Goal: Communication & Community: Answer question/provide support

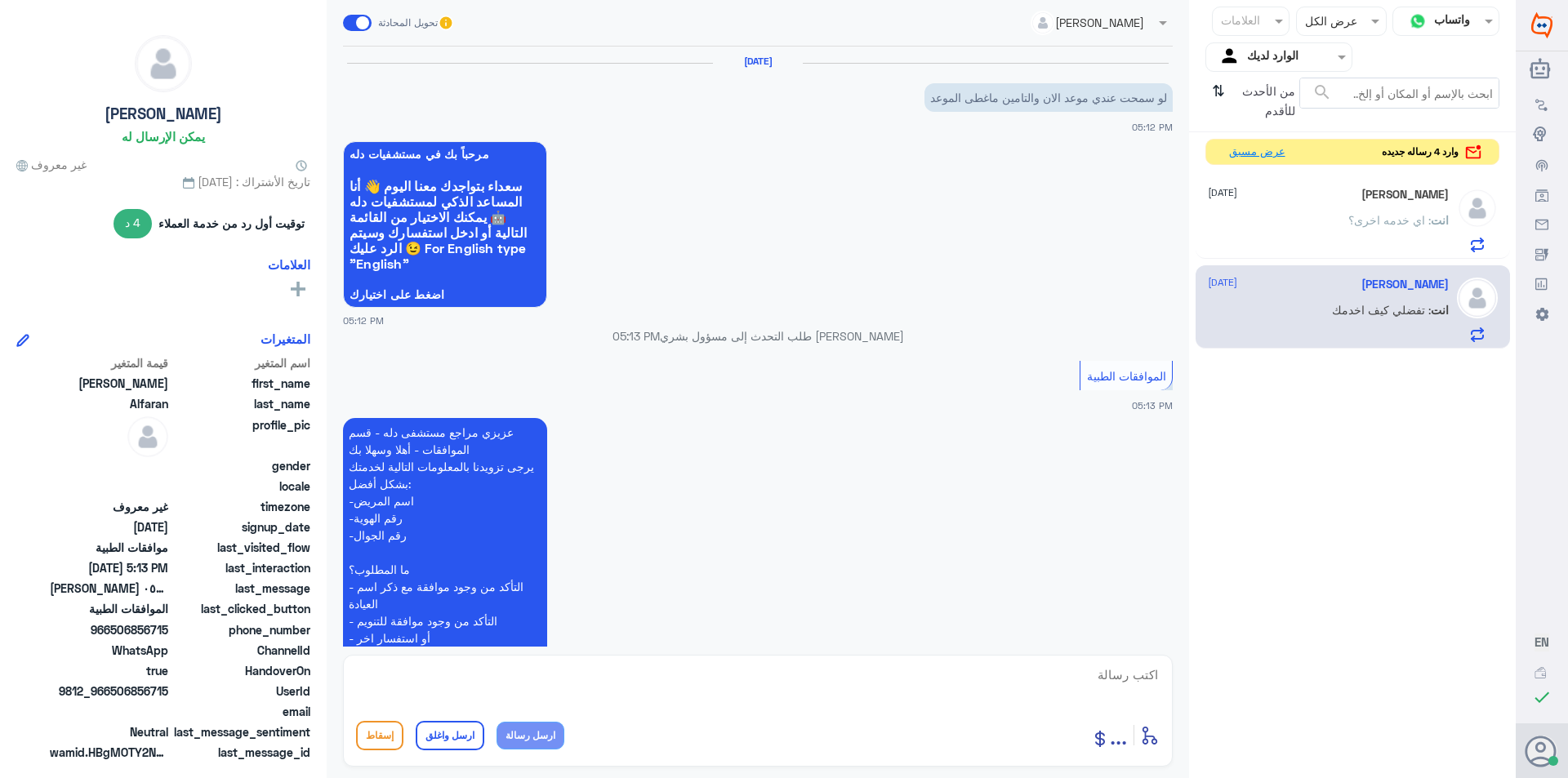
click at [1266, 156] on button "عرض مسبق" at bounding box center [1256, 152] width 69 height 25
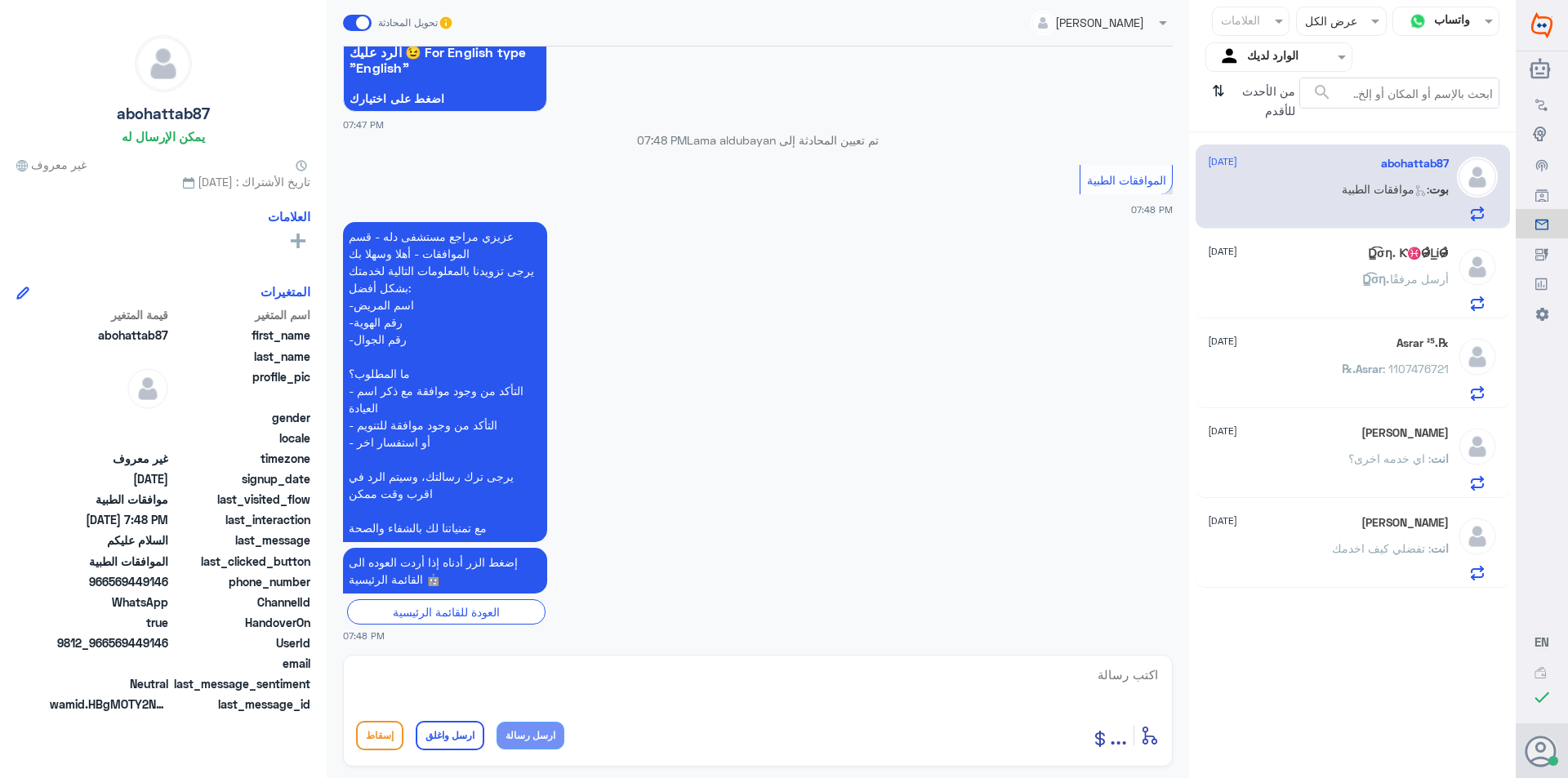
scroll to position [200, 0]
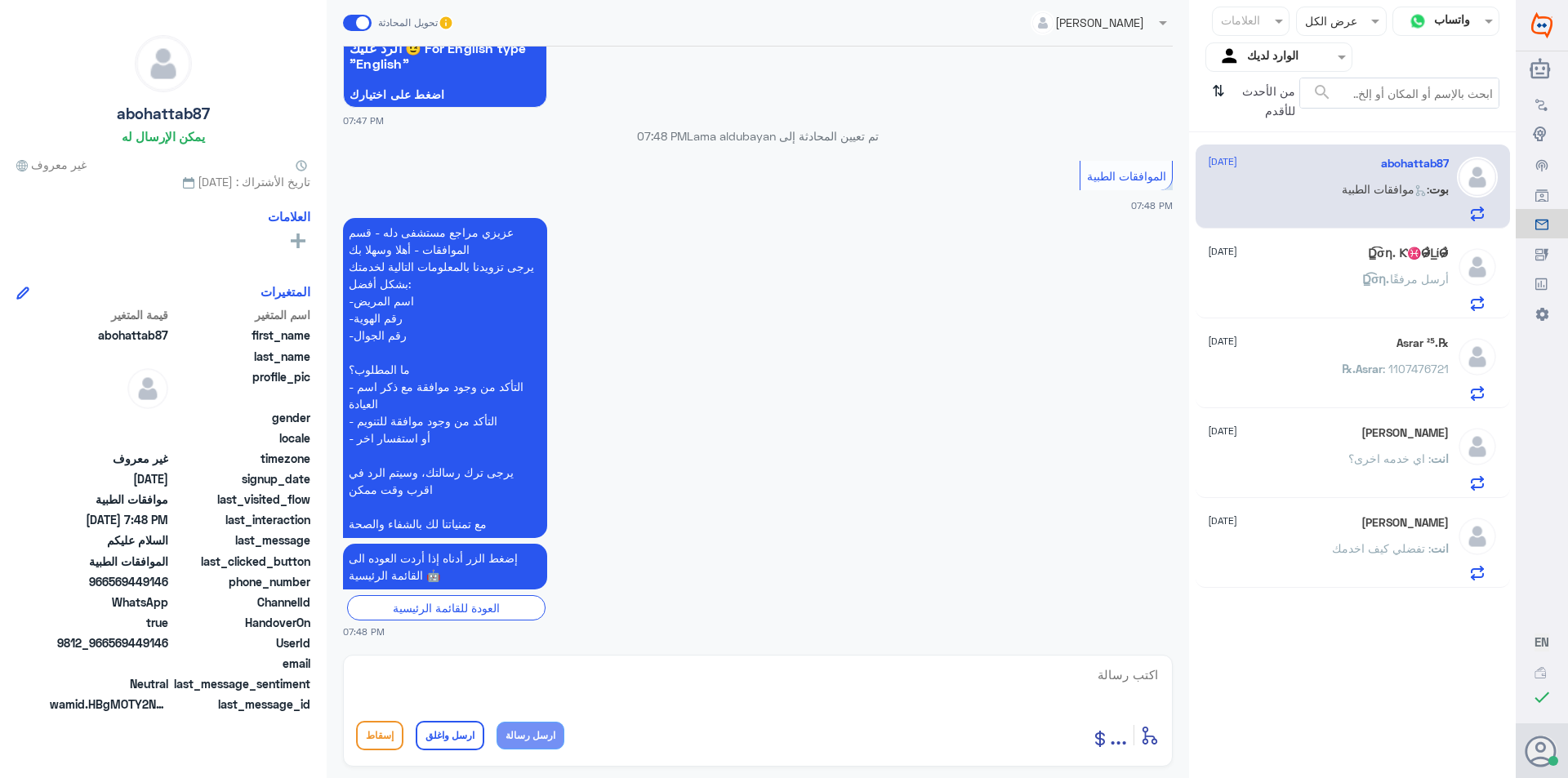
click at [1112, 678] on textarea at bounding box center [758, 683] width 803 height 40
type textarea "وعليكم السلام تفضلي كيف اقدر اخدمك"
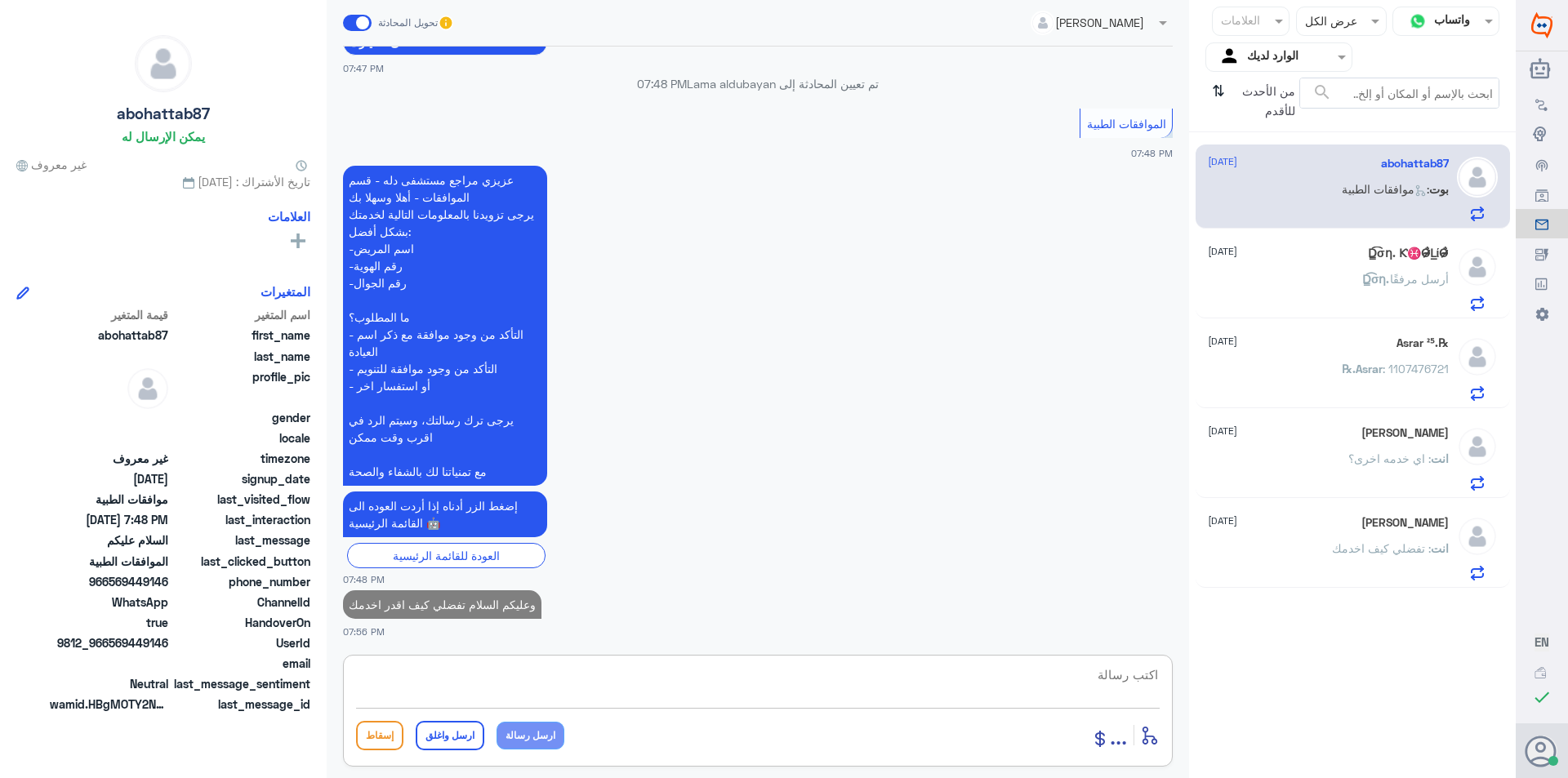
click at [1369, 285] on span "‏D̳͡σƞ." at bounding box center [1375, 279] width 28 height 14
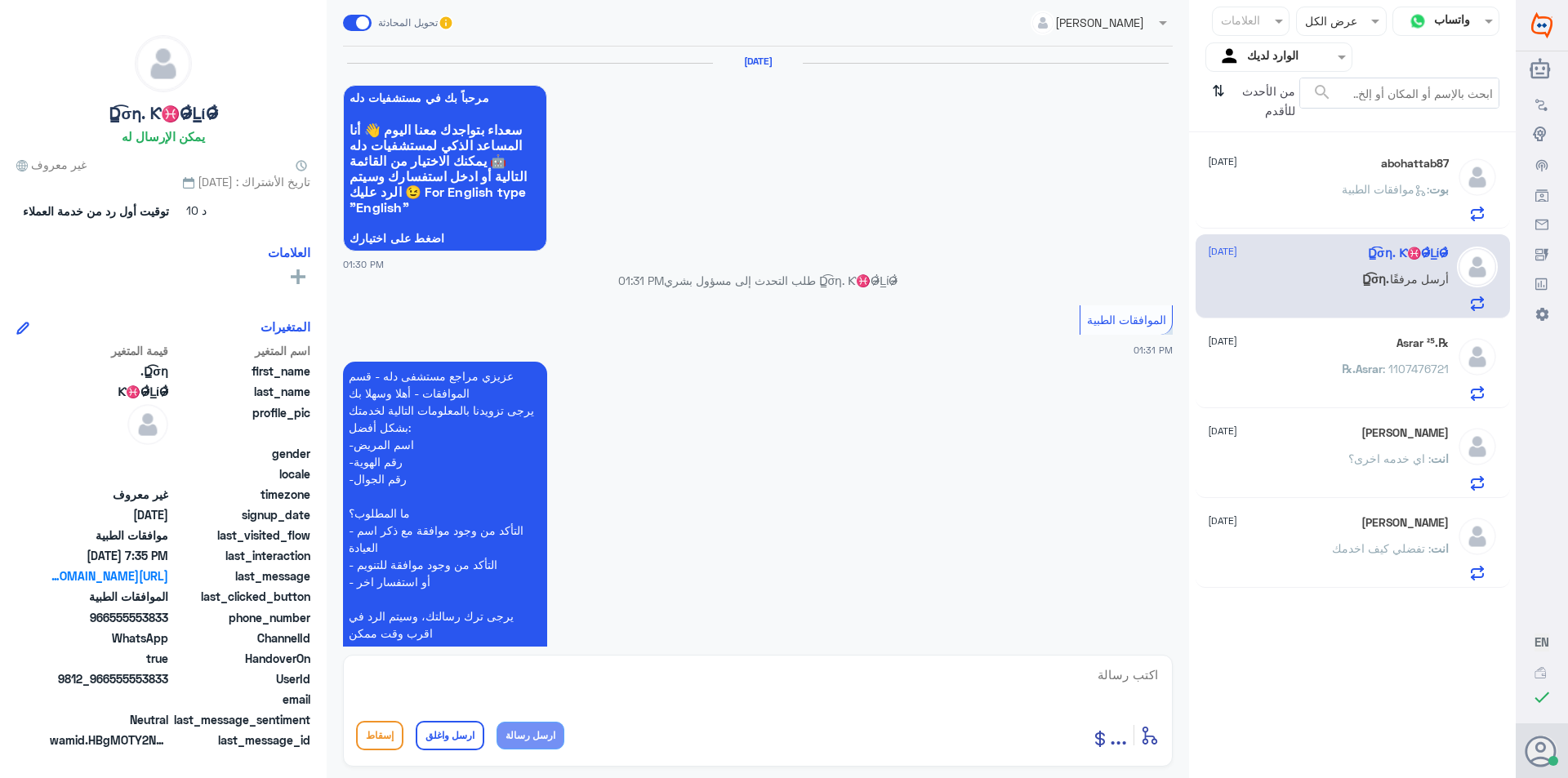
scroll to position [1679, 0]
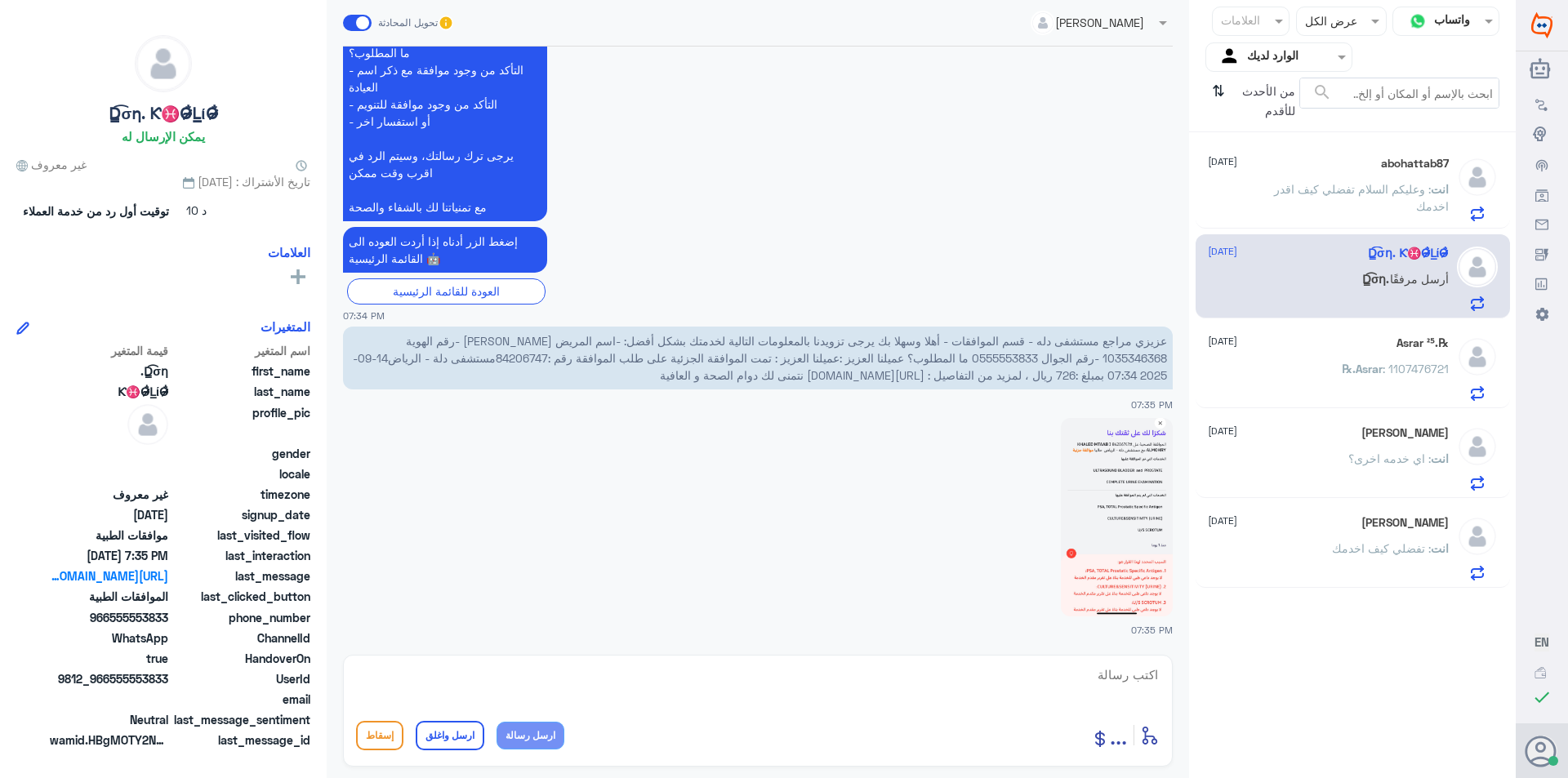
click at [1139, 356] on span "عزيزي مراجع مستشفى دله - قسم الموافقات - أهلا وسهلا بك يرجى تزويدنا بالمعلومات …" at bounding box center [759, 358] width 814 height 48
click at [524, 349] on p "عزيزي مراجع مستشفى دله - قسم الموافقات - أهلا وسهلا بك يرجى تزويدنا بالمعلومات …" at bounding box center [758, 358] width 829 height 63
click at [525, 350] on span "عزيزي مراجع مستشفى دله - قسم الموافقات - أهلا وسهلا بك يرجى تزويدنا بالمعلومات …" at bounding box center [759, 358] width 814 height 48
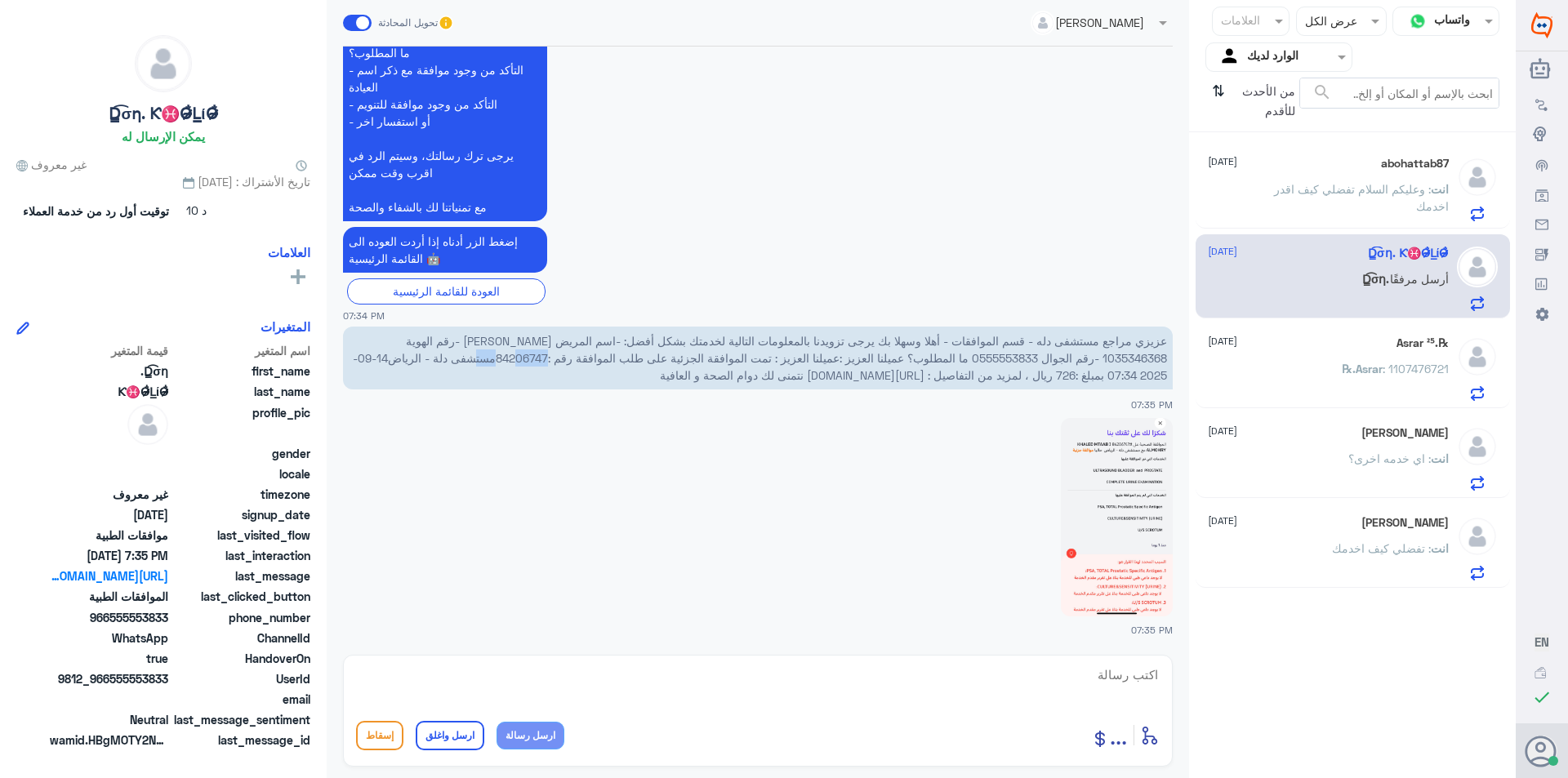
drag, startPoint x: 496, startPoint y: 356, endPoint x: 549, endPoint y: 365, distance: 53.8
click at [549, 365] on p "عزيزي مراجع مستشفى دله - قسم الموافقات - أهلا وسهلا بك يرجى تزويدنا بالمعلومات …" at bounding box center [758, 358] width 829 height 63
copy span "84206747"
click at [933, 688] on textarea at bounding box center [758, 683] width 803 height 40
type textarea "تم متابعة الطلب وارفاق نتايج التحاليل ولاشعه بنتظار رد التامين"
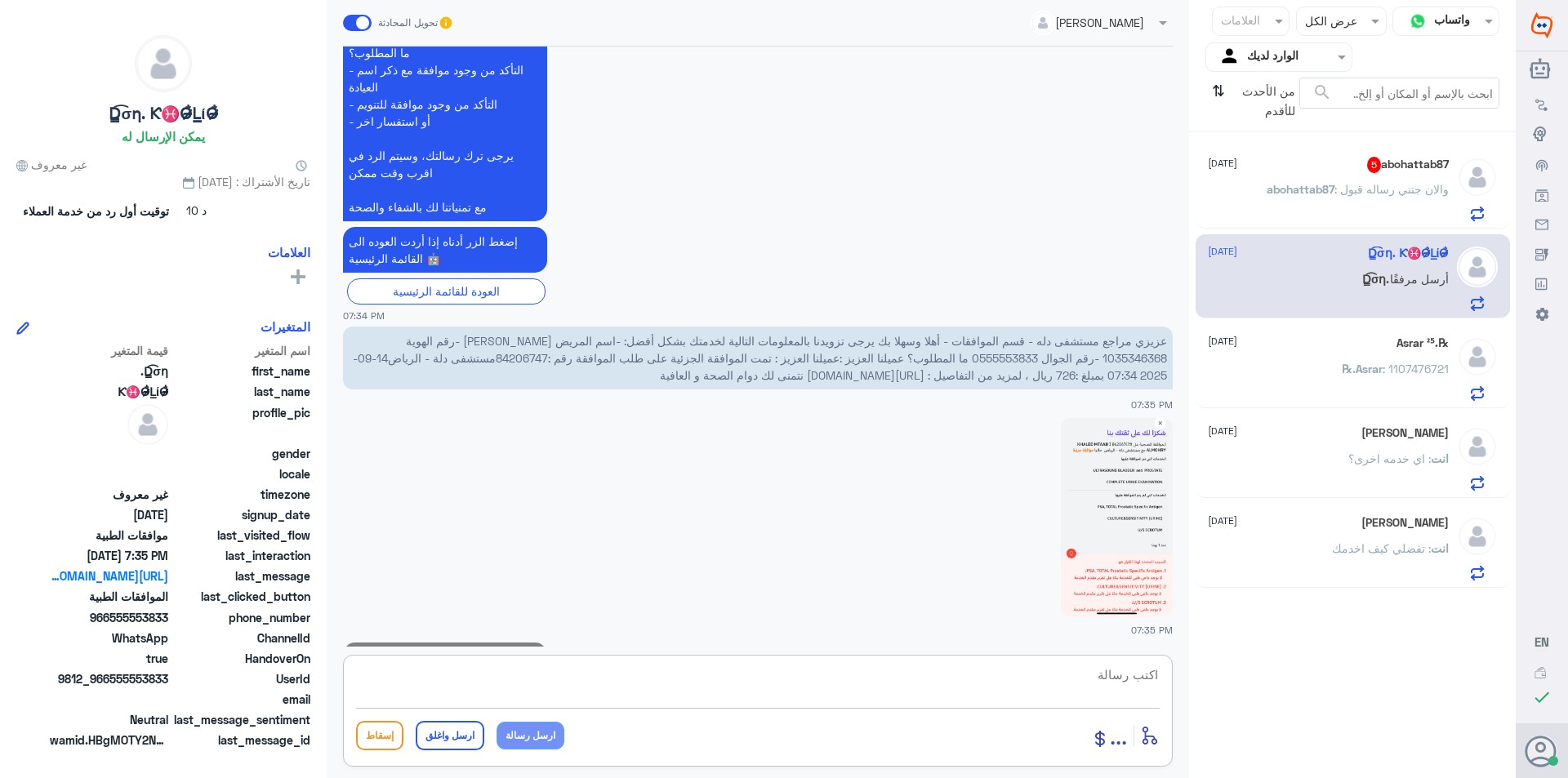
scroll to position [1748, 0]
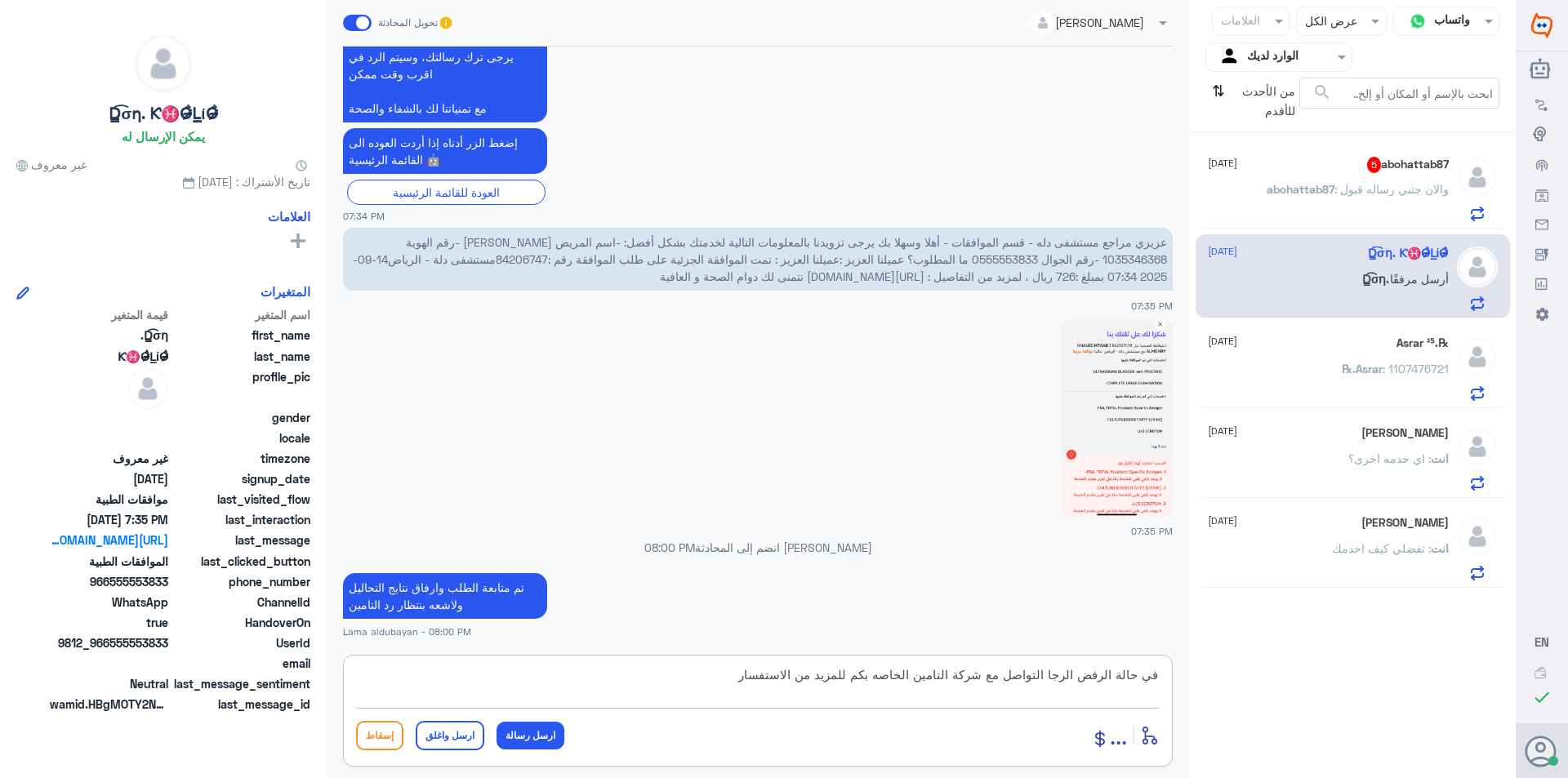
type textarea "في حالة الرفض الرجا التواصل مع شركة التامين الخاصه بكم للمزيد من الاستفسار"
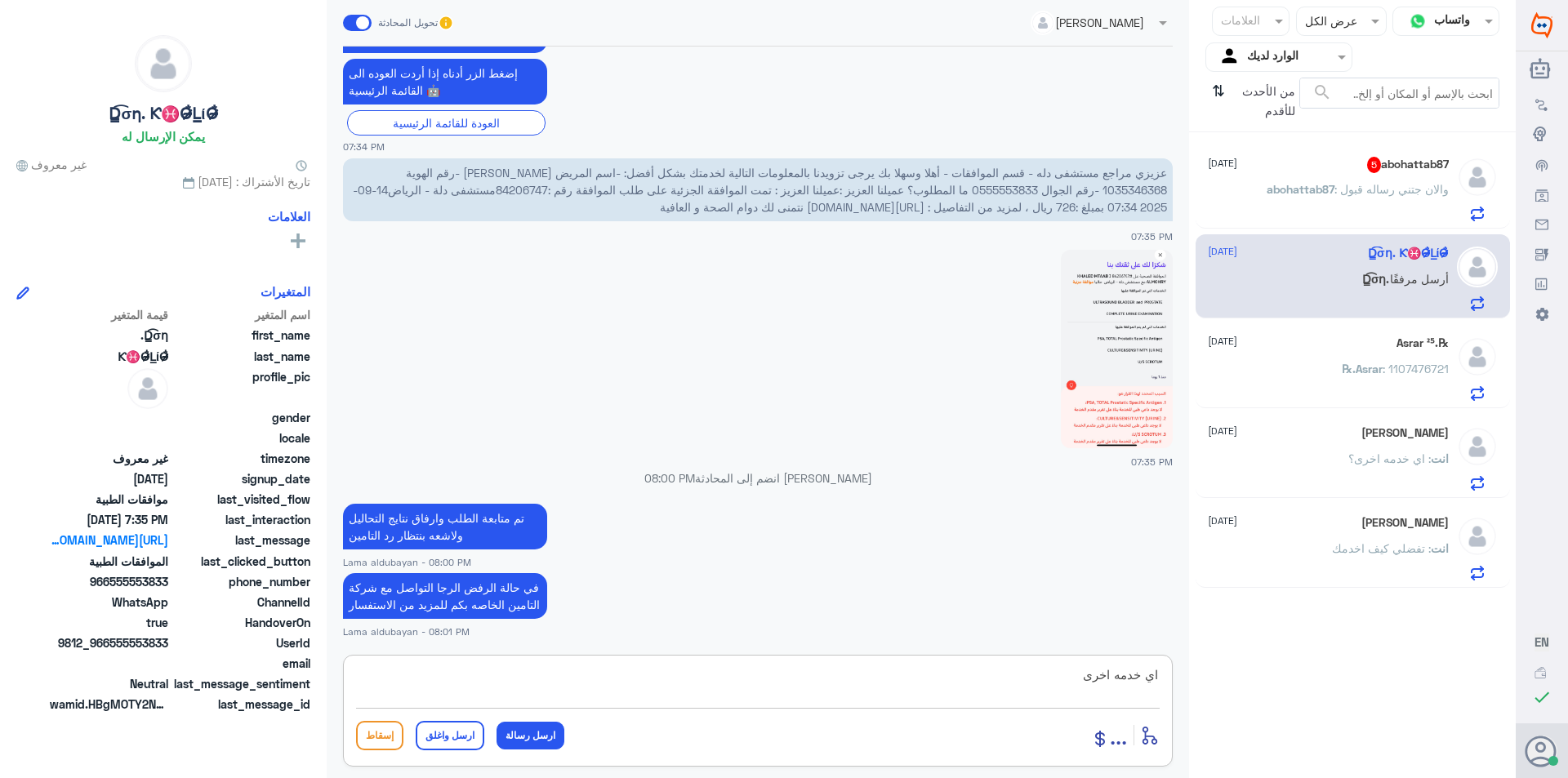
type textarea "اي خدمه اخرى"
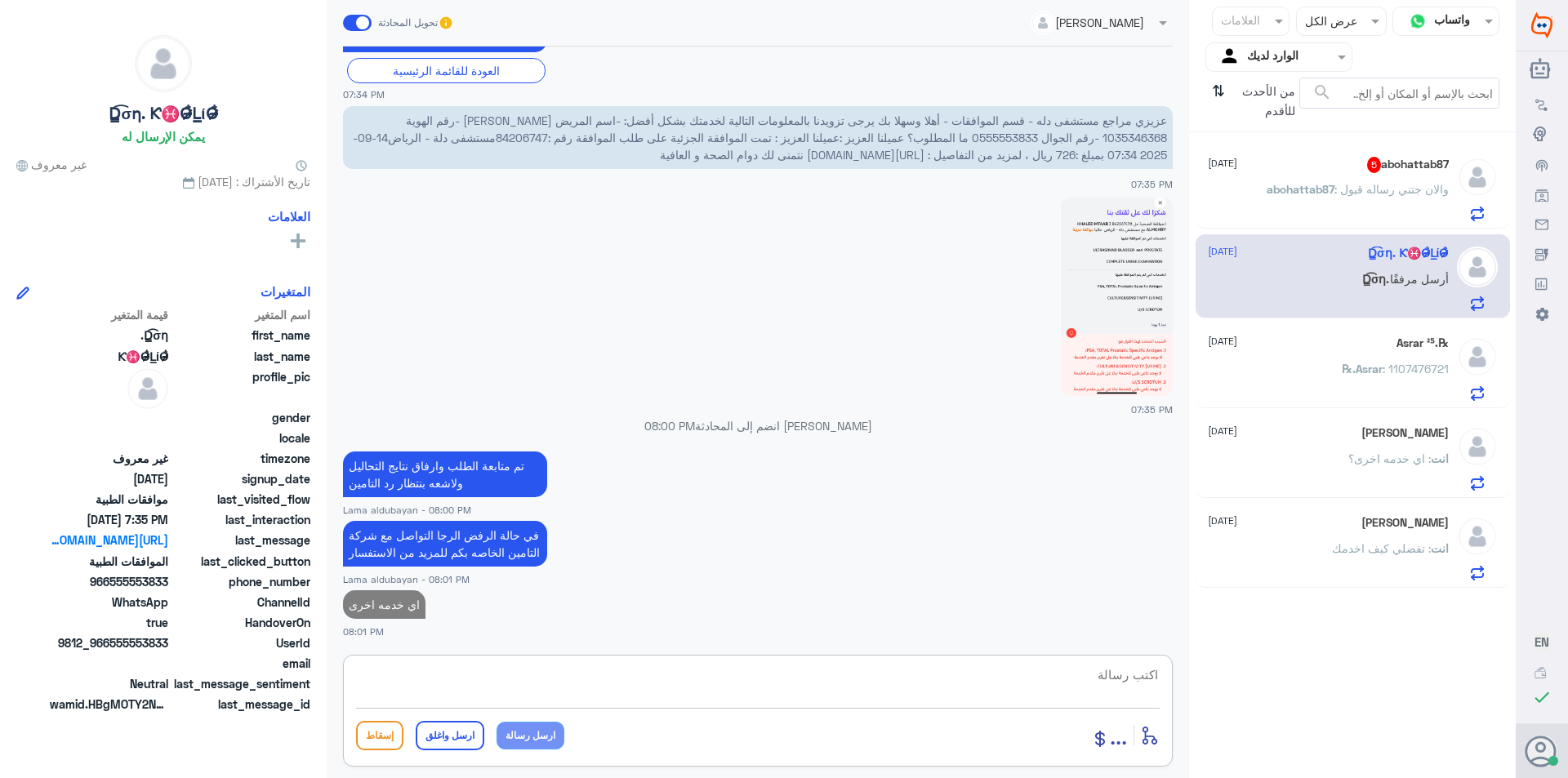
click at [1451, 196] on div "abohattab87 5 [DATE] abohattab87 : والان جتني رساله قبول" at bounding box center [1353, 189] width 290 height 64
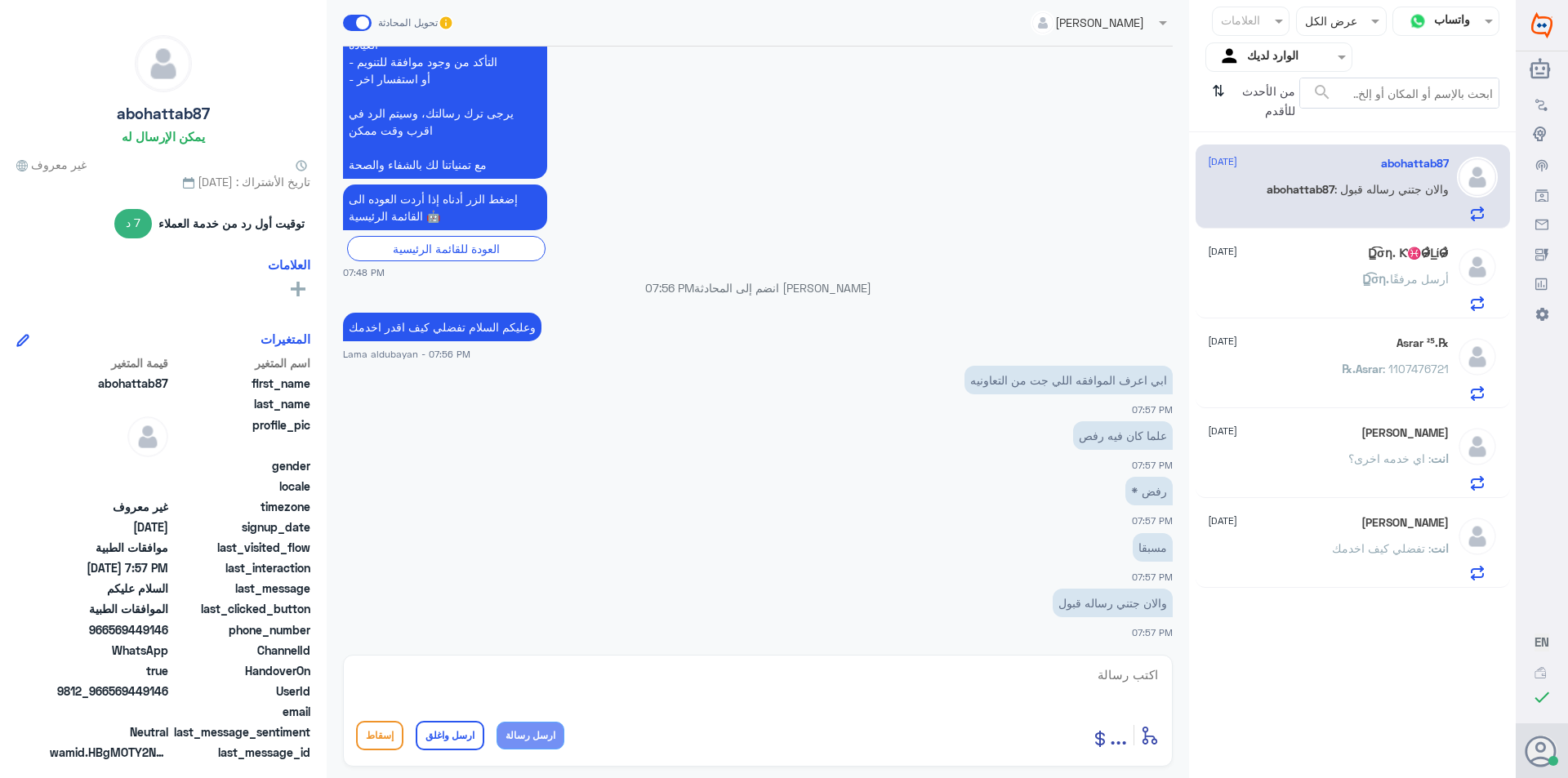
scroll to position [560, 0]
click at [1082, 669] on textarea at bounding box center [758, 683] width 803 height 40
type textarea "طيب ممكن تزديني برقم الهويه"
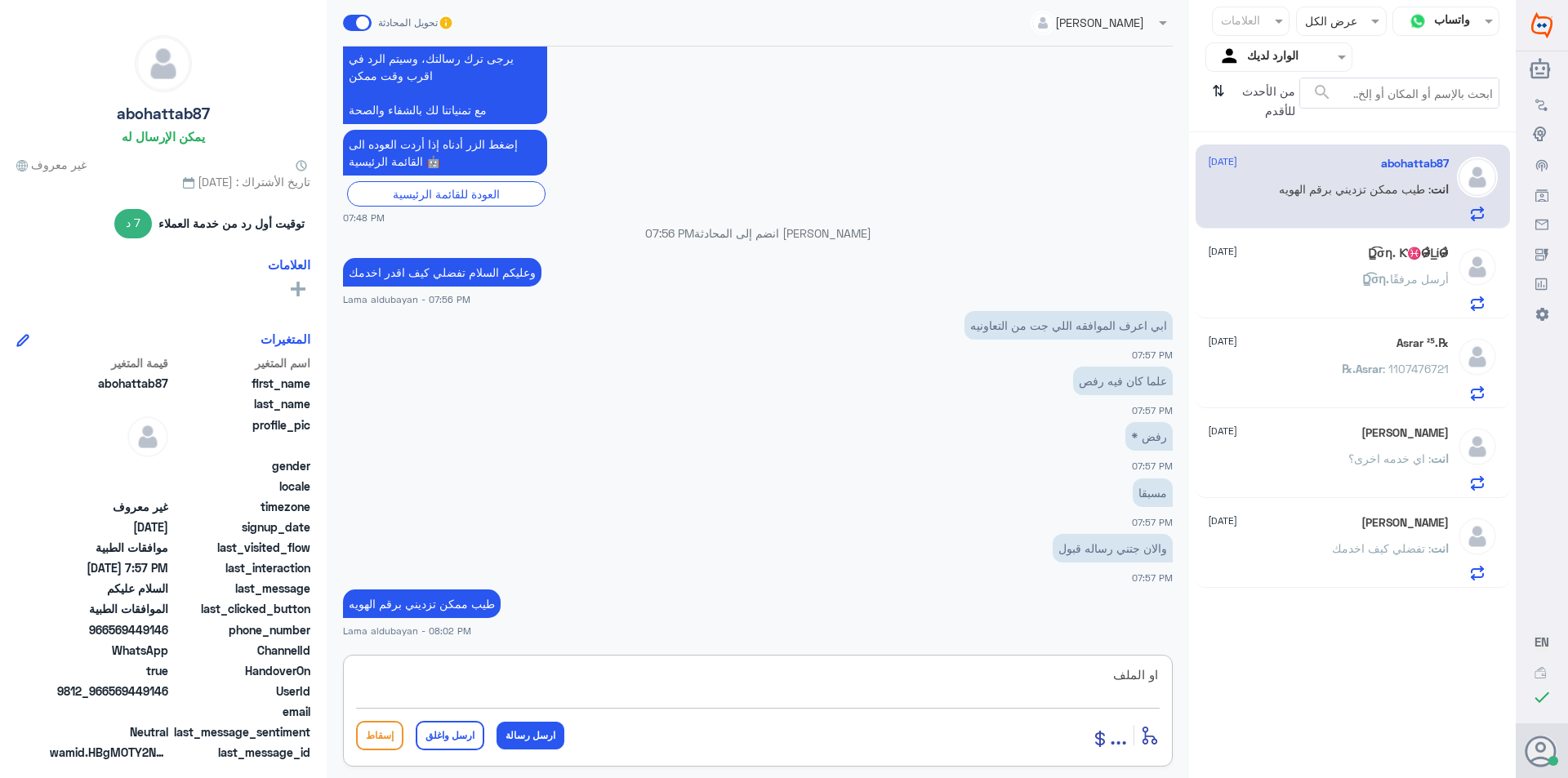
type textarea "او الملف"
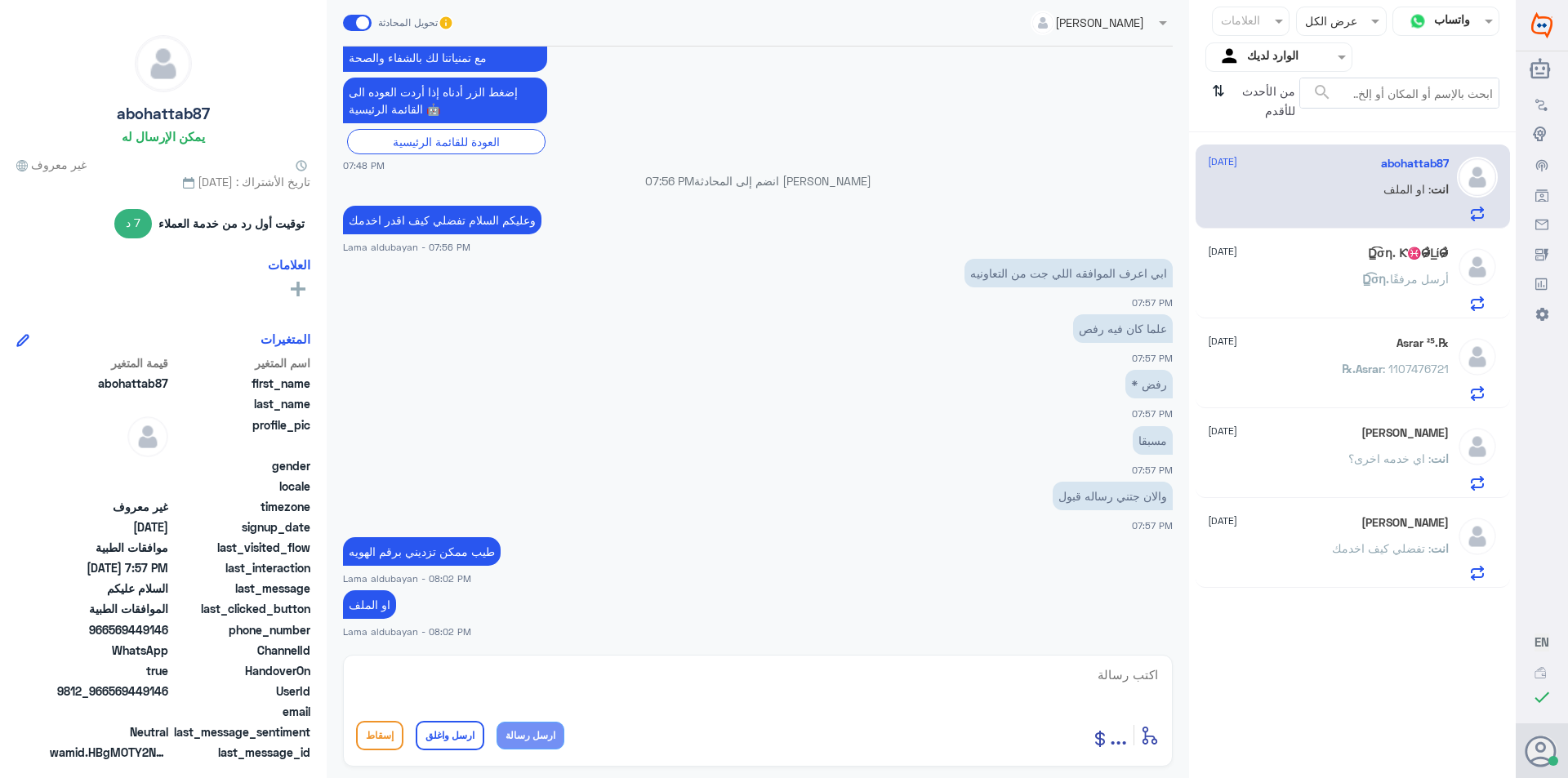
click at [1371, 283] on span "‏D̳͡σƞ." at bounding box center [1375, 279] width 28 height 14
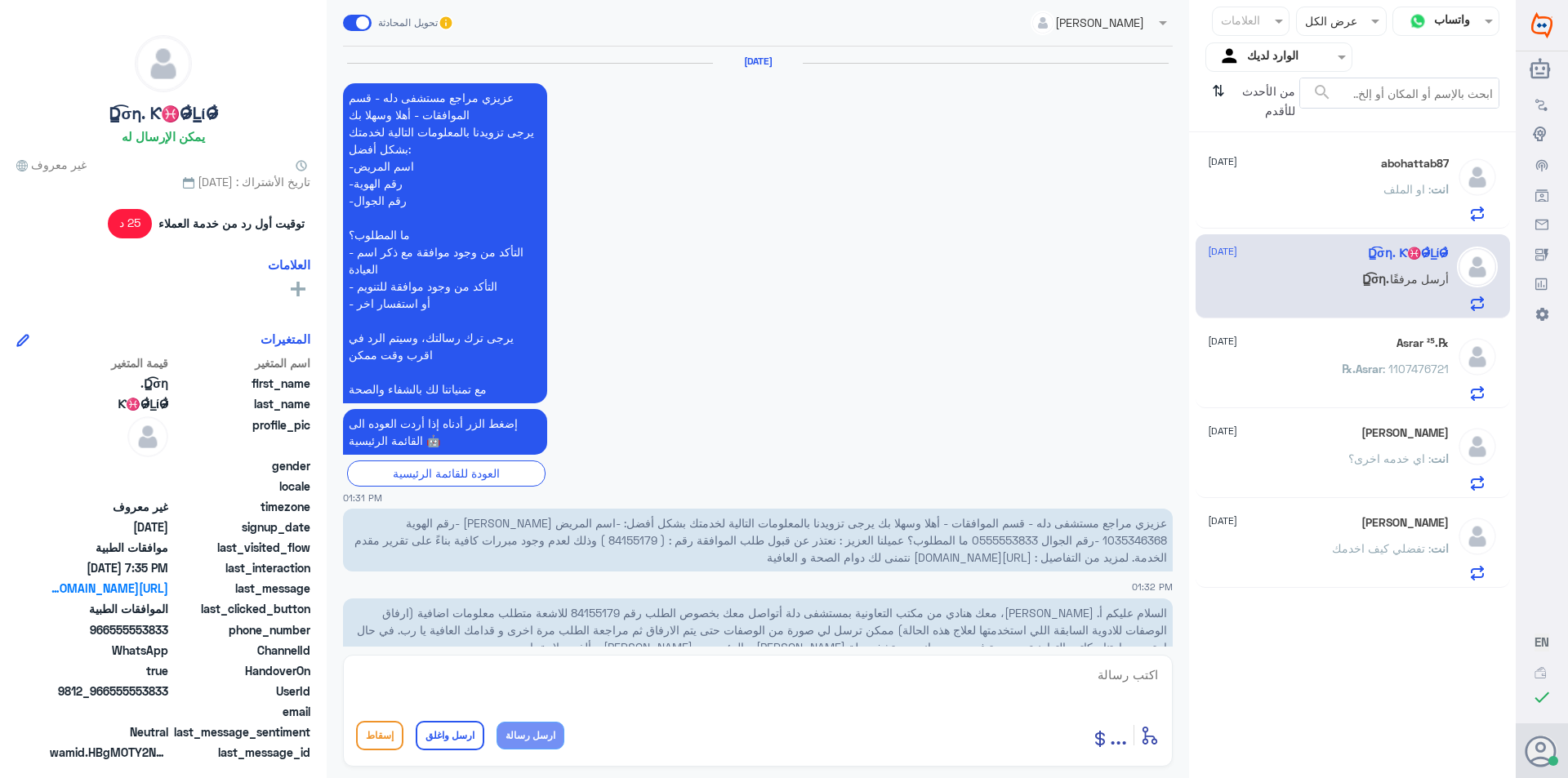
scroll to position [1621, 0]
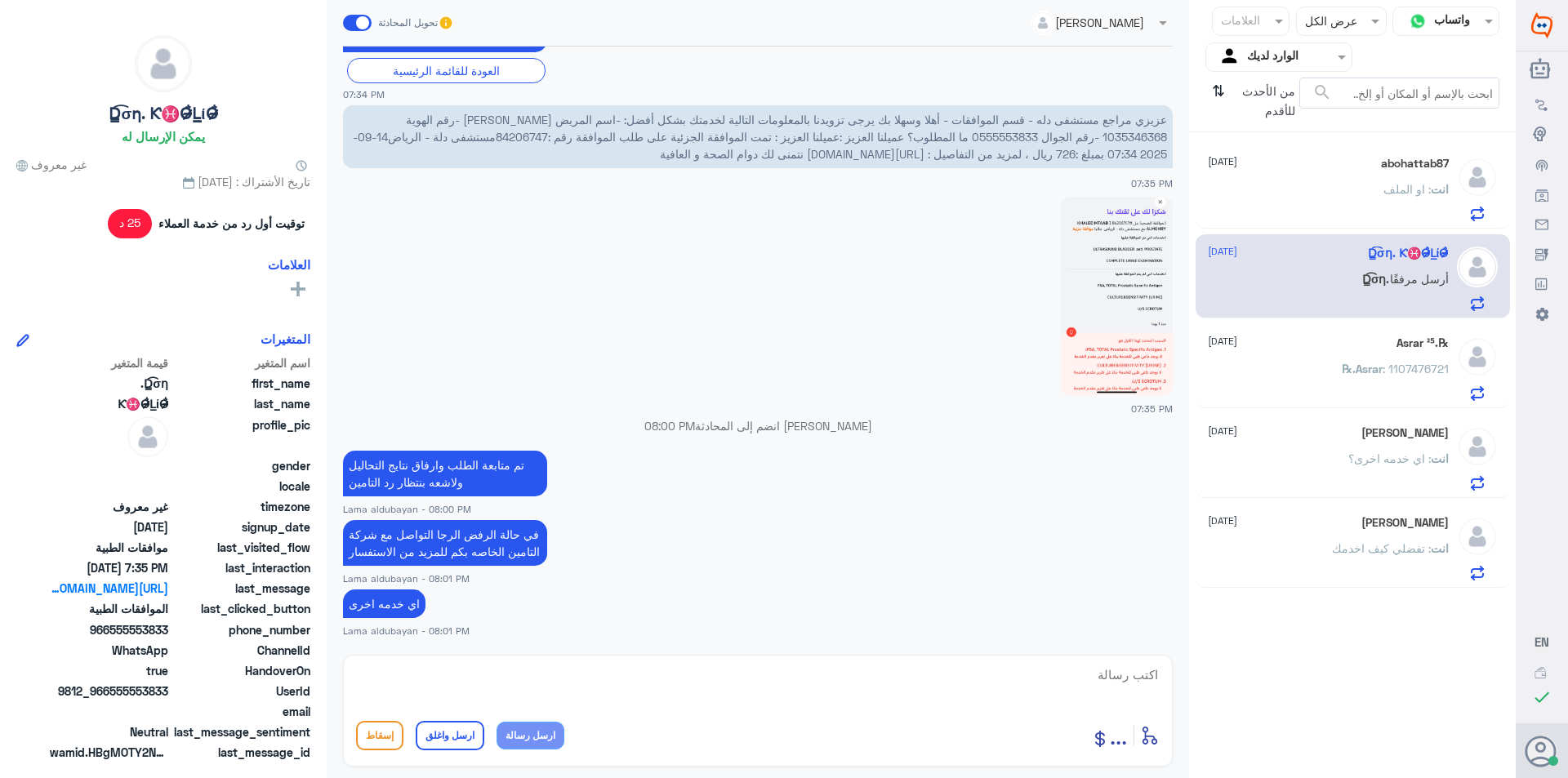
click at [1323, 199] on div "انت : او الملف" at bounding box center [1328, 202] width 241 height 37
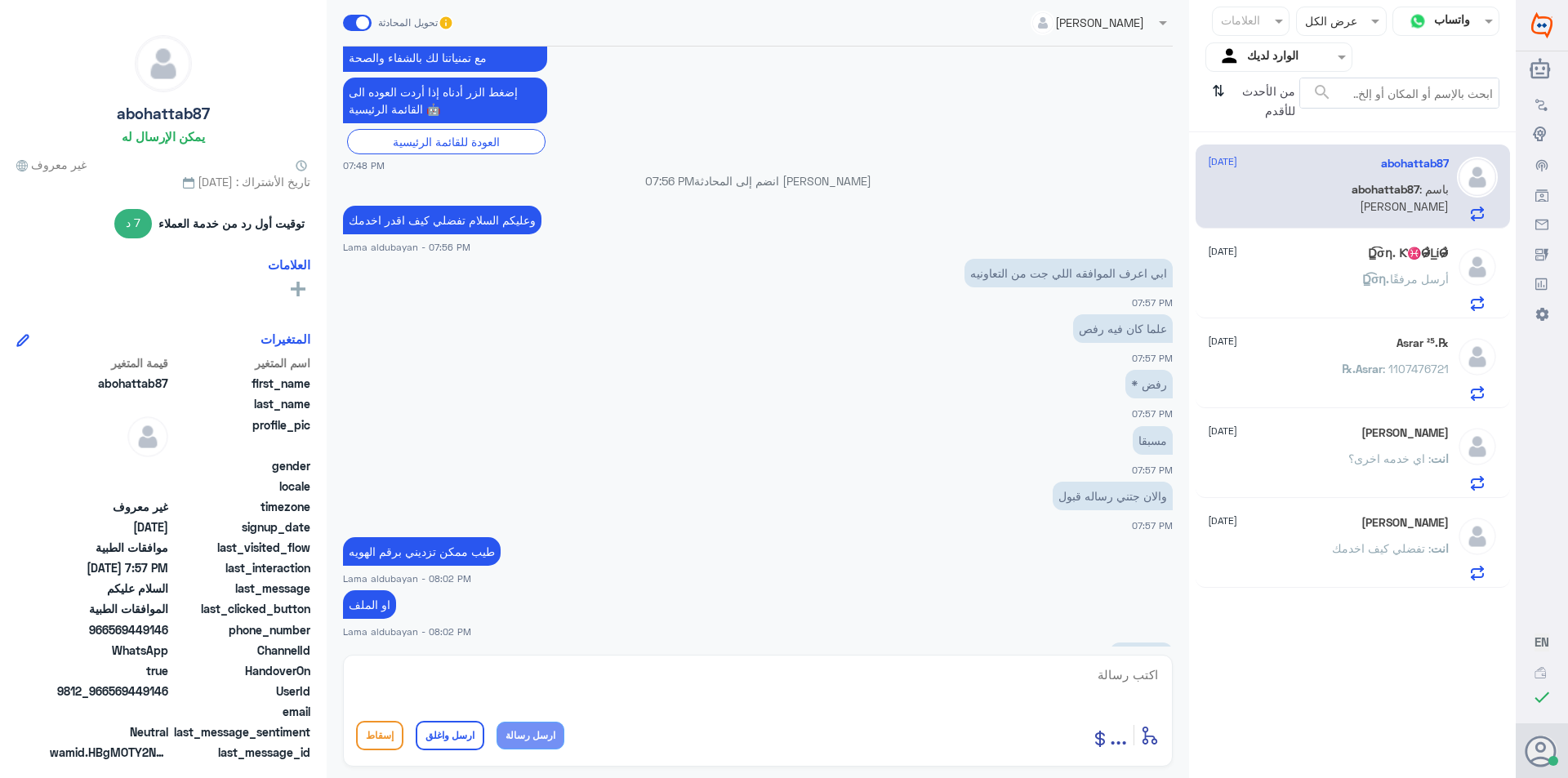
scroll to position [834, 0]
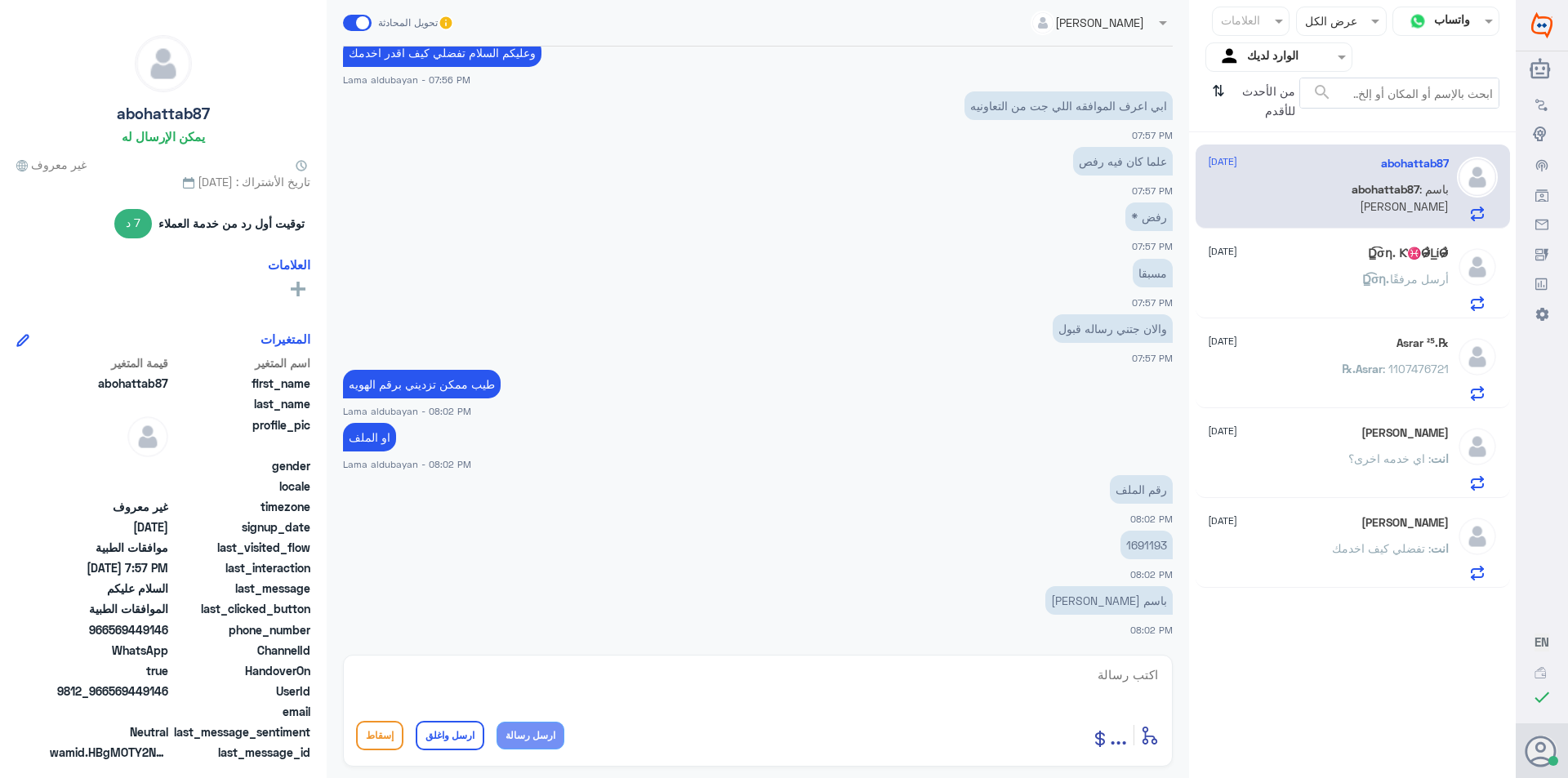
click at [1145, 542] on p "1691193" at bounding box center [1146, 545] width 52 height 29
copy p "1691193"
drag, startPoint x: 664, startPoint y: 679, endPoint x: 678, endPoint y: 689, distance: 17.2
click at [668, 683] on textarea at bounding box center [758, 683] width 803 height 40
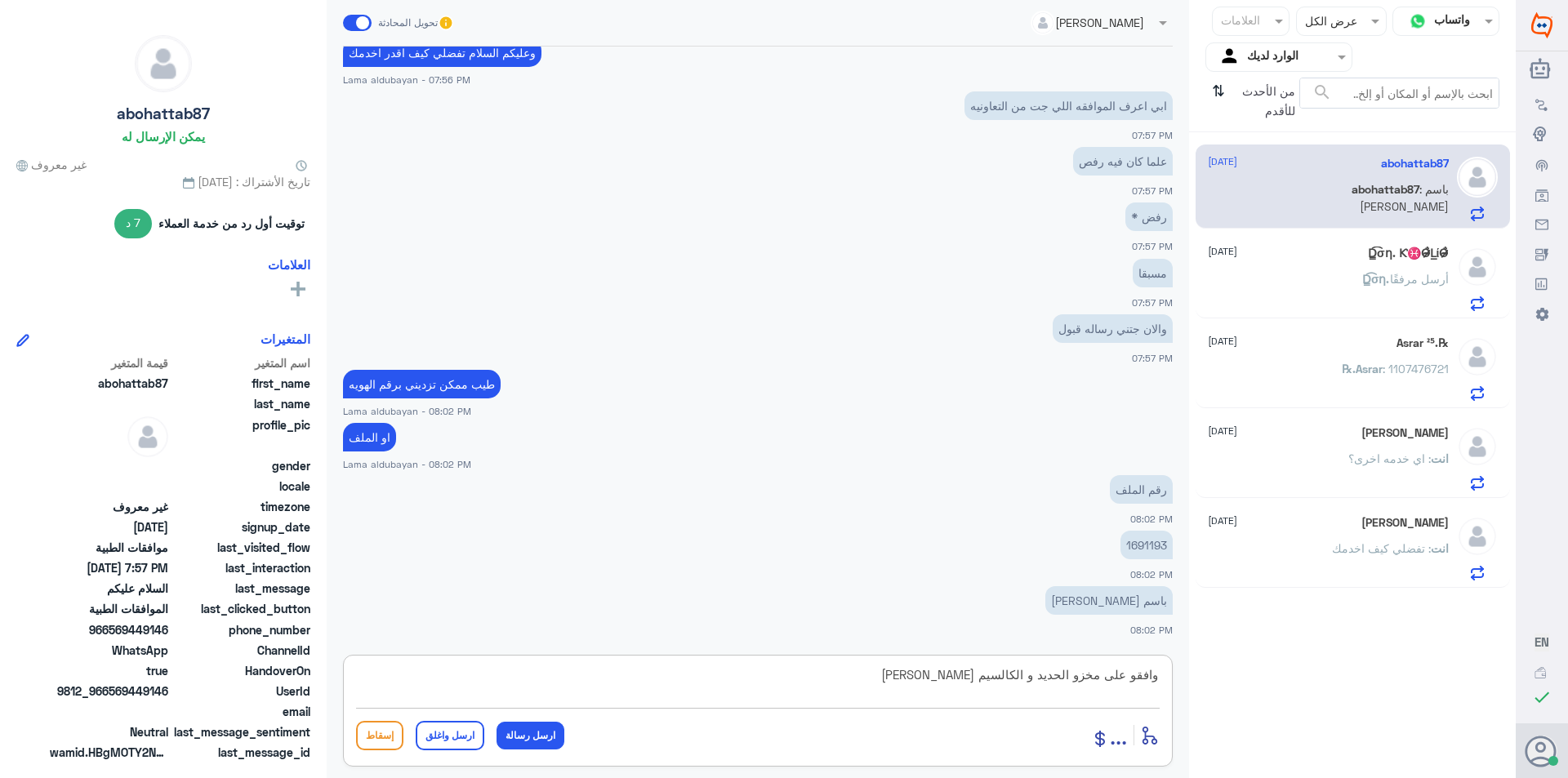
type textarea "[PERSON_NAME] وافقو على مخزو الحديد و الكالسيم"
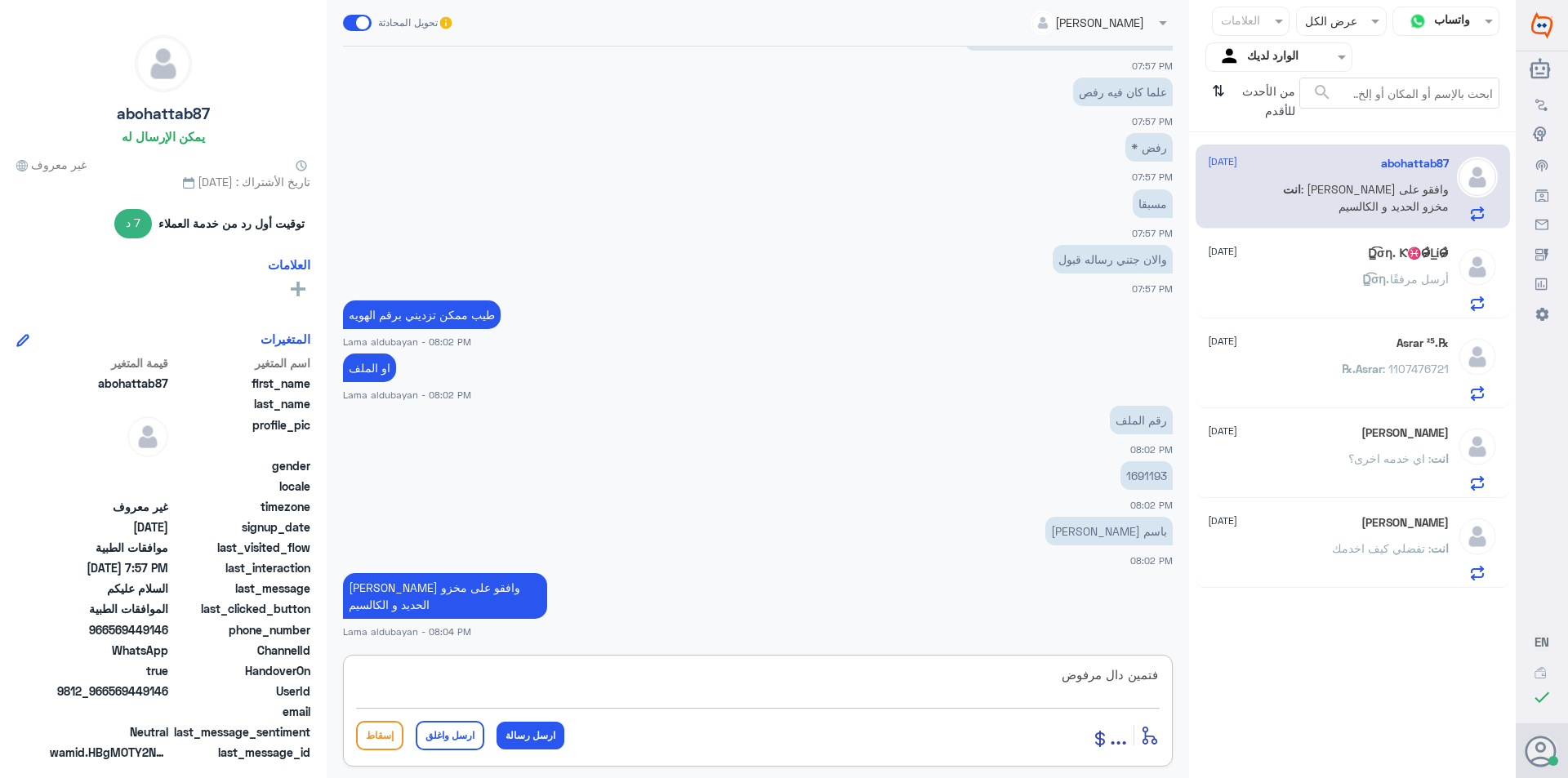
type textarea "فتمين دال مرفوض"
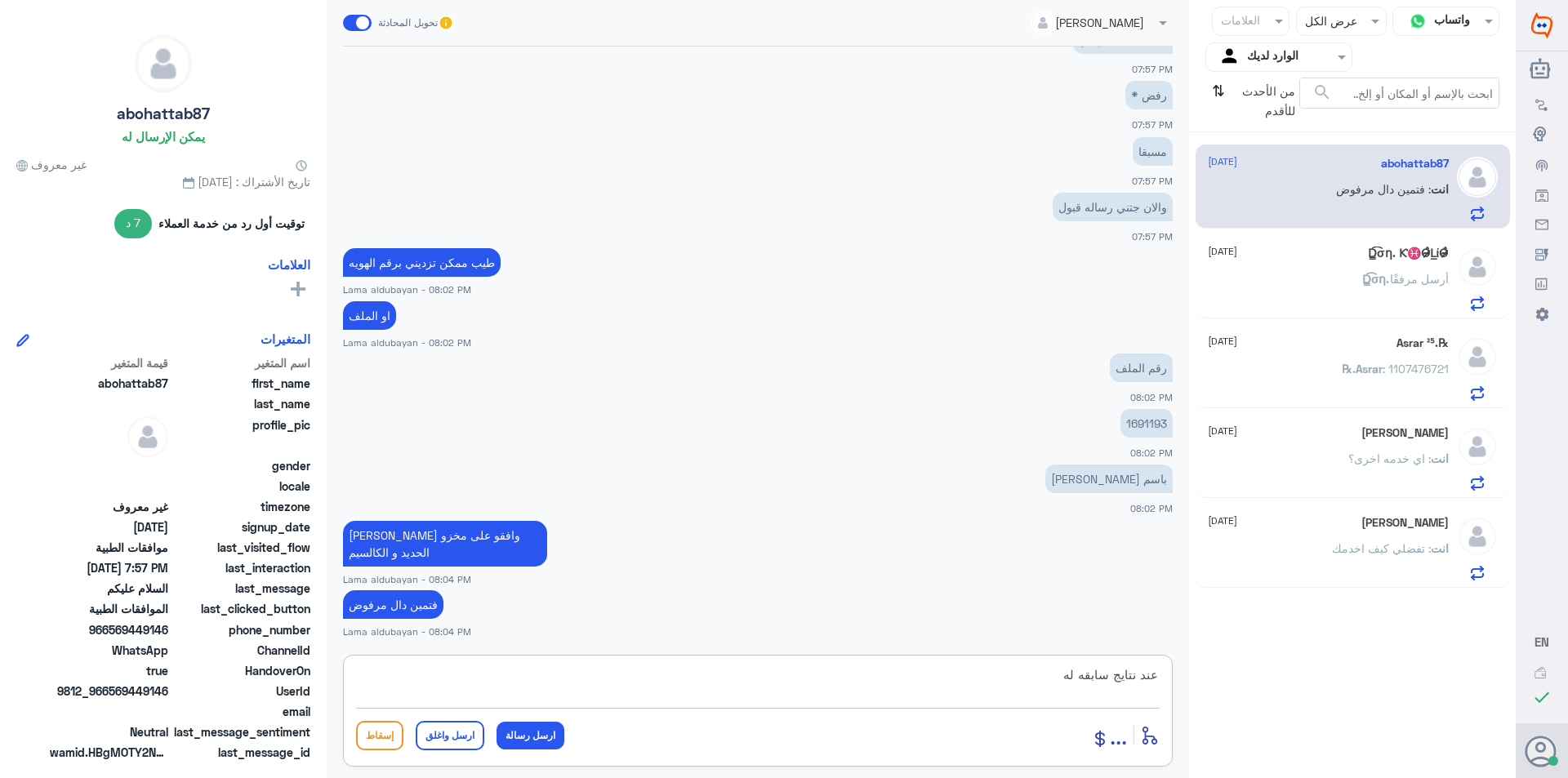
type textarea "عند نتايج سابقه له"
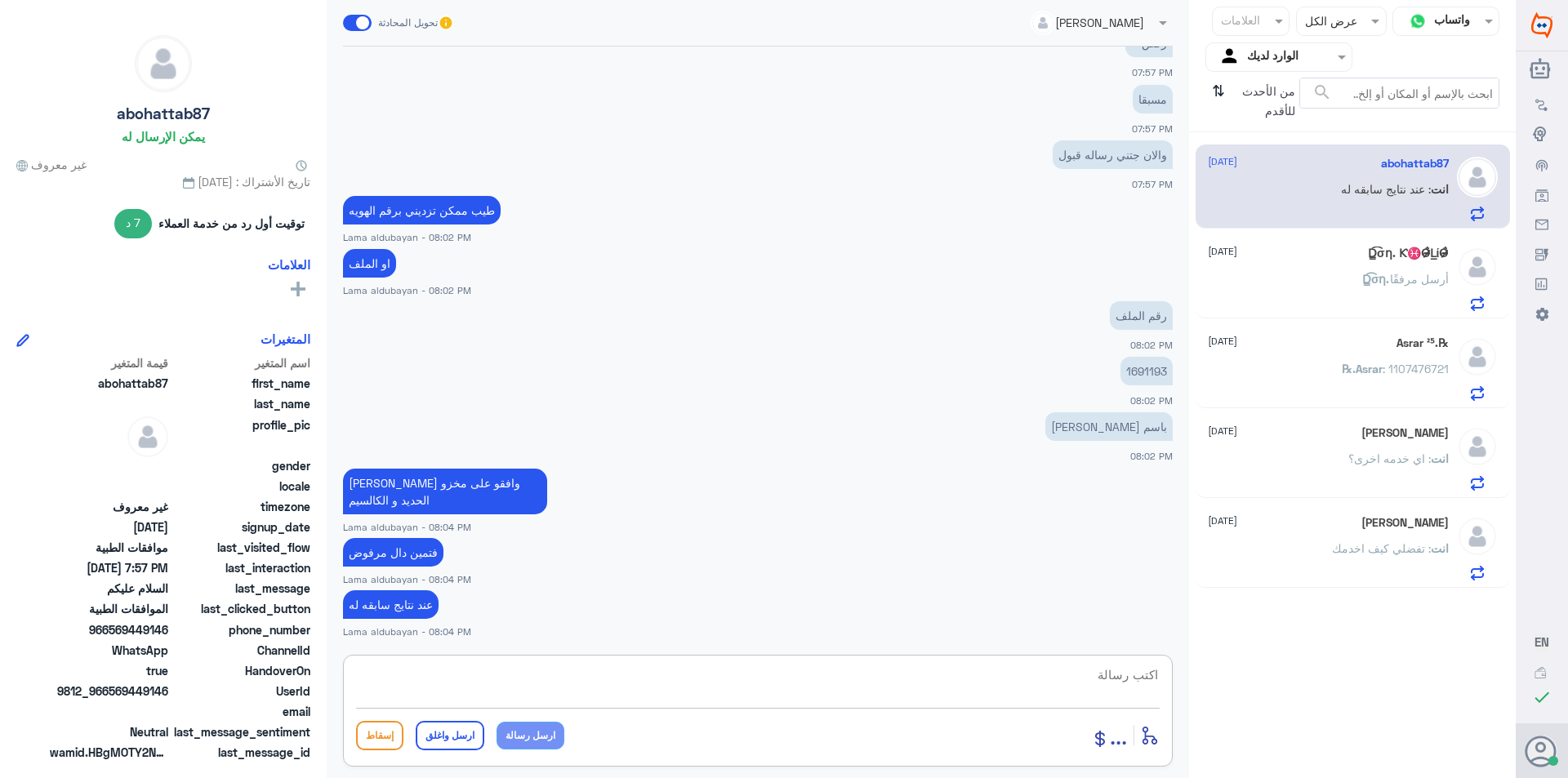
click at [1385, 277] on span "‏D̳͡σƞ." at bounding box center [1375, 279] width 28 height 14
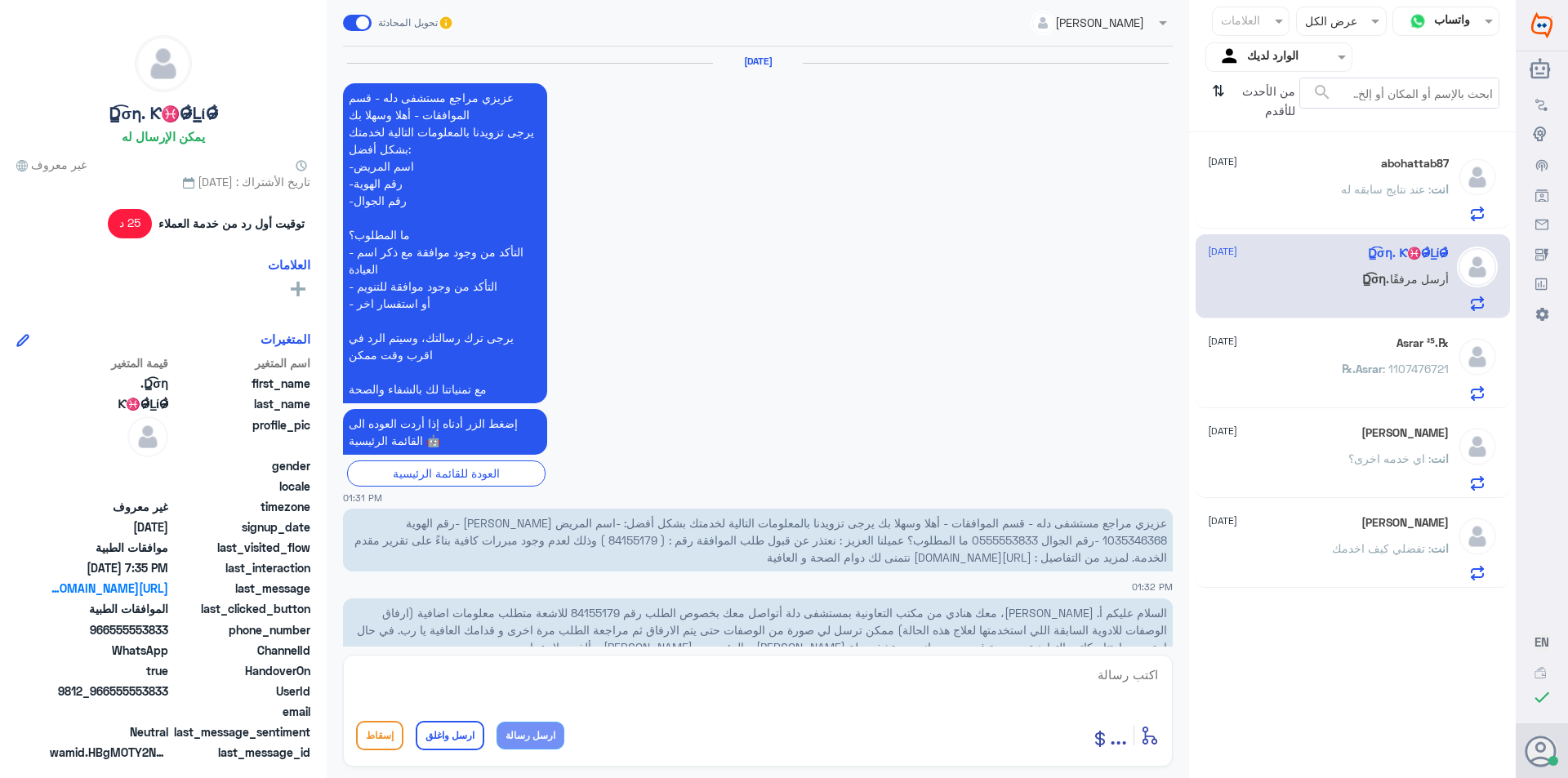
scroll to position [1621, 0]
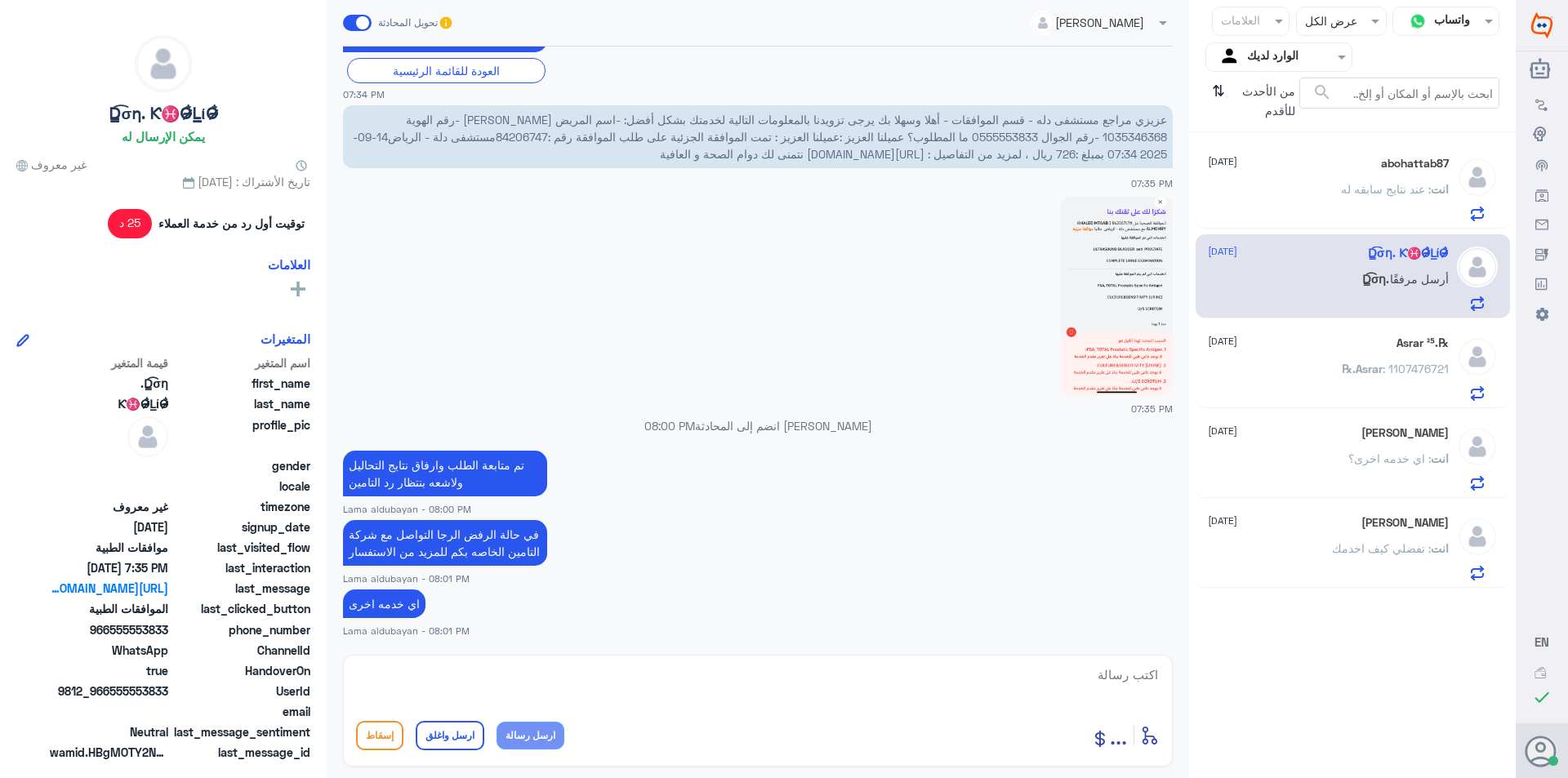
click at [1332, 530] on div "[PERSON_NAME] [DATE] انت : تفضلي كيف اخدمك" at bounding box center [1328, 548] width 241 height 64
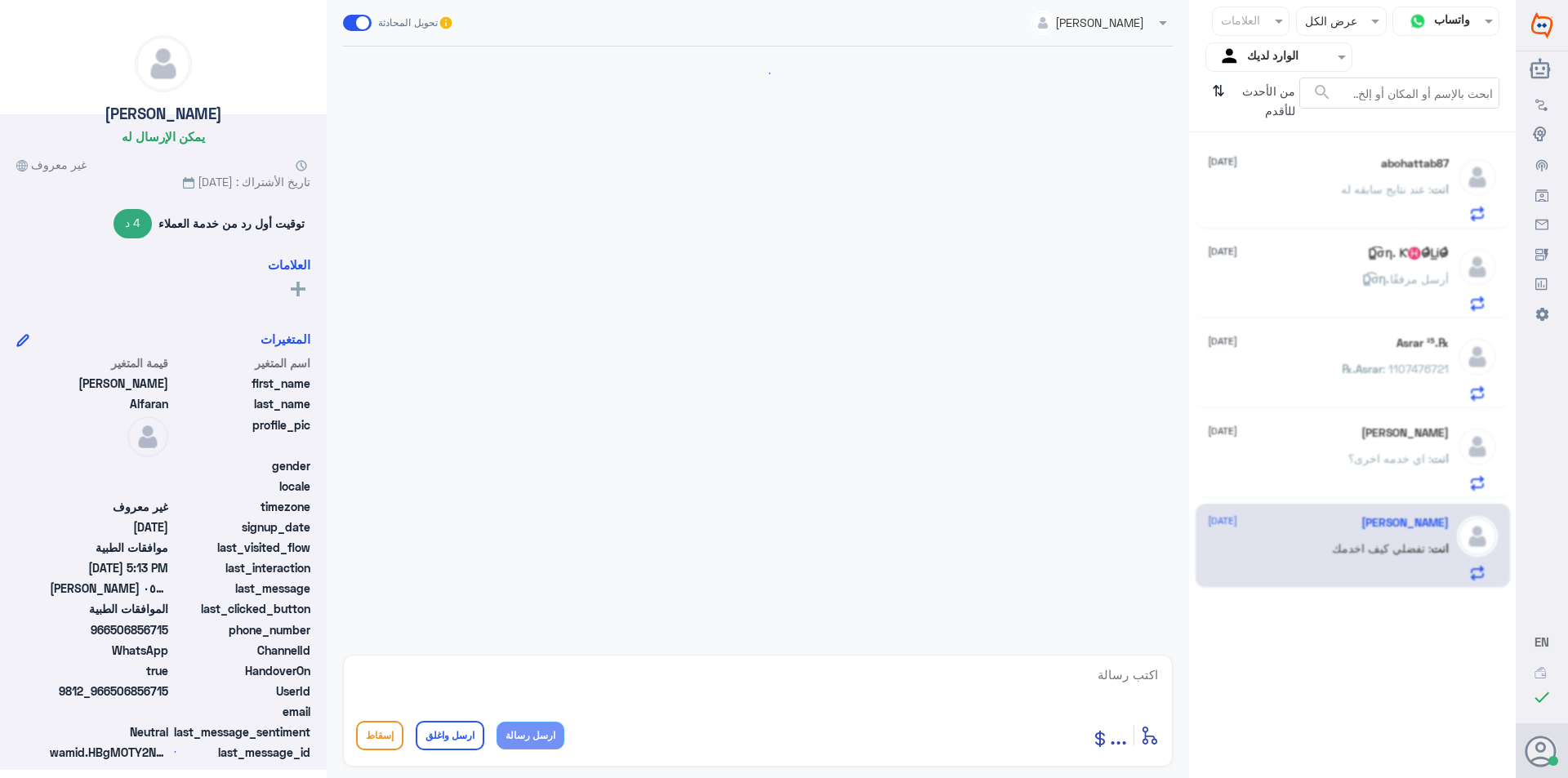
scroll to position [372, 0]
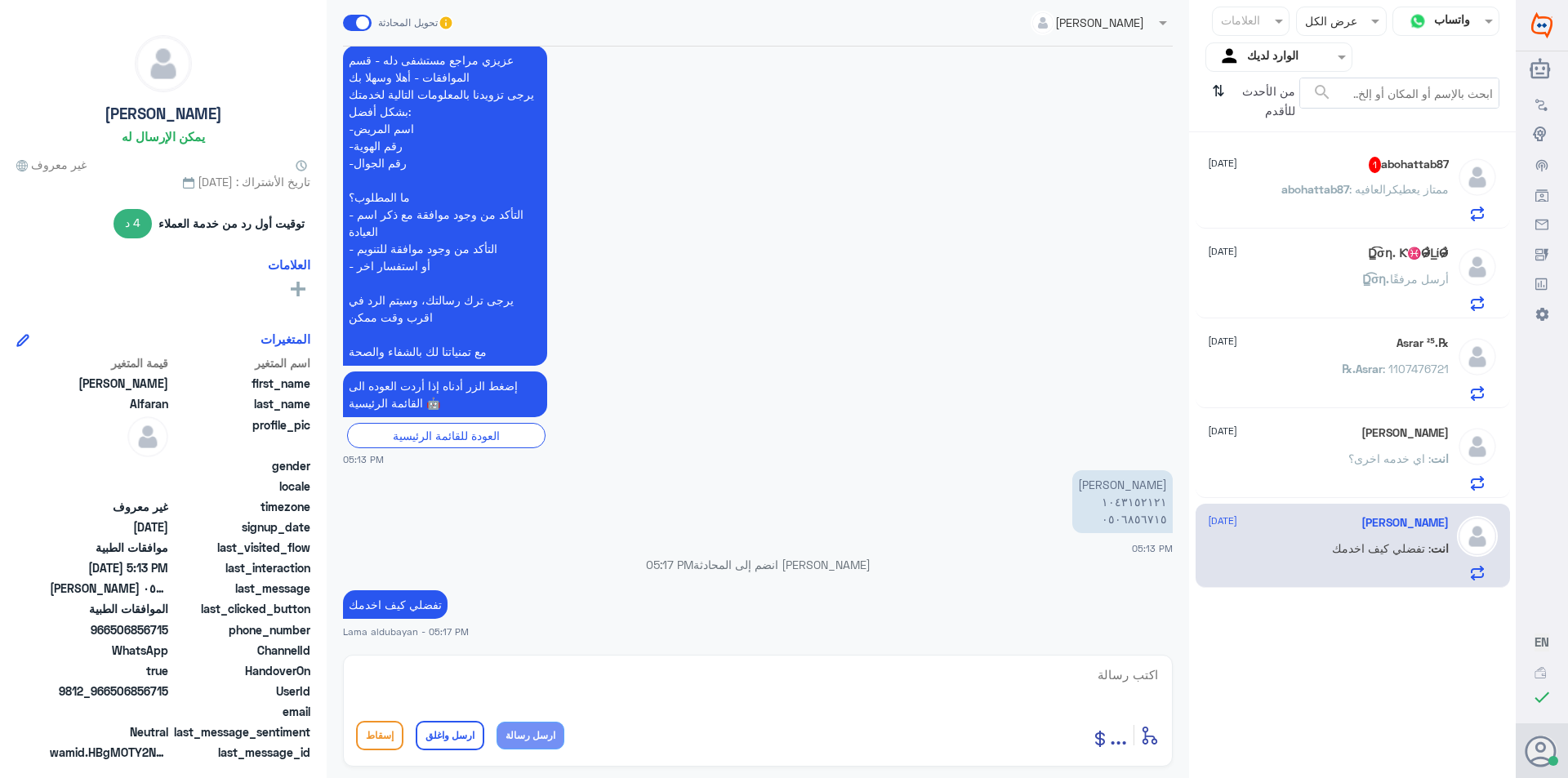
click at [1344, 179] on div "abohattab87 1 [DATE] abohattab87 : ممتاز يعطيكرالعافيه" at bounding box center [1328, 189] width 241 height 64
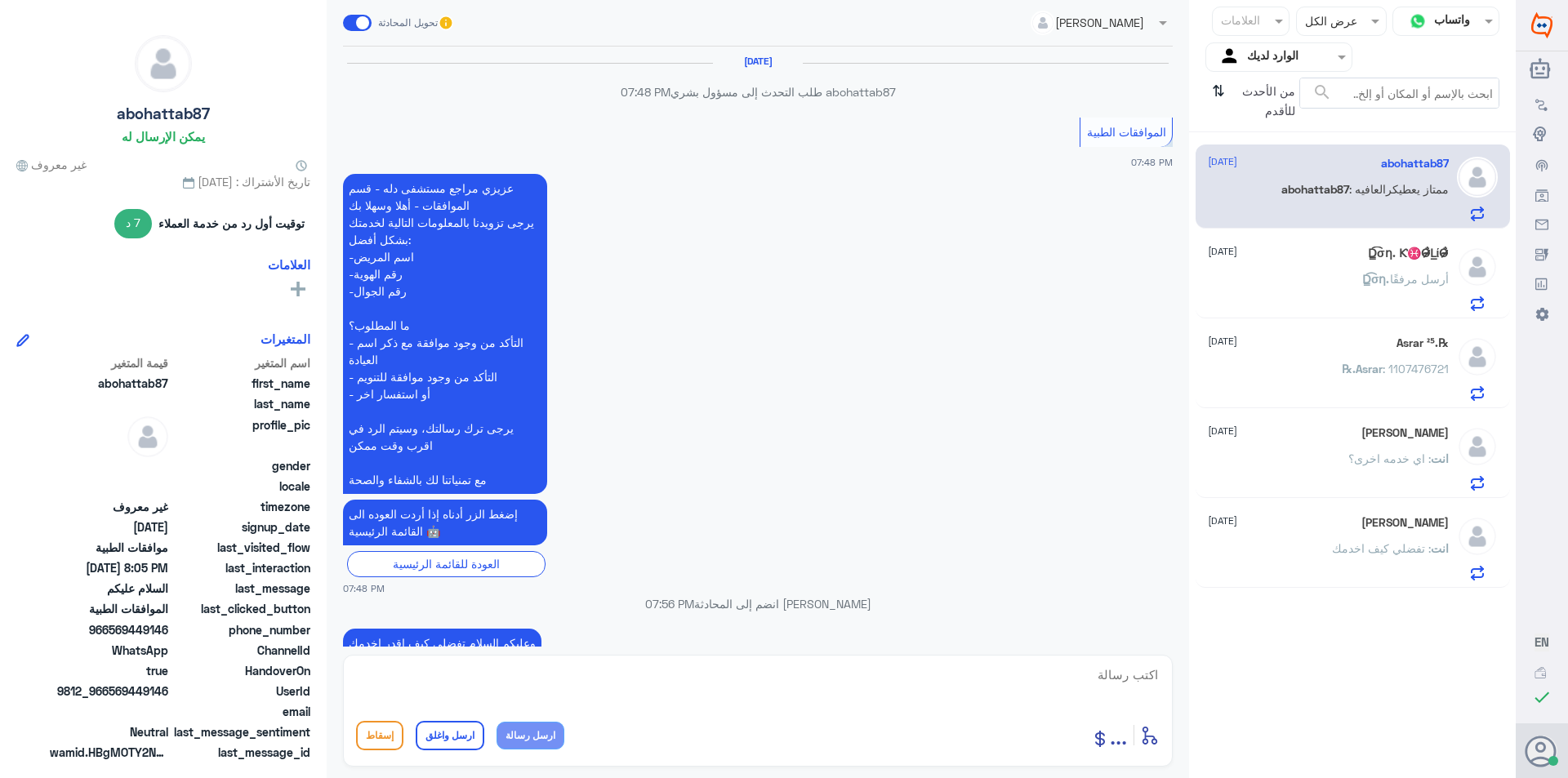
scroll to position [820, 0]
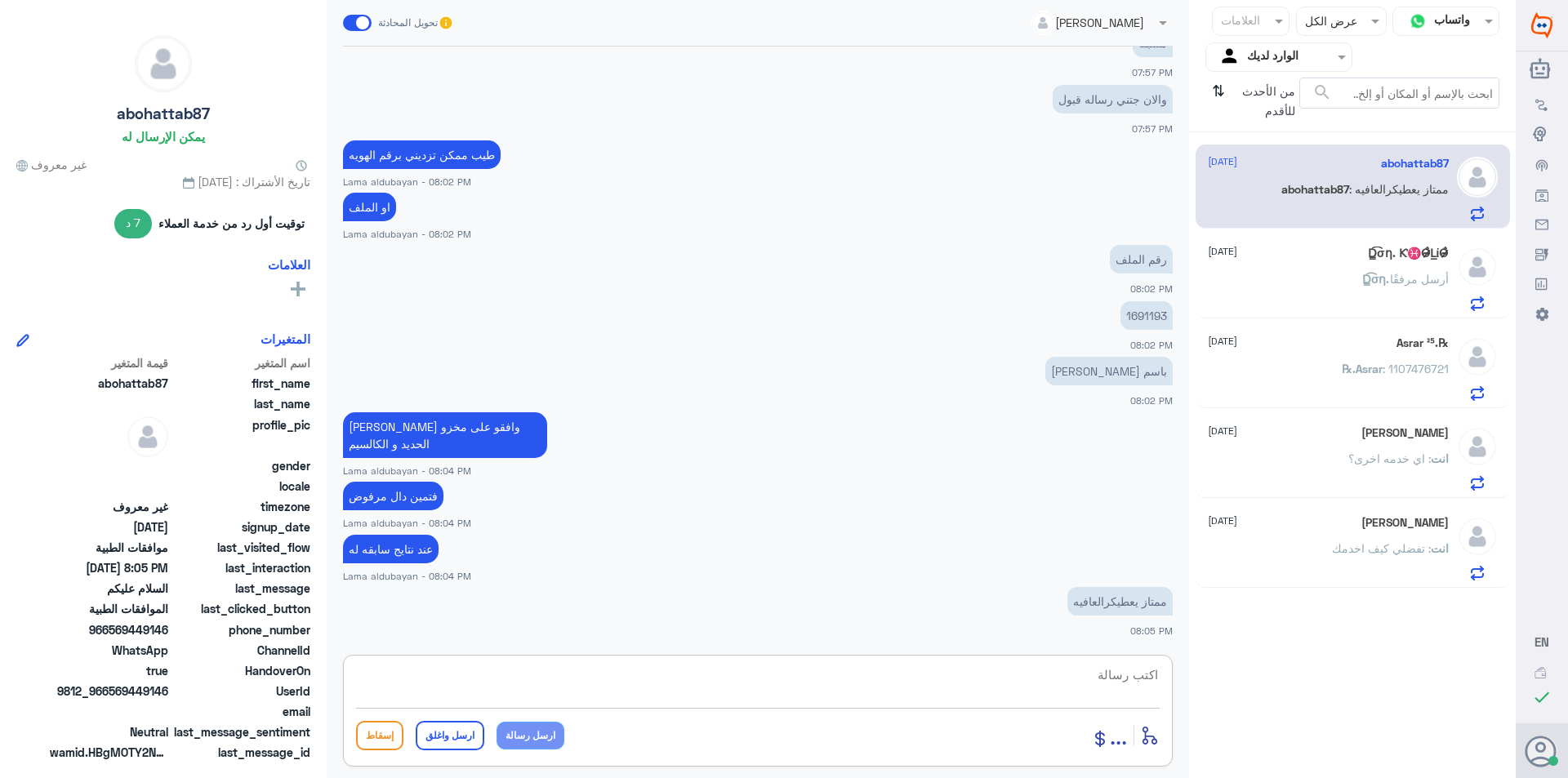
click at [1087, 671] on textarea at bounding box center [758, 683] width 803 height 40
type textarea "[DEMOGRAPHIC_DATA] يعافيك"
drag, startPoint x: 553, startPoint y: 743, endPoint x: 552, endPoint y: 732, distance: 11.0
click at [553, 743] on button "ارسل رسالة" at bounding box center [530, 735] width 68 height 28
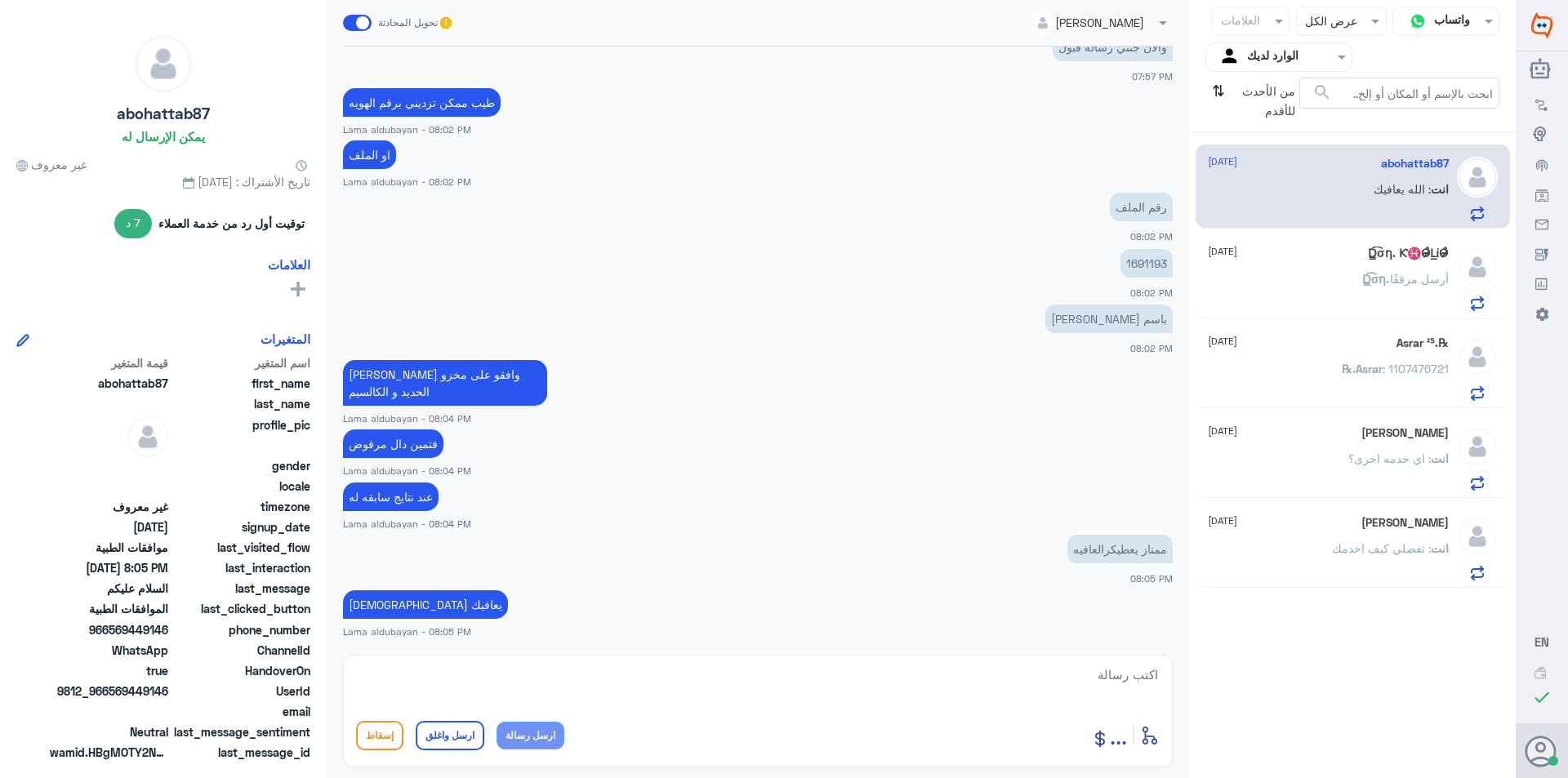
click at [891, 707] on div at bounding box center [758, 685] width 803 height 44
click at [895, 681] on textarea at bounding box center [758, 683] width 803 height 40
paste textarea "نشكر تواصلك مع مستشفيات دلة"
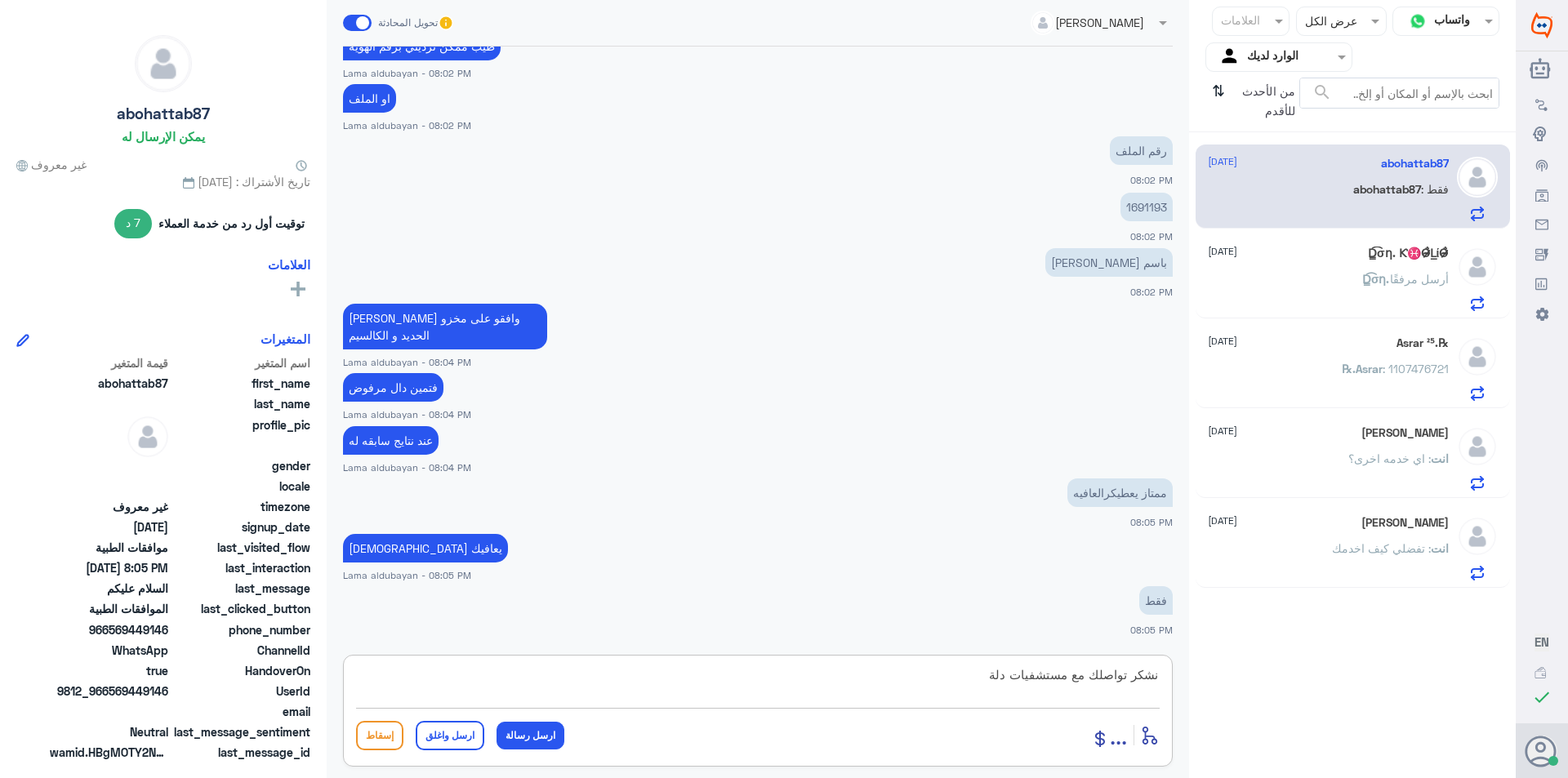
type textarea "نشكر تواصلك مع مستشفيات دلة"
click at [458, 747] on button "ارسل واغلق" at bounding box center [450, 735] width 69 height 30
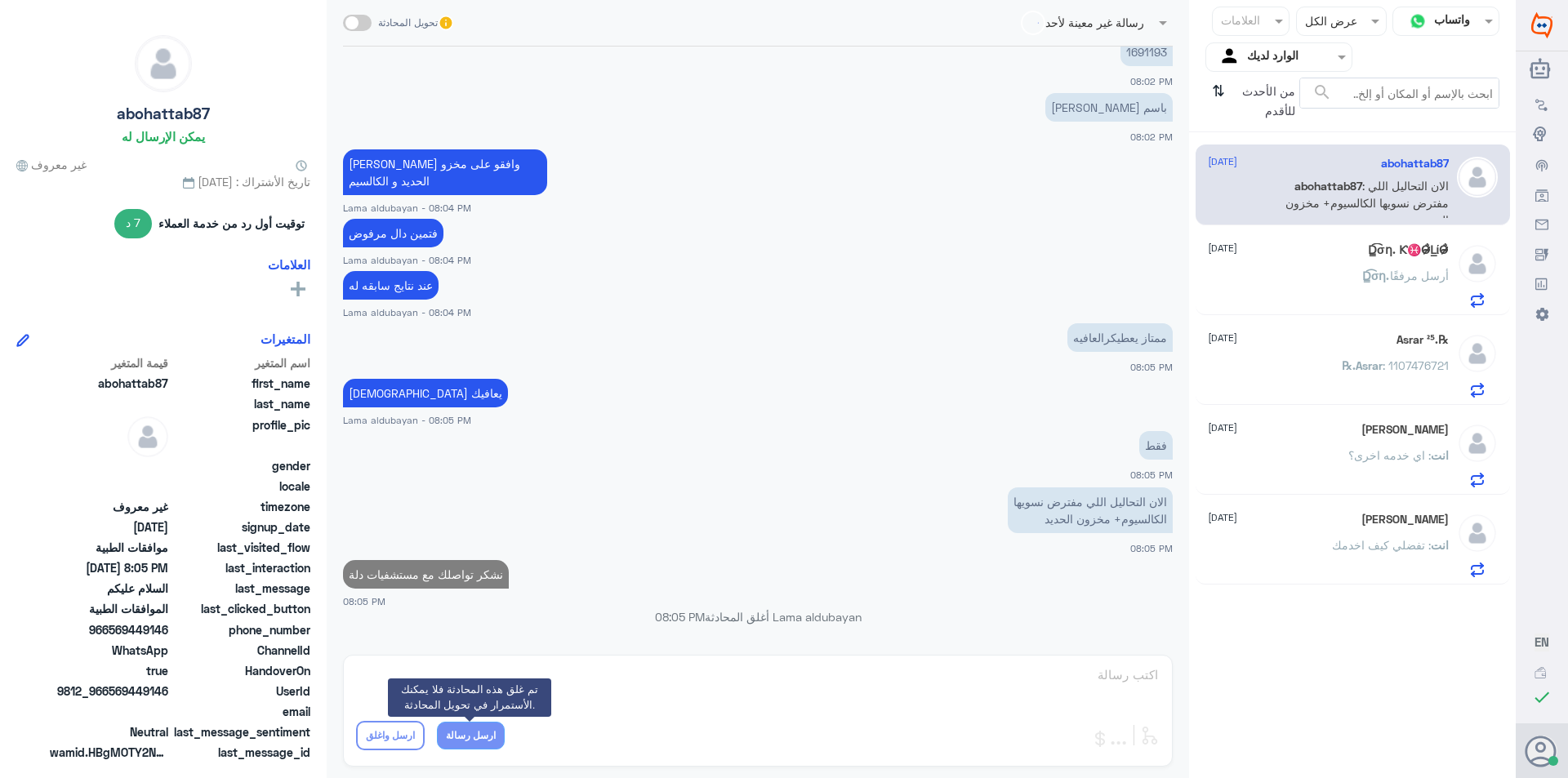
scroll to position [993, 0]
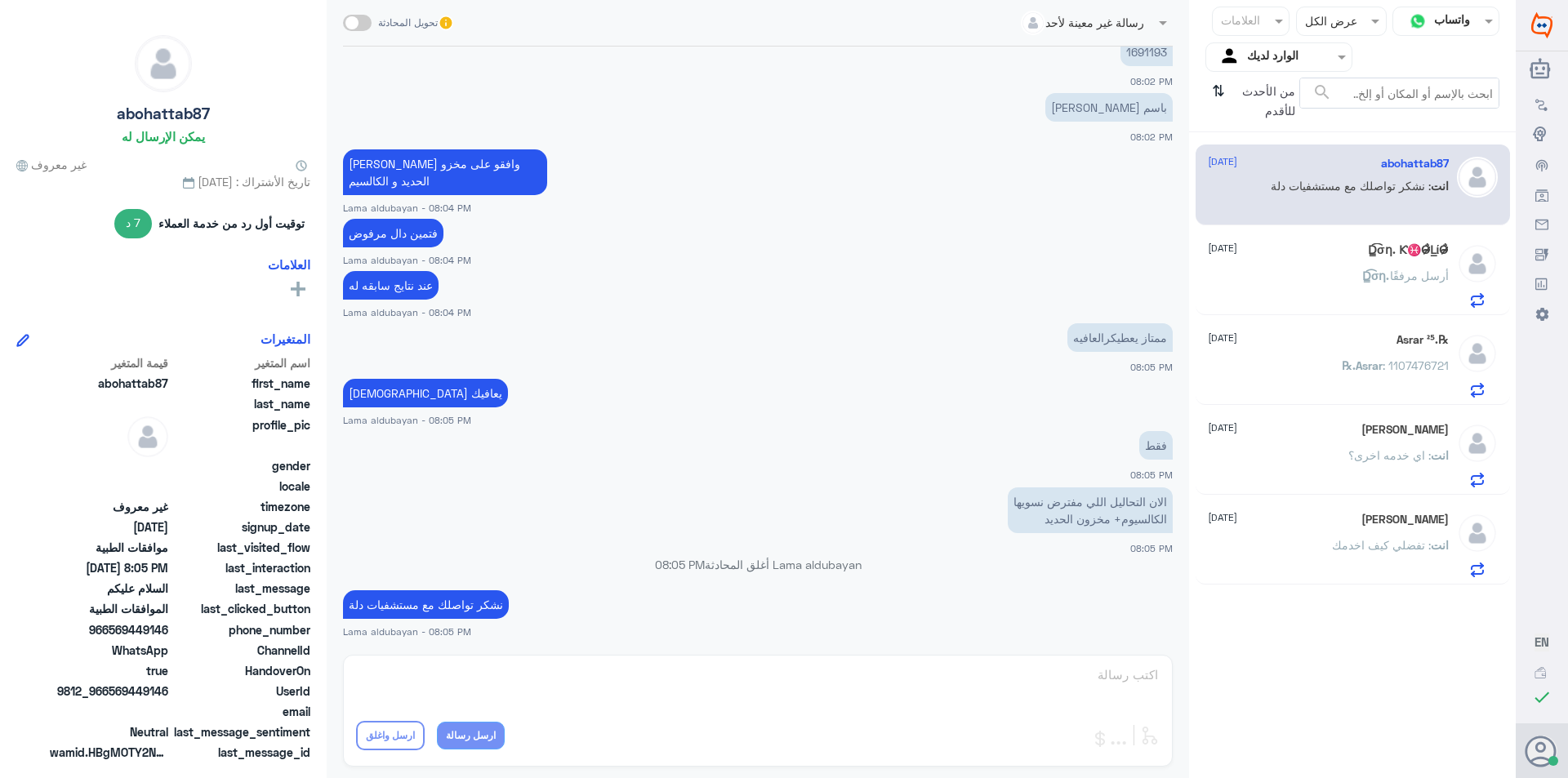
click at [364, 28] on span at bounding box center [357, 22] width 29 height 16
click at [0, 0] on input "checkbox" at bounding box center [0, 0] width 0 height 0
click at [804, 688] on textarea at bounding box center [758, 683] width 803 height 40
type textarea "نعم عزيزتي"
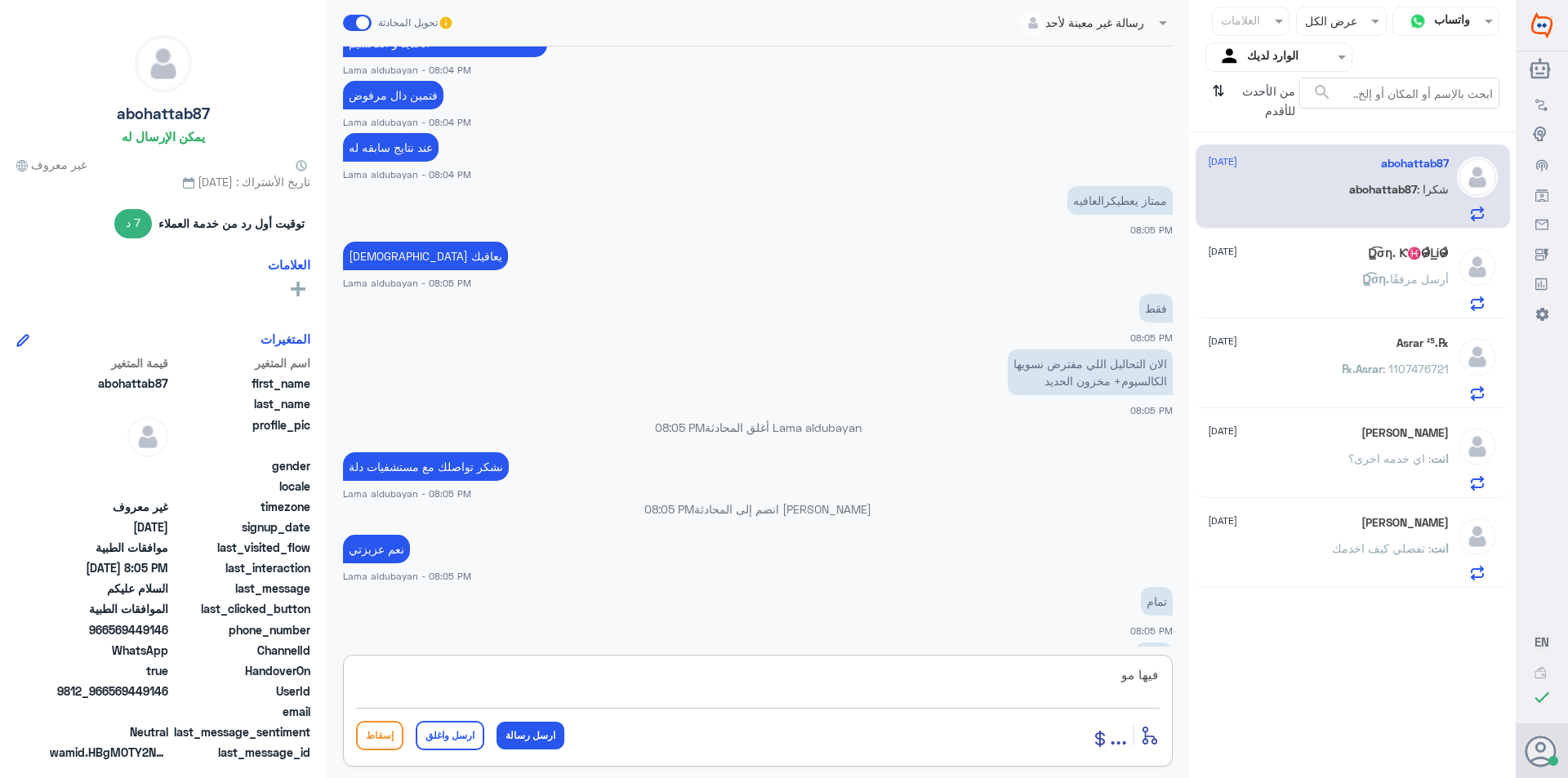
scroll to position [1156, 0]
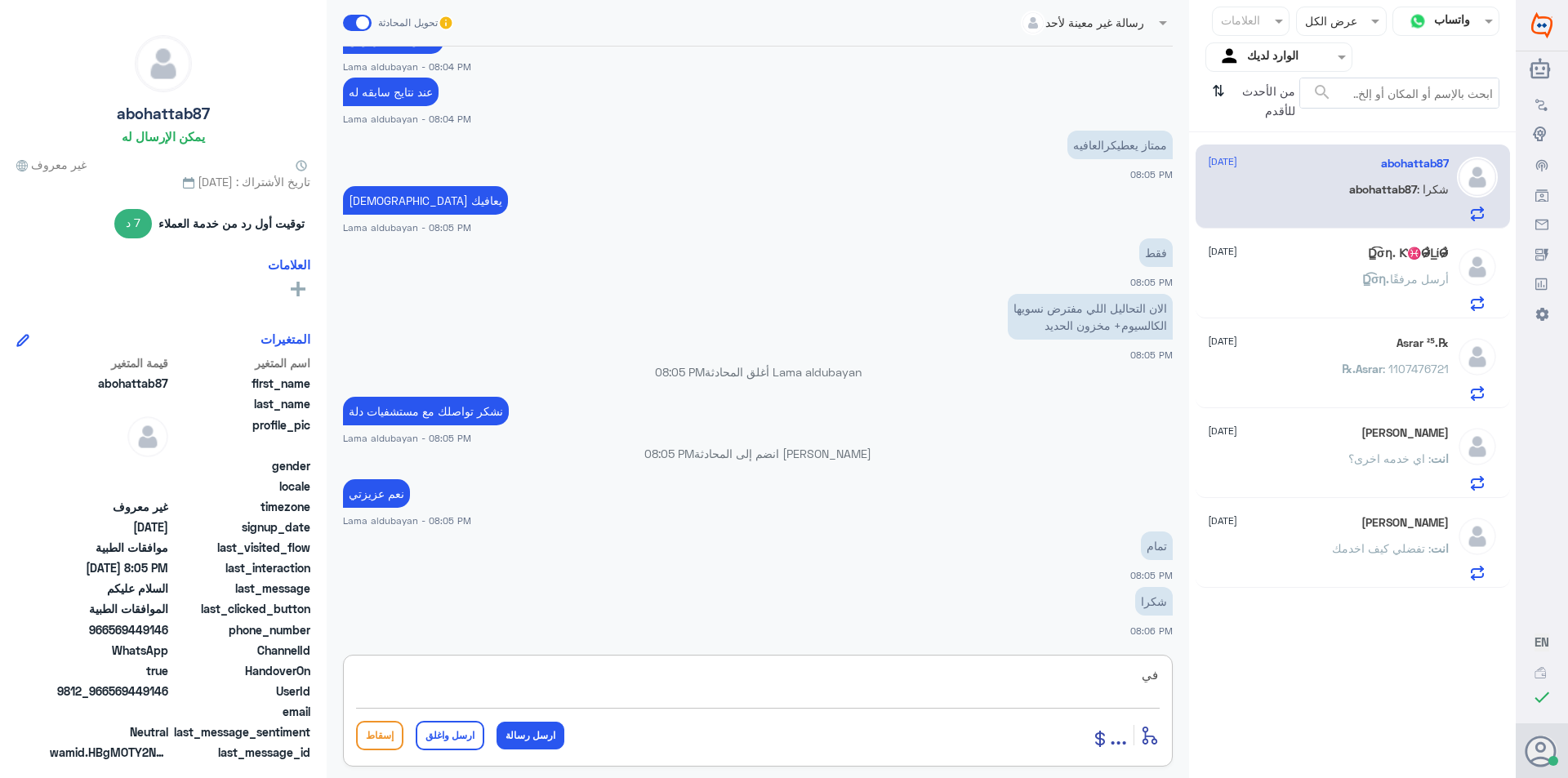
type textarea "ف"
type textarea "العفو اتمنى لك دوام الصحع والعافيه"
click at [460, 731] on button "ارسل واغلق" at bounding box center [450, 735] width 69 height 30
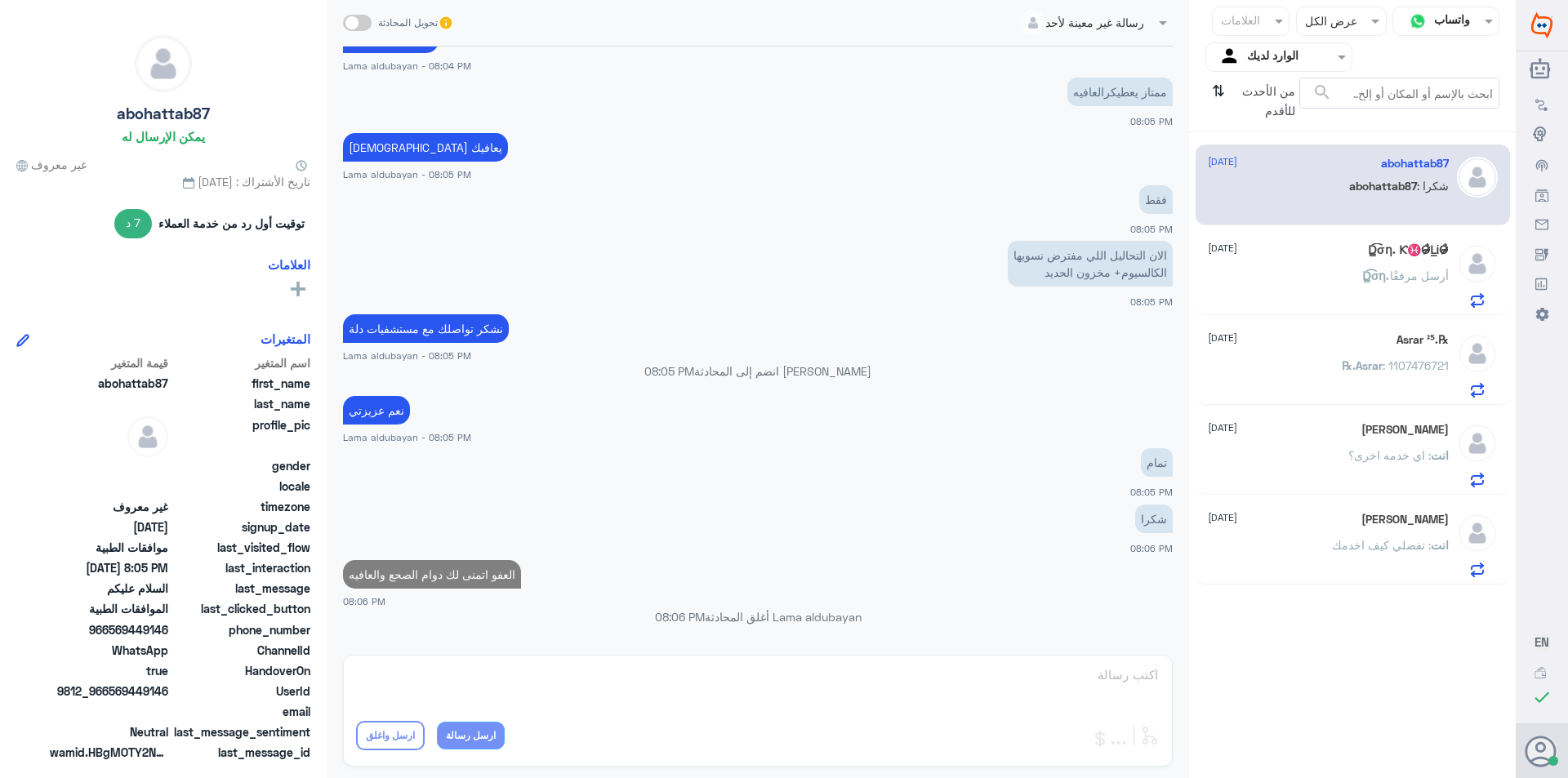
click at [1327, 287] on div "‏D̳͡σƞ. أرسل مرفقًا" at bounding box center [1328, 289] width 241 height 37
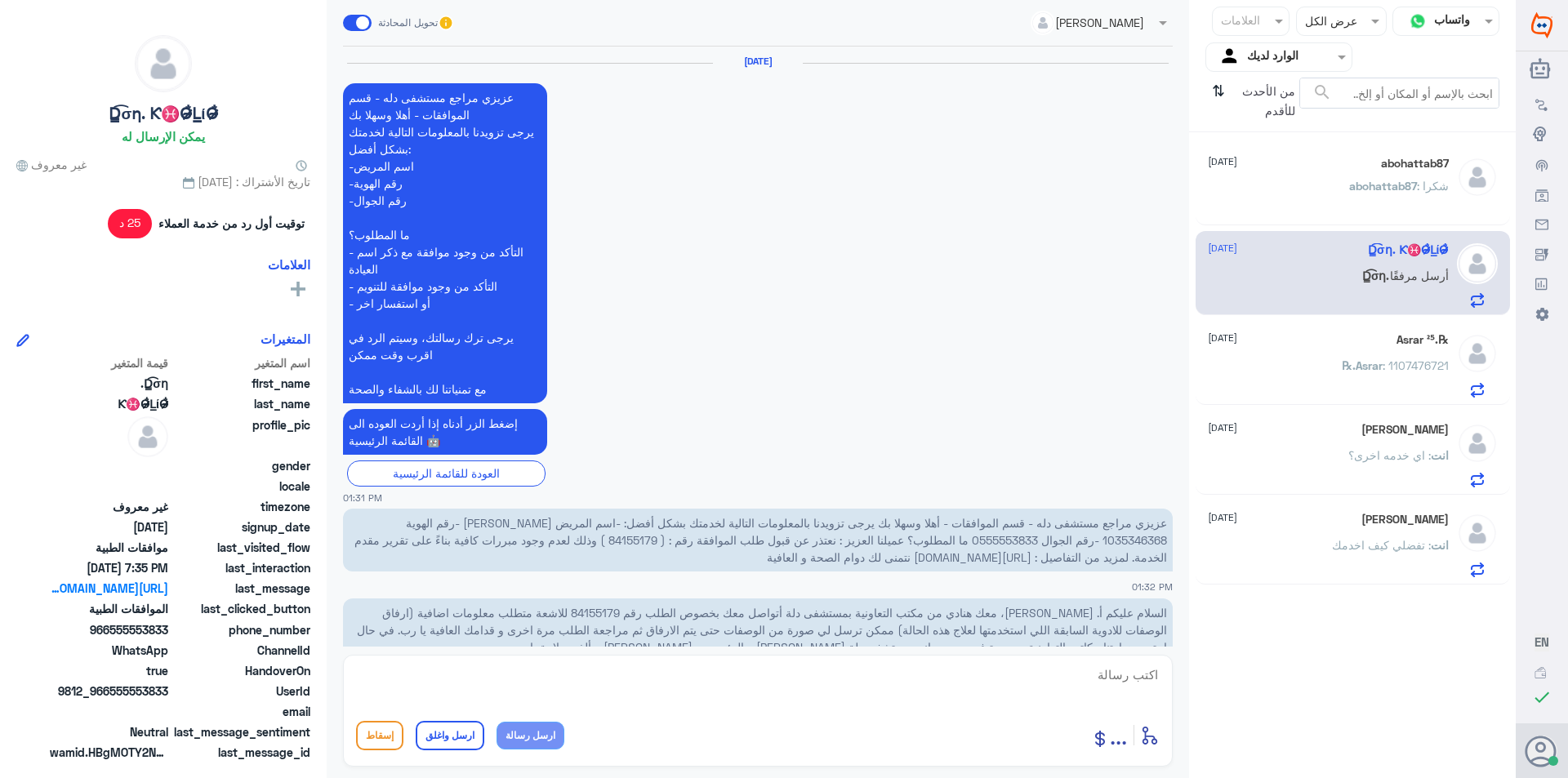
scroll to position [1621, 0]
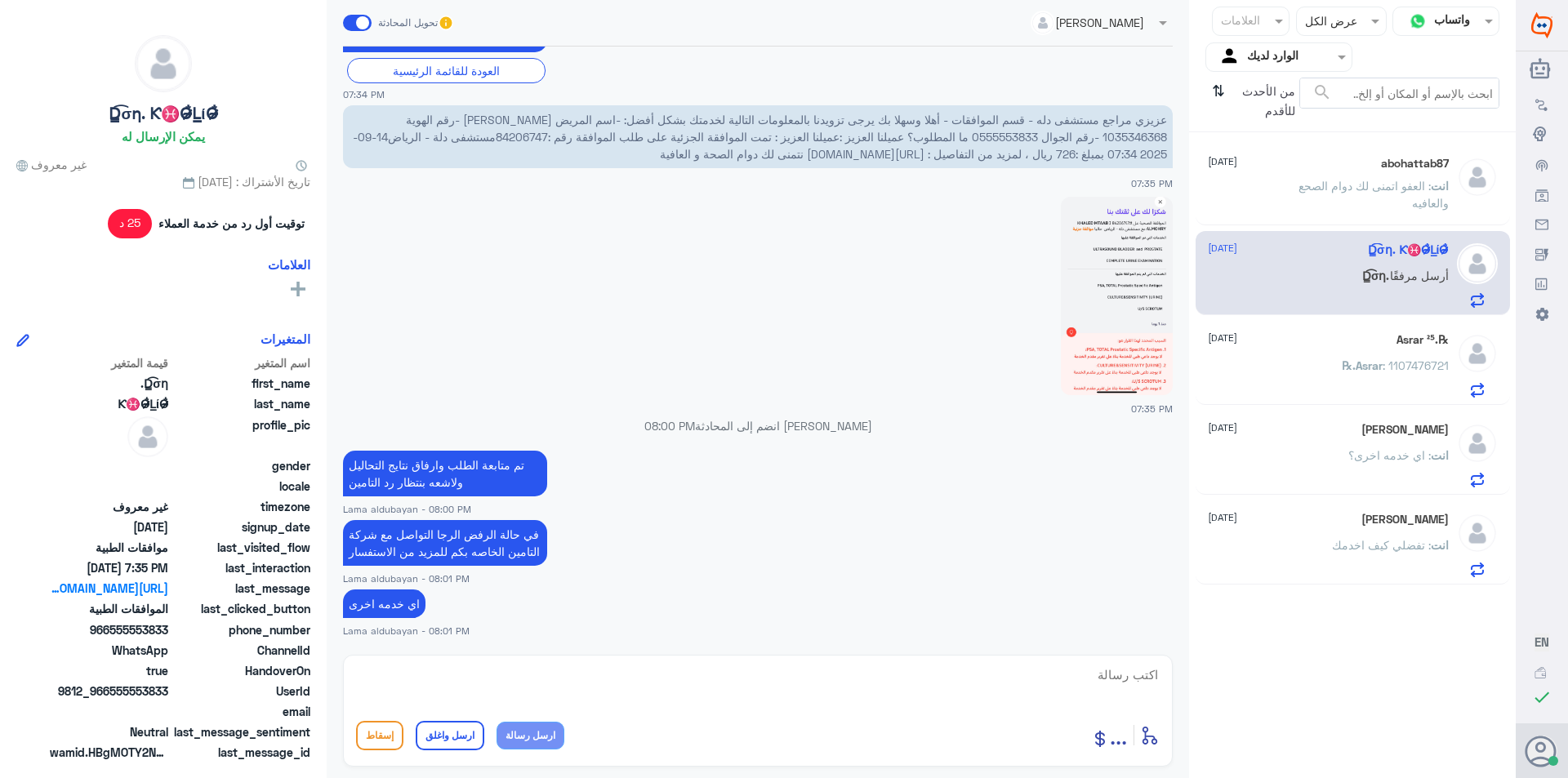
click at [1367, 375] on p "℞.Asrar : 1107476721" at bounding box center [1394, 377] width 107 height 41
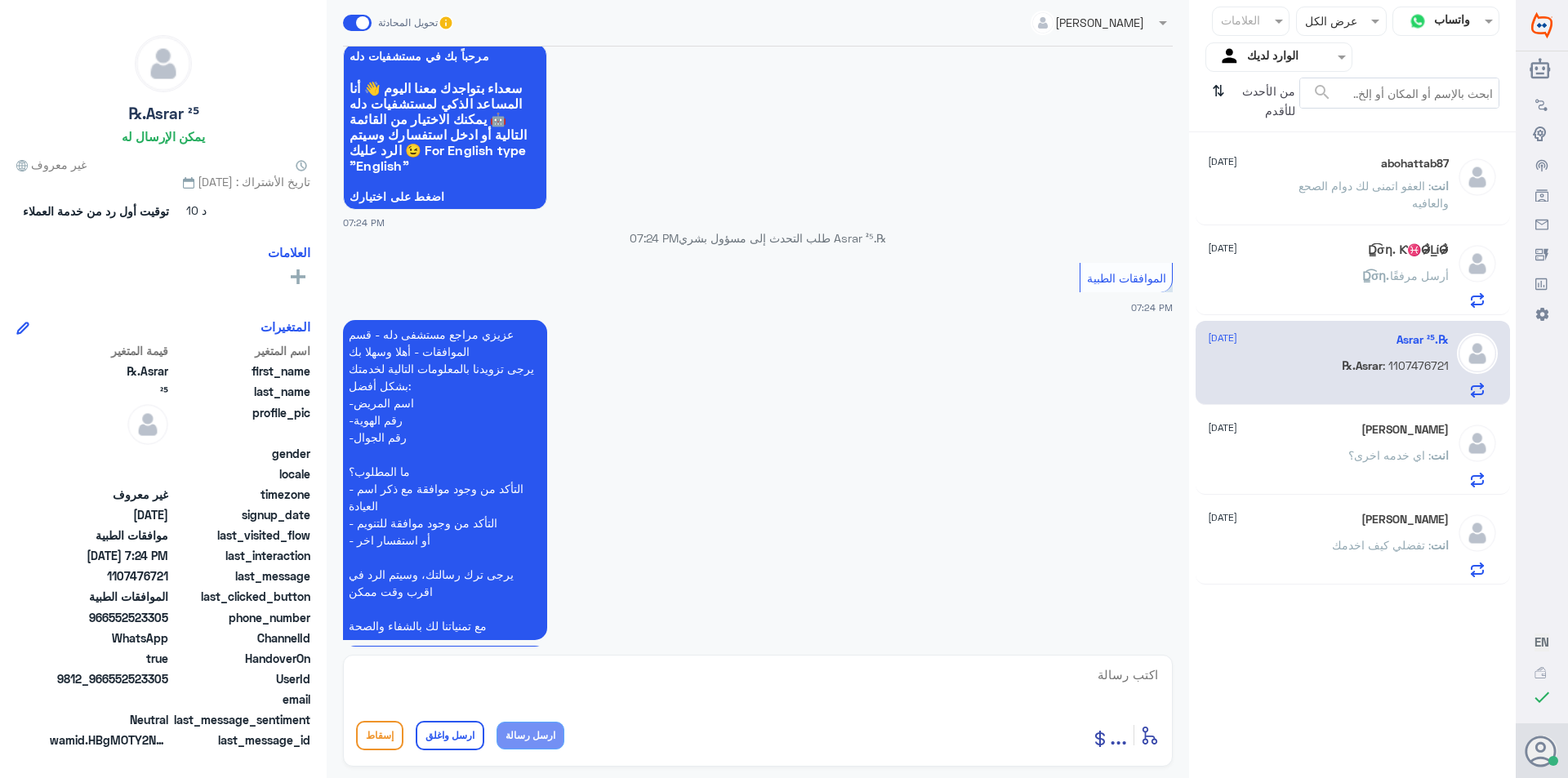
scroll to position [245, 0]
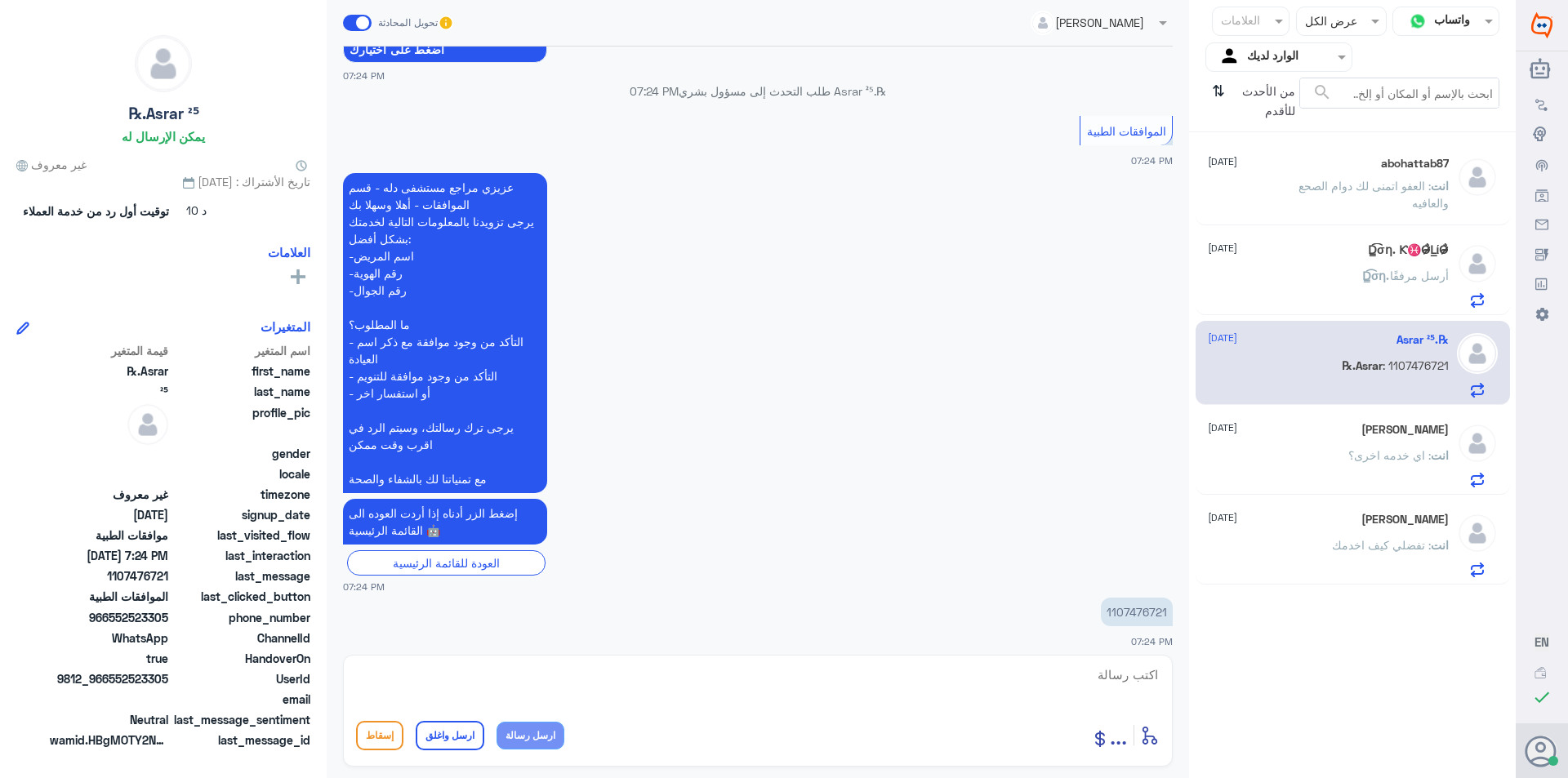
click at [1108, 689] on textarea at bounding box center [758, 683] width 803 height 40
type textarea "وعليك السلام تفضل كيف اقدر اخدمك"
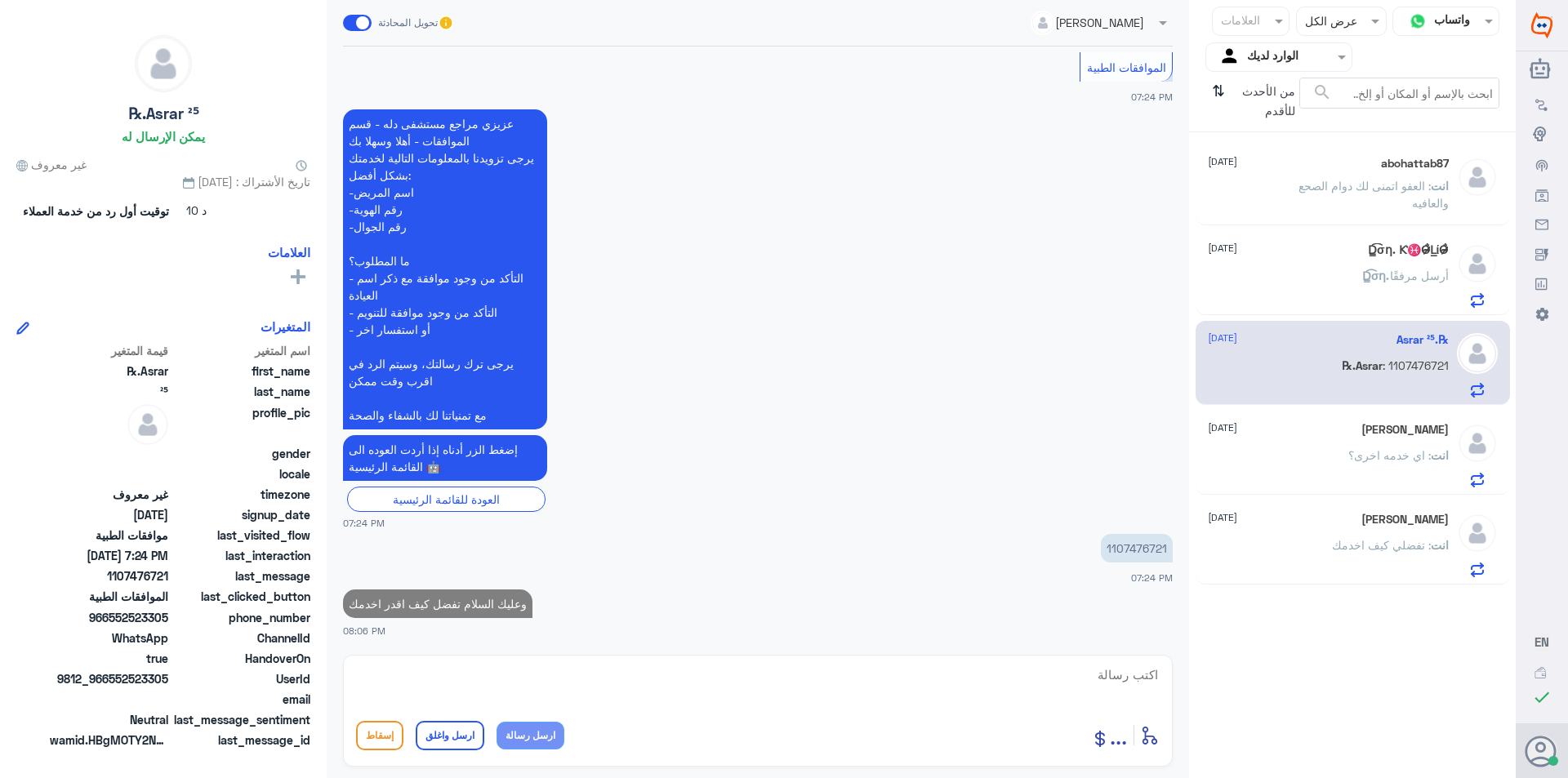
click at [1135, 549] on p "1107476721" at bounding box center [1136, 548] width 72 height 29
copy p "1107476721"
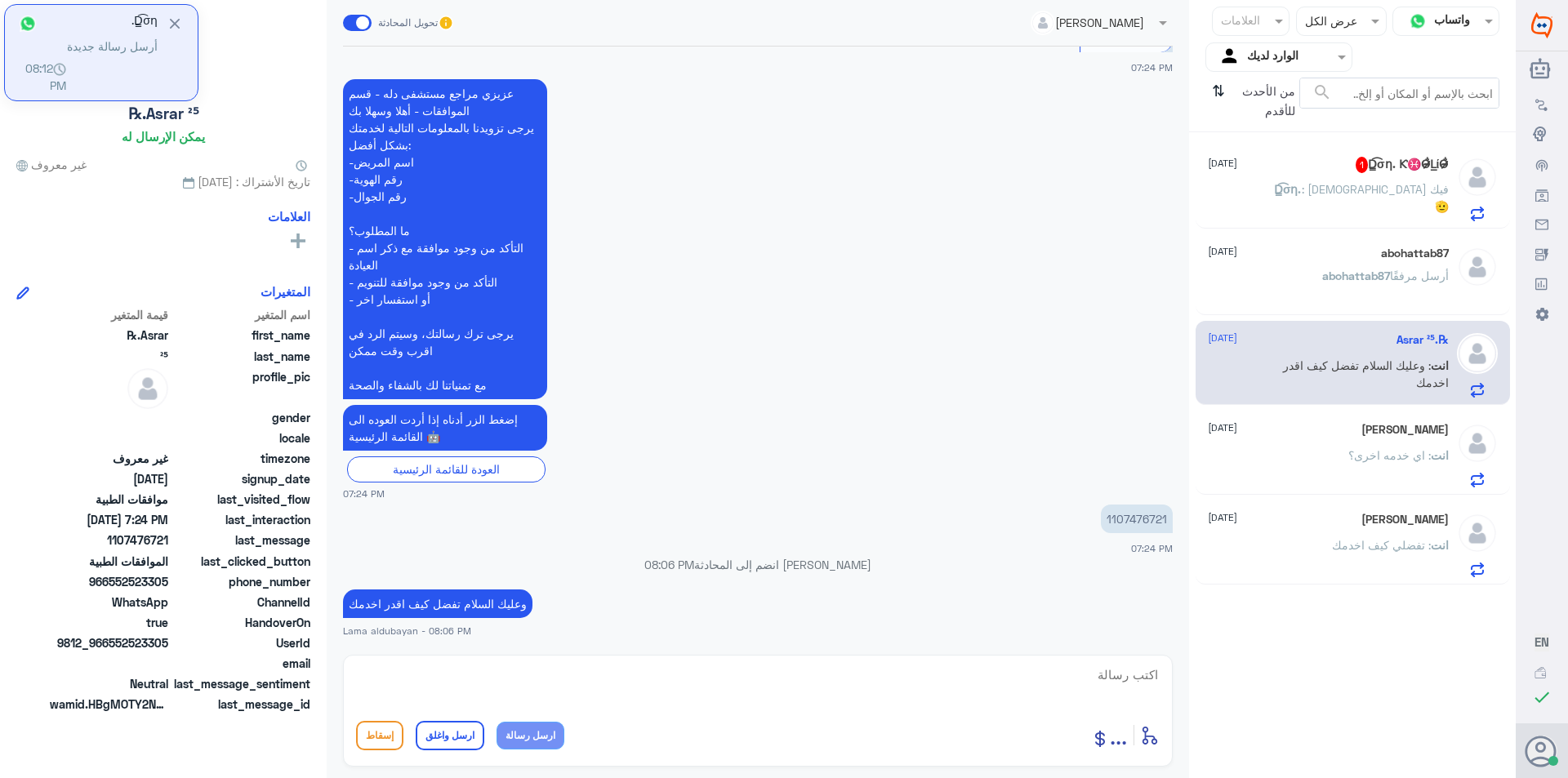
click at [1313, 199] on div "‏D̳͡σƞ. : [PERSON_NAME] فيك🫡" at bounding box center [1328, 202] width 241 height 37
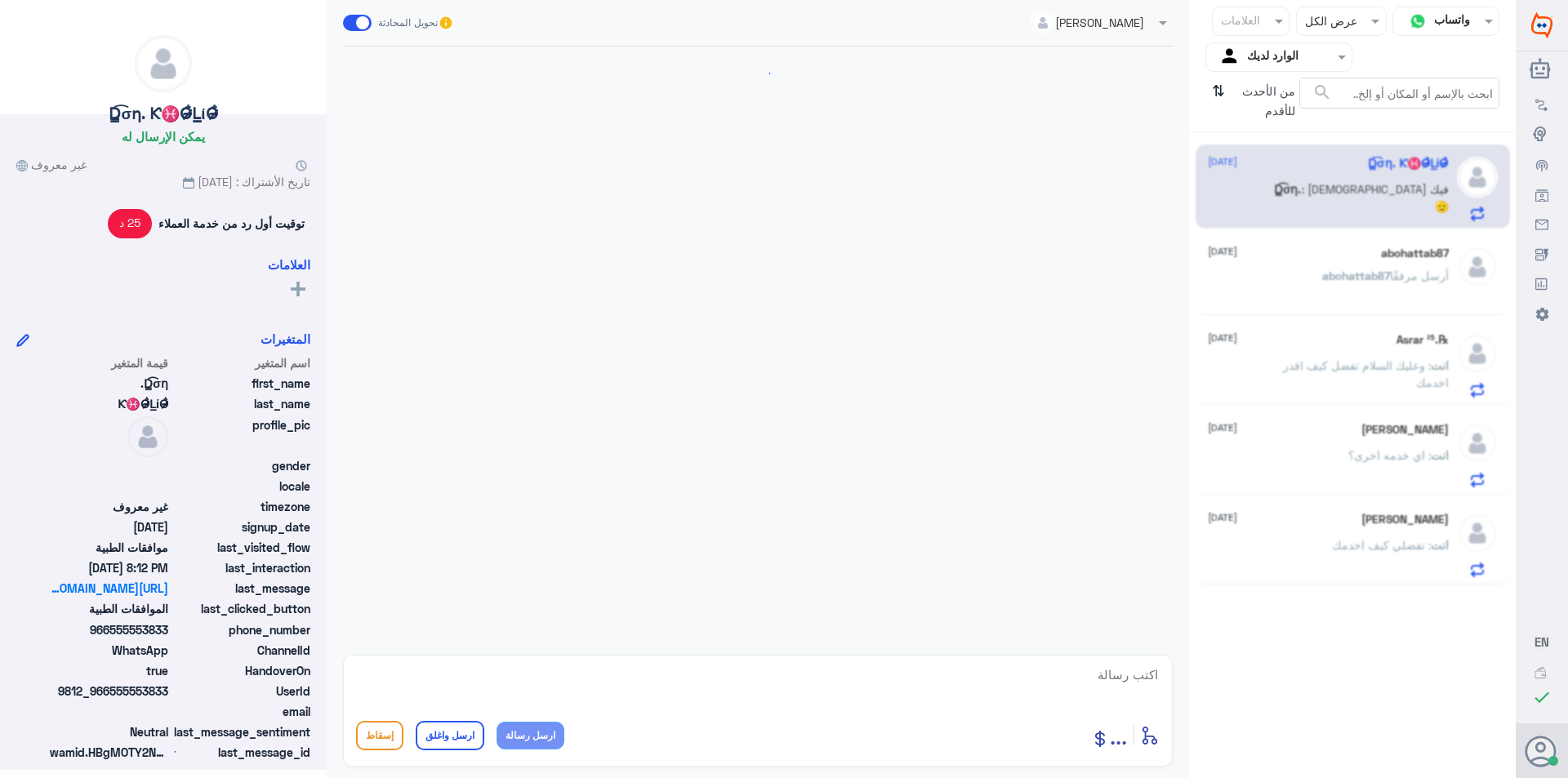
scroll to position [1252, 0]
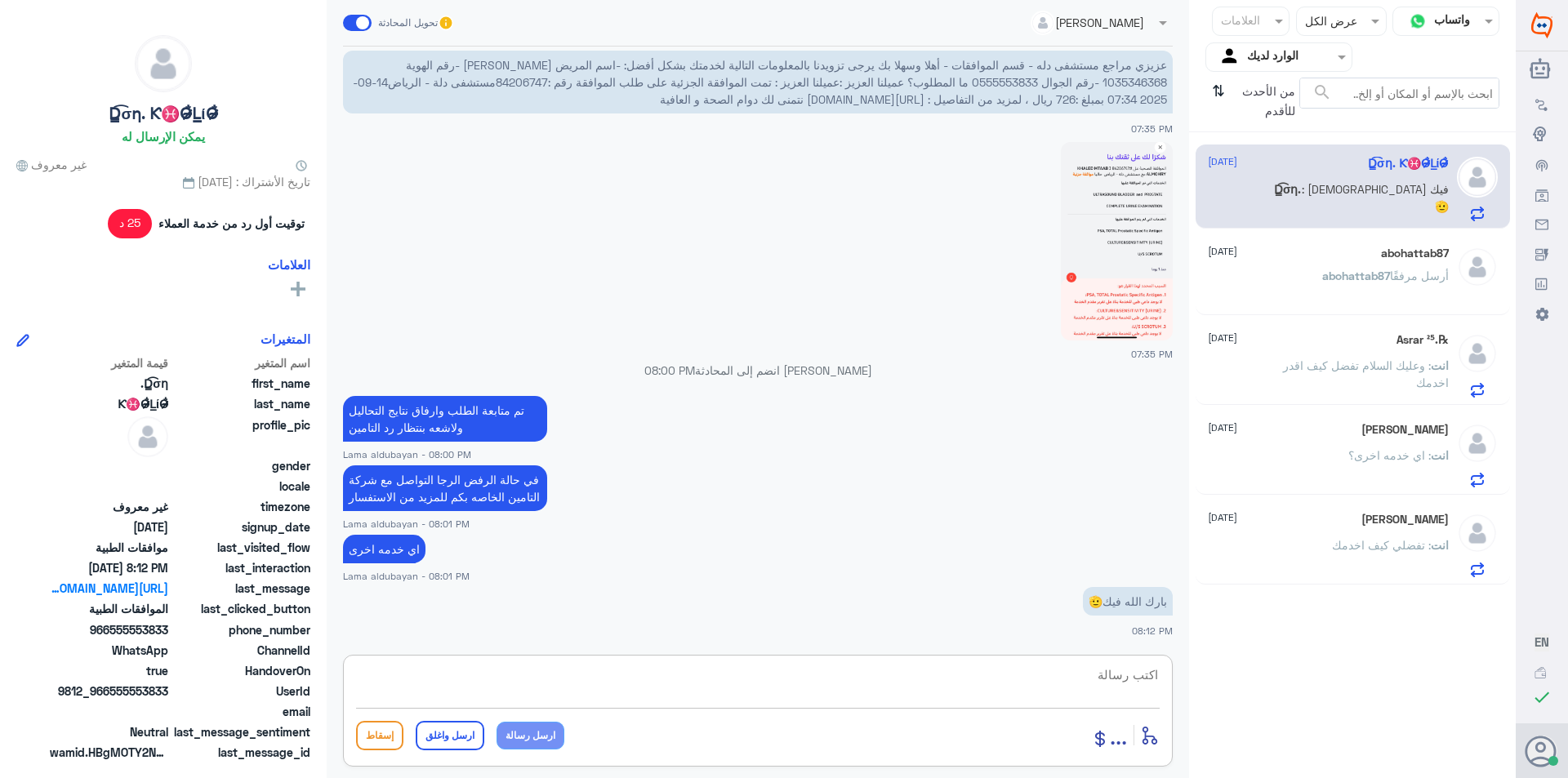
click at [755, 679] on textarea at bounding box center [758, 683] width 803 height 40
paste textarea "نشكر تواصلك مع مستشفيات دلة"
type textarea "نشكر تواصلك مع مستشفيات دلة"
click at [450, 731] on button "ارسل واغلق" at bounding box center [450, 735] width 69 height 30
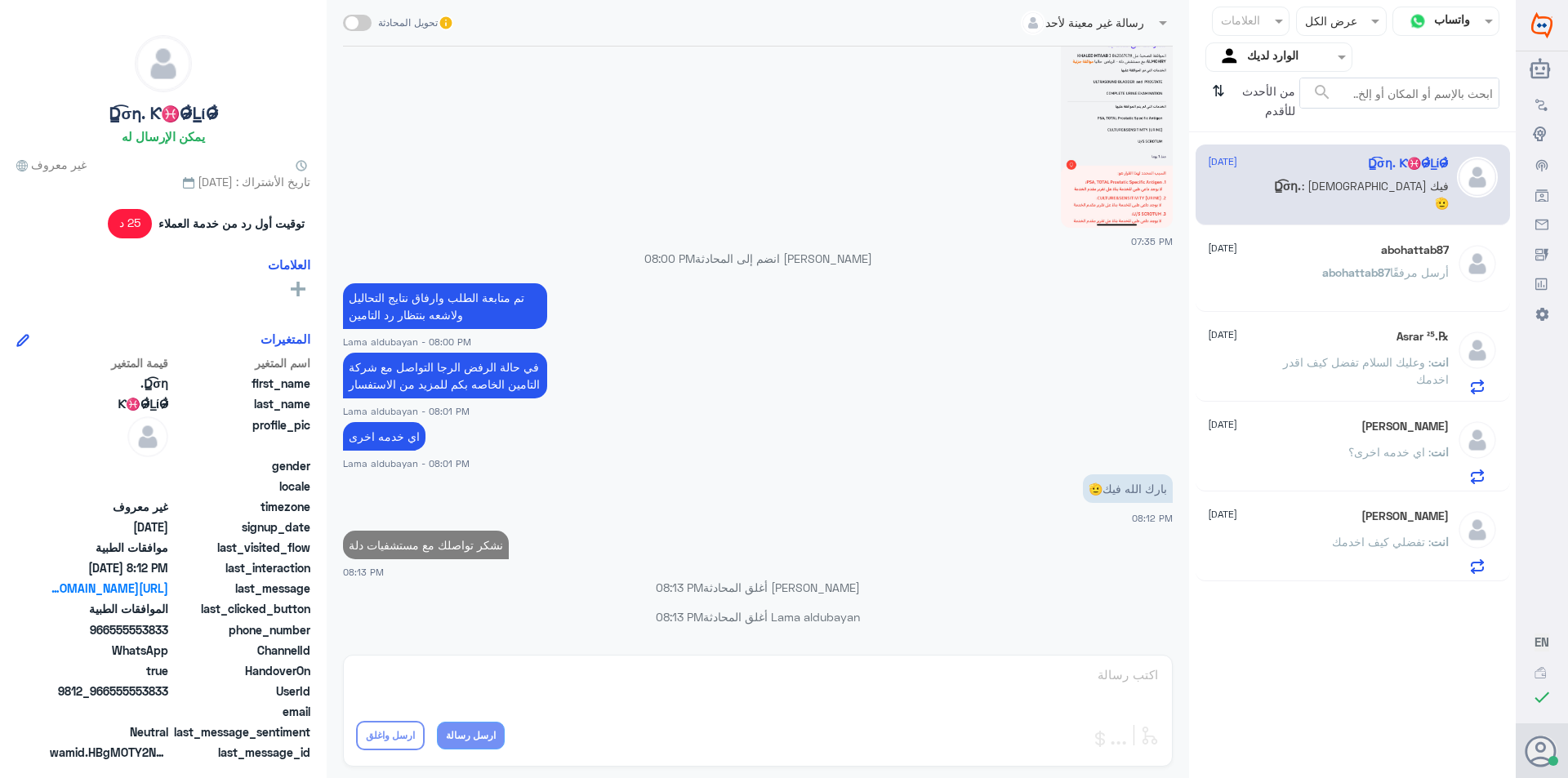
click at [1387, 266] on span "abohattab87" at bounding box center [1356, 272] width 68 height 14
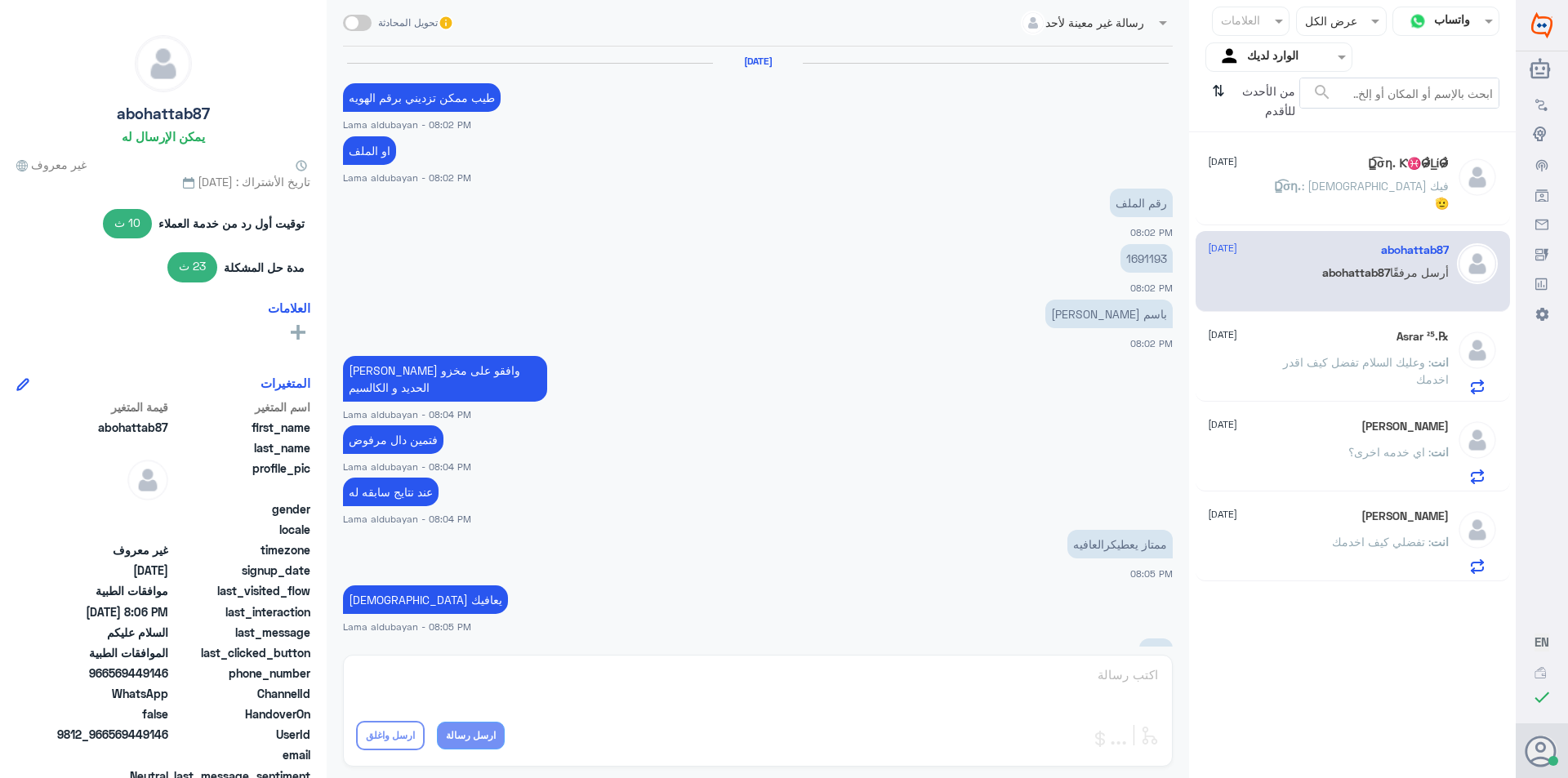
scroll to position [483, 0]
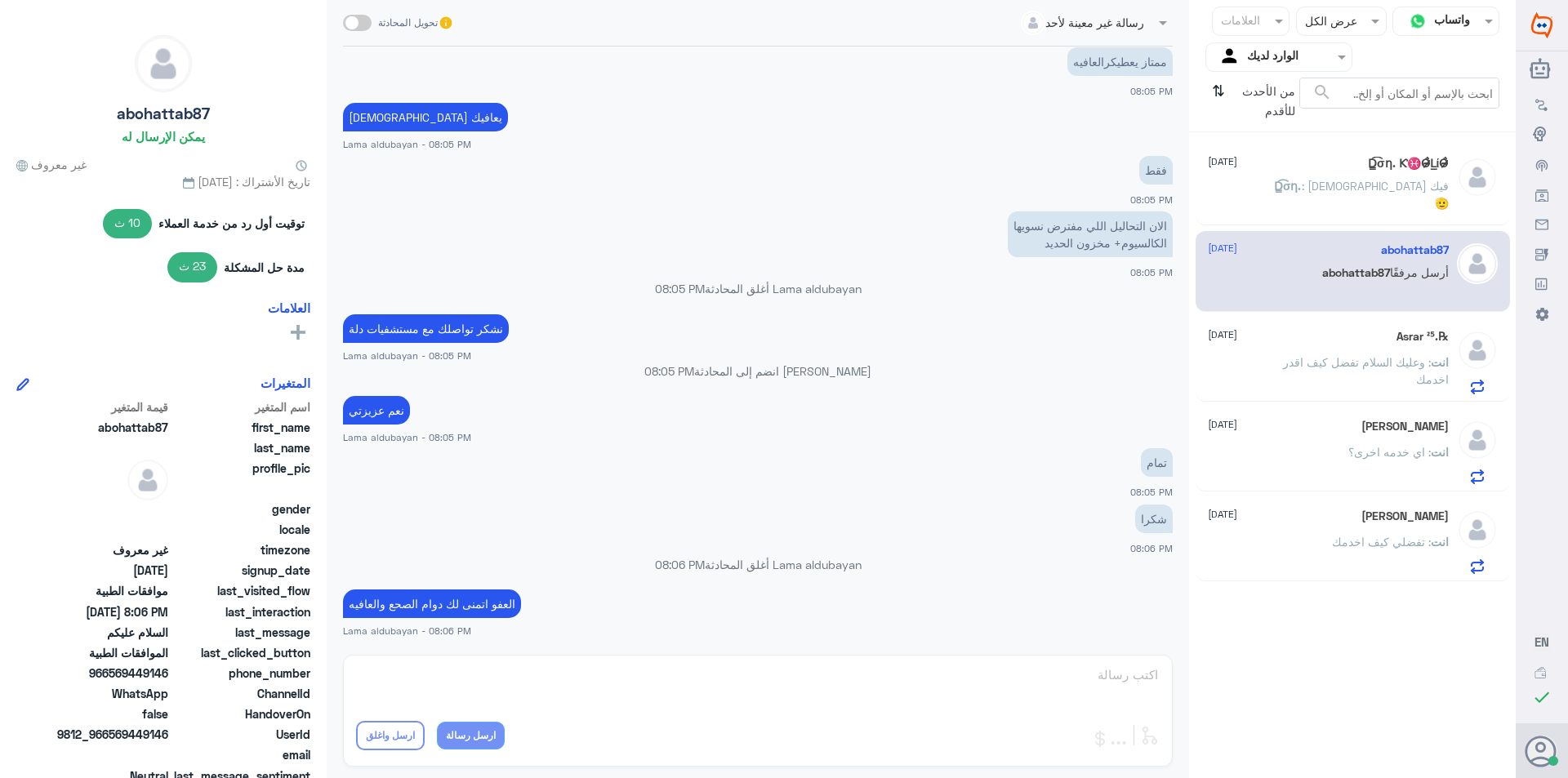
click at [1341, 366] on span ": وعليك السلام تفضل كيف اقدر اخدمك" at bounding box center [1366, 371] width 166 height 31
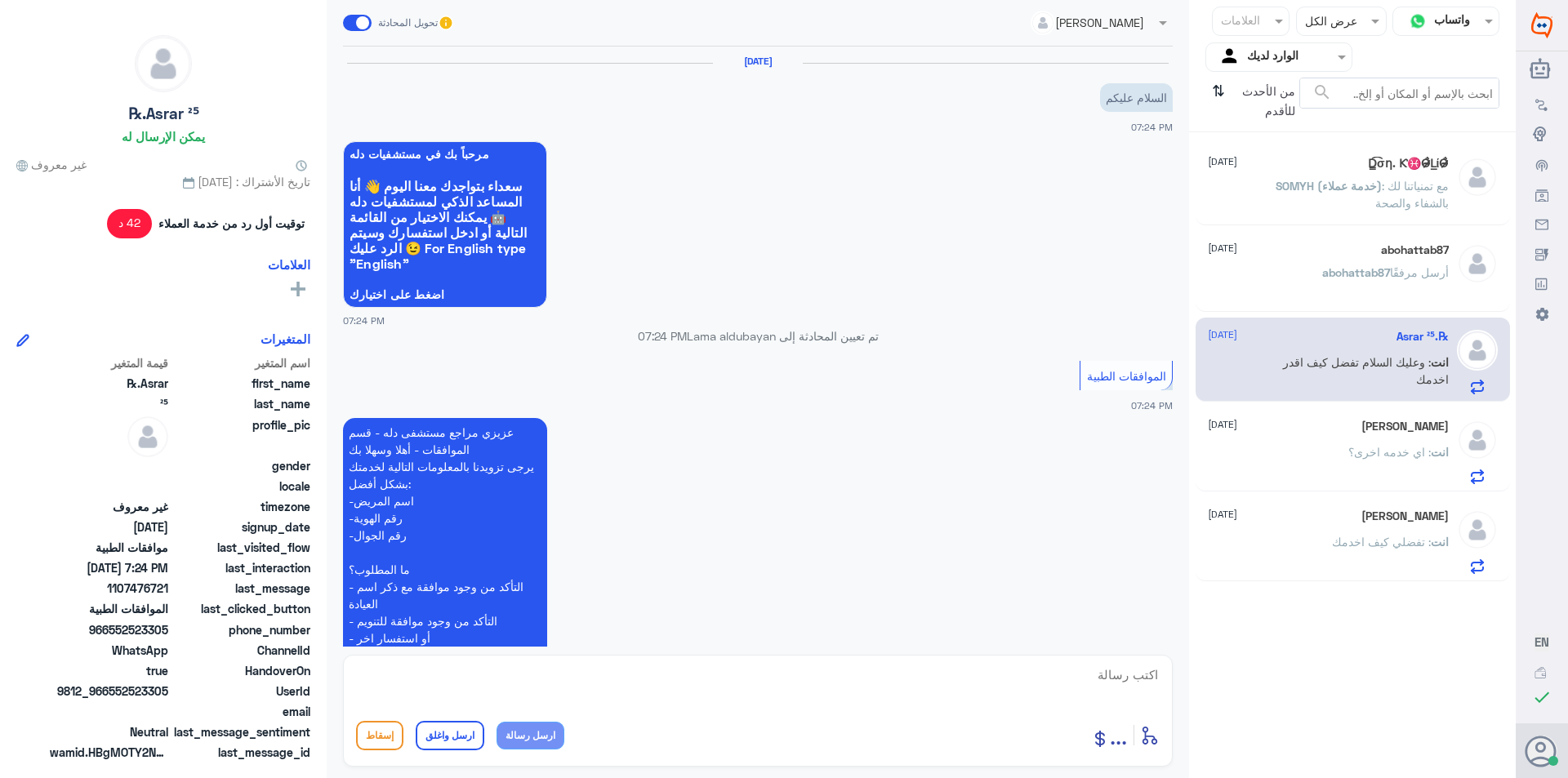
scroll to position [338, 0]
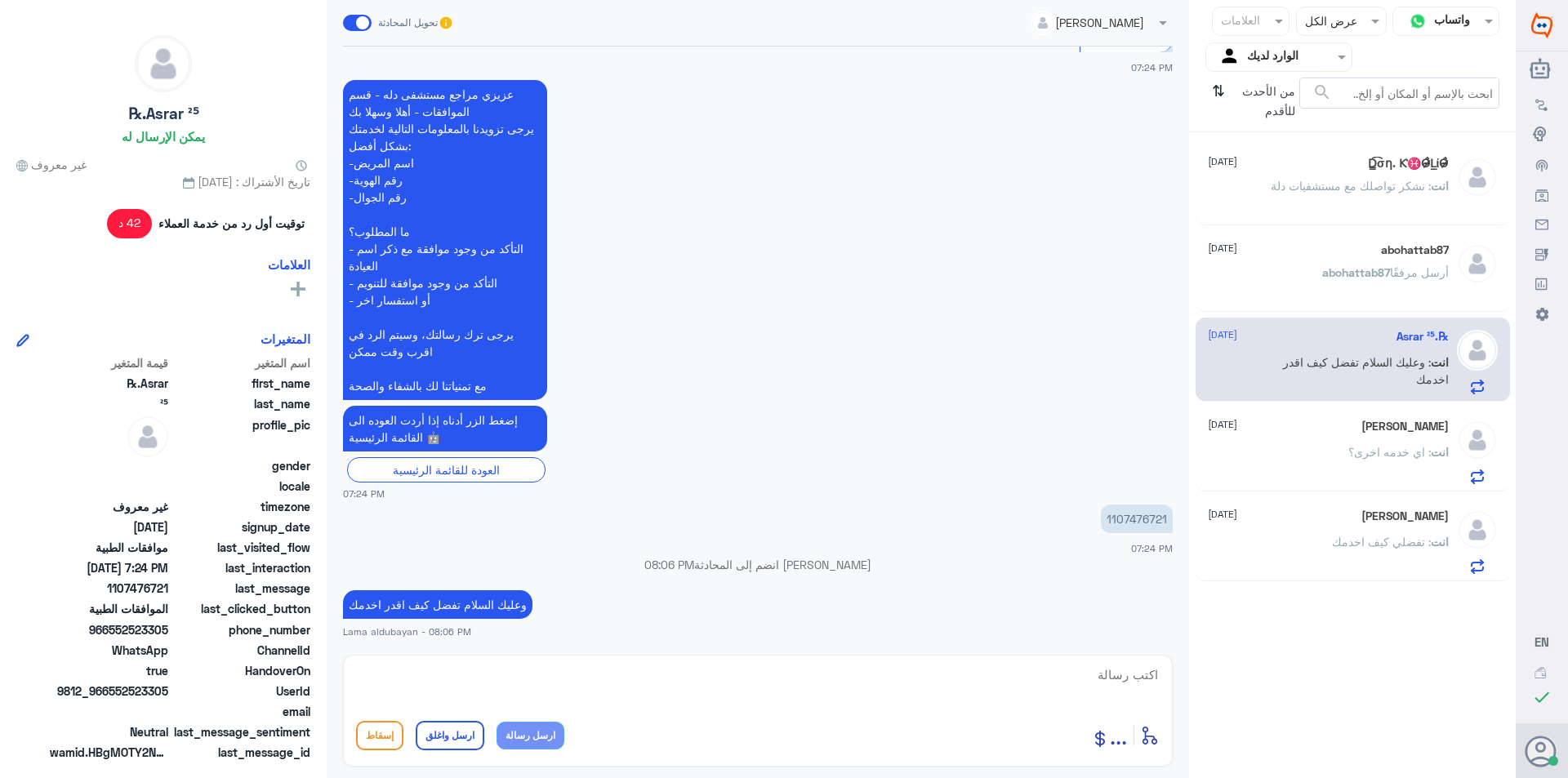
click at [1423, 277] on span "أرسل مرفقًا" at bounding box center [1419, 272] width 59 height 14
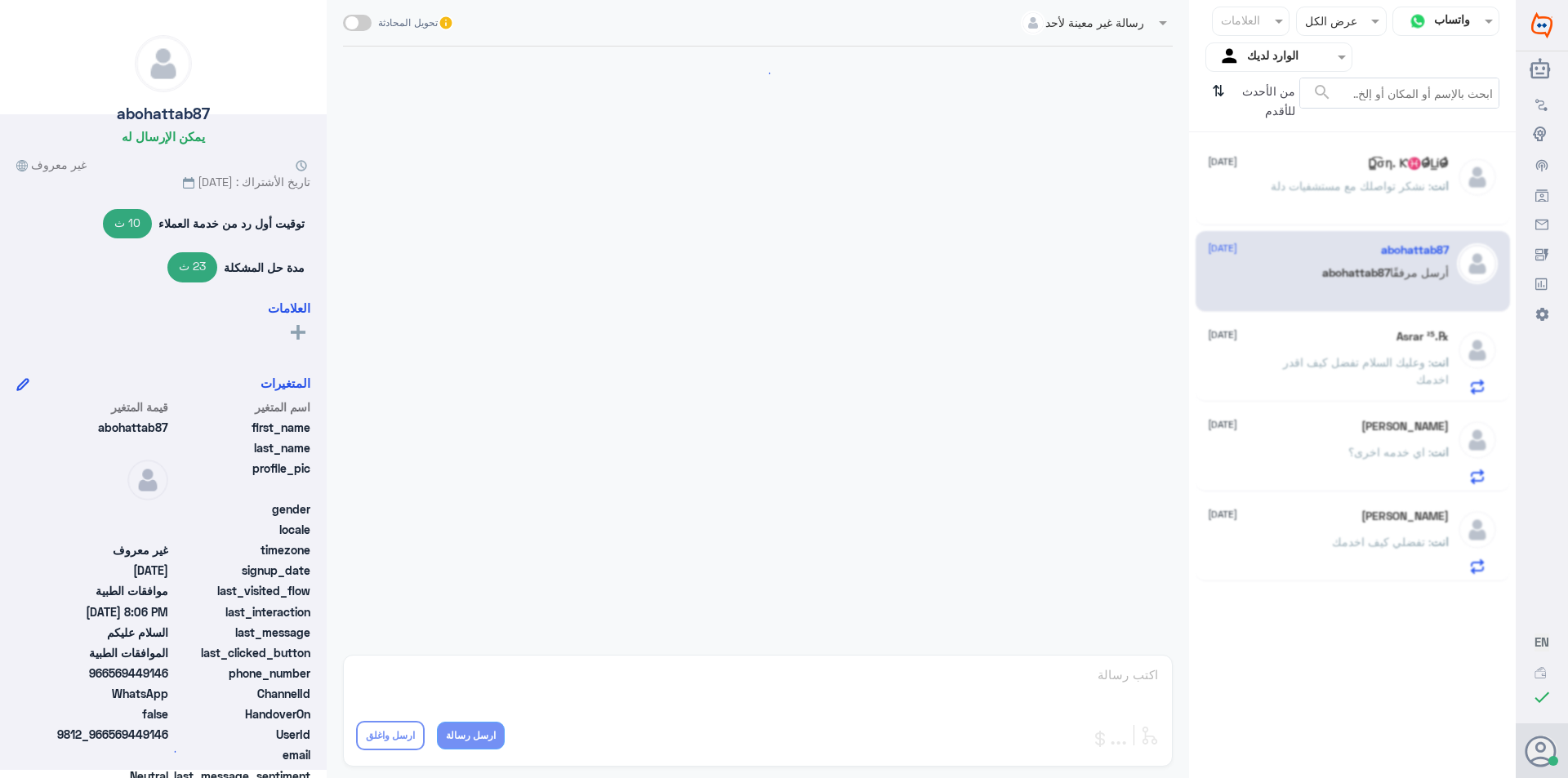
scroll to position [483, 0]
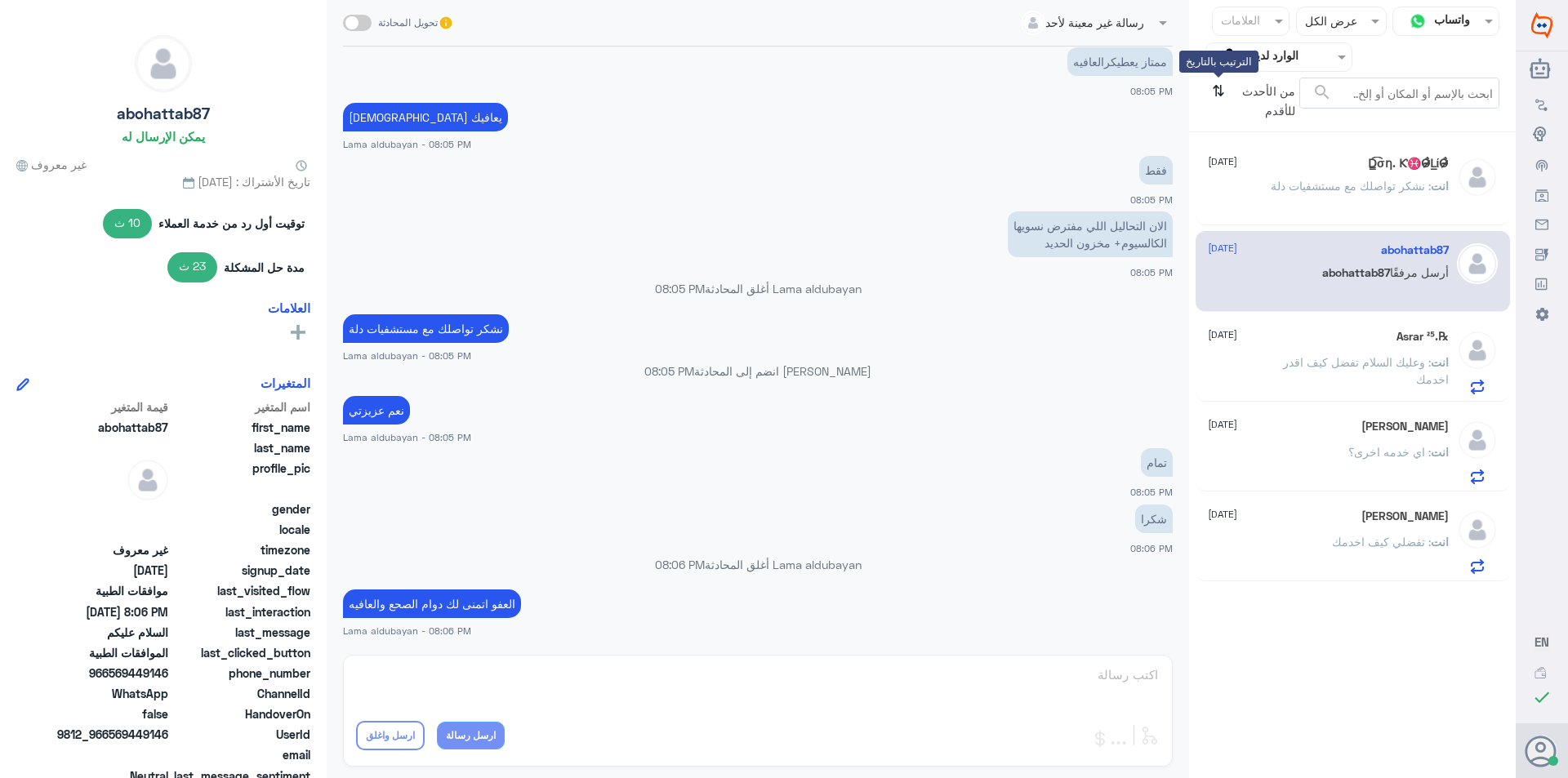
click at [1220, 89] on icon "⇅" at bounding box center [1218, 98] width 13 height 42
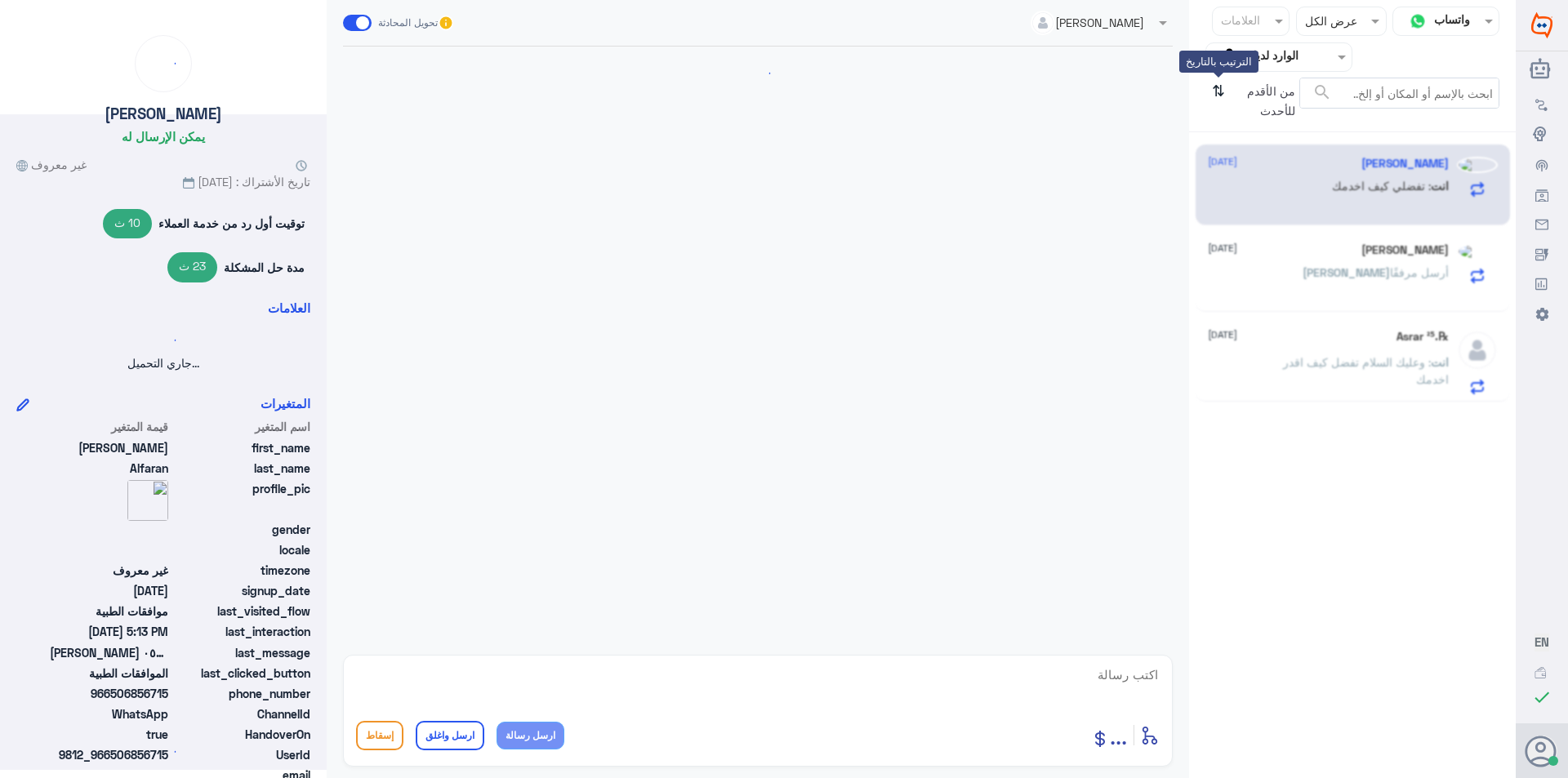
scroll to position [0, 0]
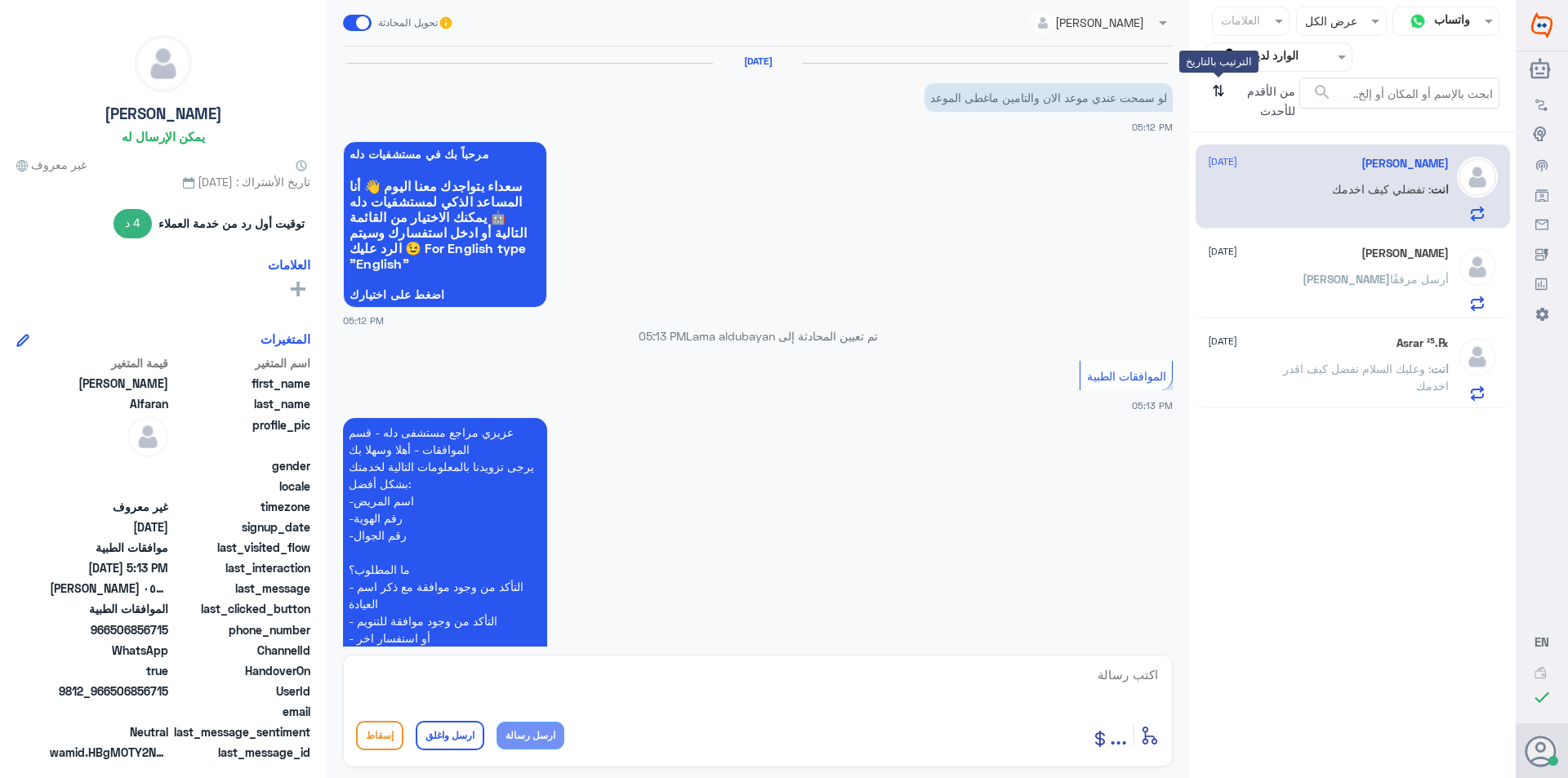
click at [1220, 89] on icon "⇅" at bounding box center [1218, 98] width 13 height 42
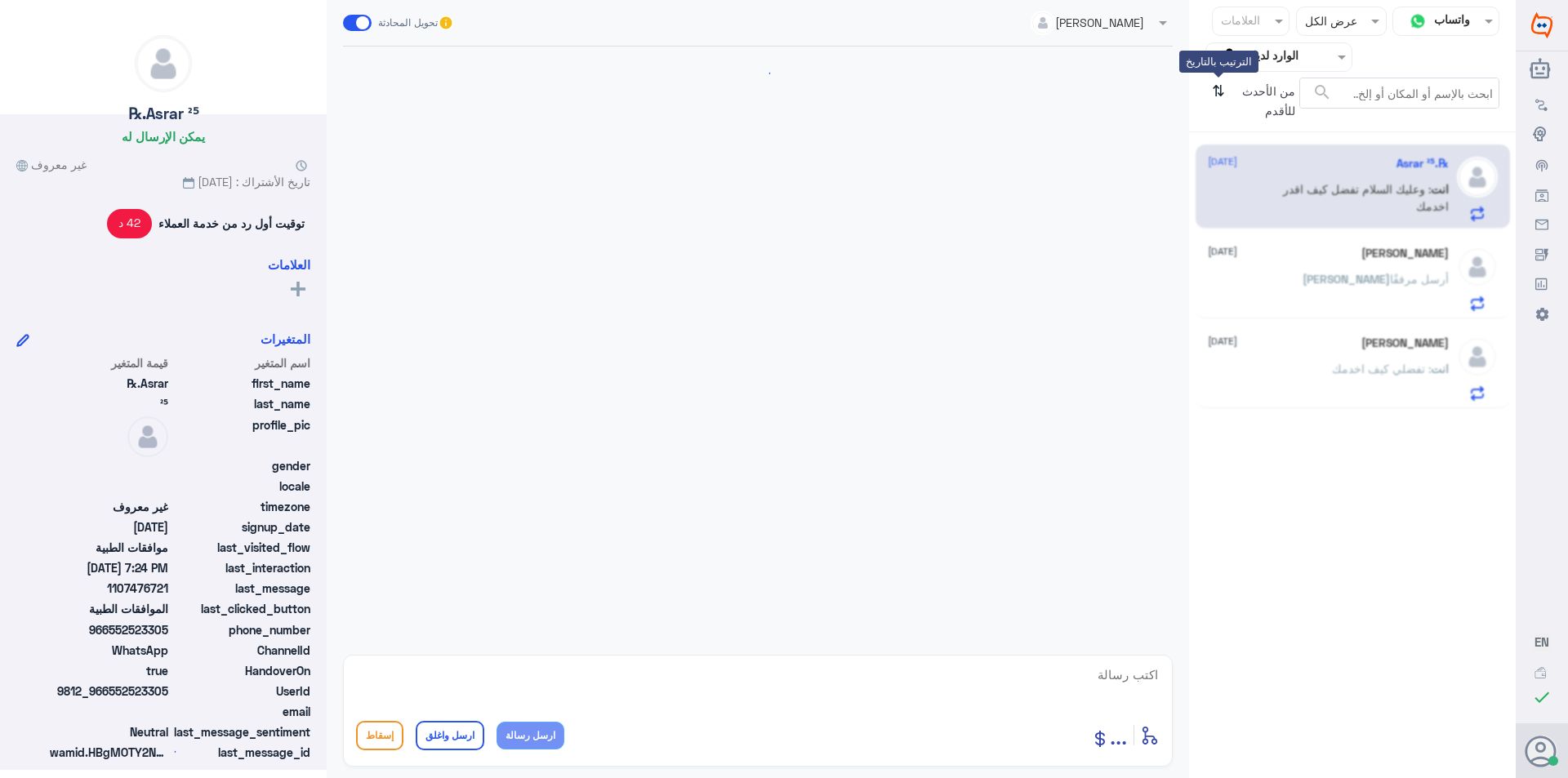
scroll to position [338, 0]
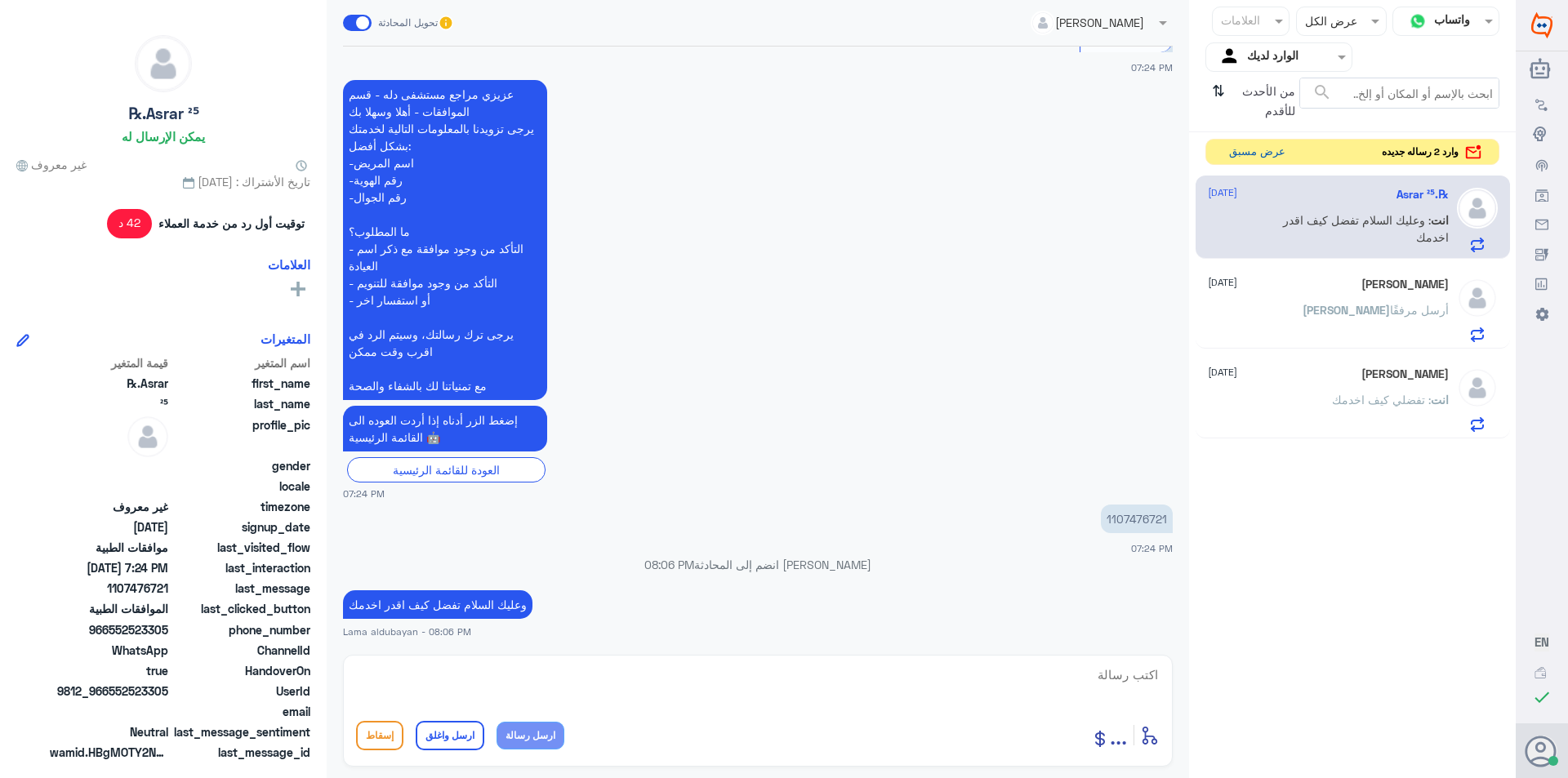
click at [1240, 157] on button "عرض مسبق" at bounding box center [1256, 152] width 69 height 25
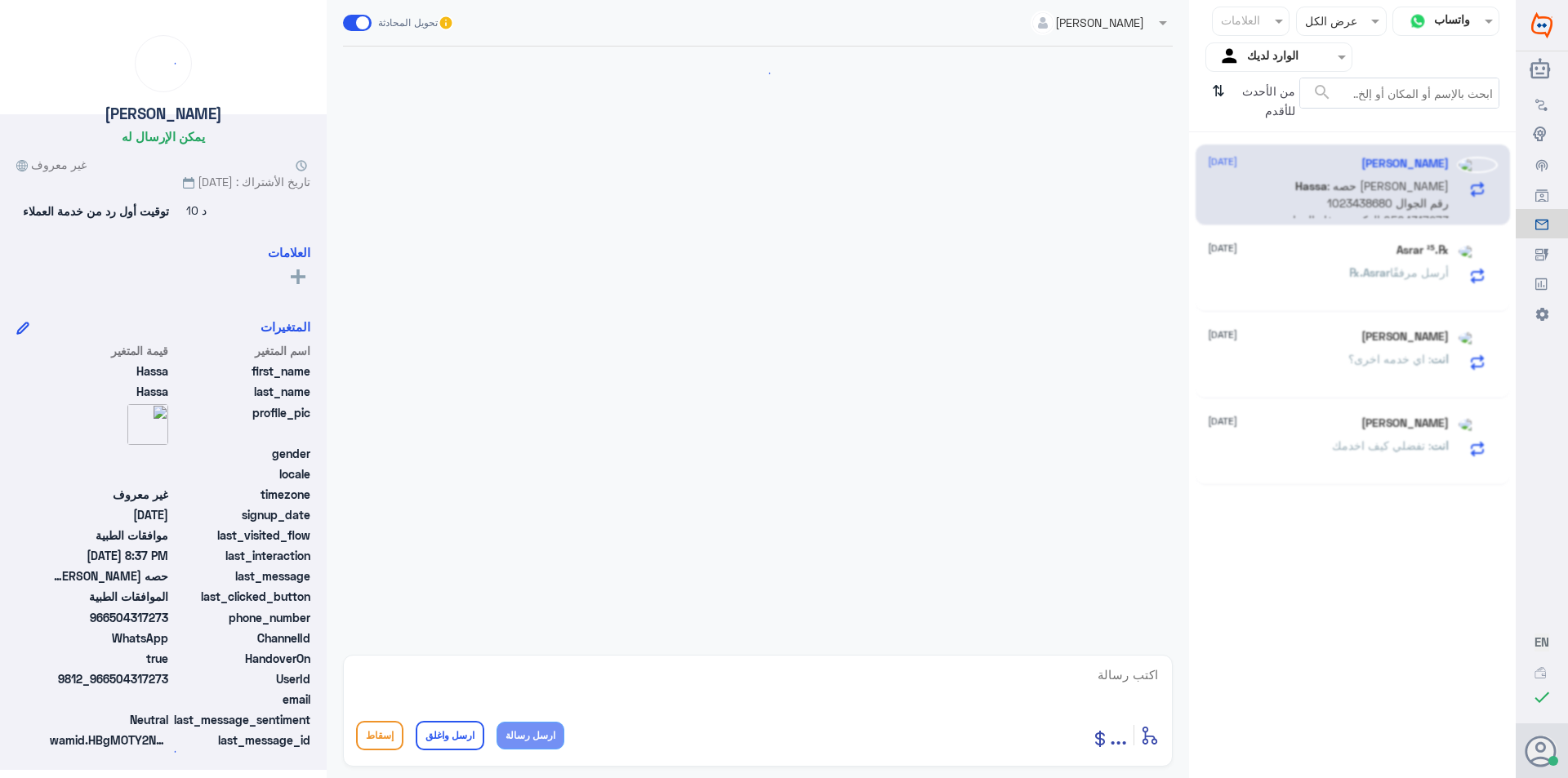
scroll to position [324, 0]
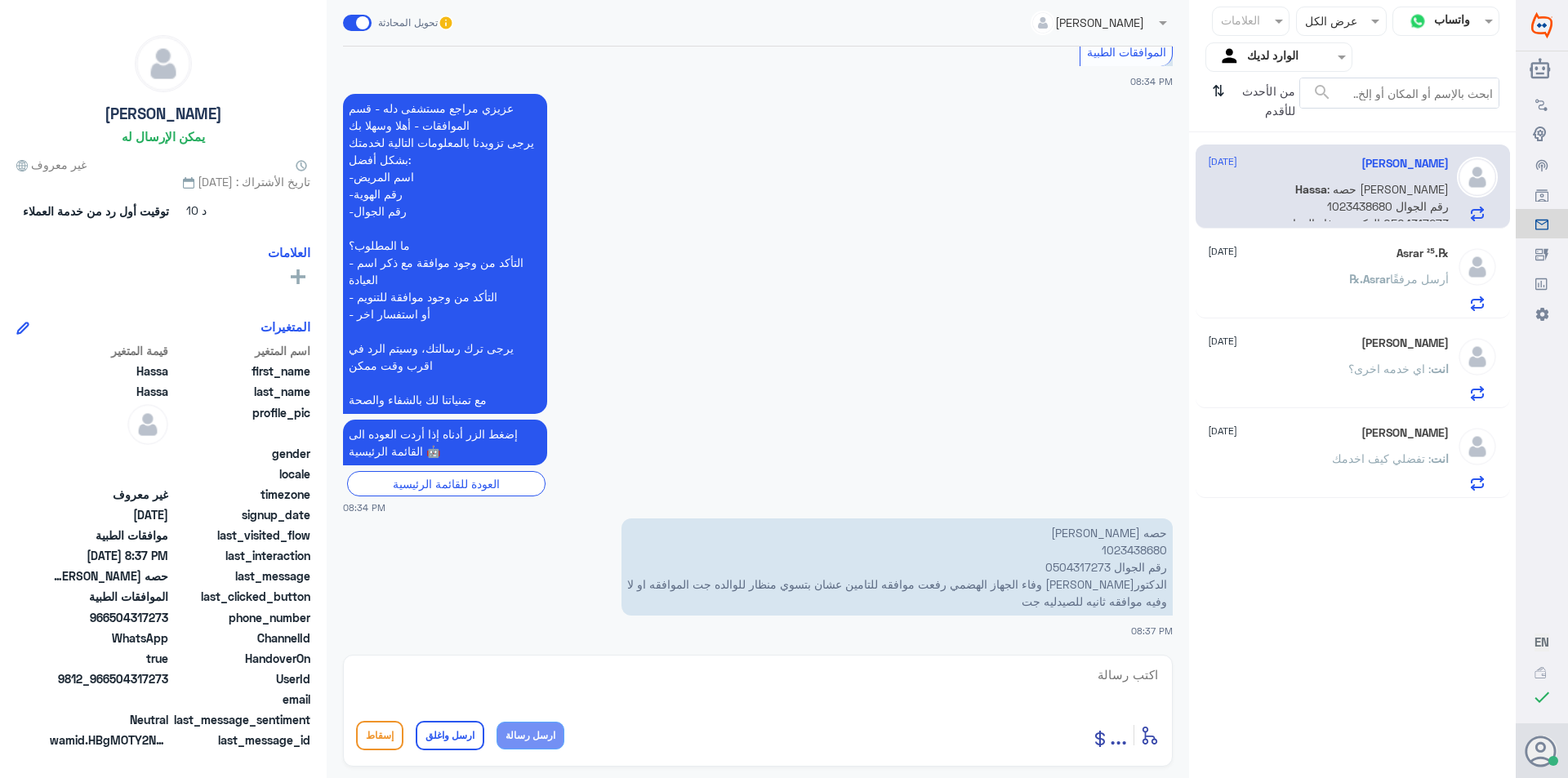
click at [1306, 264] on div "℞.Asrar ²⁵ [DATE] ℞.Asrar أرسل مرفقًا" at bounding box center [1328, 278] width 241 height 64
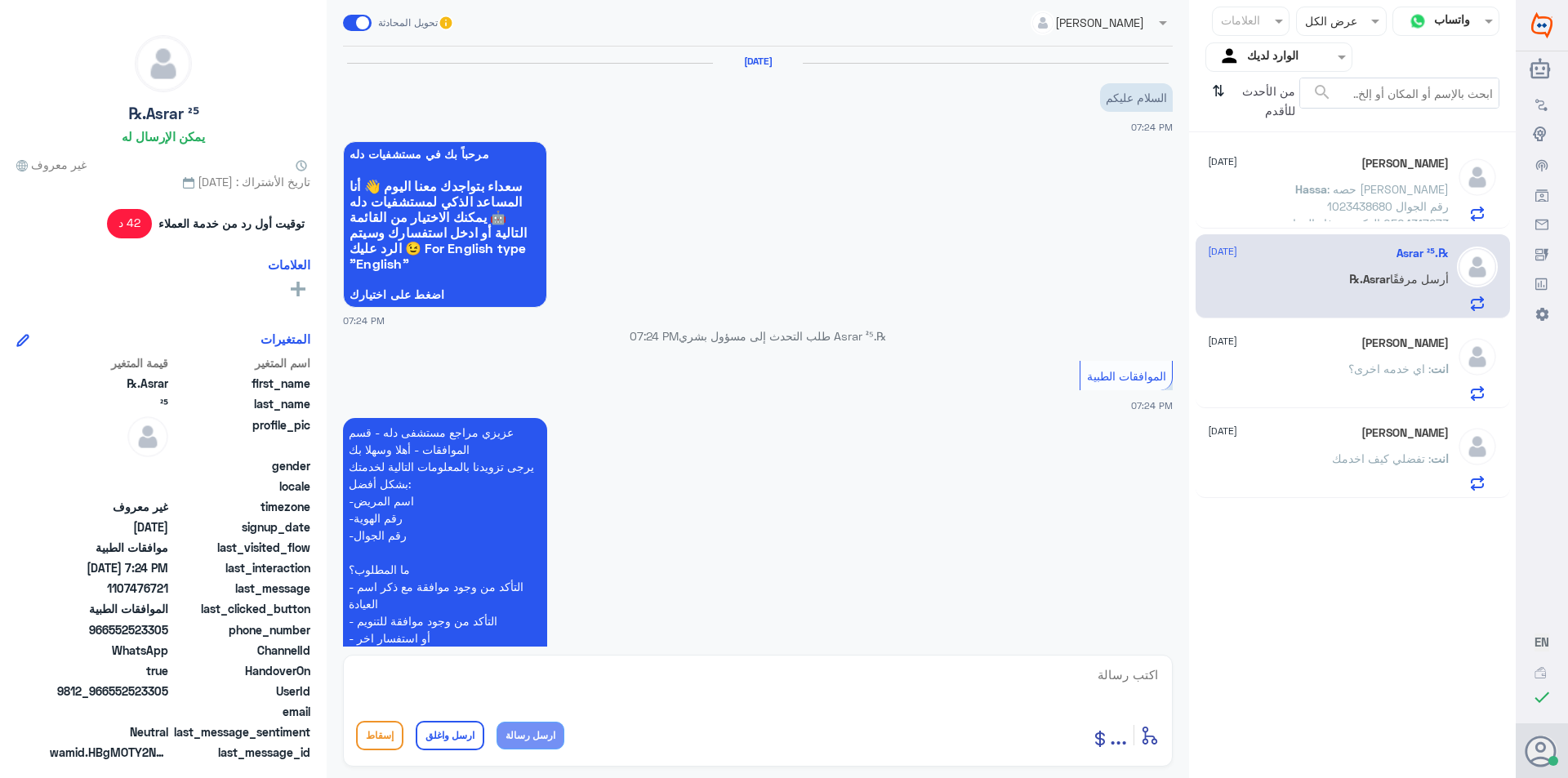
scroll to position [338, 0]
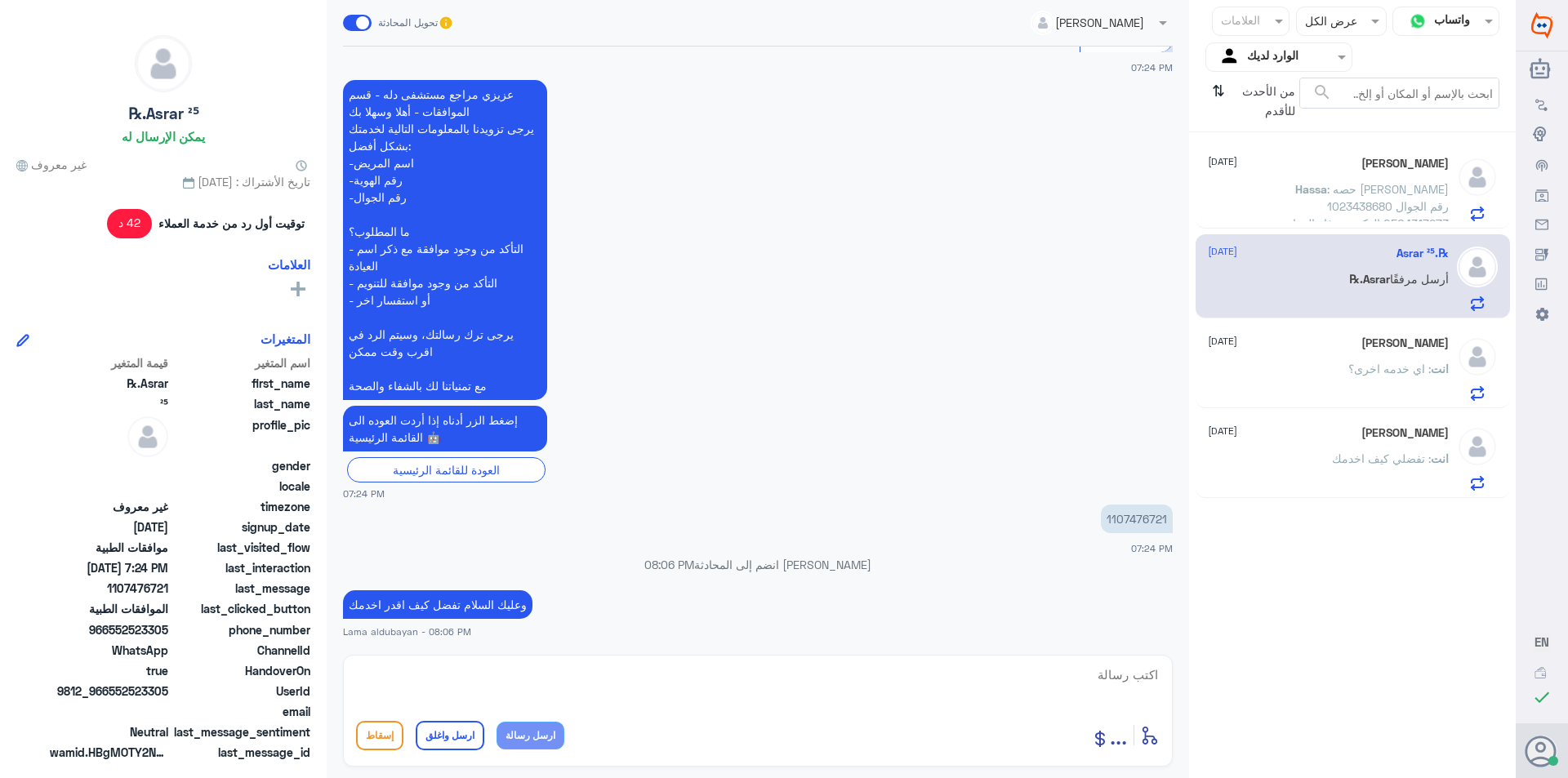
click at [1337, 372] on div "انت : اي خدمه اخرى؟" at bounding box center [1328, 382] width 241 height 37
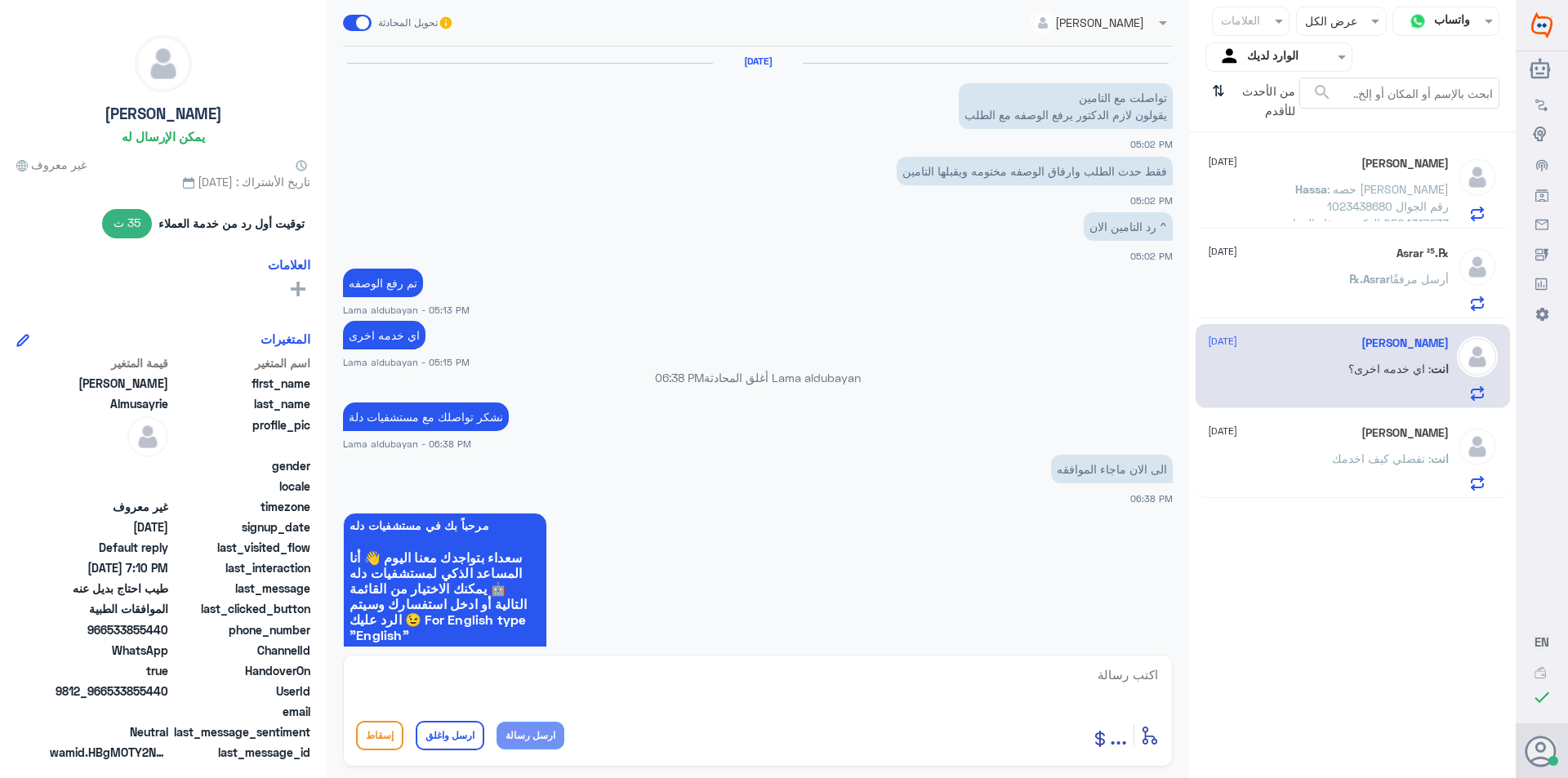
scroll to position [811, 0]
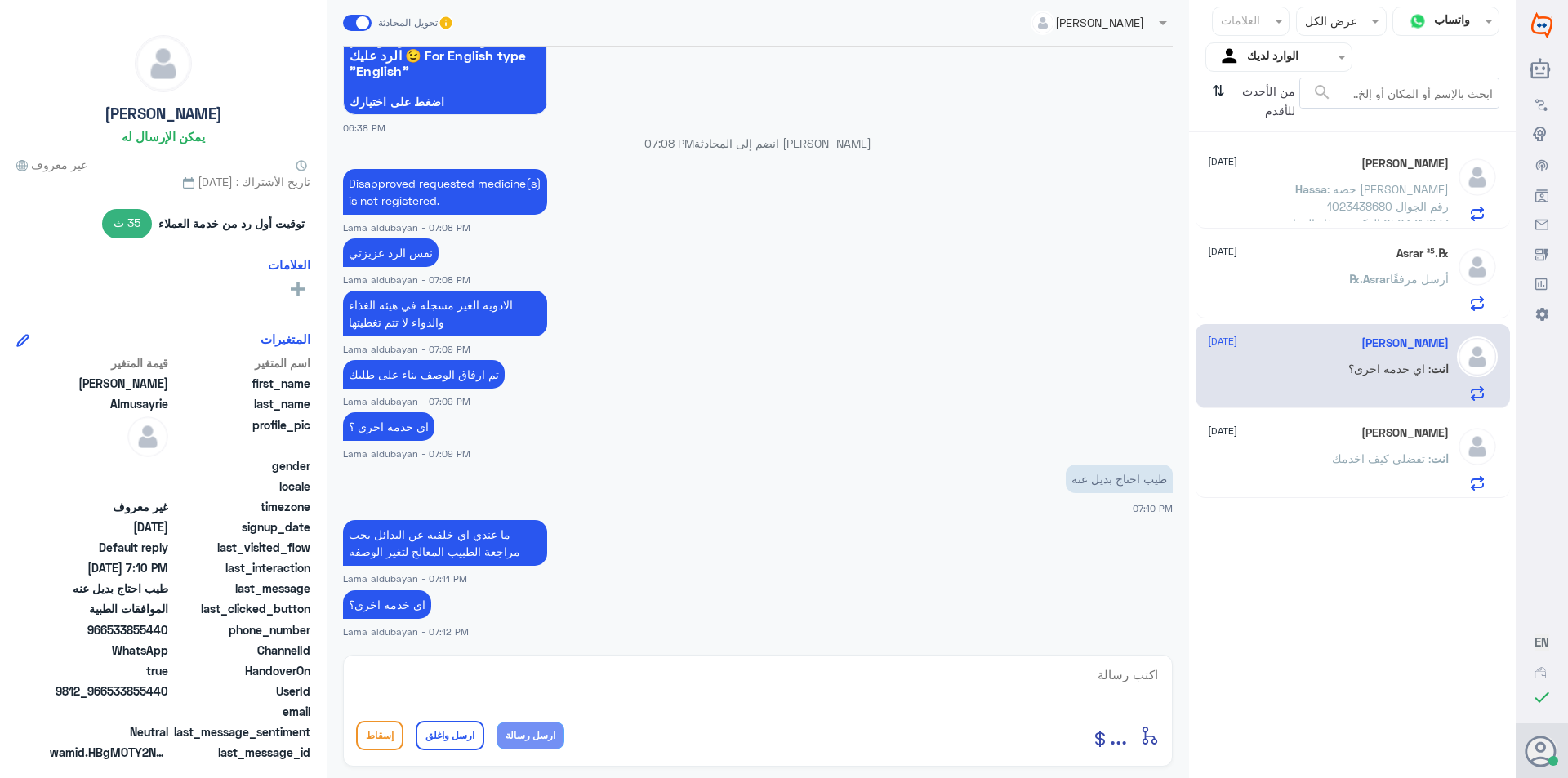
click at [1354, 449] on div "[PERSON_NAME] [DATE] انت : تفضلي كيف اخدمك" at bounding box center [1328, 458] width 241 height 64
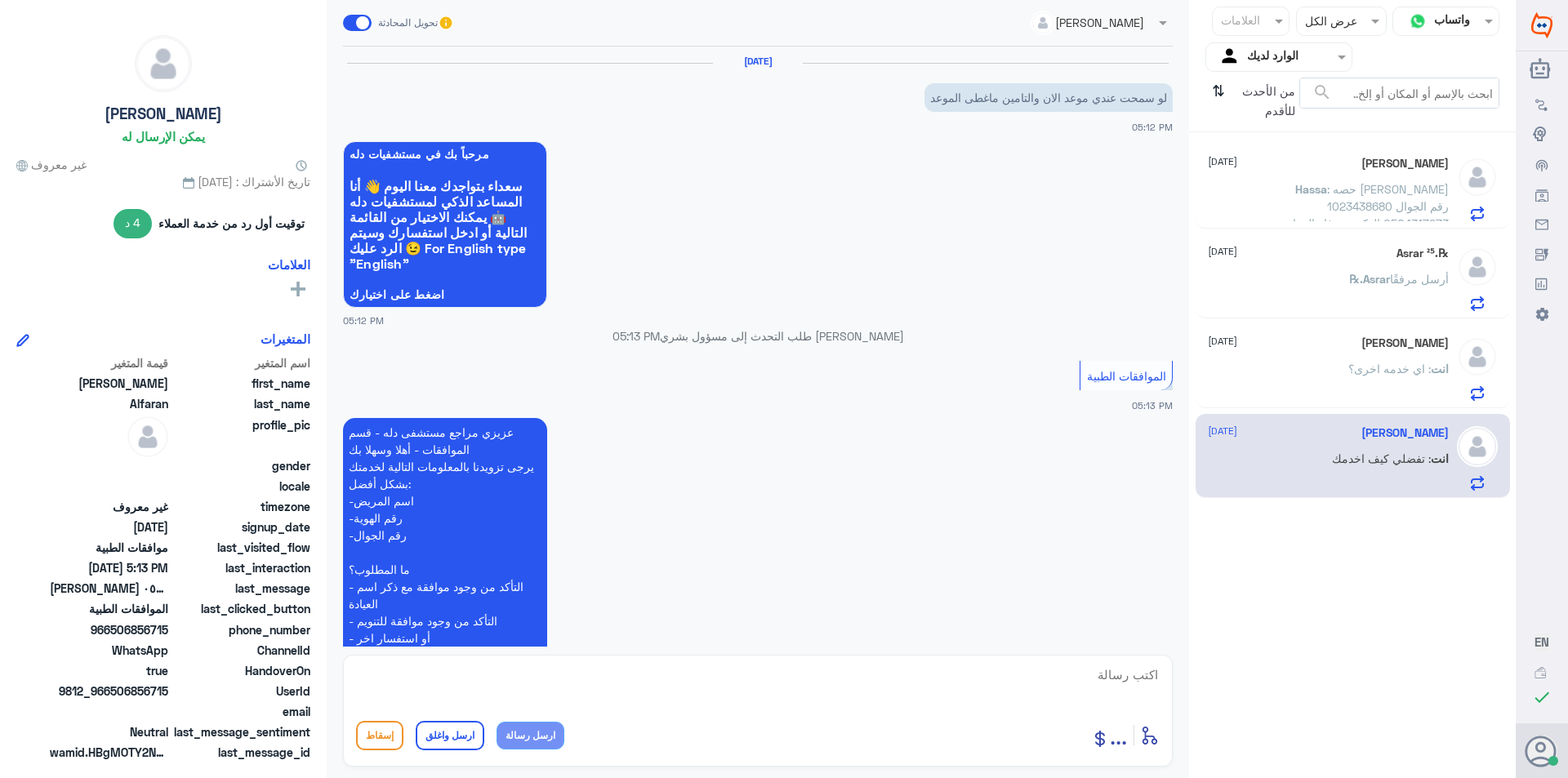
click at [1337, 283] on div "℞.Asrar أرسل مرفقًا" at bounding box center [1328, 292] width 241 height 37
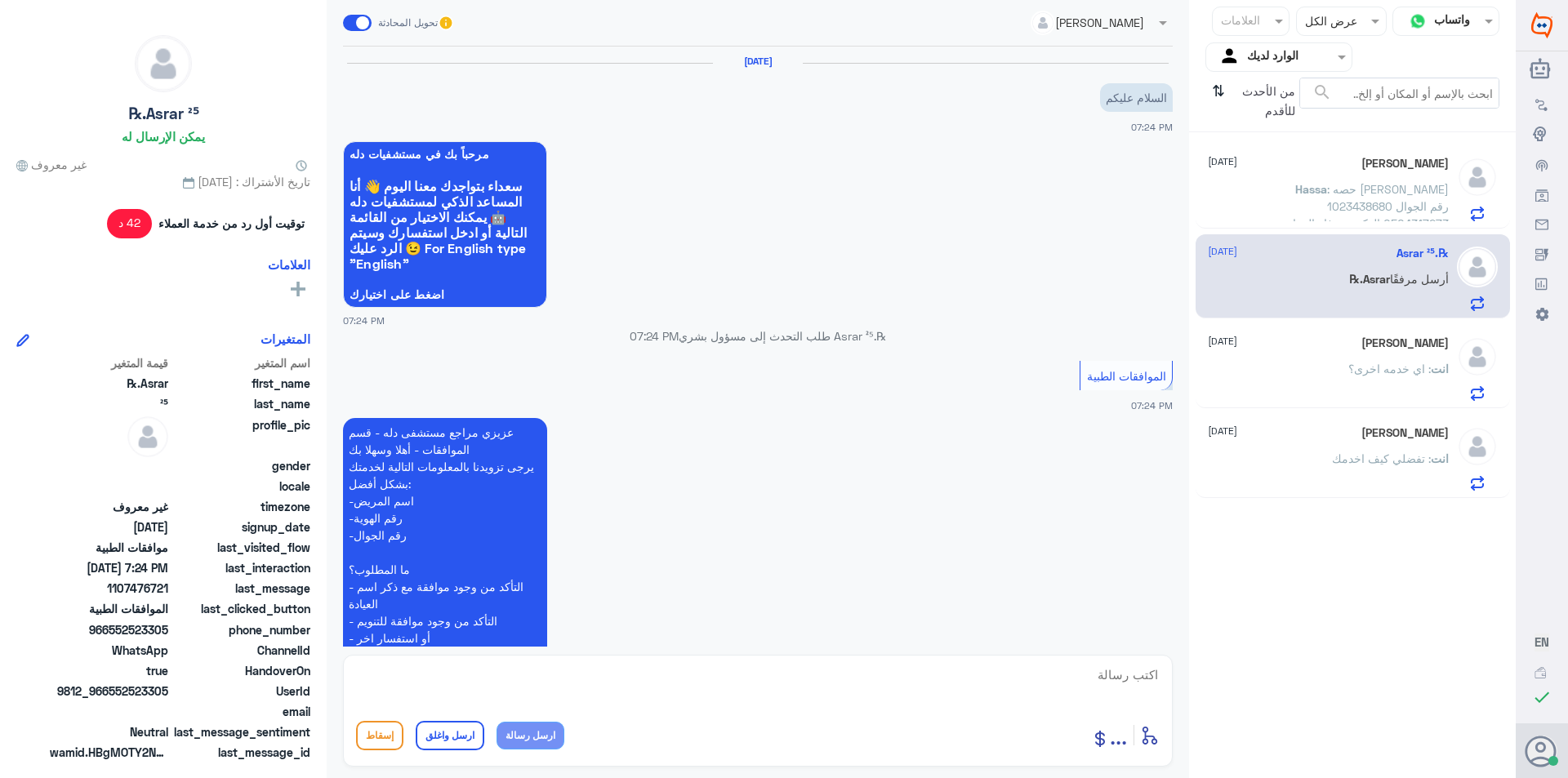
scroll to position [338, 0]
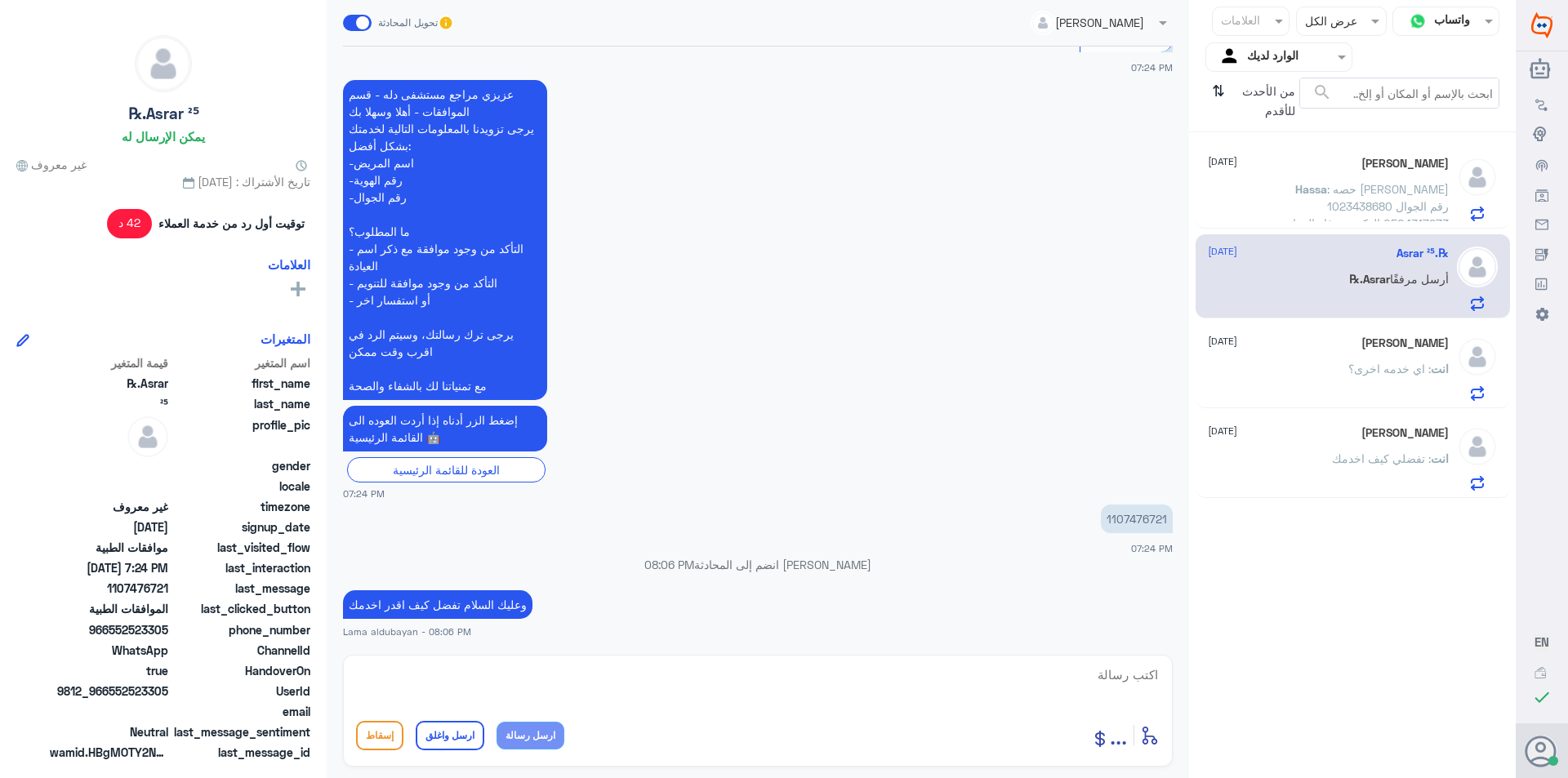
click at [1358, 206] on span ": حصه [PERSON_NAME] 1023438680 رقم الجوال 0504317273 الدكتوره وفاء الجهاز الهضم…" at bounding box center [1357, 231] width 184 height 99
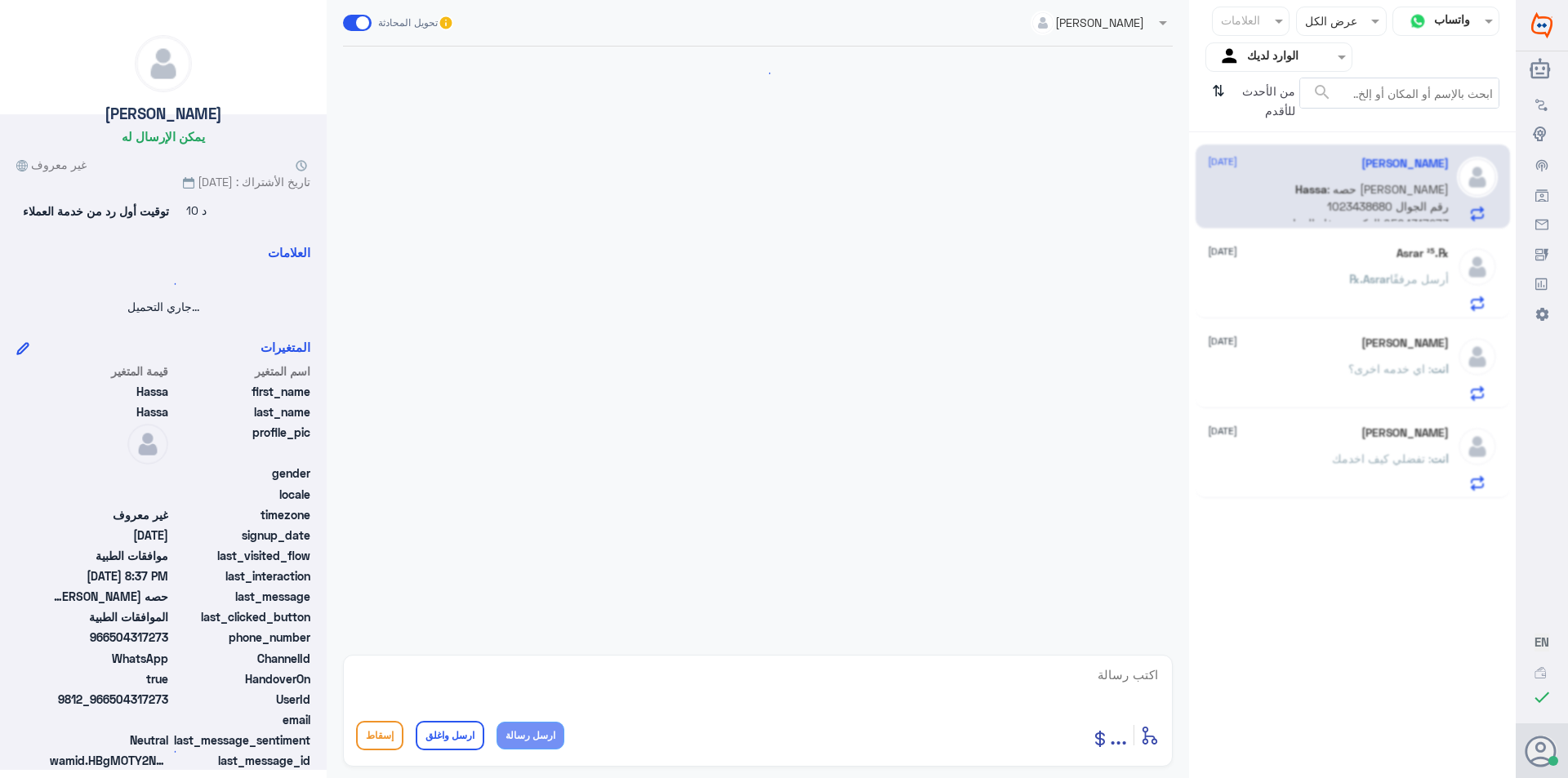
scroll to position [324, 0]
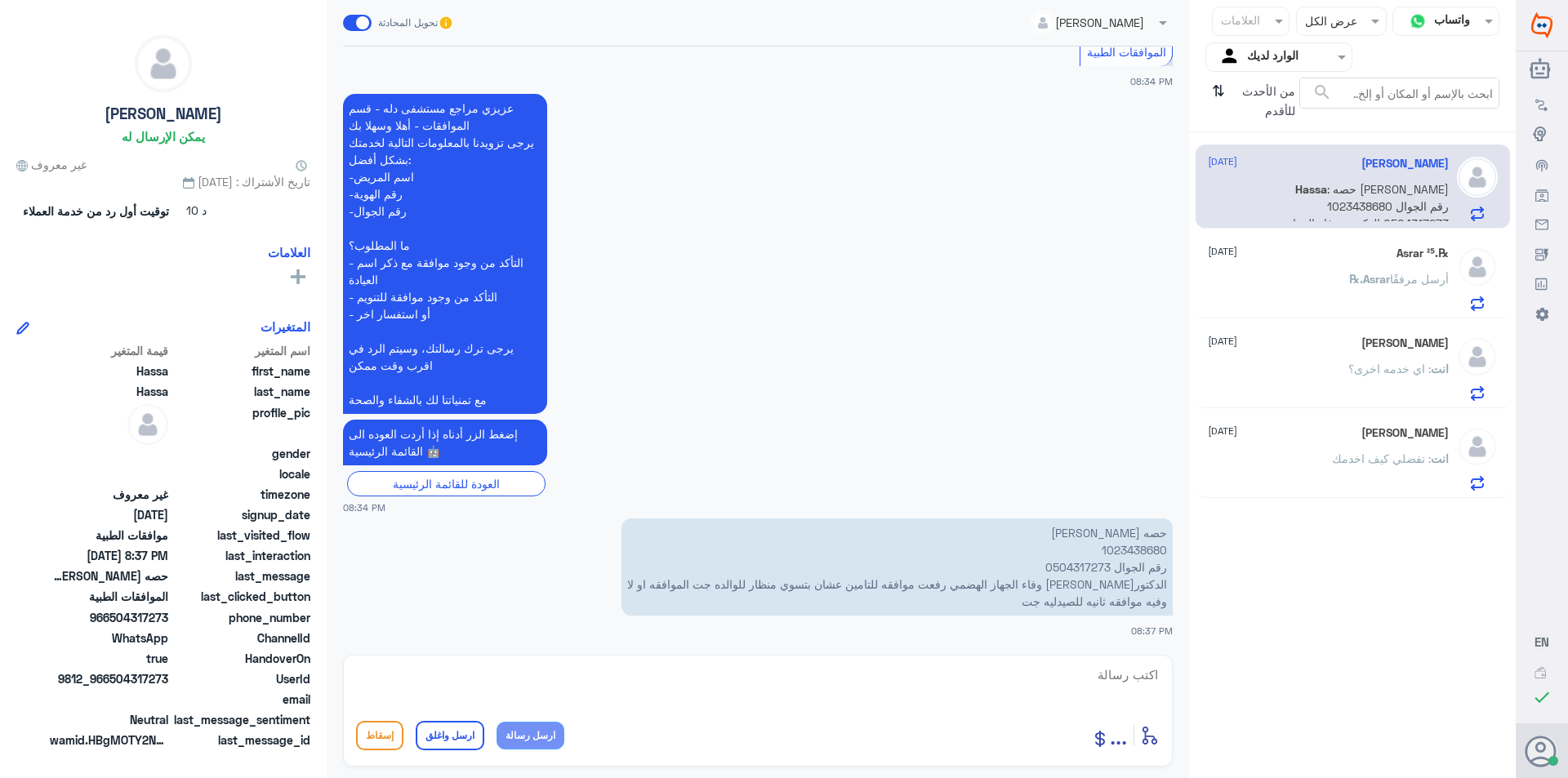
click at [1133, 546] on p "حصه [PERSON_NAME] 1023438680 رقم الجوال 0504317273 الدكتوره وفاء الجهاز الهضمي …" at bounding box center [897, 567] width 552 height 98
copy p "1023438680"
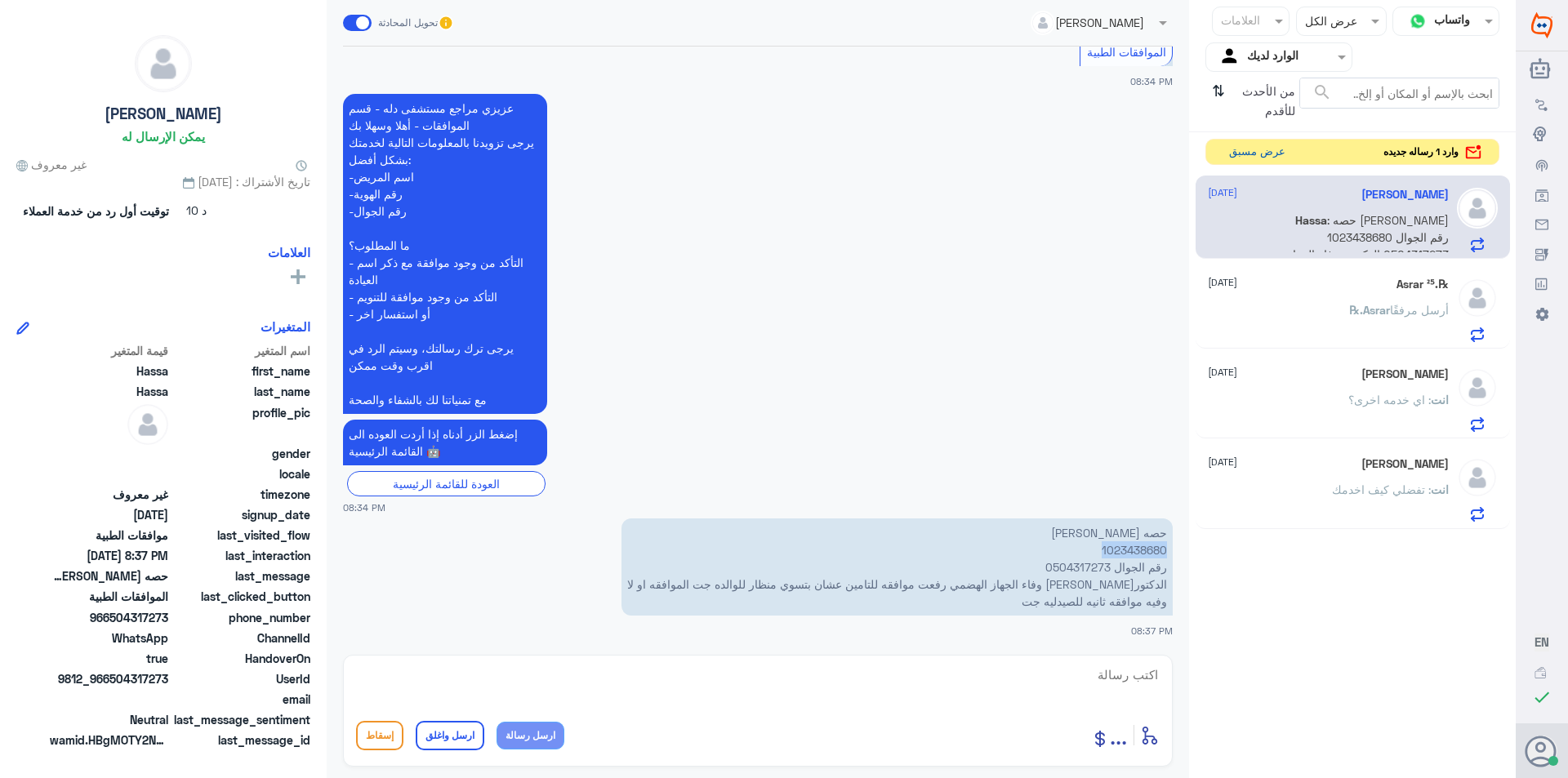
click at [1242, 153] on button "عرض مسبق" at bounding box center [1256, 152] width 69 height 25
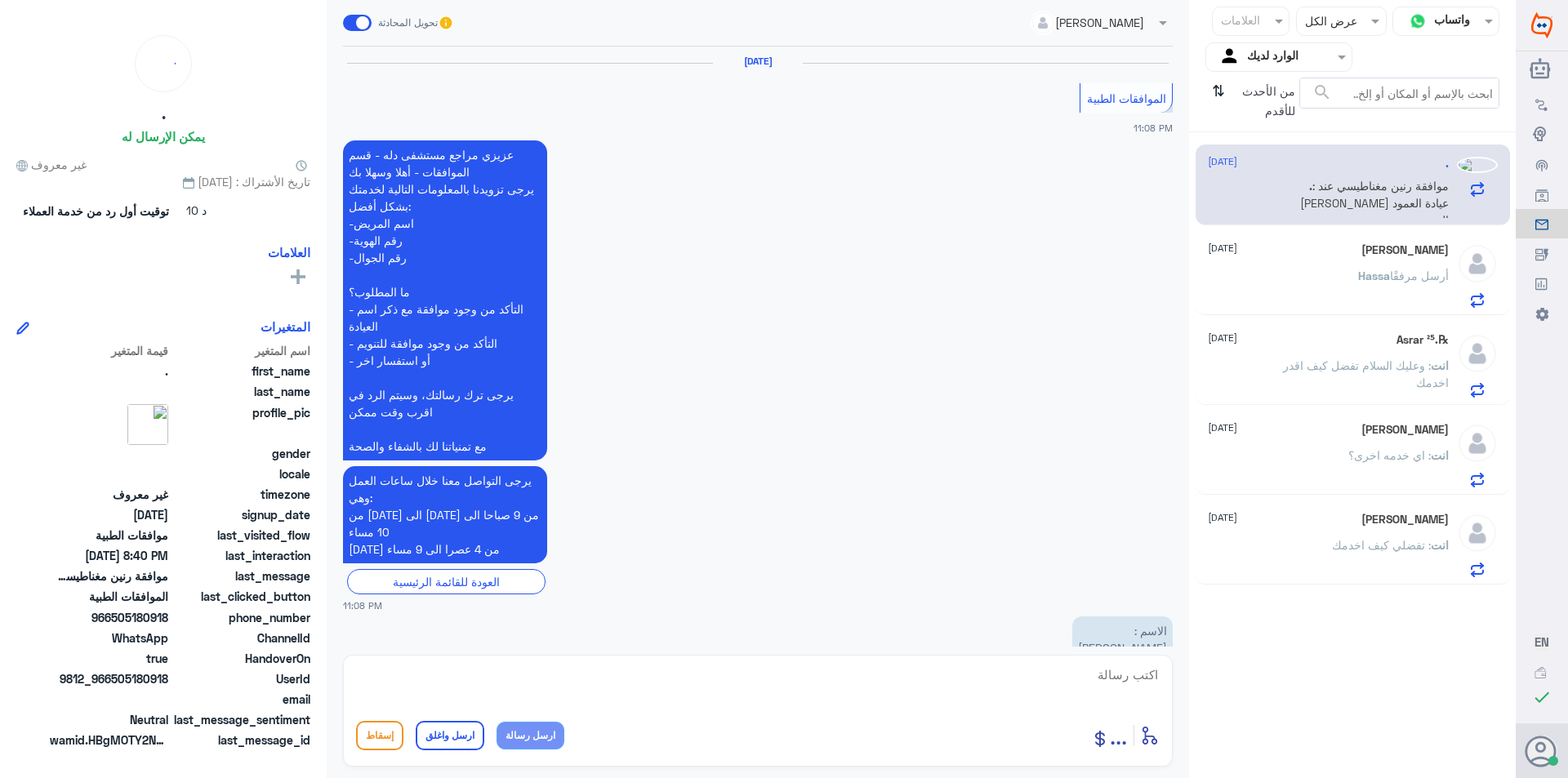
scroll to position [1654, 0]
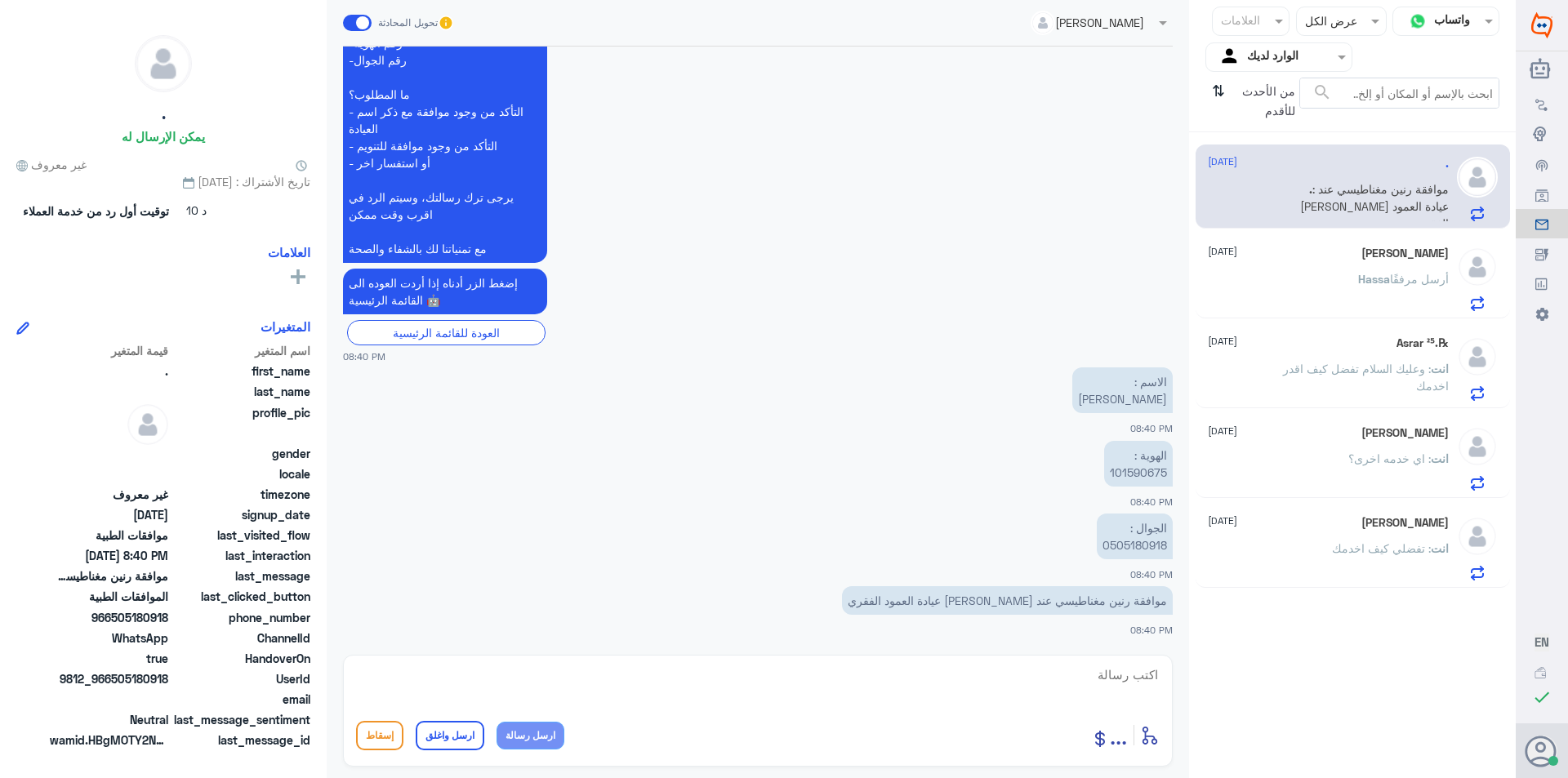
click at [1144, 470] on p "الهوية : 101590675" at bounding box center [1138, 463] width 69 height 46
copy p "101590675"
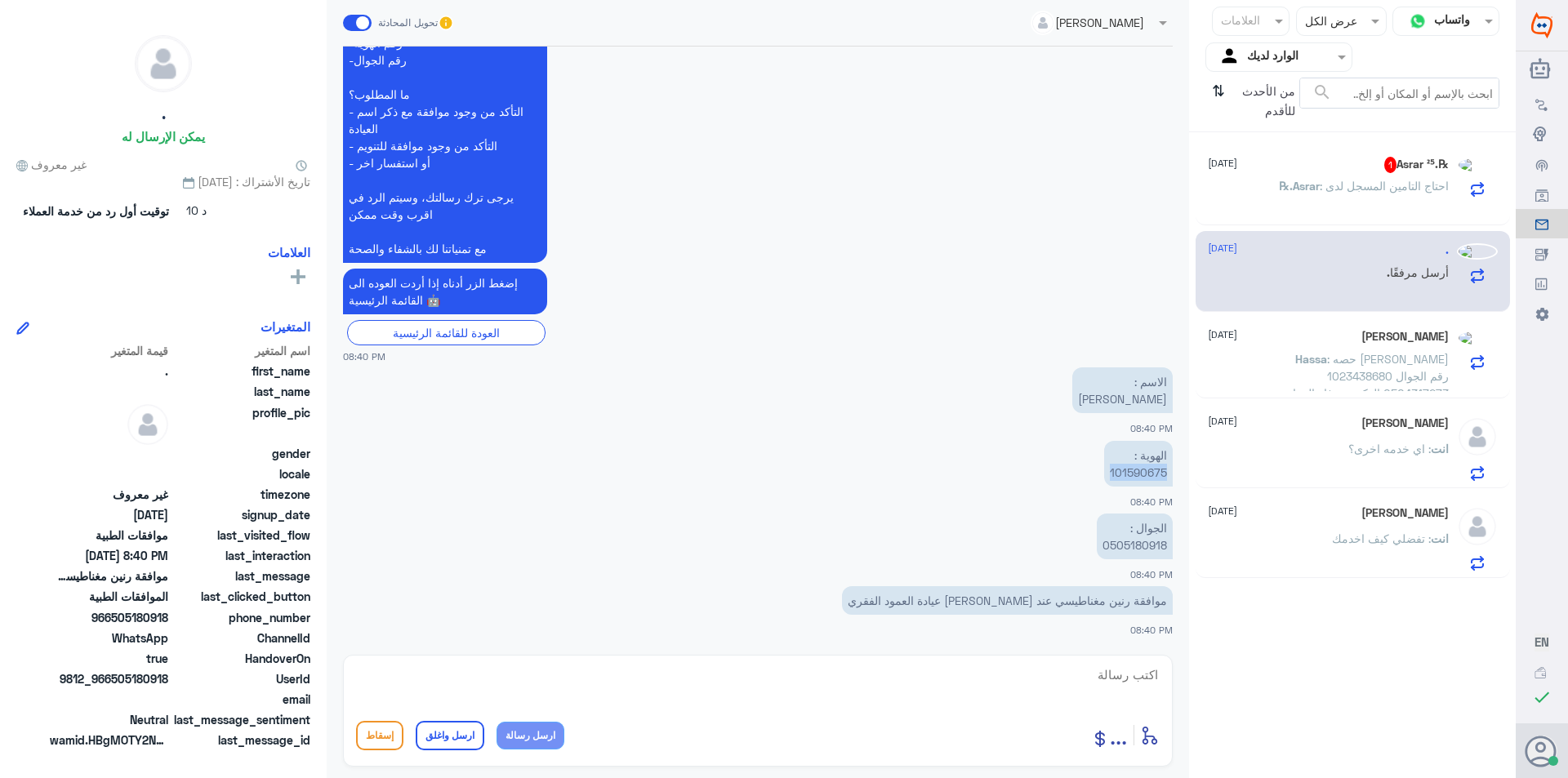
click at [1150, 543] on p "الجوال : 0505180918" at bounding box center [1135, 536] width 76 height 46
drag, startPoint x: 1150, startPoint y: 543, endPoint x: 1149, endPoint y: 575, distance: 32.0
click at [1150, 543] on p "الجوال : 0505180918" at bounding box center [1135, 536] width 76 height 46
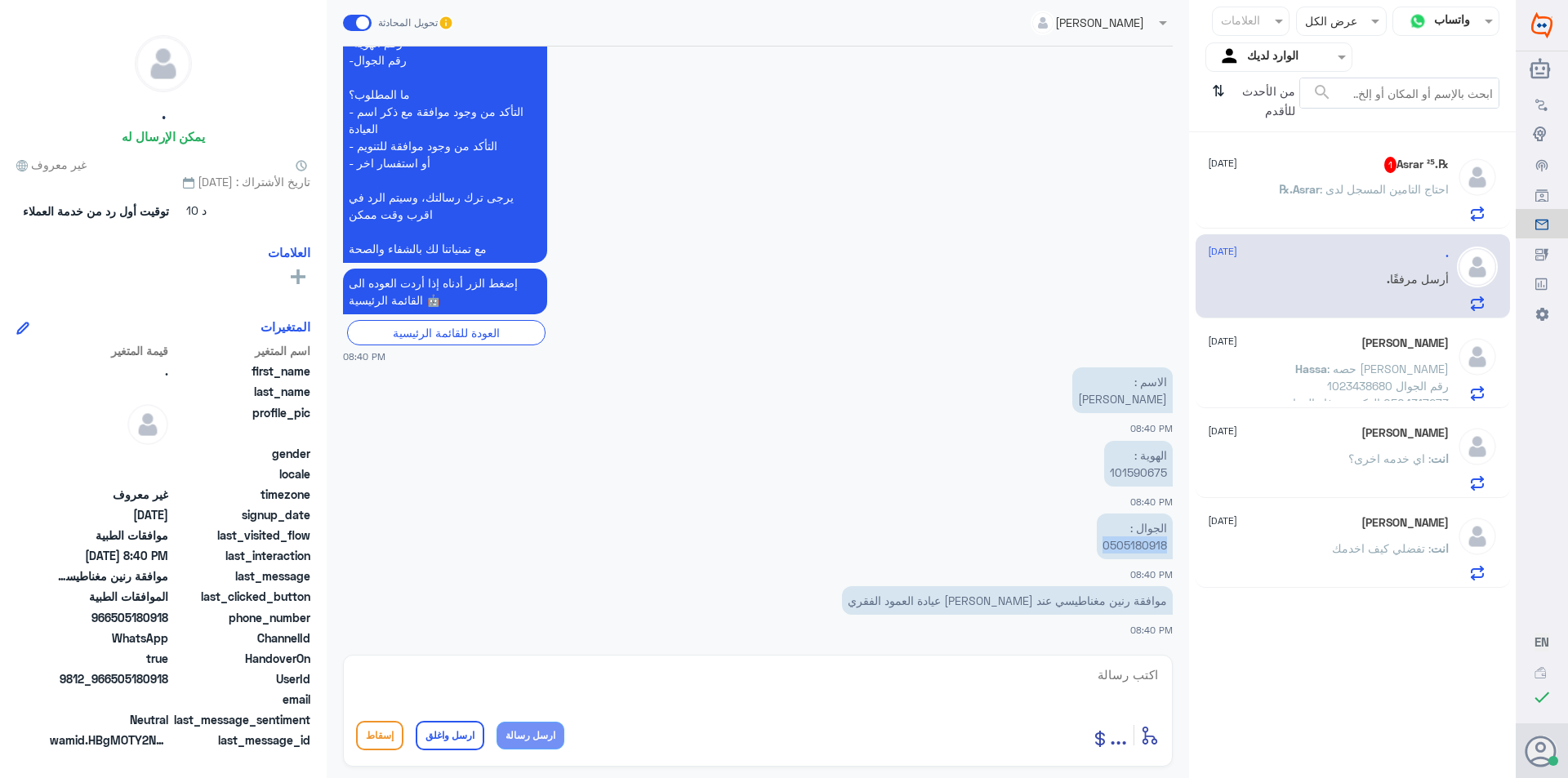
copy p "0505180918"
drag, startPoint x: 1058, startPoint y: 672, endPoint x: 1065, endPoint y: 654, distance: 19.3
click at [1060, 669] on textarea at bounding box center [758, 683] width 803 height 40
type textarea "j"
type textarea "تم رفع الطلب مره اخرى وارفاق التقارير بنتظار رد التامين"
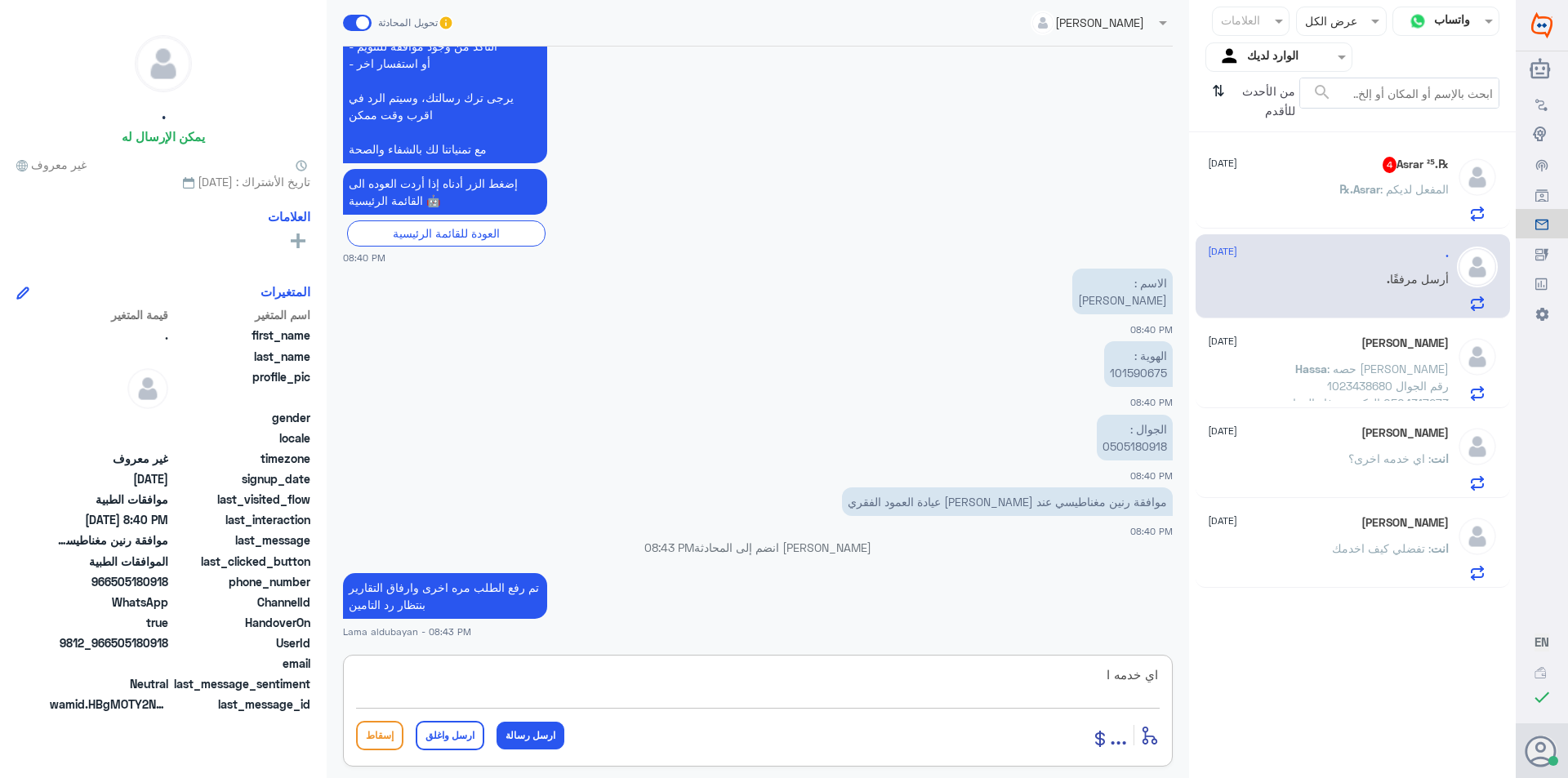
scroll to position [1720, 0]
type textarea "اي خدمه اخرى"
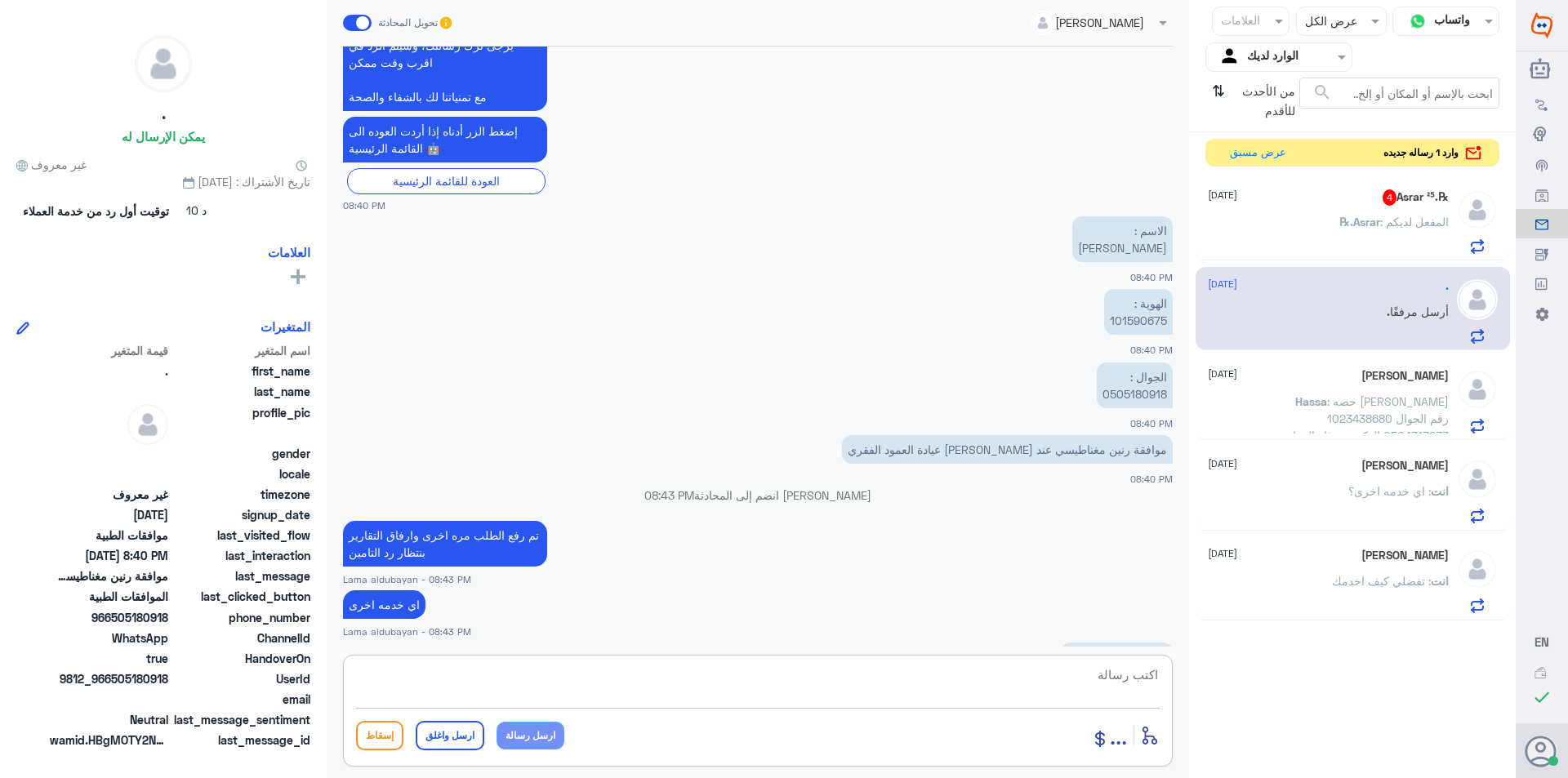
scroll to position [1940, 0]
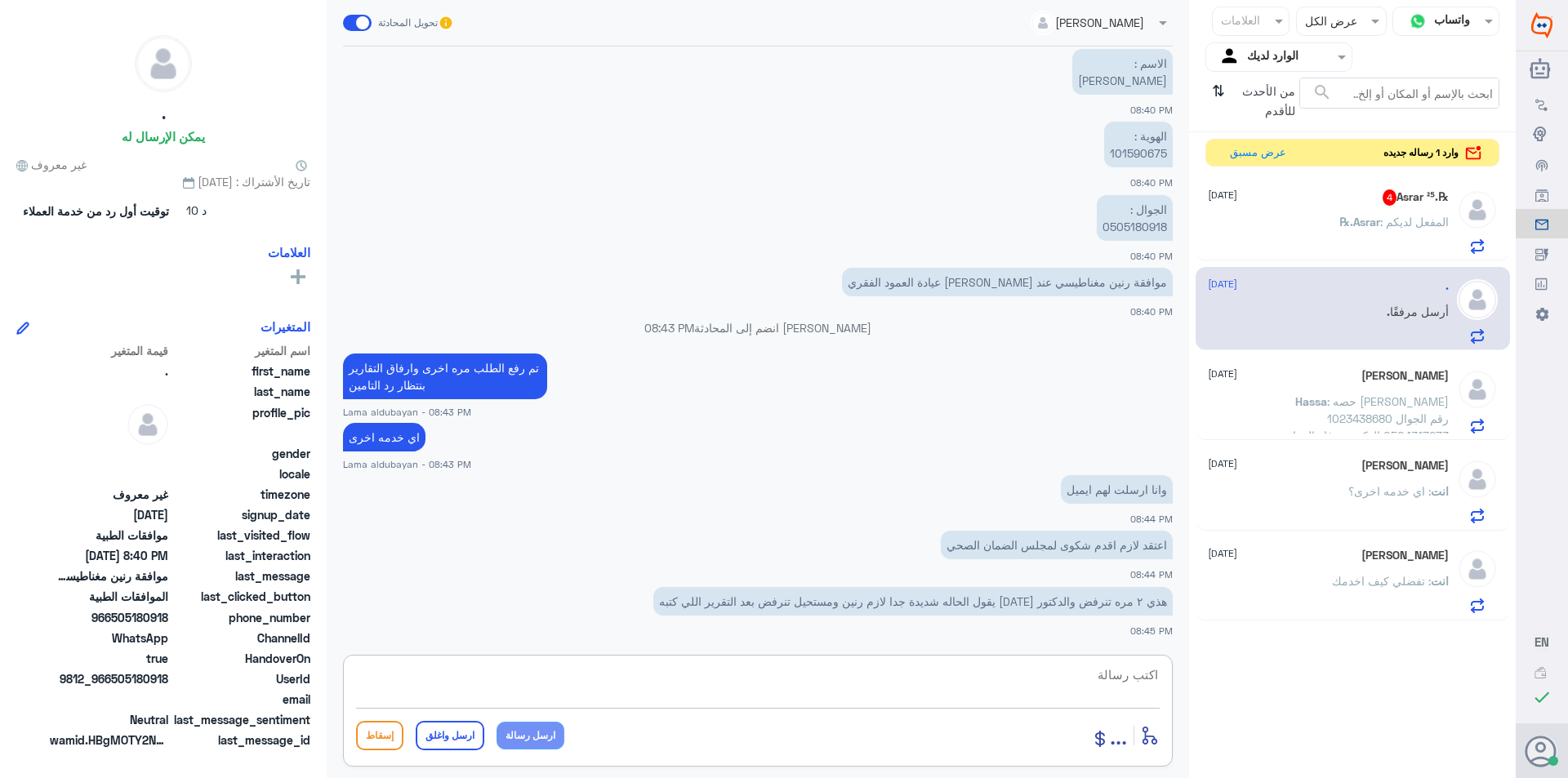
click at [816, 688] on textarea at bounding box center [758, 683] width 803 height 40
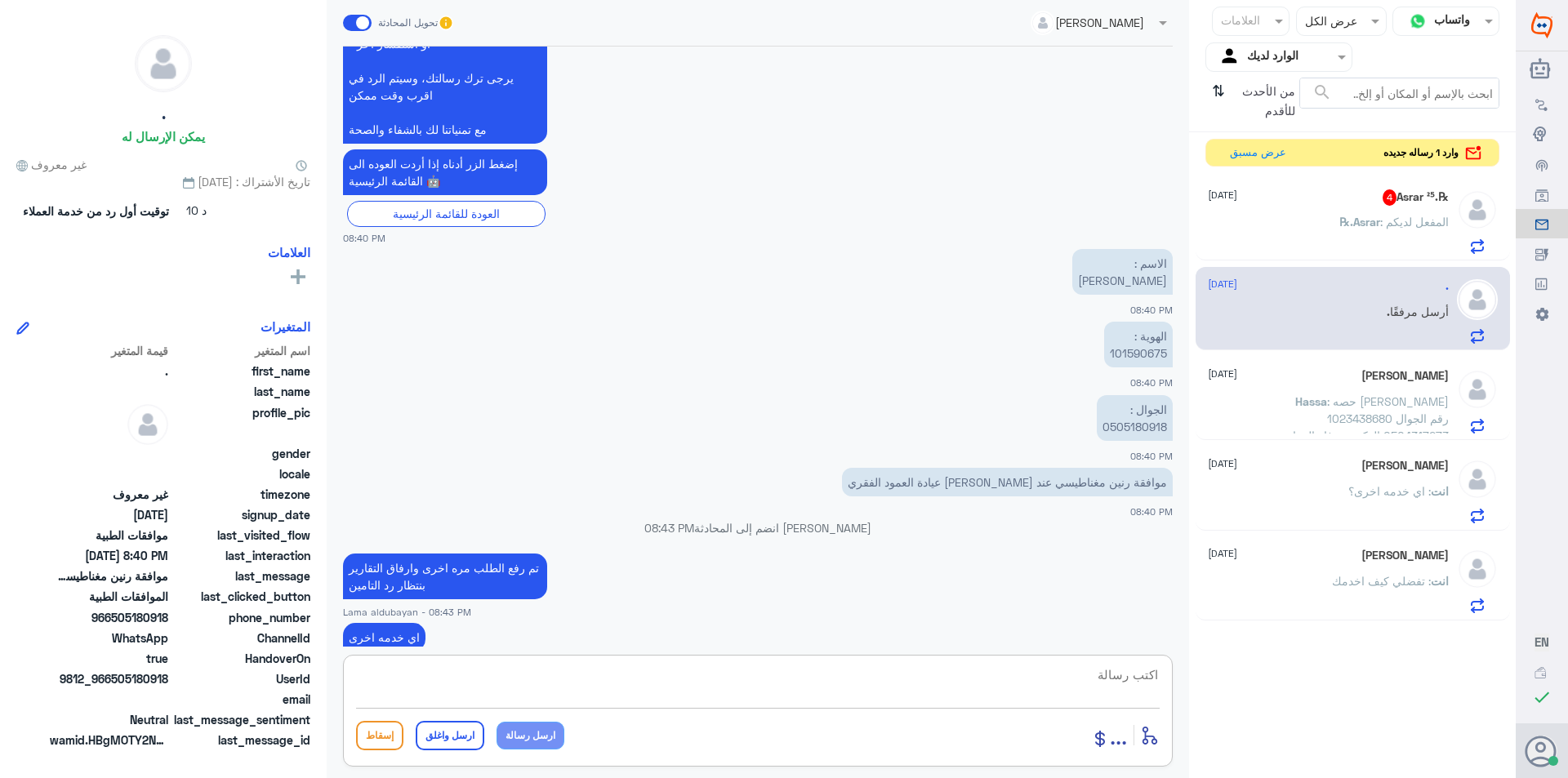
scroll to position [1695, 0]
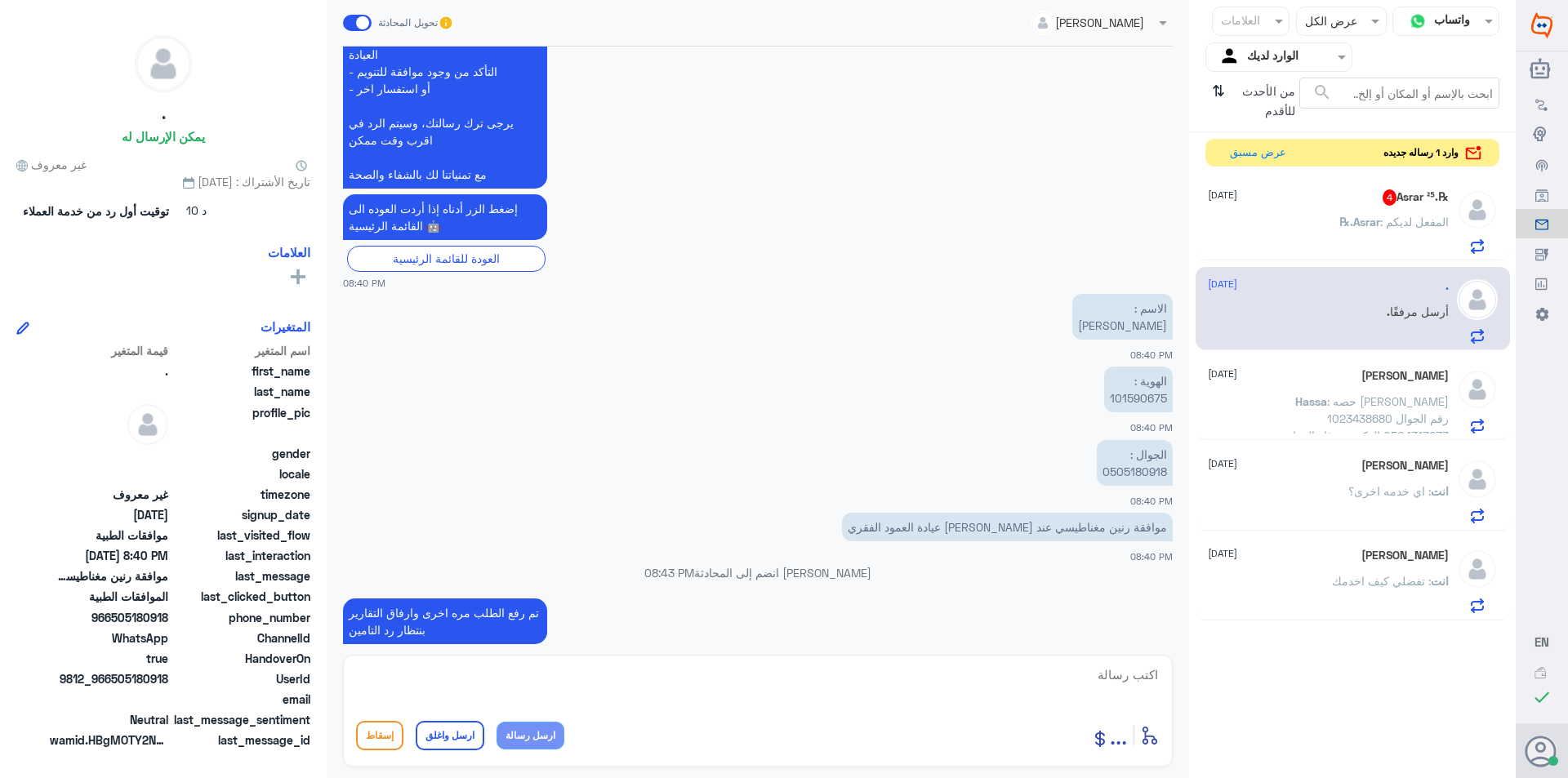
click at [1148, 403] on p "الهوية : 101590675" at bounding box center [1138, 389] width 69 height 46
copy p "101590675"
click at [1142, 469] on p "الجوال : 0505180918" at bounding box center [1135, 463] width 76 height 46
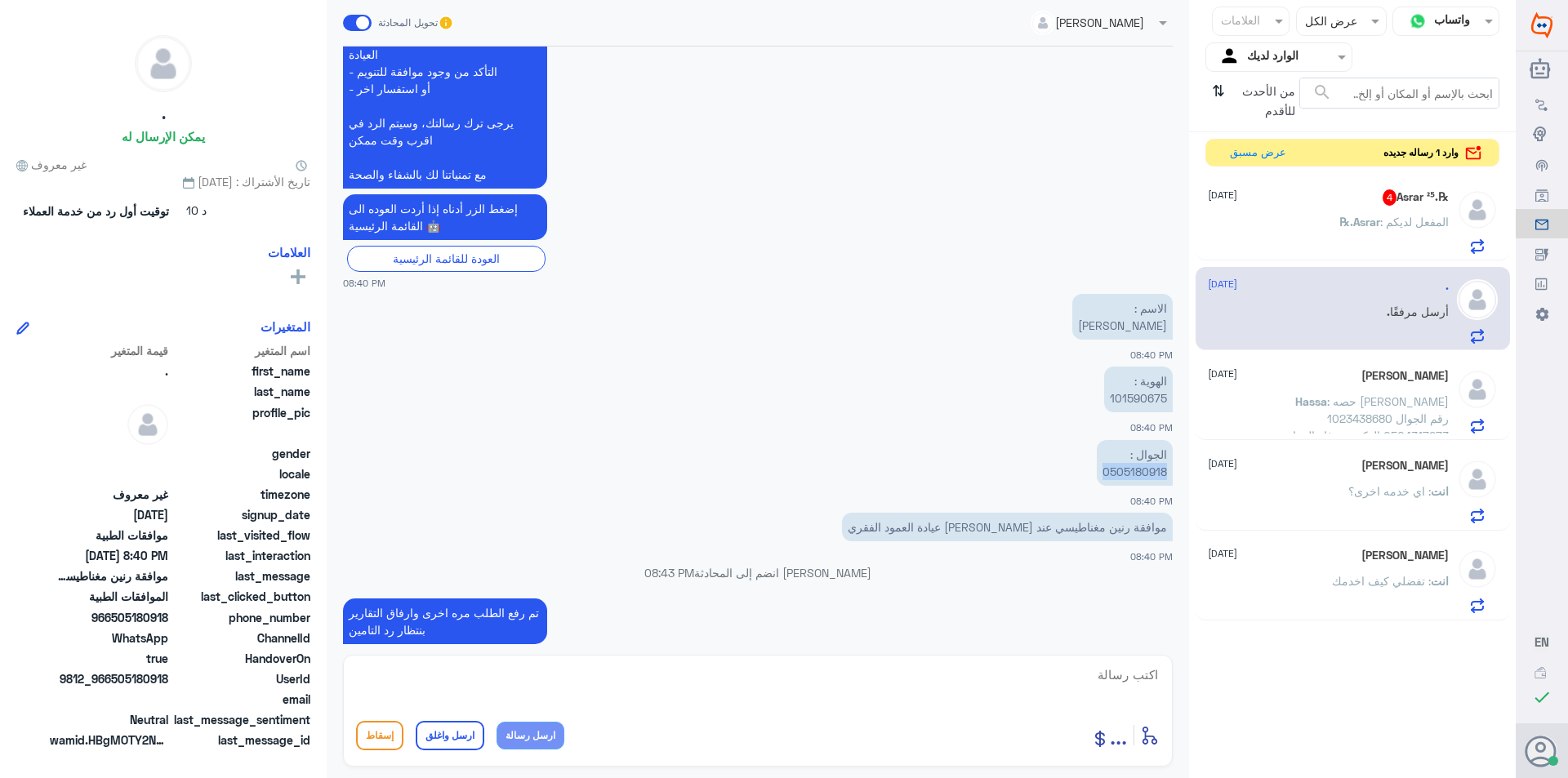
copy p "0505180918"
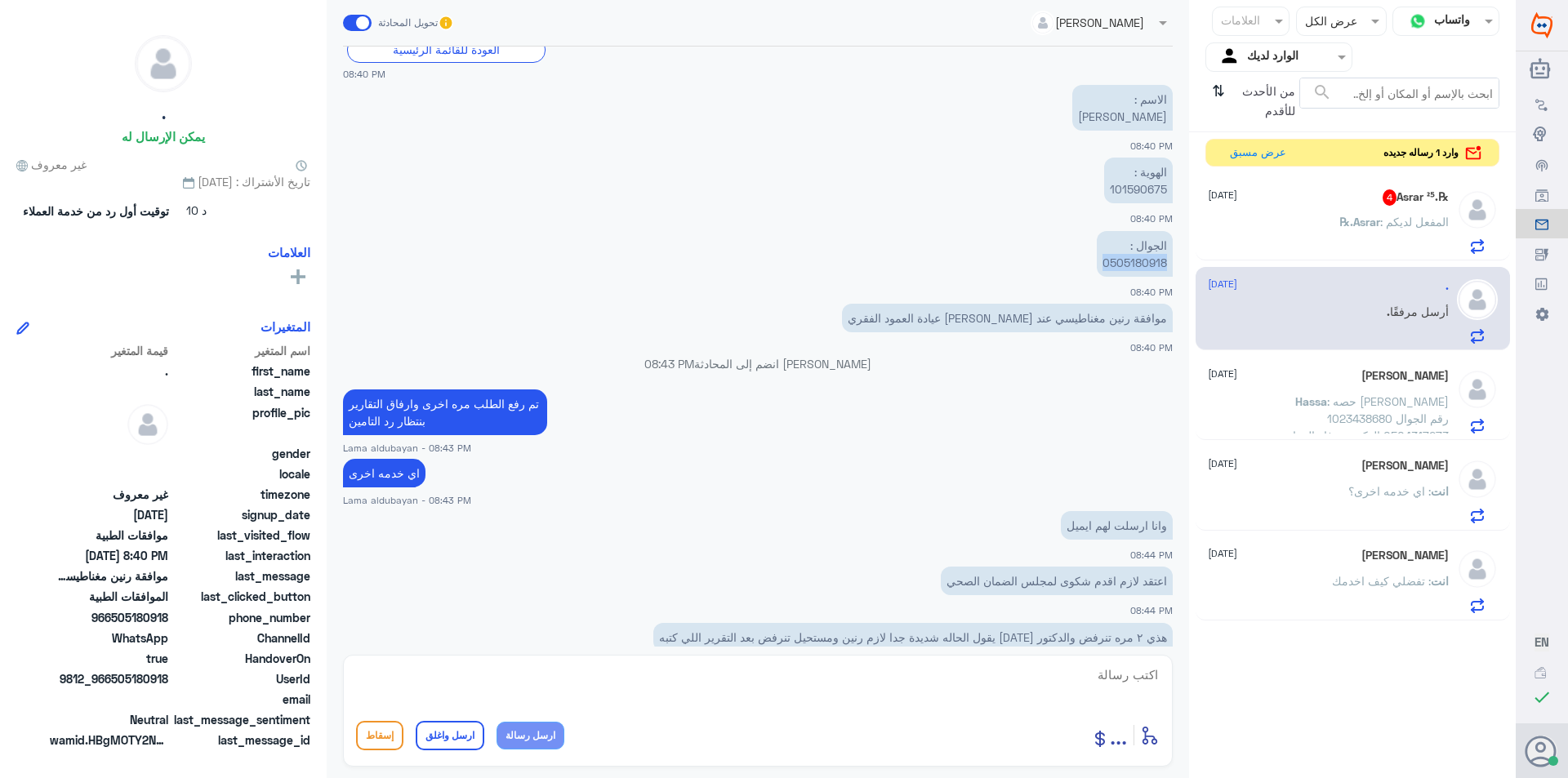
scroll to position [1940, 0]
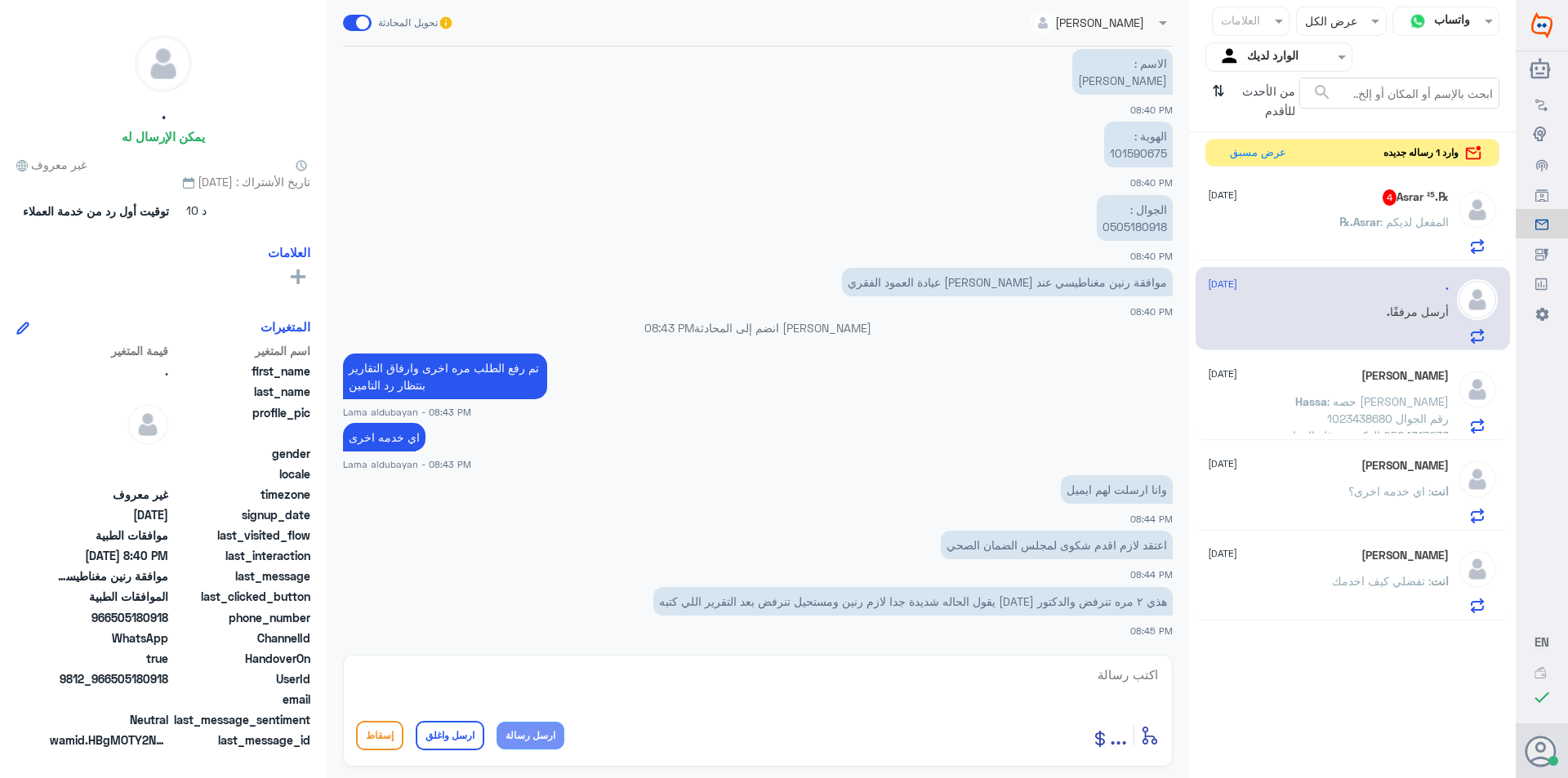
click at [1332, 245] on div "℞.Asrar : المفعل لديكم" at bounding box center [1328, 235] width 241 height 37
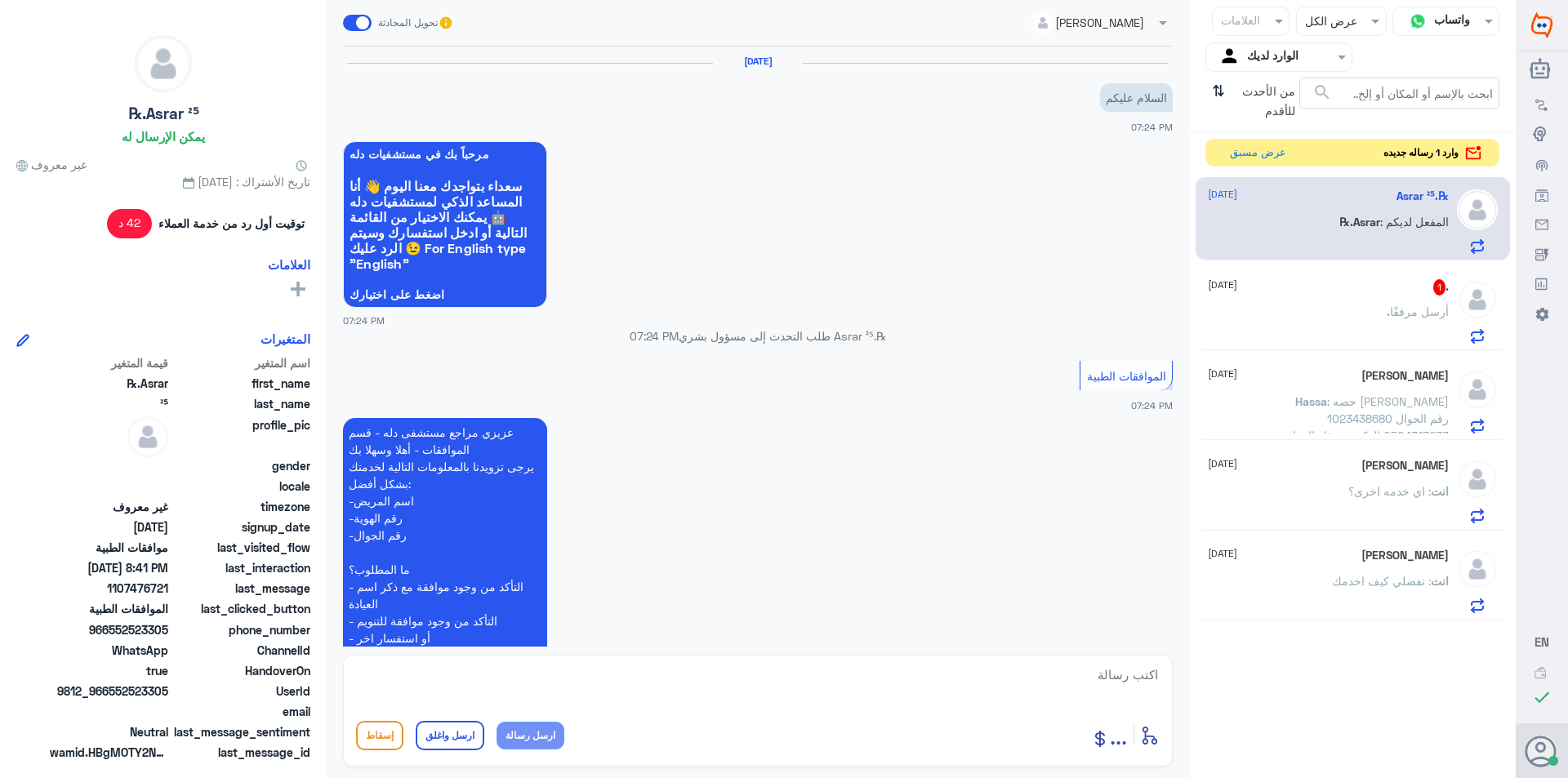
scroll to position [560, 0]
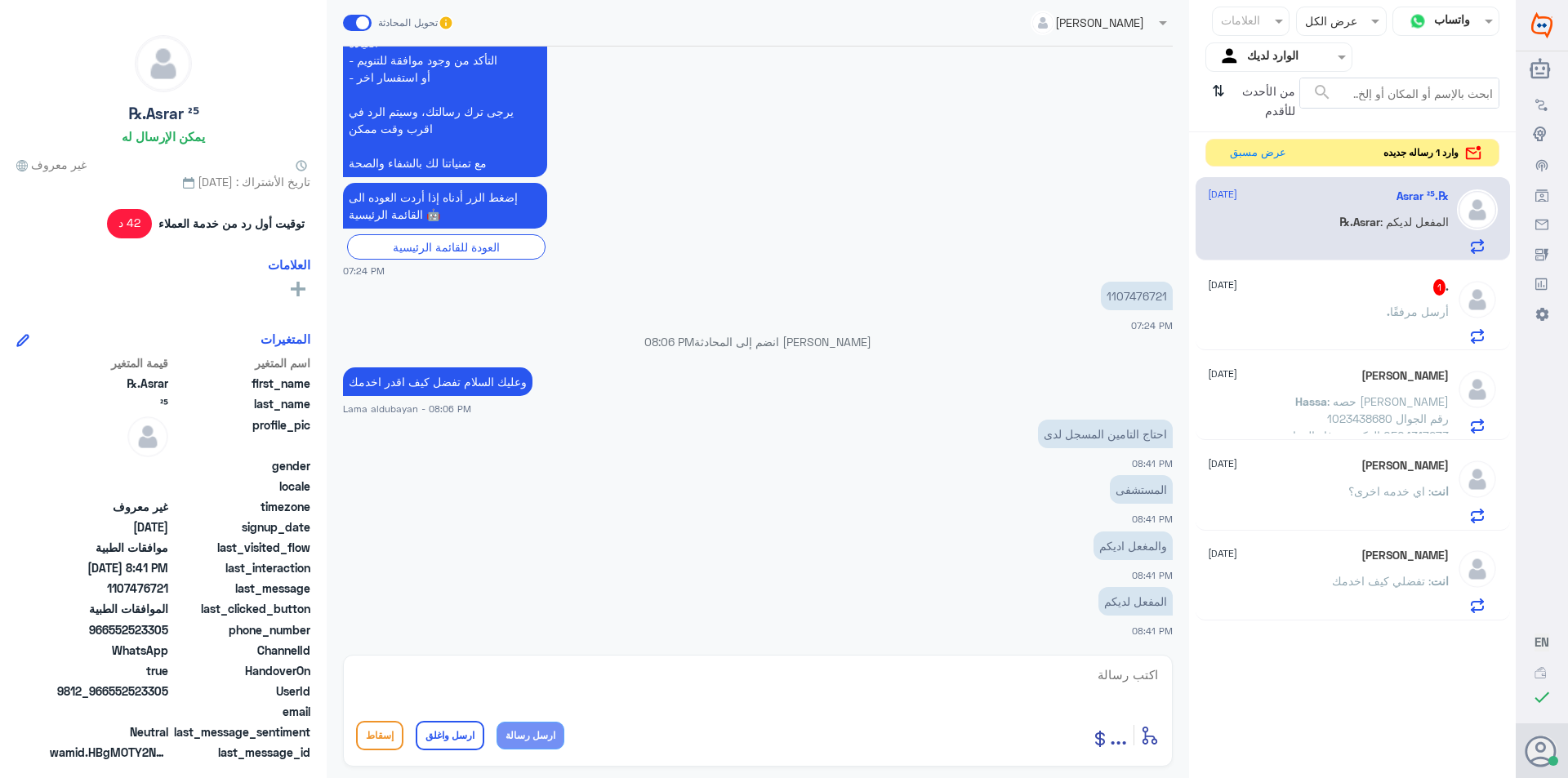
click at [1343, 308] on div ". أرسل مرفقًا" at bounding box center [1328, 325] width 241 height 37
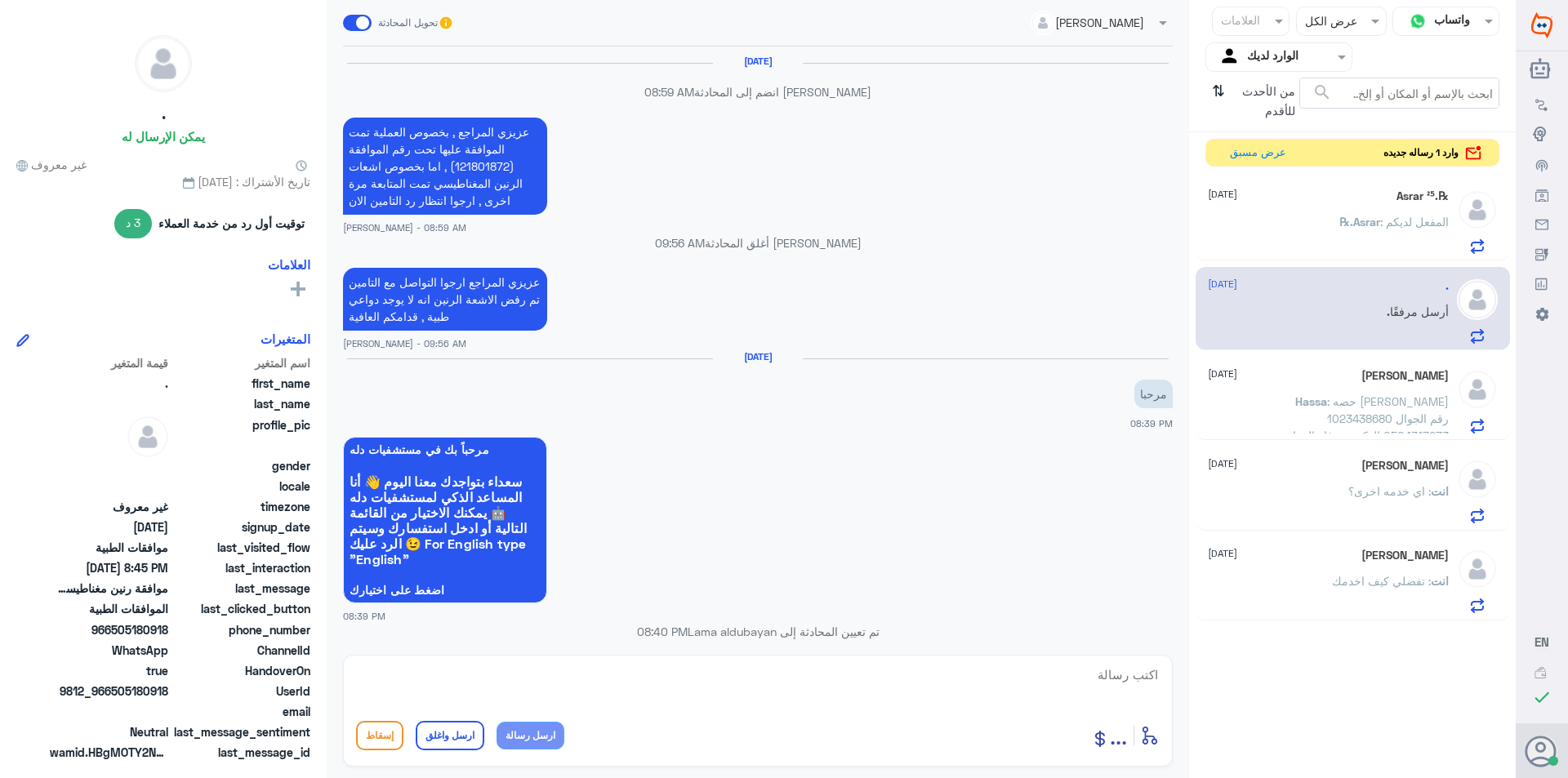
scroll to position [1090, 0]
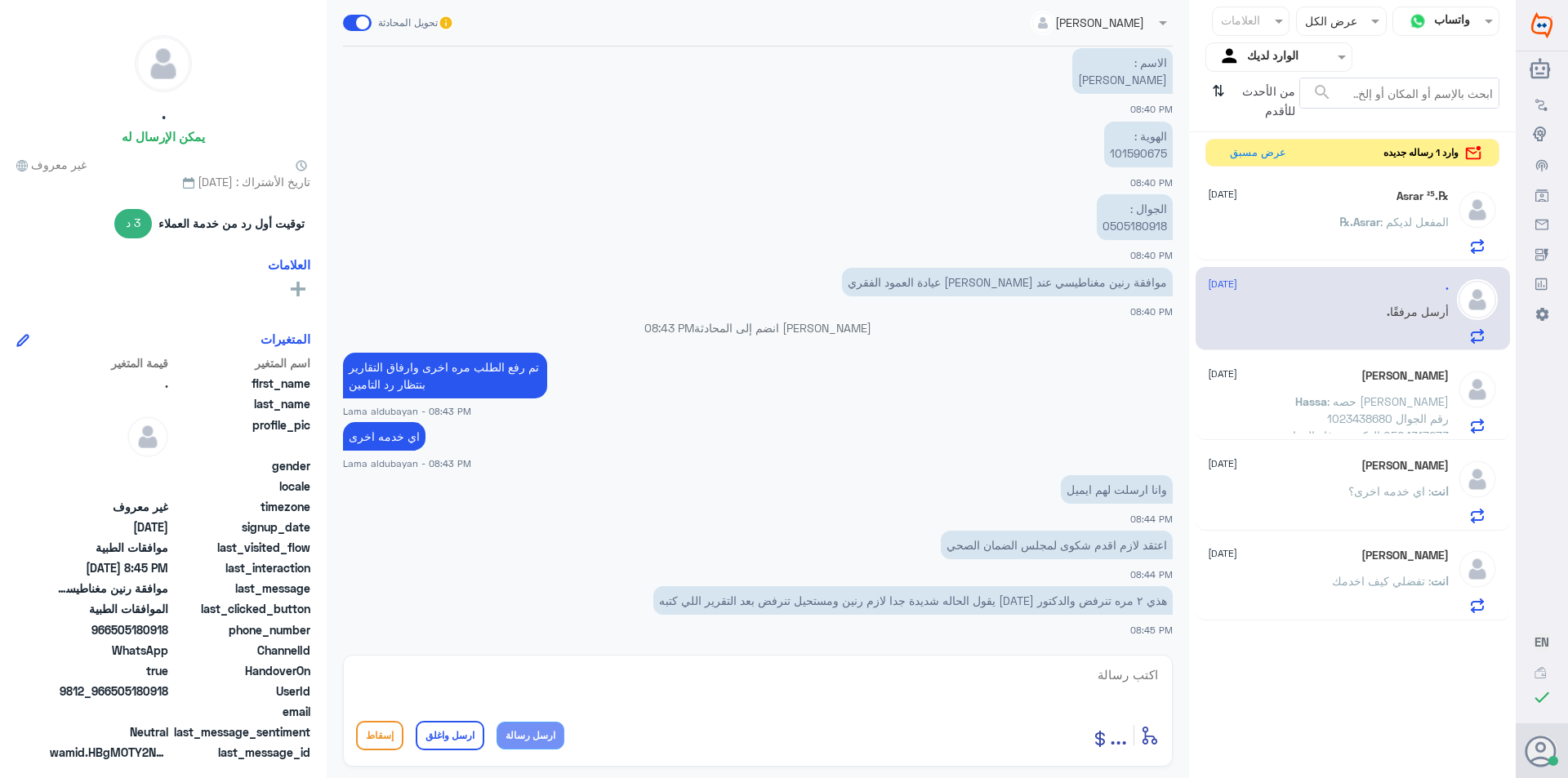
click at [1096, 594] on p "هذي ٢ مره تنرفض والدكتور [DATE] يقول الحاله شديدة جدا لازم رنين ومستحيل تنرفض ب…" at bounding box center [913, 601] width 519 height 29
click at [827, 689] on textarea at bounding box center [758, 683] width 803 height 40
click at [1333, 214] on div "℞.Asrar ²⁵ [DATE] ℞.Asrar : المفعل لديكم" at bounding box center [1328, 222] width 241 height 64
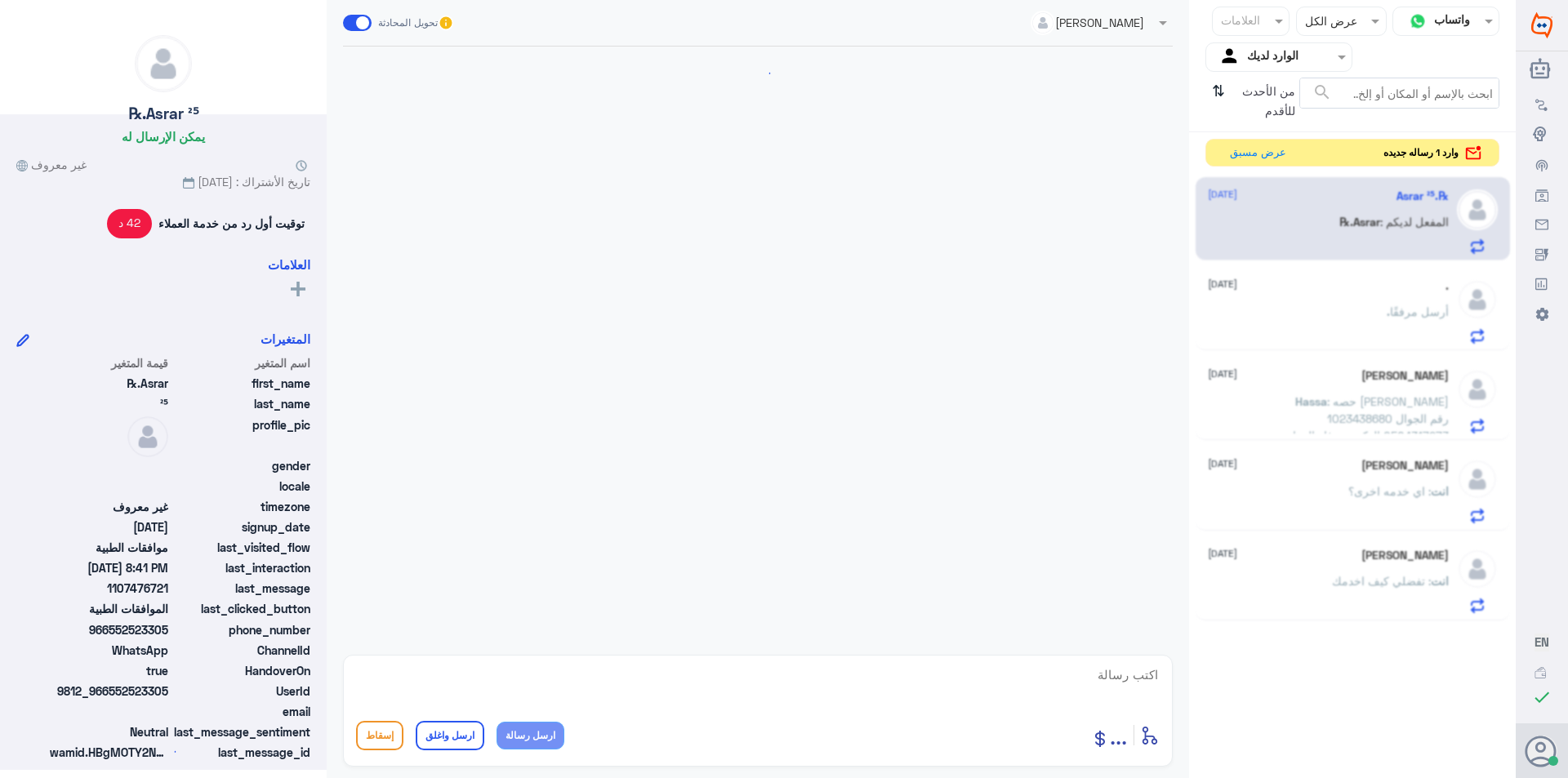
scroll to position [560, 0]
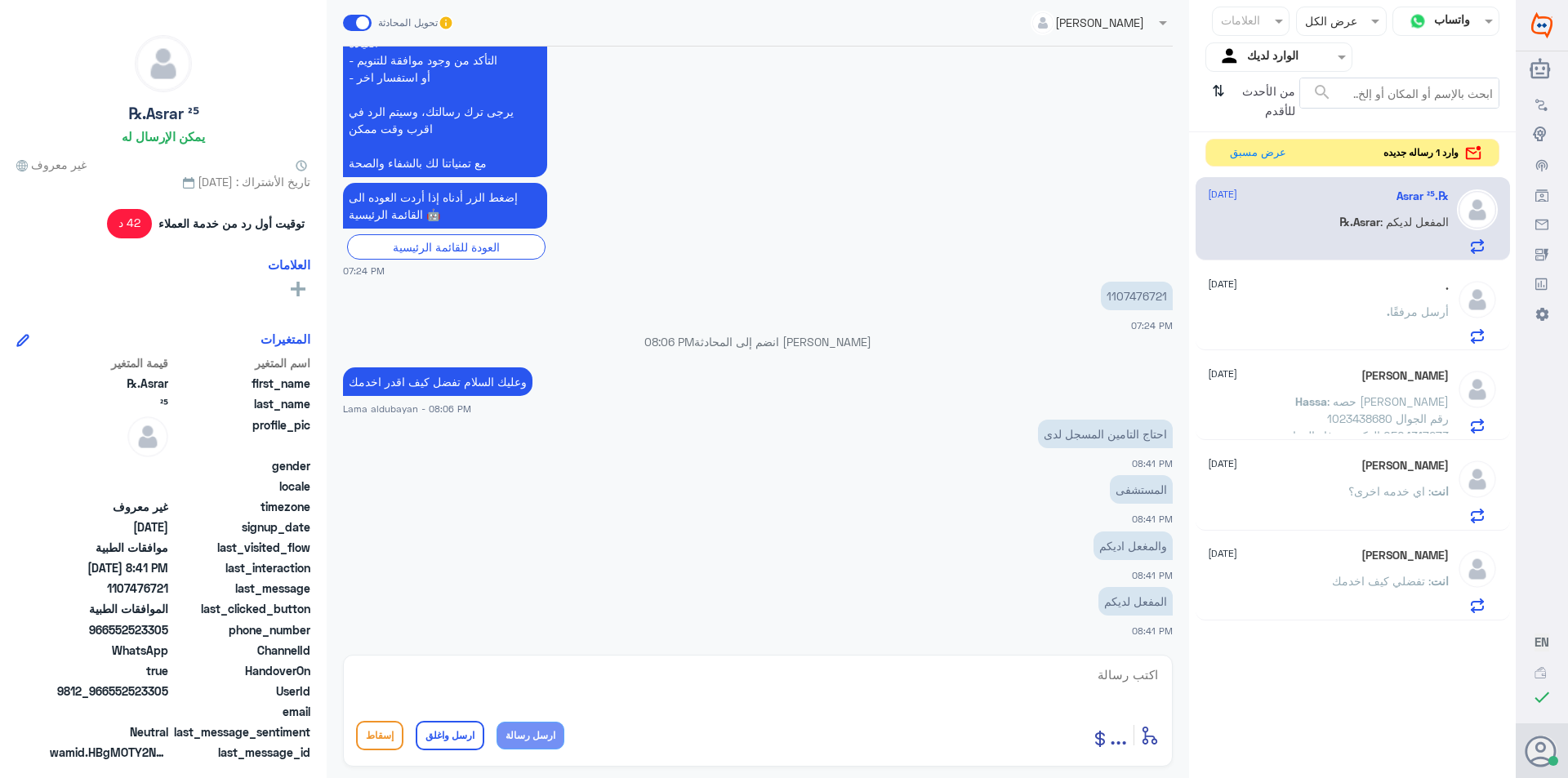
click at [1293, 391] on div "[PERSON_NAME] [DATE] Hassa : حصه [PERSON_NAME] 1023438680 رقم الجوال 0504317273…" at bounding box center [1328, 401] width 241 height 64
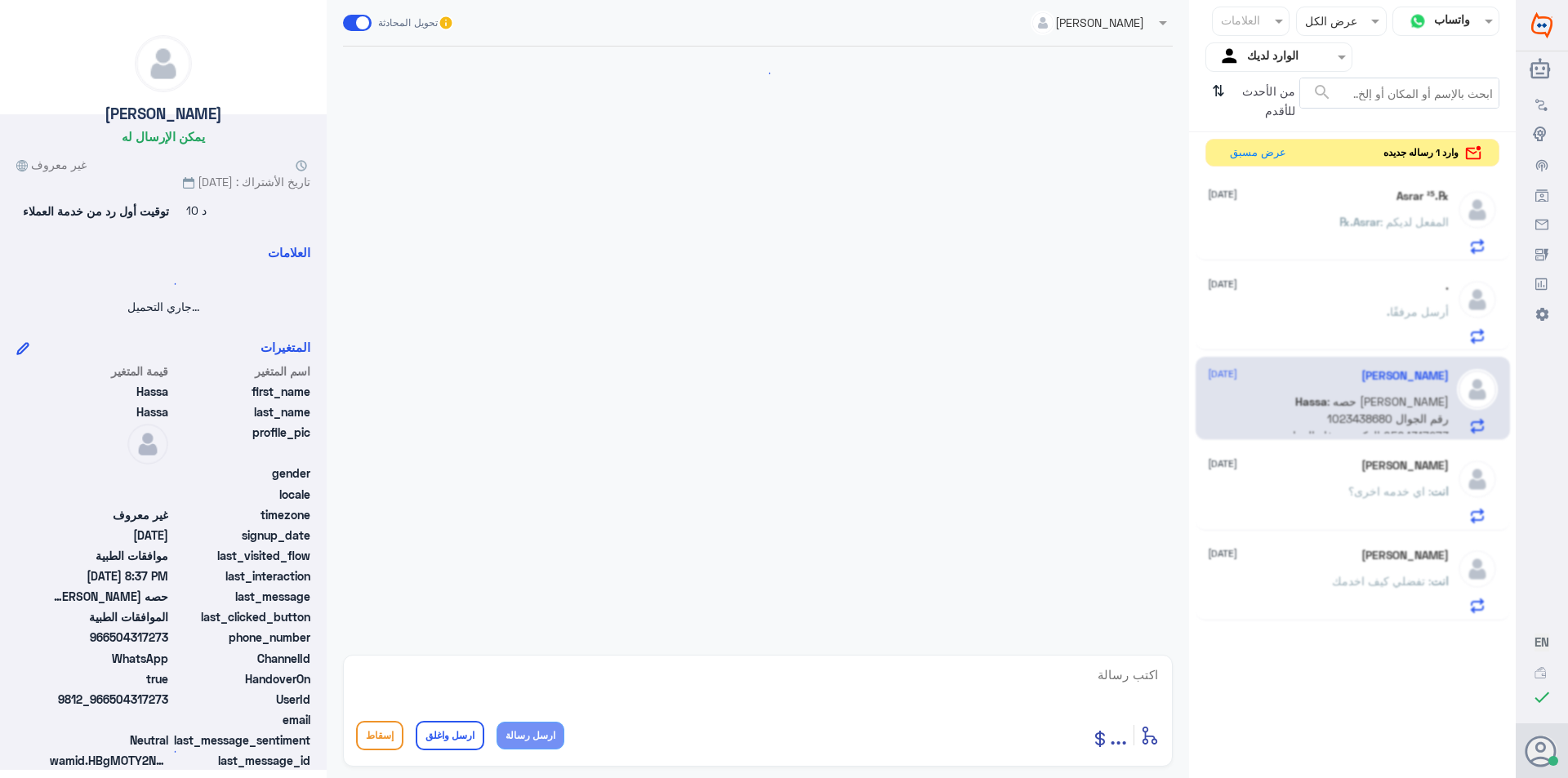
scroll to position [324, 0]
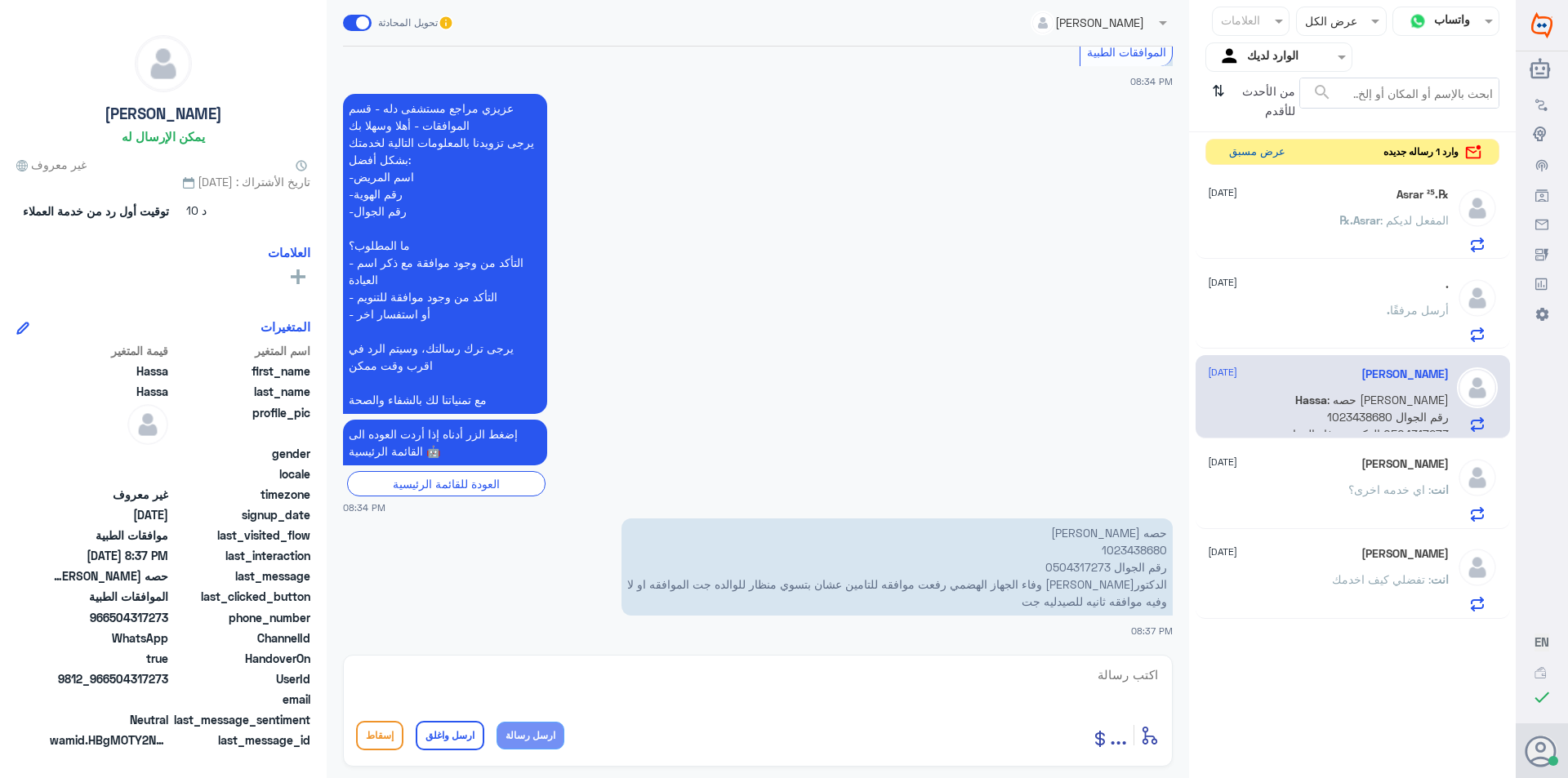
click at [1248, 153] on button "عرض مسبق" at bounding box center [1256, 152] width 69 height 25
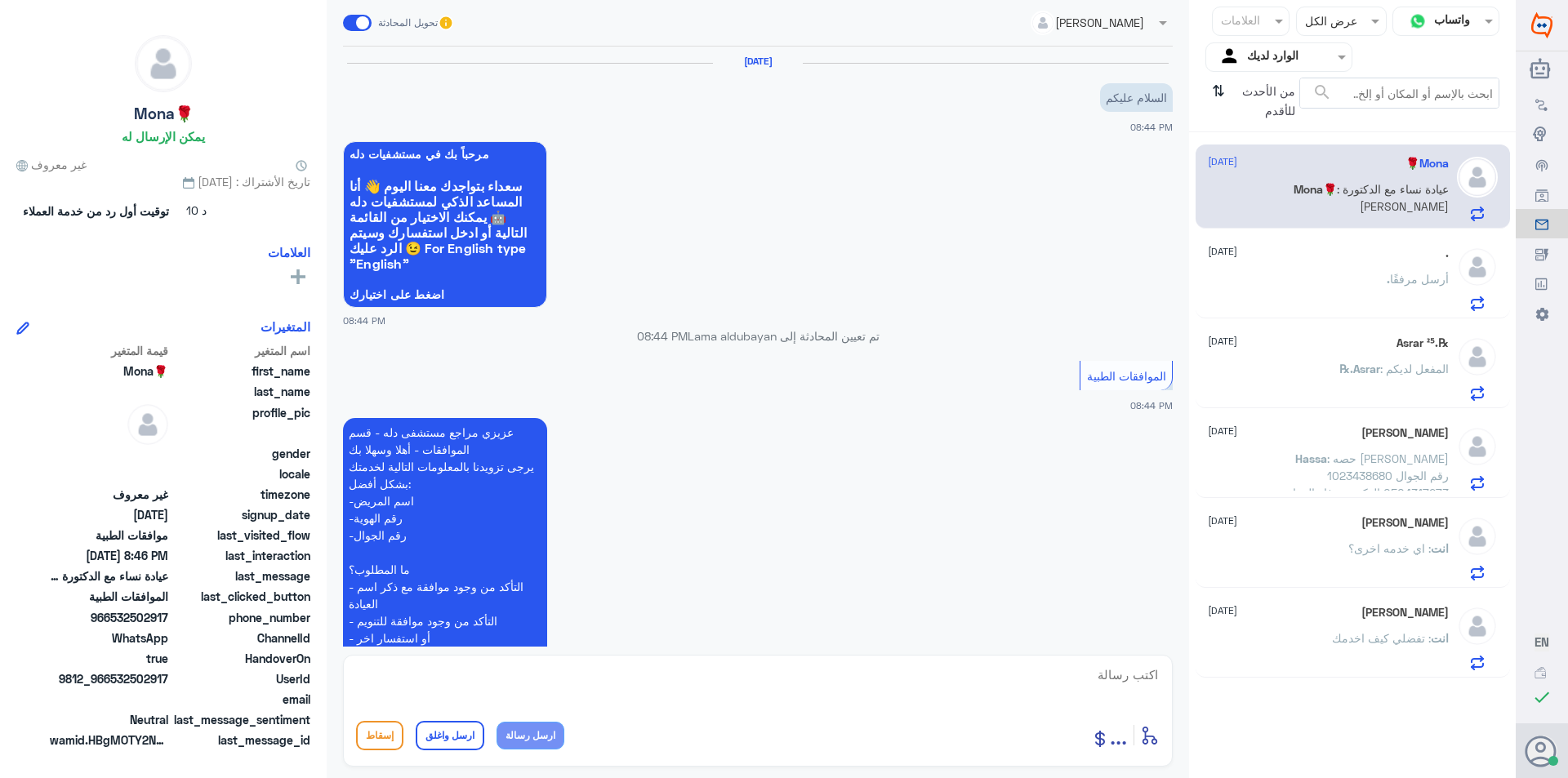
scroll to position [402, 0]
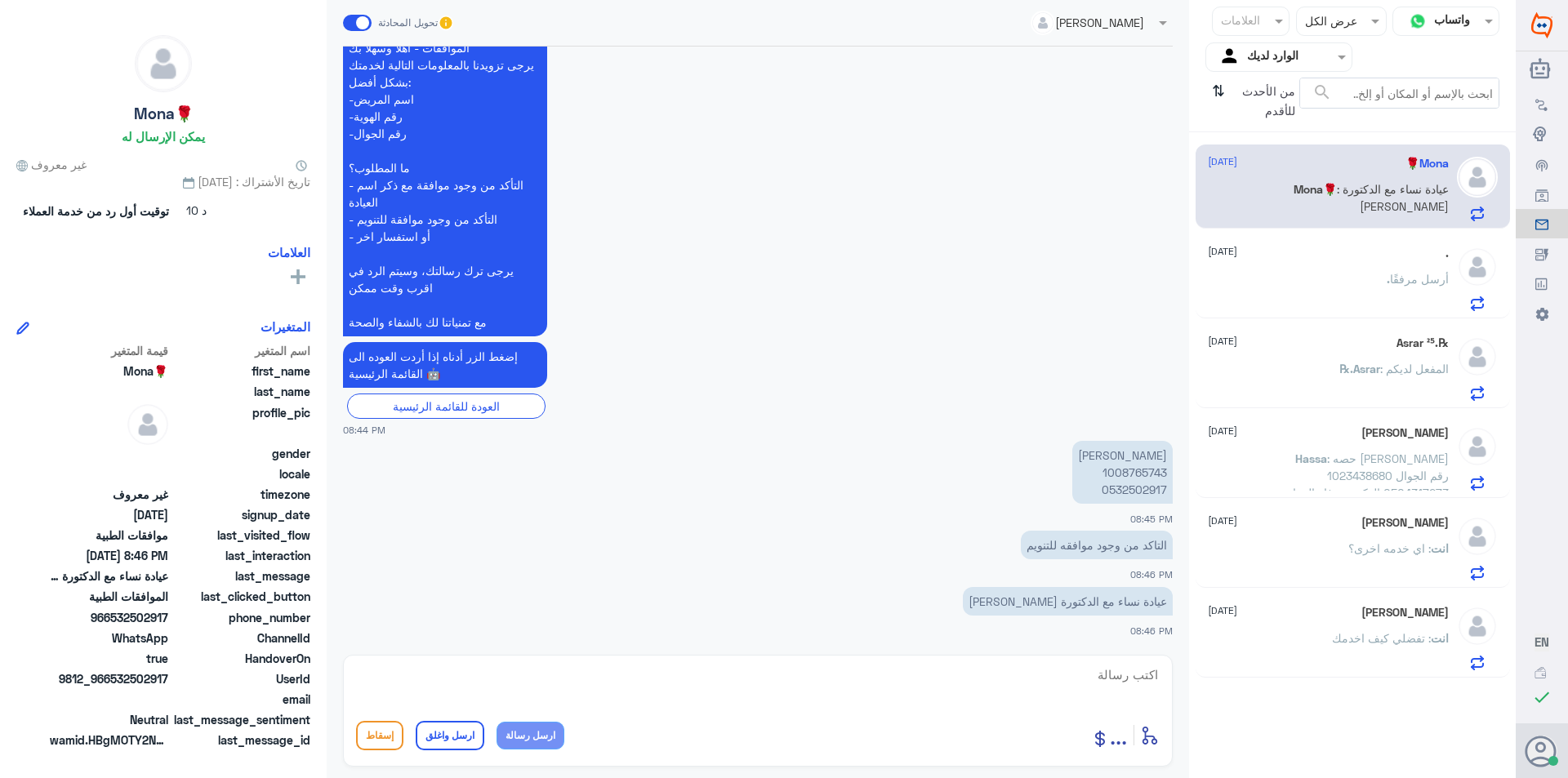
click at [1294, 405] on div "℞.Asrar ²⁵ [DATE] ℞.Asrar : المفعل لديكم" at bounding box center [1352, 366] width 314 height 84
click at [1294, 422] on div "[PERSON_NAME] [DATE] Hassa : حصه [PERSON_NAME] 1023438680 رقم الجوال 0504317273…" at bounding box center [1352, 456] width 314 height 84
click at [1294, 431] on div "[PERSON_NAME] [DATE] Hassa : حصه [PERSON_NAME] 1023438680 رقم الجوال 0504317273…" at bounding box center [1352, 456] width 314 height 84
click at [1343, 633] on span ": تفضلي كيف اخدمك" at bounding box center [1381, 638] width 99 height 14
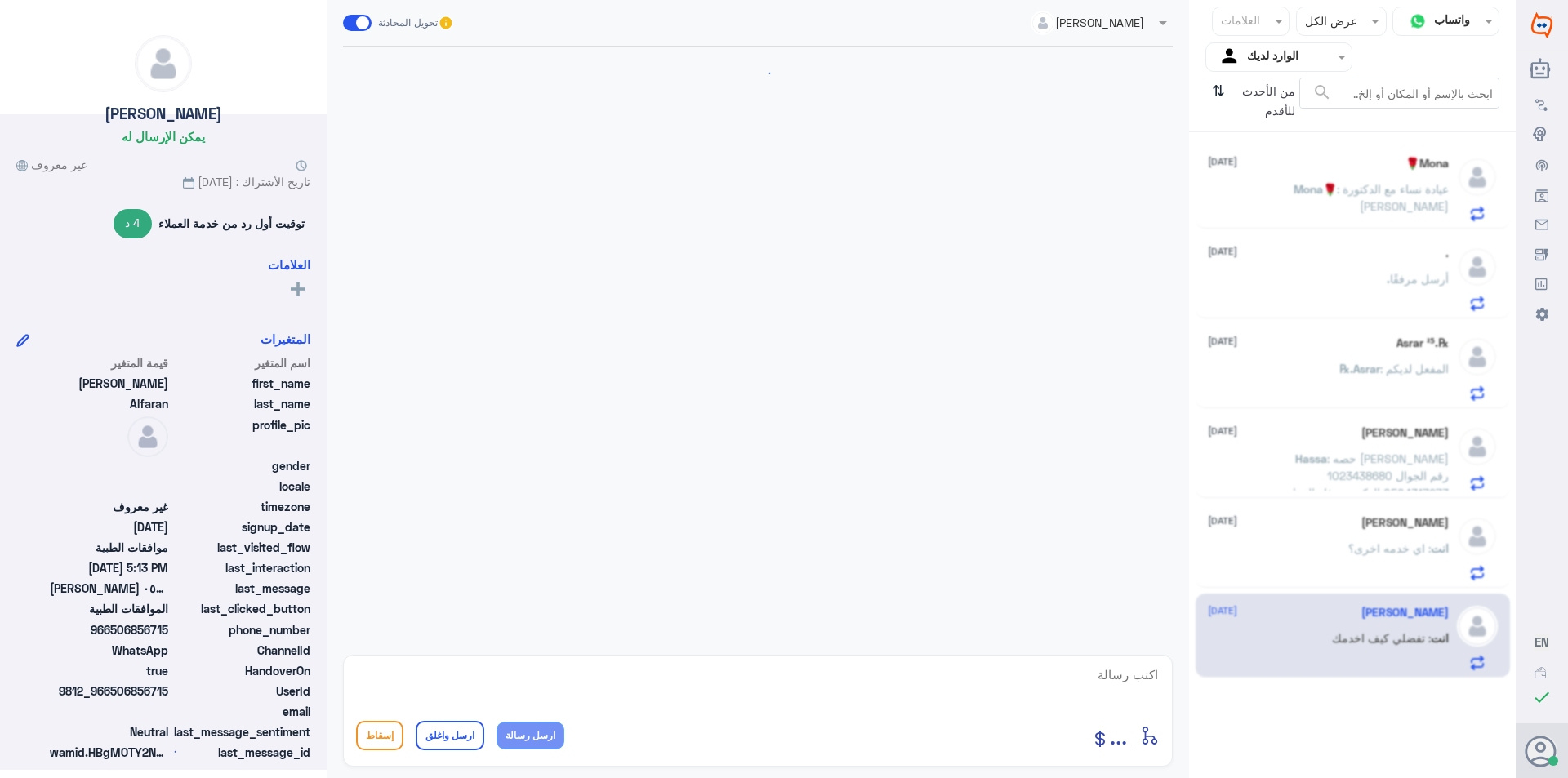
scroll to position [372, 0]
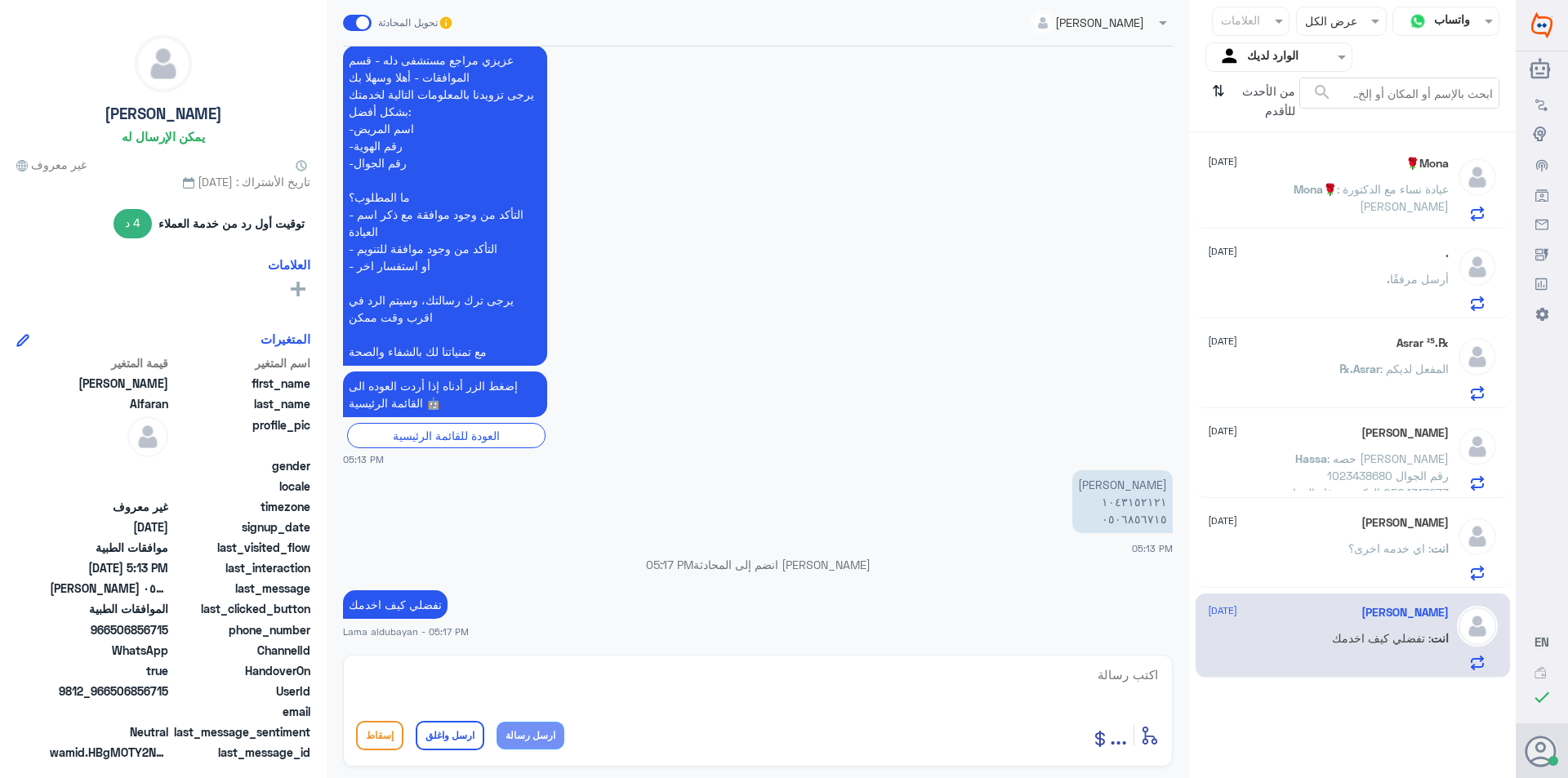
click at [1304, 550] on div "انت : اي خدمه اخرى؟" at bounding box center [1328, 561] width 241 height 37
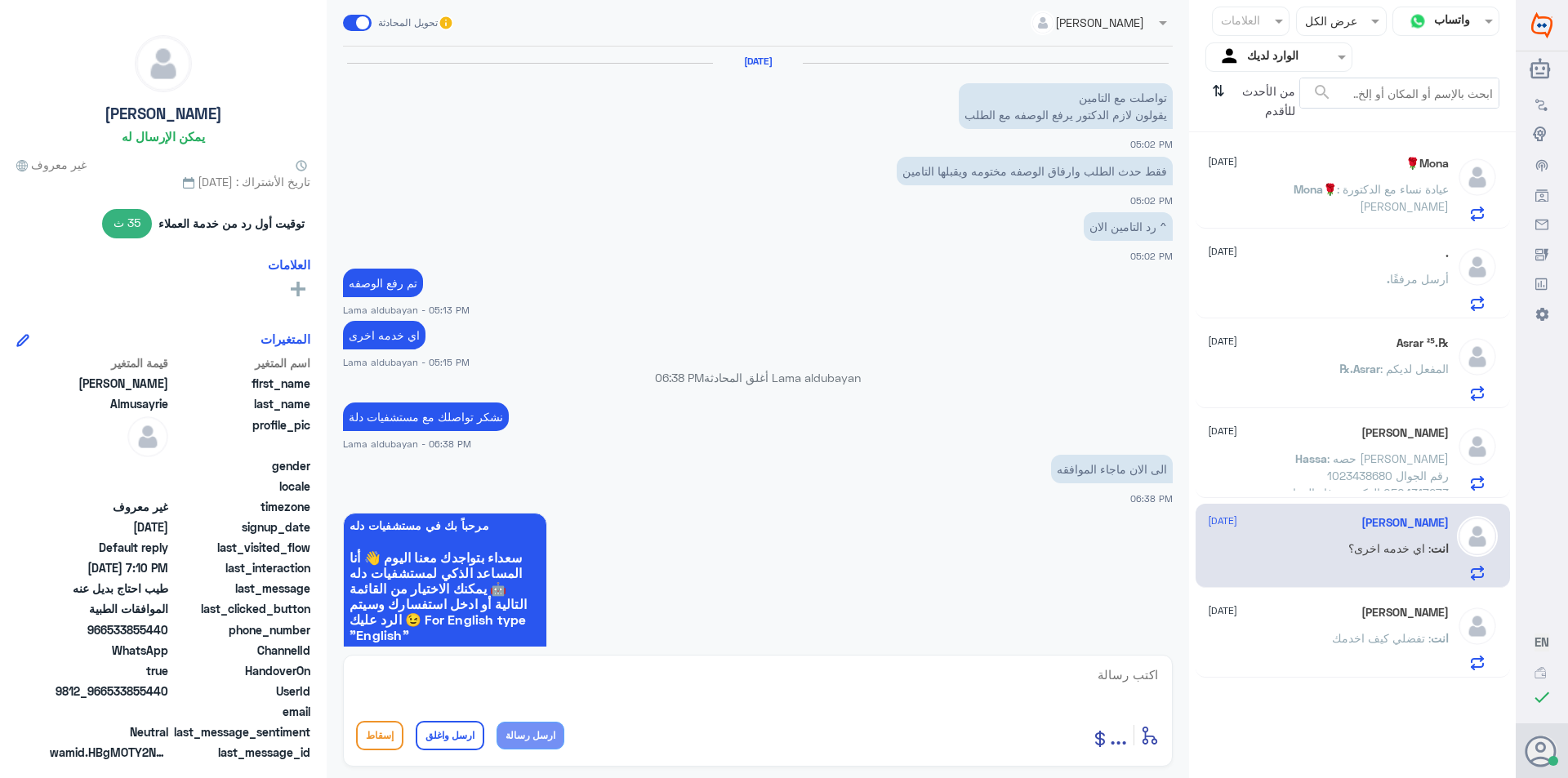
scroll to position [811, 0]
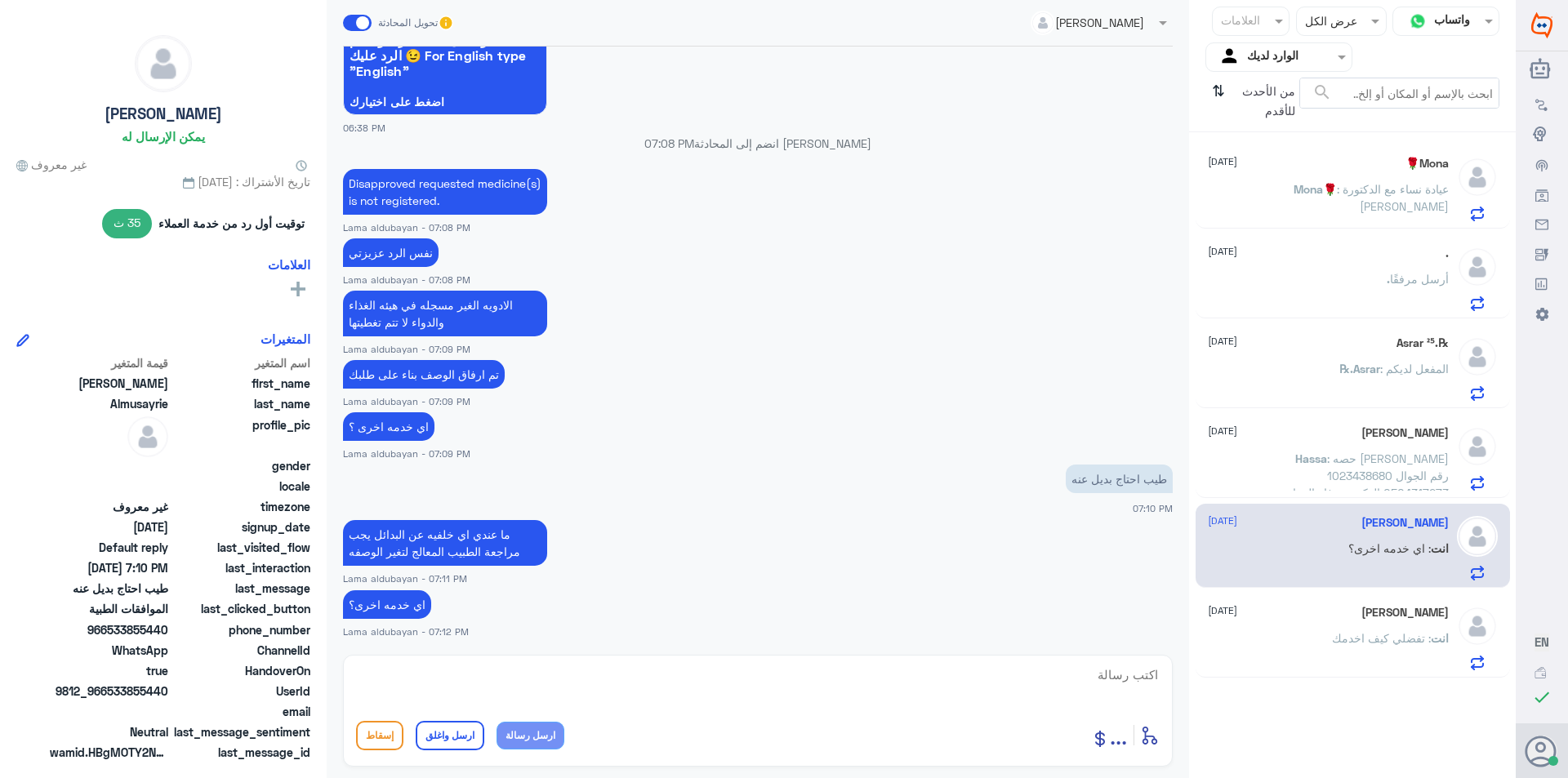
click at [1313, 445] on div "[PERSON_NAME] [DATE] Hassa : حصه [PERSON_NAME] 1023438680 رقم الجوال 0504317273…" at bounding box center [1328, 458] width 241 height 64
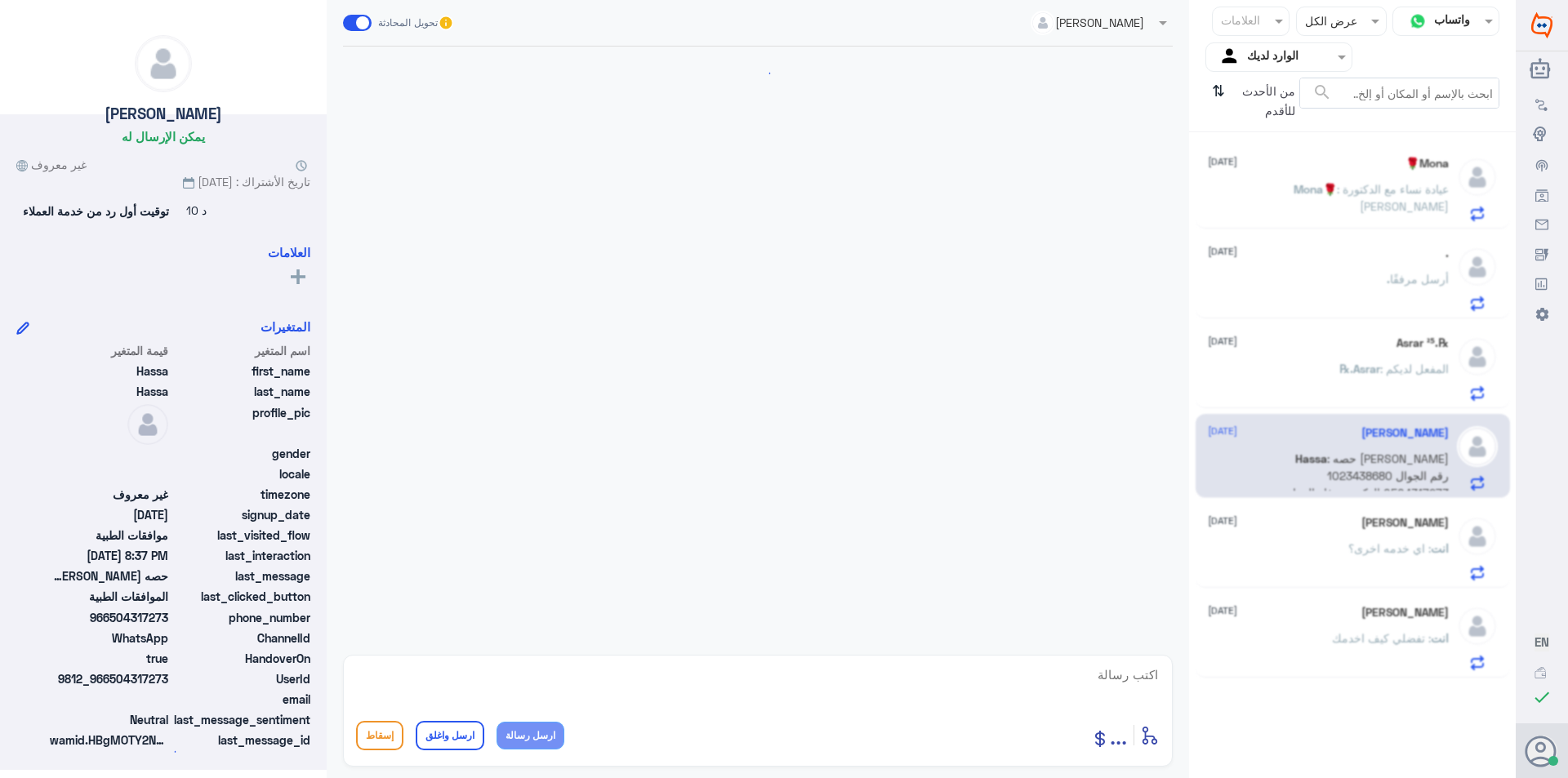
scroll to position [324, 0]
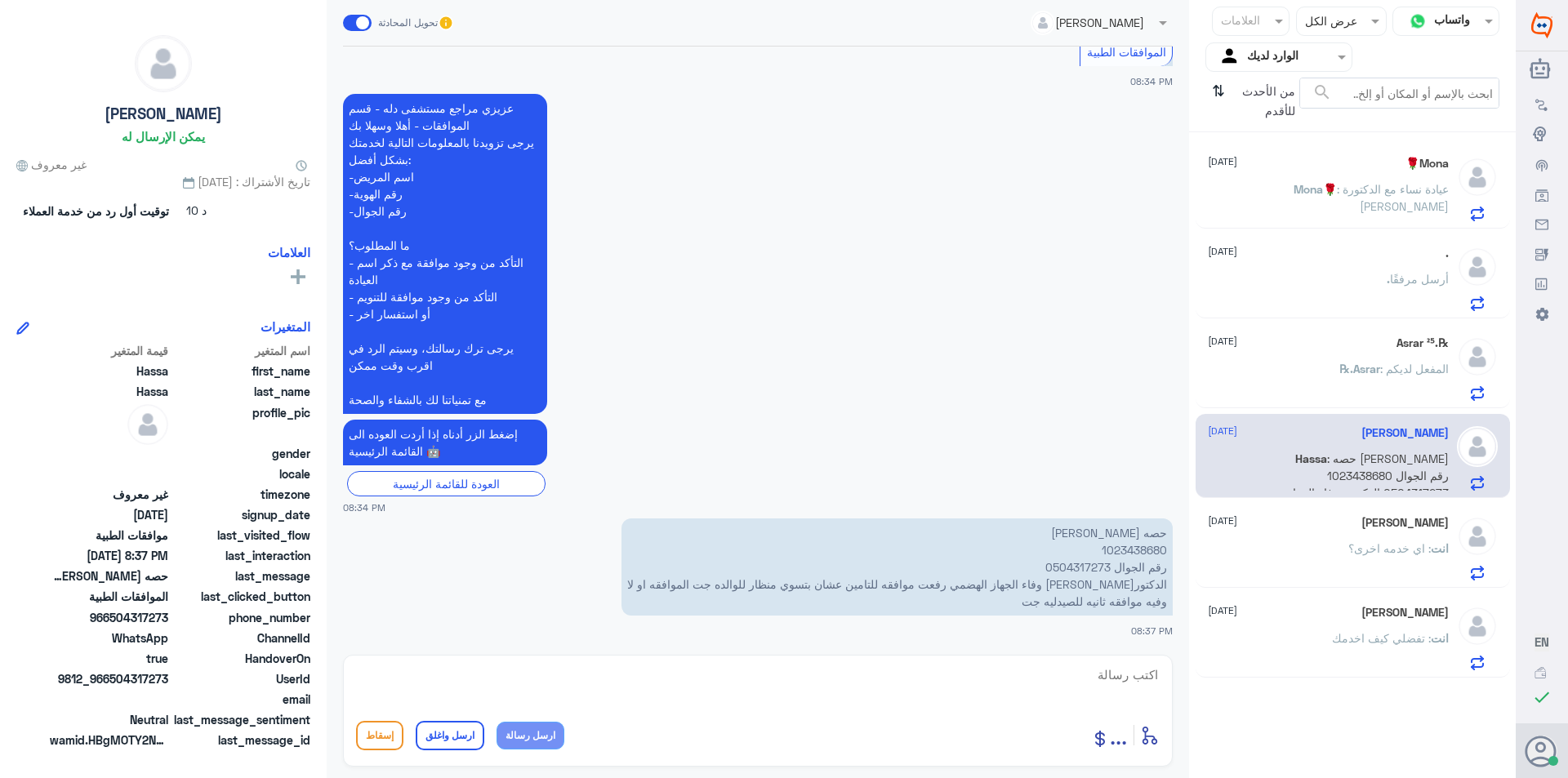
click at [1385, 348] on div "℞.Asrar ²⁵ [DATE]" at bounding box center [1328, 344] width 241 height 14
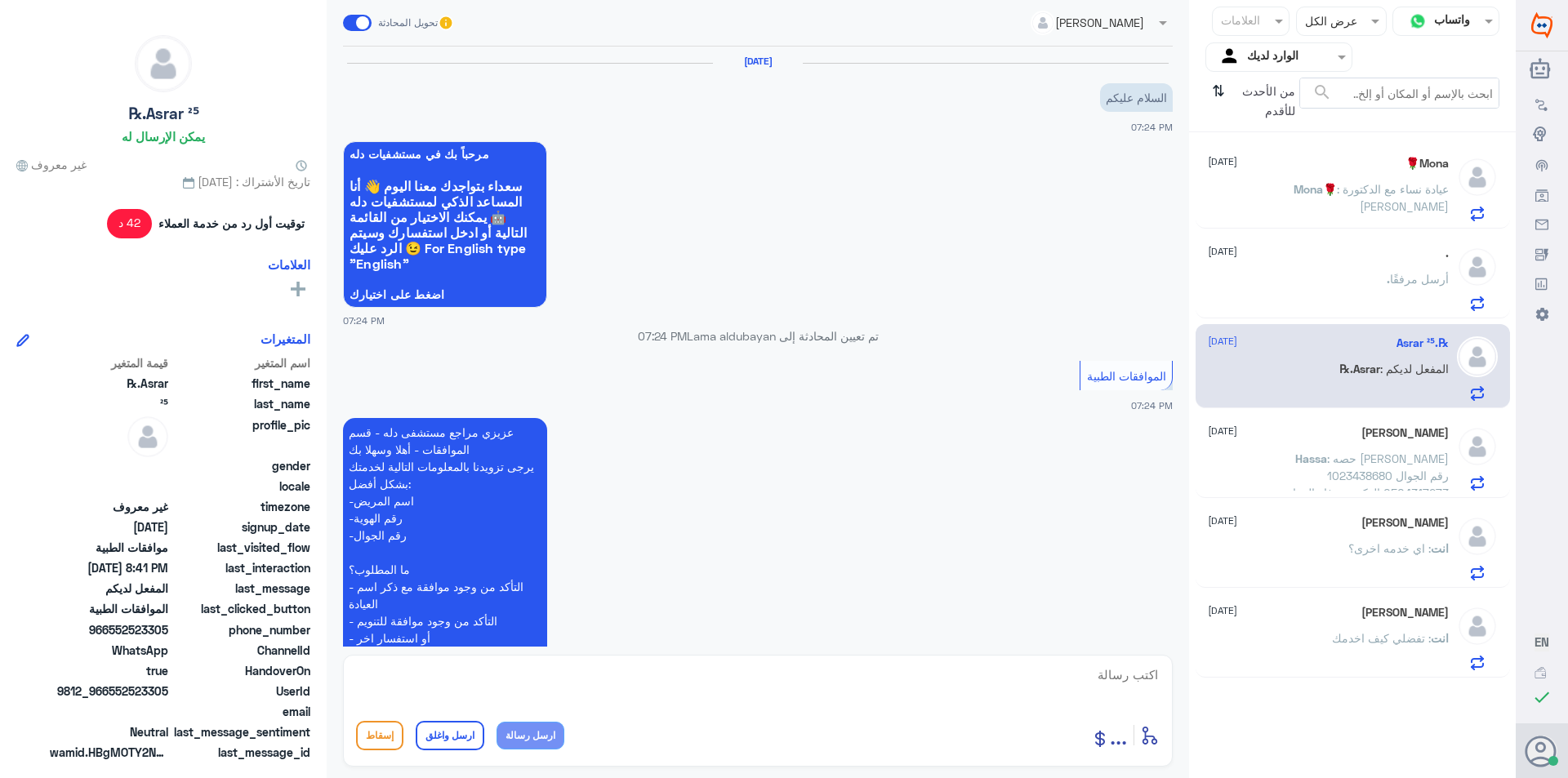
scroll to position [560, 0]
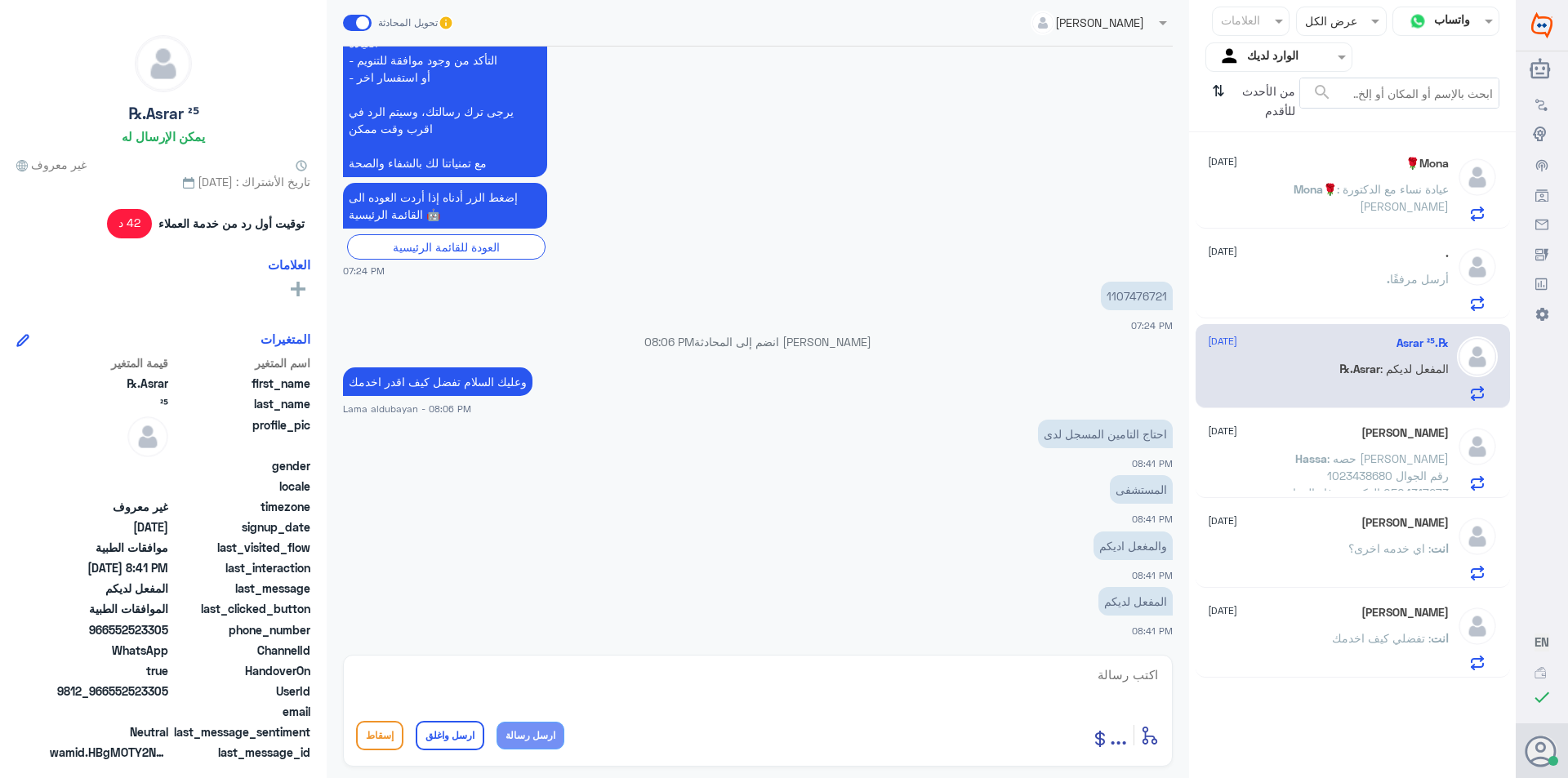
click at [1127, 291] on p "1107476721" at bounding box center [1136, 296] width 72 height 29
copy p "1107476721"
click at [908, 681] on textarea at bounding box center [758, 683] width 803 height 40
type textarea "قصدك شركة التامين الي متفعله باسمك ؟"
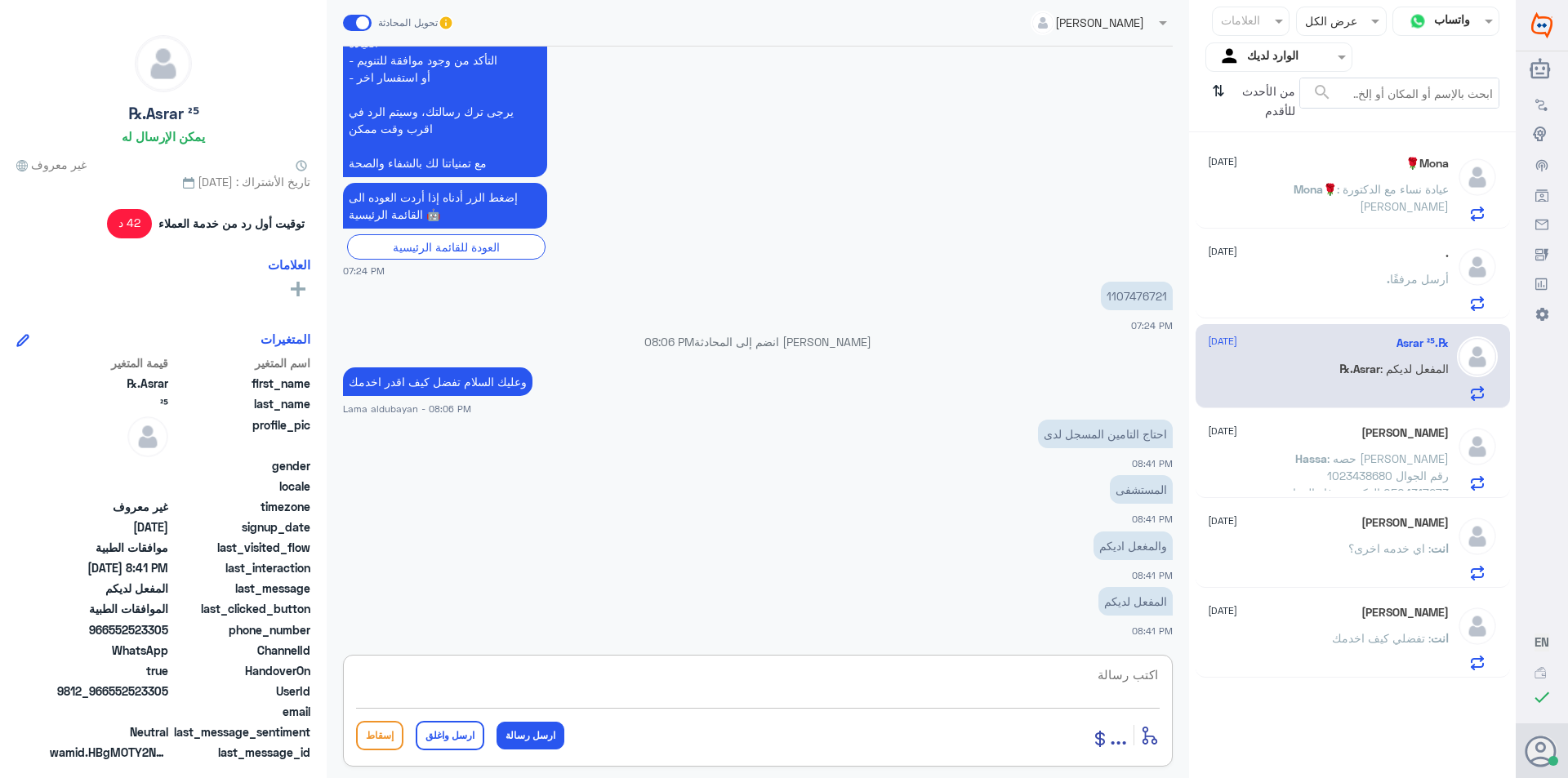
scroll to position [631, 0]
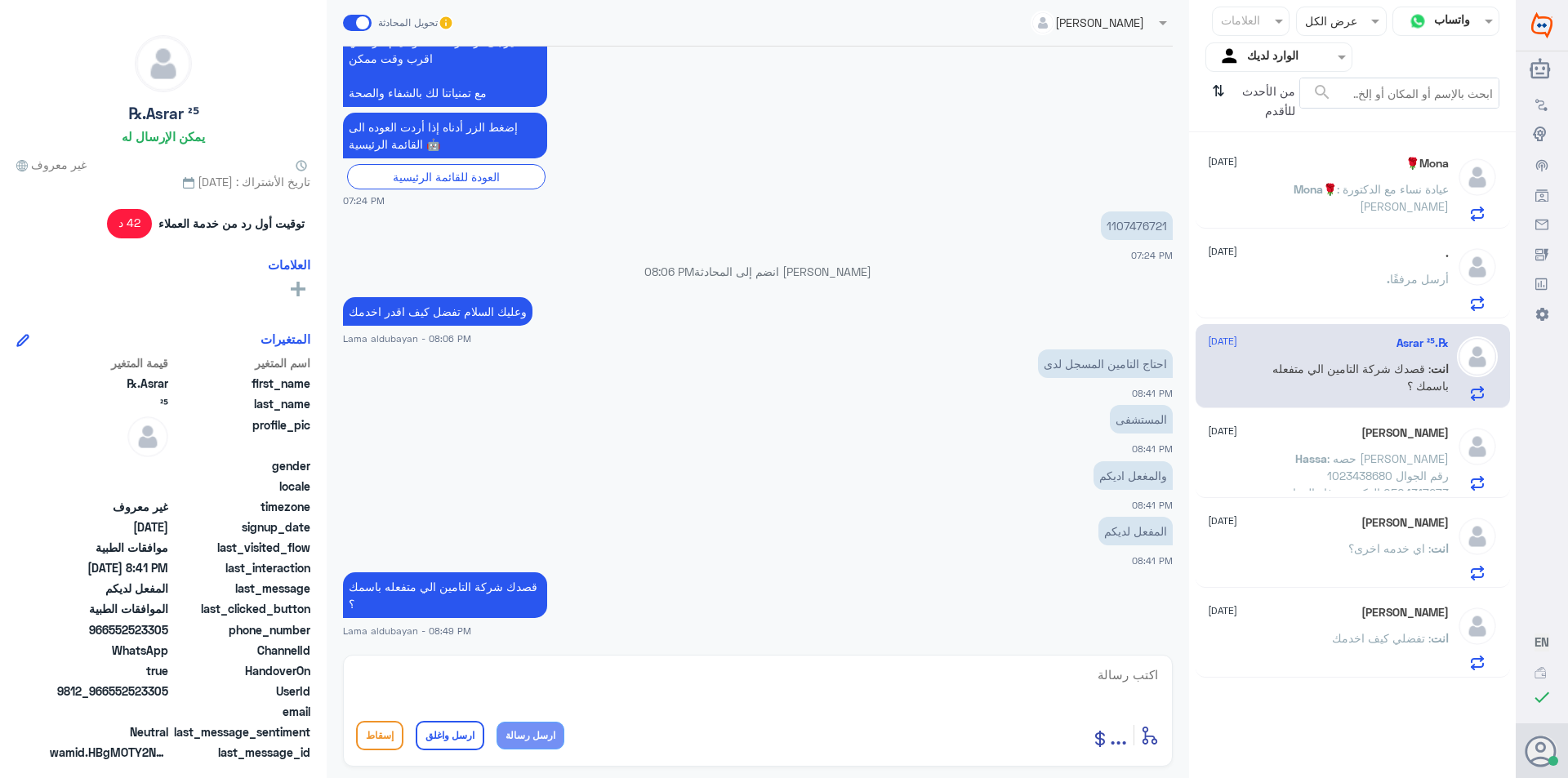
click at [1304, 293] on div ". أرسل مرفقًا" at bounding box center [1328, 292] width 241 height 37
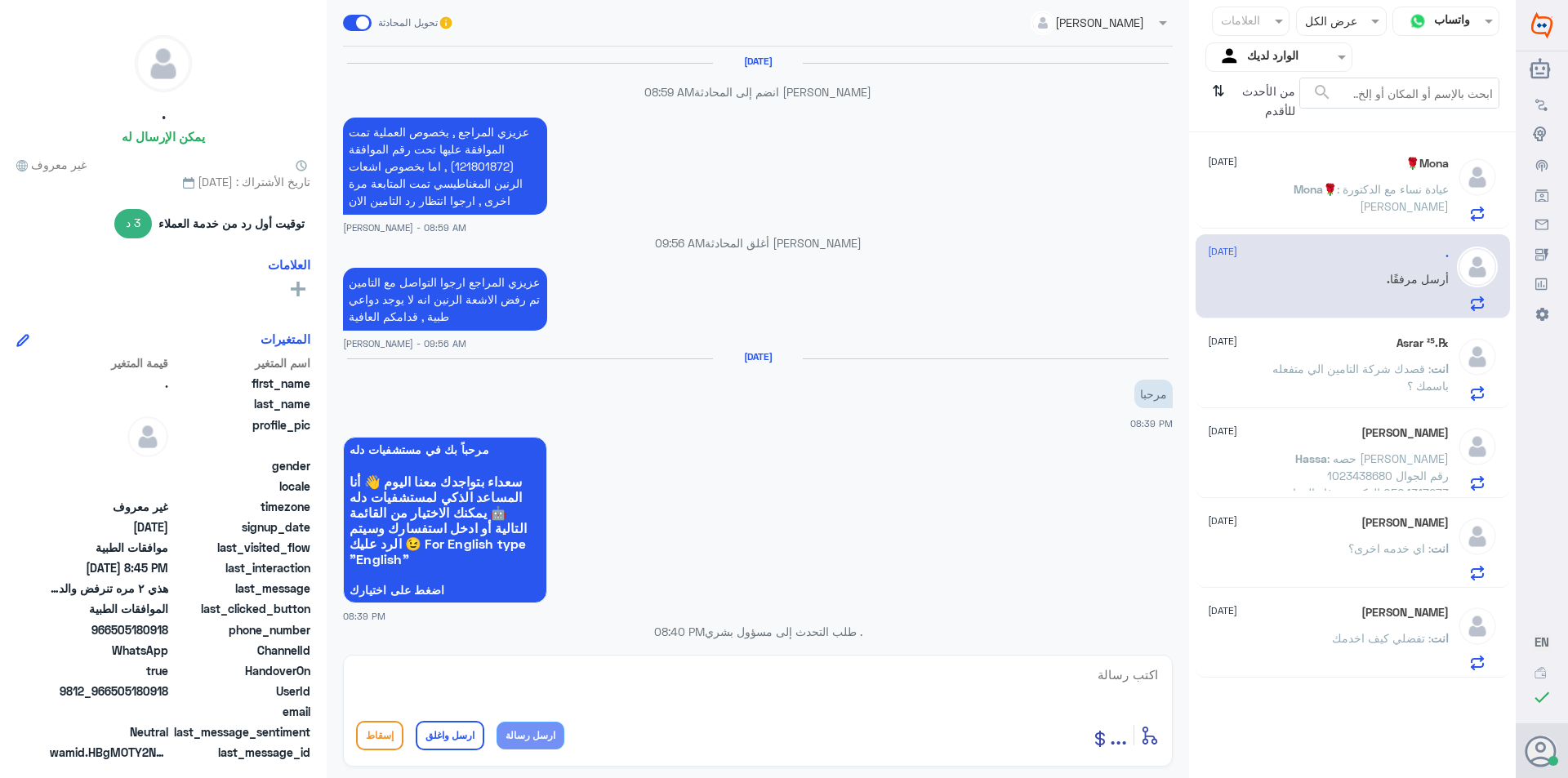
scroll to position [1090, 0]
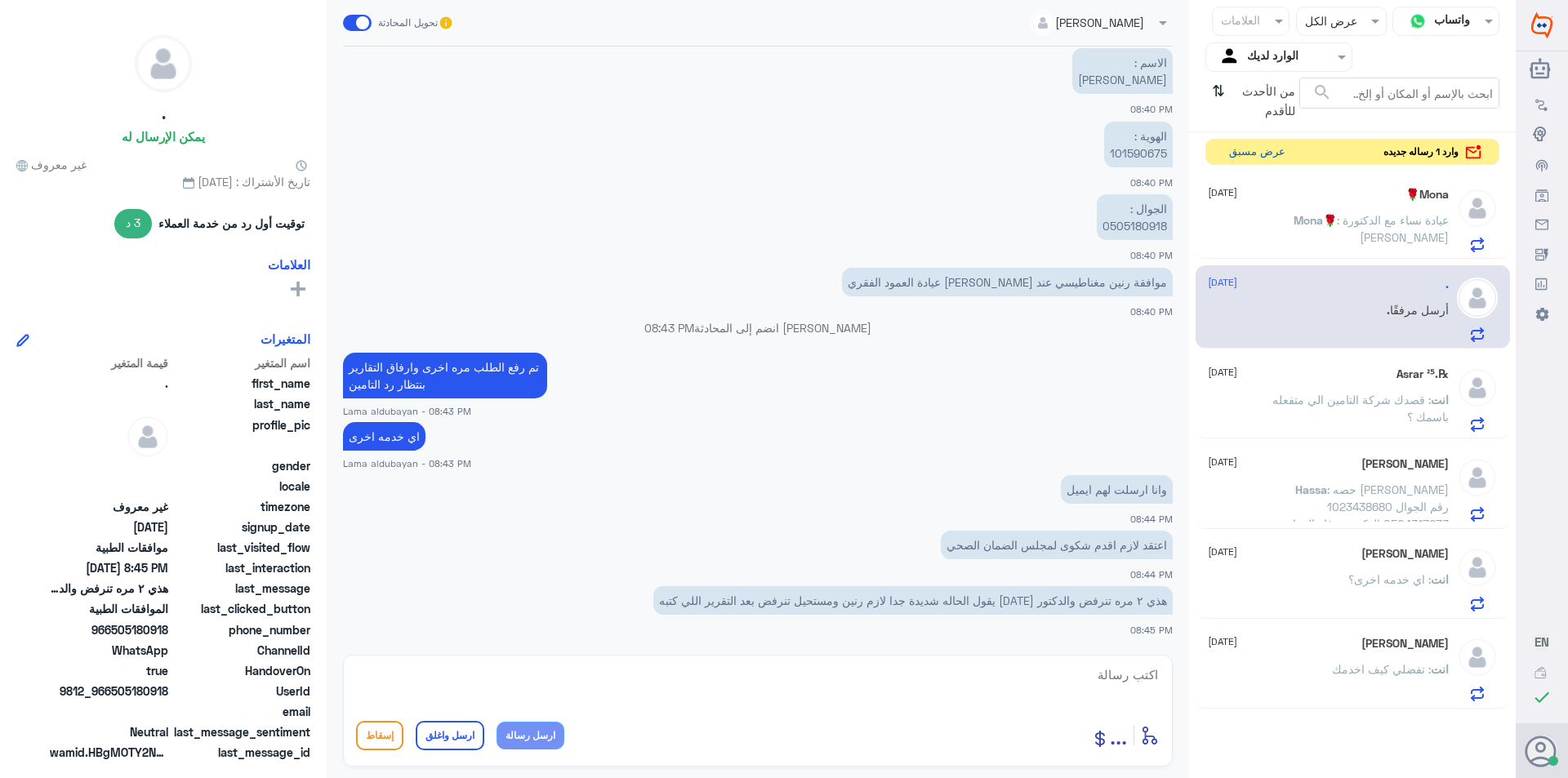
click at [1248, 158] on button "عرض مسبق" at bounding box center [1256, 152] width 69 height 25
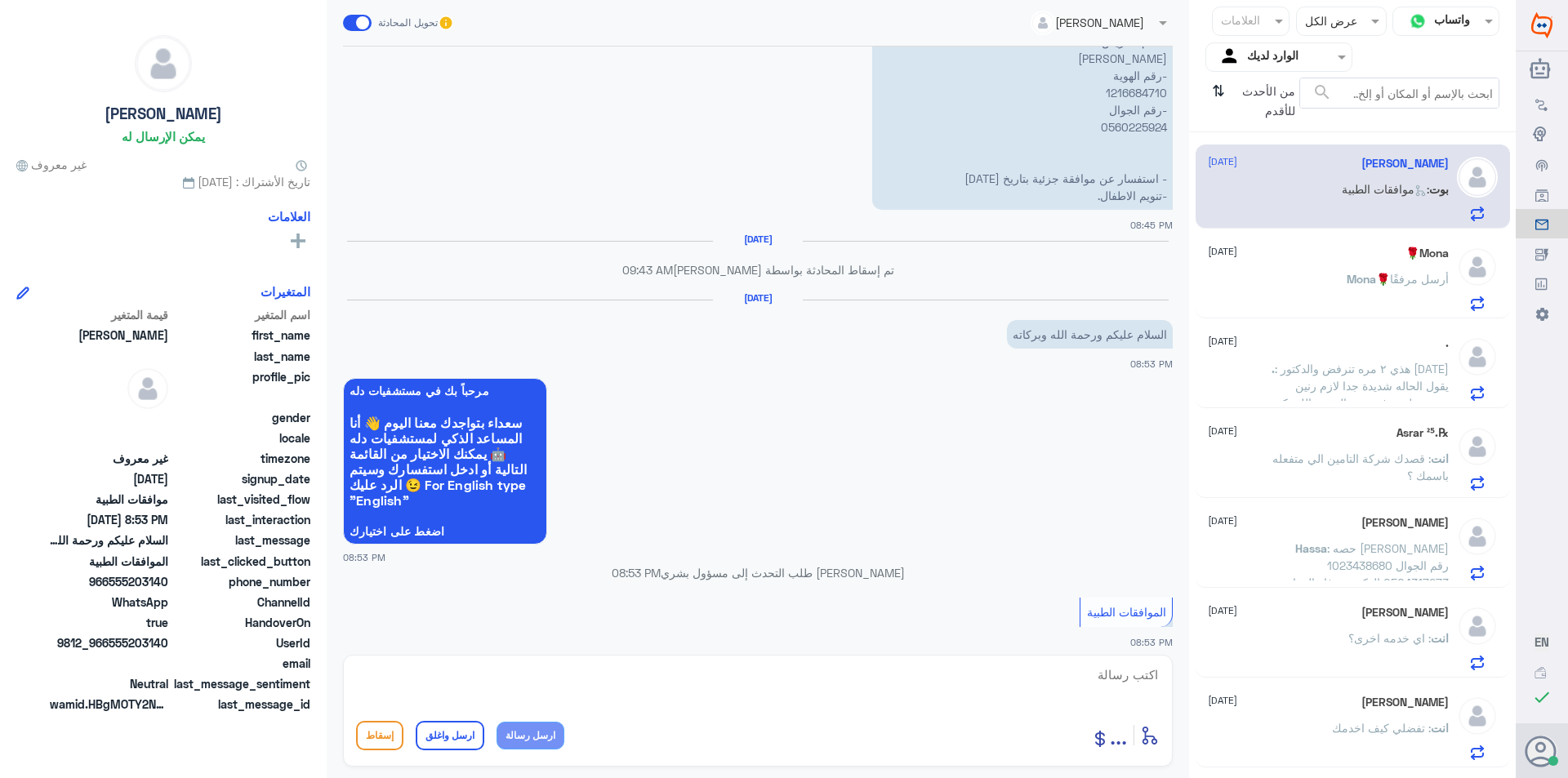
scroll to position [1800, 0]
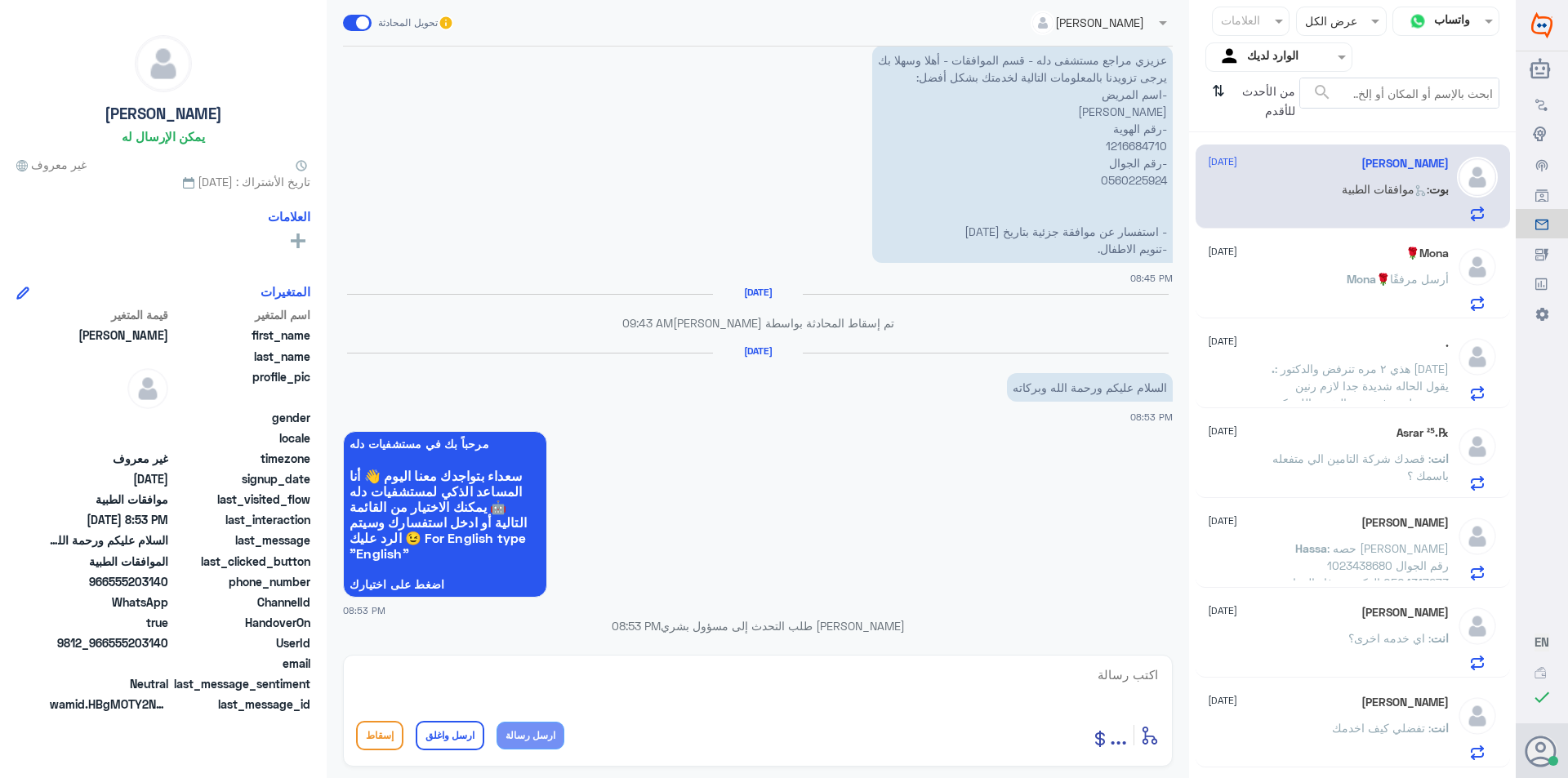
click at [1319, 277] on div "Mona🌹 أرسل مرفقًا" at bounding box center [1328, 292] width 241 height 37
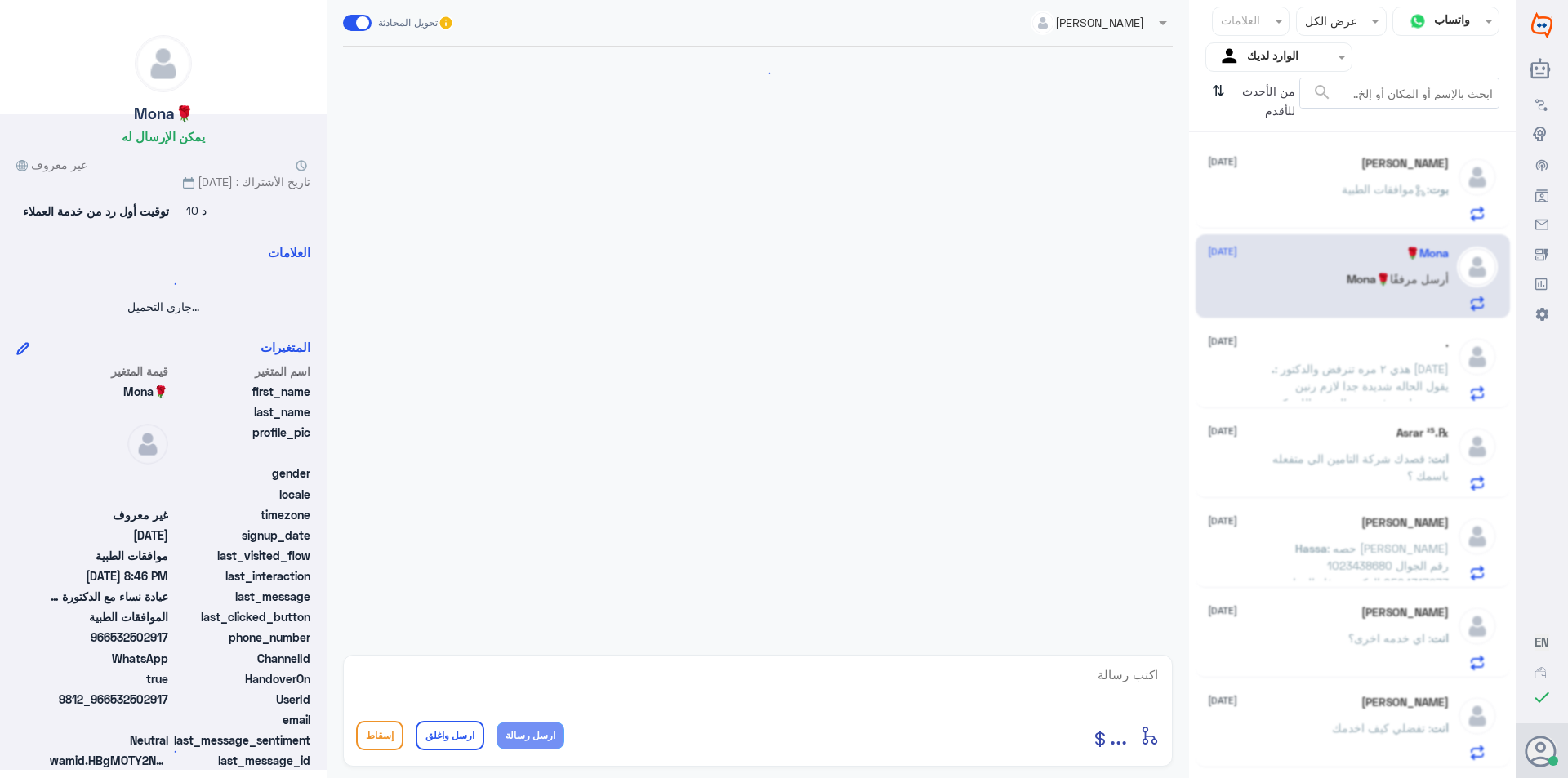
scroll to position [402, 0]
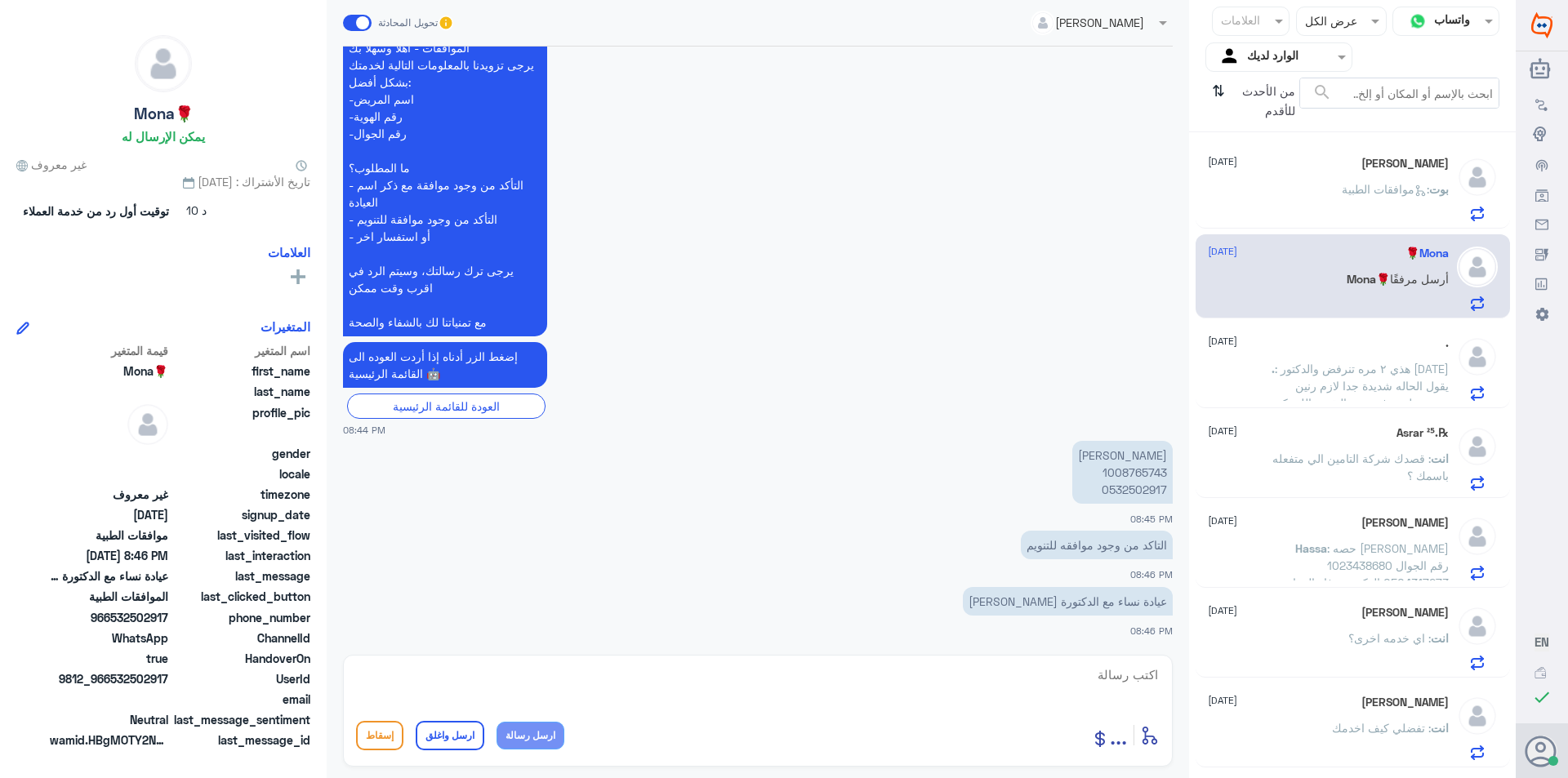
click at [1132, 474] on p "[PERSON_NAME] 1008765743 0532502917" at bounding box center [1122, 472] width 100 height 63
copy p "1008765743"
click at [636, 685] on textarea at bounding box center [758, 683] width 803 height 40
type textarea "نعم عزيزتي المراجعه فيه موفقه"
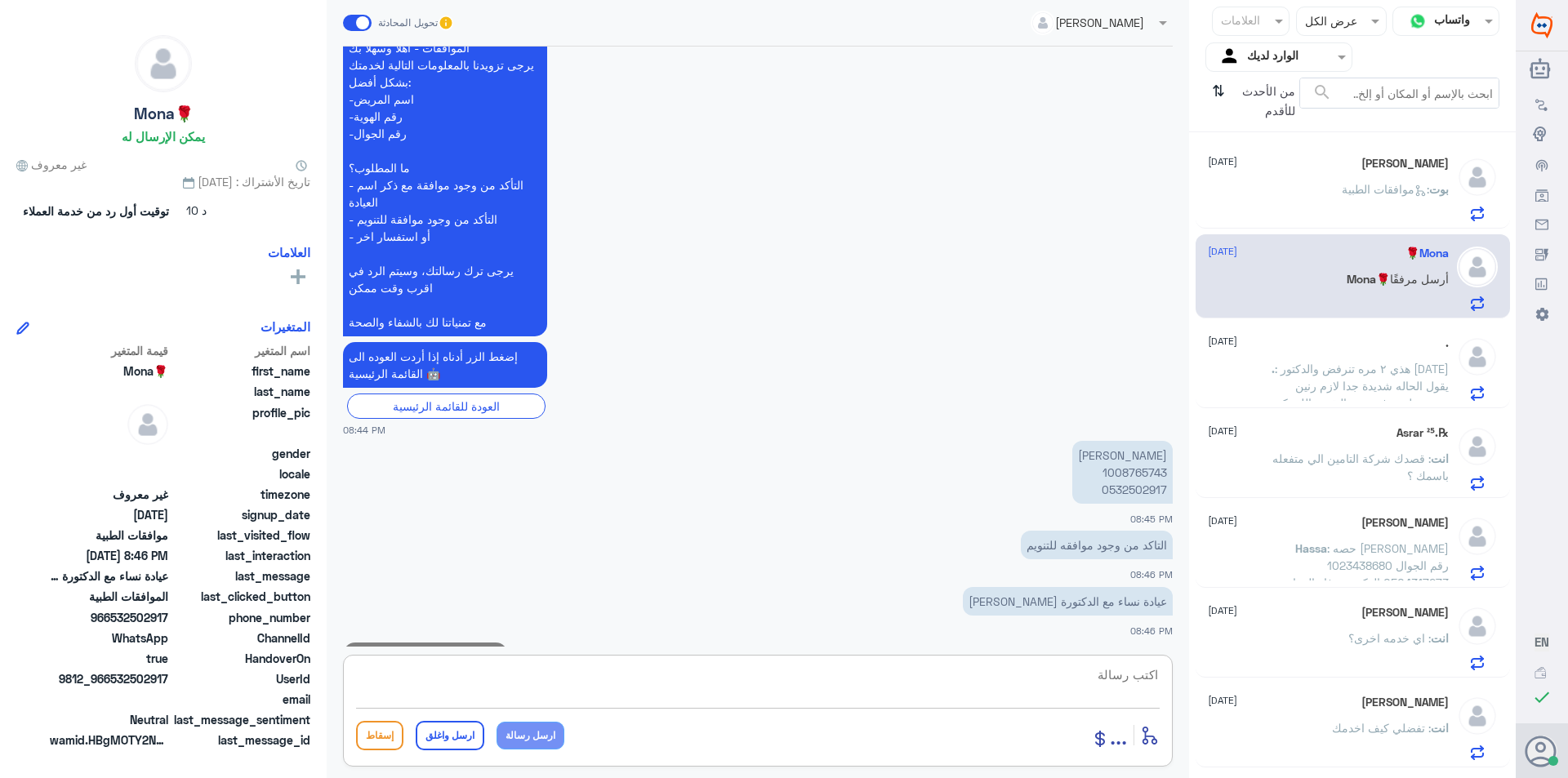
scroll to position [454, 0]
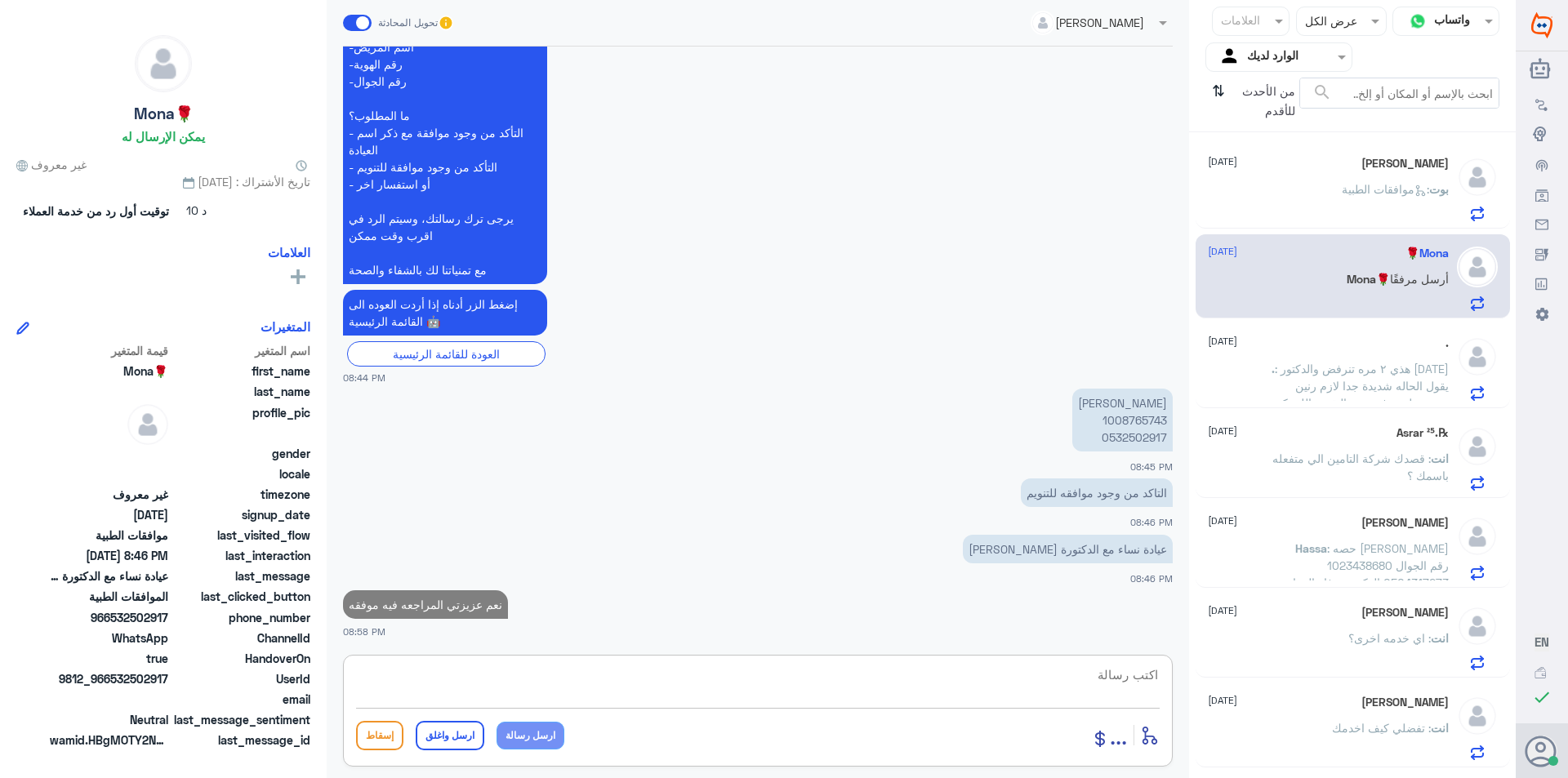
type textarea "ح"
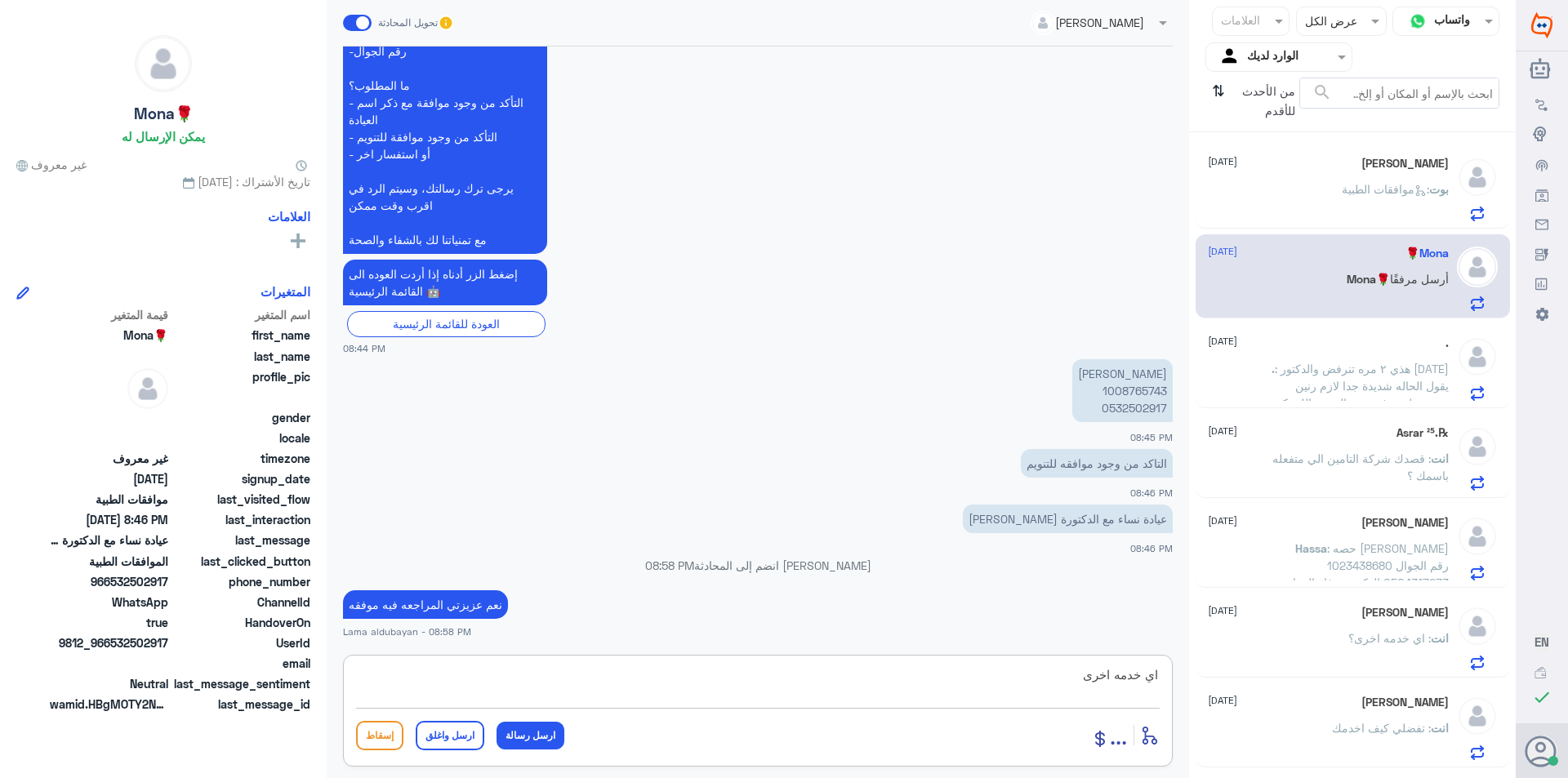
type textarea "اي خدمه اخرى ؟"
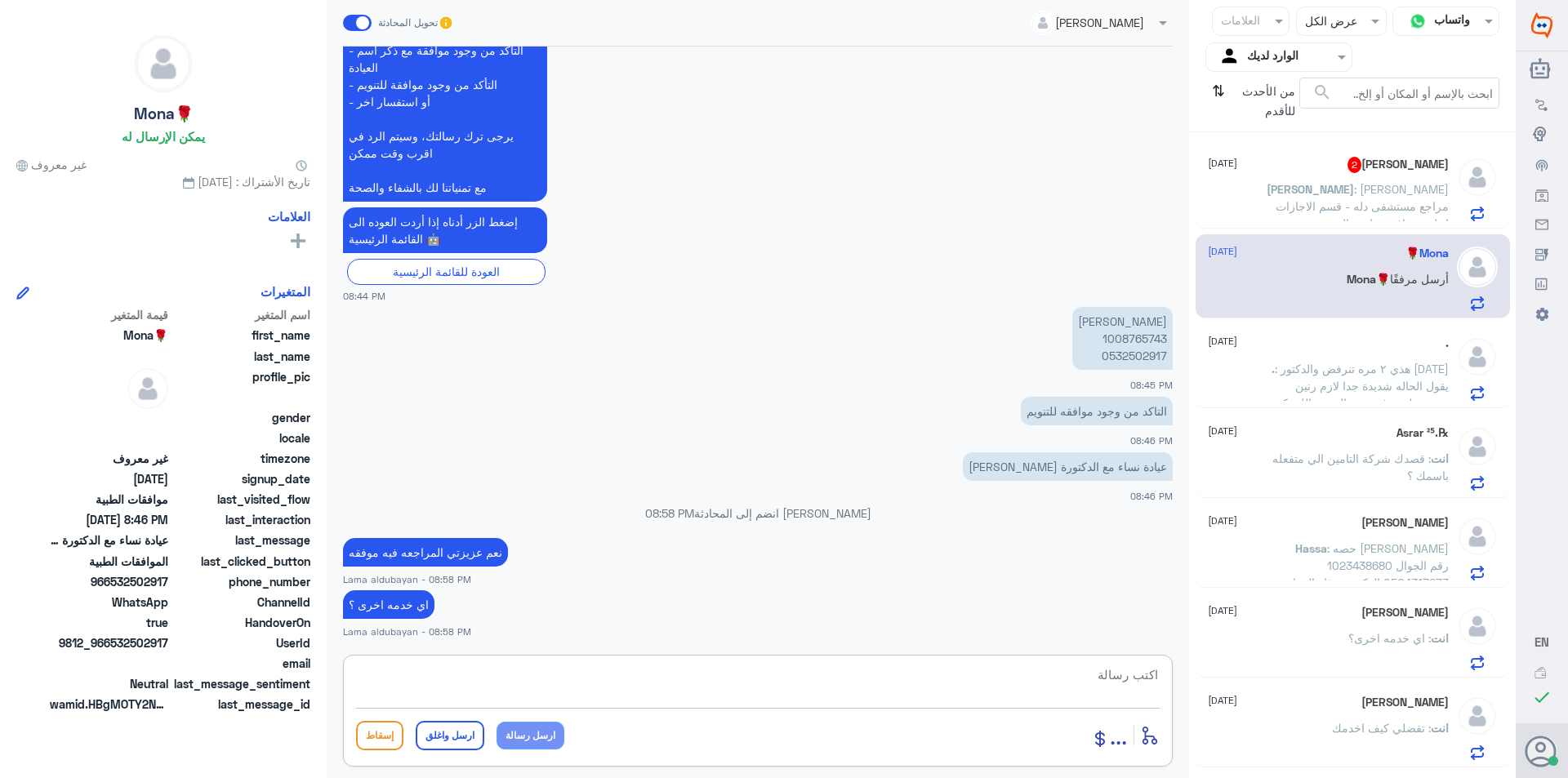
click at [1362, 195] on span ": [PERSON_NAME] مراجع مستشفى دله - قسم الاجازات اجلزة مرافق : -اسم المريض [PERS…" at bounding box center [1361, 249] width 173 height 134
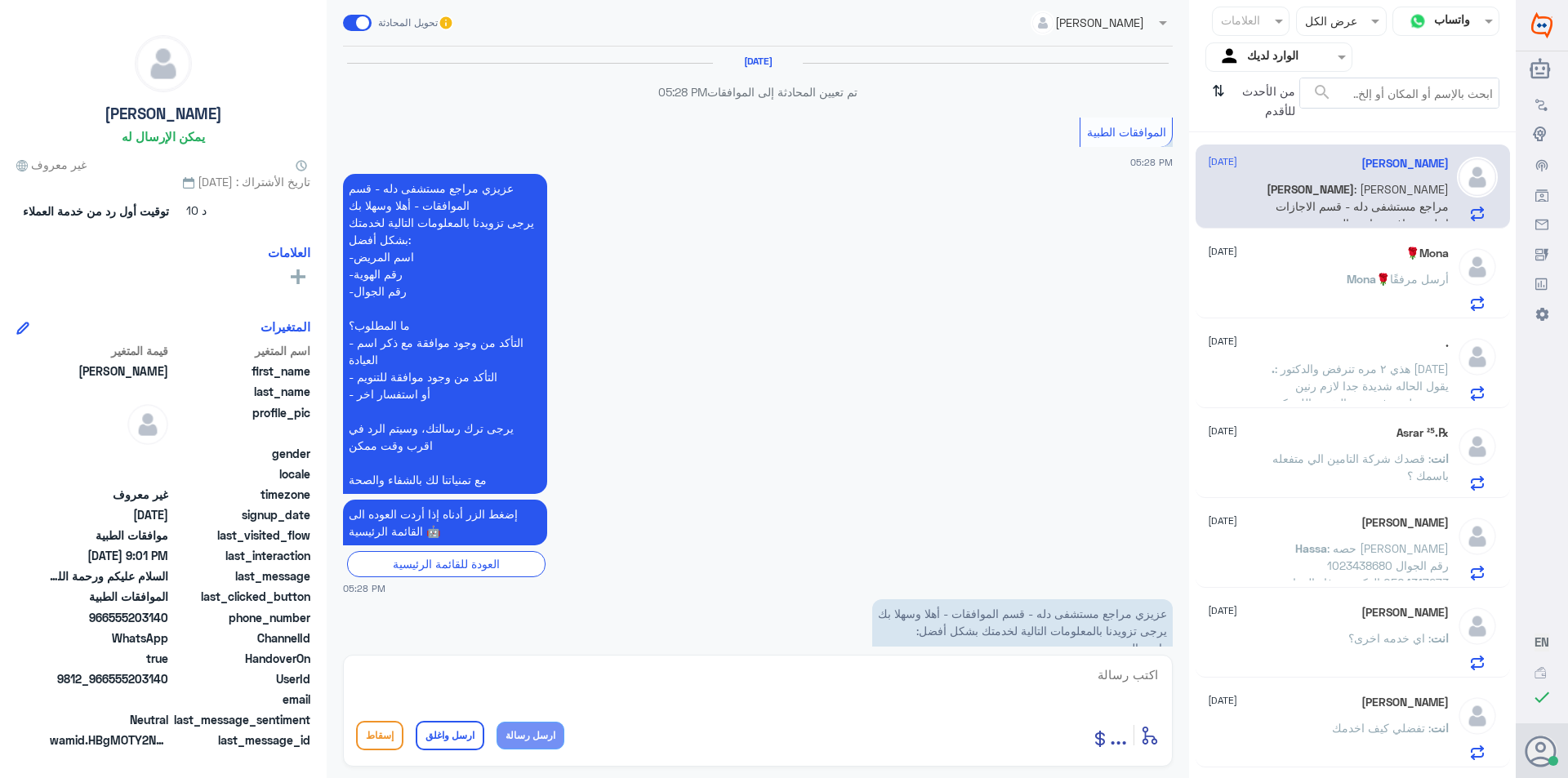
scroll to position [2658, 0]
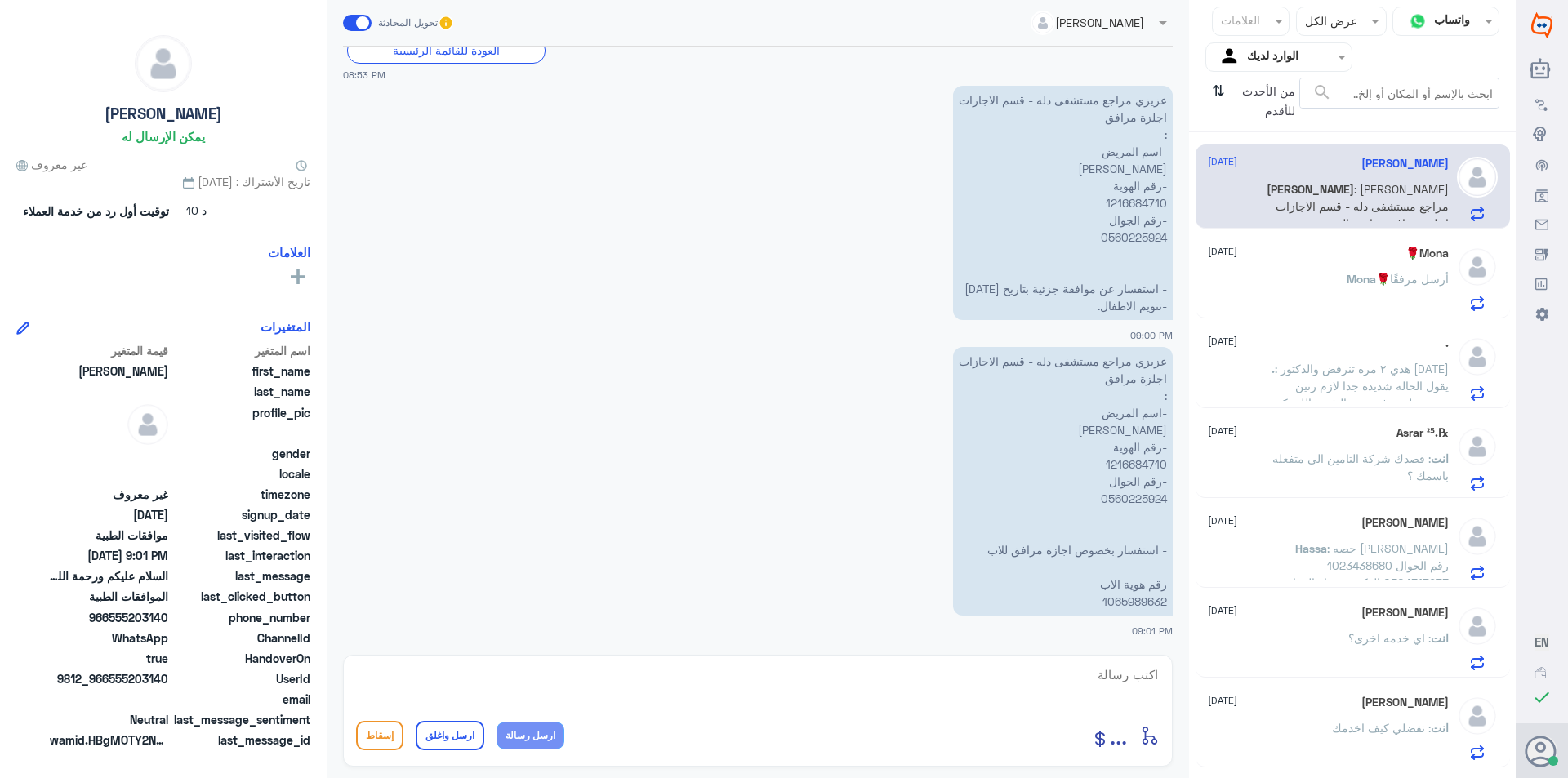
click at [1149, 463] on p "عزيزي مراجع مستشفى دله - قسم الاجازات اجلزة مرافق : -اسم المريض [PERSON_NAME] -…" at bounding box center [1062, 482] width 219 height 269
click at [1036, 668] on textarea at bounding box center [758, 683] width 803 height 40
click at [921, 661] on div "أدخل اسم مجموعة الرسائل ... إسقاط ارسل واغلق ارسل رسالة" at bounding box center [758, 710] width 829 height 112
click at [850, 687] on textarea at bounding box center [758, 683] width 803 height 40
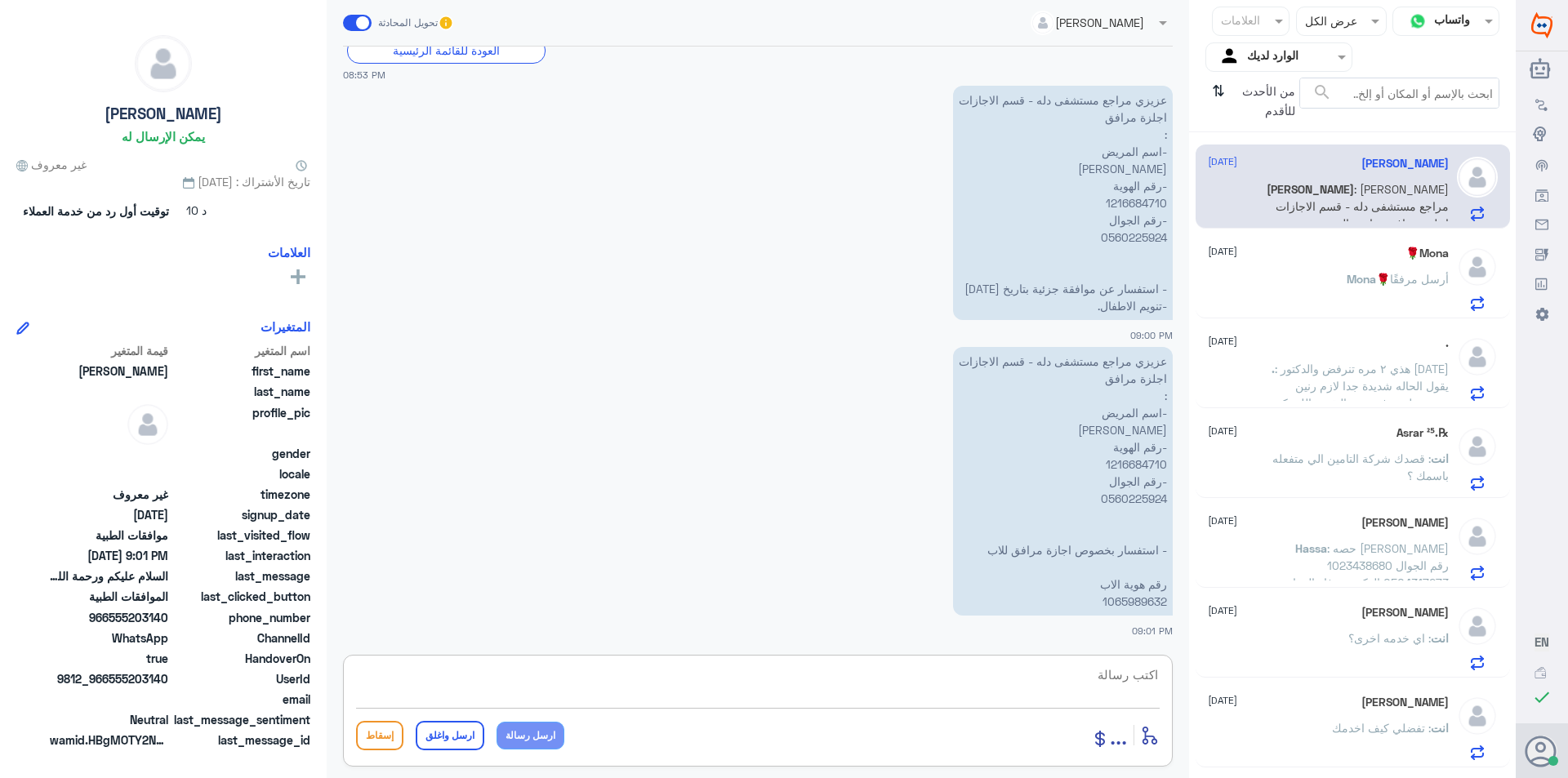
paste textarea "يرجى التواصل مع قسم التقارير عن طريق الاتصال بشكل مباشر على الرقم 966112994881"
type textarea "يرجى التواصل مع قسم التقارير عن طريق الاتصال بشكل مباشر على الرقم 966112994881"
click at [531, 741] on button "ارسل رسالة" at bounding box center [530, 735] width 68 height 28
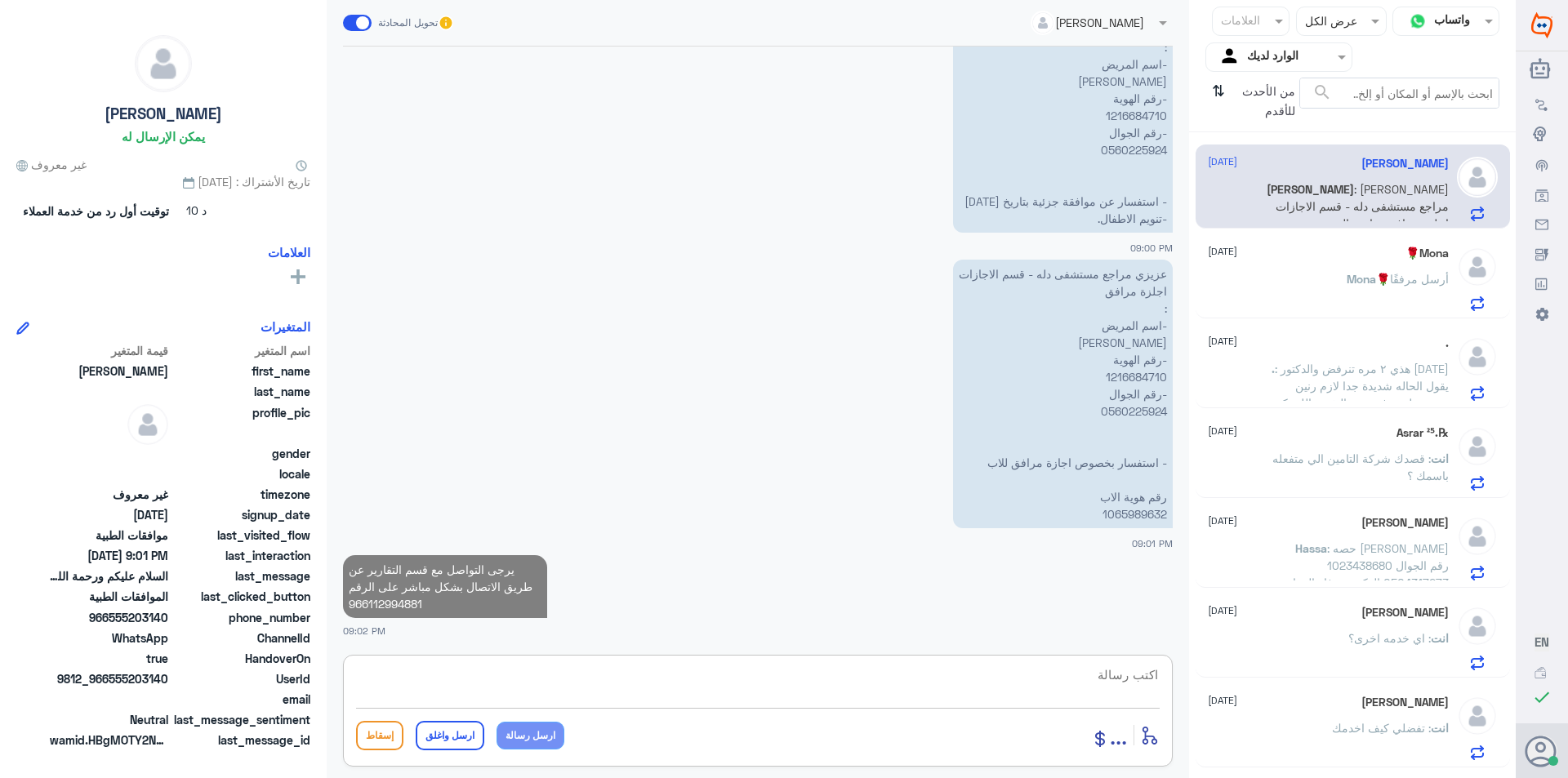
click at [502, 690] on textarea at bounding box center [758, 683] width 803 height 40
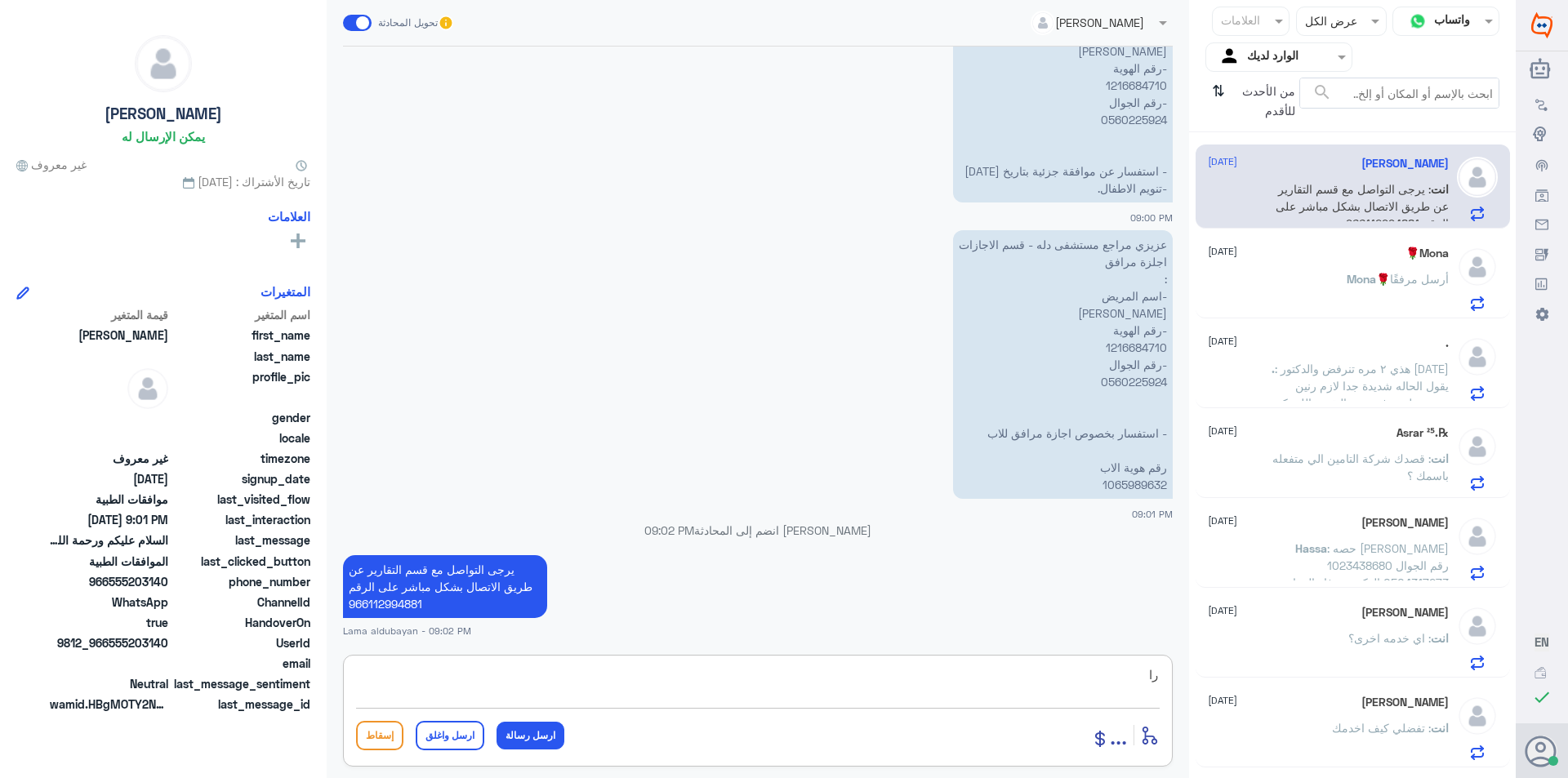
scroll to position [2741, 0]
type textarea "راح يفيدونك بخصو الاجازات"
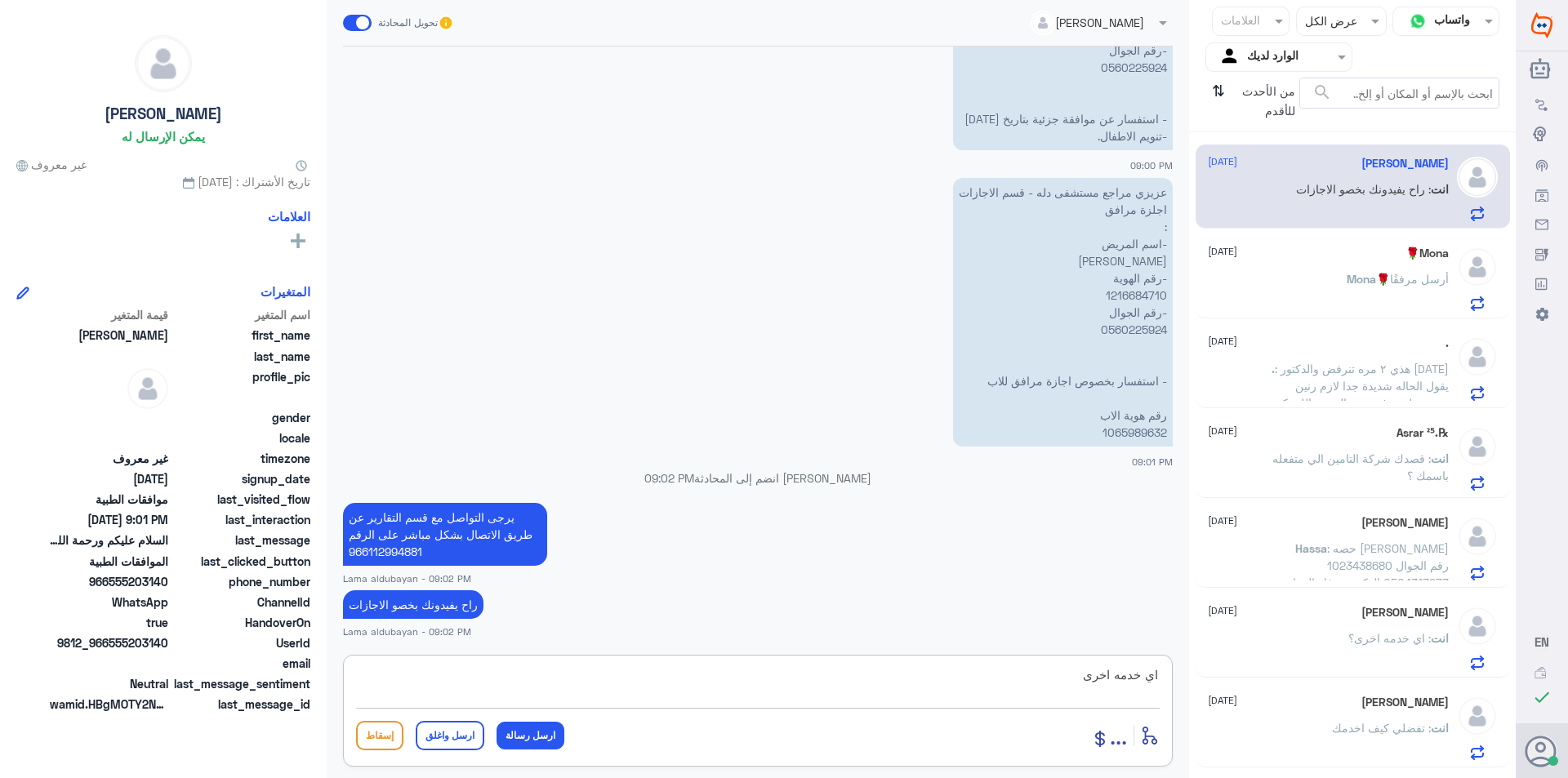
type textarea "اي خدمه اخرى"
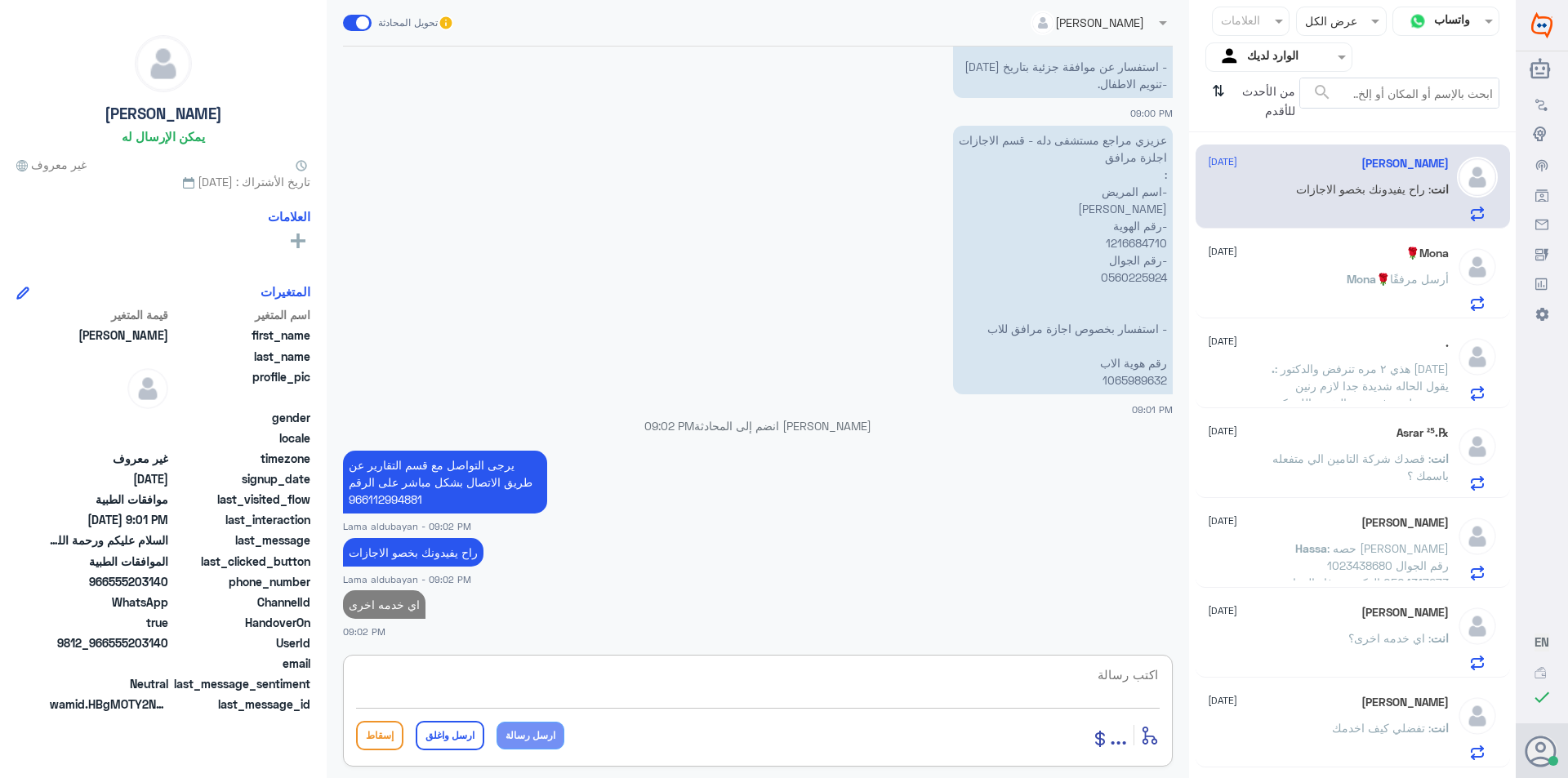
click at [1296, 294] on div "Mona🌹 أرسل مرفقًا" at bounding box center [1328, 292] width 241 height 37
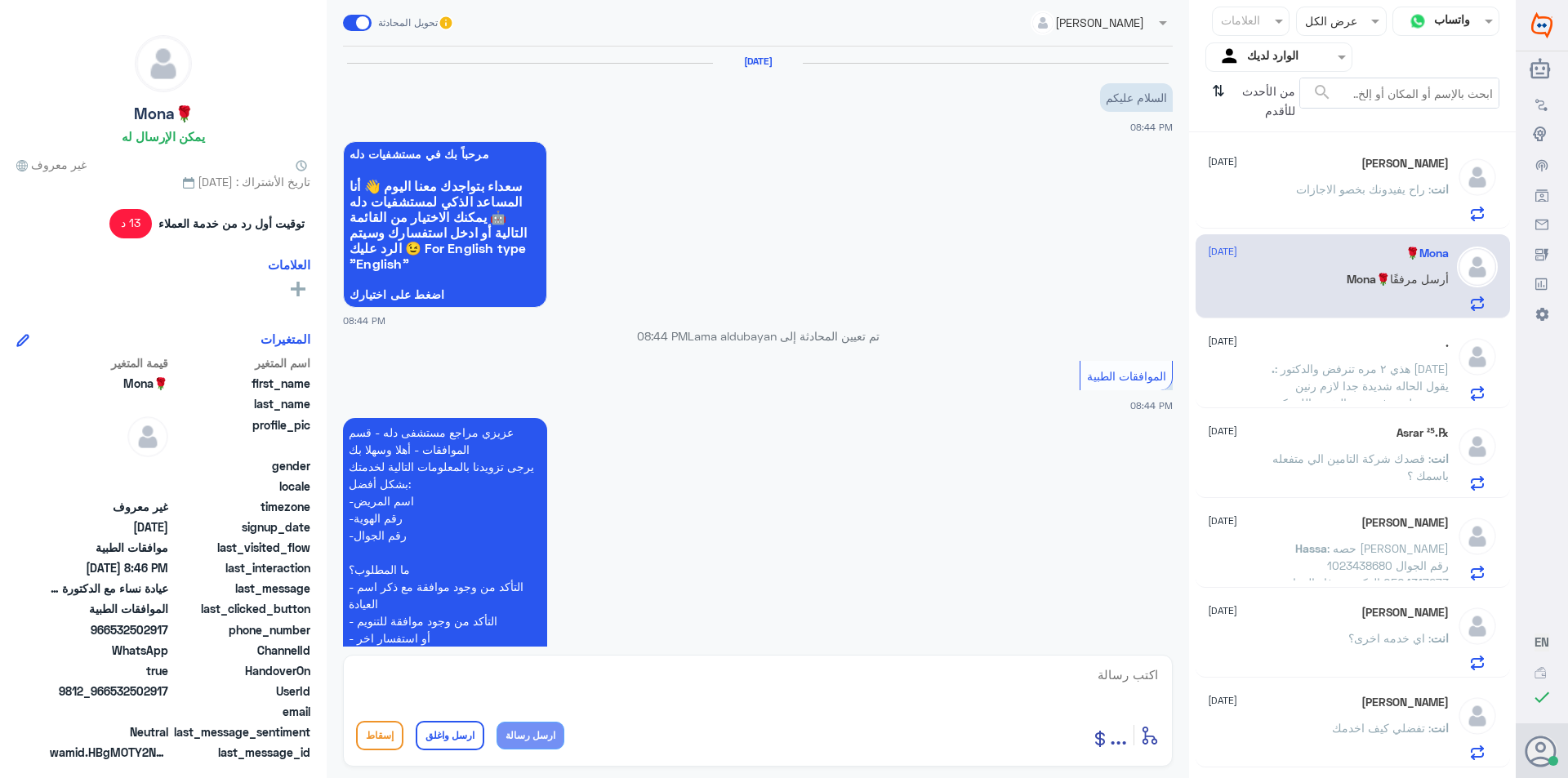
scroll to position [536, 0]
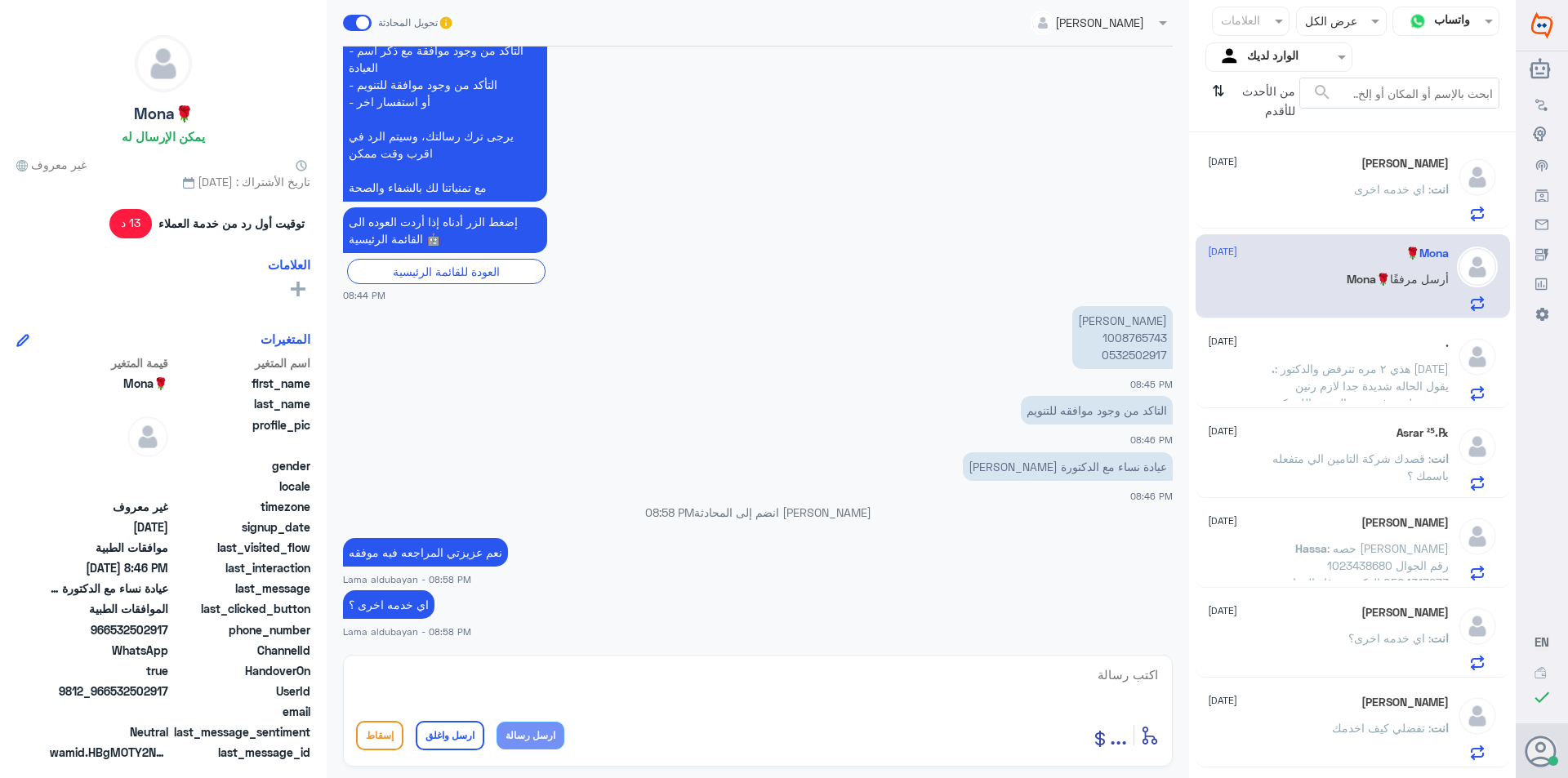
click at [1358, 433] on div "℞.Asrar ²⁵ [DATE]" at bounding box center [1328, 433] width 241 height 14
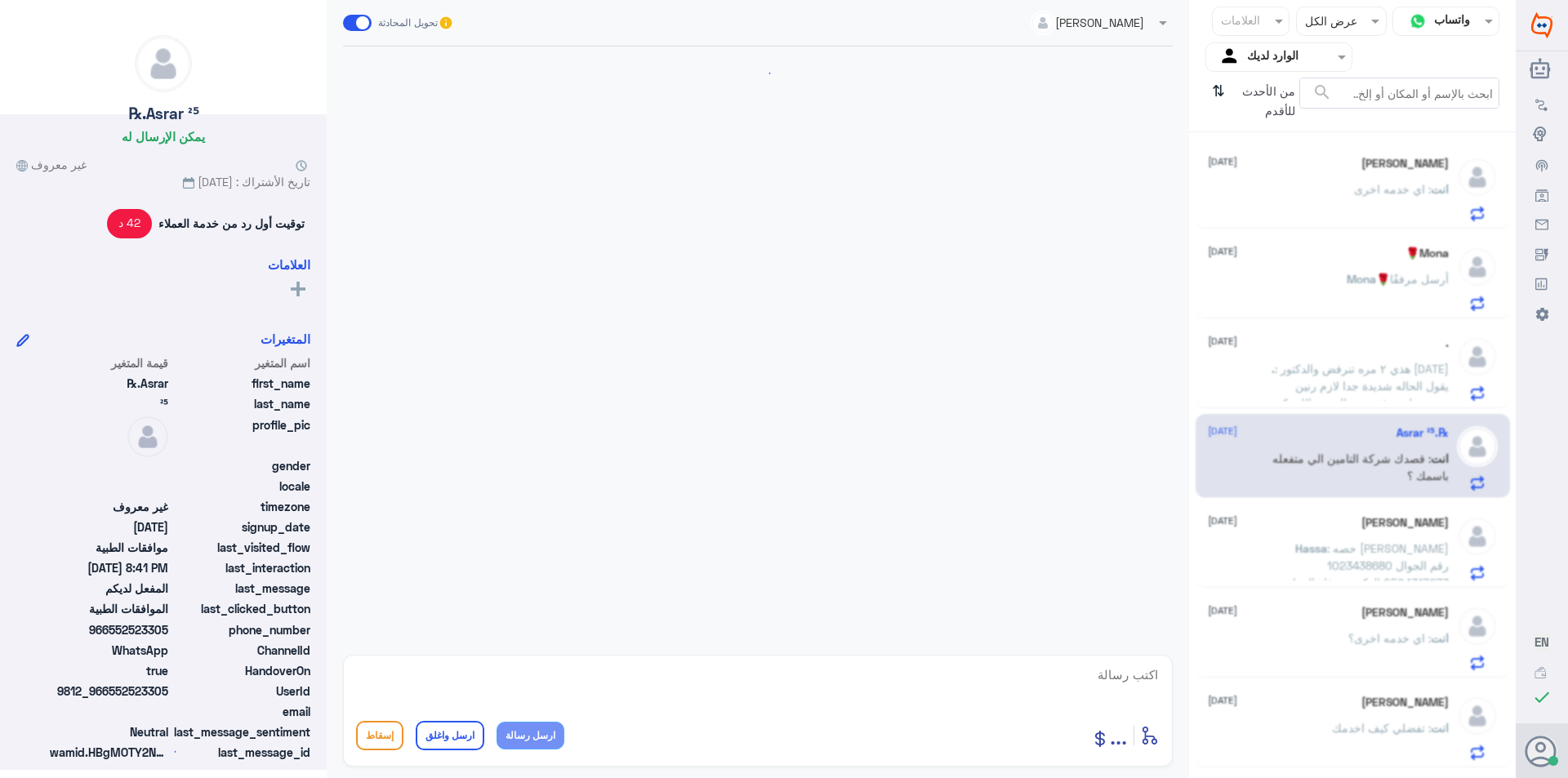
scroll to position [631, 0]
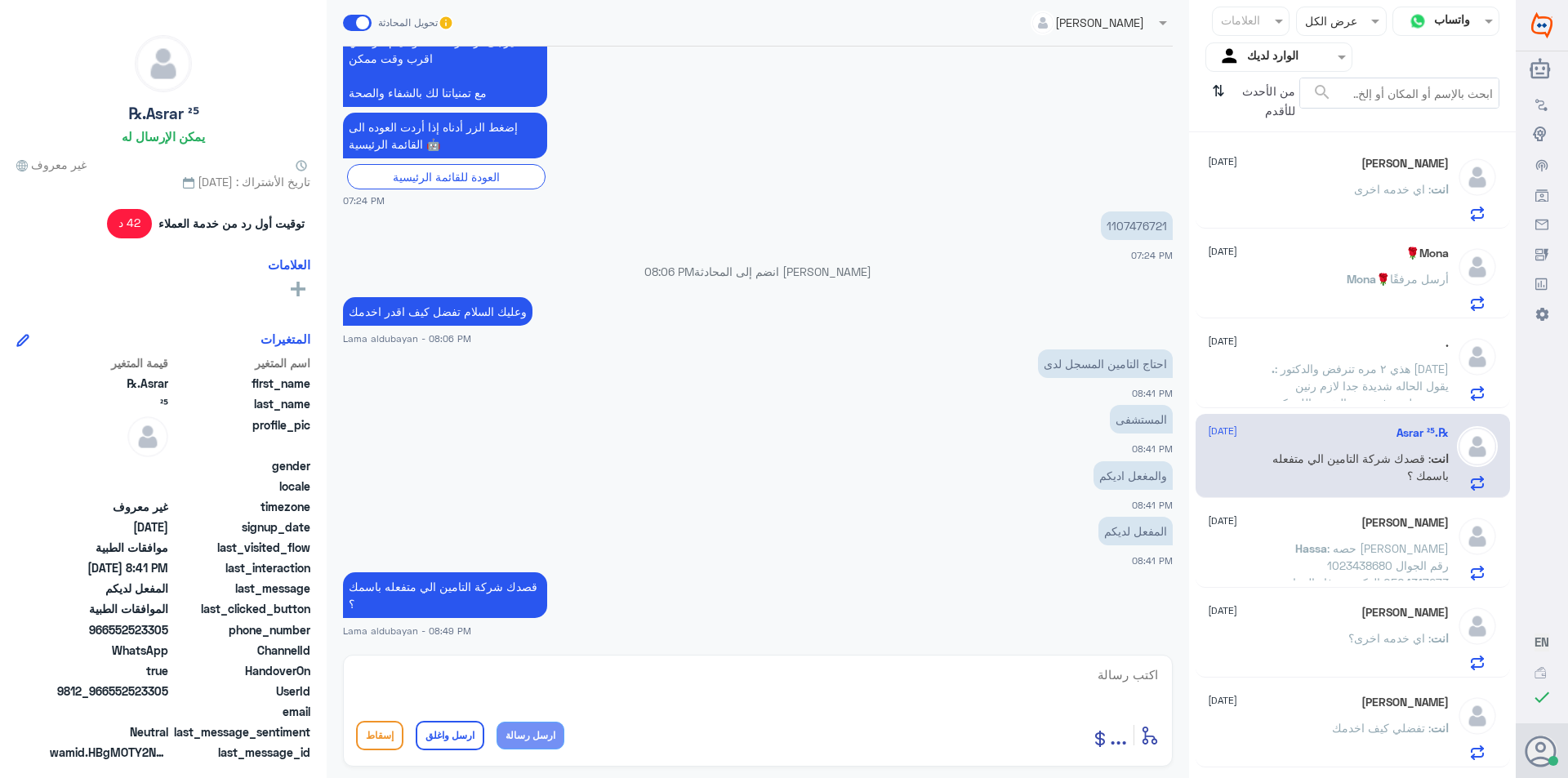
click at [1329, 543] on span ": حصه [PERSON_NAME] 1023438680 رقم الجوال 0504317273 الدكتوره وفاء الجهاز الهضم…" at bounding box center [1357, 591] width 184 height 99
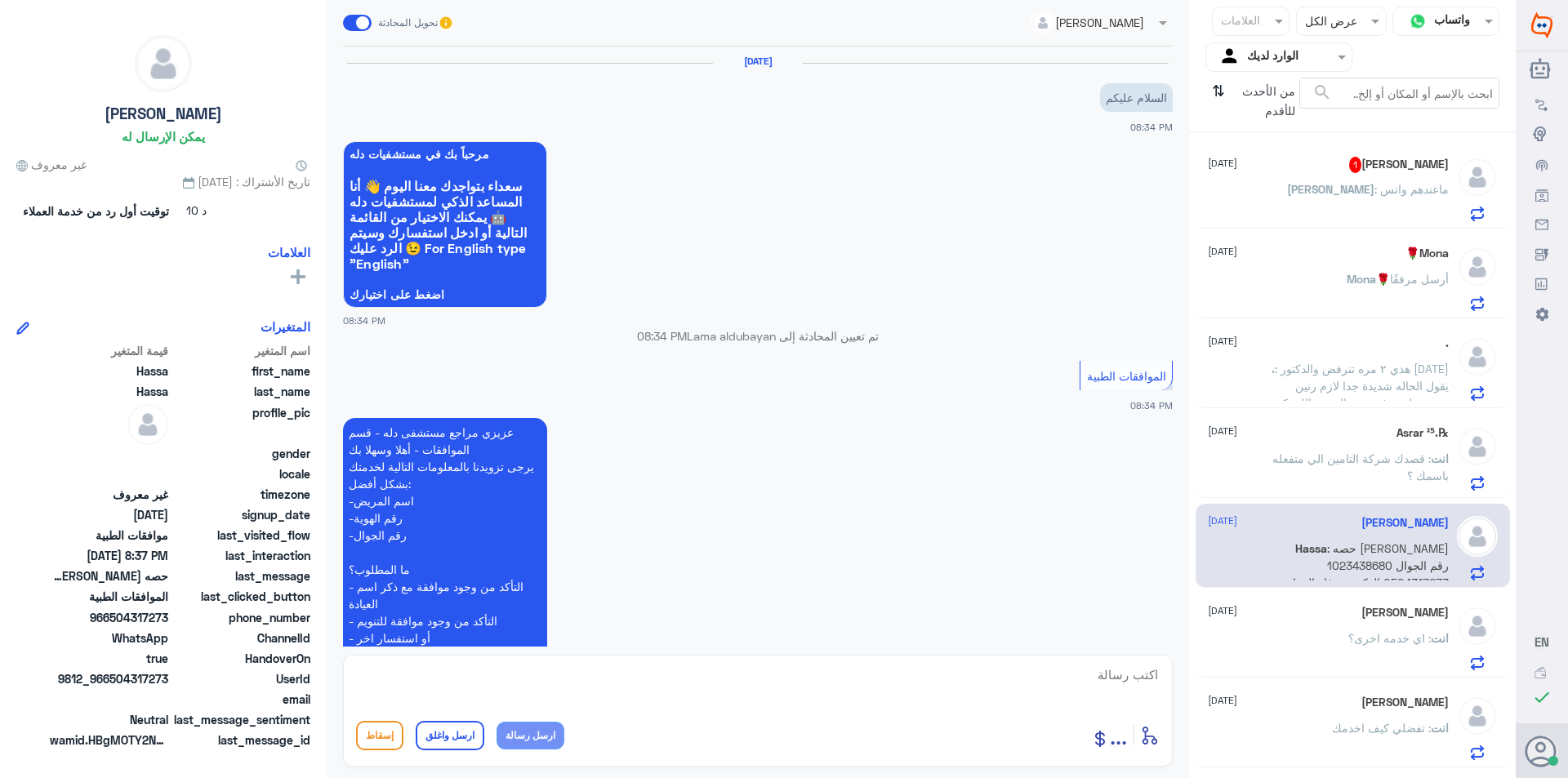
scroll to position [324, 0]
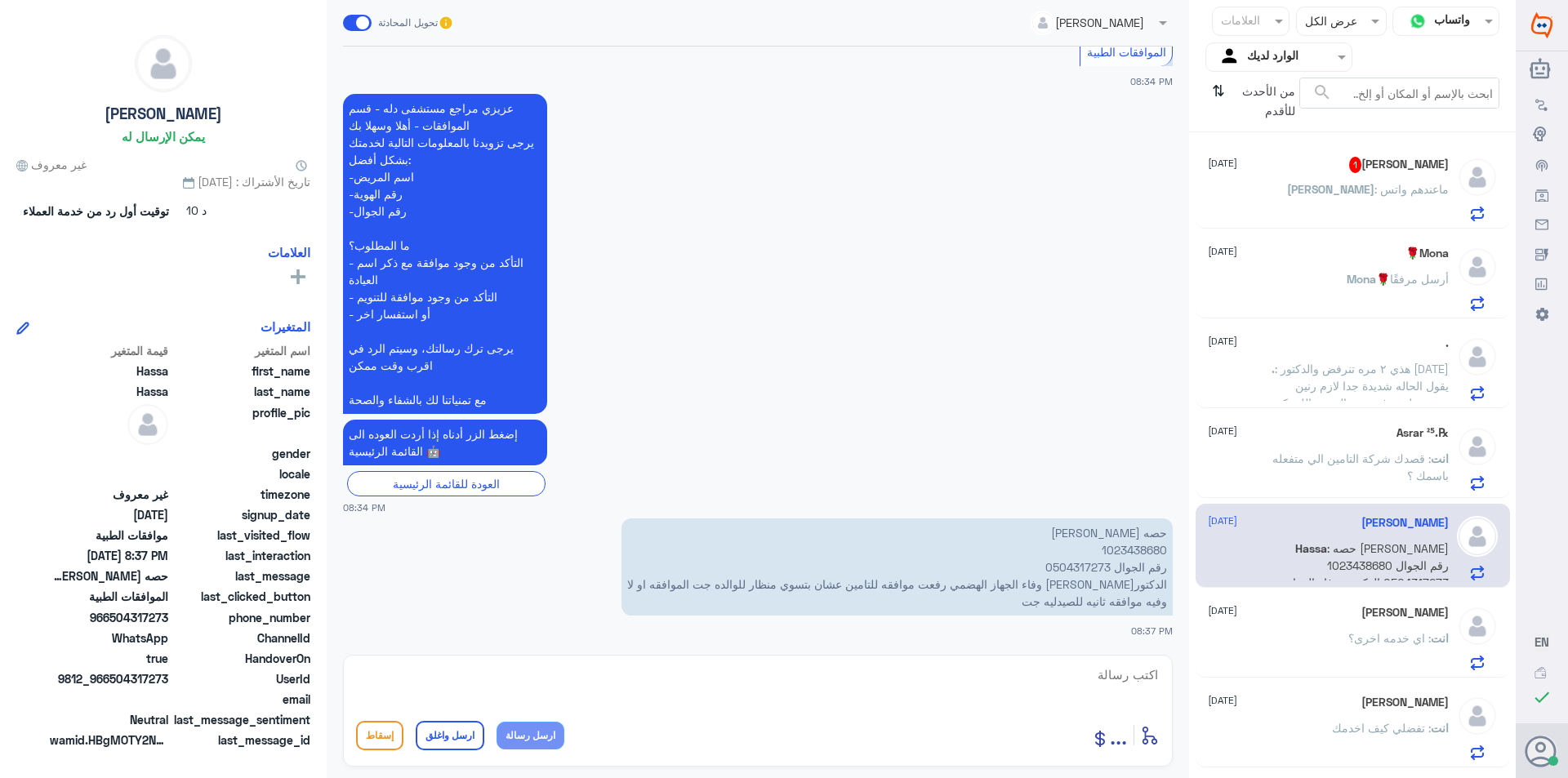
click at [1135, 550] on p "حصه [PERSON_NAME] 1023438680 رقم الجوال 0504317273 الدكتوره وفاء الجهاز الهضمي …" at bounding box center [897, 567] width 552 height 98
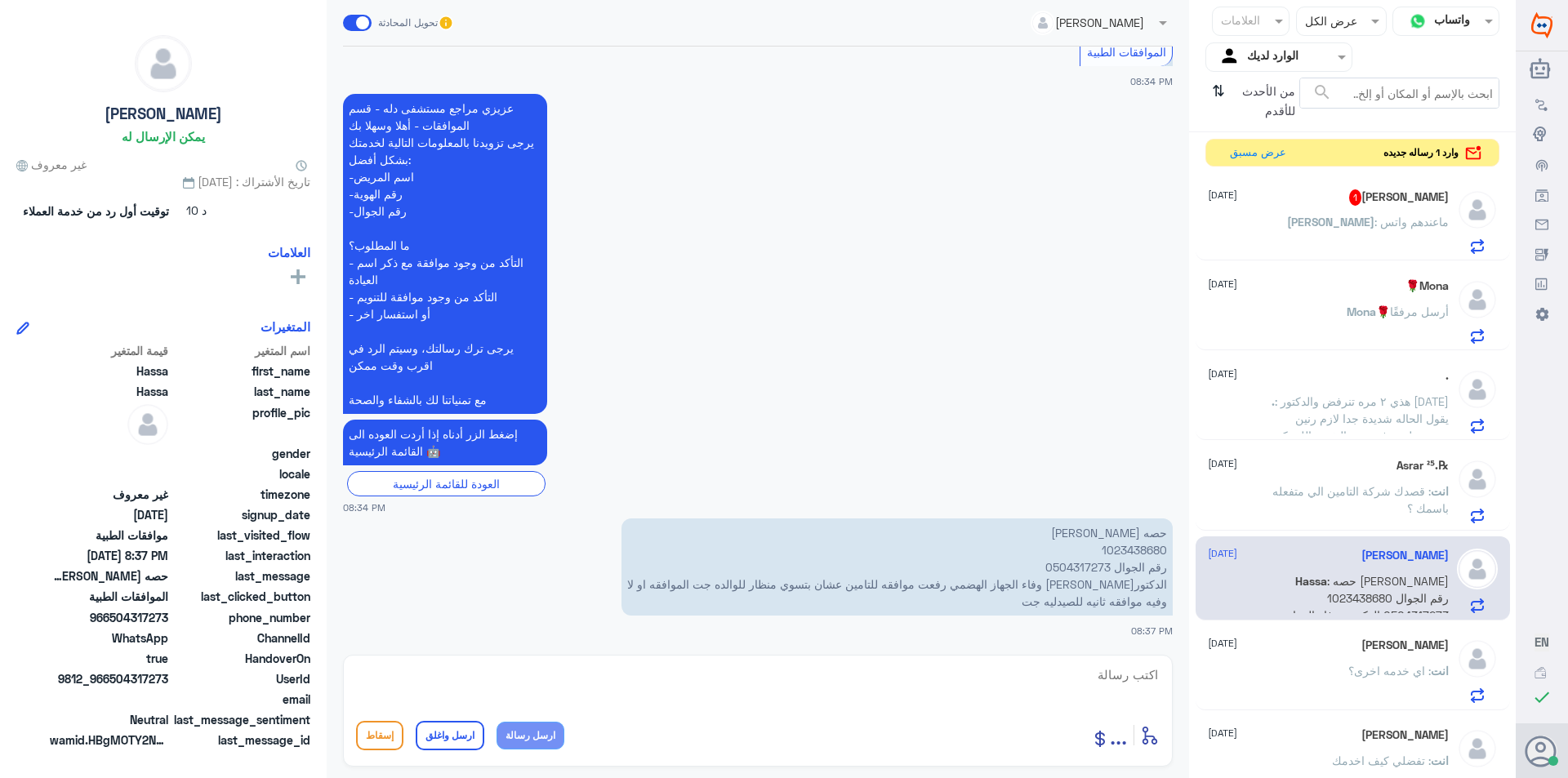
click at [853, 684] on textarea at bounding box center [758, 683] width 803 height 40
type textarea "ا"
type textarea "بخصوص الدواء الرفض بسب الكميه"
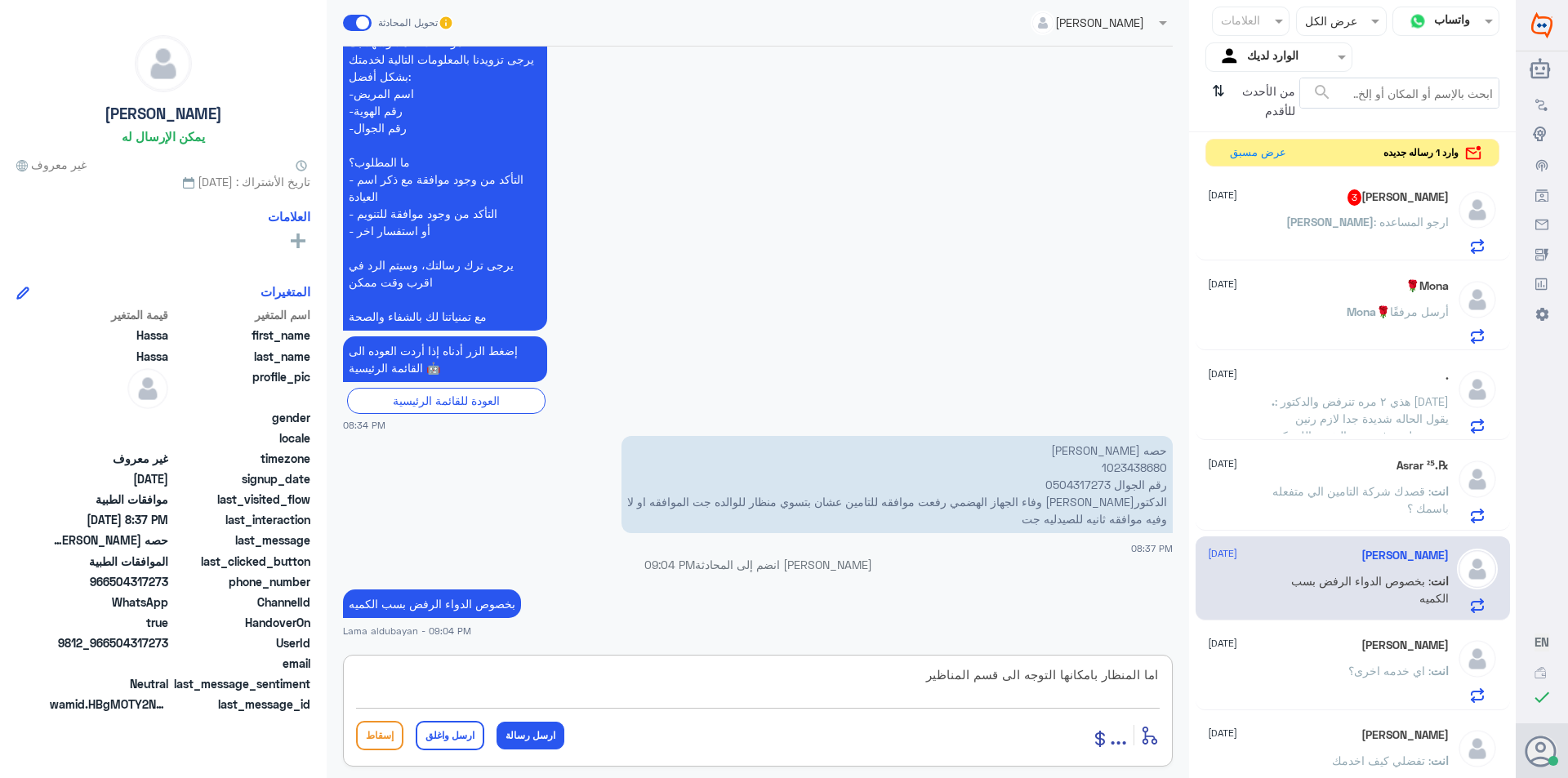
type textarea "اما المنظار بامكانها التوجه الى قسم المناظير"
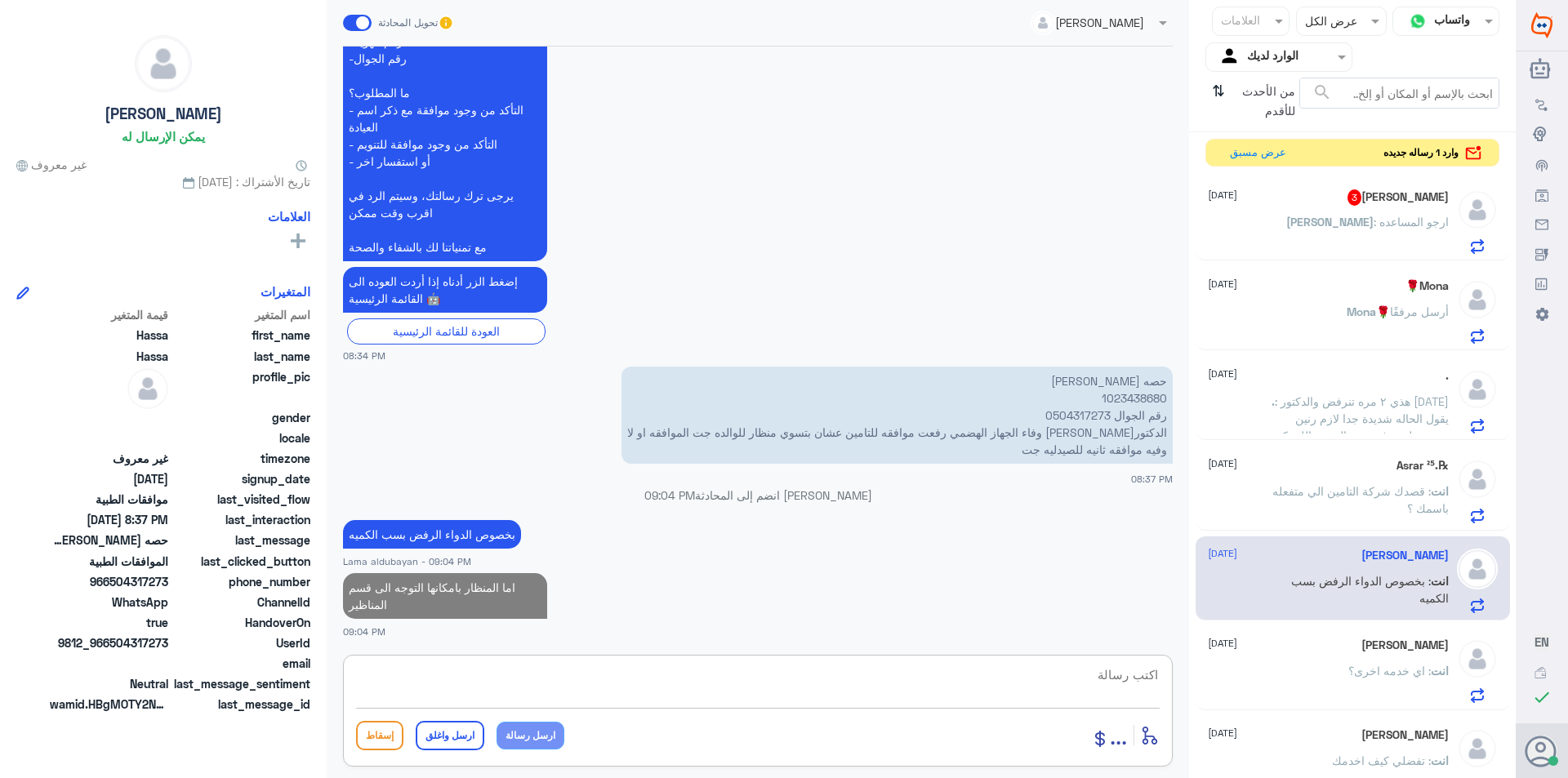
click at [1292, 225] on div "[PERSON_NAME] : ارجو المساعده" at bounding box center [1328, 235] width 241 height 37
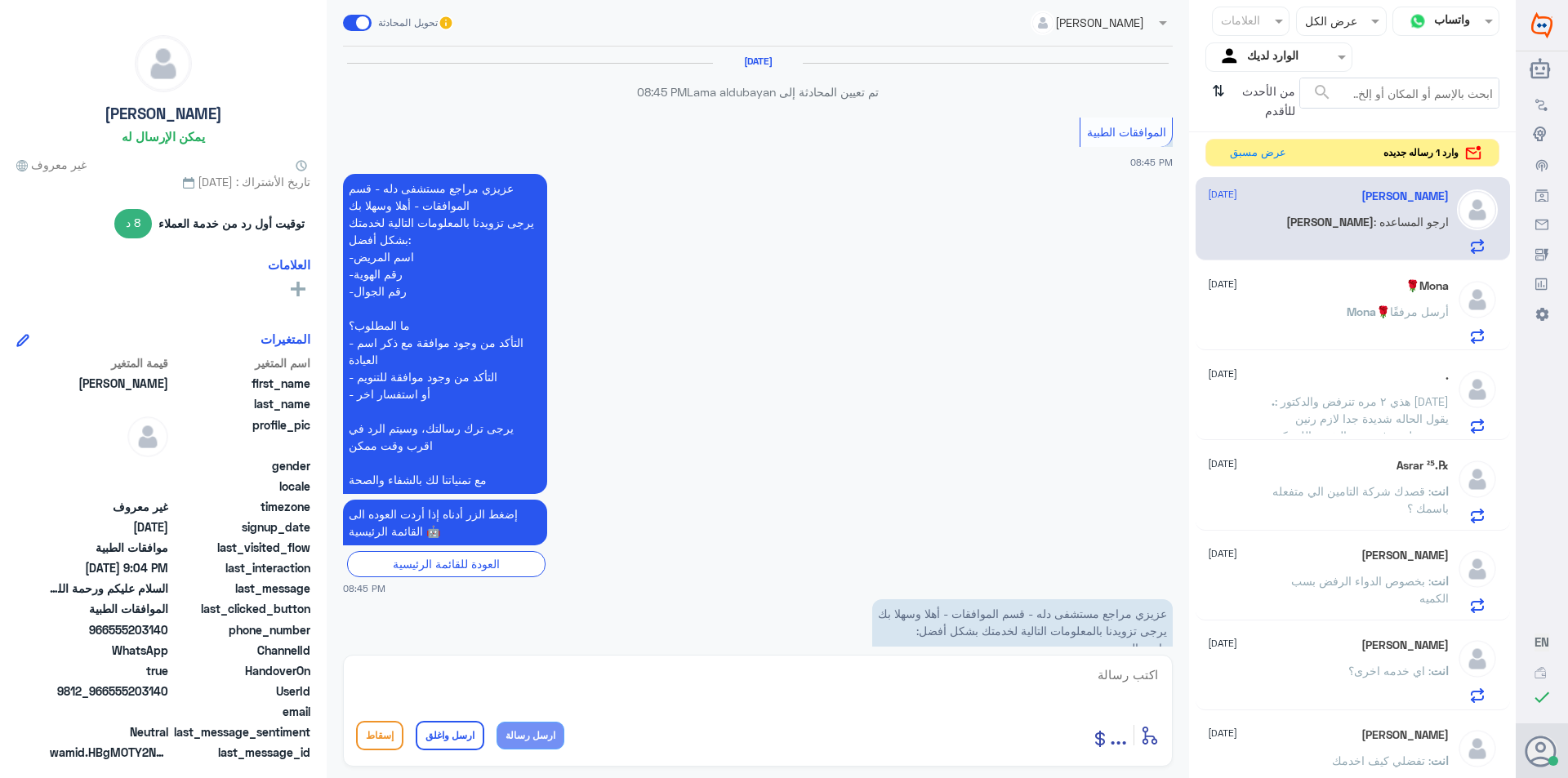
scroll to position [1988, 0]
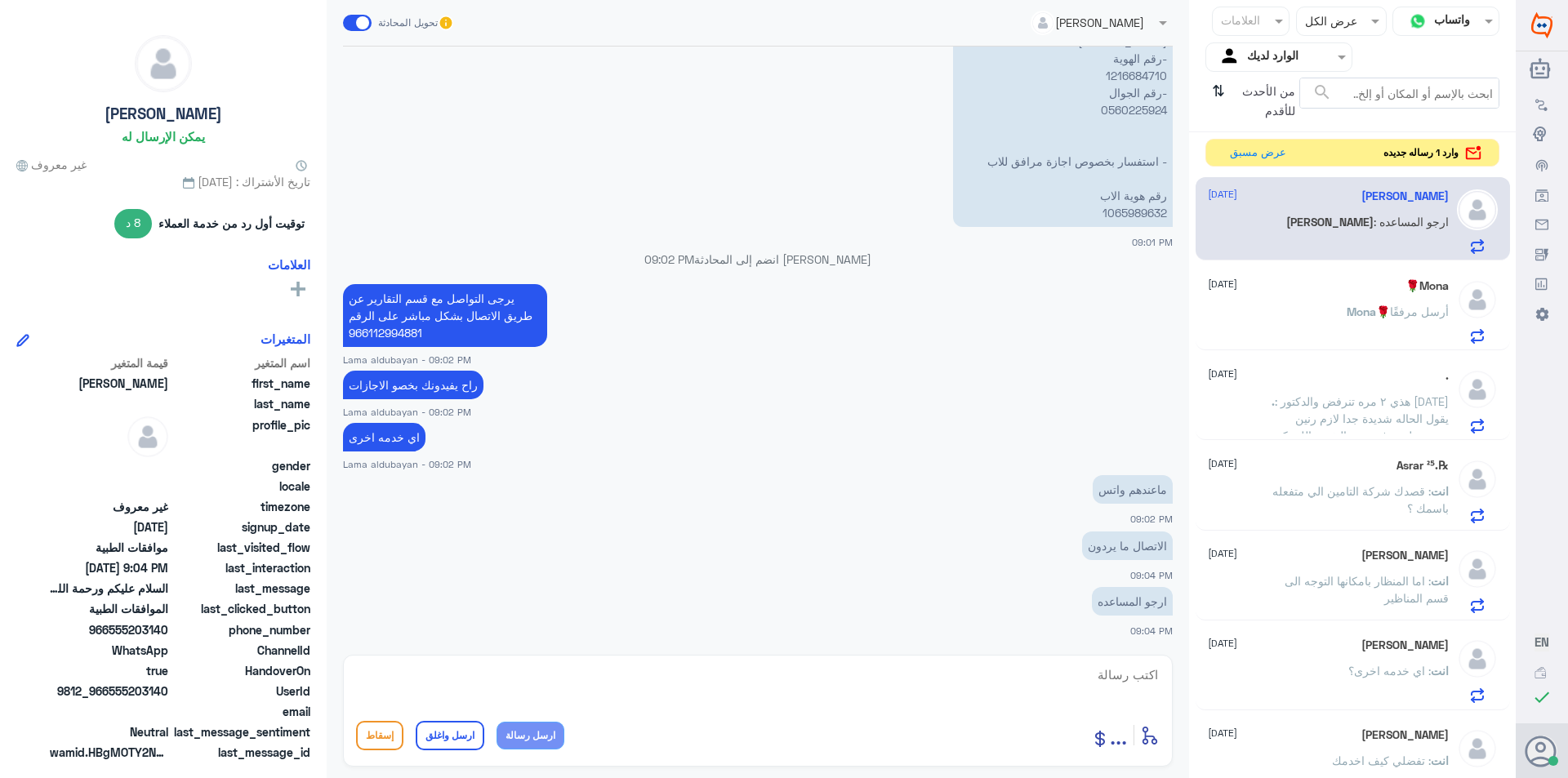
click at [1100, 687] on textarea at bounding box center [758, 683] width 803 height 40
type textarea "هنا فقط قسم الموافقات الطبيه"
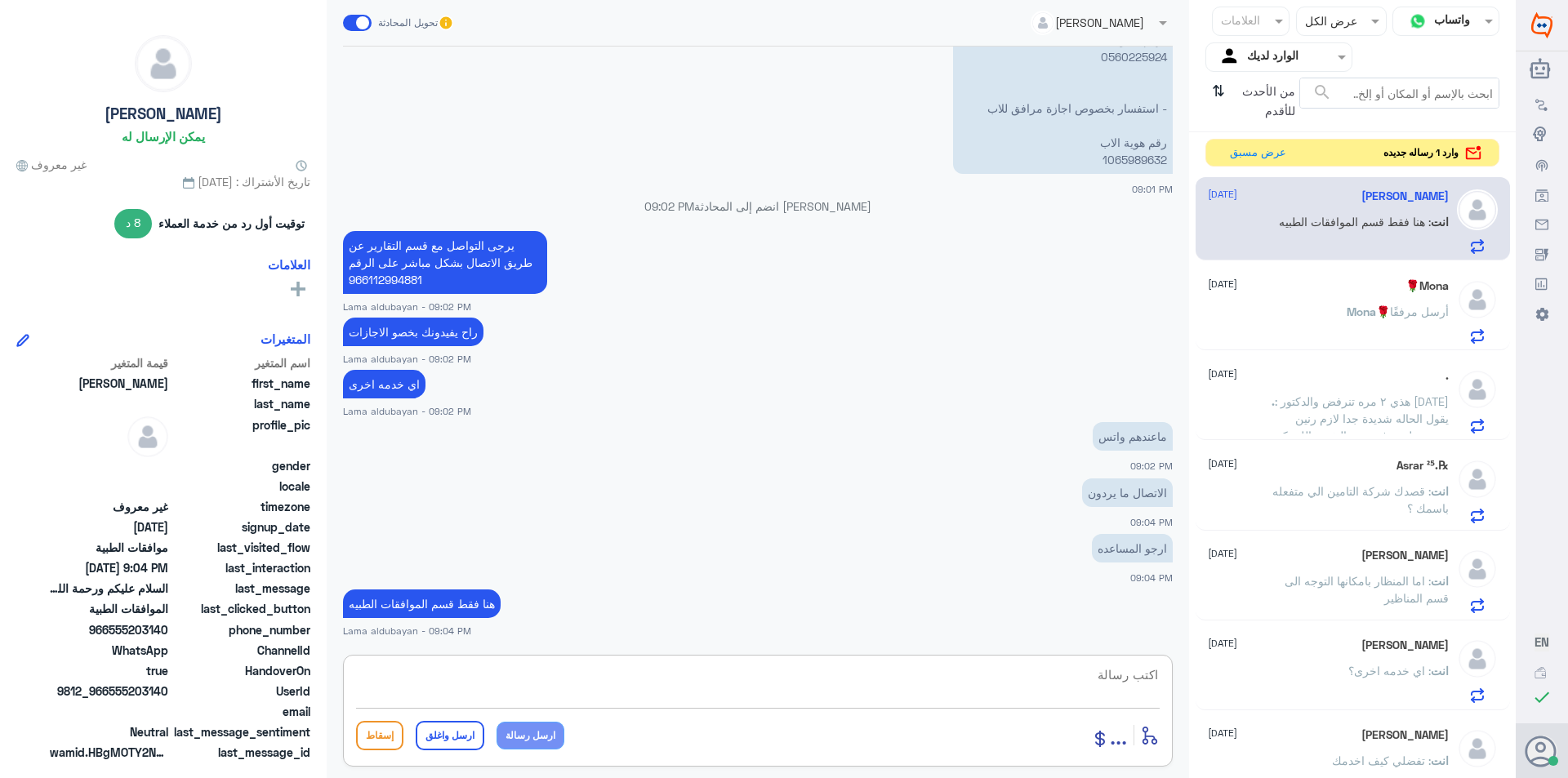
click at [707, 683] on textarea at bounding box center [758, 683] width 803 height 40
paste textarea "920012222"
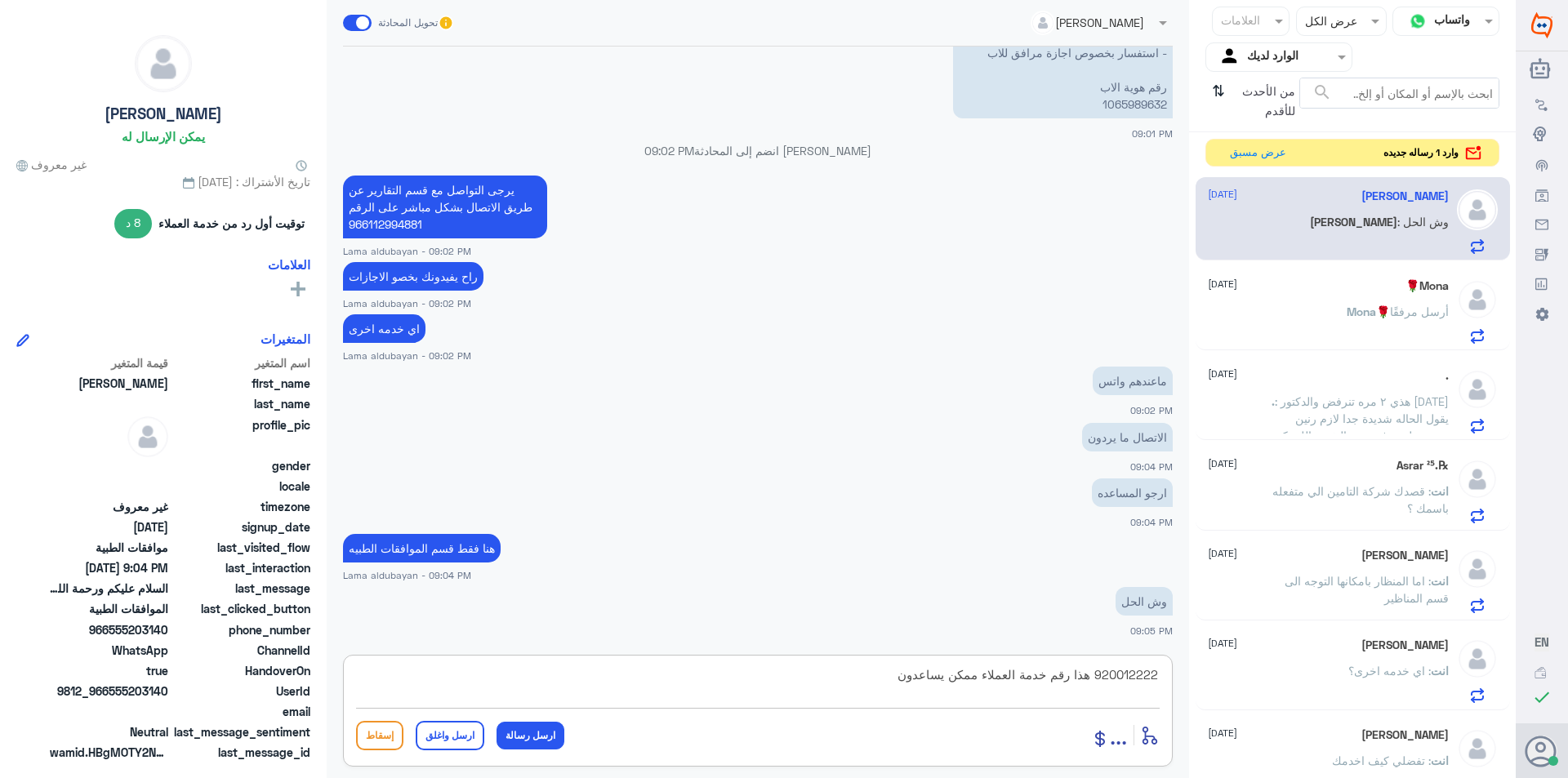
type textarea "920012222 هذا رقم خدمة العملاء ممكن يساعدونك"
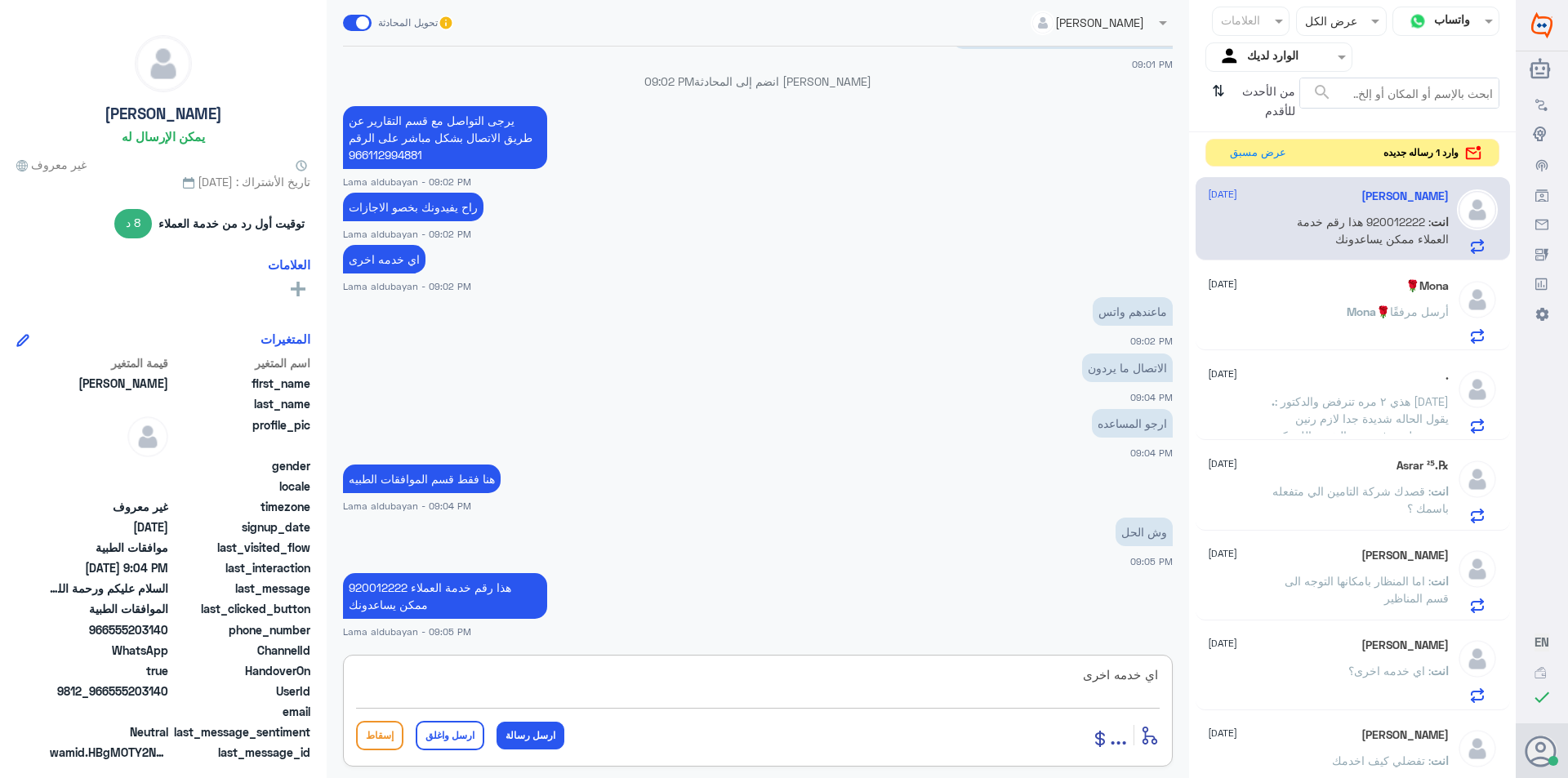
type textarea "اي خدمه اخرى"
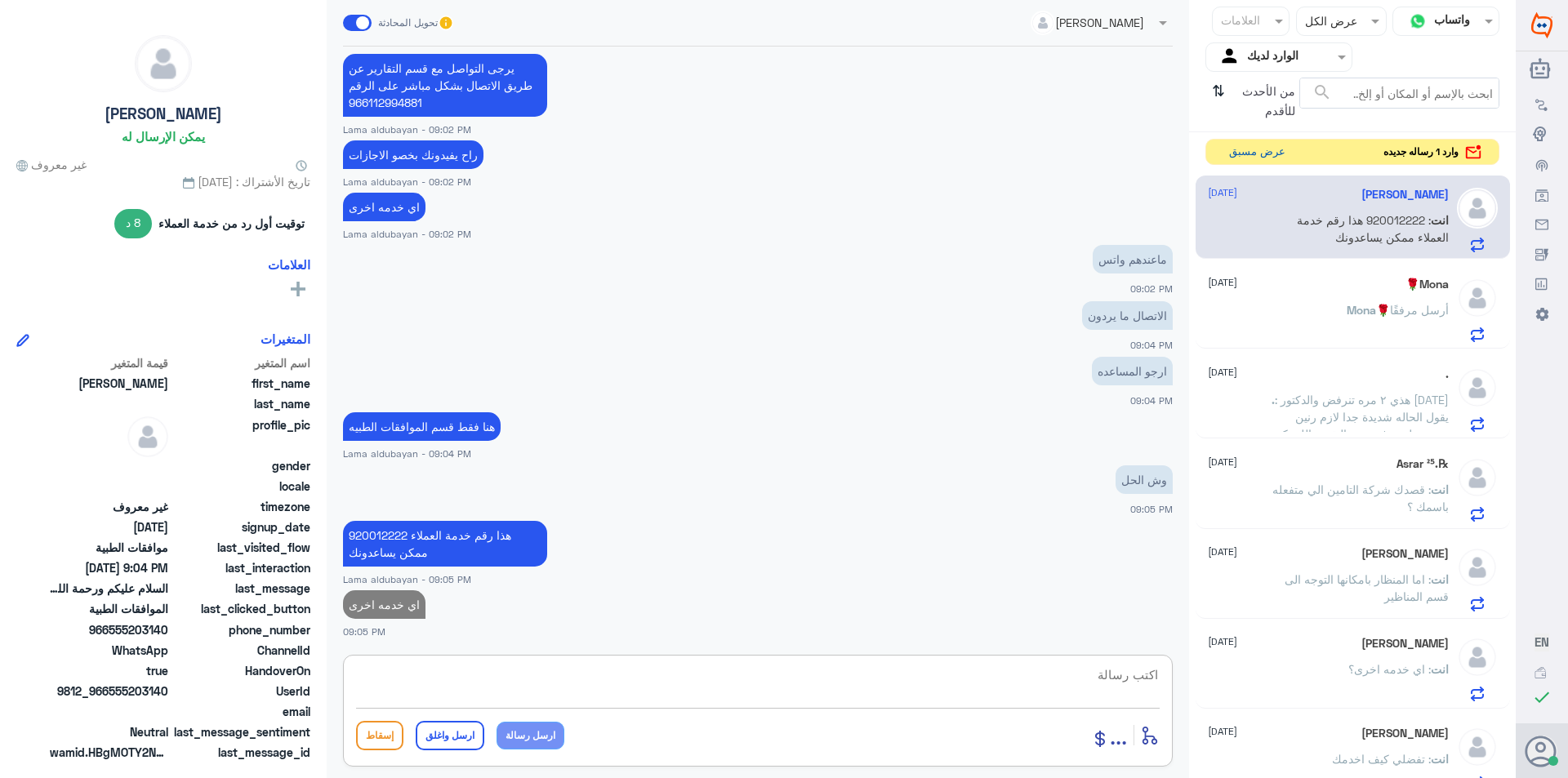
click at [1262, 146] on button "عرض مسبق" at bounding box center [1256, 152] width 69 height 25
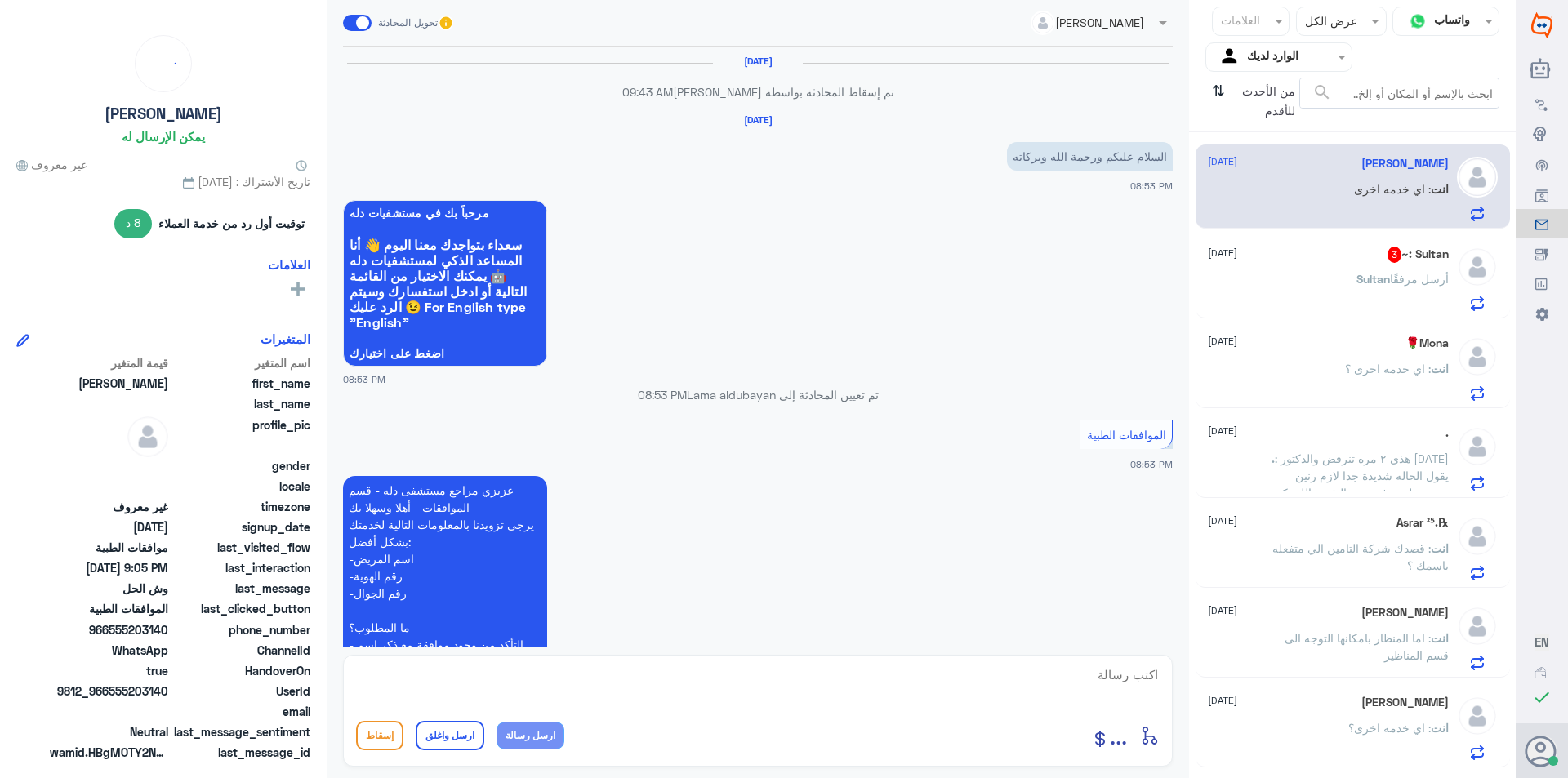
scroll to position [1487, 0]
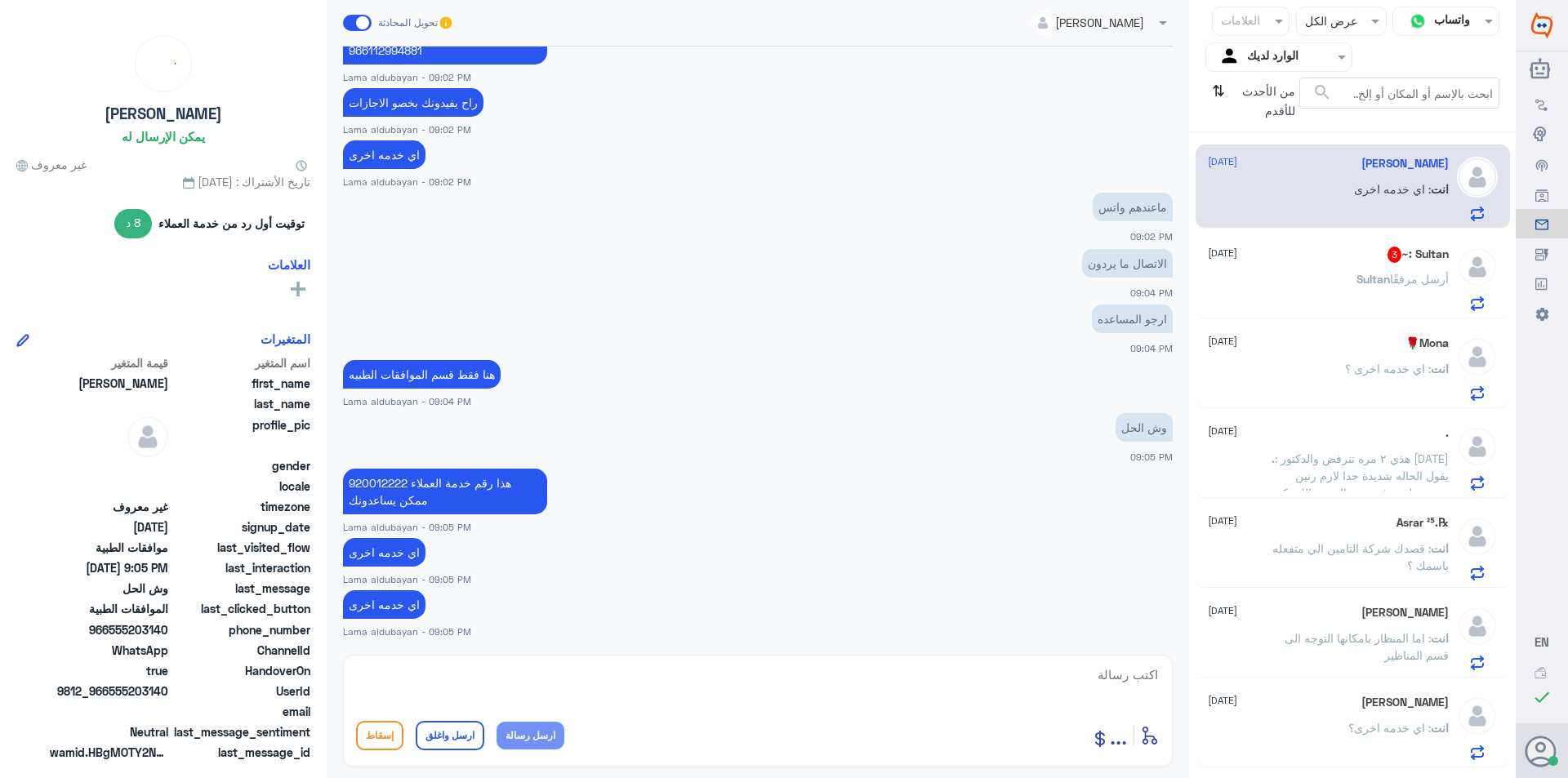
click at [1298, 298] on div "[PERSON_NAME] أرسل مرفقًا" at bounding box center [1328, 292] width 241 height 37
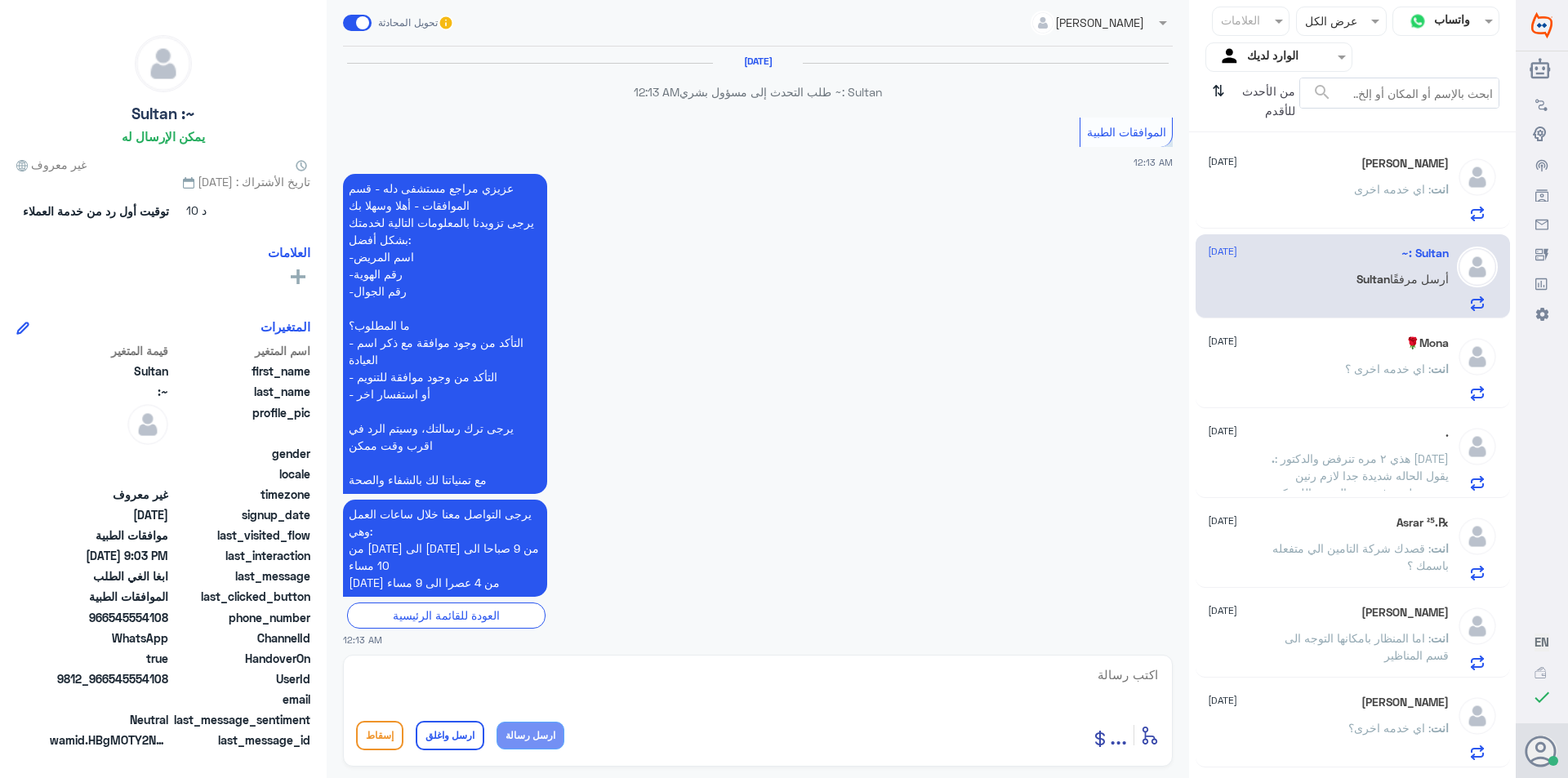
scroll to position [2125, 0]
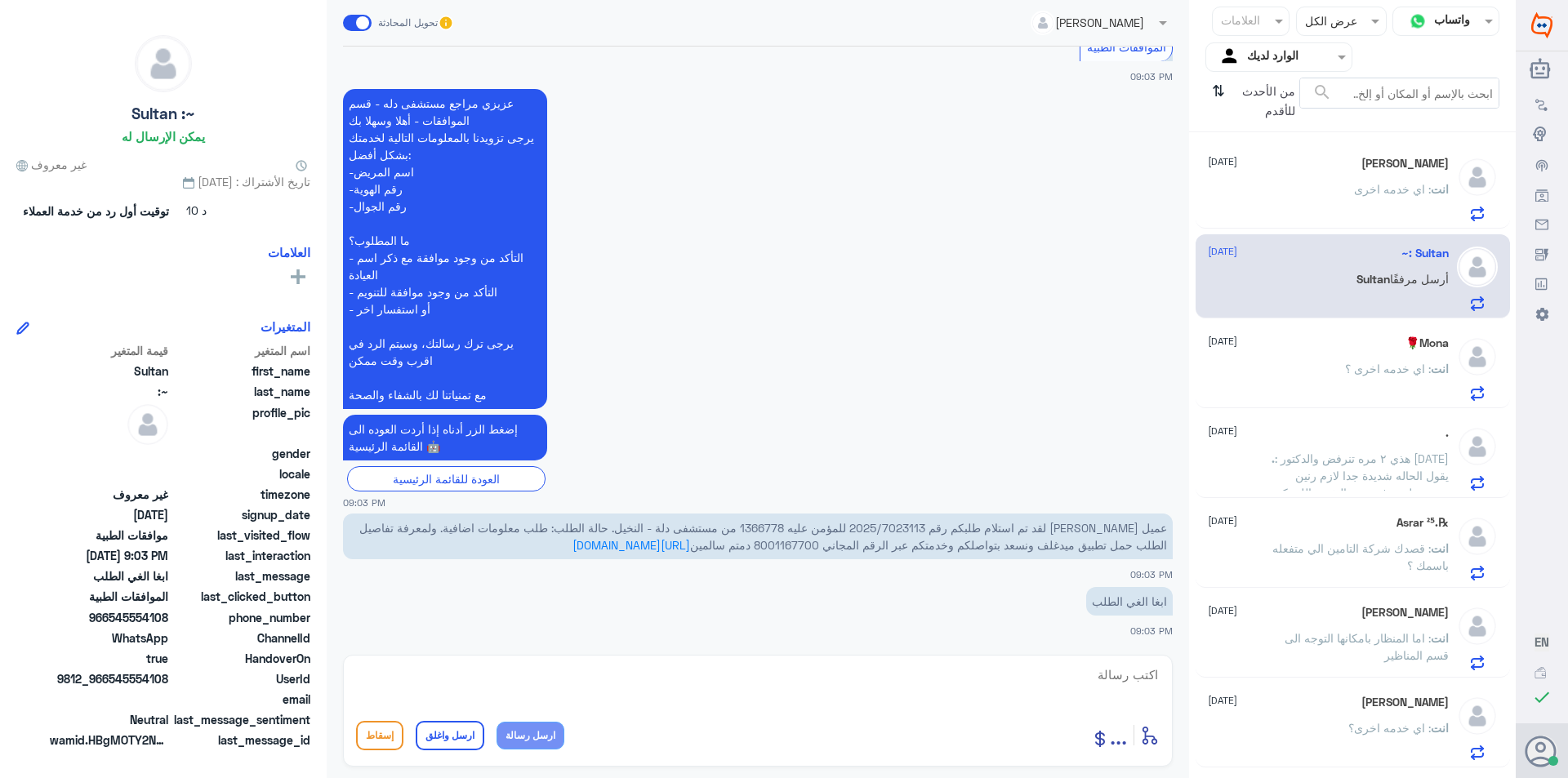
click at [922, 526] on span "عميل [PERSON_NAME] لقد تم استلام طلبكم رقم 2025/7023113 للمؤمن عليه 1366778 من …" at bounding box center [763, 536] width 808 height 31
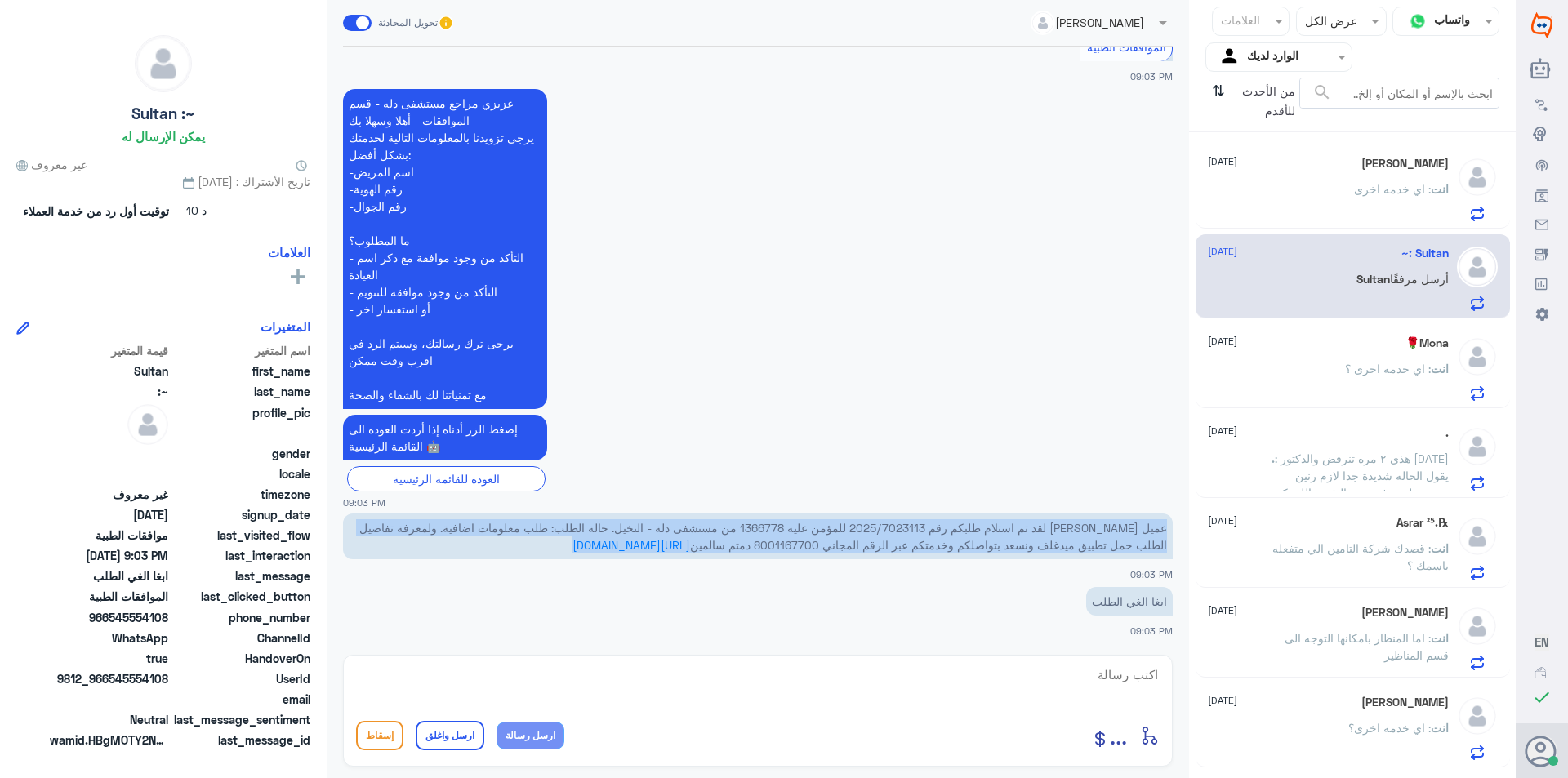
click at [922, 526] on span "عميل [PERSON_NAME] لقد تم استلام طلبكم رقم 2025/7023113 للمؤمن عليه 1366778 من …" at bounding box center [763, 536] width 808 height 31
click at [927, 526] on span "عميل [PERSON_NAME] لقد تم استلام طلبكم رقم 2025/7023113 للمؤمن عليه 1366778 من …" at bounding box center [763, 536] width 808 height 31
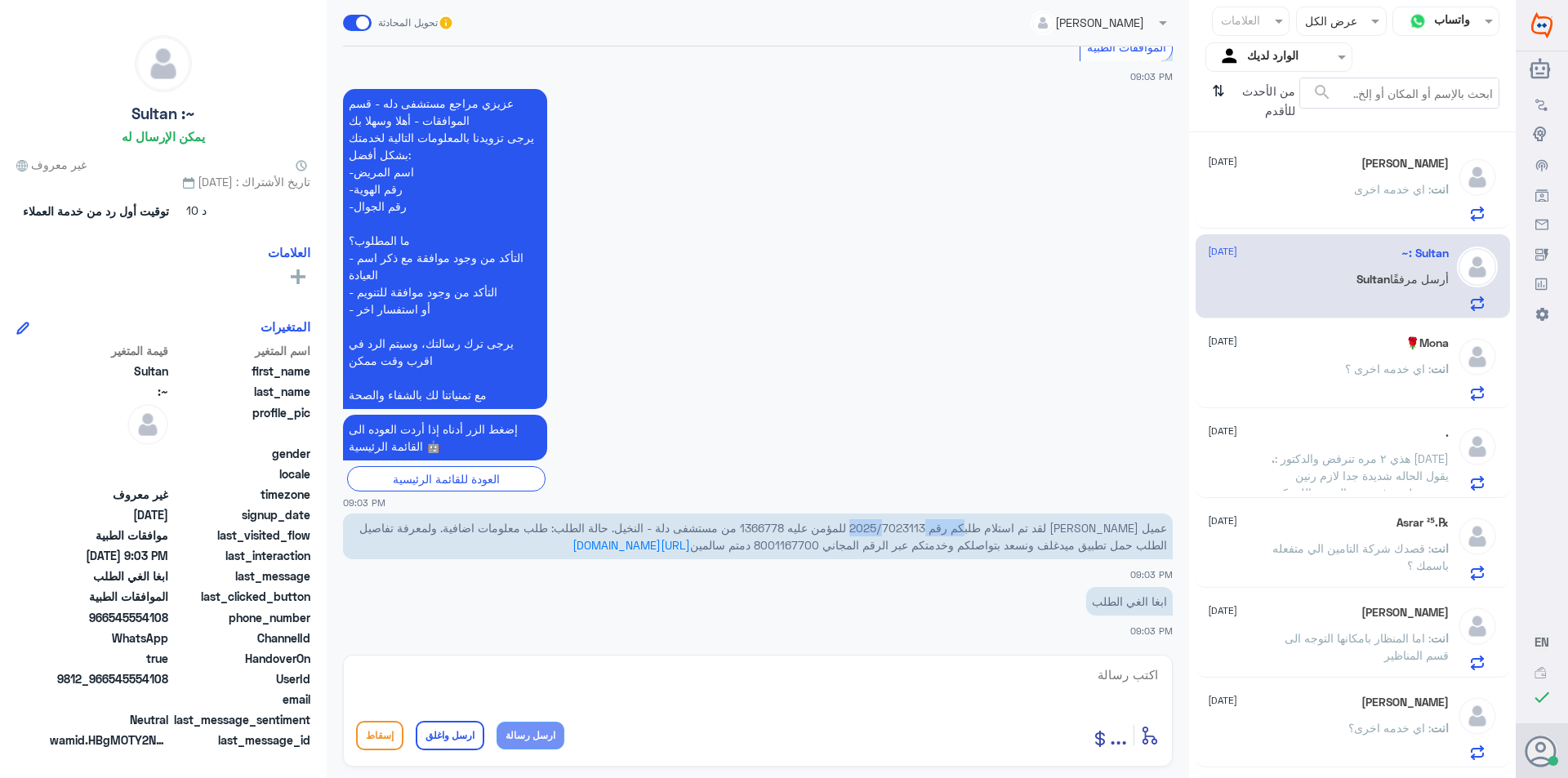
drag, startPoint x: 972, startPoint y: 526, endPoint x: 898, endPoint y: 526, distance: 74.0
click at [898, 526] on span "عميل [PERSON_NAME] لقد تم استلام طلبكم رقم 2025/7023113 للمؤمن عليه 1366778 من …" at bounding box center [763, 536] width 808 height 31
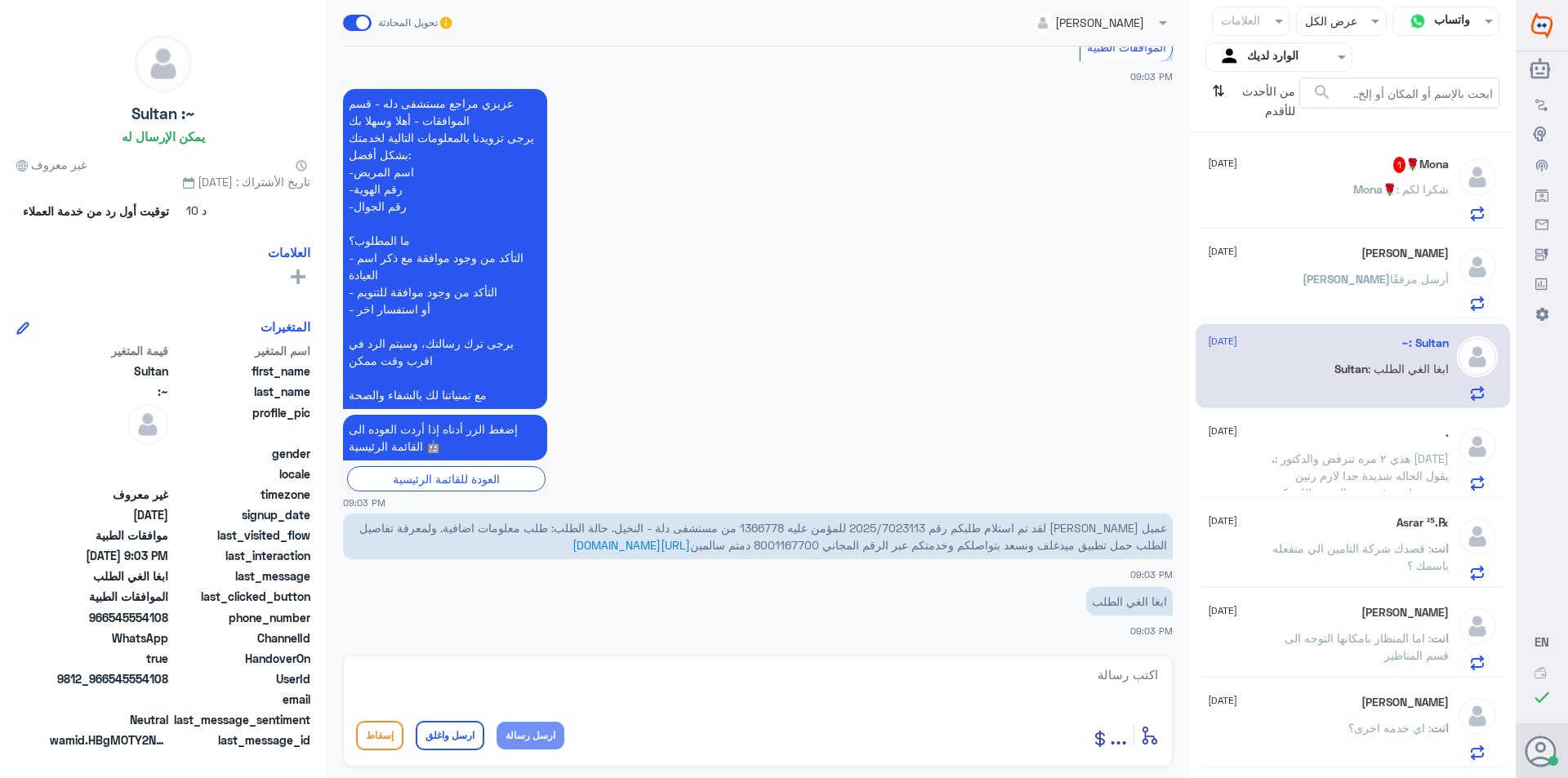
click at [867, 671] on textarea at bounding box center [758, 683] width 803 height 40
type textarea "الطلب مرفوض لا يوجد موافقه عليه"
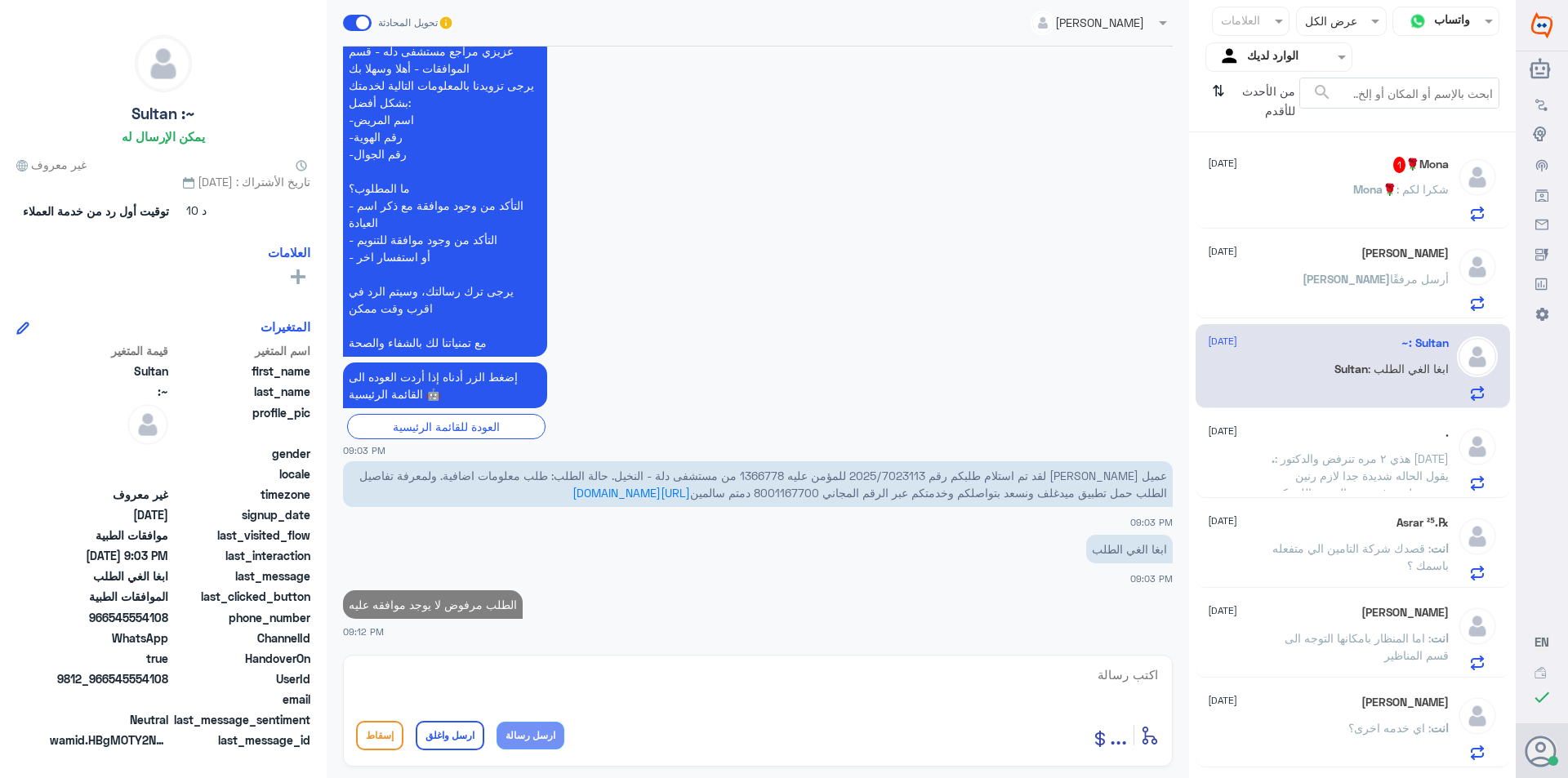
click at [1435, 190] on span ": شكرا لكم" at bounding box center [1422, 189] width 52 height 14
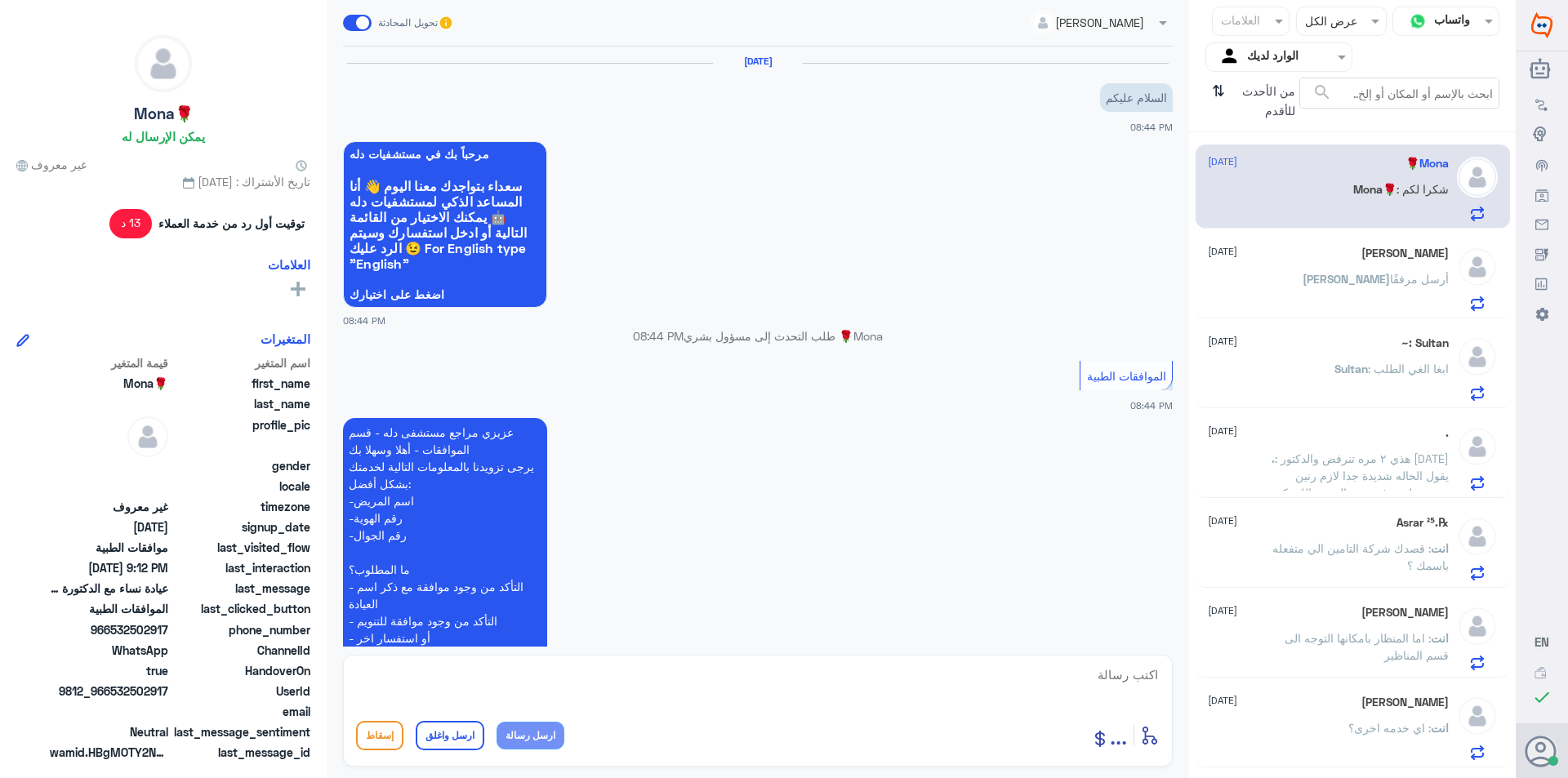
scroll to position [592, 0]
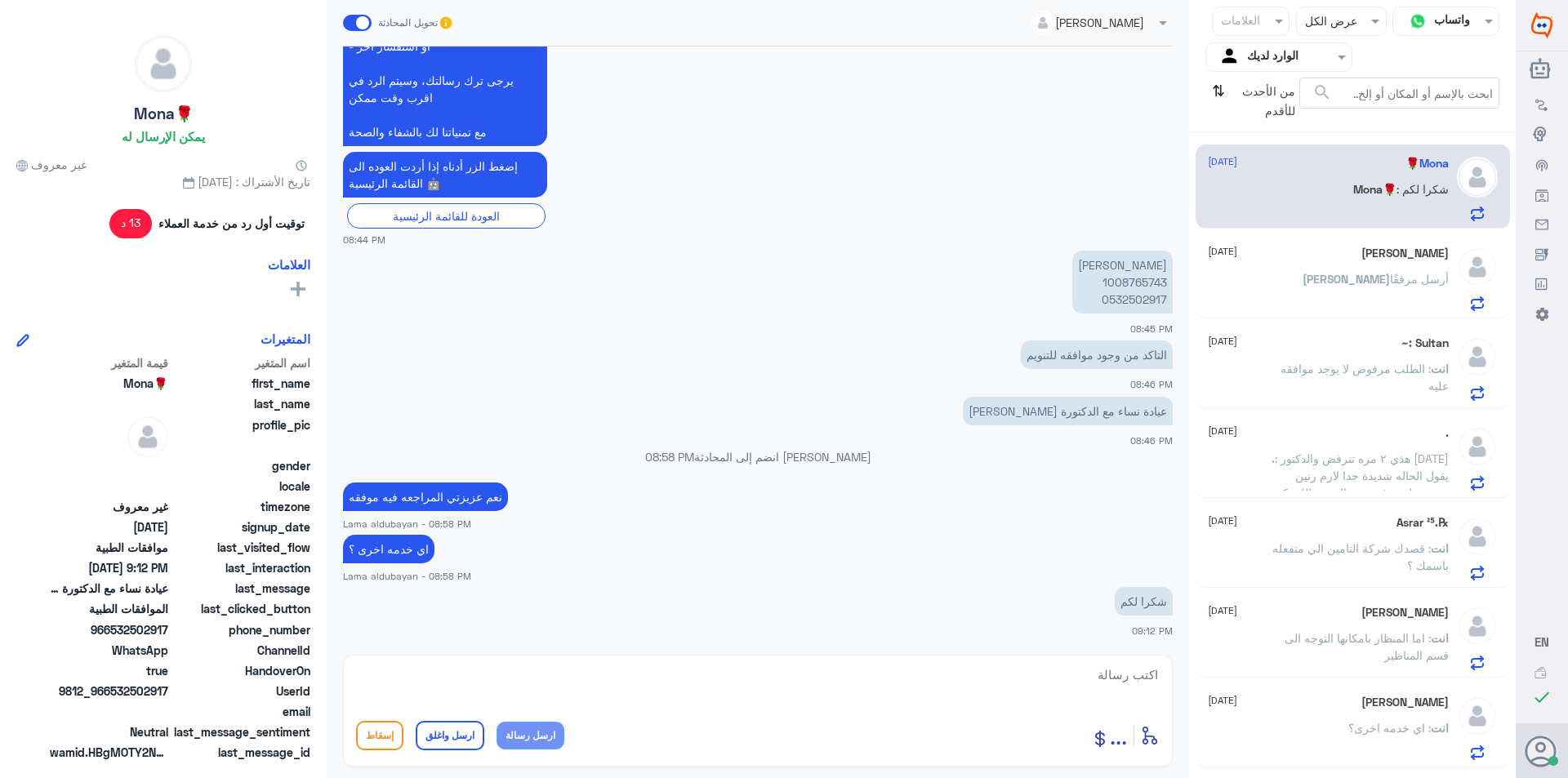
click at [870, 676] on textarea at bounding box center [758, 683] width 803 height 40
paste textarea "نشكر تواصلك مع مستشفيات دلة"
type textarea "نشكر تواصلك مع مستشفيات دلة"
click at [424, 736] on button "ارسل واغلق" at bounding box center [450, 735] width 69 height 30
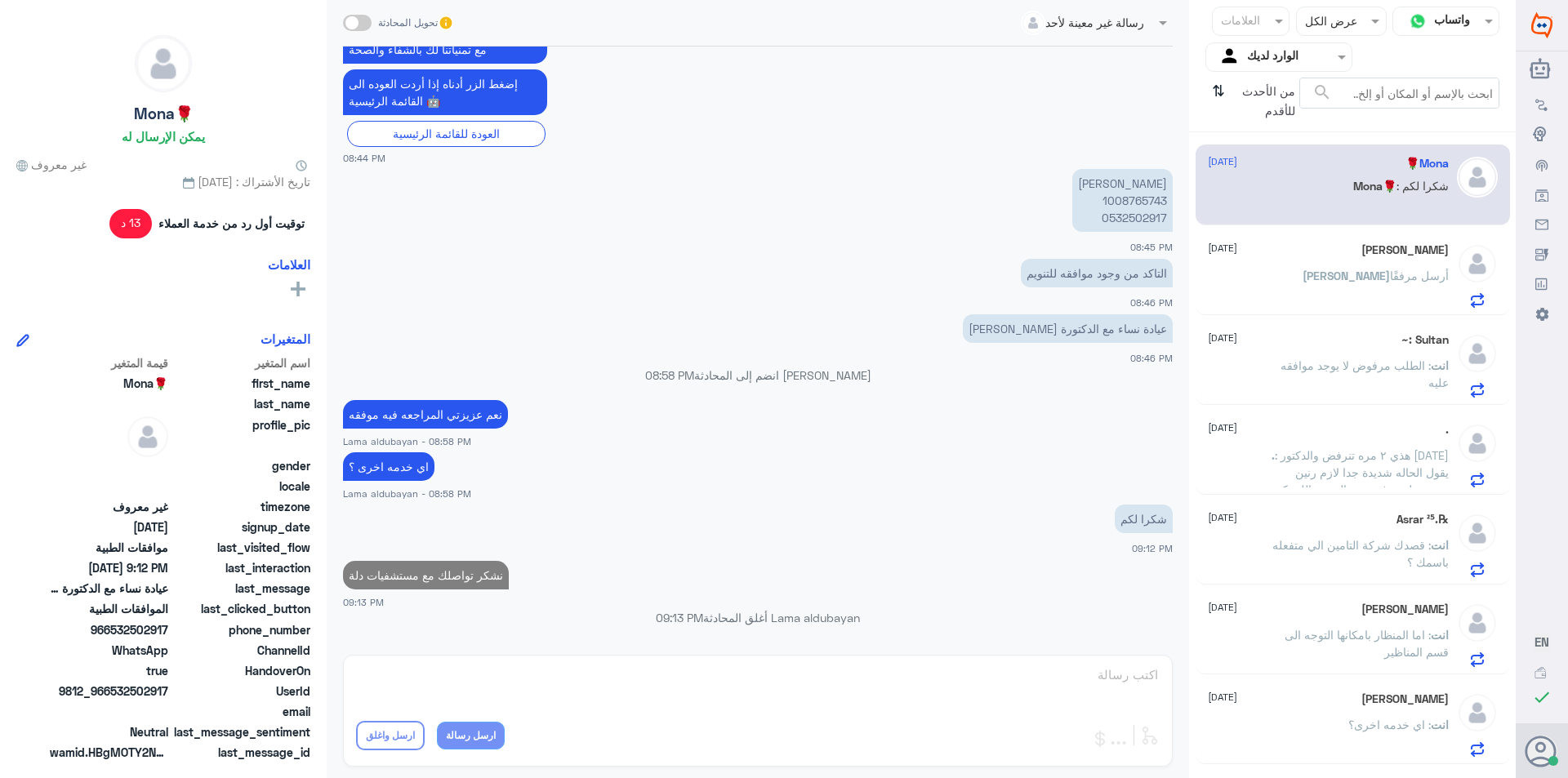
click at [1347, 301] on p "[PERSON_NAME] أرسل مرفقًا" at bounding box center [1375, 287] width 146 height 41
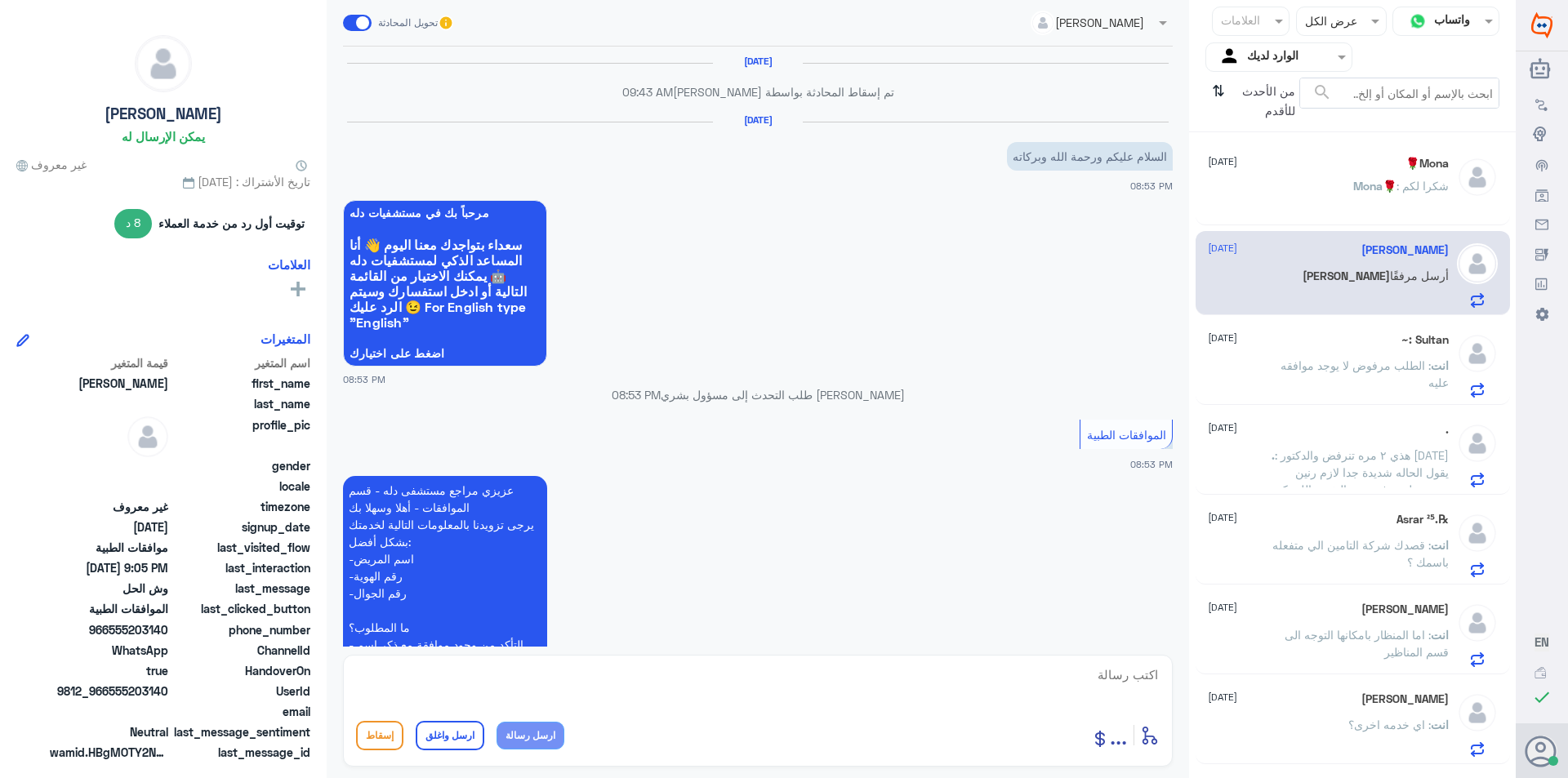
scroll to position [1434, 0]
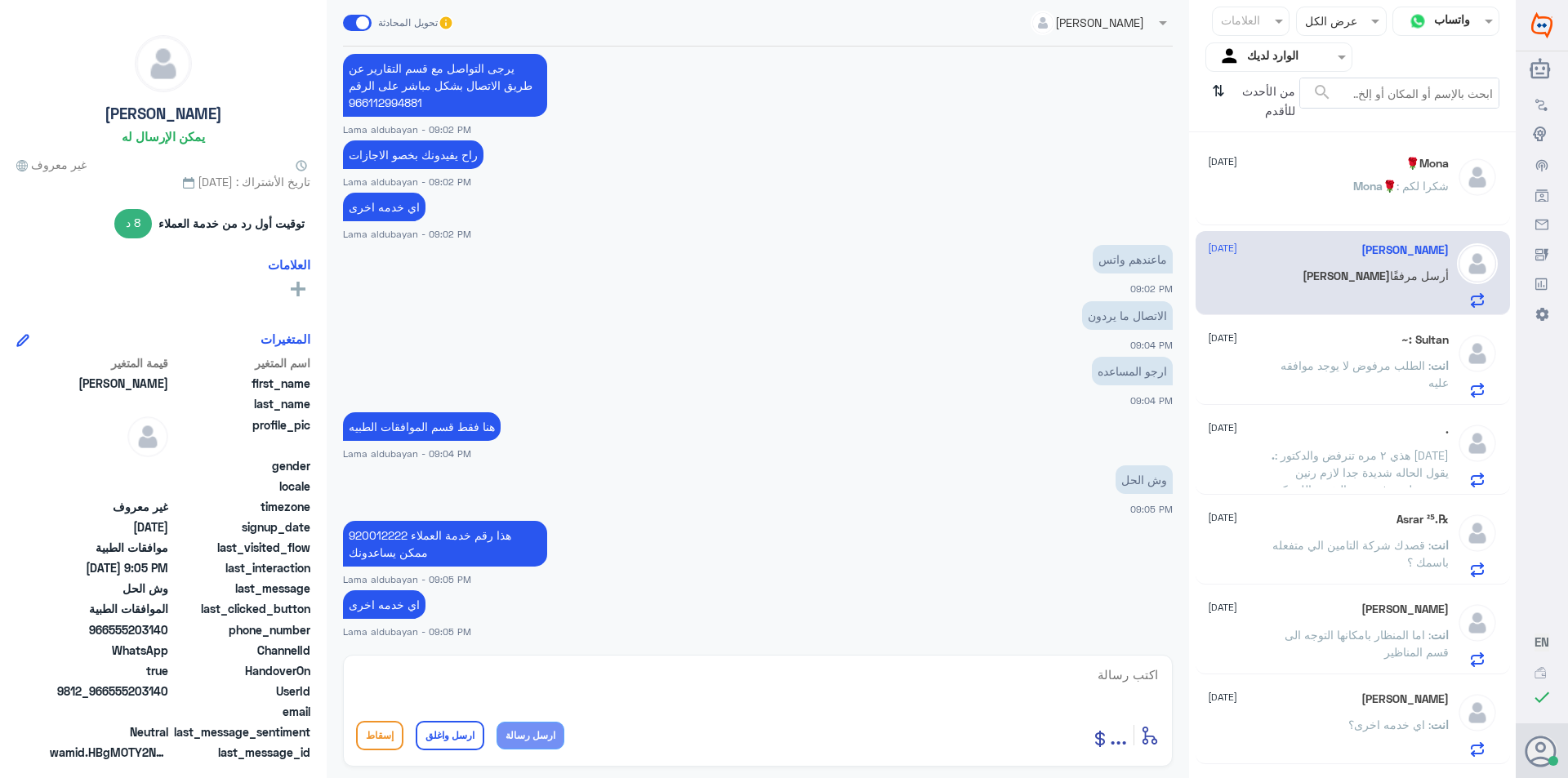
click at [758, 685] on textarea at bounding box center [758, 683] width 803 height 40
paste textarea "نشكر تواصلك مع مستشفيات دلة"
type textarea "نشكر تواصلك مع مستشفيات دلة"
click at [447, 724] on button "ارسل واغلق" at bounding box center [450, 735] width 69 height 30
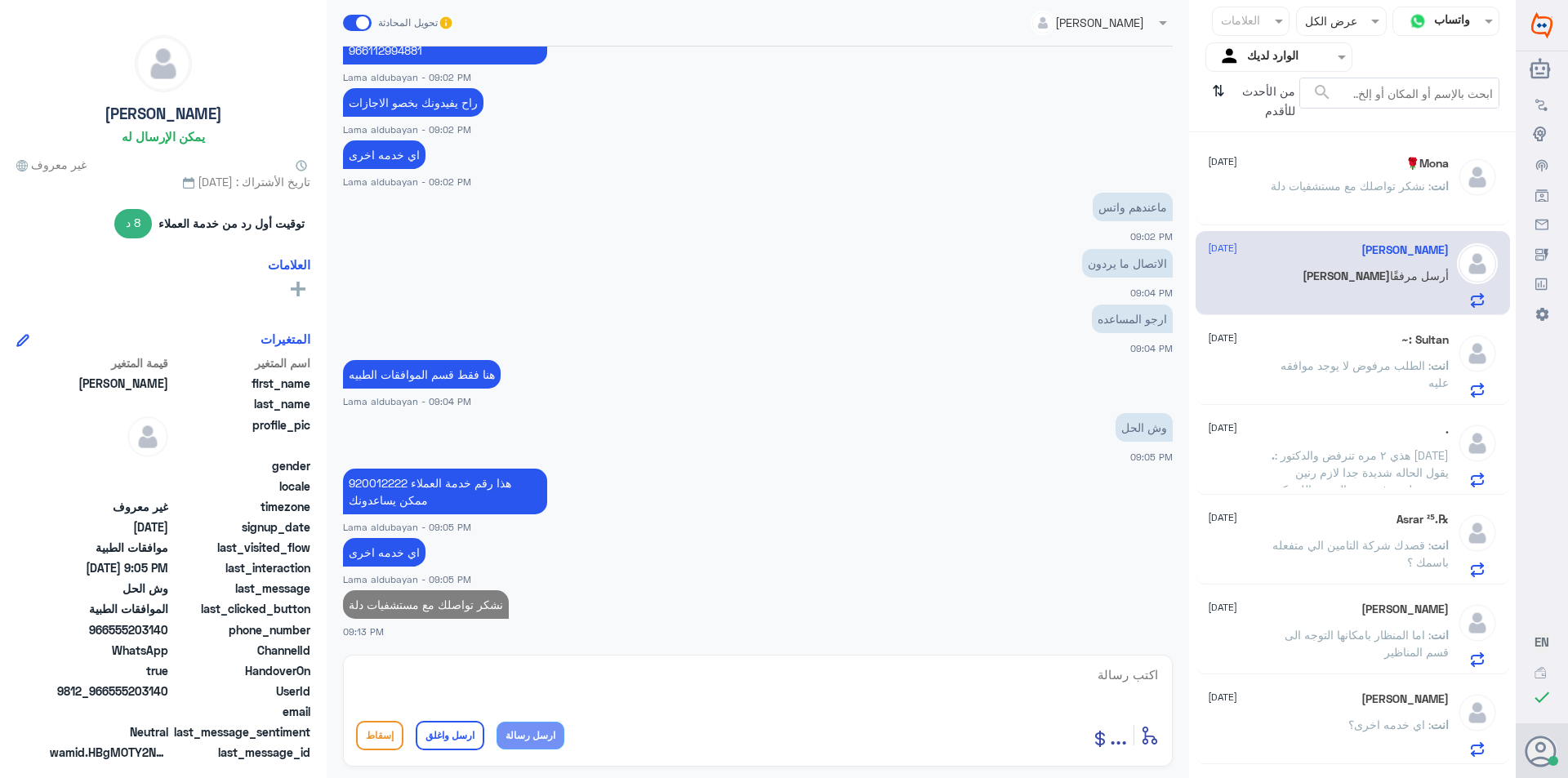
scroll to position [1458, 0]
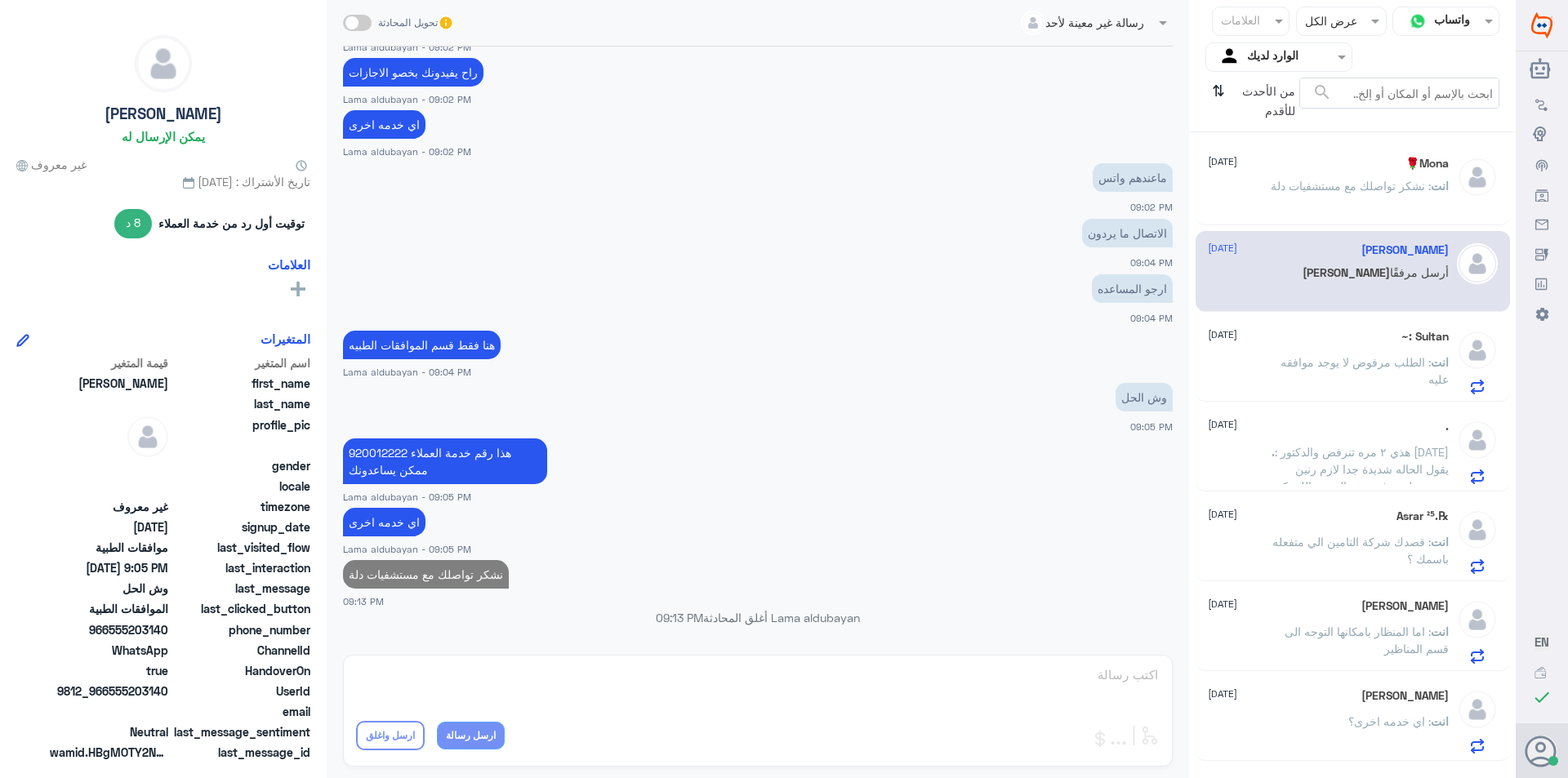
click at [1403, 361] on span ": الطلب مرفوض لا يوجد موافقه عليه" at bounding box center [1365, 371] width 168 height 31
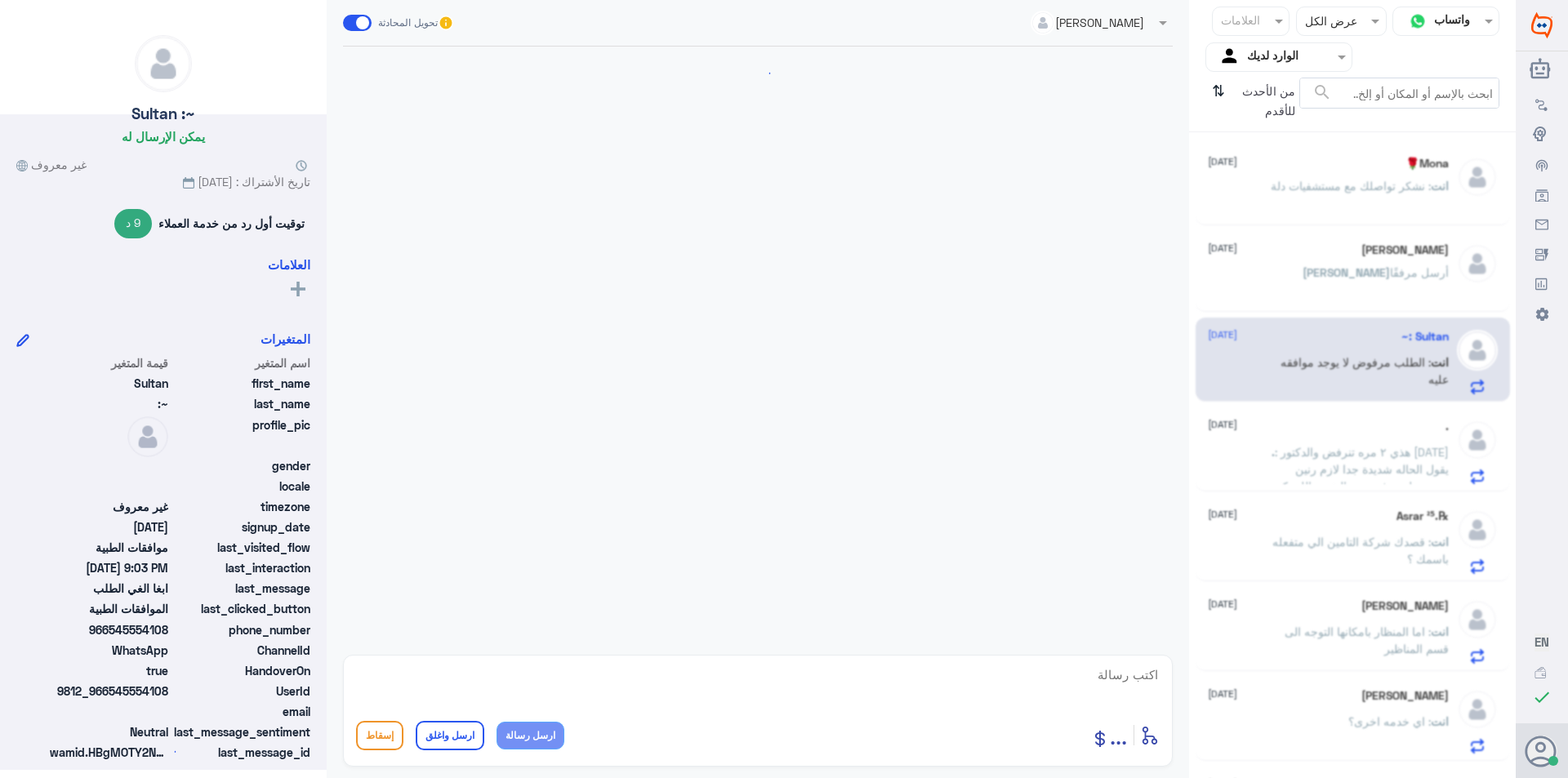
scroll to position [2117, 0]
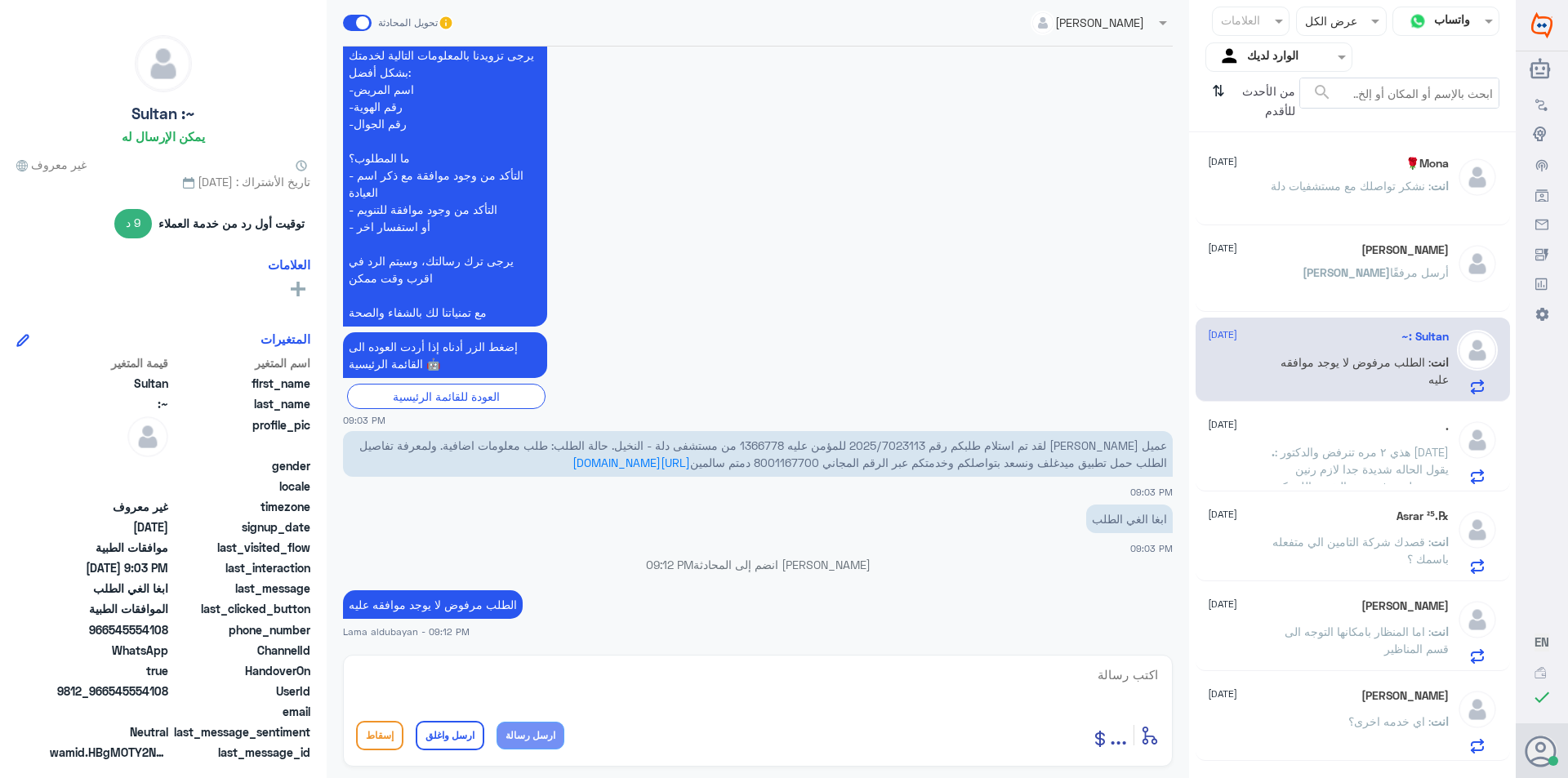
click at [1300, 474] on span ": هذي ٢ مره تنرفض والدكتور [DATE] يقول الحاله شديدة جدا لازم رنين ومستحيل تنرفض…" at bounding box center [1358, 469] width 180 height 48
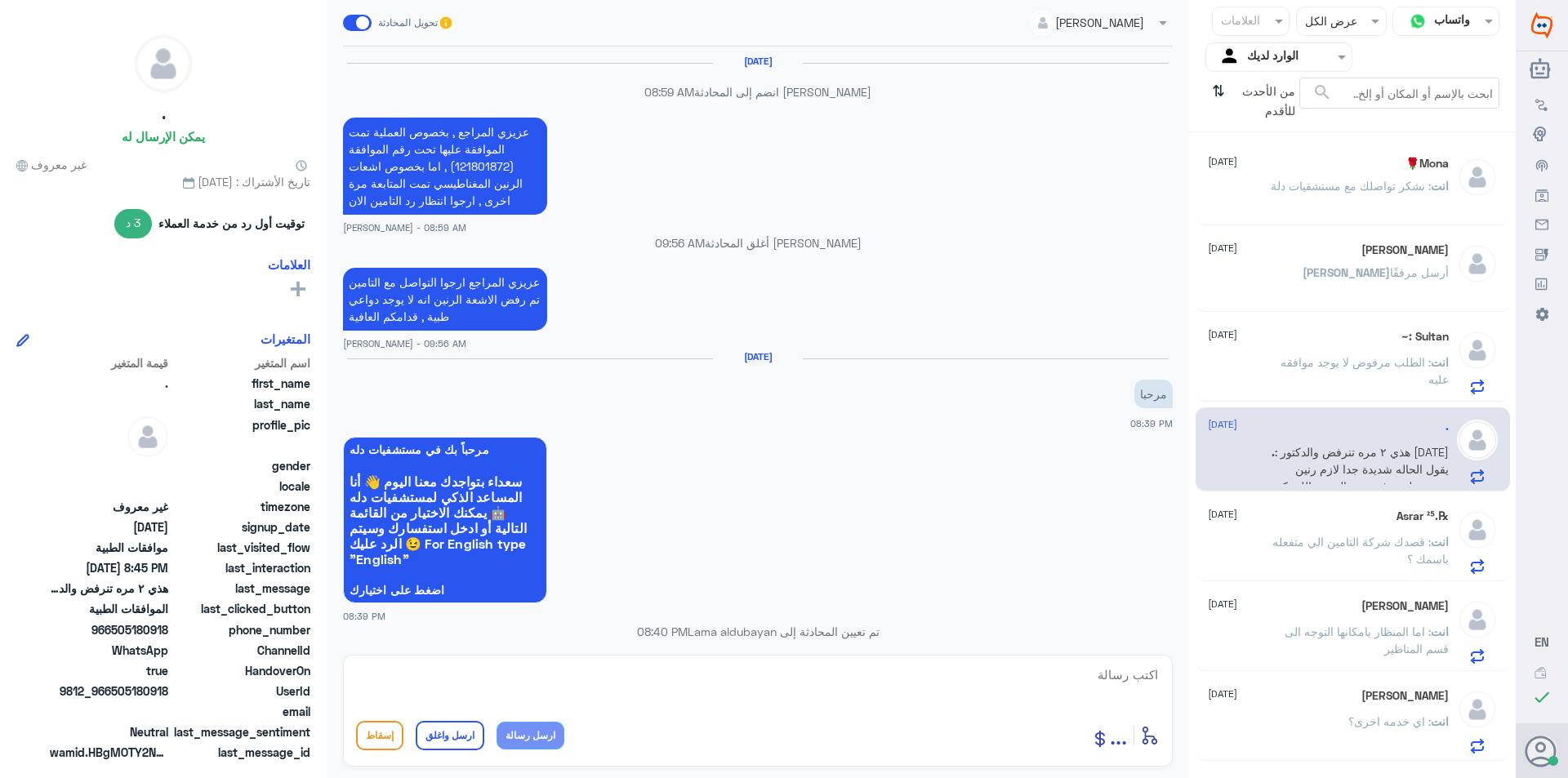
scroll to position [1090, 0]
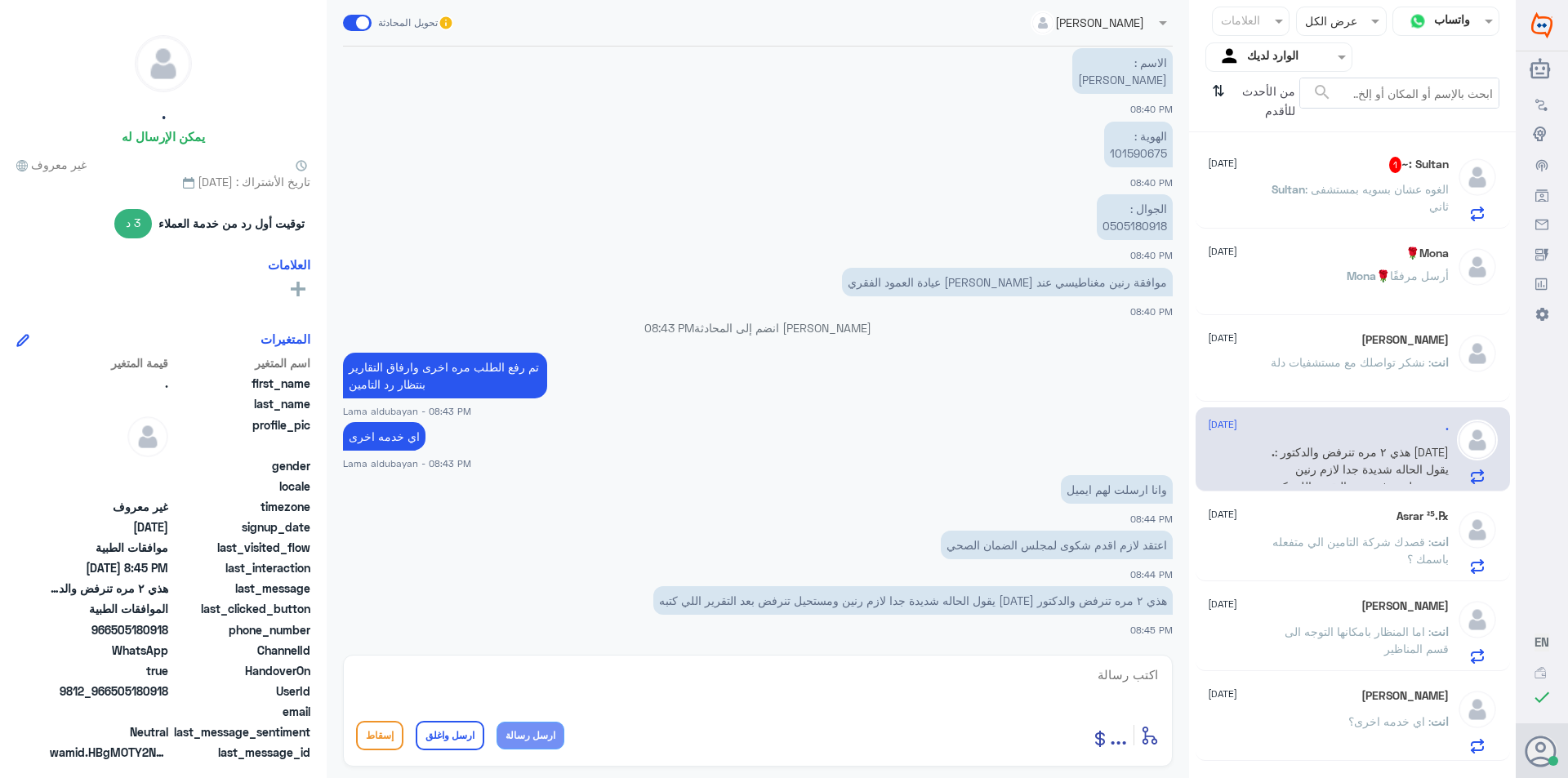
click at [1152, 222] on p "الجوال : 0505180918" at bounding box center [1135, 217] width 76 height 46
click at [1150, 227] on p "الجوال : 0505180918" at bounding box center [1135, 217] width 76 height 46
click at [776, 674] on textarea at bounding box center [758, 683] width 803 height 40
type textarea "تمت تحويل الحاله للفريق المختص لمتابعة الطلب مره اخرى"
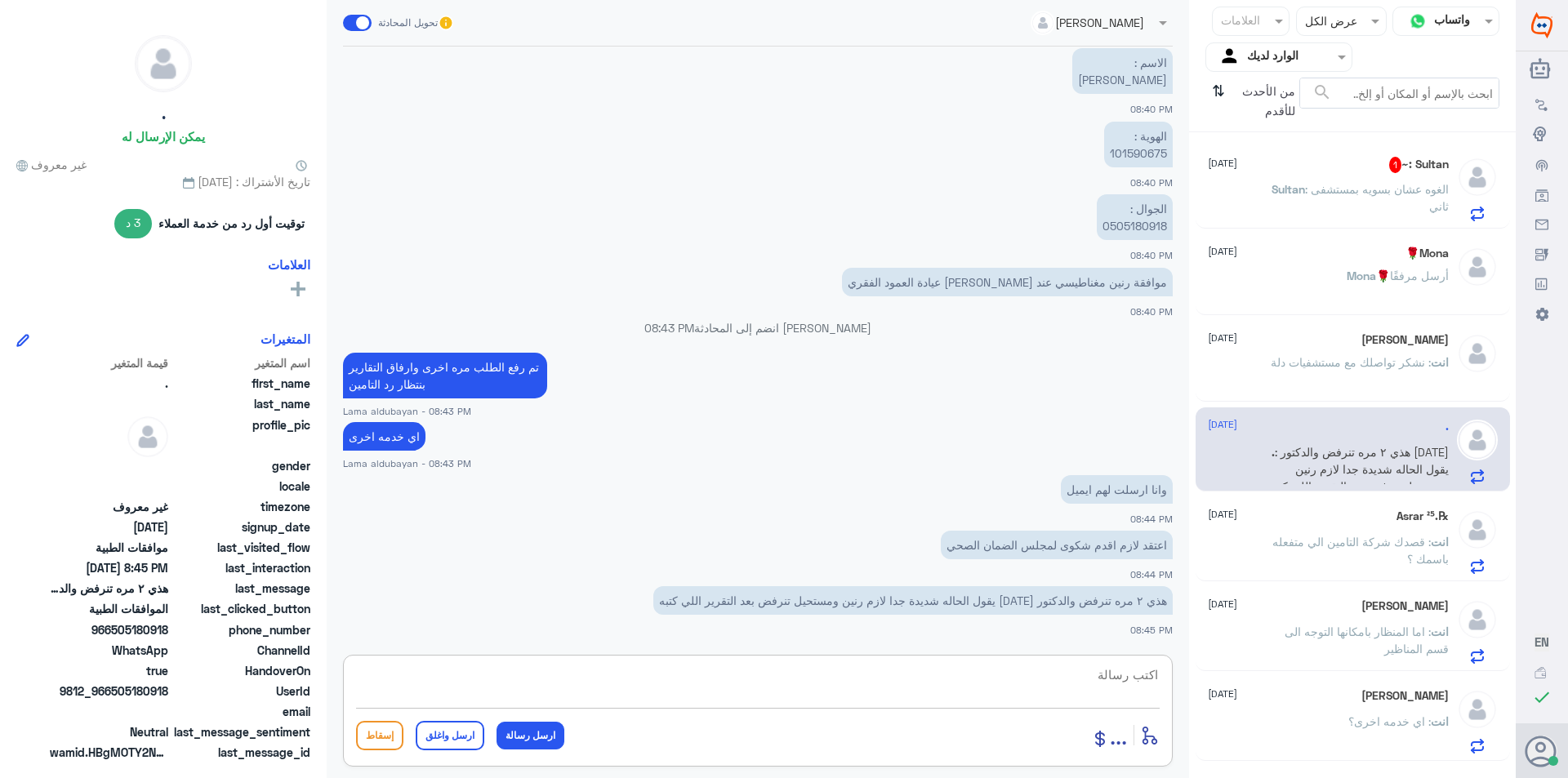
scroll to position [1159, 0]
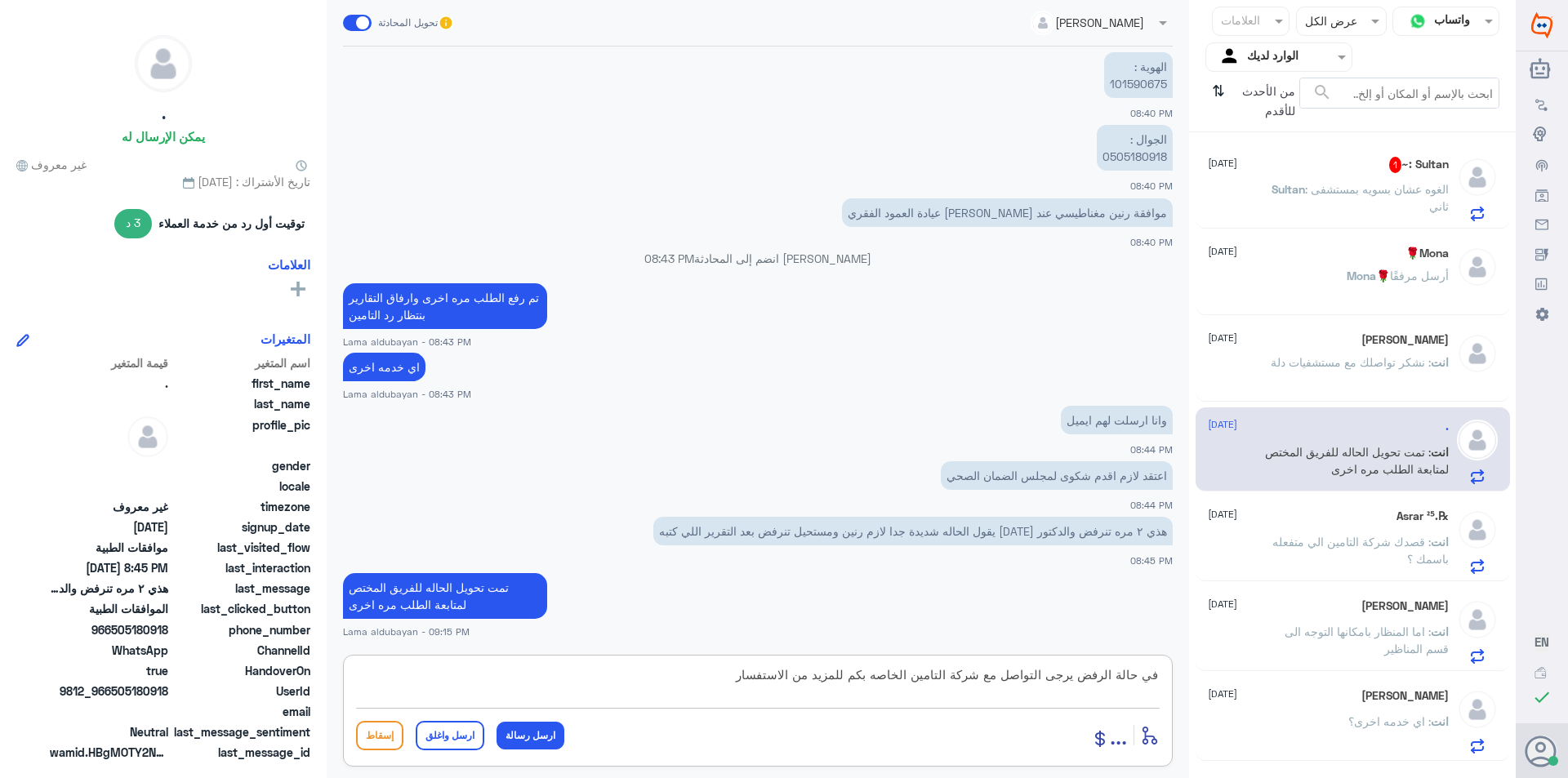
type textarea "في حالة الرفض يرجى التواصل مع شركة التامين الخاصه بكم للمزيد من الاستفسار"
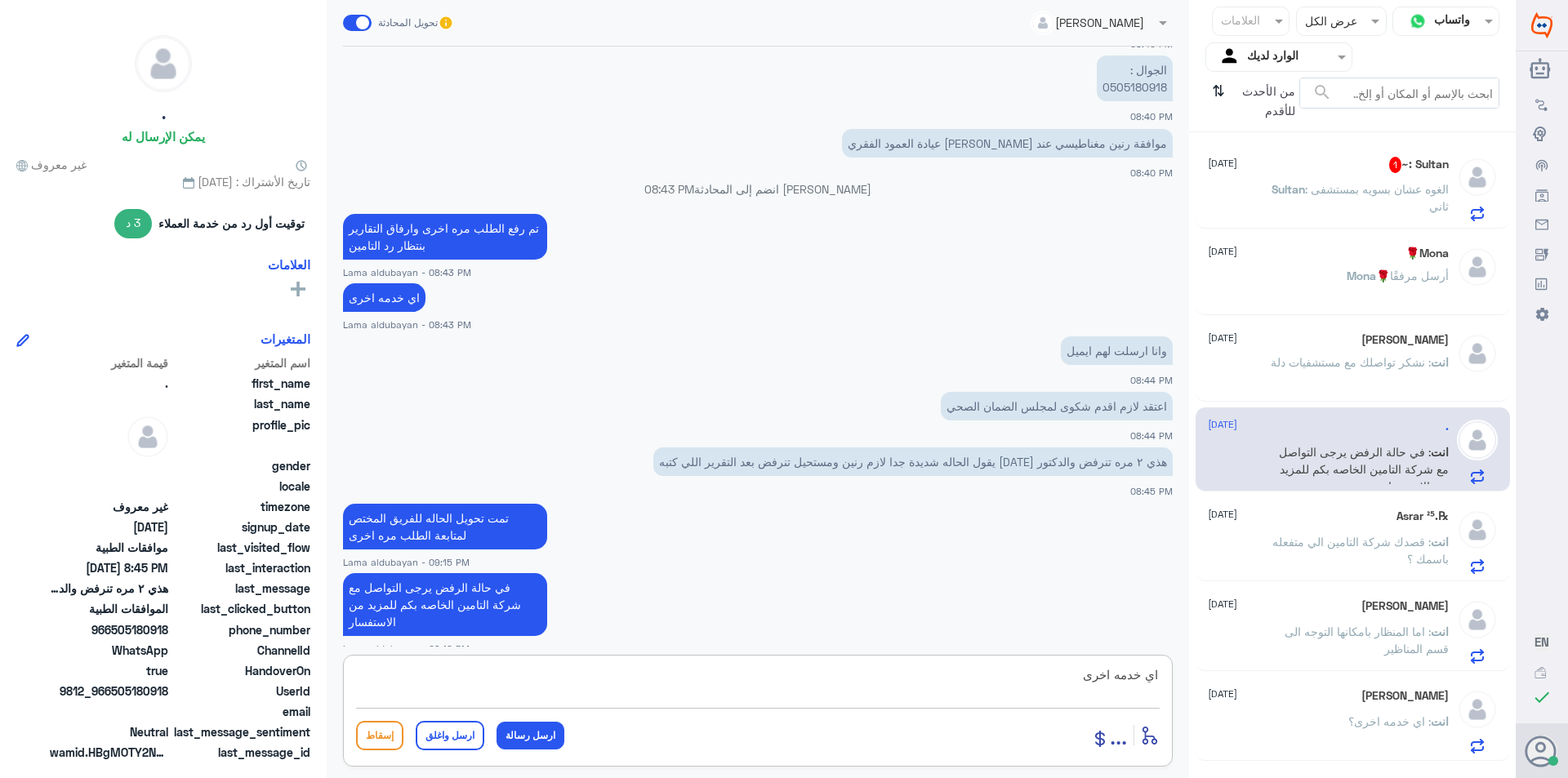
type textarea "اي خدمه اخرى ؟"
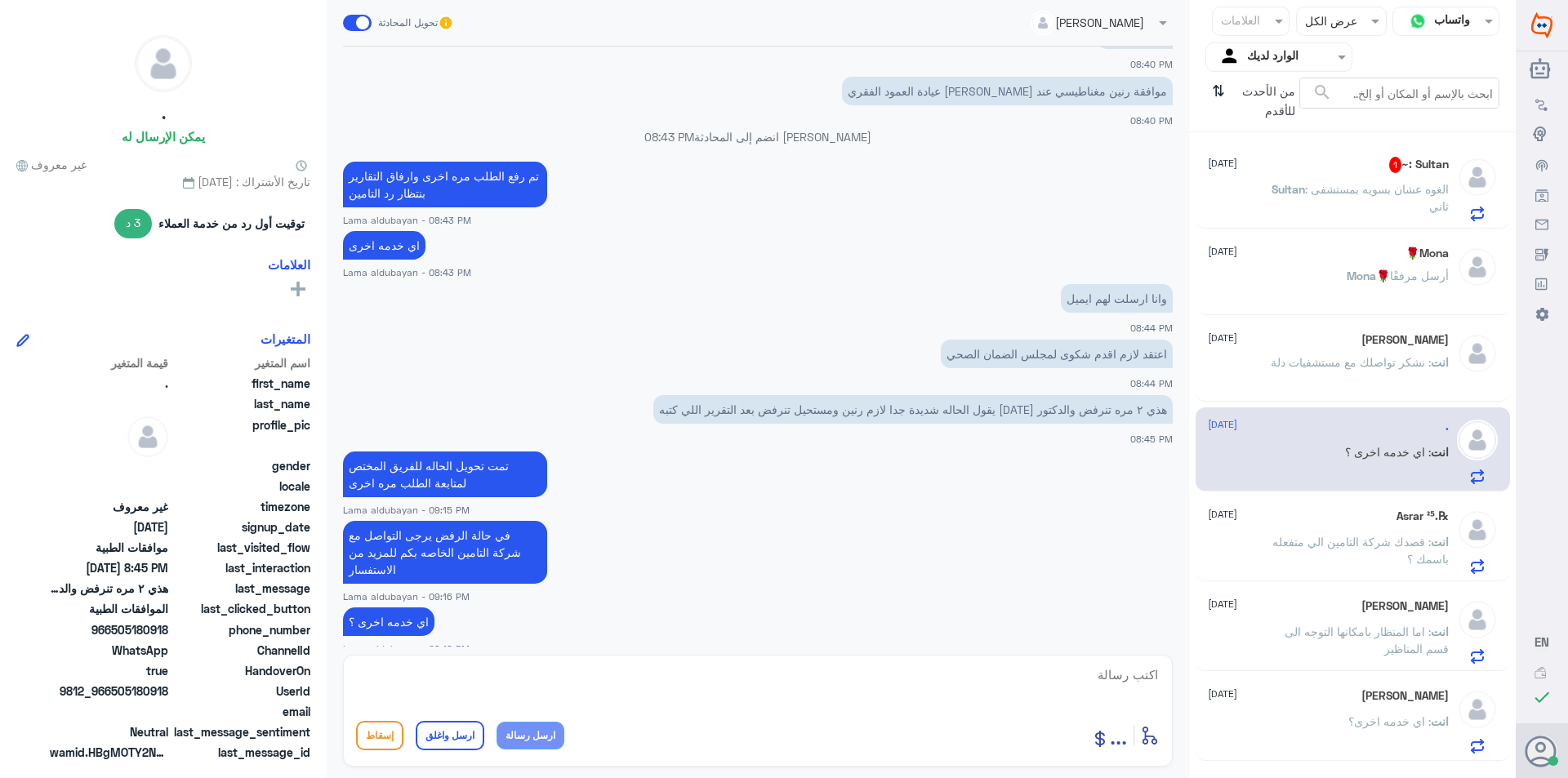
click at [1305, 187] on span "Sultan" at bounding box center [1288, 189] width 33 height 14
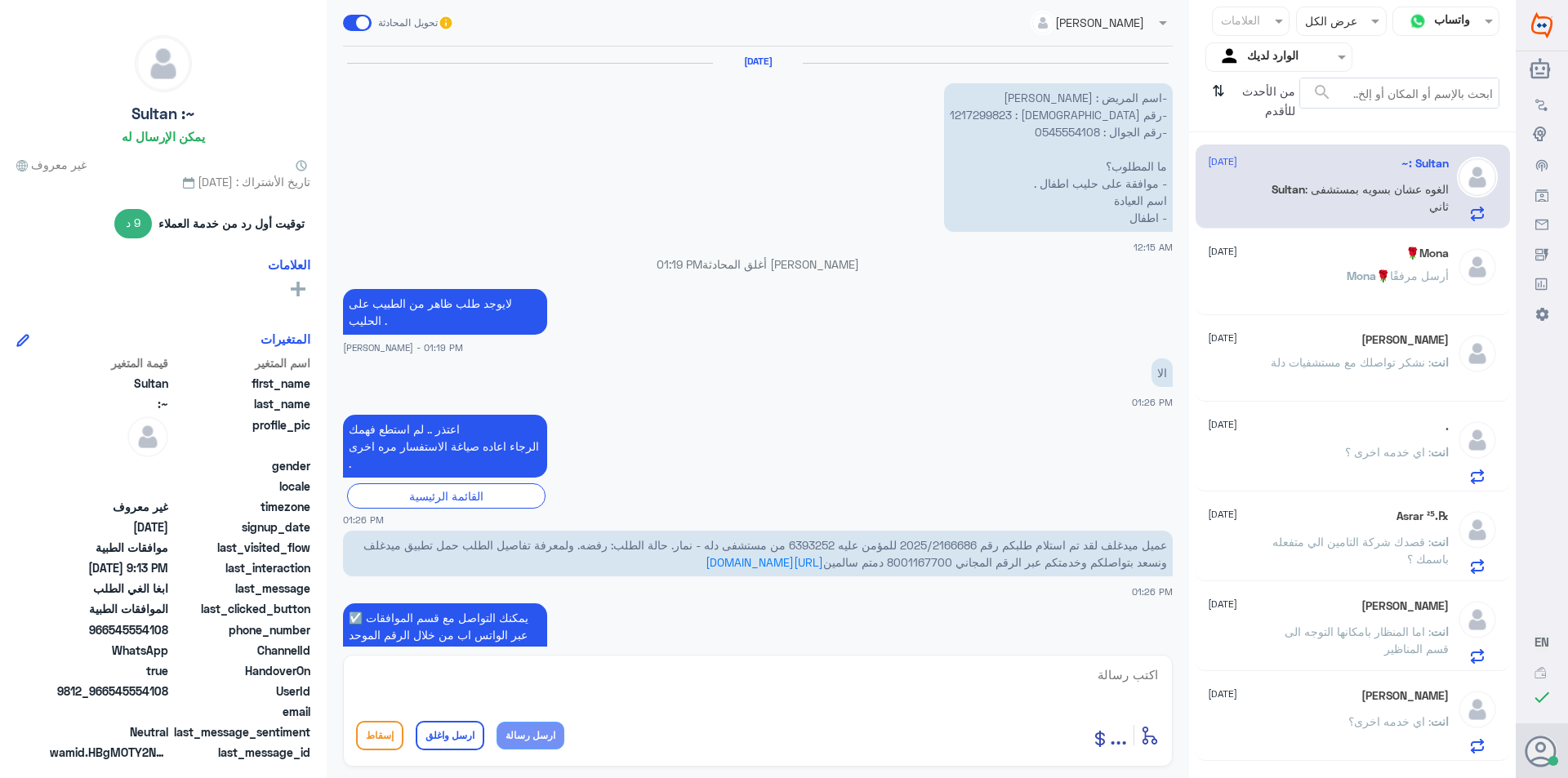
scroll to position [1697, 0]
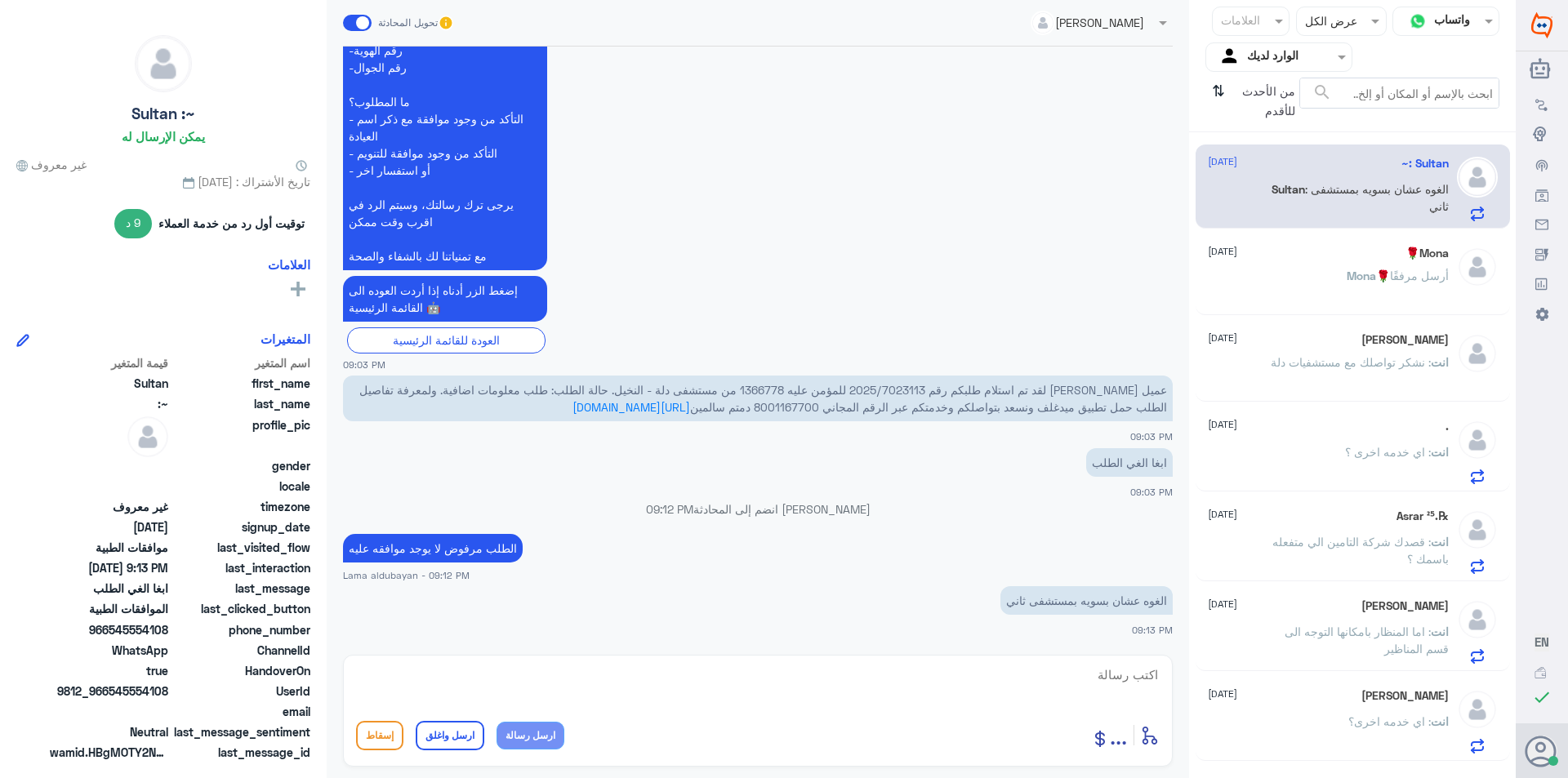
click at [957, 384] on span "عميل [PERSON_NAME] لقد تم استلام طلبكم رقم 2025/7023113 للمؤمن عليه 1366778 من …" at bounding box center [763, 398] width 808 height 31
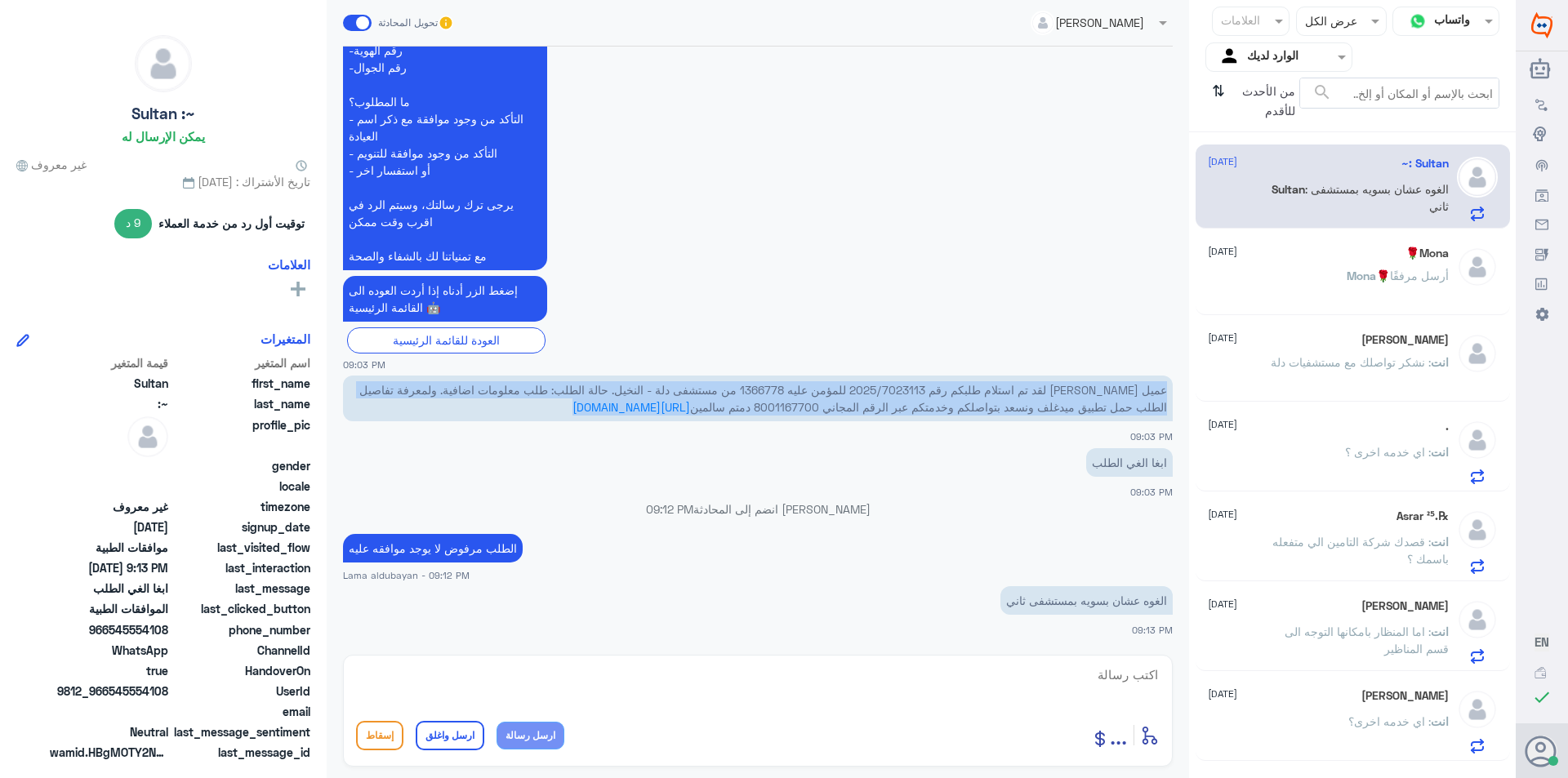
click at [957, 384] on span "عميل [PERSON_NAME] لقد تم استلام طلبكم رقم 2025/7023113 للمؤمن عليه 1366778 من …" at bounding box center [763, 398] width 808 height 31
click at [955, 384] on span "عميل [PERSON_NAME] لقد تم استلام طلبكم رقم 2025/7023113 للمؤمن عليه 1366778 من …" at bounding box center [763, 398] width 808 height 31
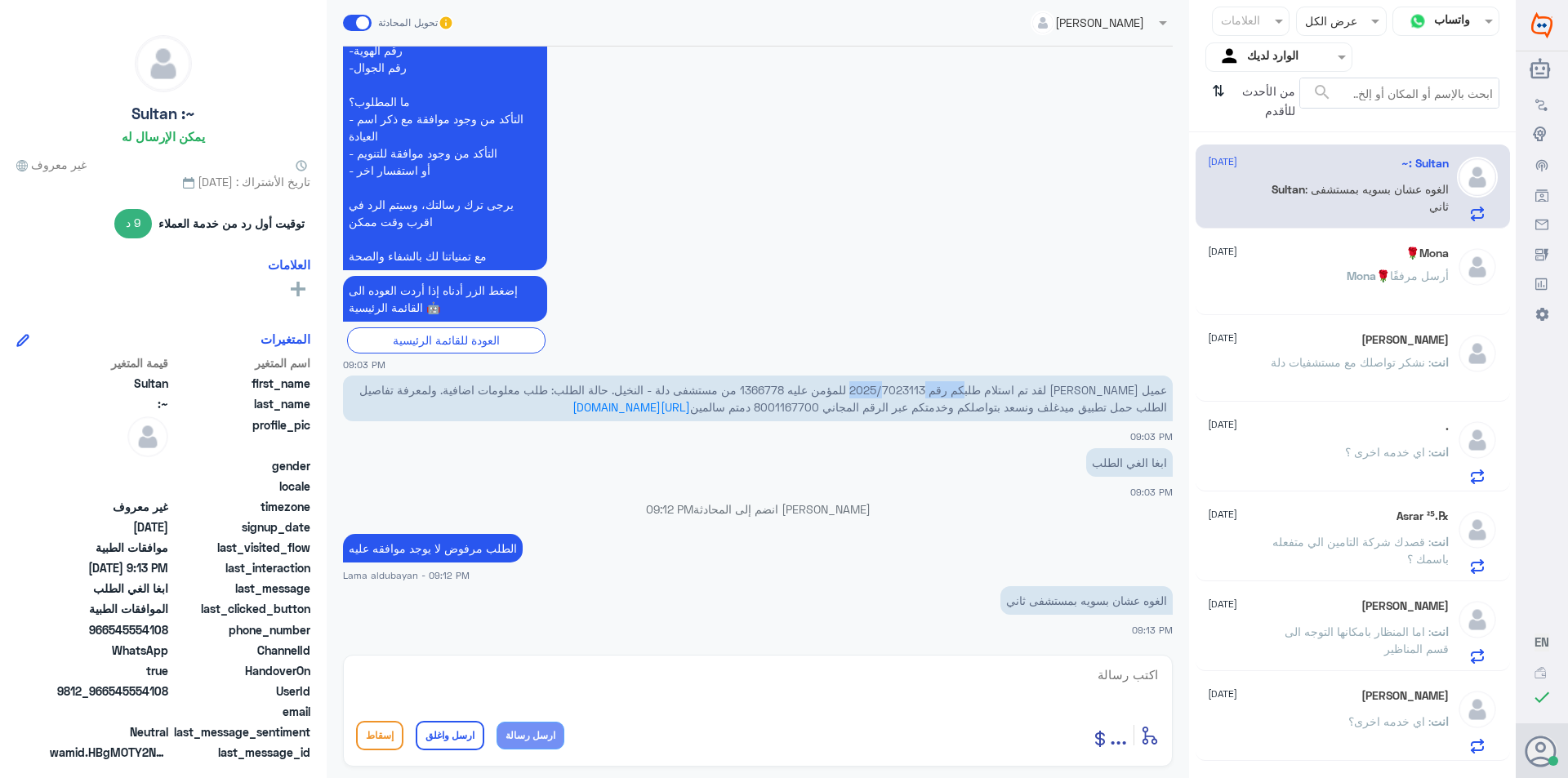
drag, startPoint x: 970, startPoint y: 387, endPoint x: 895, endPoint y: 396, distance: 75.5
click at [895, 396] on span "عميل [PERSON_NAME] لقد تم استلام طلبكم رقم 2025/7023113 للمؤمن عليه 1366778 من …" at bounding box center [763, 398] width 808 height 31
click at [642, 675] on textarea at bounding box center [758, 683] width 803 height 40
type textarea "تم اللغاء بناء على طلبك"
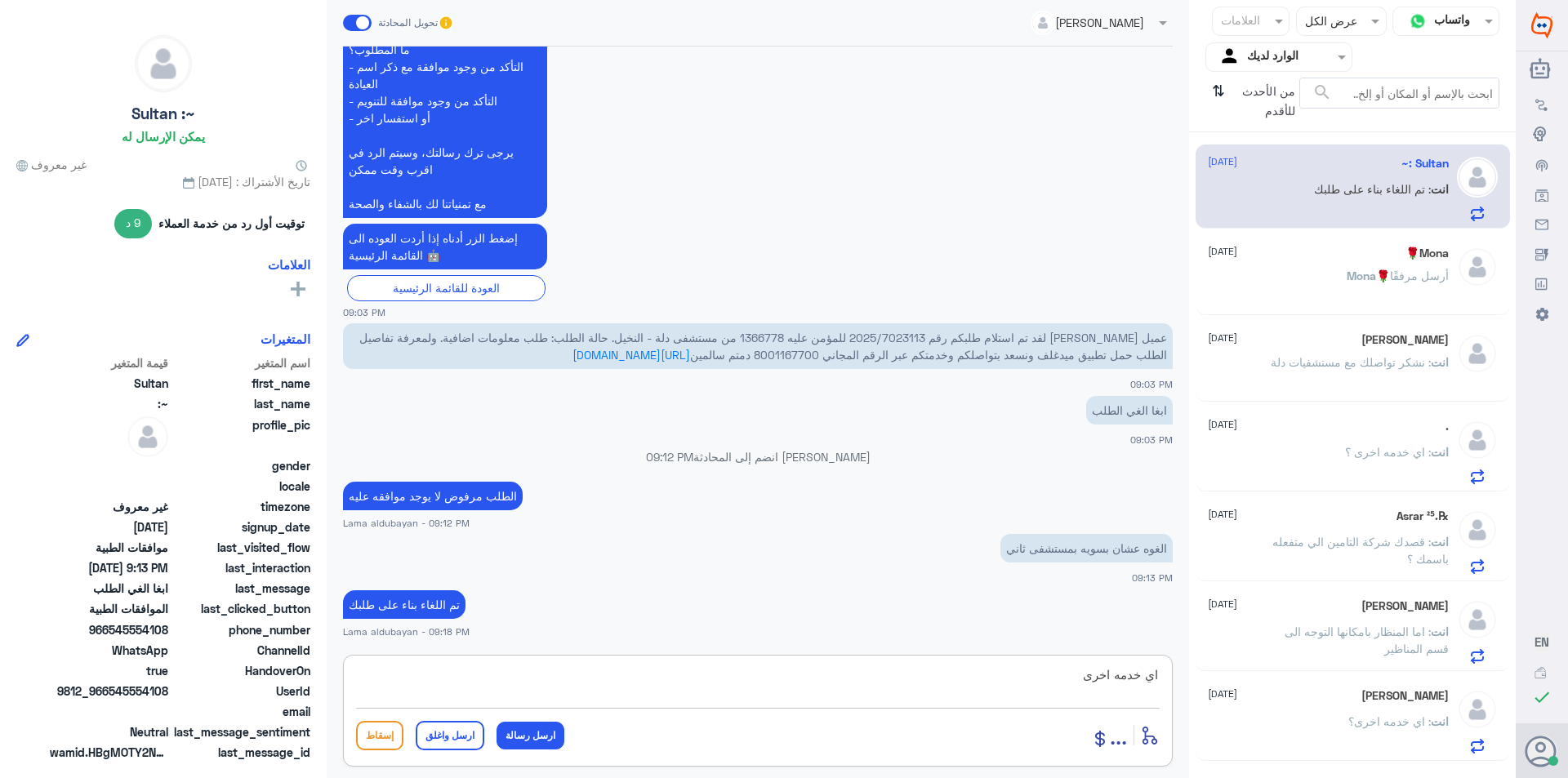
type textarea "اي خدمه اخرى"
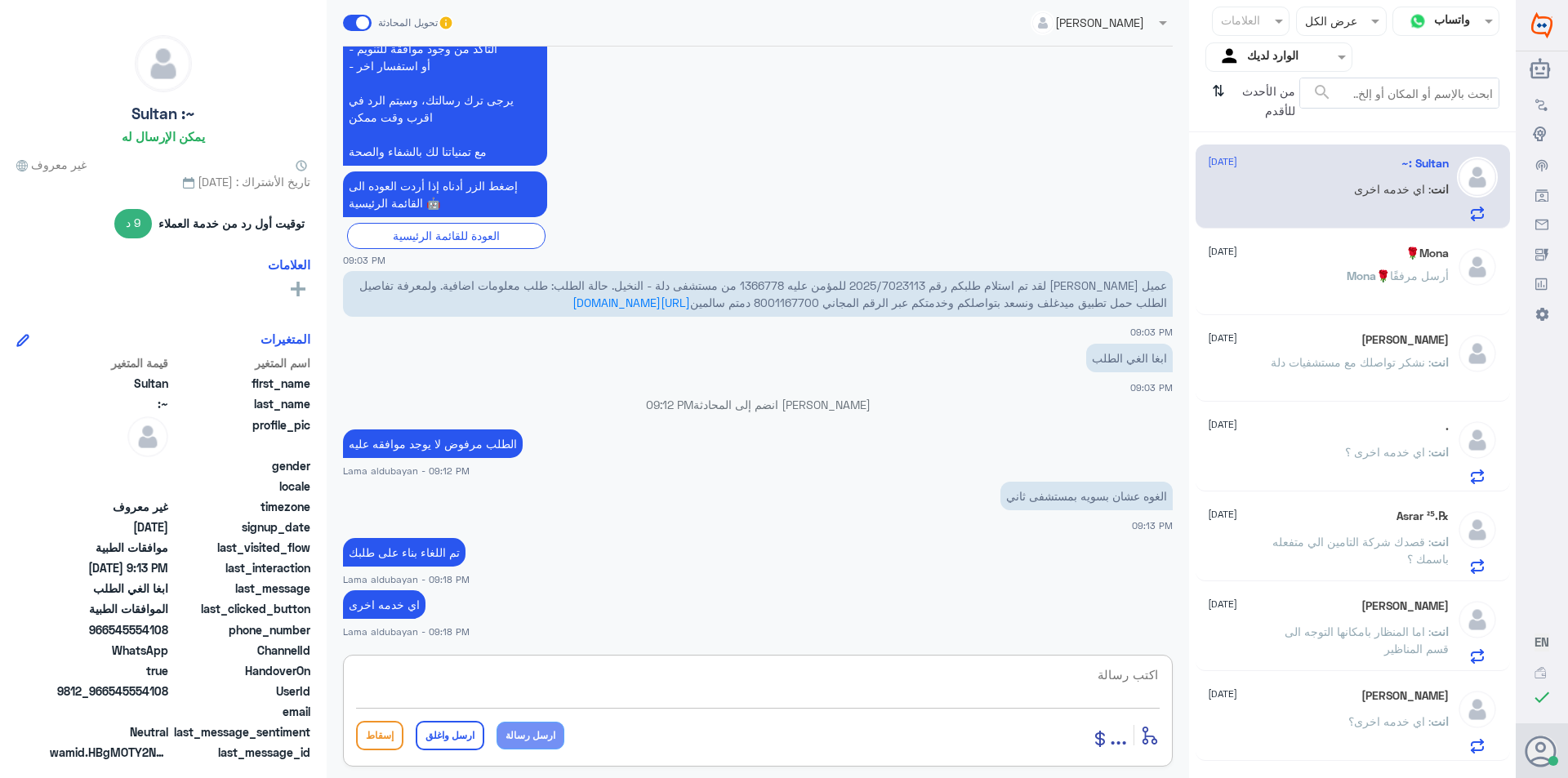
click at [1376, 310] on div "Mona🌹 [DATE] Mona🌹 أرسل مرفقًا" at bounding box center [1352, 275] width 314 height 81
click at [1351, 319] on div "Sultan :~ [DATE] انت : اي خدمه اخرى Mona🌹 [DATE] Mona🌹 أرسل مرفقًا [PERSON_NAME…" at bounding box center [1352, 461] width 327 height 645
click at [1373, 271] on span "Mona🌹" at bounding box center [1368, 276] width 43 height 14
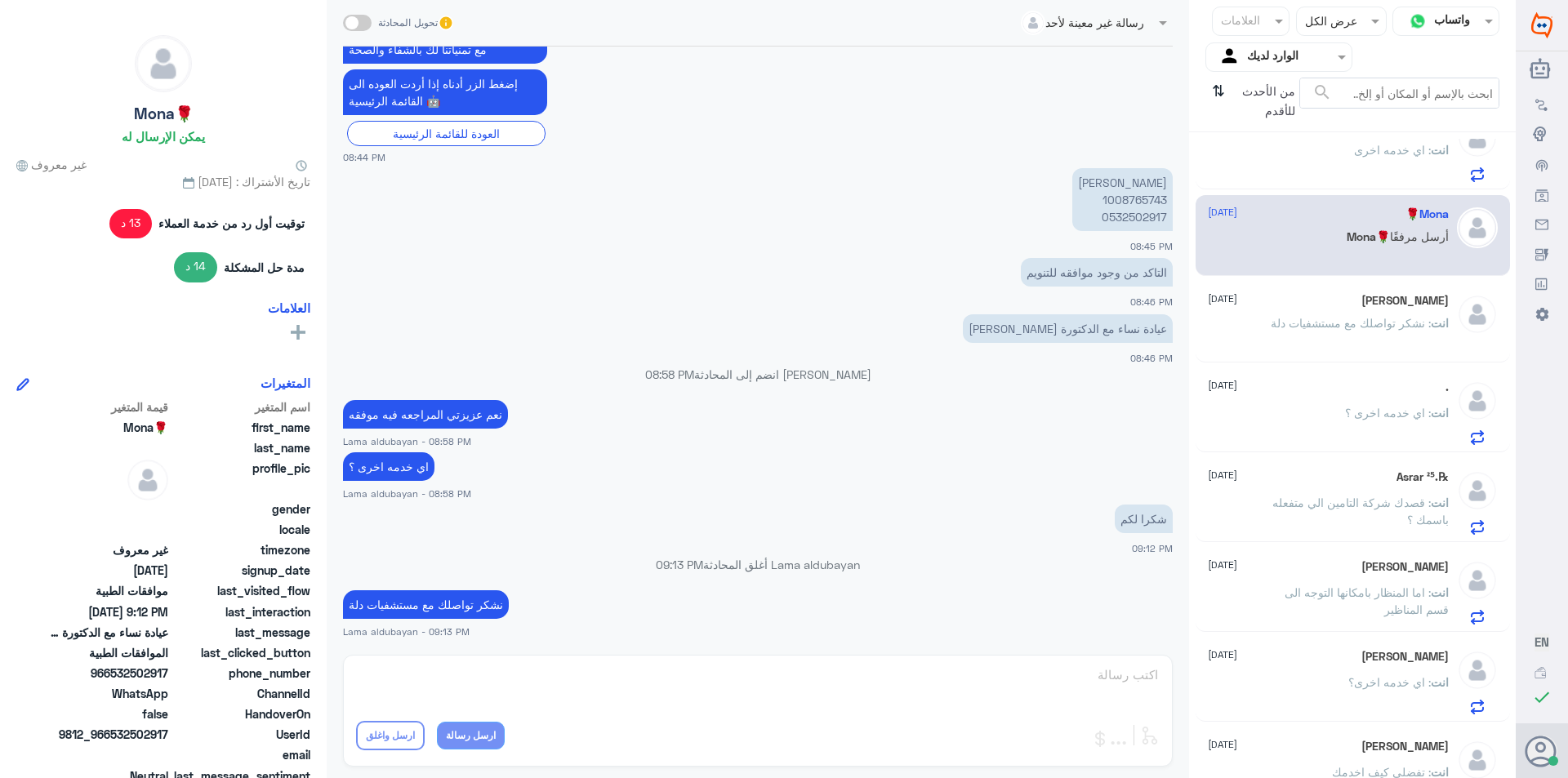
scroll to position [73, 0]
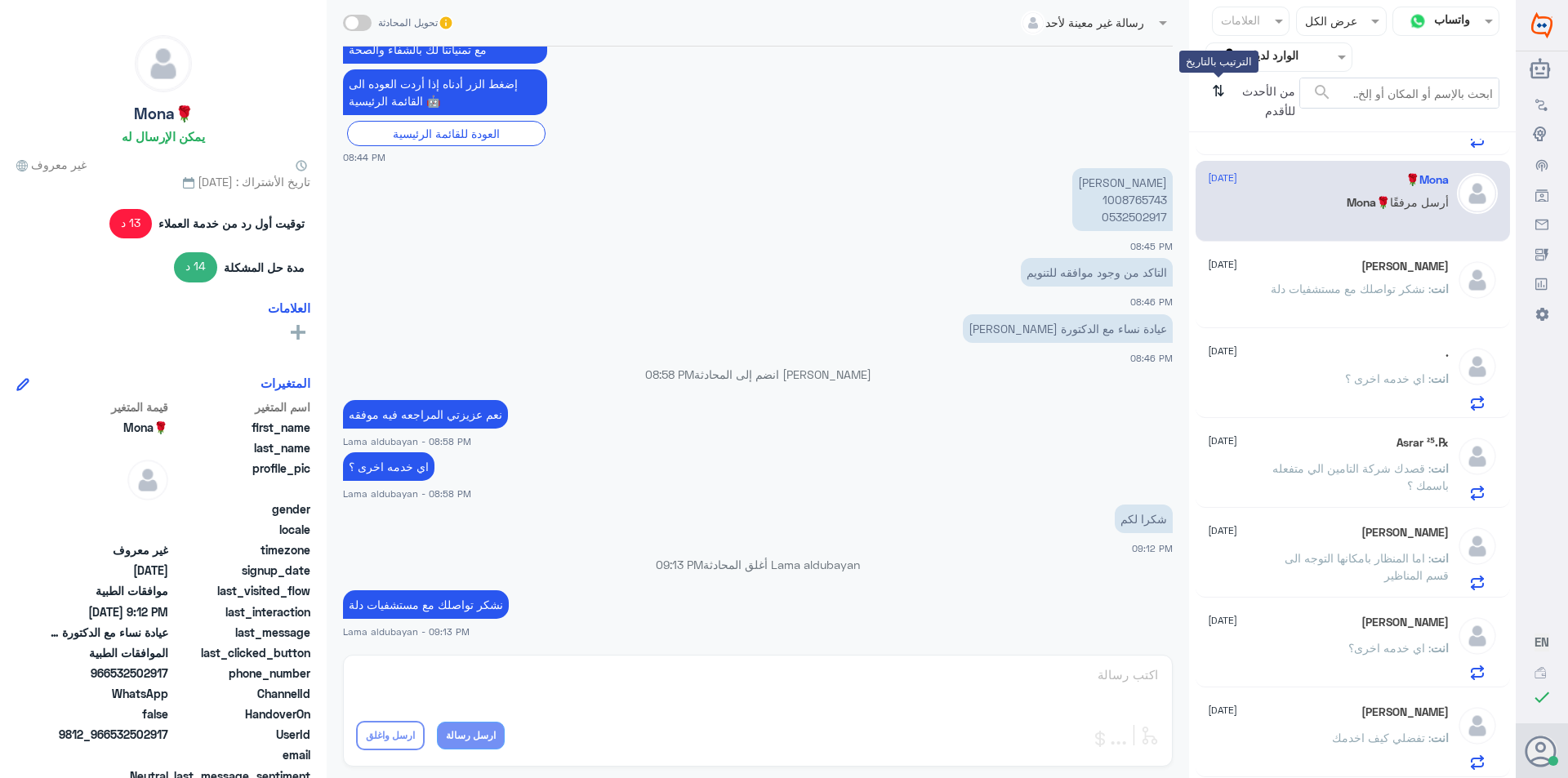
click at [1219, 95] on icon "⇅" at bounding box center [1218, 98] width 13 height 42
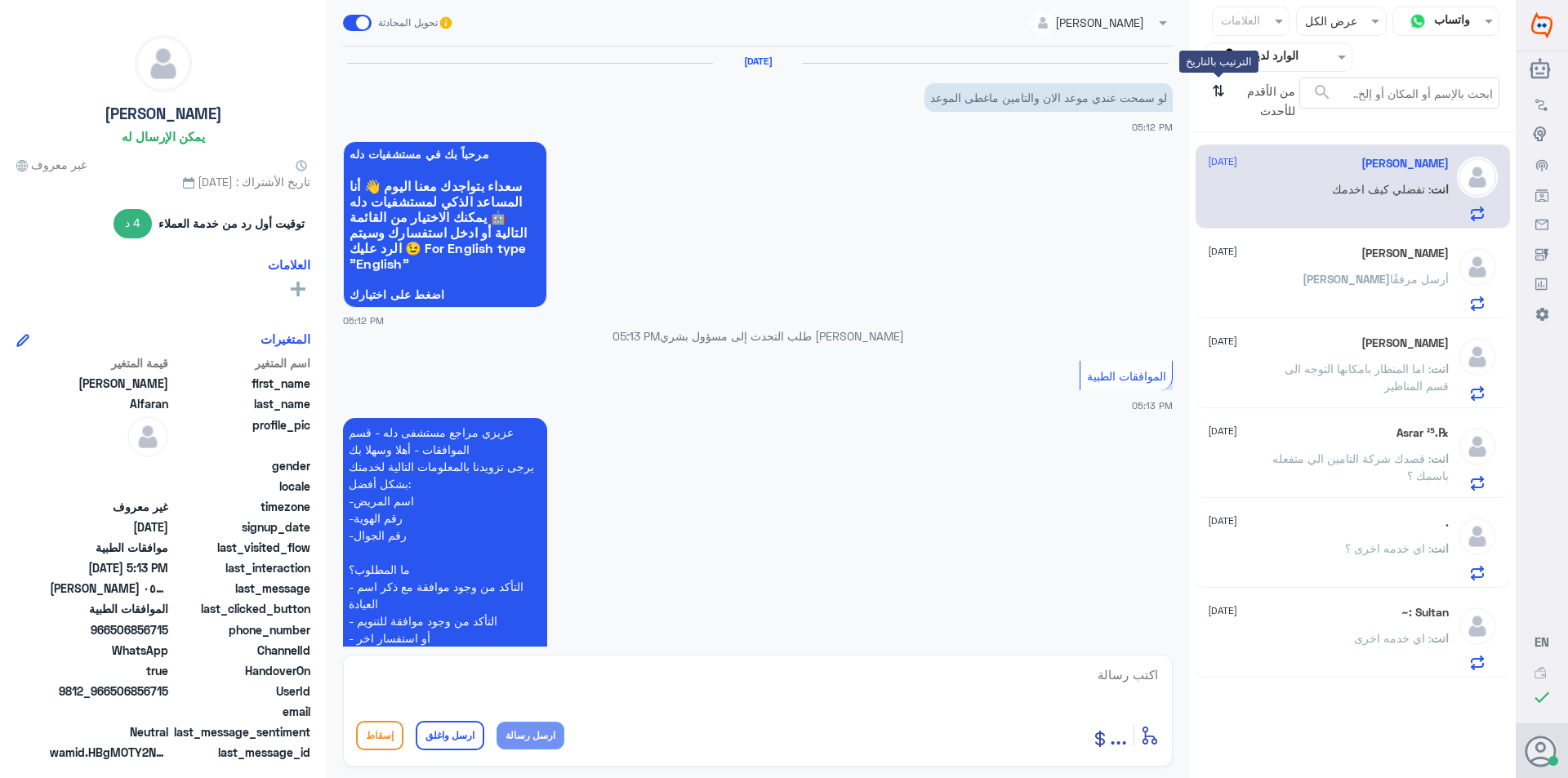
scroll to position [372, 0]
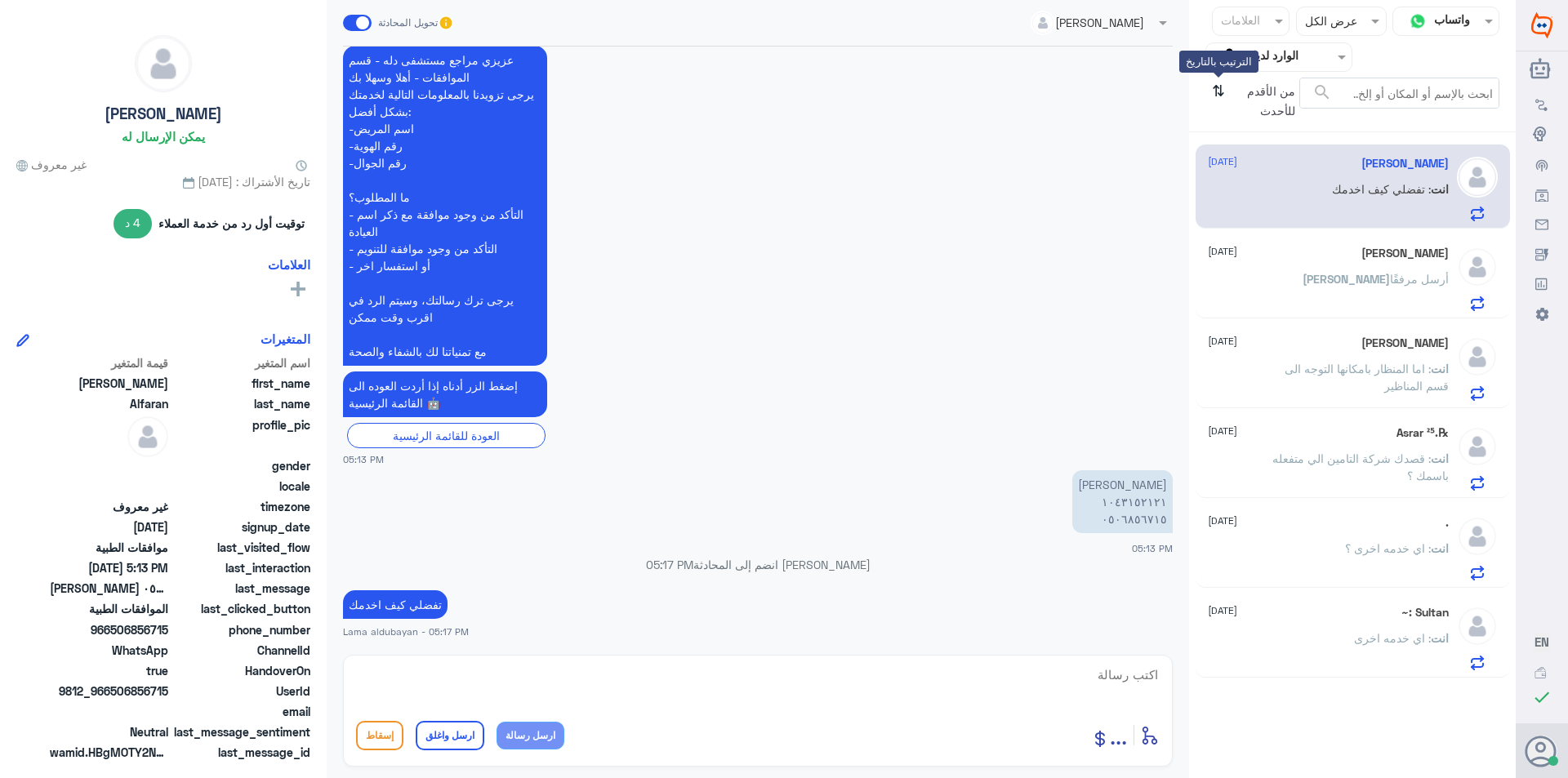
click at [1219, 95] on icon "⇅" at bounding box center [1218, 98] width 13 height 42
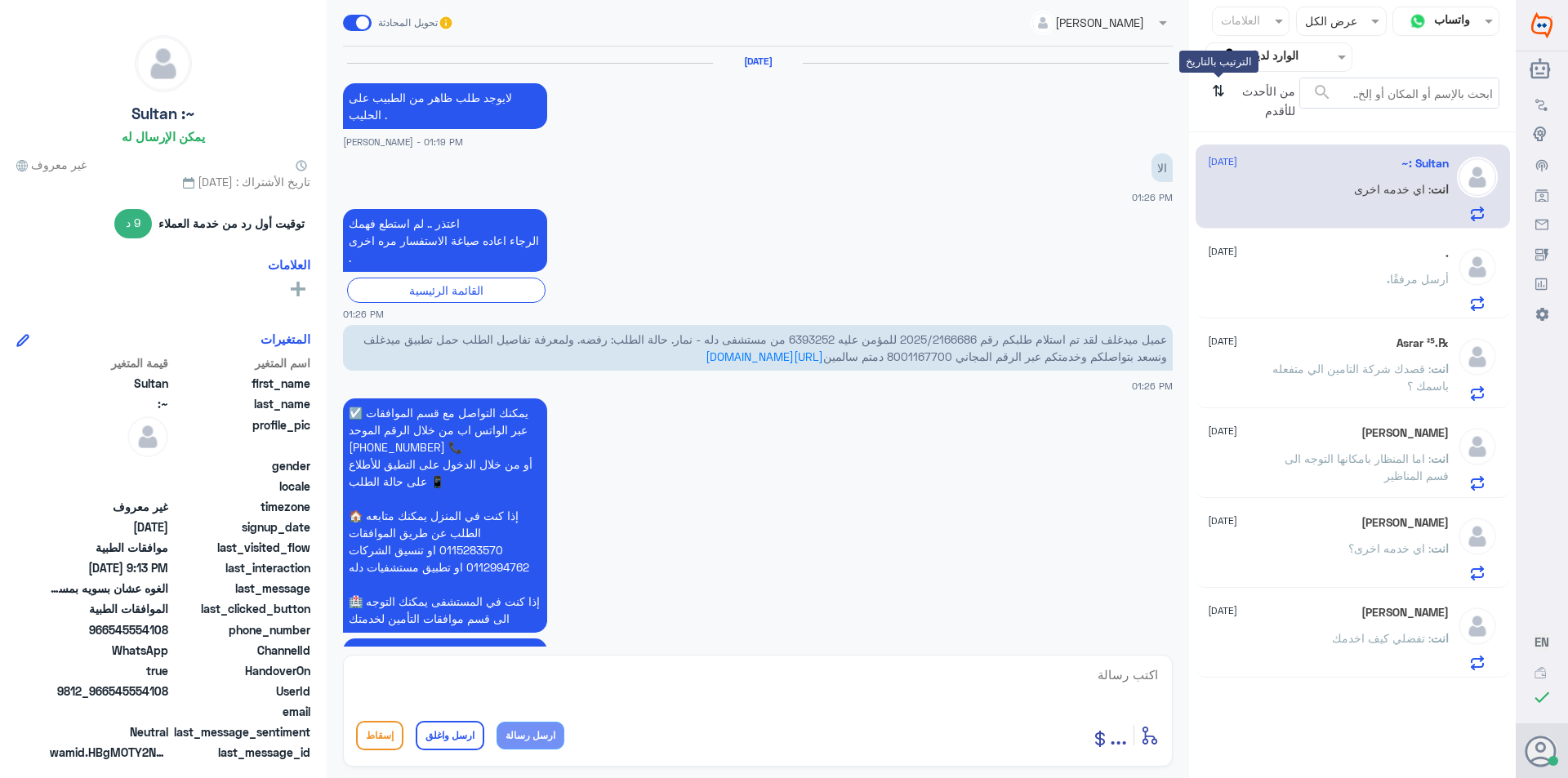
scroll to position [1595, 0]
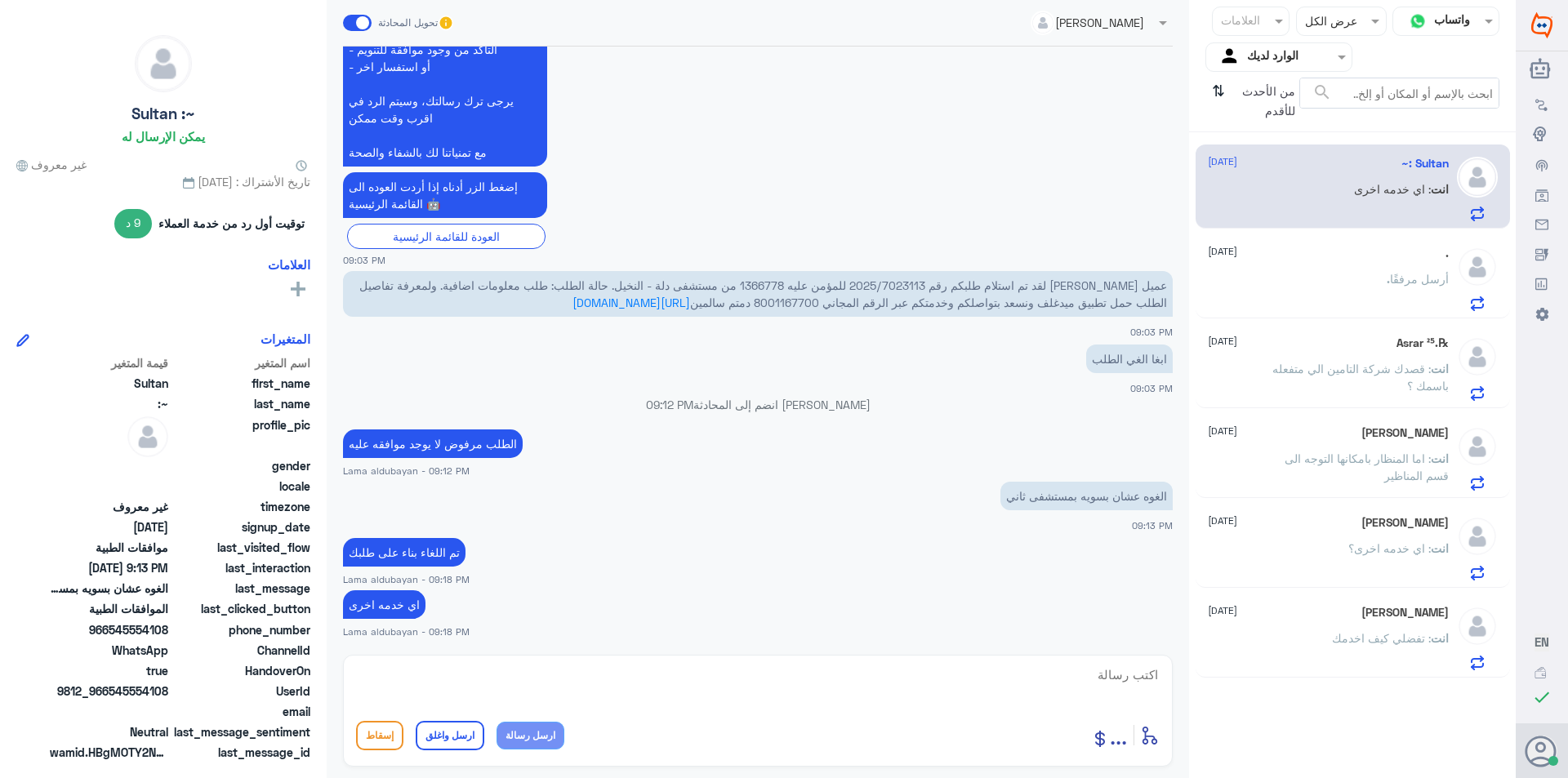
click at [1335, 283] on div ". أرسل مرفقًا" at bounding box center [1328, 292] width 241 height 37
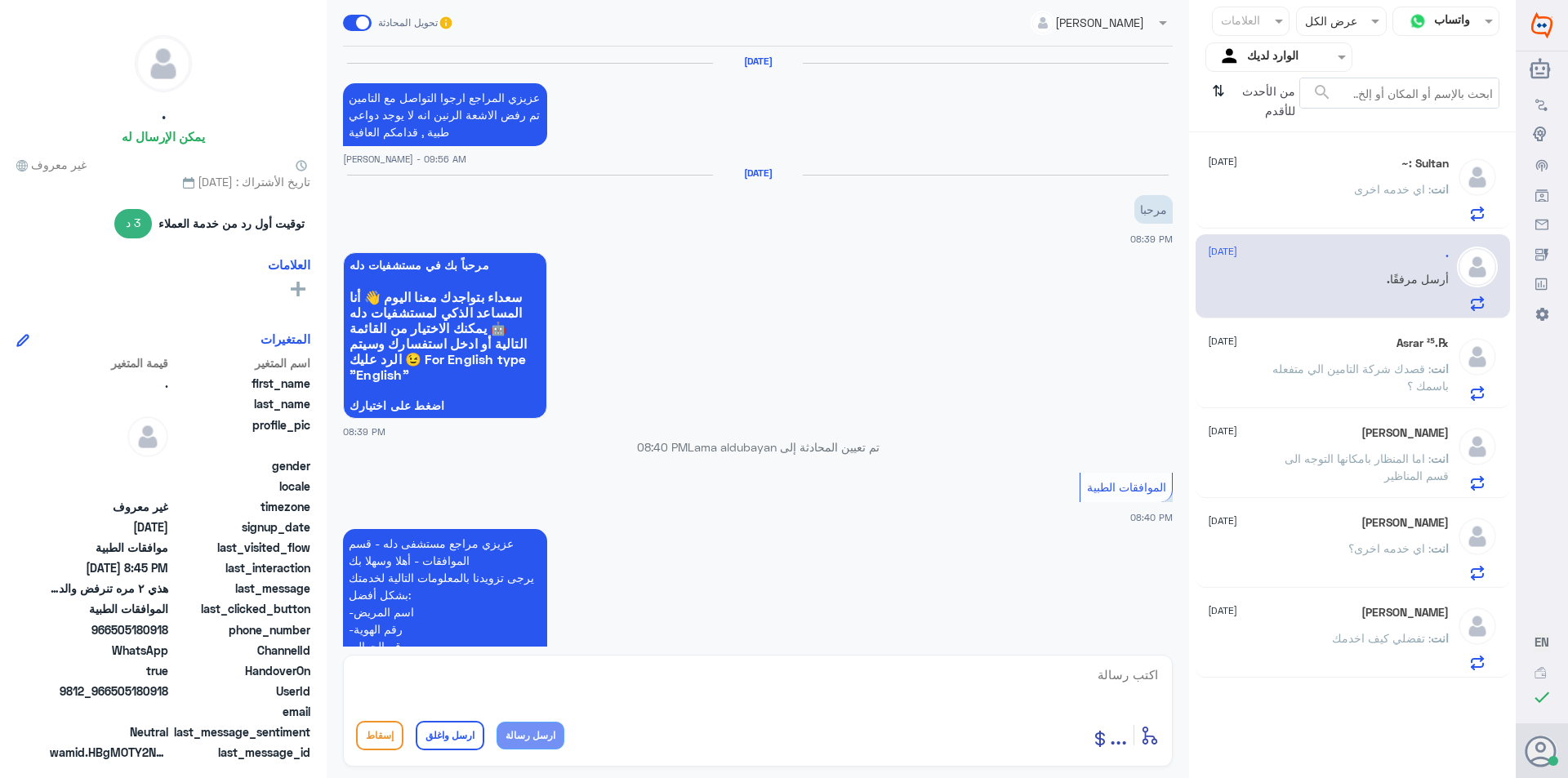
scroll to position [1097, 0]
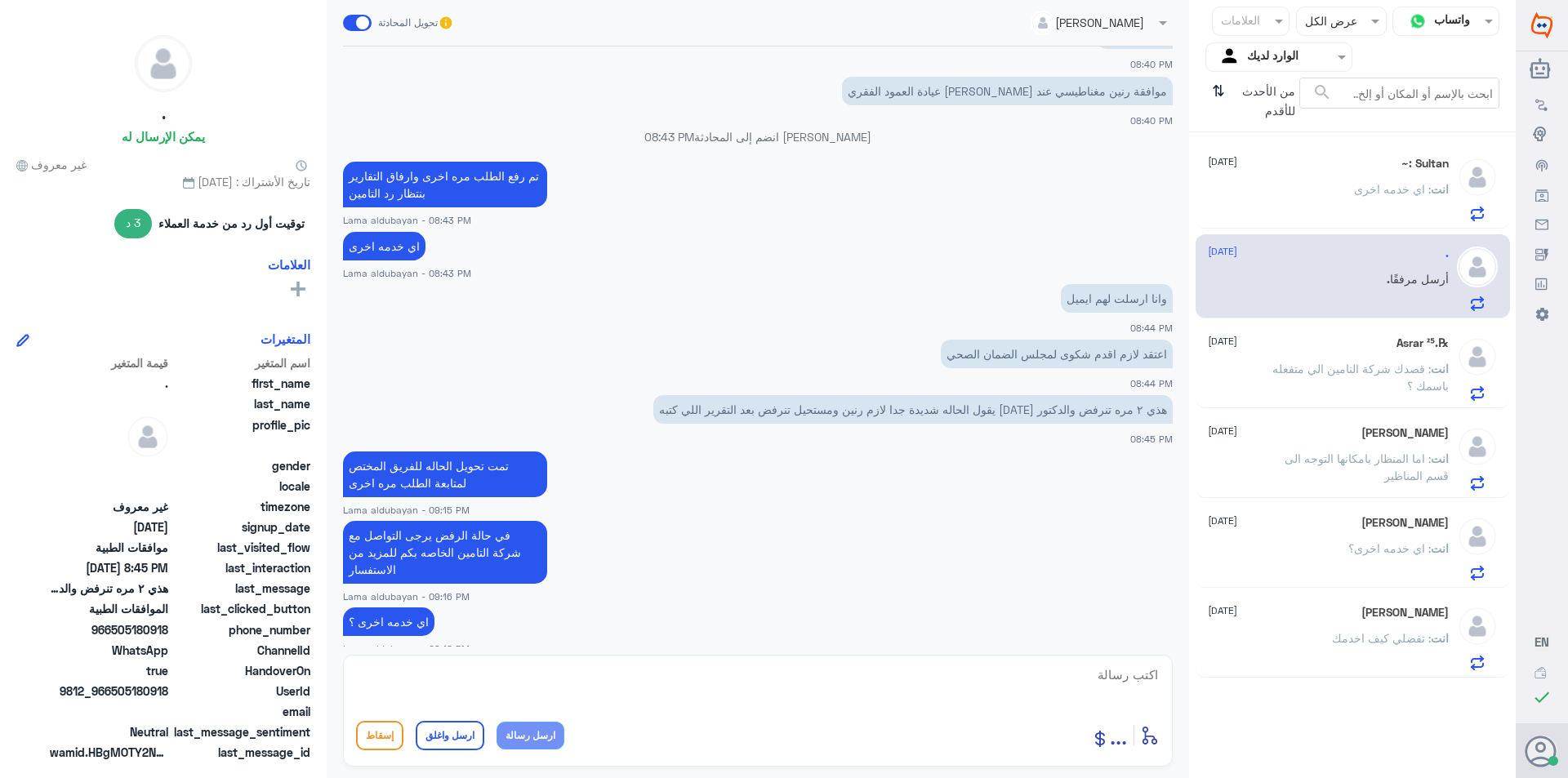
click at [1344, 213] on div "انت : اي خدمه اخرى" at bounding box center [1328, 202] width 241 height 37
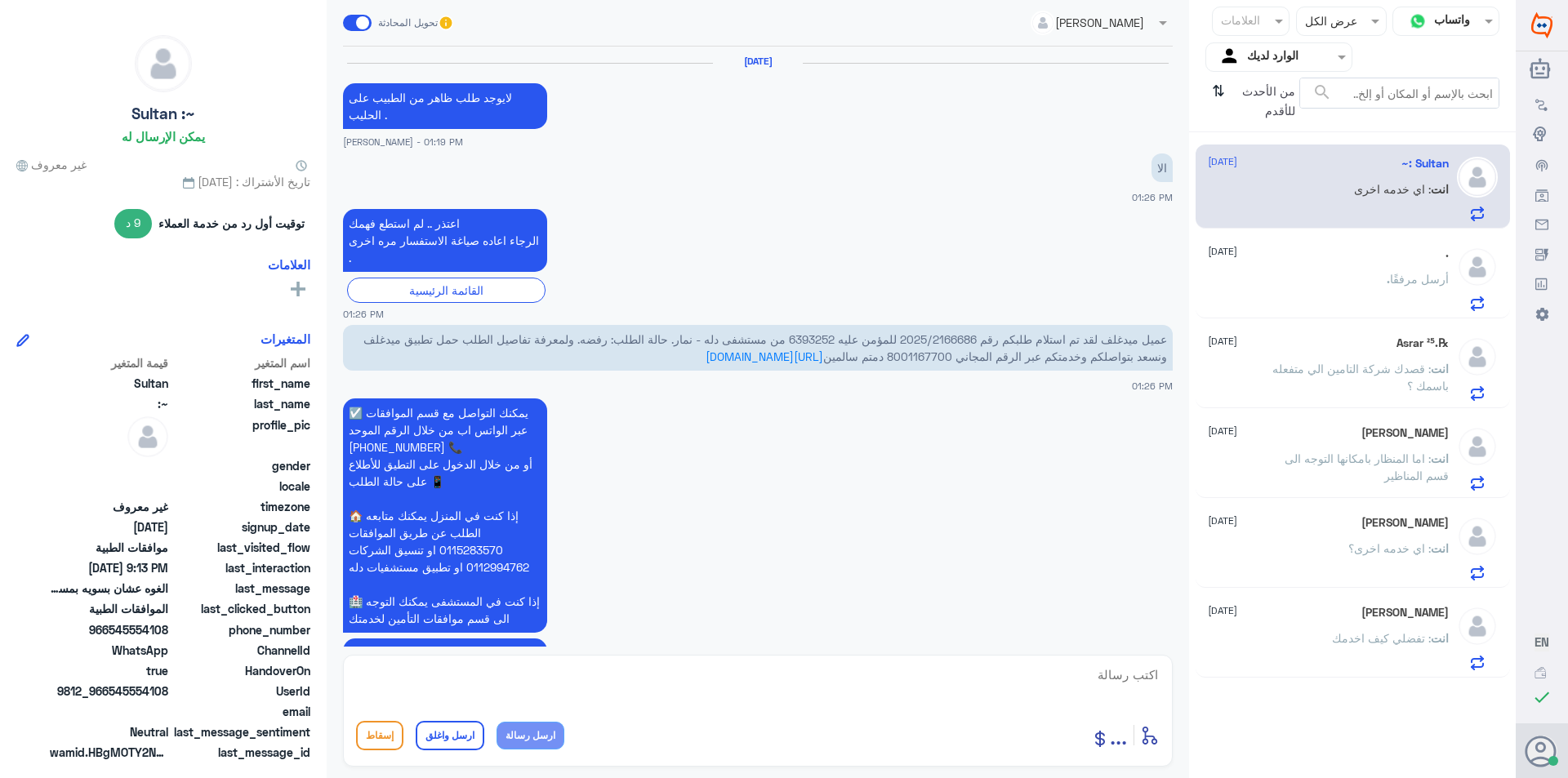
scroll to position [1595, 0]
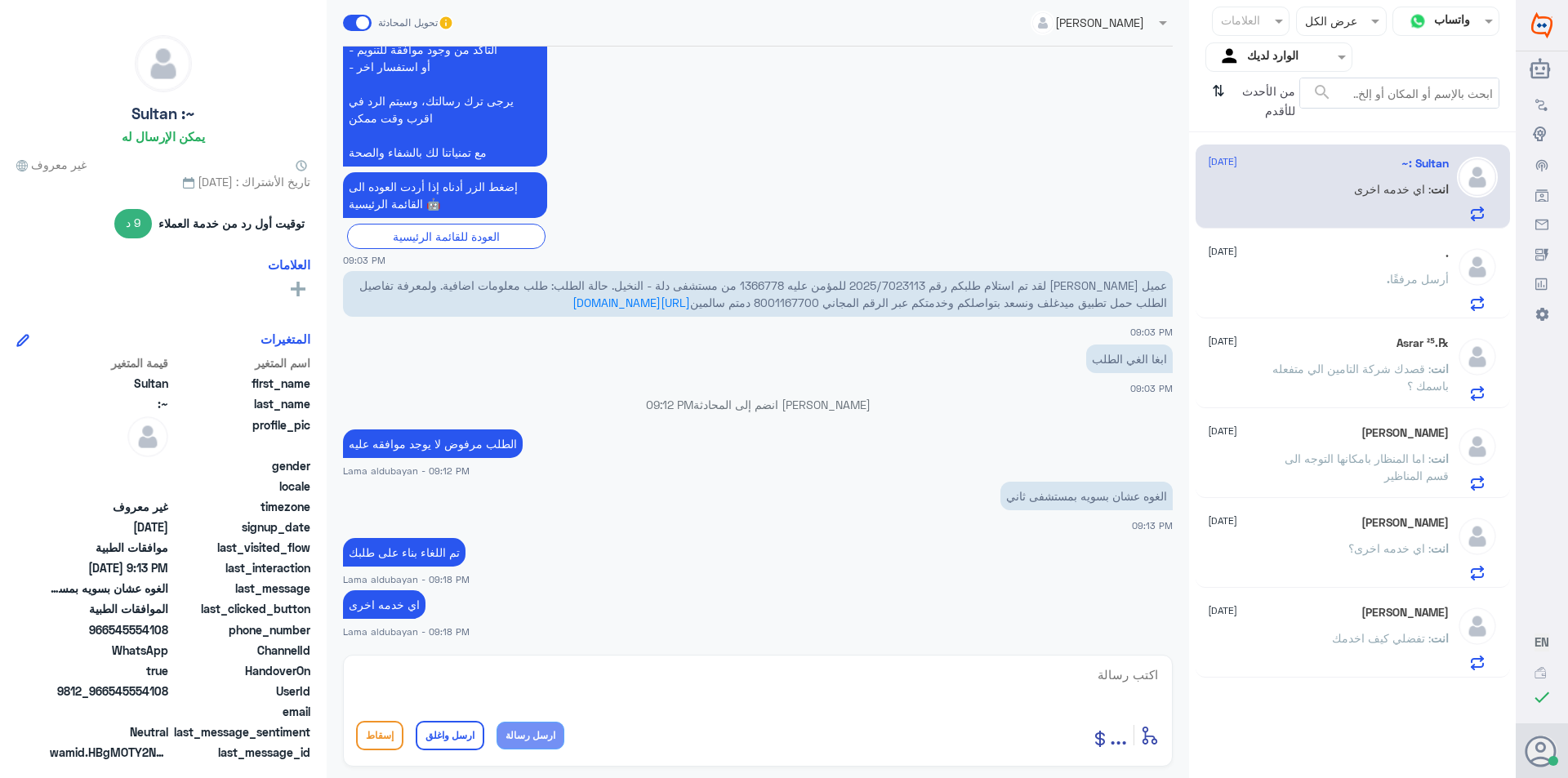
click at [1380, 551] on span ": اي خدمه اخرى؟" at bounding box center [1390, 549] width 82 height 14
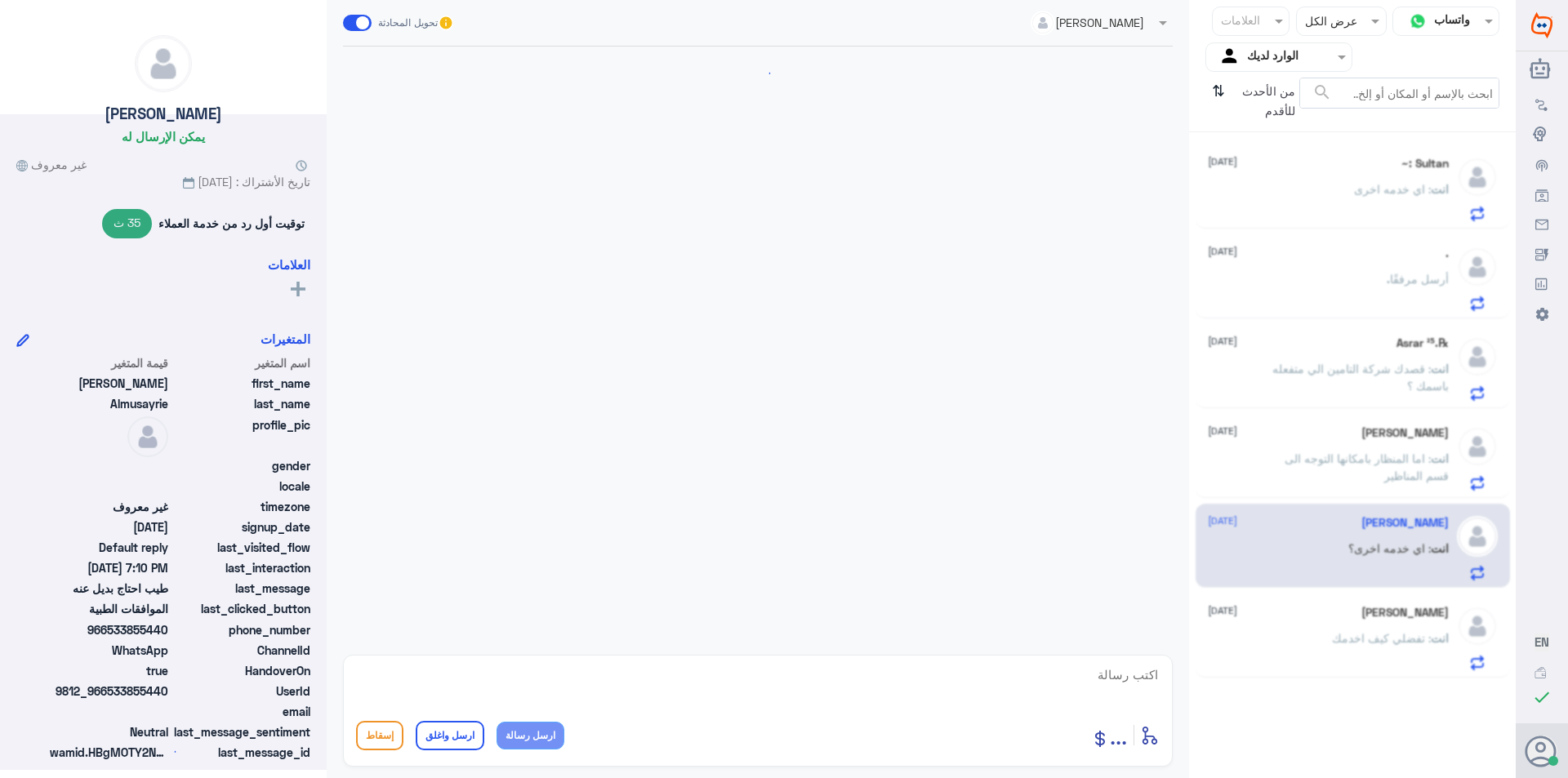
scroll to position [811, 0]
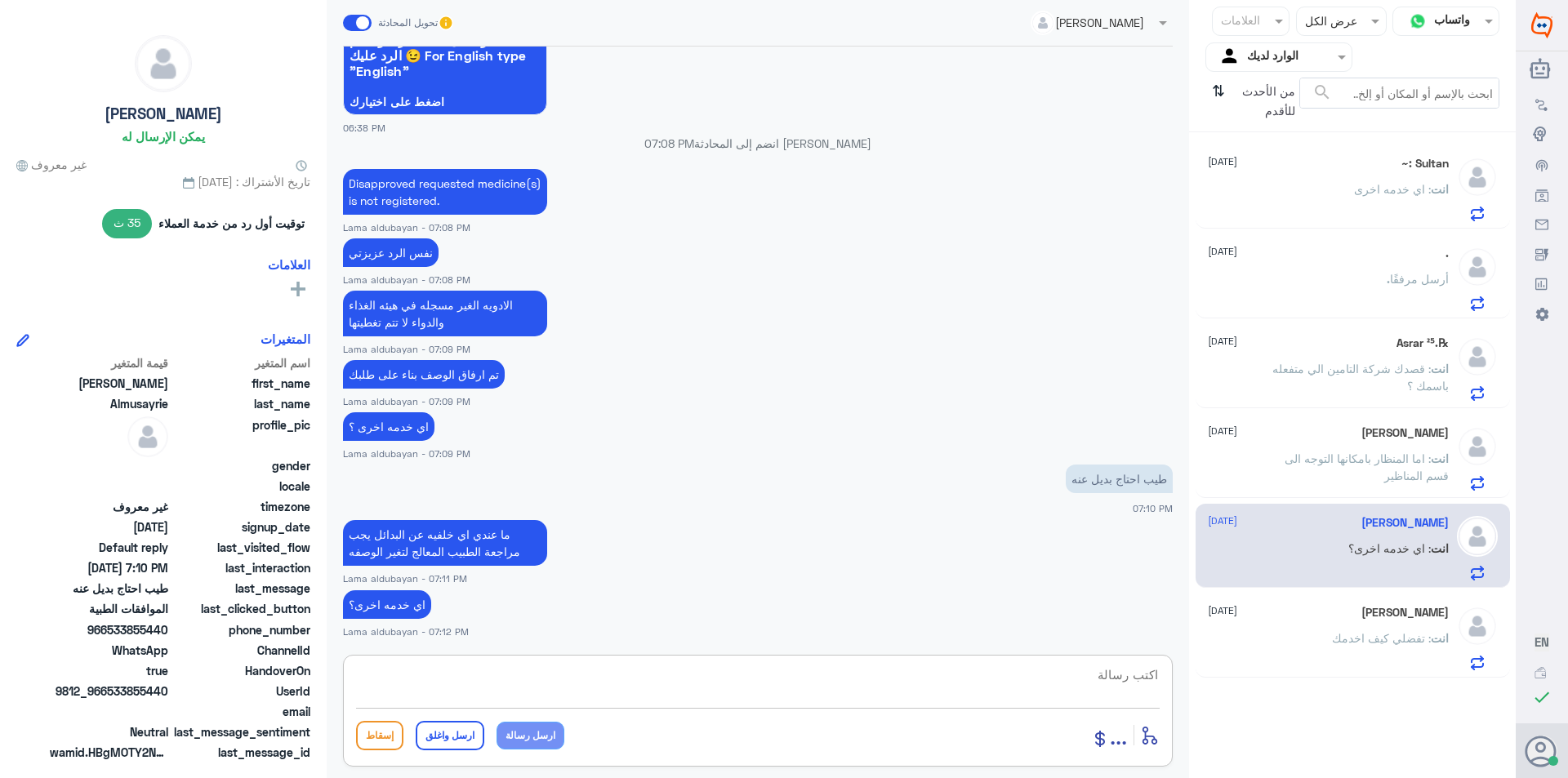
click at [796, 692] on textarea at bounding box center [758, 683] width 803 height 40
paste textarea "نشكر تواصلك مع مستشفيات دلة"
type textarea "نشكر تواصلك مع مستشفيات دلة"
click at [450, 741] on button "ارسل واغلق" at bounding box center [450, 735] width 69 height 30
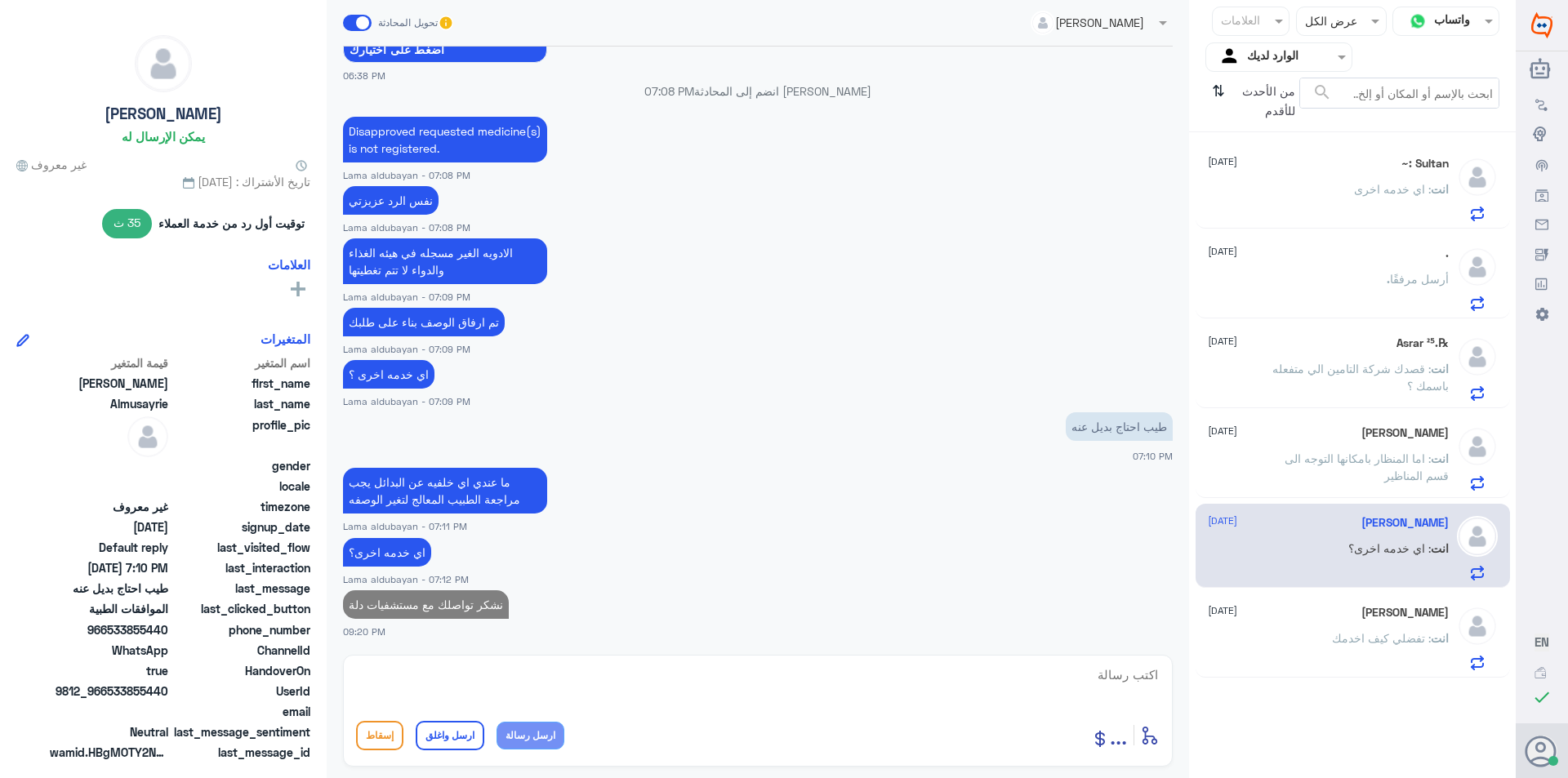
click at [1305, 600] on div "[PERSON_NAME] [DATE] انت : تفضلي كيف اخدمك" at bounding box center [1352, 636] width 314 height 84
click at [1337, 458] on span ": اما المنظار بامكانها التوجه الى قسم المناظير" at bounding box center [1366, 466] width 164 height 31
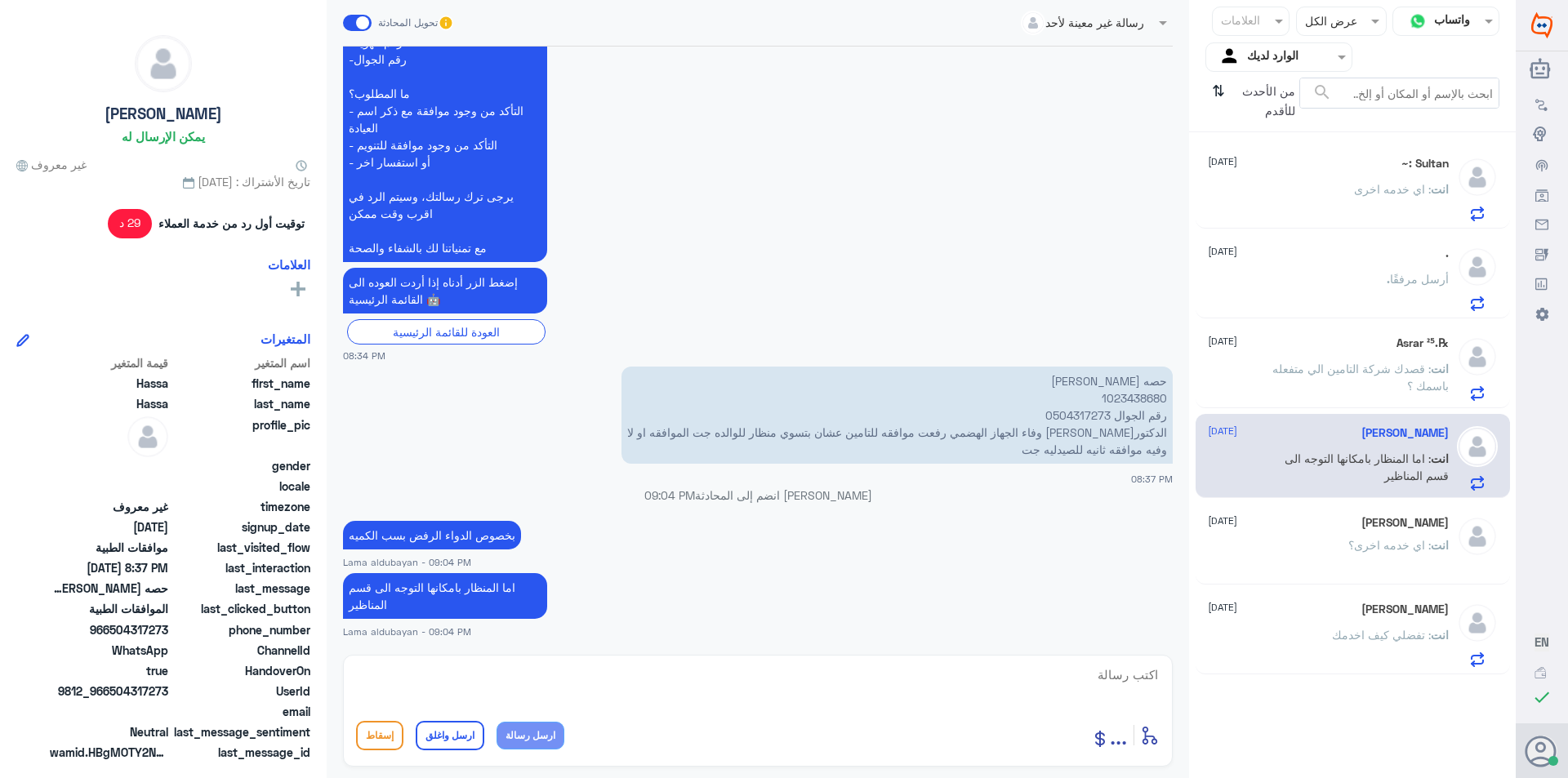
scroll to position [528, 0]
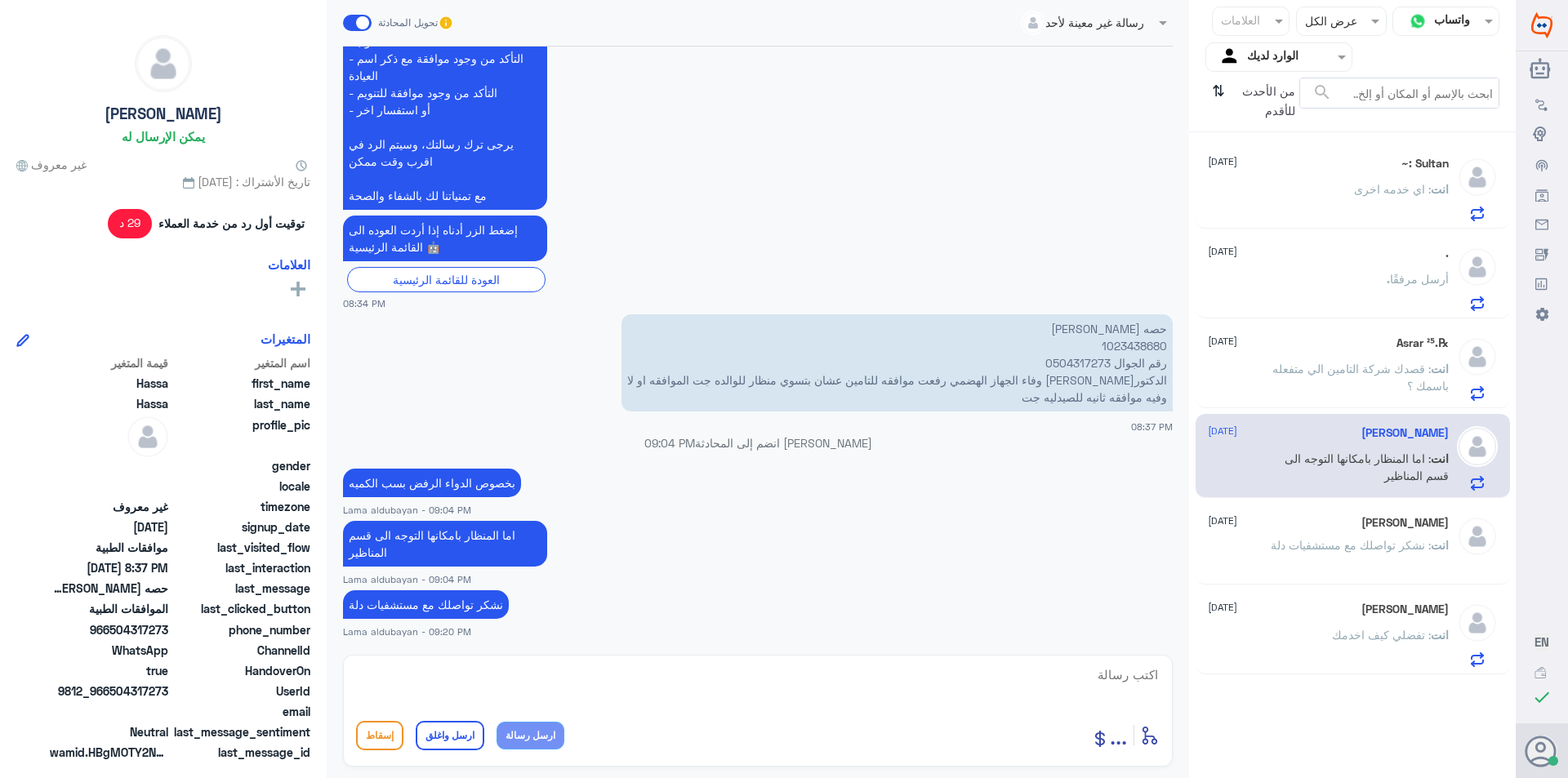
click at [1000, 678] on textarea at bounding box center [758, 683] width 803 height 40
paste textarea "نشكر تواصلك مع مستشفيات دلة"
type textarea "نشكر تواصلك مع مستشفيات دلة"
drag, startPoint x: 974, startPoint y: 675, endPoint x: 1336, endPoint y: 709, distance: 363.6
click at [1336, 709] on div "قناة واتساب Status × عرض الكل العلامات Agent Filter الوارد لديك search من الأحد…" at bounding box center [758, 391] width 1515 height 782
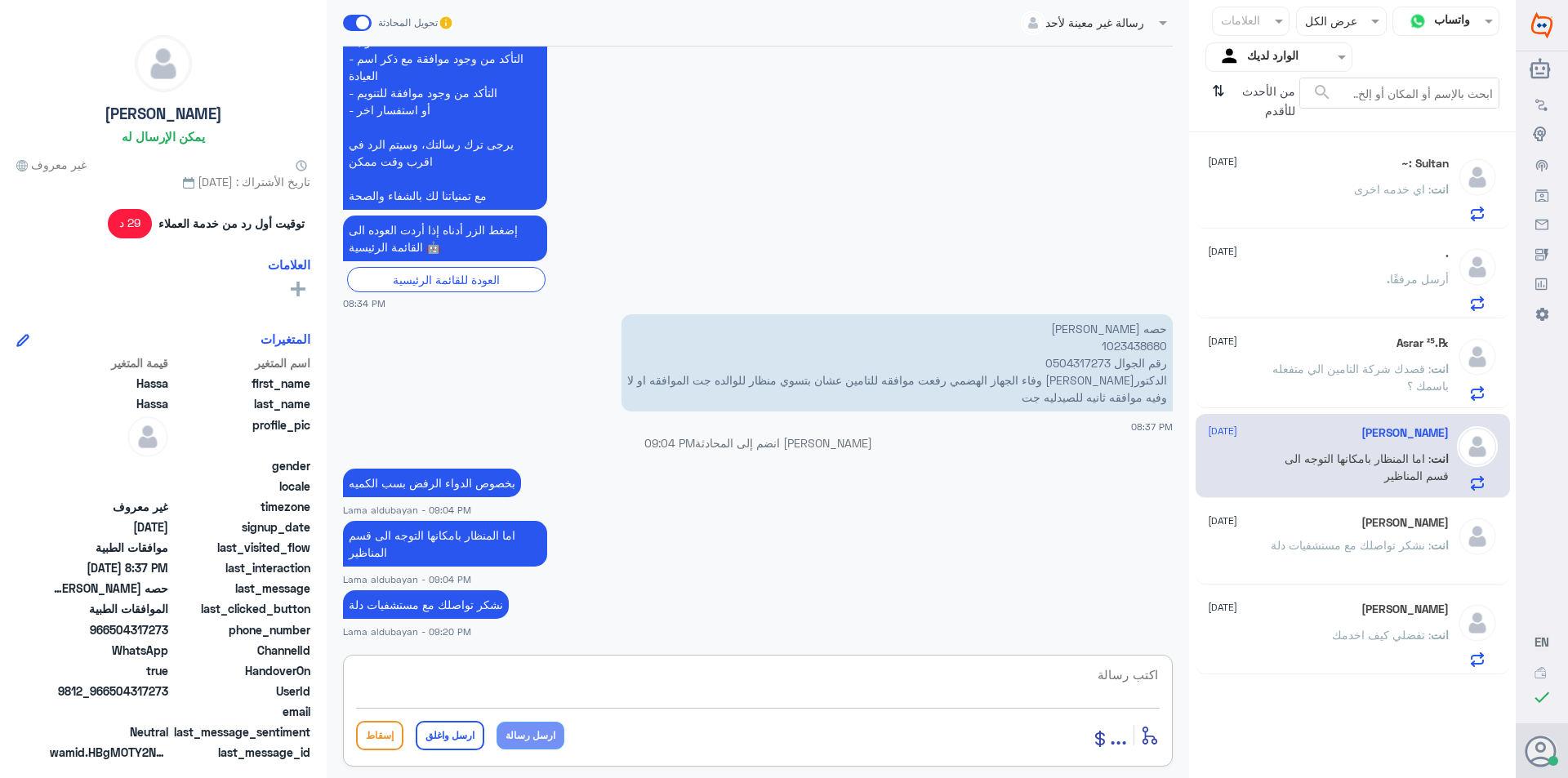
click at [1392, 623] on div "[PERSON_NAME] [DATE] انت : تفضلي كيف اخدمك" at bounding box center [1328, 635] width 241 height 64
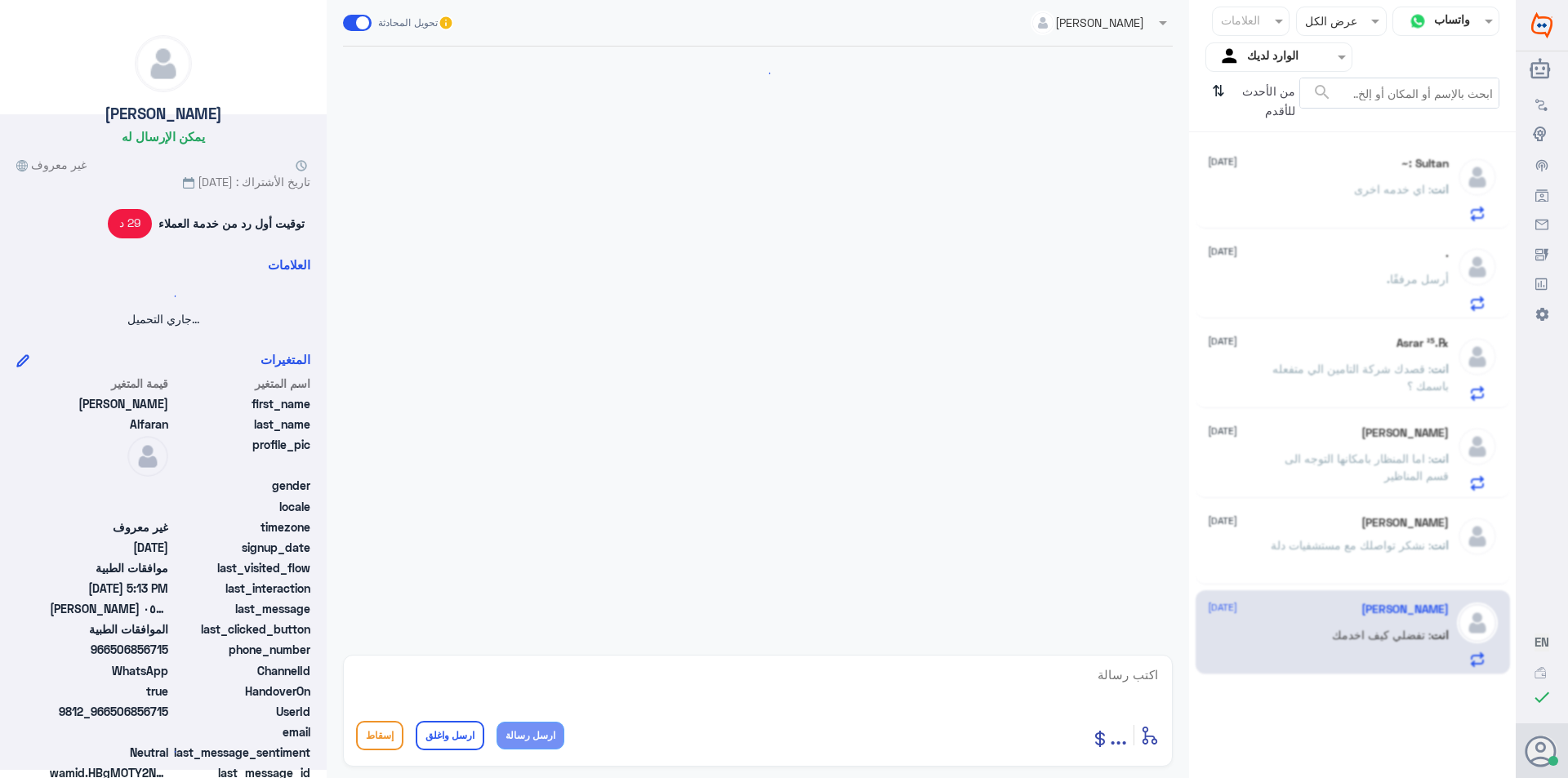
scroll to position [372, 0]
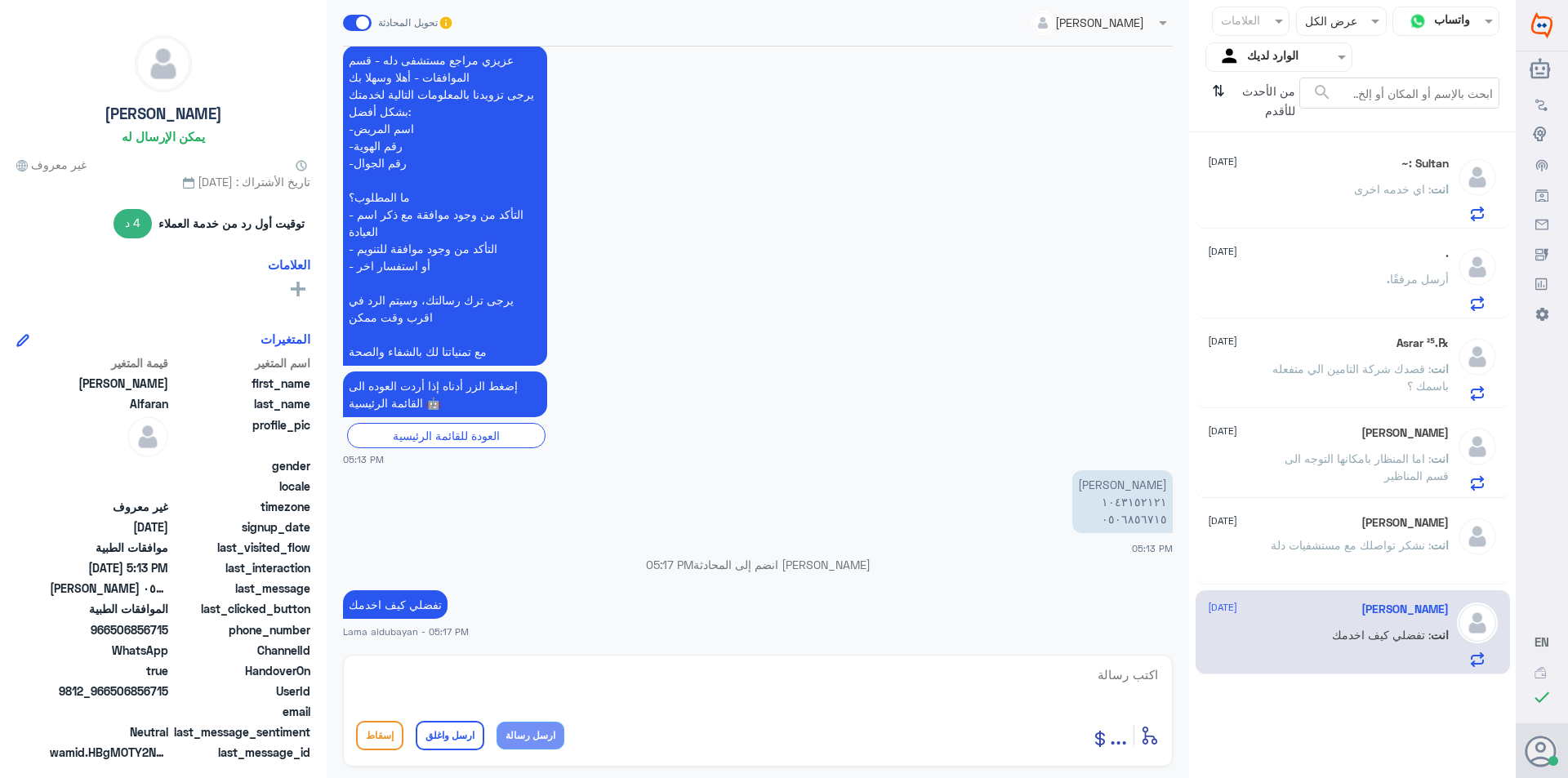
click at [1395, 194] on span ": اي خدمه اخرى" at bounding box center [1392, 189] width 77 height 14
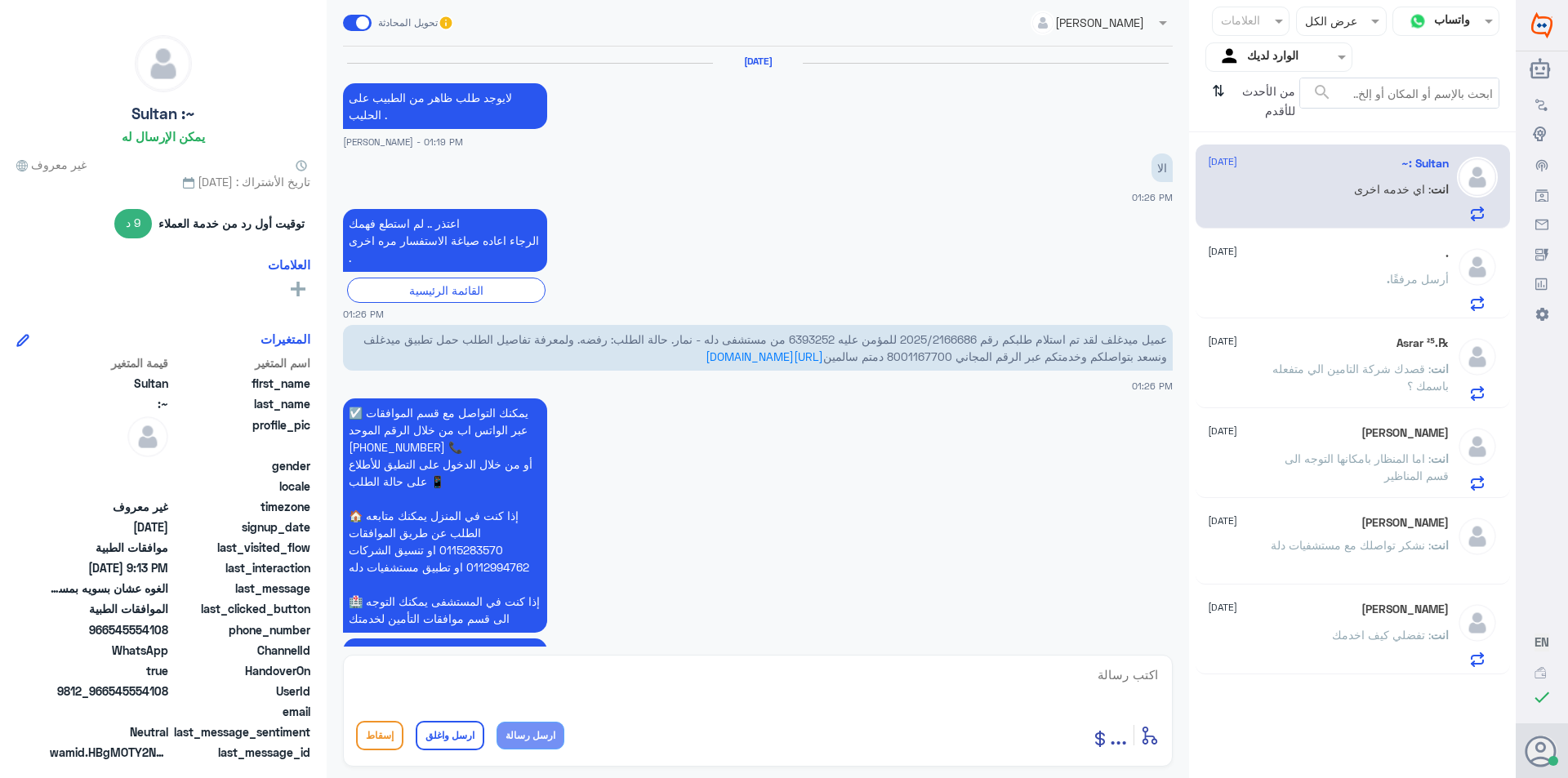
scroll to position [1595, 0]
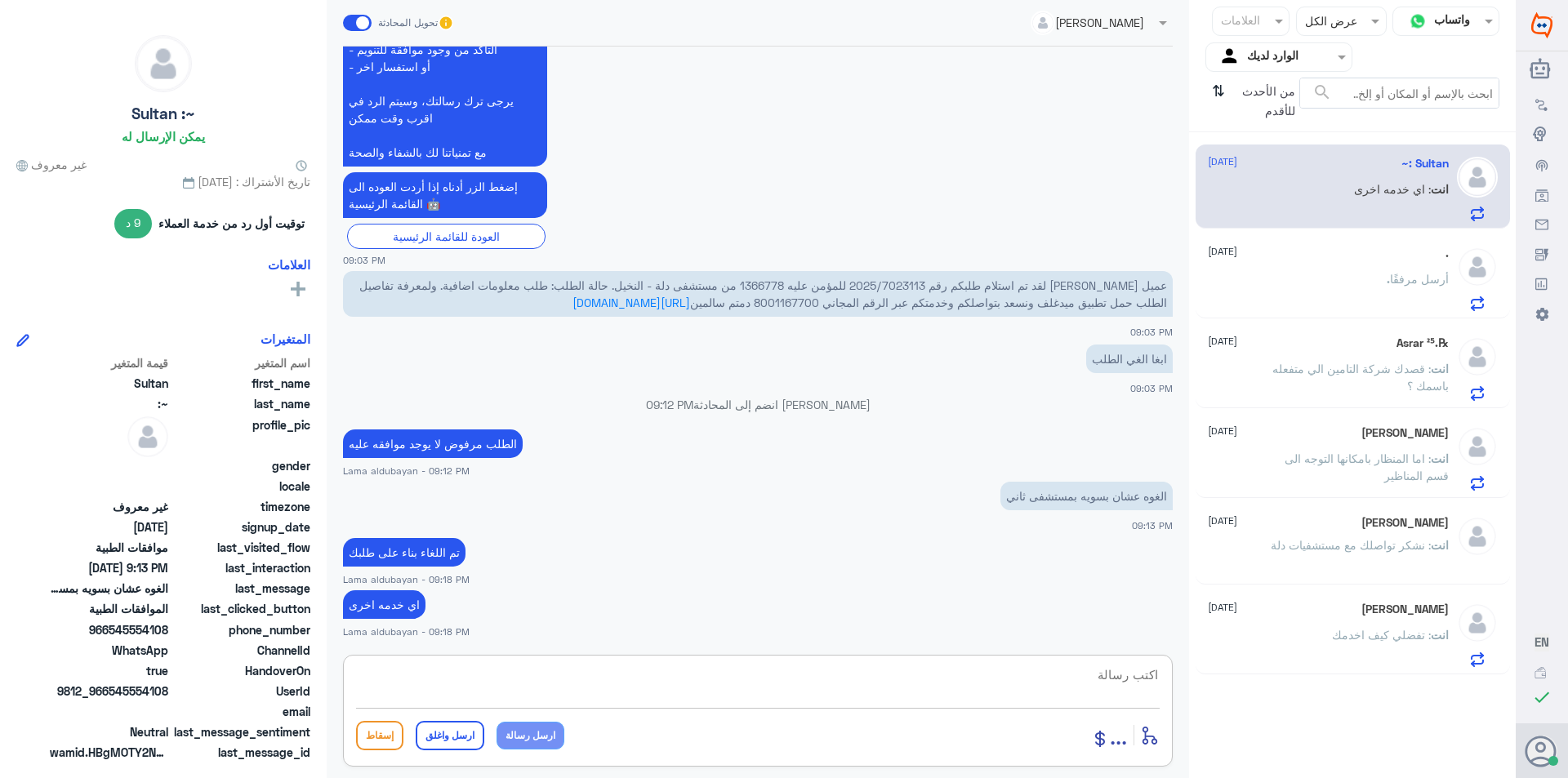
click at [885, 680] on textarea at bounding box center [758, 683] width 803 height 40
paste textarea "نشكر تواصلك مع مستشفيات دلة"
type textarea "نشكر تواصلك مع مستشفيات دلة"
click at [435, 742] on button "ارسل واغلق" at bounding box center [450, 735] width 69 height 30
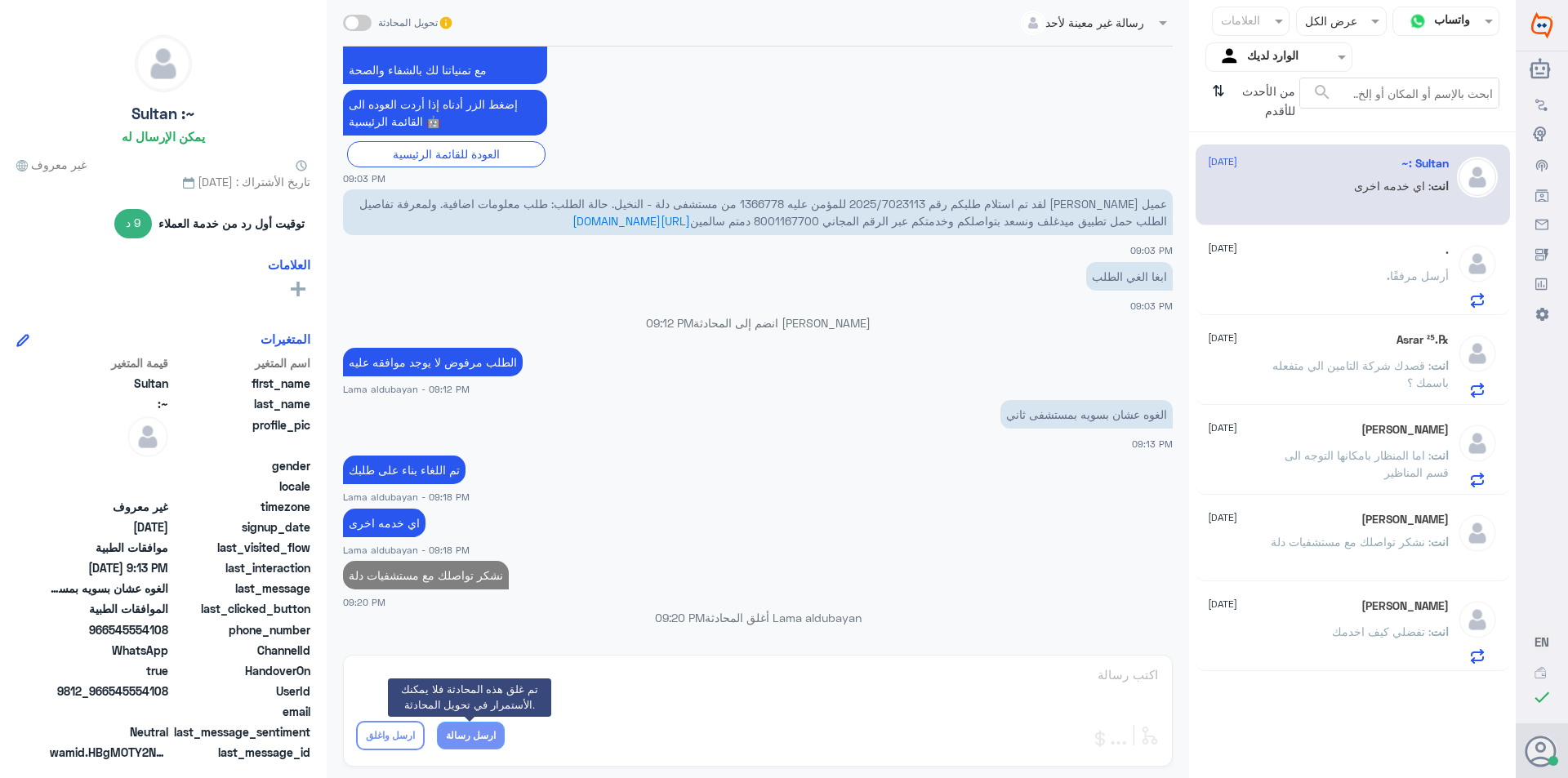
scroll to position [1644, 0]
click at [1368, 277] on div ". أرسل مرفقًا" at bounding box center [1328, 289] width 241 height 37
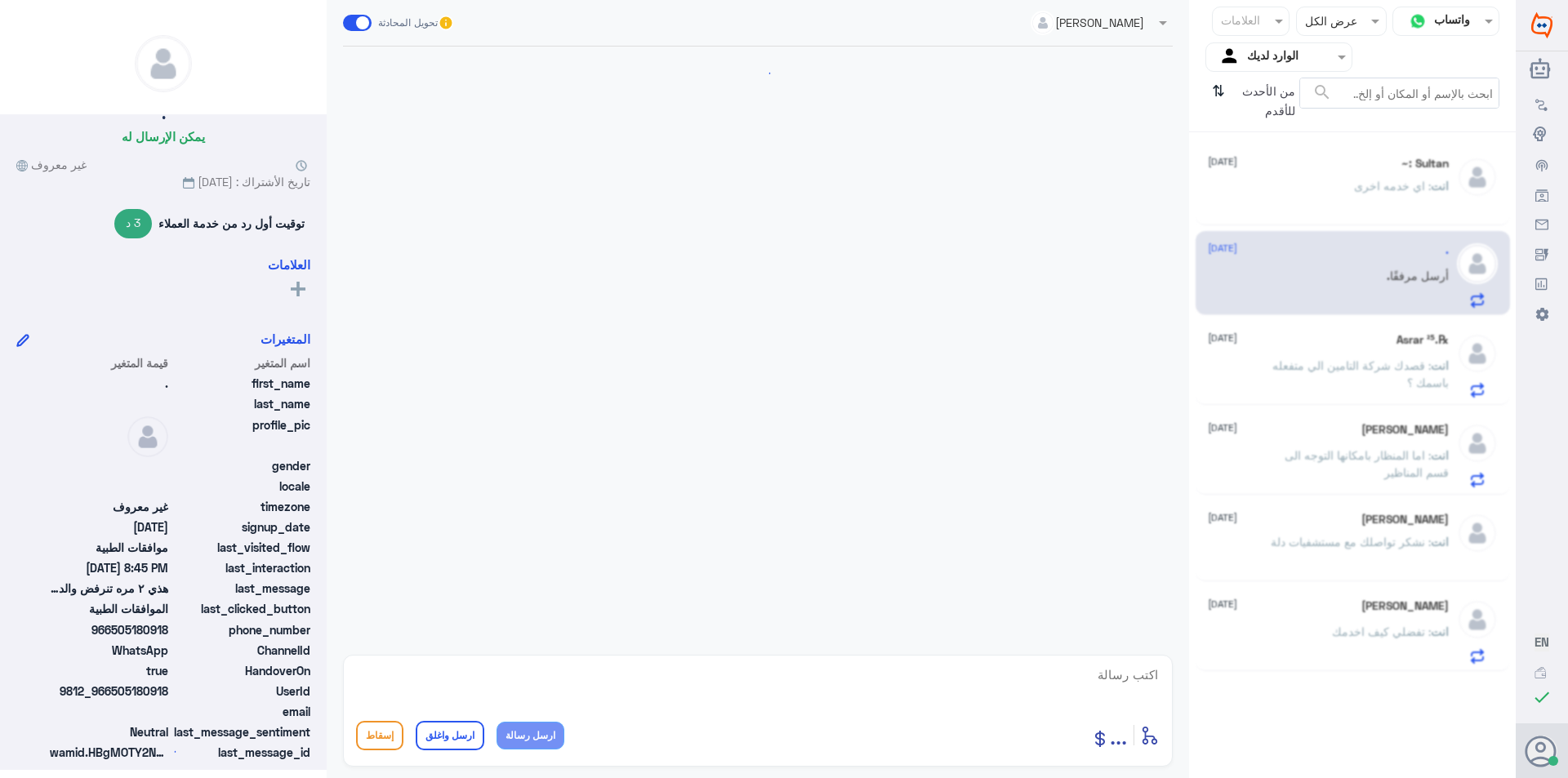
scroll to position [1097, 0]
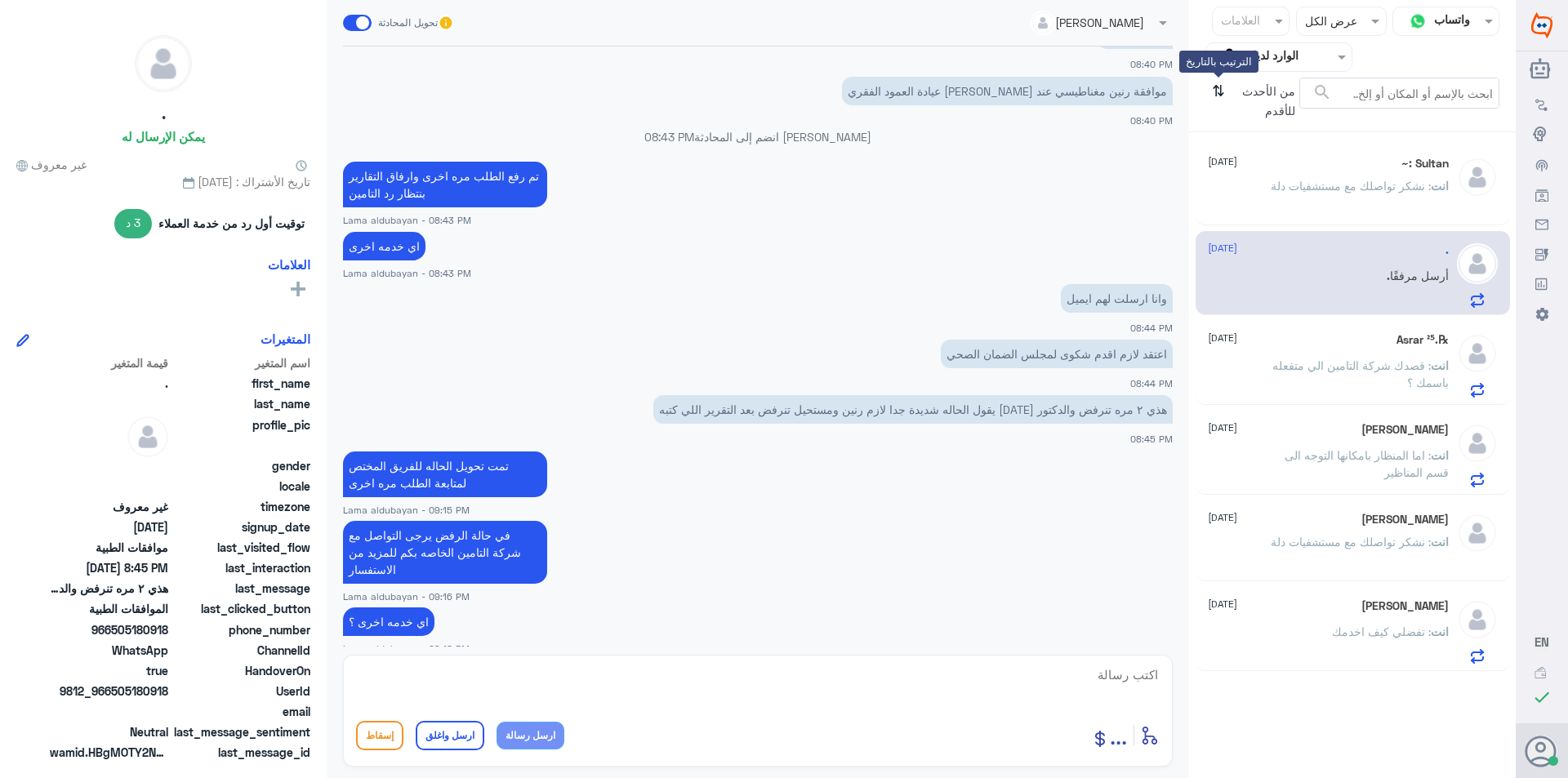
click at [1215, 97] on icon "⇅" at bounding box center [1218, 98] width 13 height 42
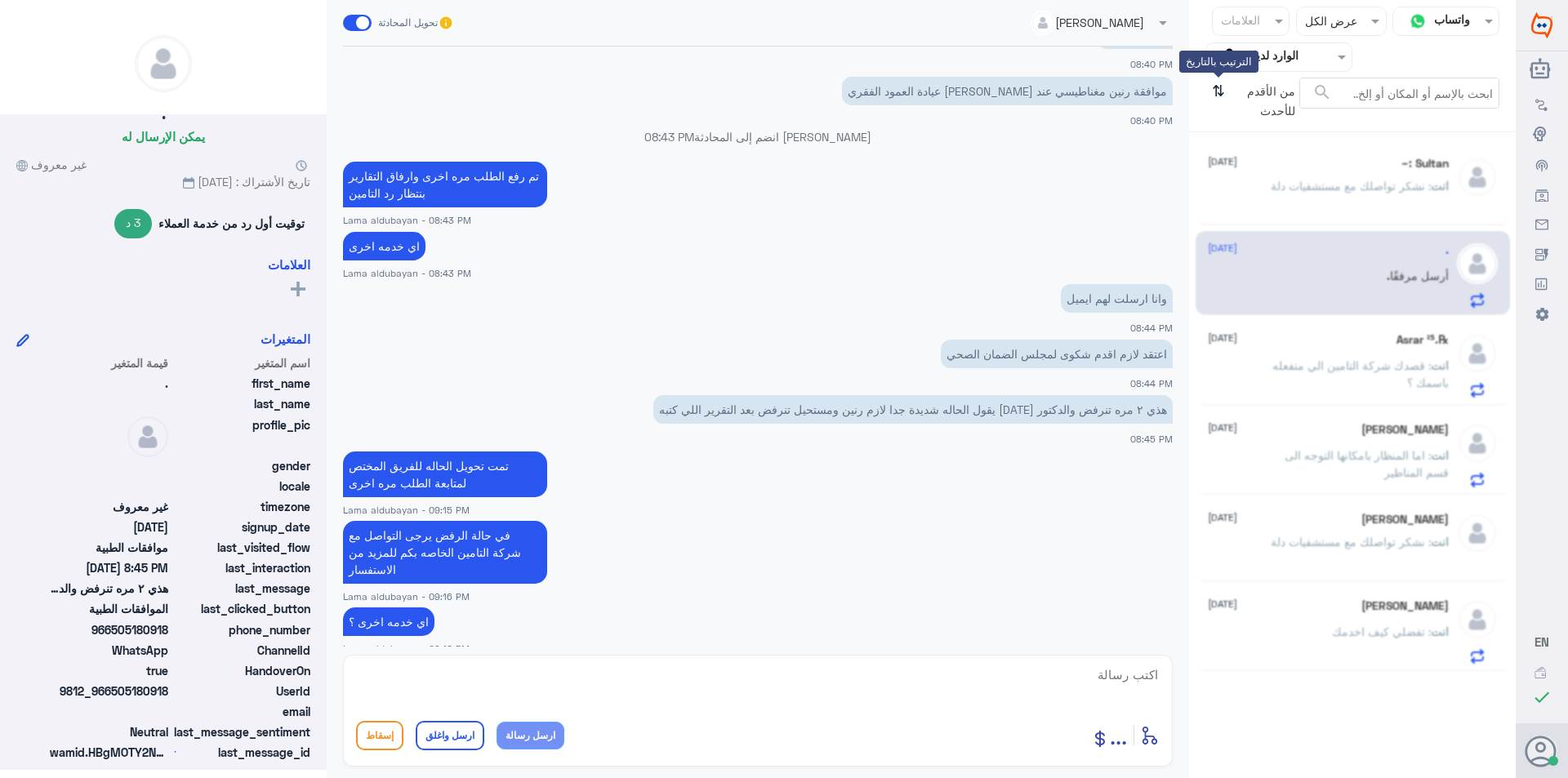
scroll to position [0, 0]
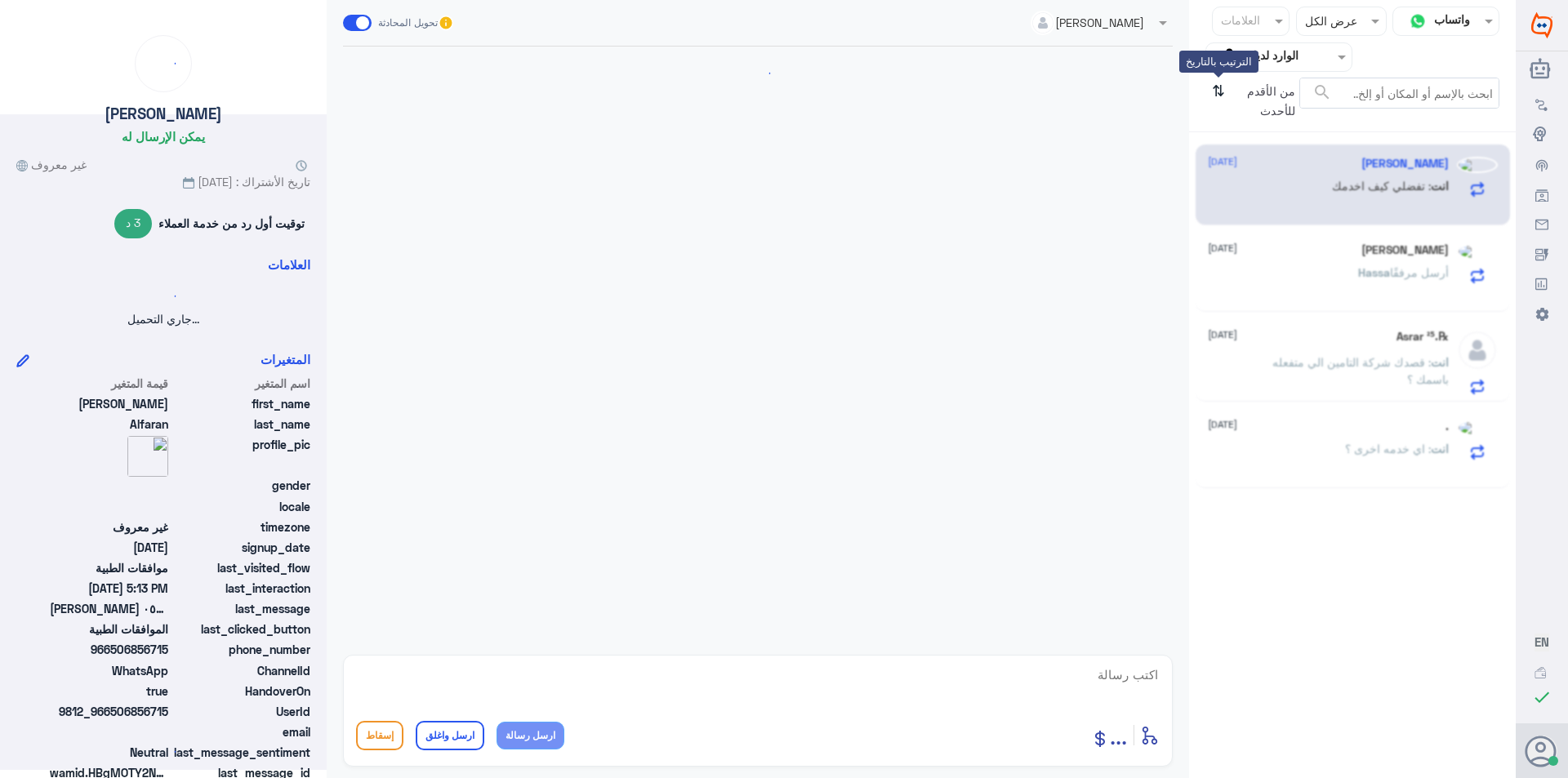
click at [1219, 93] on icon "⇅" at bounding box center [1218, 98] width 13 height 42
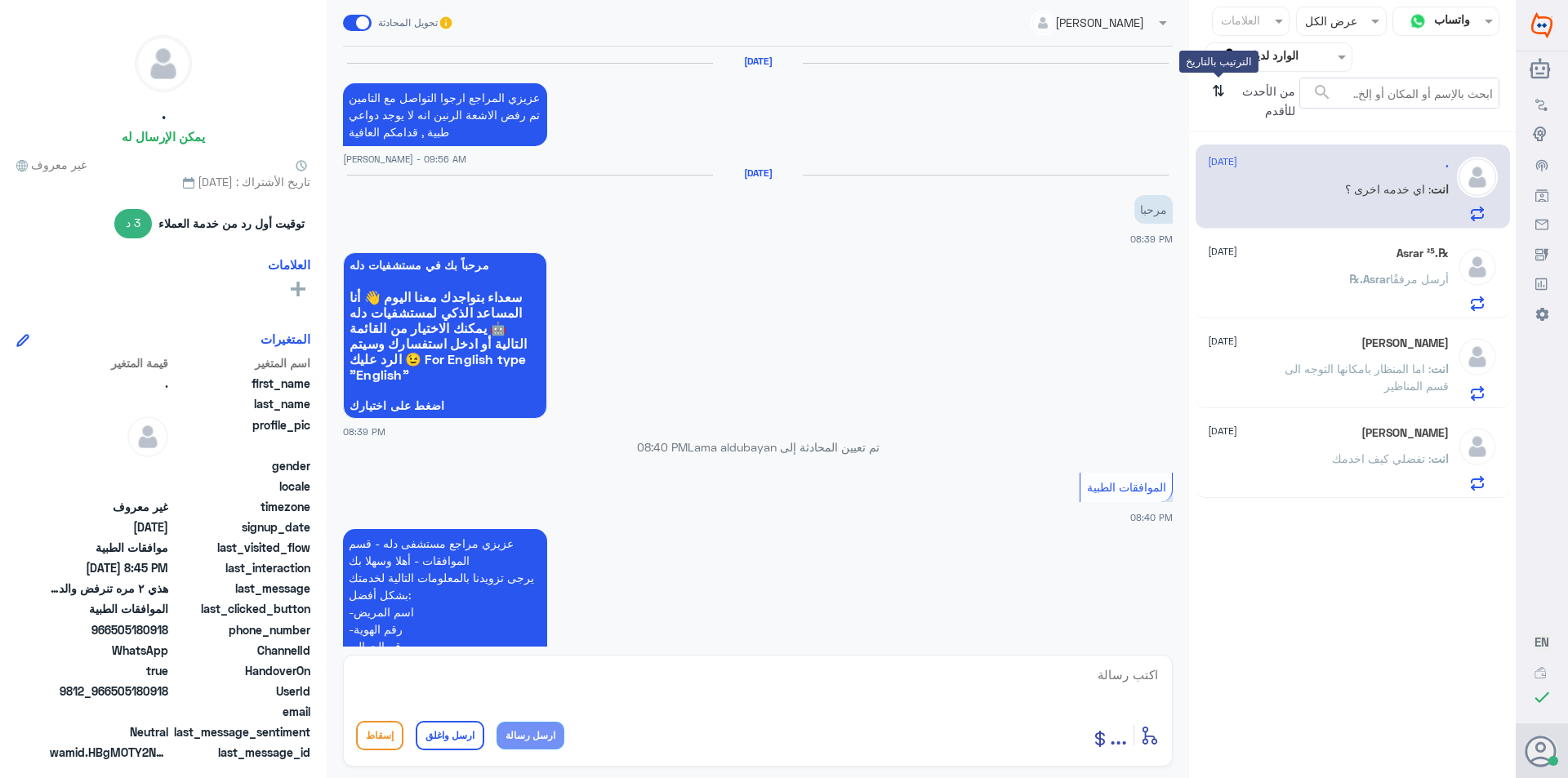
scroll to position [1097, 0]
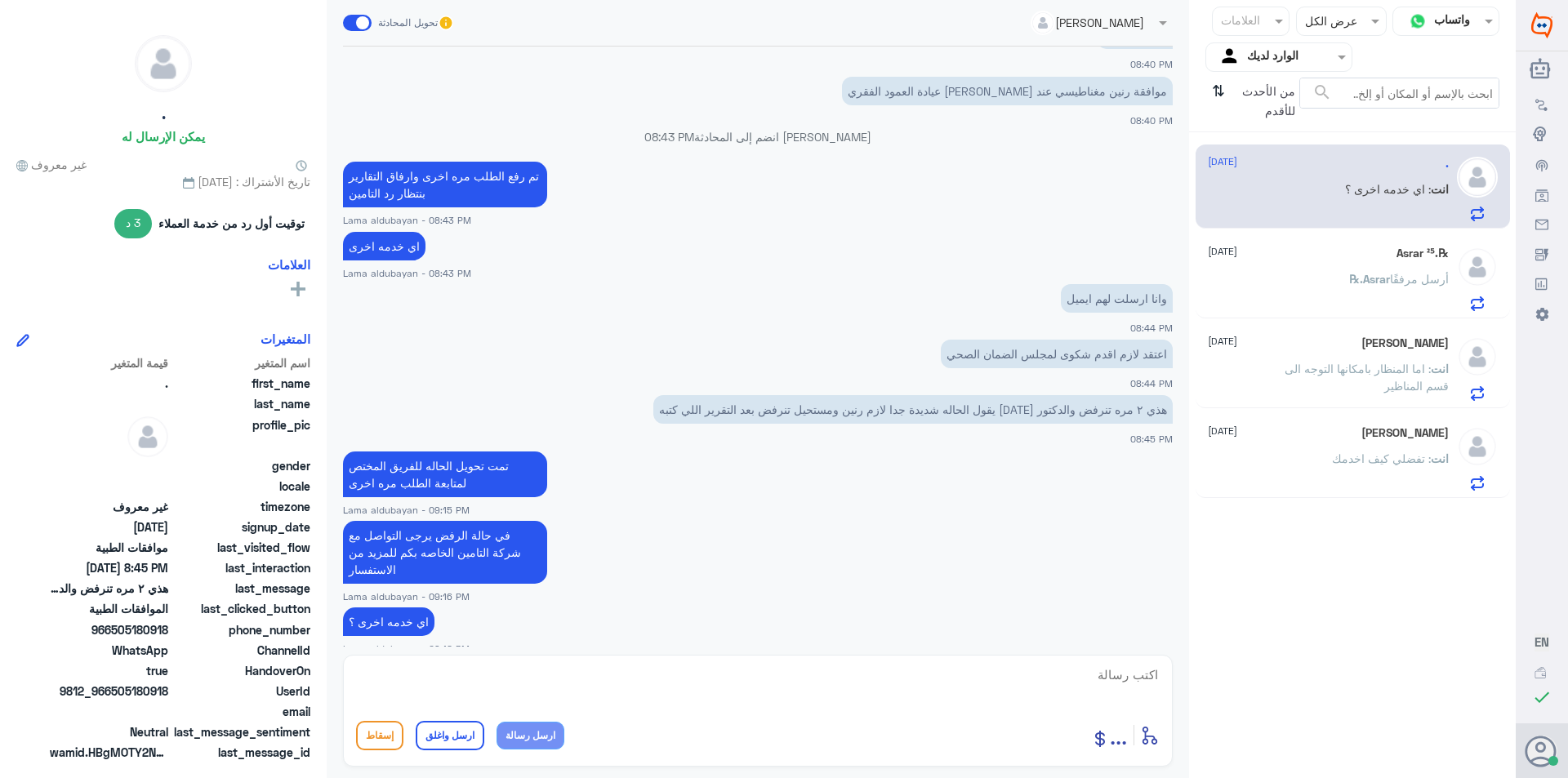
click at [1369, 291] on p "℞.Asrar أرسل مرفقًا" at bounding box center [1398, 291] width 99 height 41
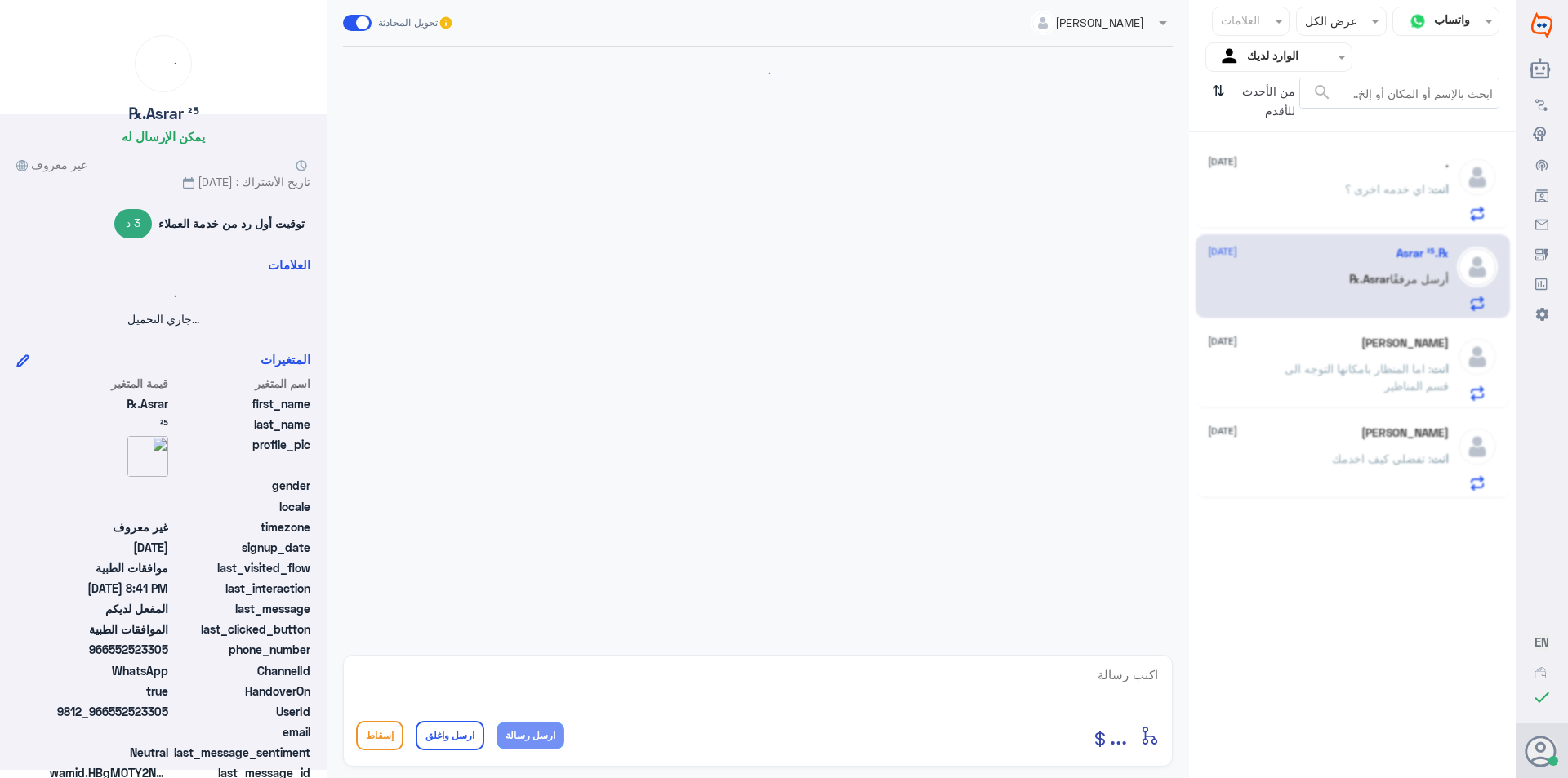
drag, startPoint x: 1363, startPoint y: 355, endPoint x: 1363, endPoint y: 366, distance: 11.0
click at [1363, 365] on div "Hassa Hassa [DATE] انت : اما المنظار بامكانها التوجه الى قسم المناظير" at bounding box center [1328, 369] width 241 height 64
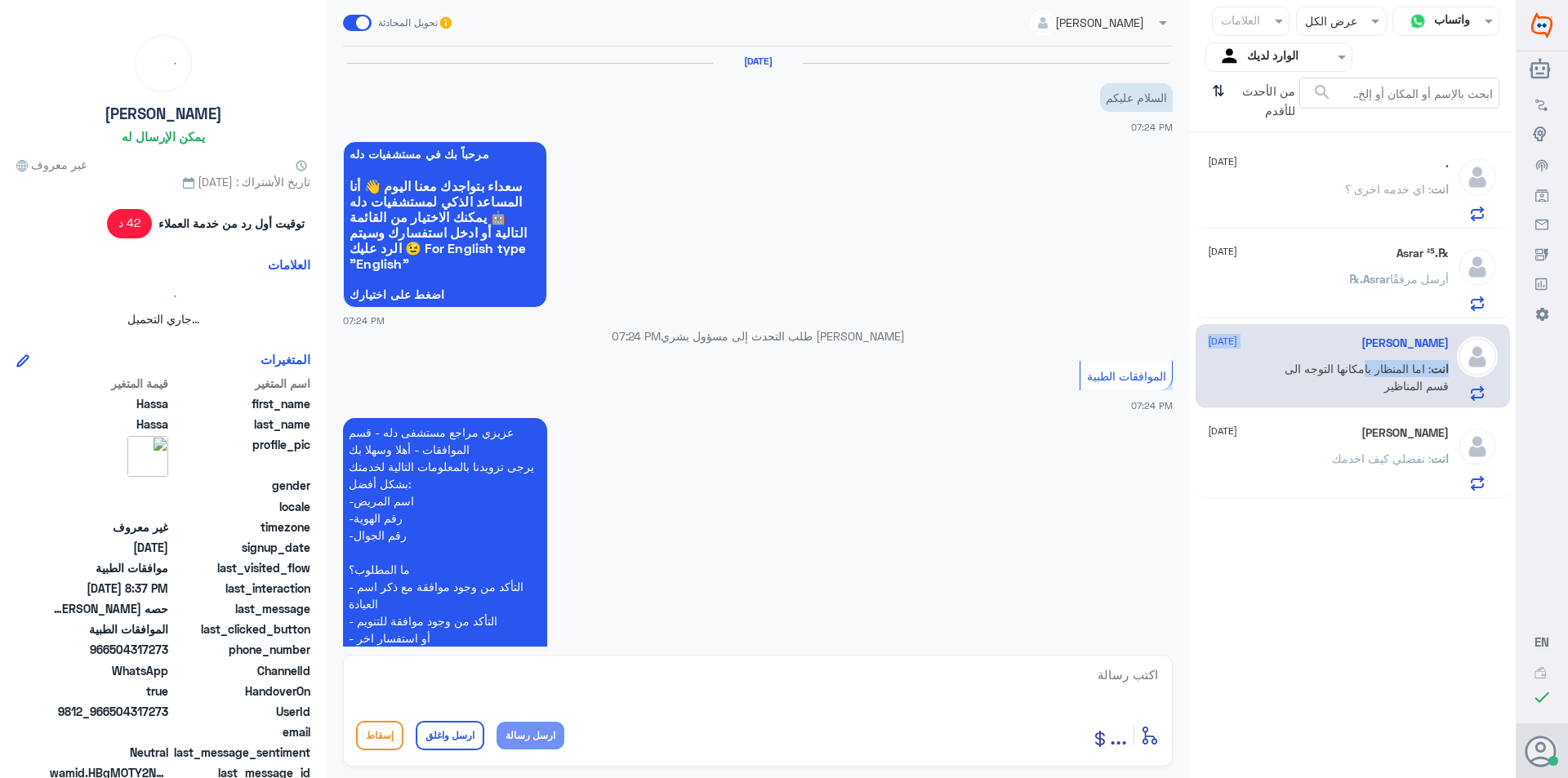
scroll to position [631, 0]
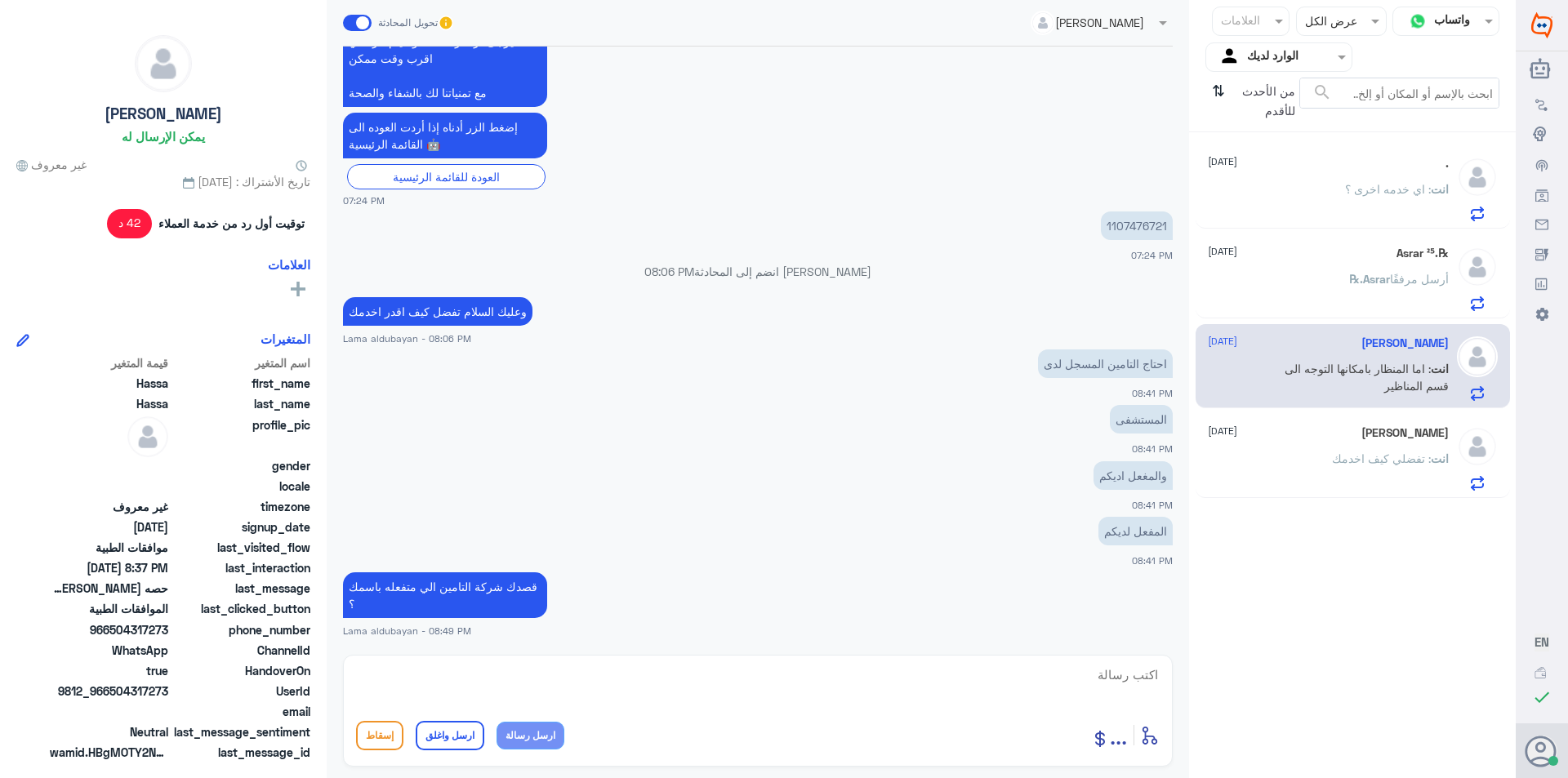
click at [1358, 412] on div ". [DATE] انت : اي خدمه اخرى ؟ ℞.Asrar ²⁵ [DATE] ℞.Asrar أرسل مرفقًا Hassa Hassa…" at bounding box center [1352, 321] width 327 height 366
click at [1305, 266] on div "℞.Asrar ²⁵ [DATE] ℞.Asrar أرسل مرفقًا" at bounding box center [1328, 278] width 241 height 64
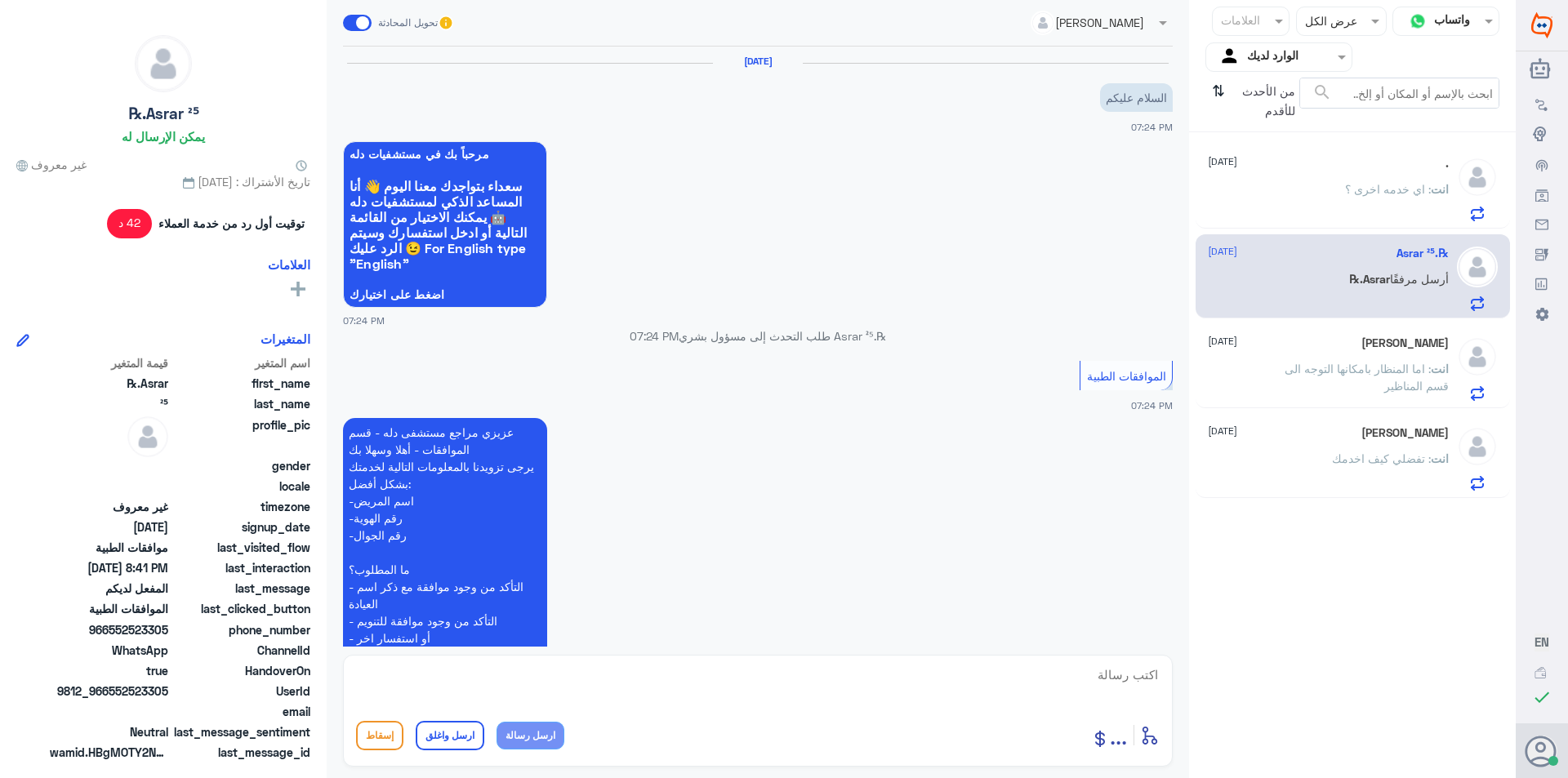
scroll to position [631, 0]
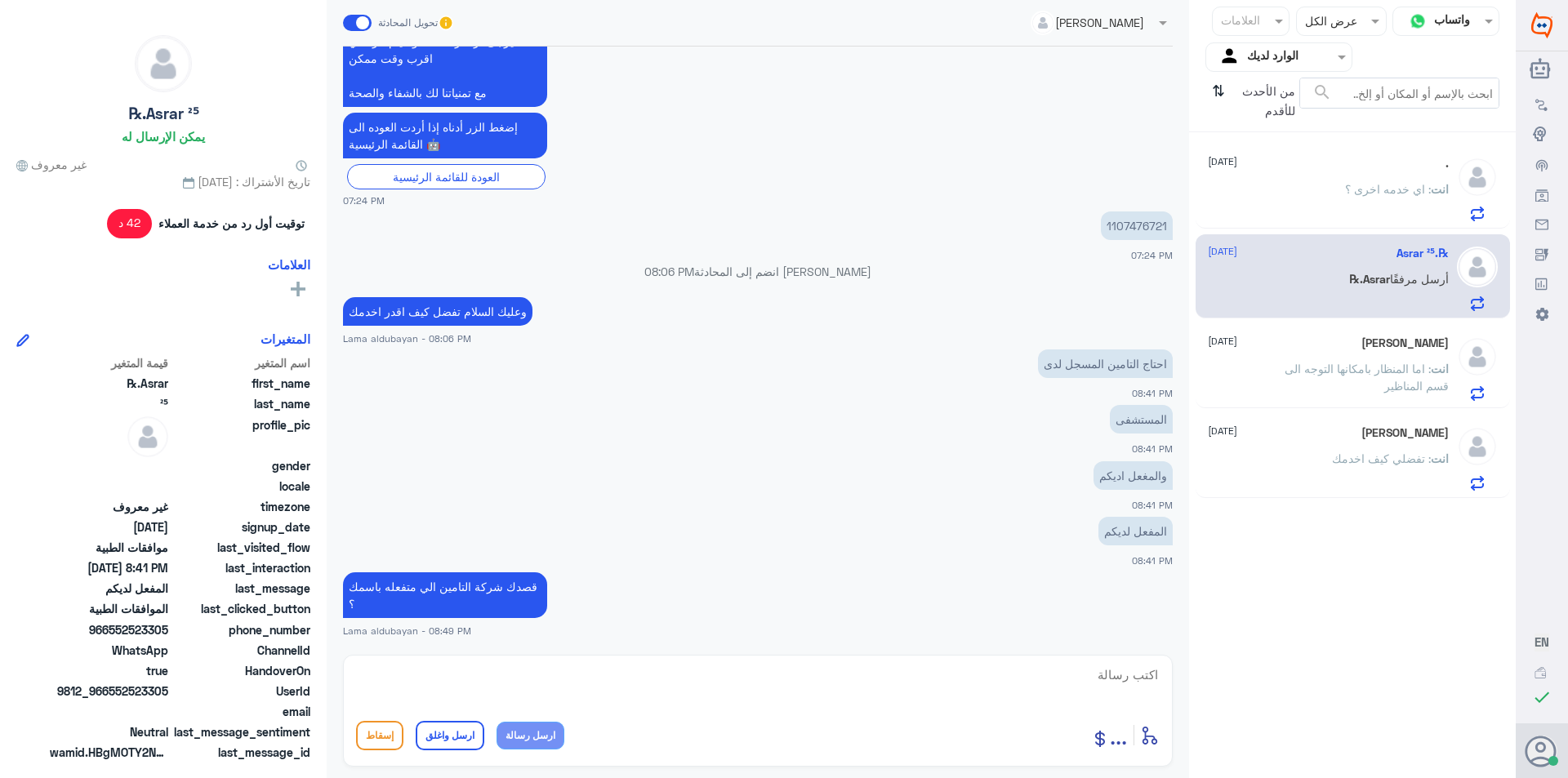
click at [1302, 213] on div "انت : اي خدمه اخرى ؟" at bounding box center [1328, 202] width 241 height 37
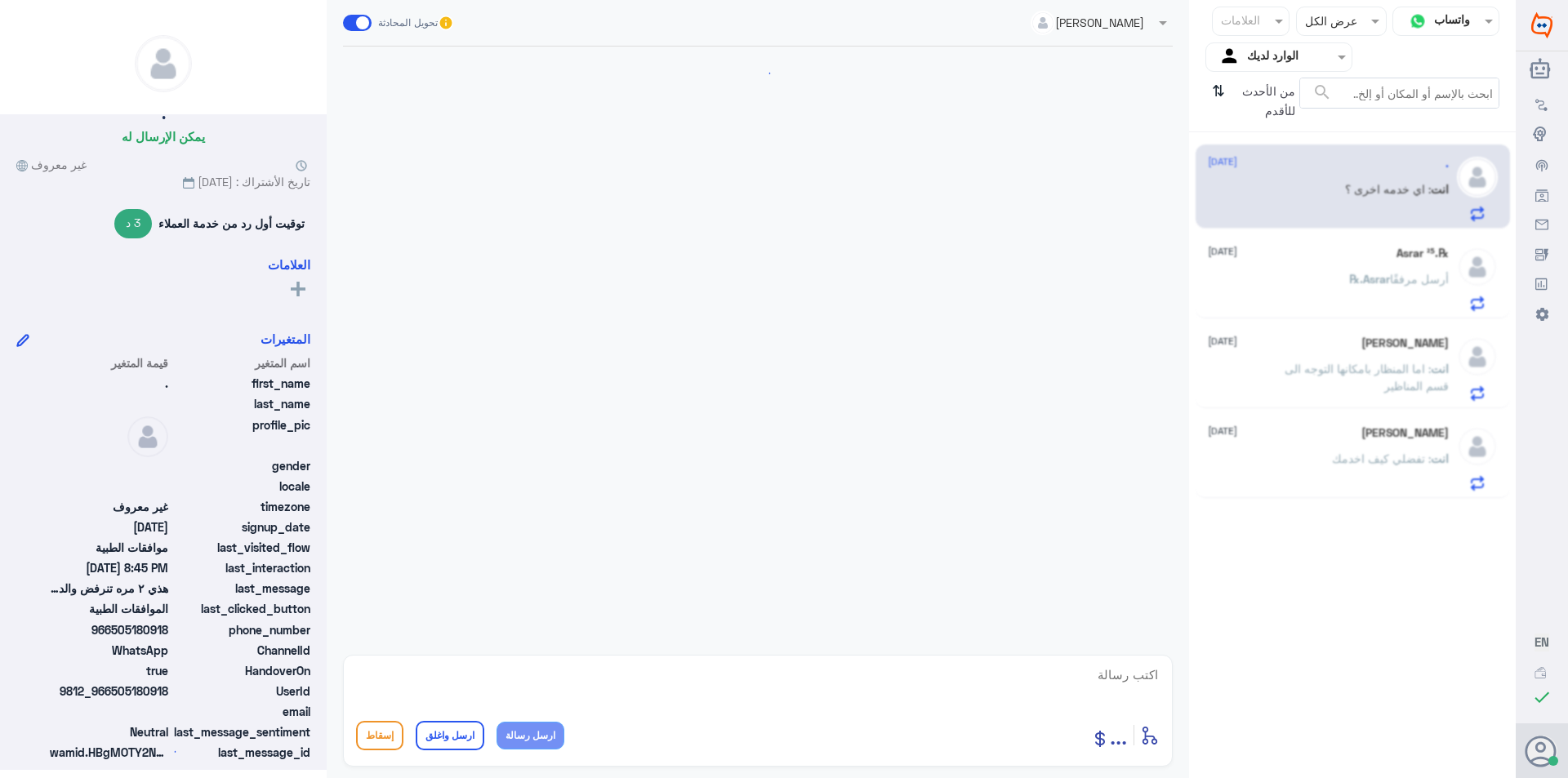
scroll to position [1097, 0]
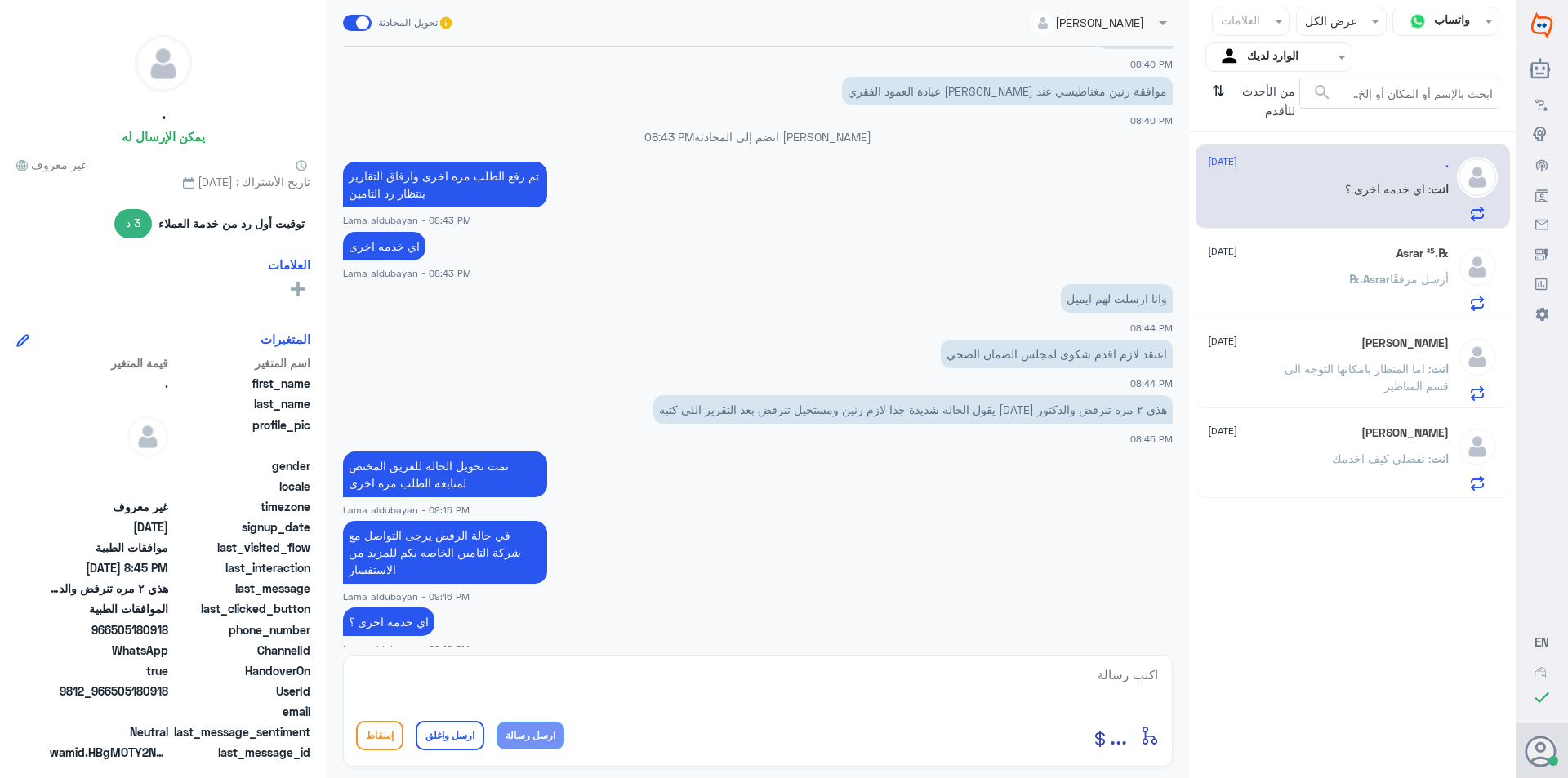
click at [1270, 452] on div "[PERSON_NAME] [DATE] انت : تفضلي كيف اخدمك" at bounding box center [1328, 458] width 241 height 64
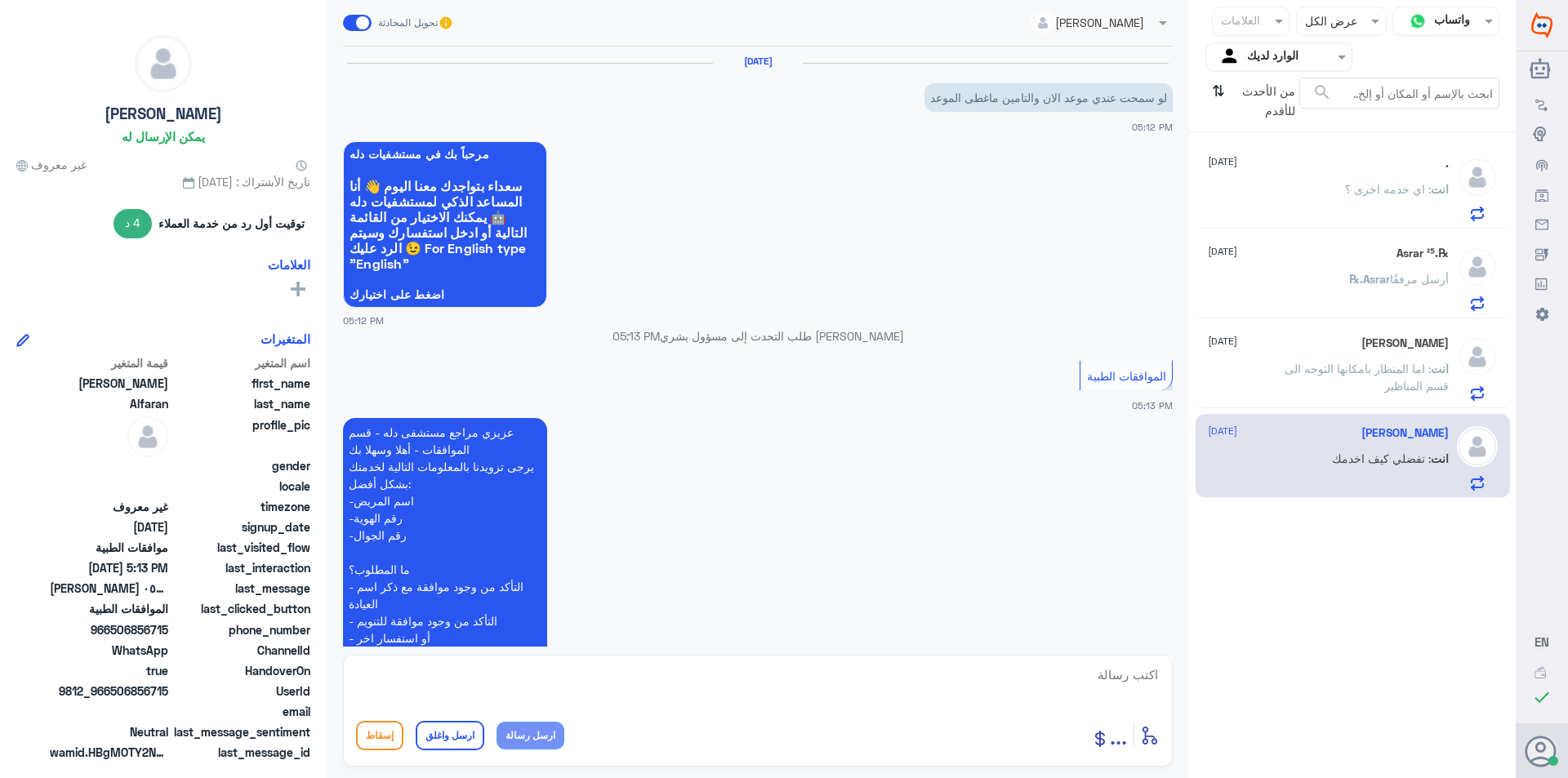
scroll to position [372, 0]
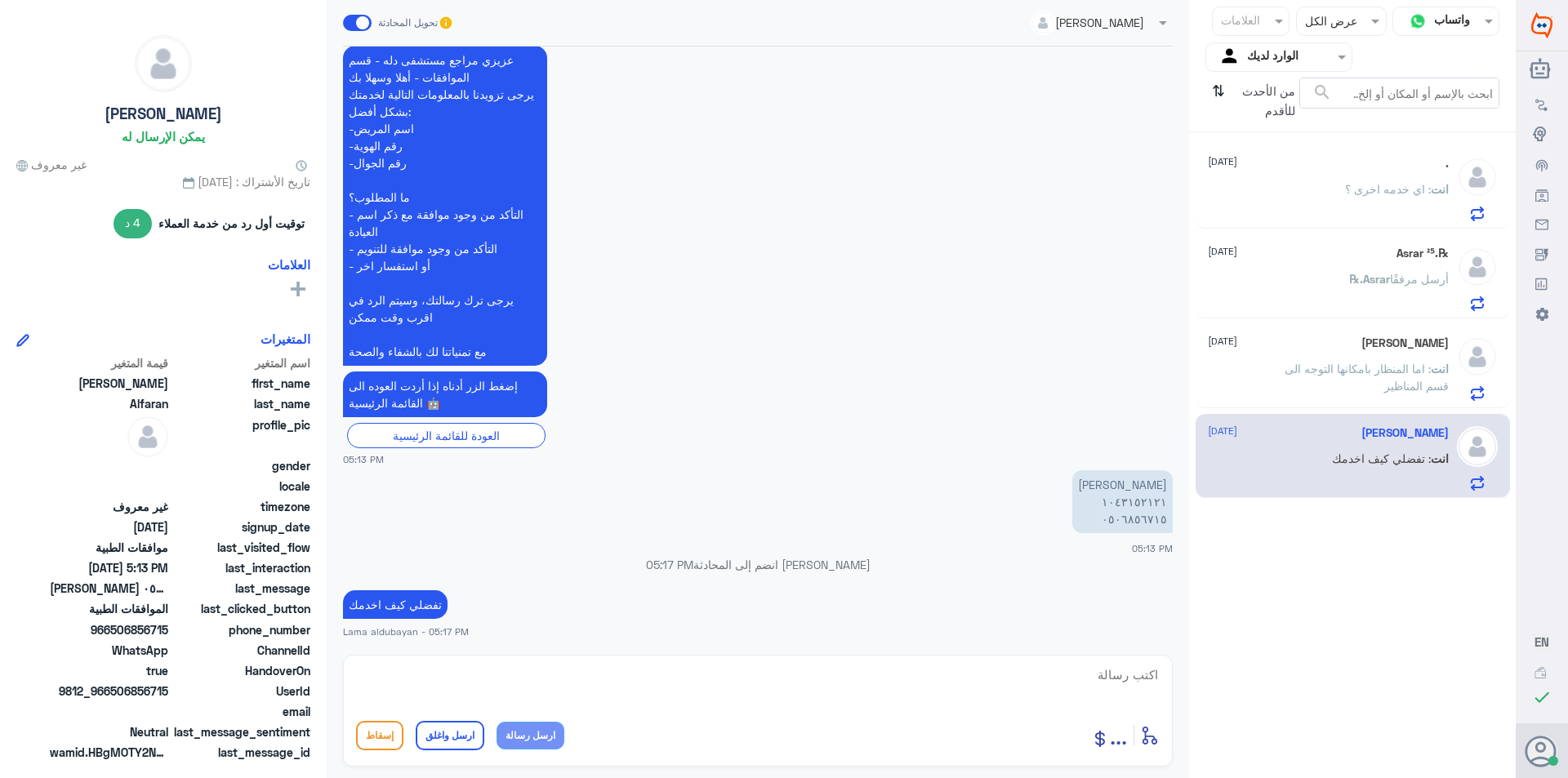
click at [1350, 382] on p "انت : اما المنظار بامكانها التوجه الى قسم المناظير" at bounding box center [1357, 380] width 184 height 41
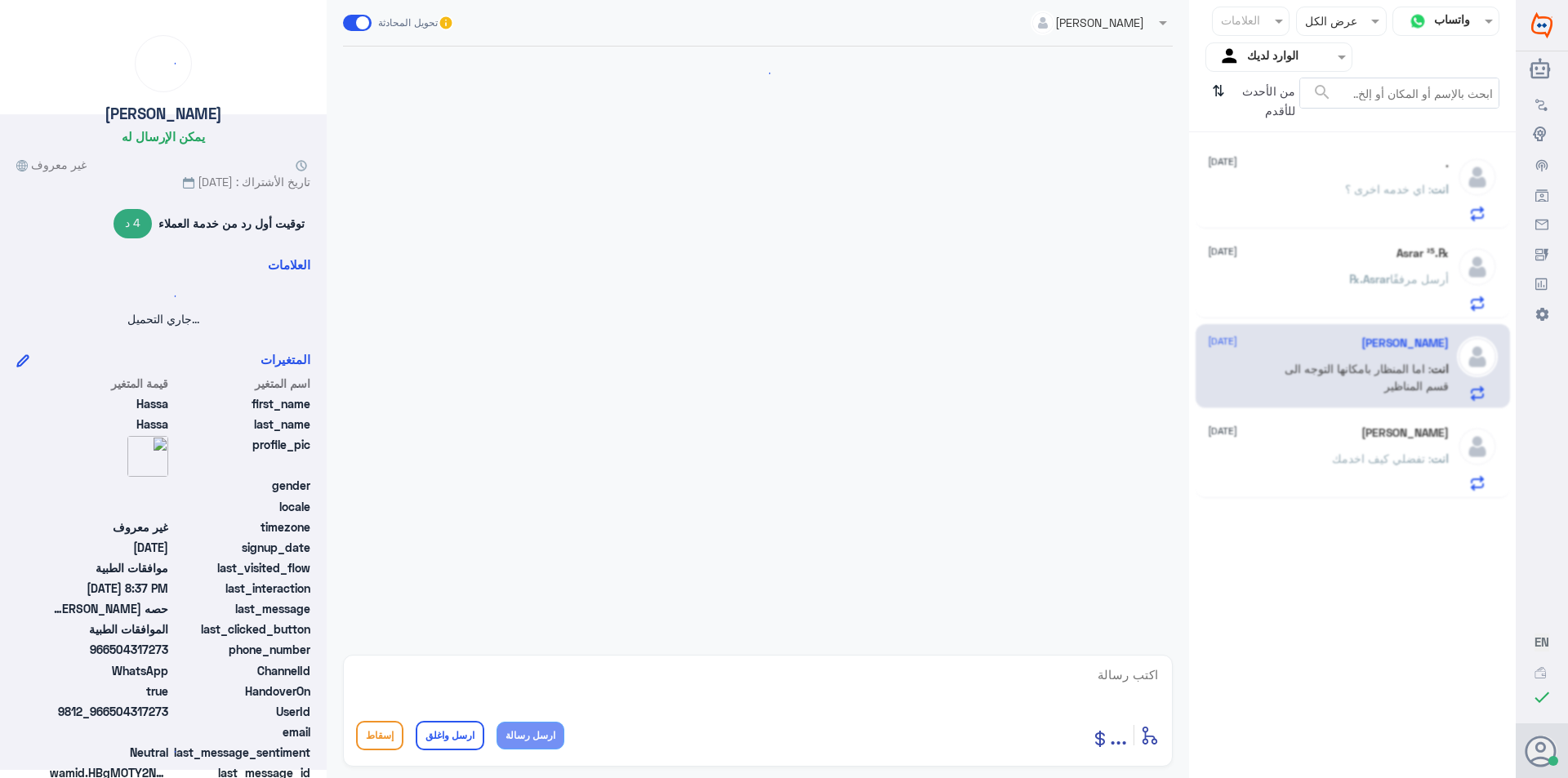
drag, startPoint x: 1329, startPoint y: 273, endPoint x: 1327, endPoint y: 259, distance: 14.1
click at [1328, 265] on div "℞.Asrar ²⁵ [DATE] ℞.Asrar أرسل مرفقًا" at bounding box center [1328, 278] width 241 height 64
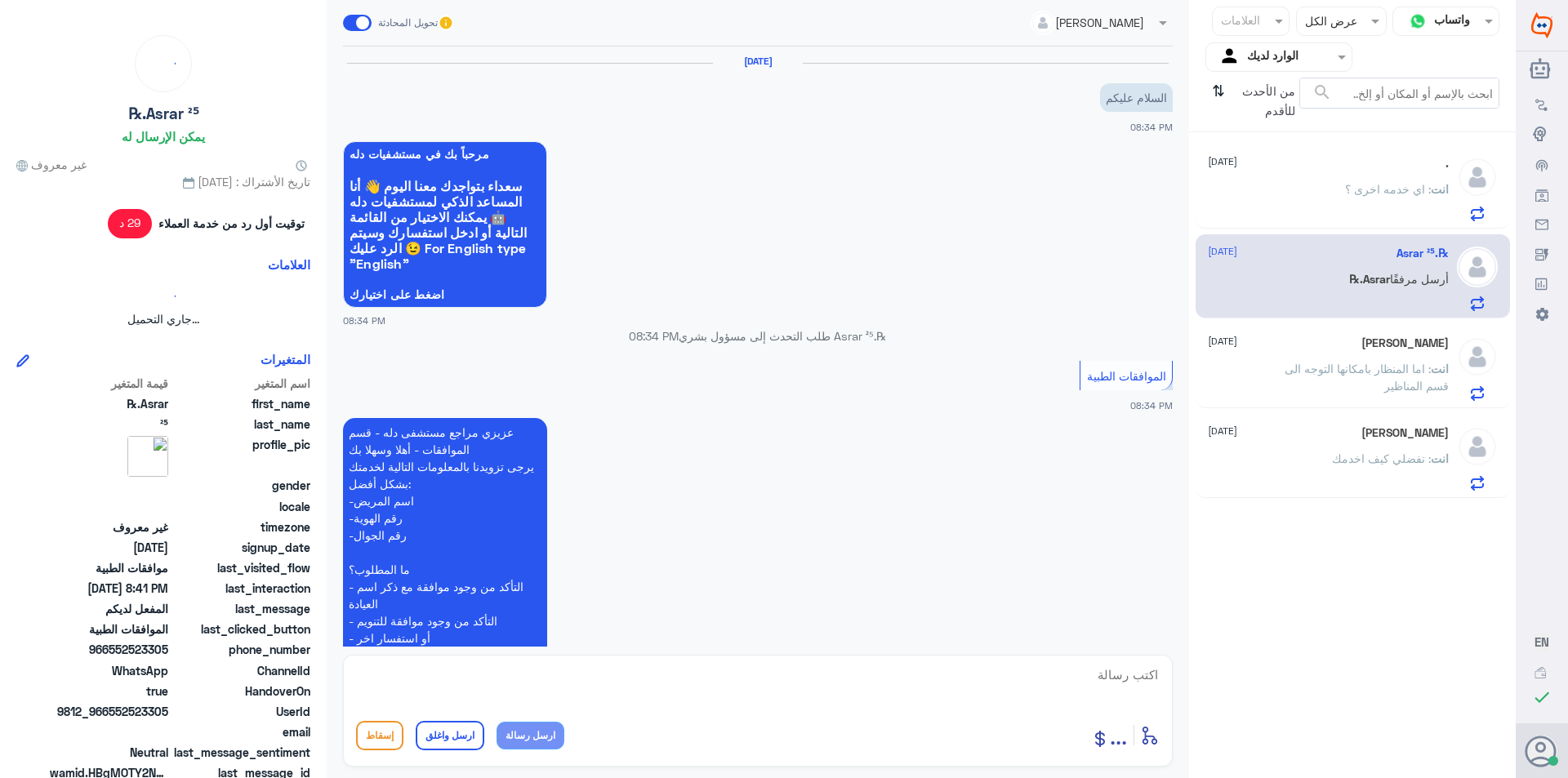
scroll to position [476, 0]
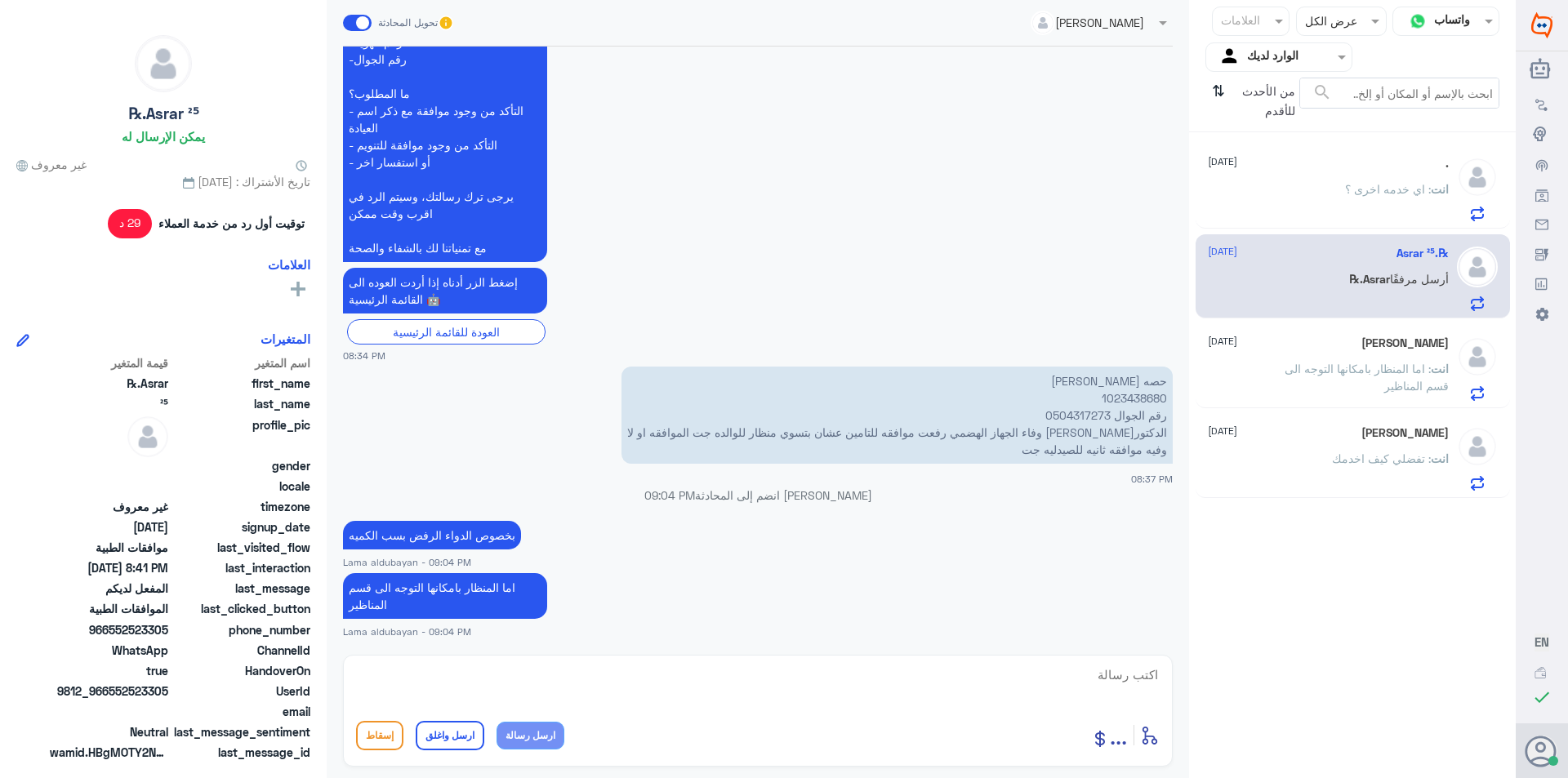
click at [1337, 168] on div ". [DATE]" at bounding box center [1328, 164] width 241 height 14
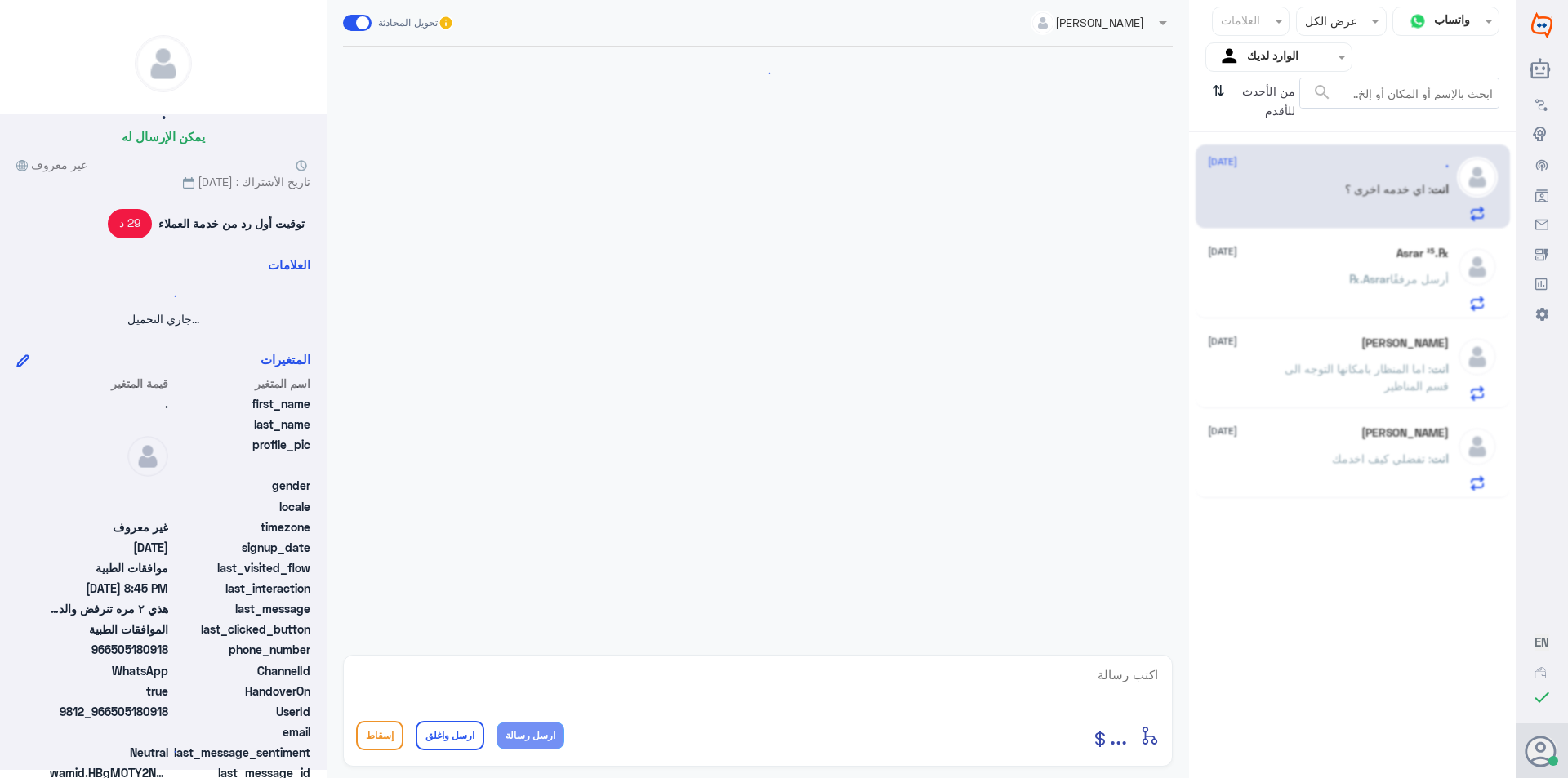
scroll to position [1097, 0]
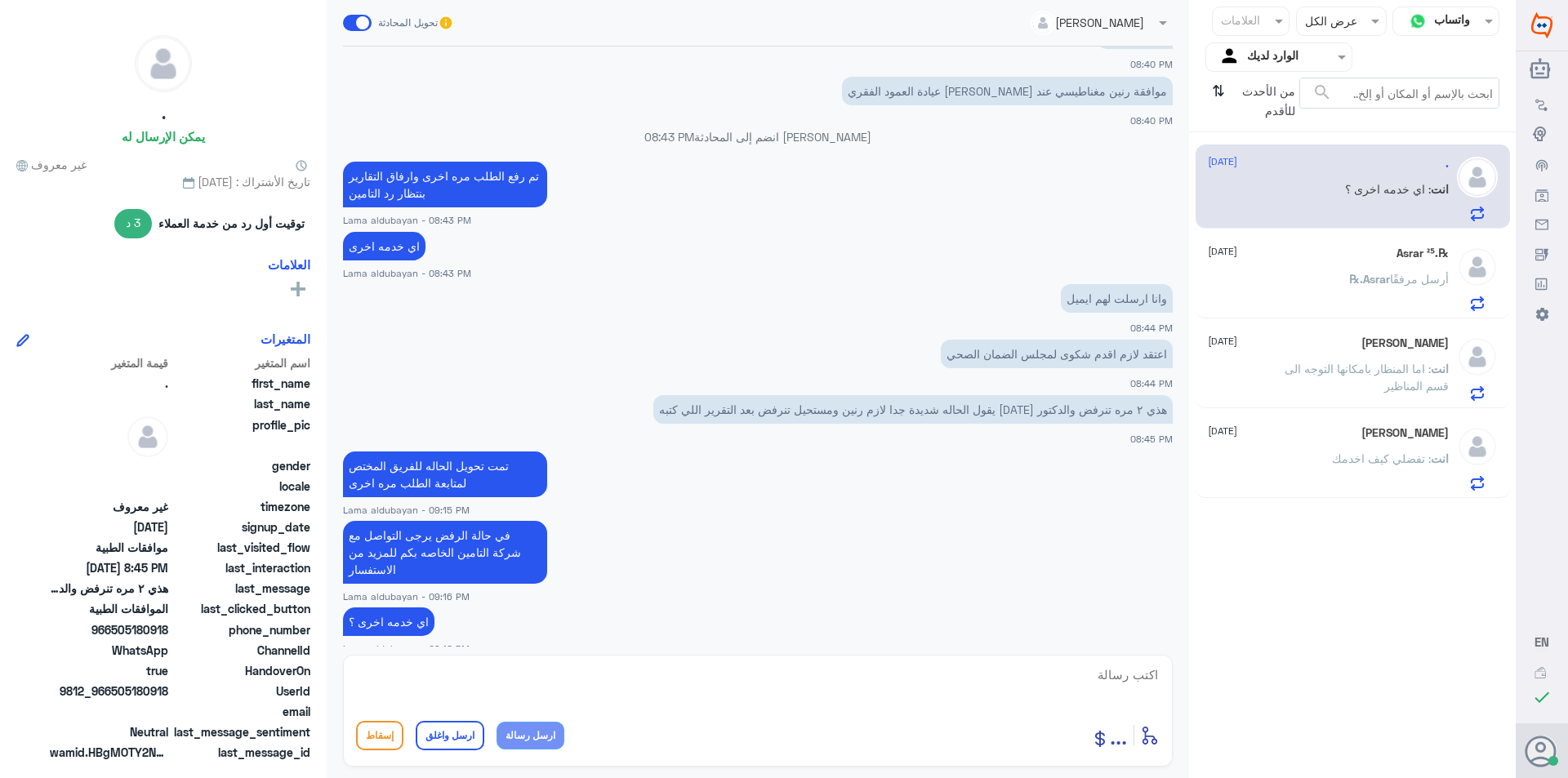
click at [1320, 47] on input "text" at bounding box center [1291, 56] width 90 height 19
click at [1307, 193] on div "فريقك" at bounding box center [1279, 184] width 147 height 38
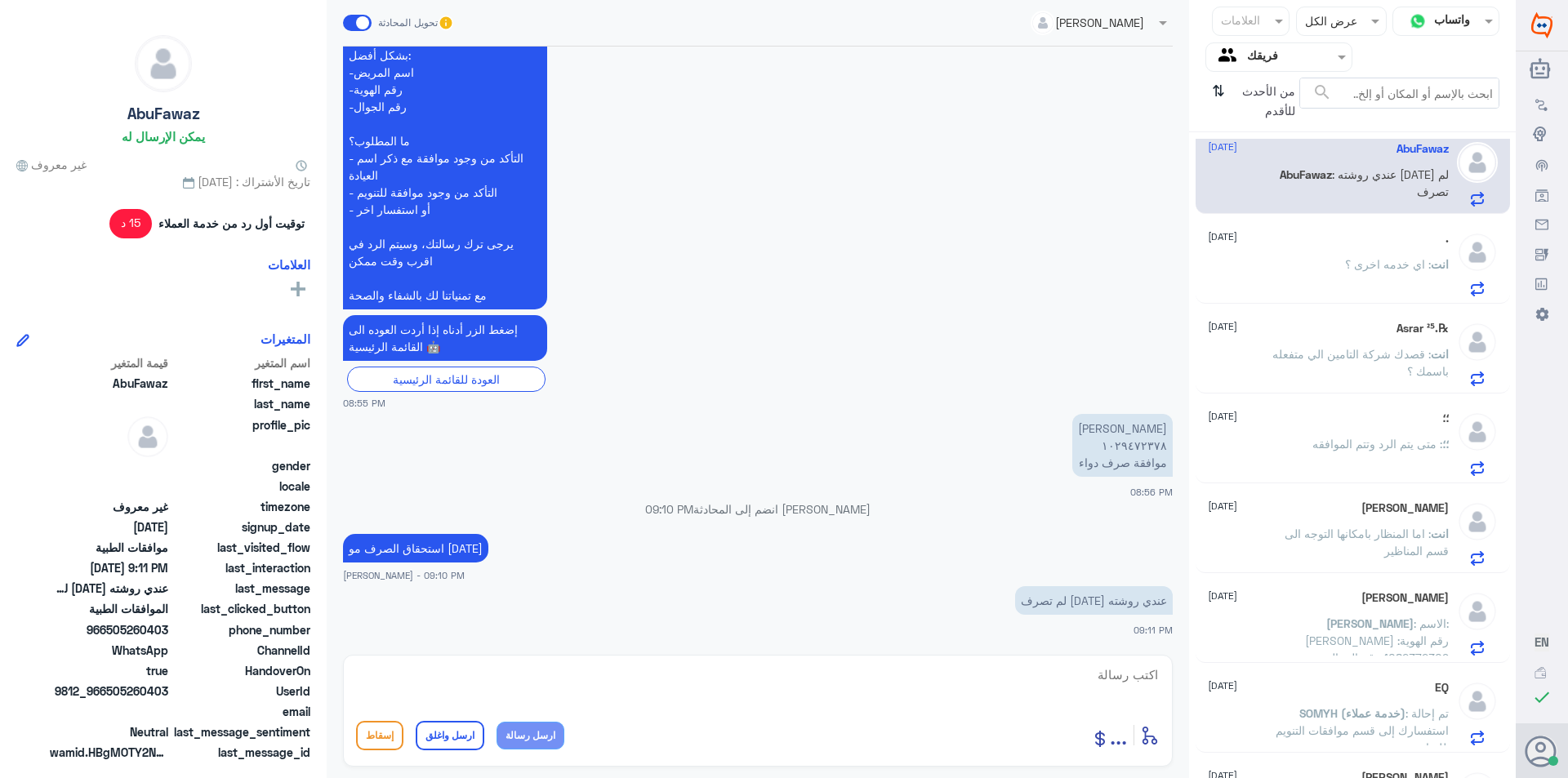
scroll to position [0, 0]
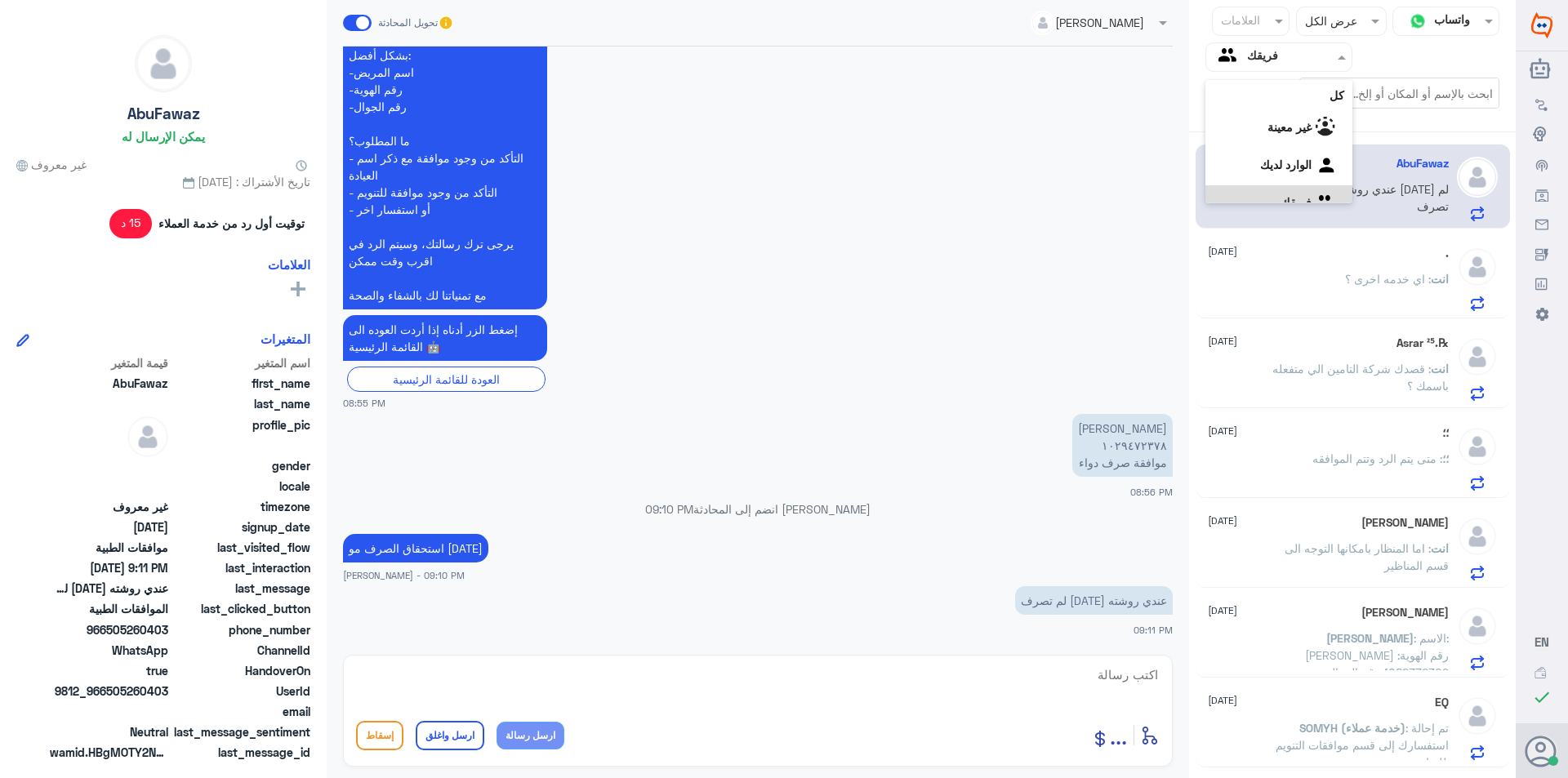
click at [1326, 59] on input "text" at bounding box center [1291, 56] width 90 height 19
click at [1314, 141] on app-channels-icons at bounding box center [1327, 144] width 32 height 14
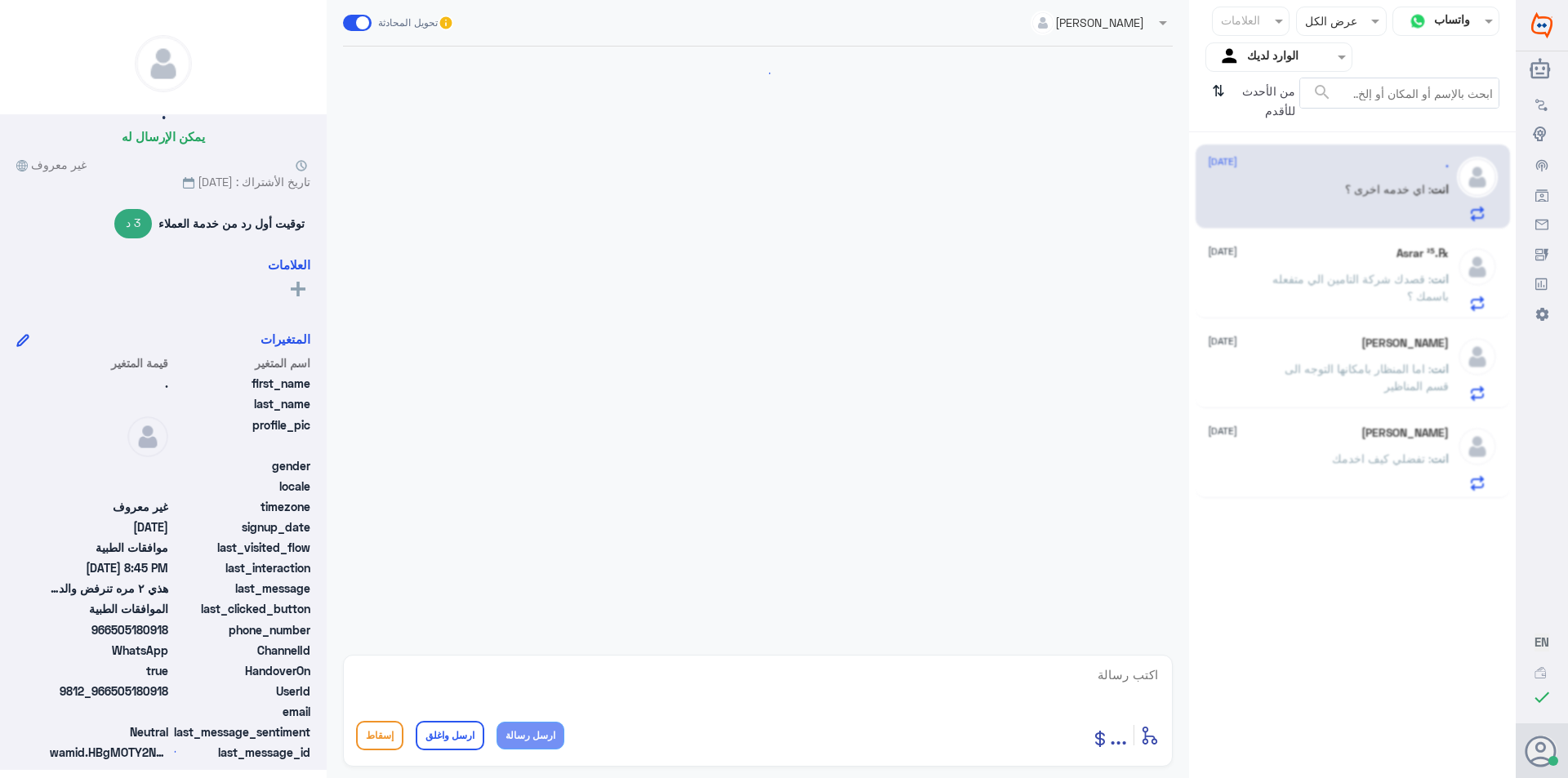
scroll to position [1097, 0]
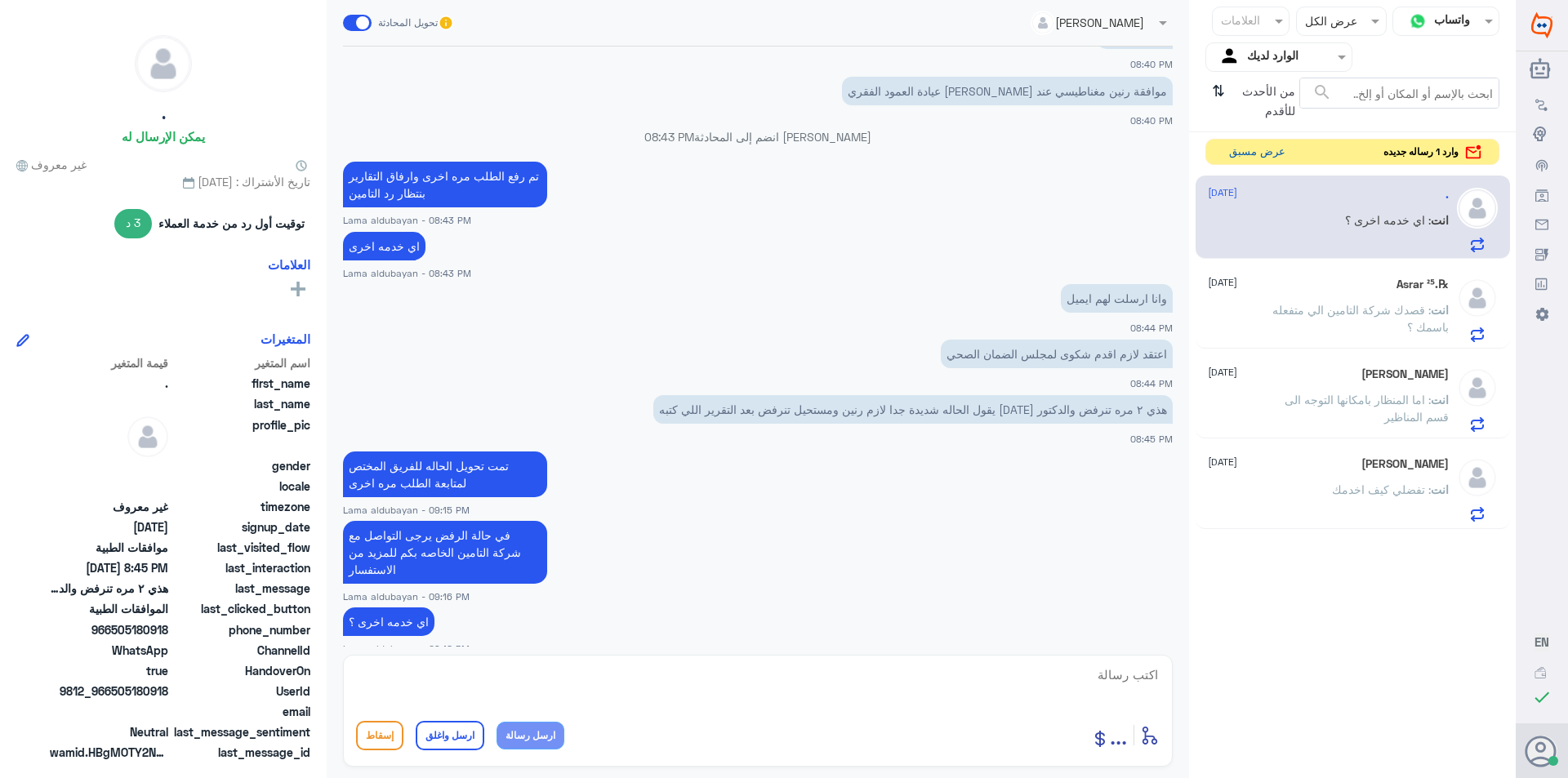
click at [1247, 150] on button "عرض مسبق" at bounding box center [1256, 152] width 69 height 25
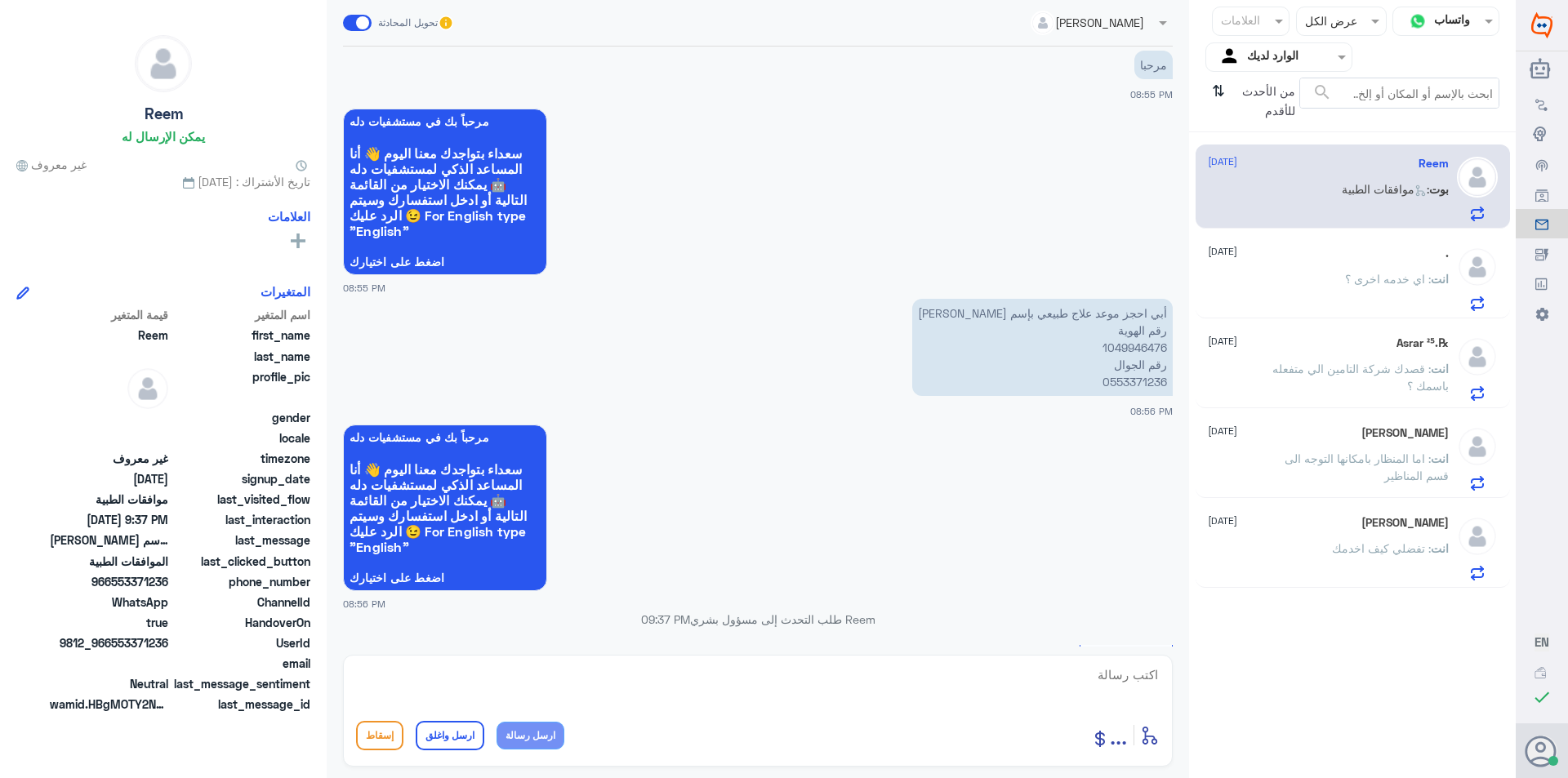
scroll to position [1193, 0]
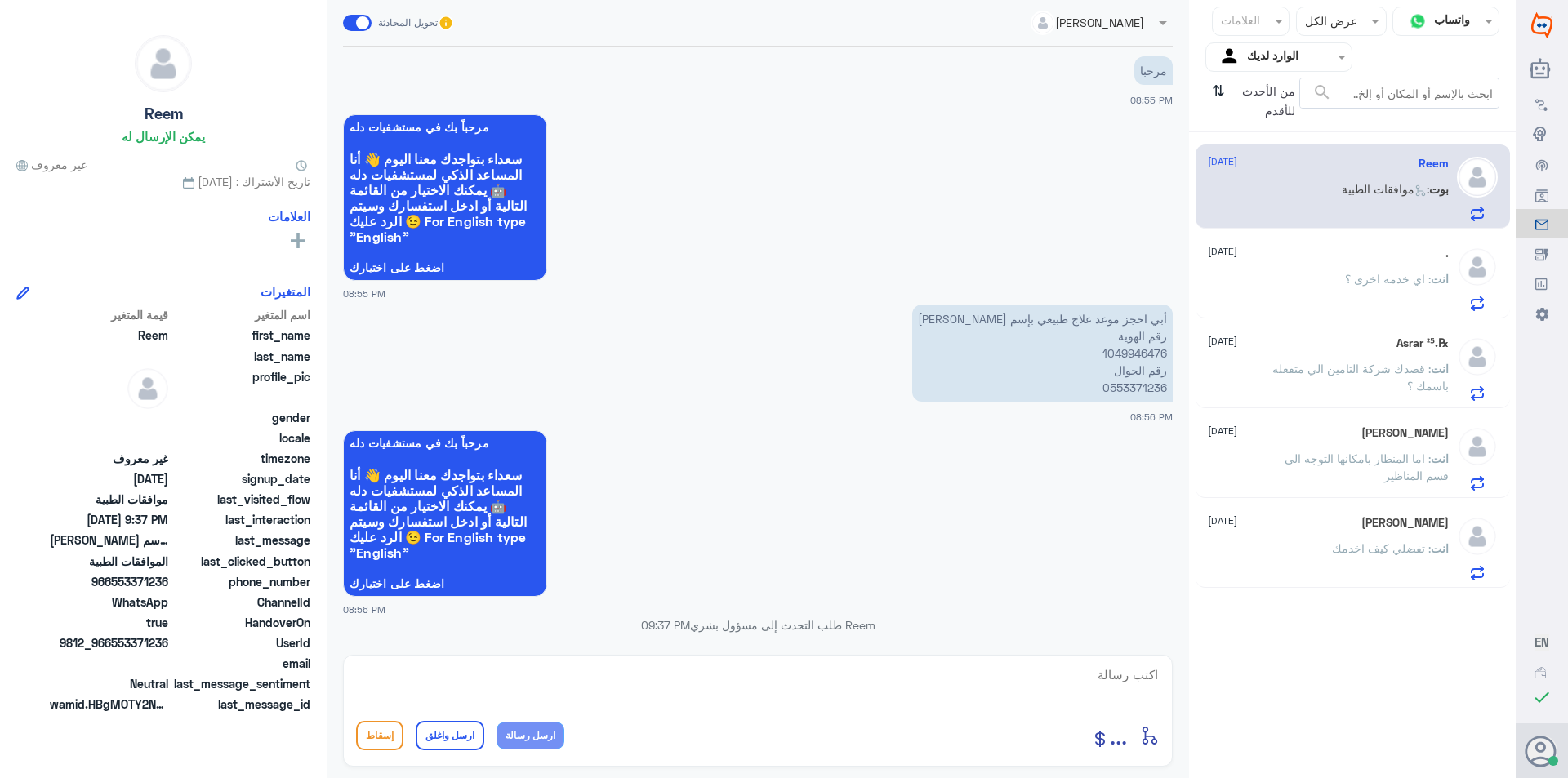
click at [791, 688] on textarea at bounding box center [758, 683] width 803 height 40
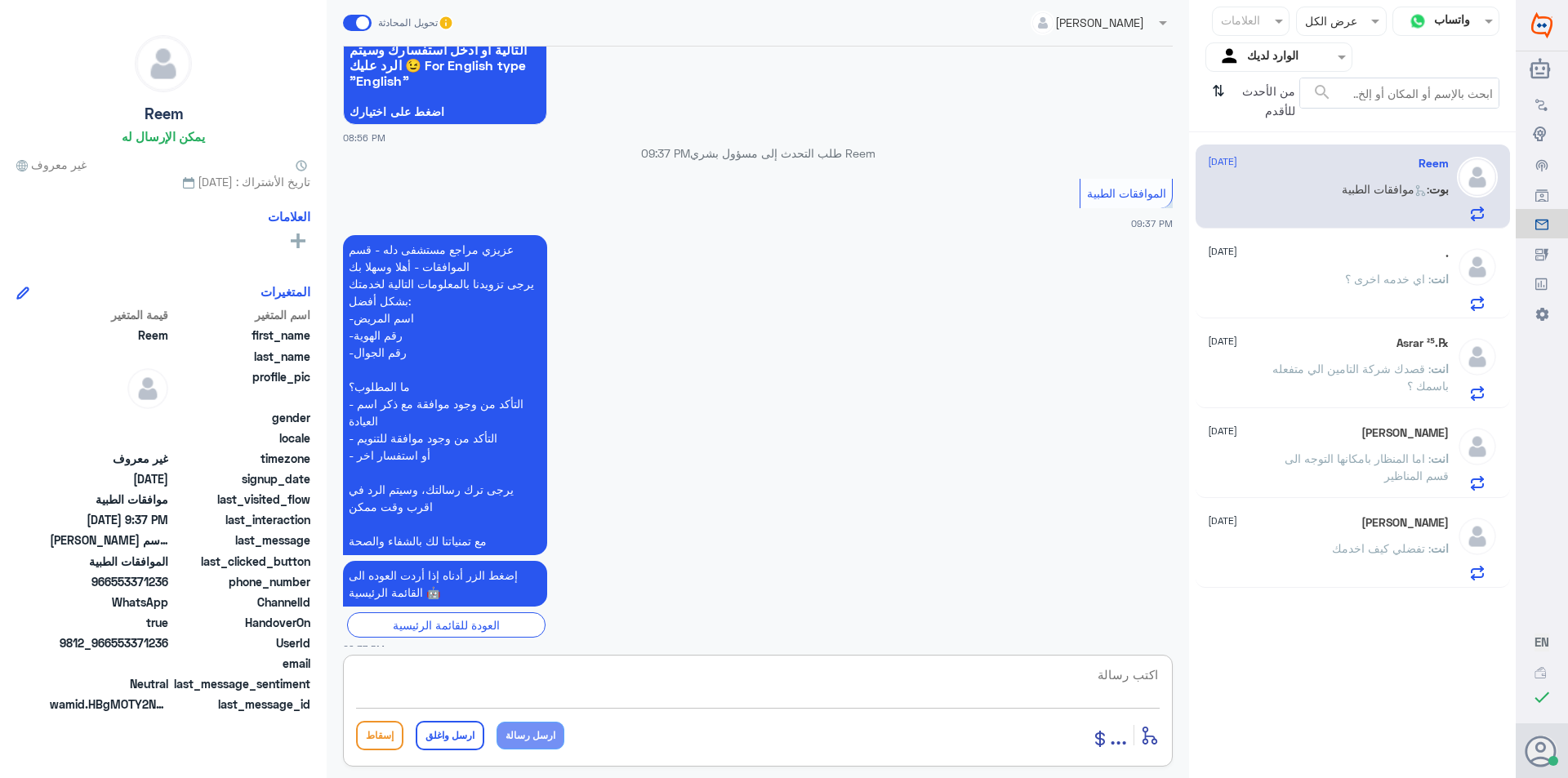
scroll to position [1683, 0]
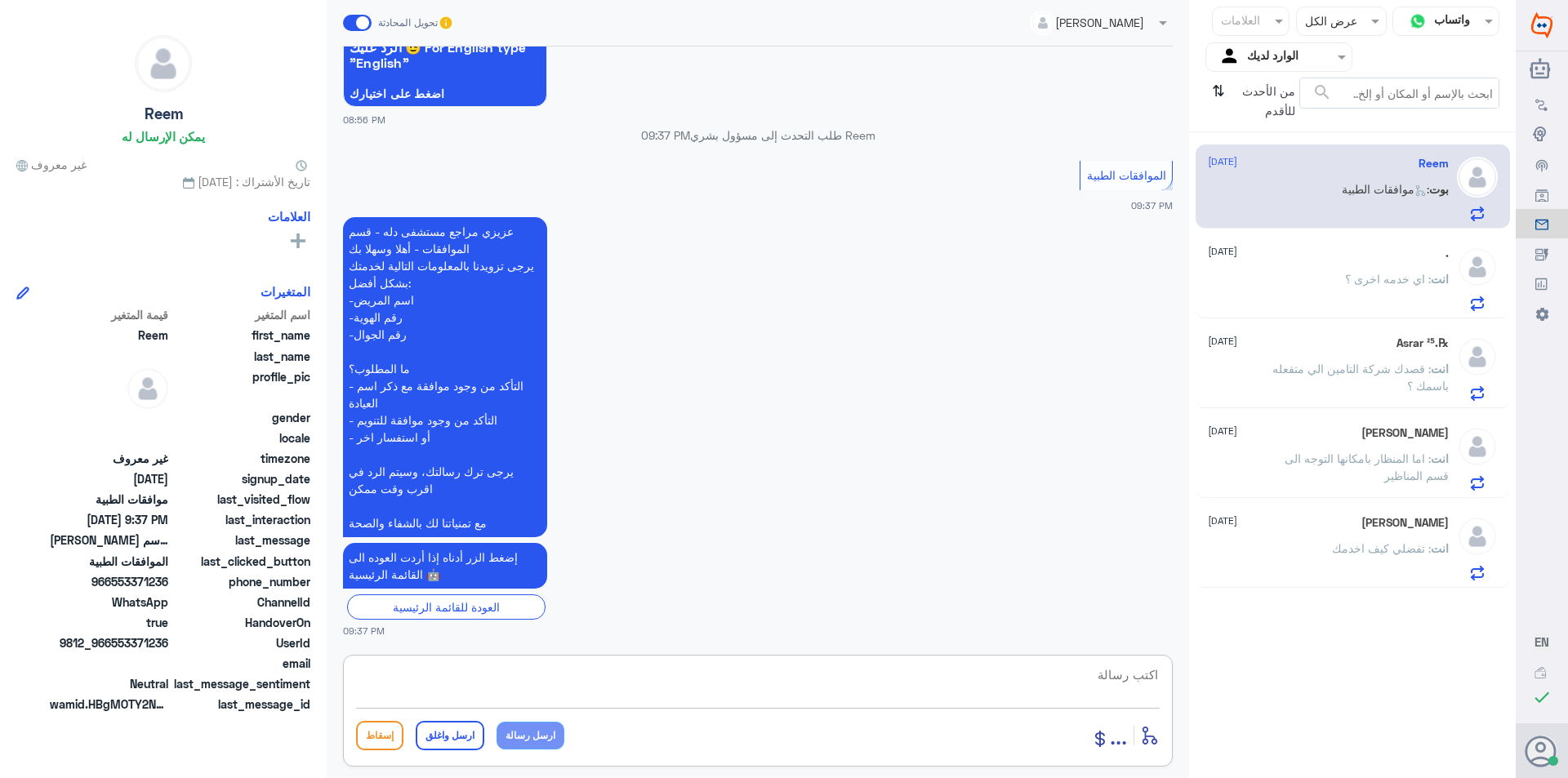
click at [839, 687] on textarea at bounding box center [758, 683] width 803 height 40
paste textarea "يرجى التواصل مع قسم المواعيد عن طريق الاتصال بشكل مباشر على الرقم 92001222"
type textarea "يرجى التواصل مع قسم المواعيد عن طريق الاتصال بشكل مباشر على الرقم 92001222"
click at [543, 731] on button "ارسل رسالة" at bounding box center [530, 735] width 68 height 28
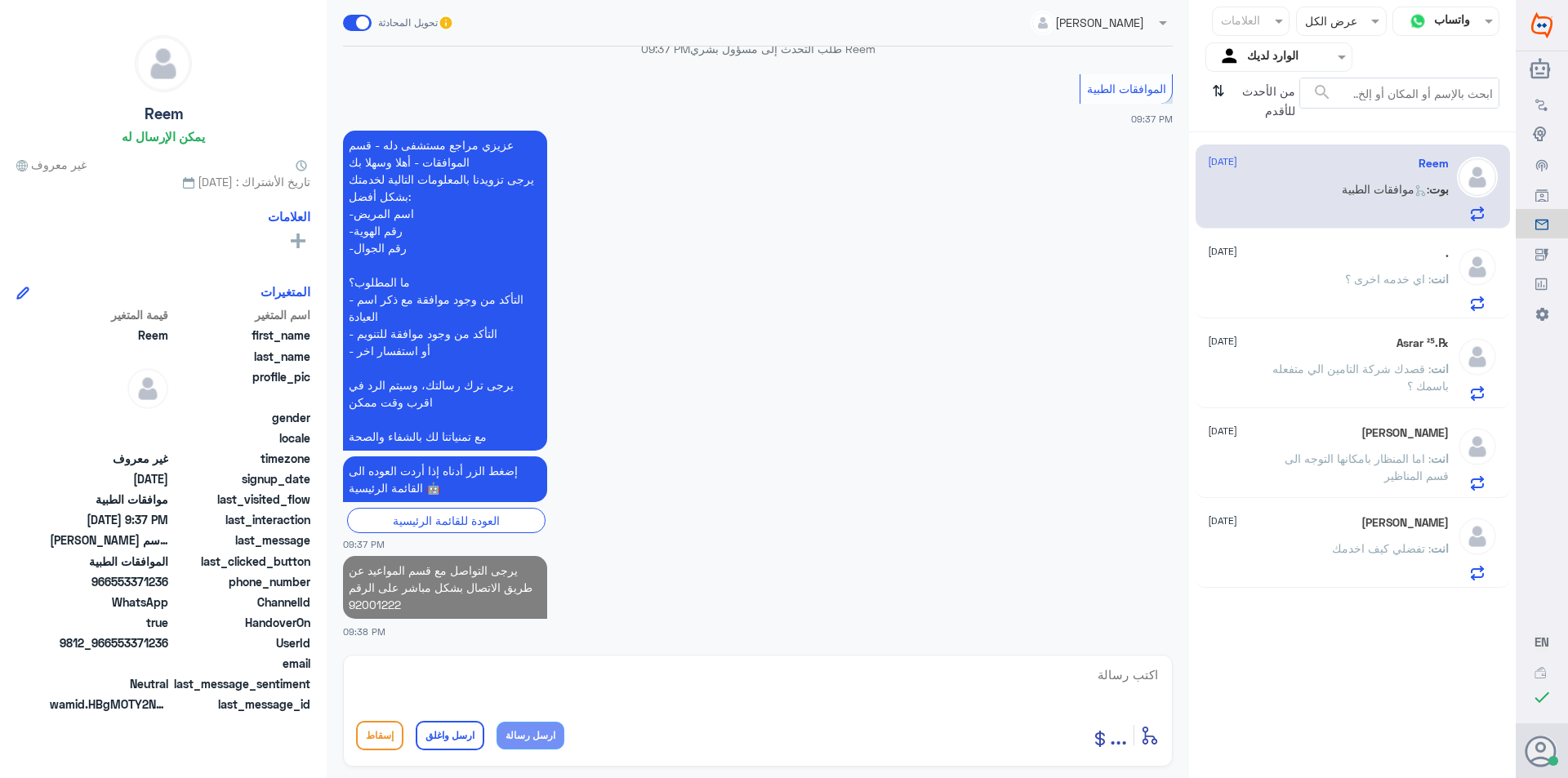
scroll to position [1817, 0]
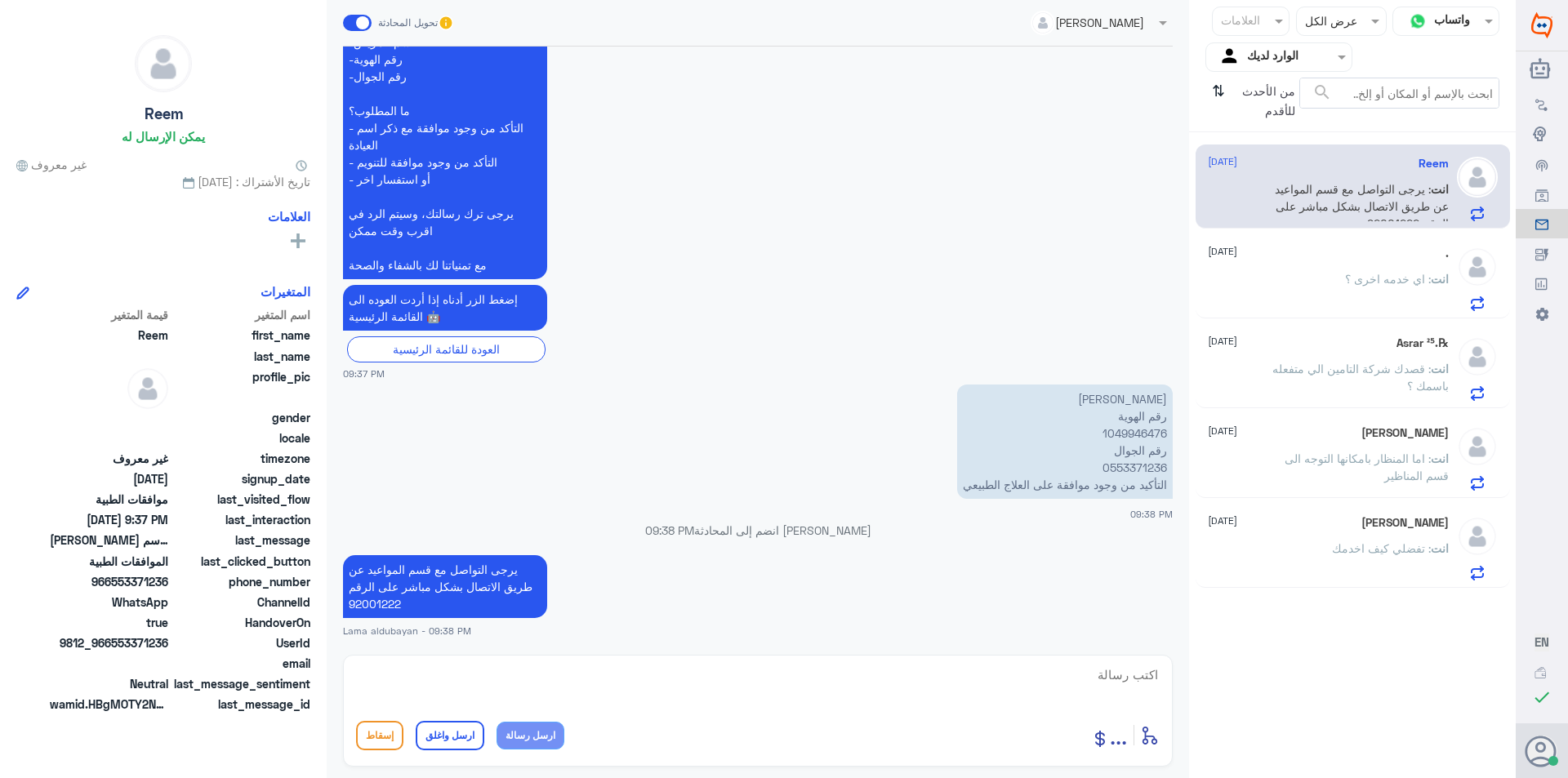
click at [1144, 427] on p "[PERSON_NAME] رقم الهوية 1049946476 رقم الجوال 0553371236 التأكيد من وجود موافق…" at bounding box center [1065, 441] width 216 height 115
click at [783, 666] on textarea at bounding box center [758, 683] width 803 height 40
click at [613, 688] on textarea at bounding box center [758, 683] width 803 height 40
click at [673, 681] on textarea at bounding box center [758, 683] width 803 height 40
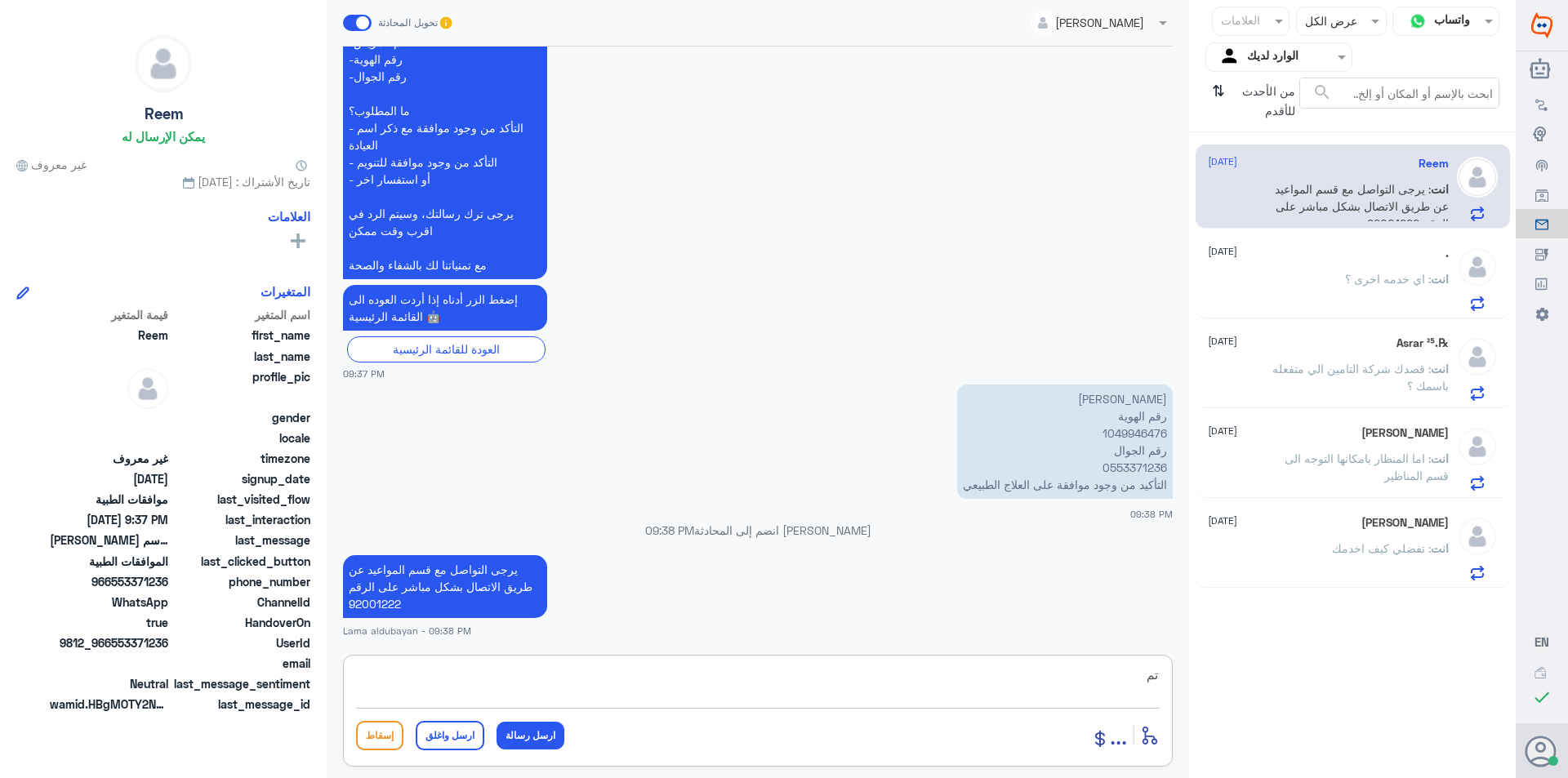
type textarea "ت"
type textarea "الطلب مرفوض سوف يتم تحويل الحاله الى القسم المختص لمتابعة الطلب"
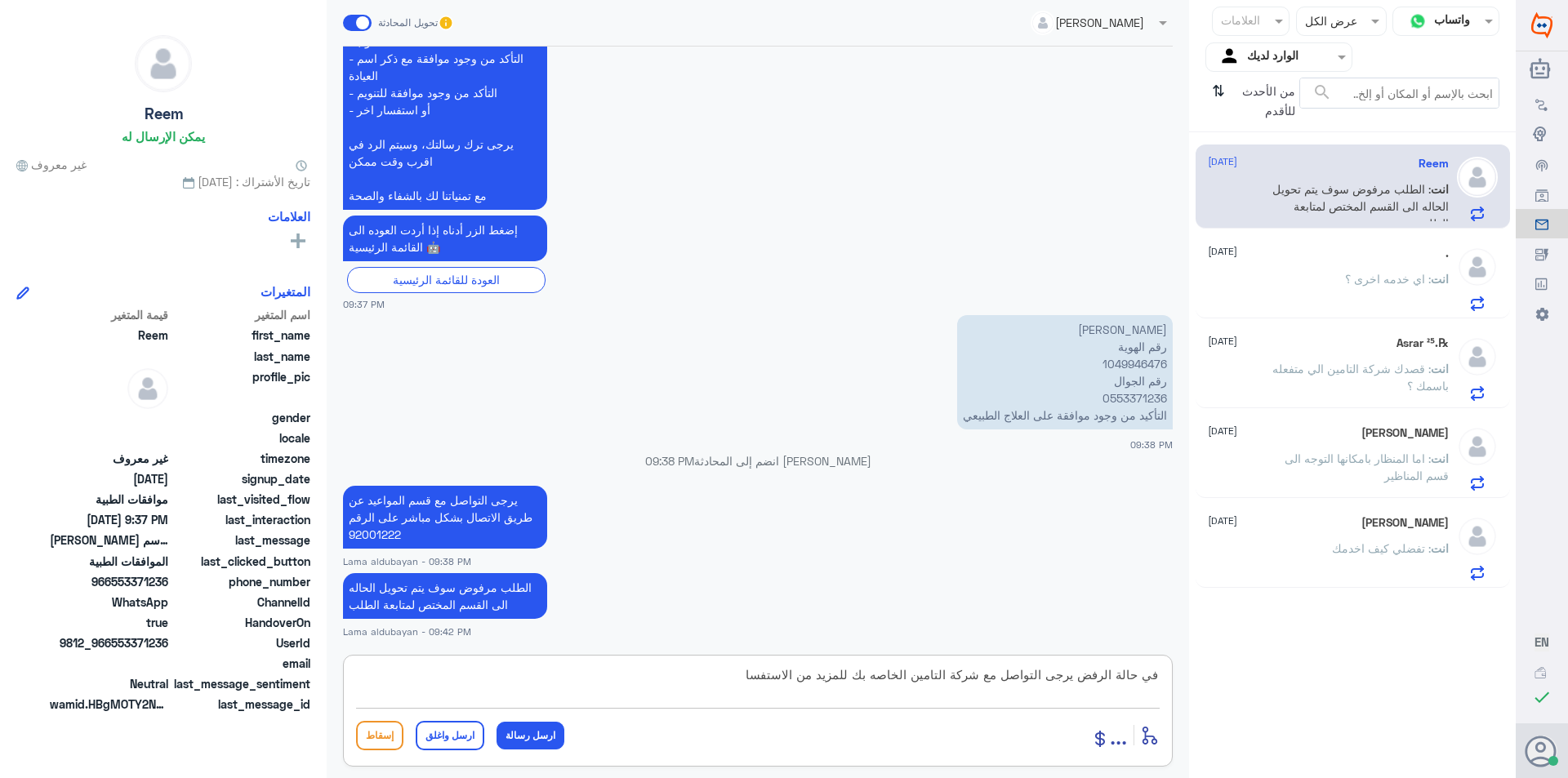
type textarea "في حالة الرفض يرجى التواصل مع شركة التامين الخاصه بك للمزيد من الاستفسار"
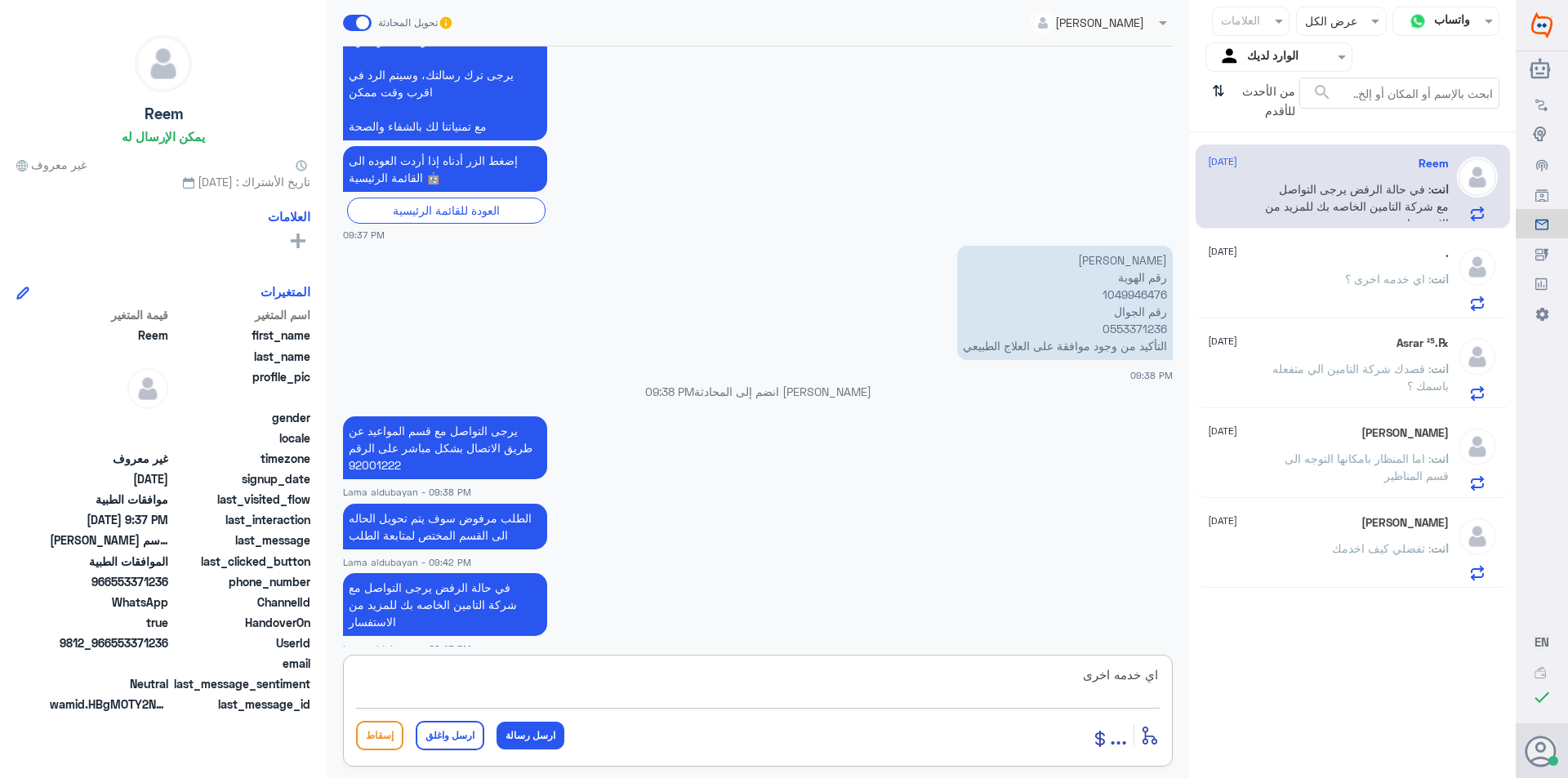
type textarea "اي خدمه اخرى؟"
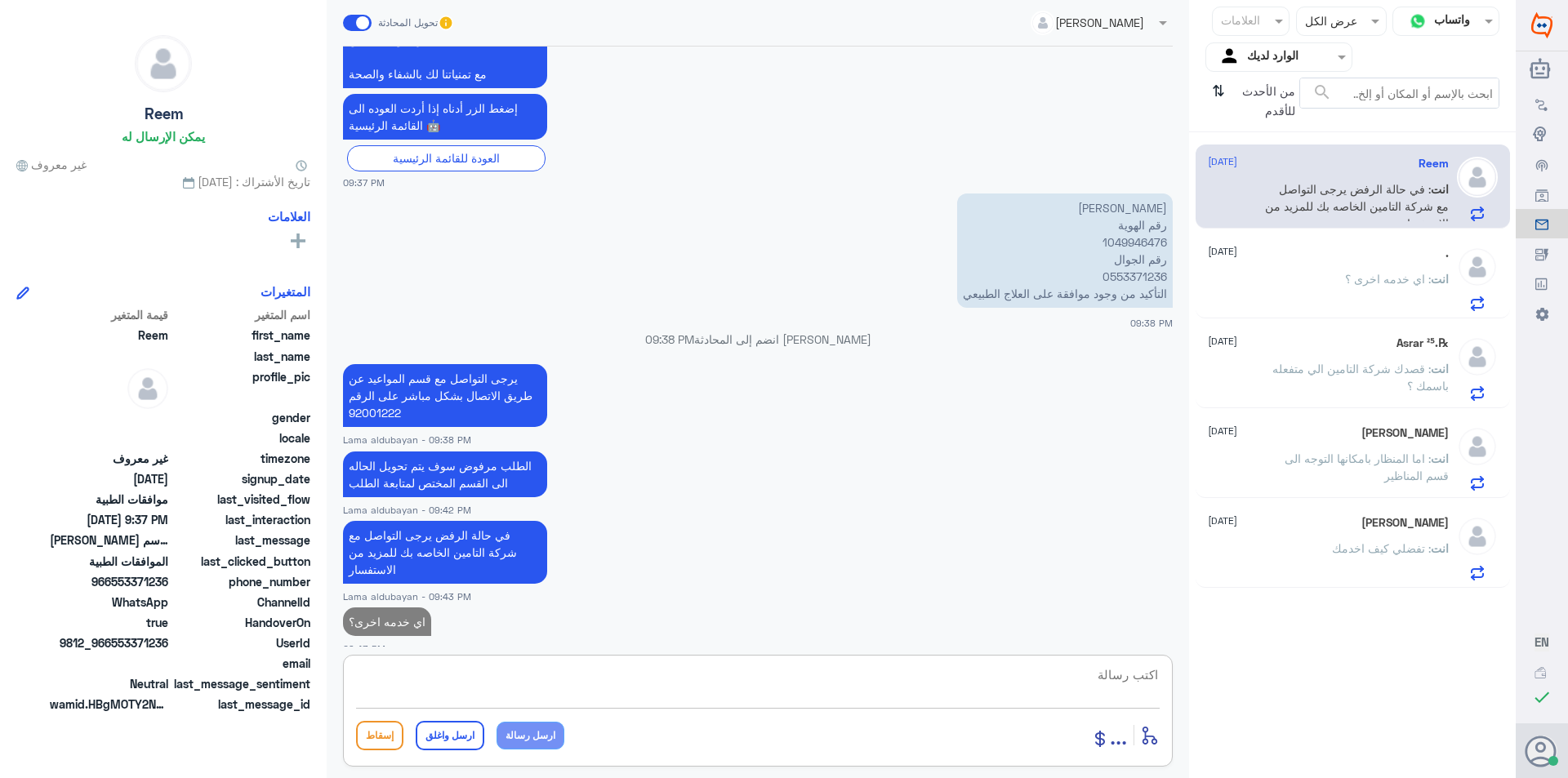
click at [1382, 269] on div ". [DATE] انت : اي خدمه اخرى ؟" at bounding box center [1328, 278] width 241 height 64
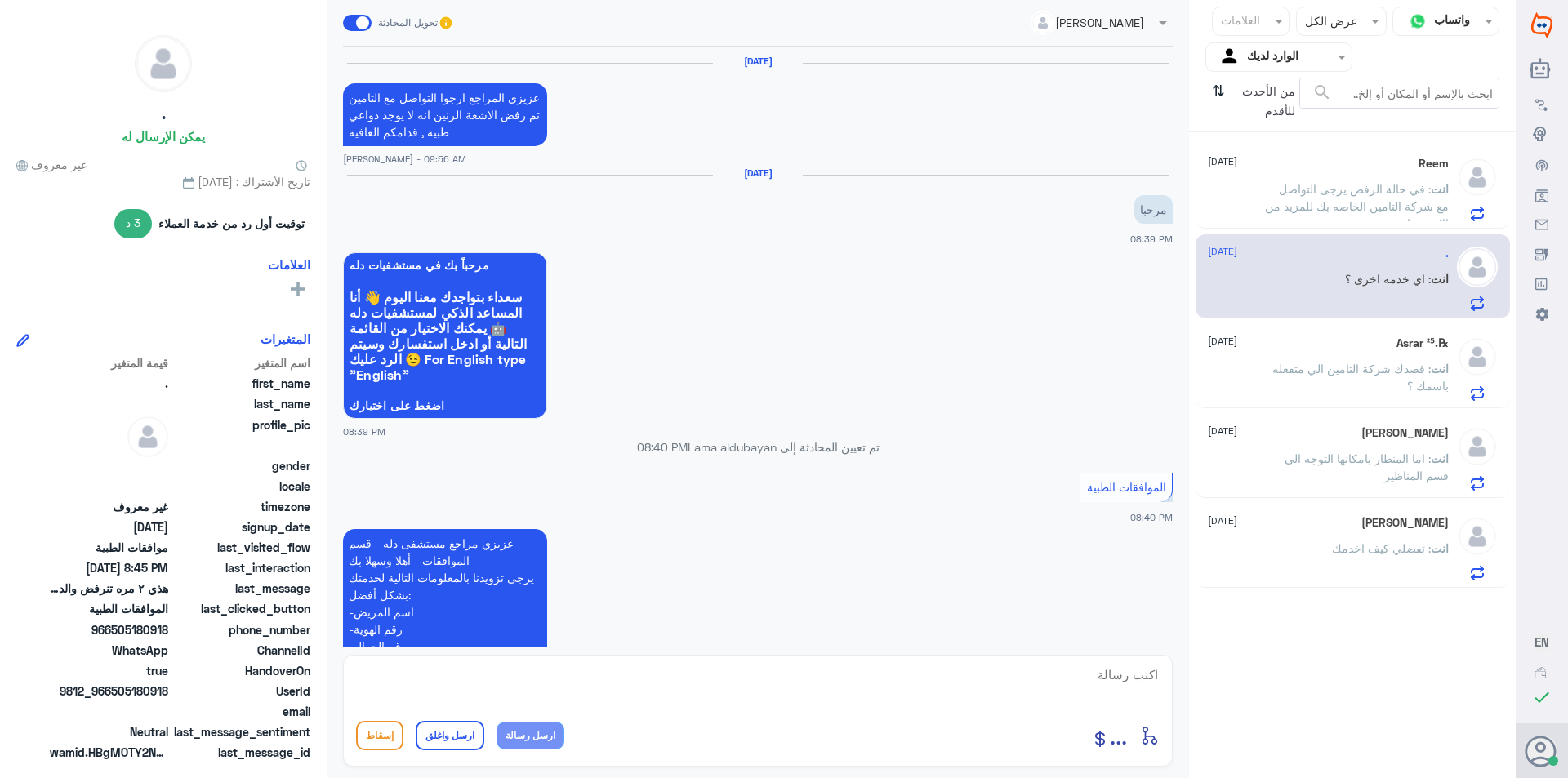
scroll to position [1097, 0]
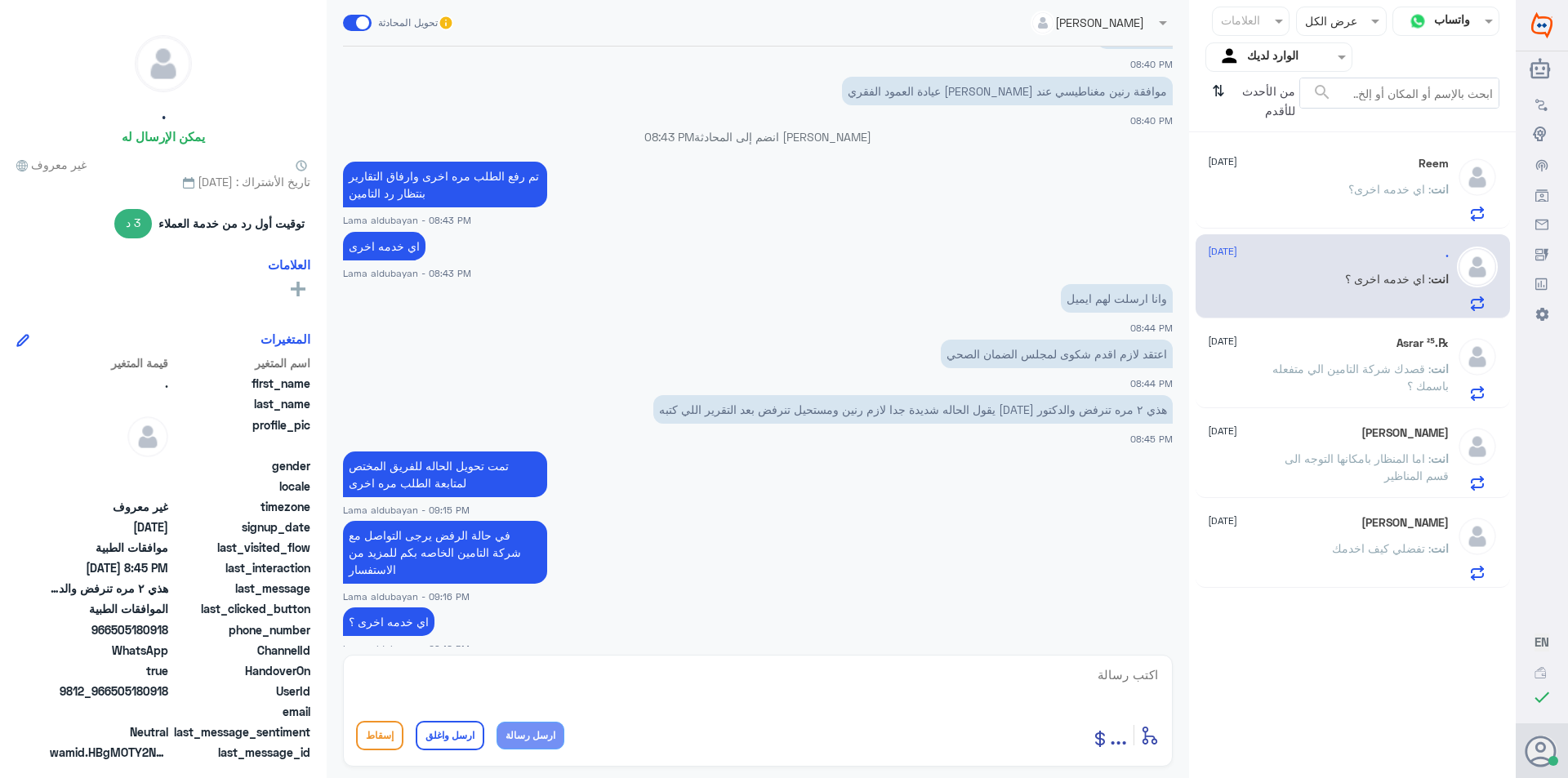
click at [1392, 193] on span ": اي خدمه اخرى؟" at bounding box center [1390, 189] width 82 height 14
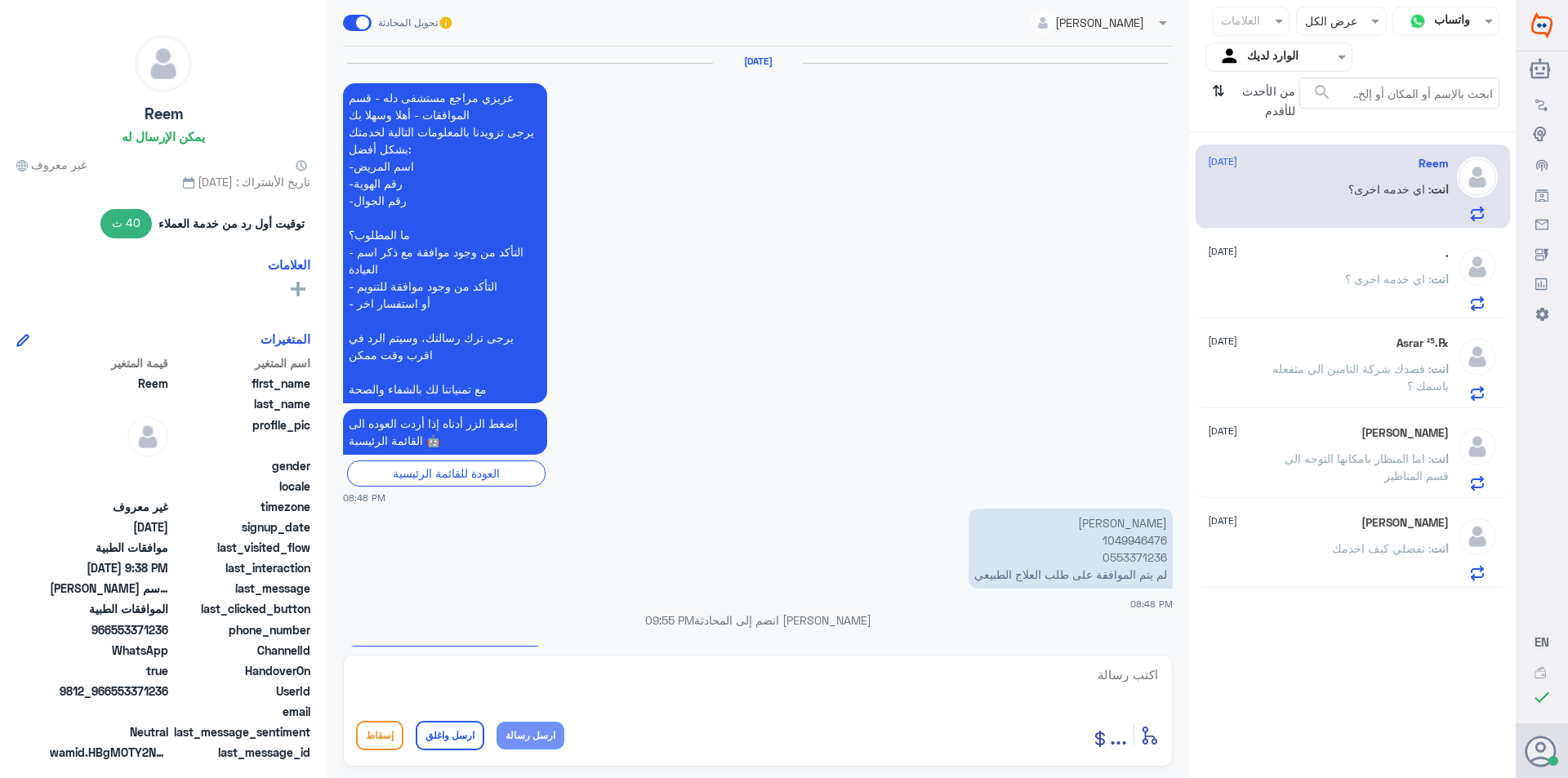
scroll to position [1704, 0]
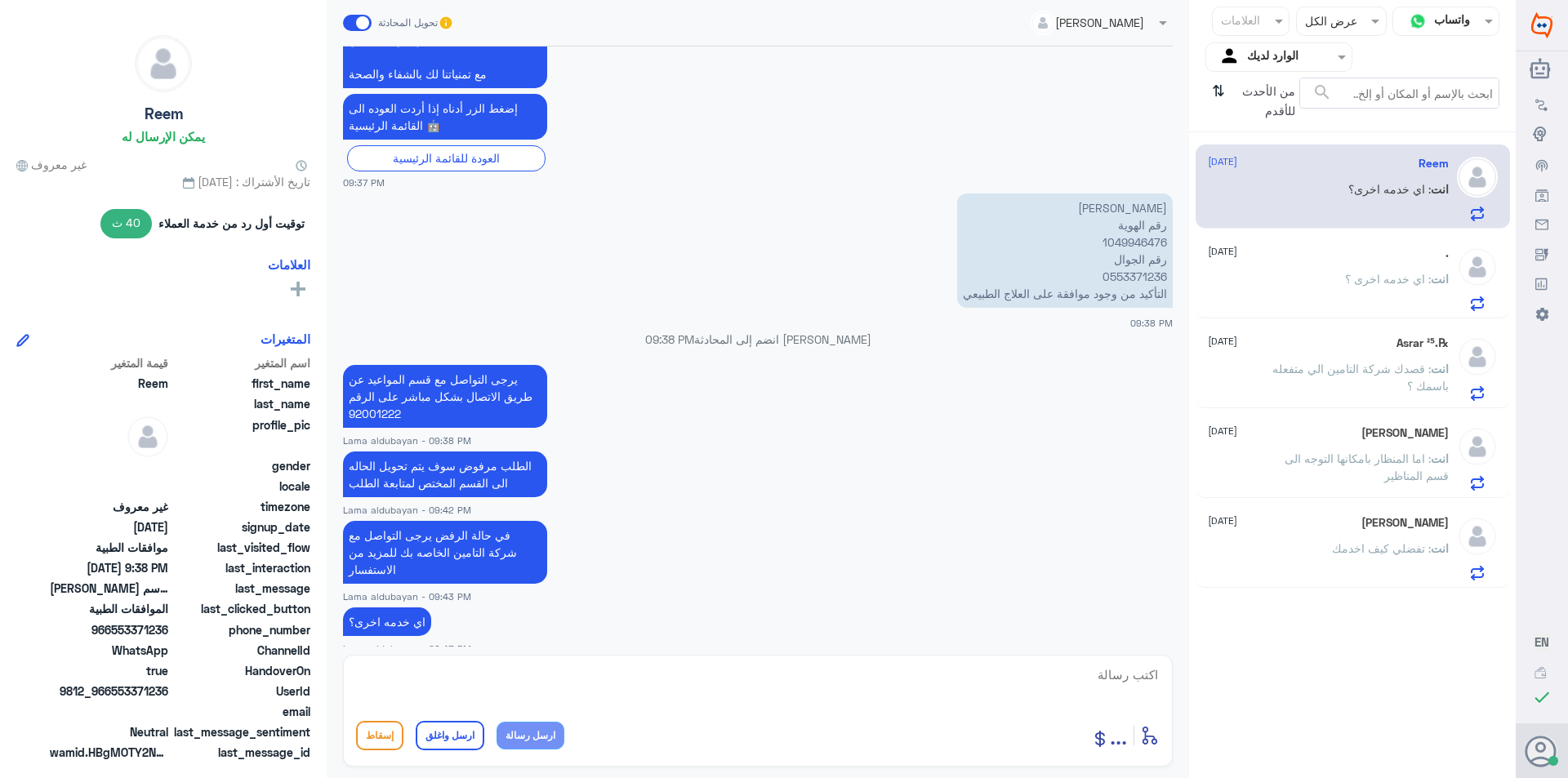
click at [1401, 281] on span ": اي خدمه اخرى ؟" at bounding box center [1388, 279] width 86 height 14
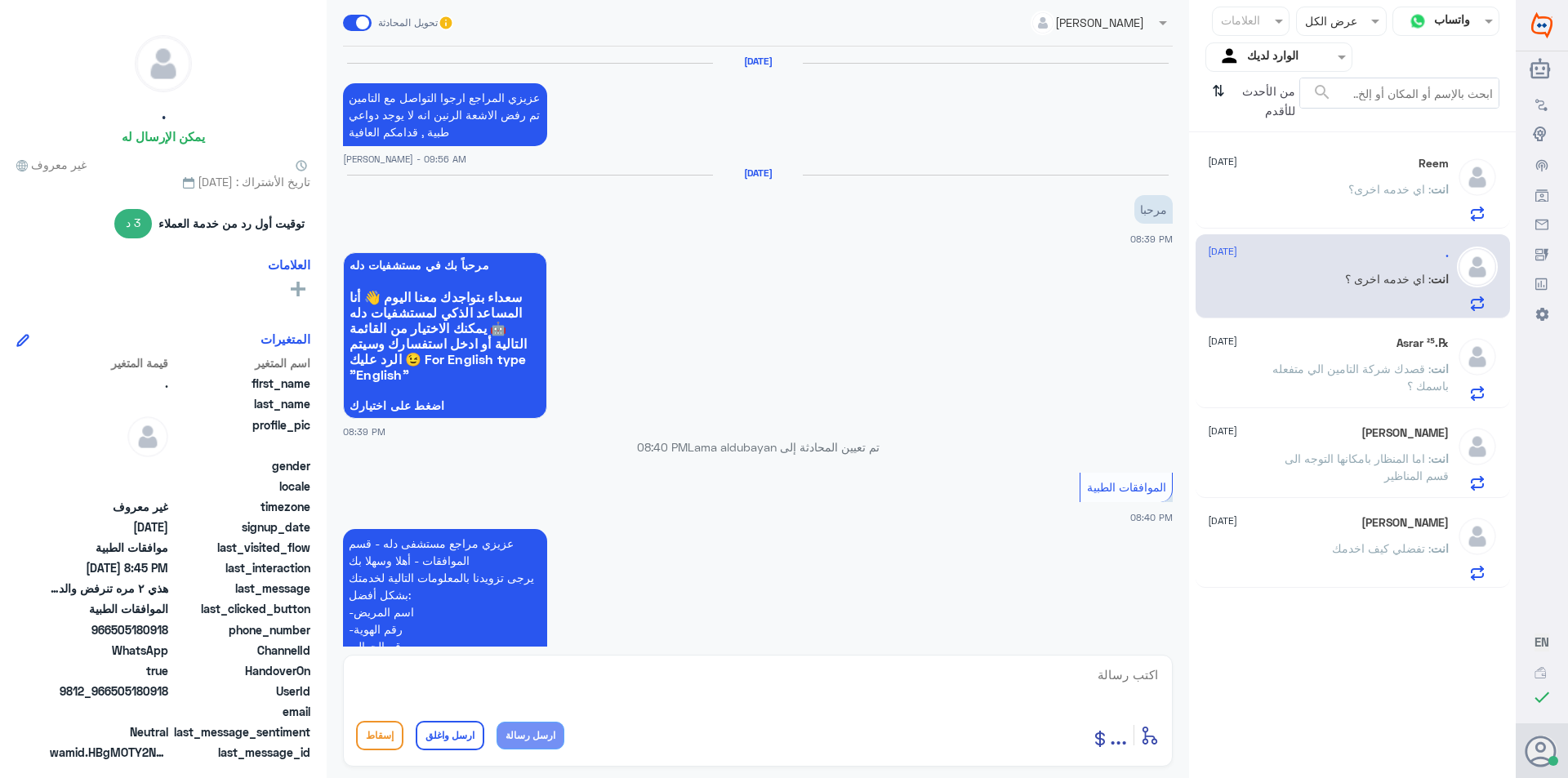
drag, startPoint x: 1380, startPoint y: 414, endPoint x: 1381, endPoint y: 491, distance: 77.0
click at [1380, 420] on div "Hassa Hassa [DATE] انت : اما المنظار بامكانها التوجه الى قسم المناظير" at bounding box center [1352, 456] width 314 height 84
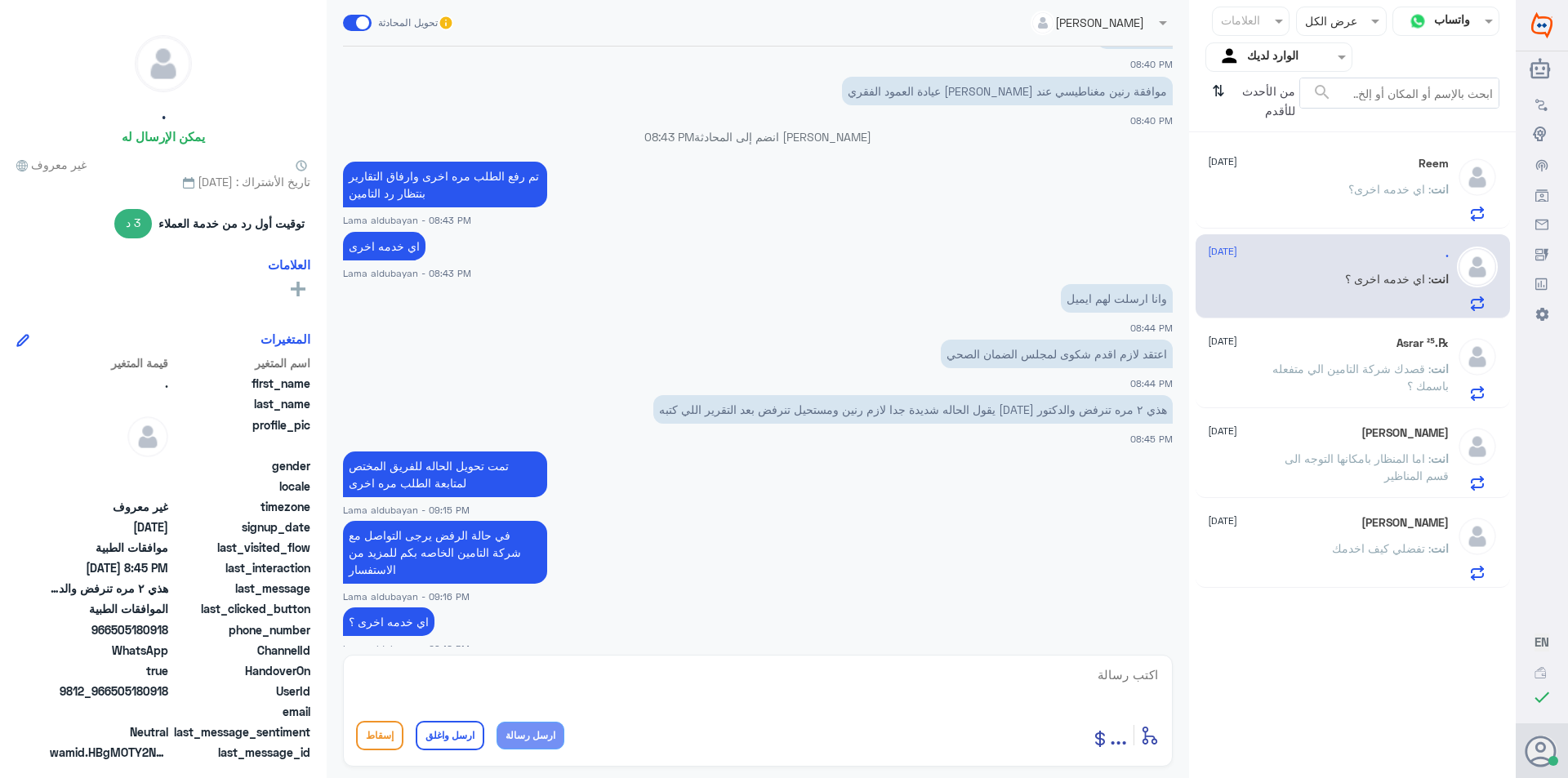
drag, startPoint x: 1365, startPoint y: 569, endPoint x: 1350, endPoint y: 593, distance: 28.3
click at [1359, 579] on p "انت : تفضلي كيف اخدمك" at bounding box center [1390, 560] width 116 height 41
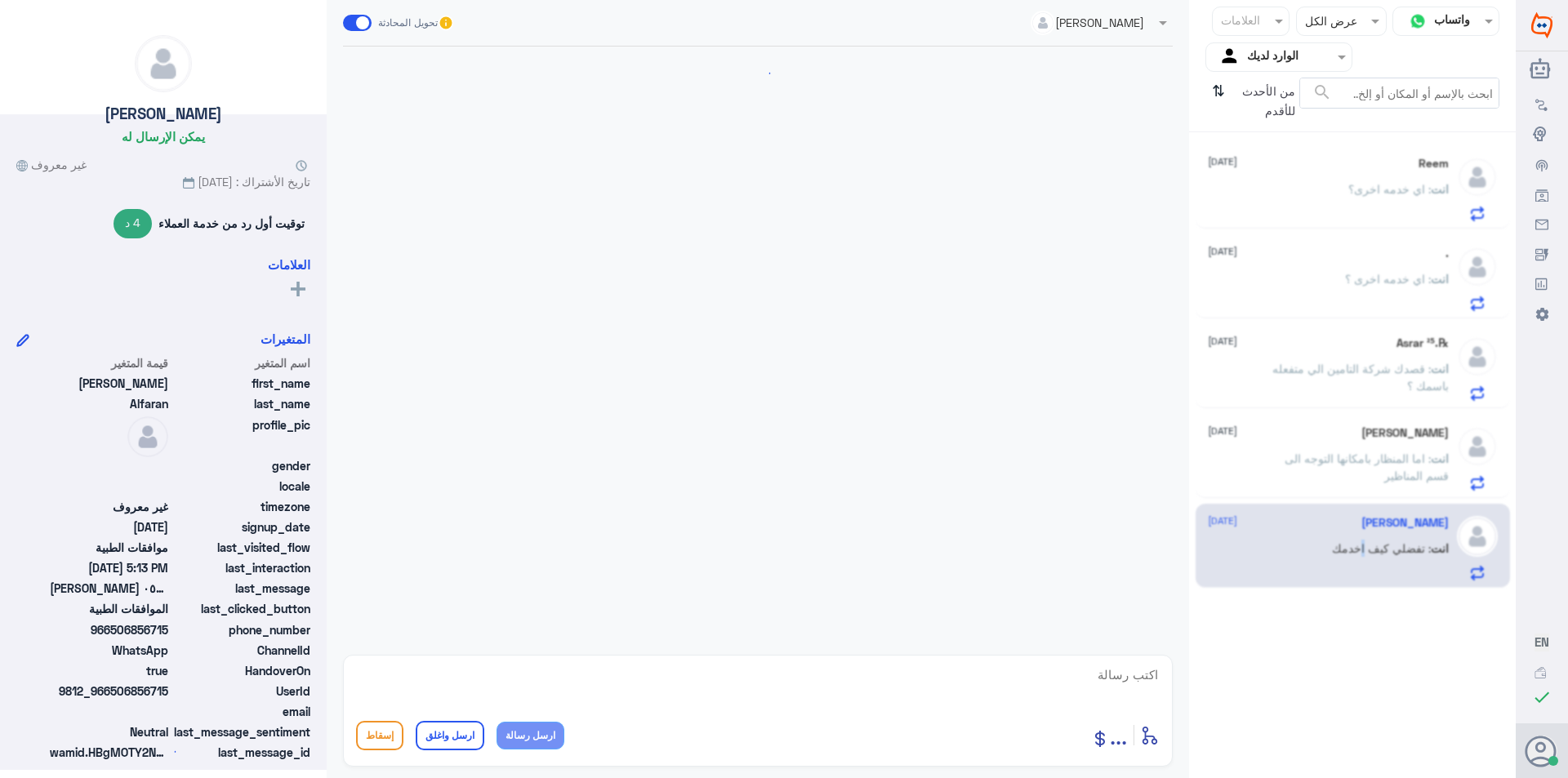
scroll to position [372, 0]
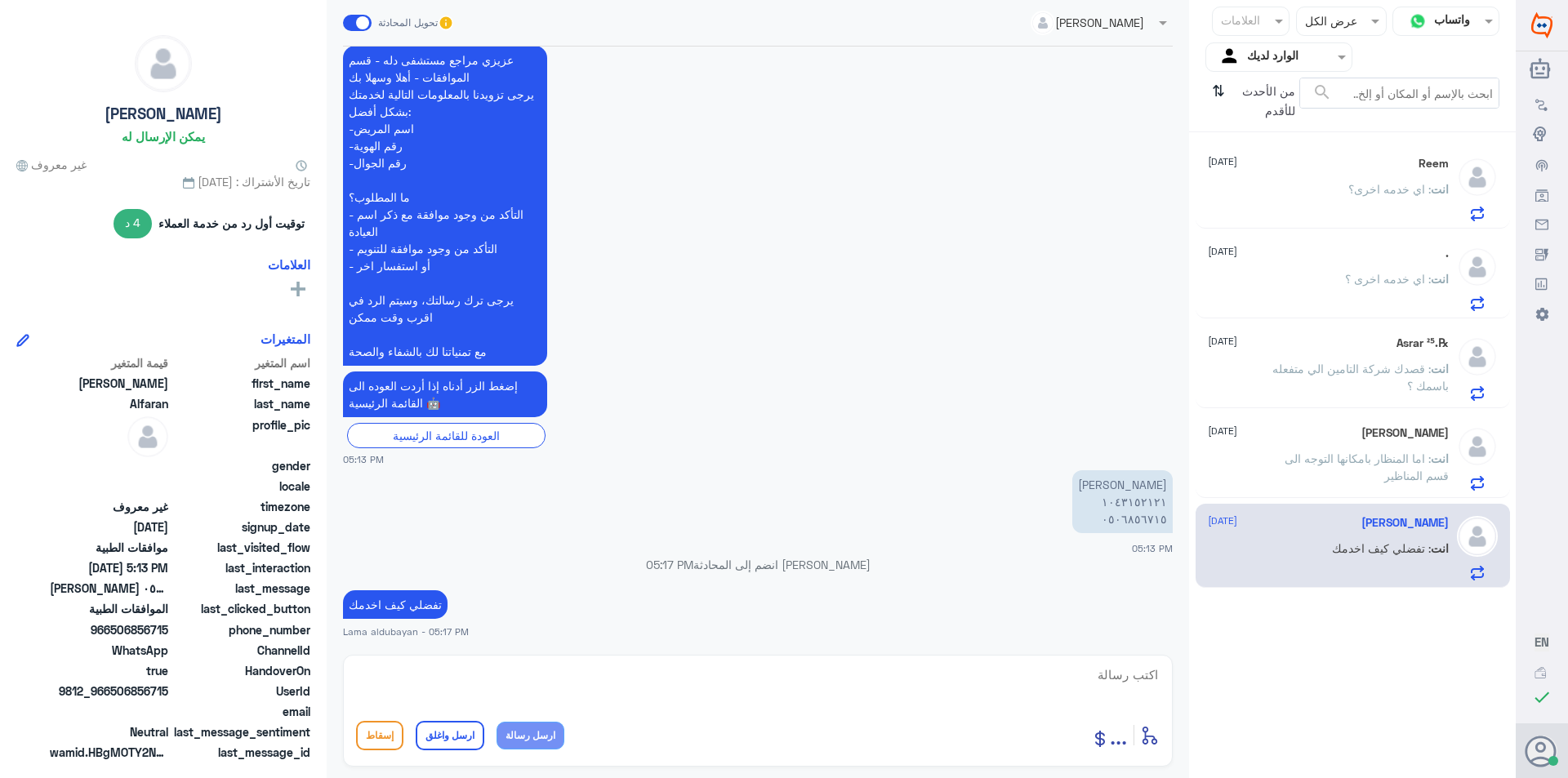
click at [1318, 474] on p "انت : اما المنظار بامكانها التوجه الى قسم المناظير" at bounding box center [1357, 470] width 184 height 41
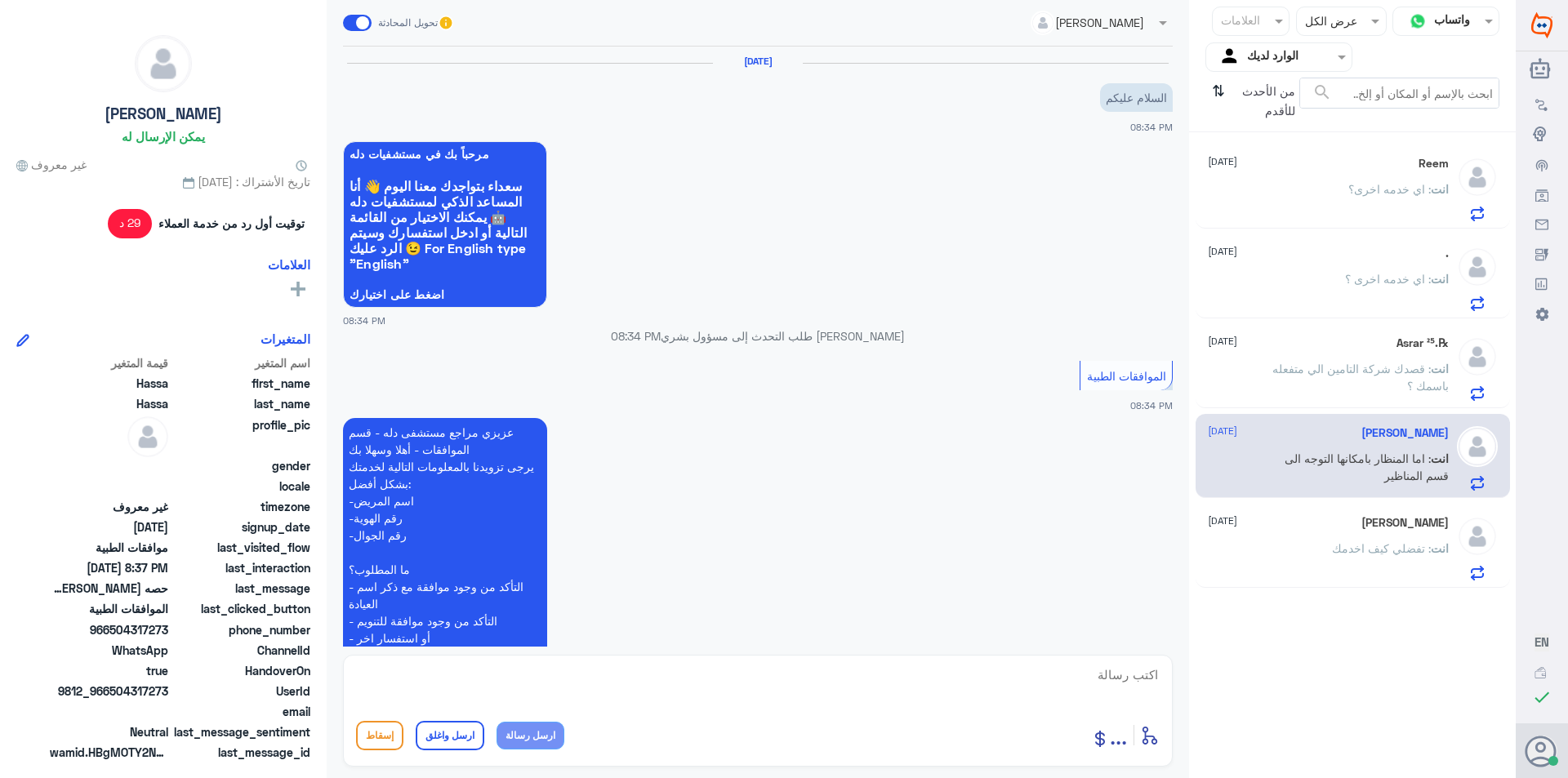
scroll to position [476, 0]
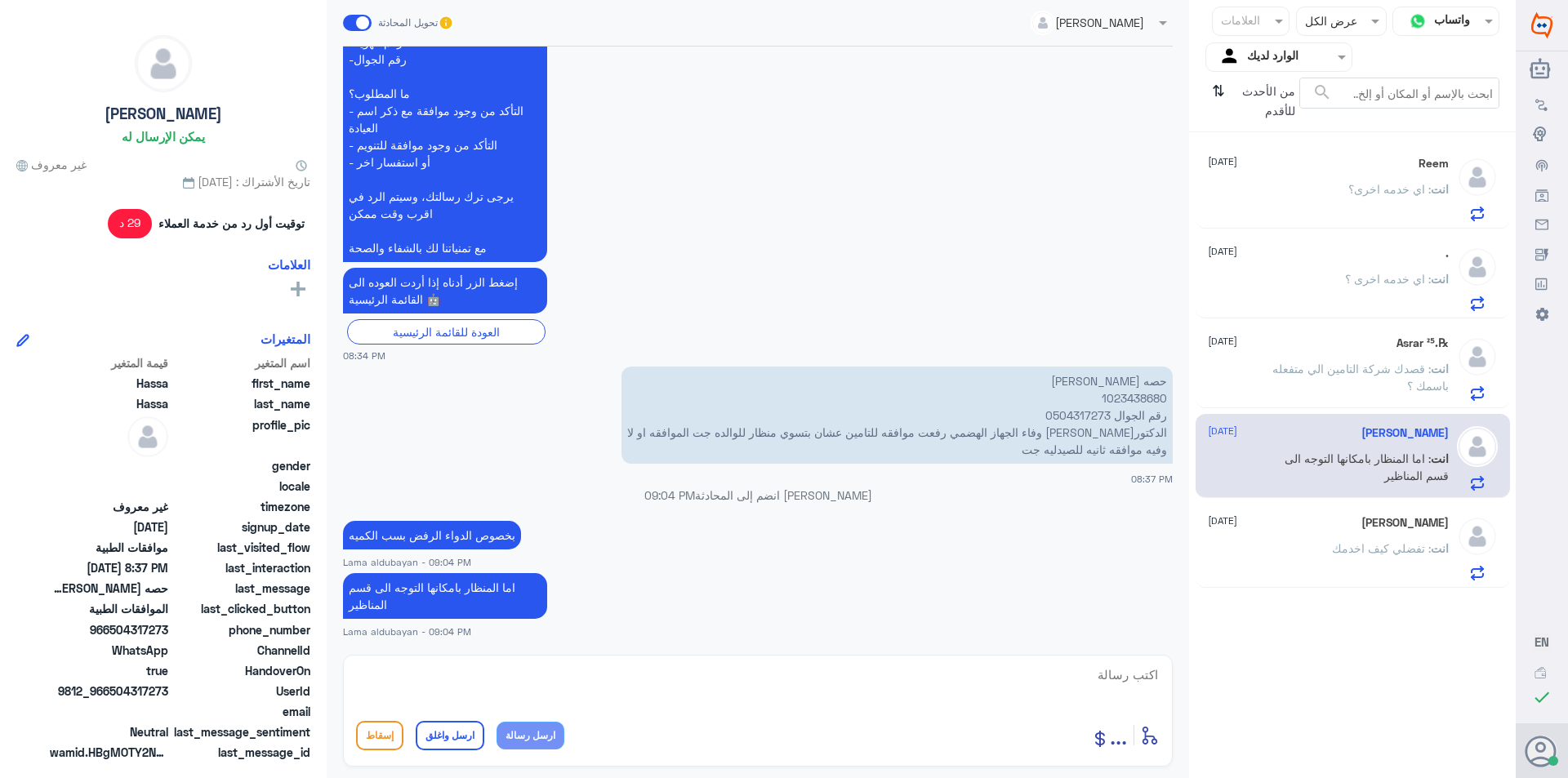
click at [1349, 370] on span ": قصدك شركة التامين الي متفعله باسمك ؟" at bounding box center [1360, 377] width 176 height 31
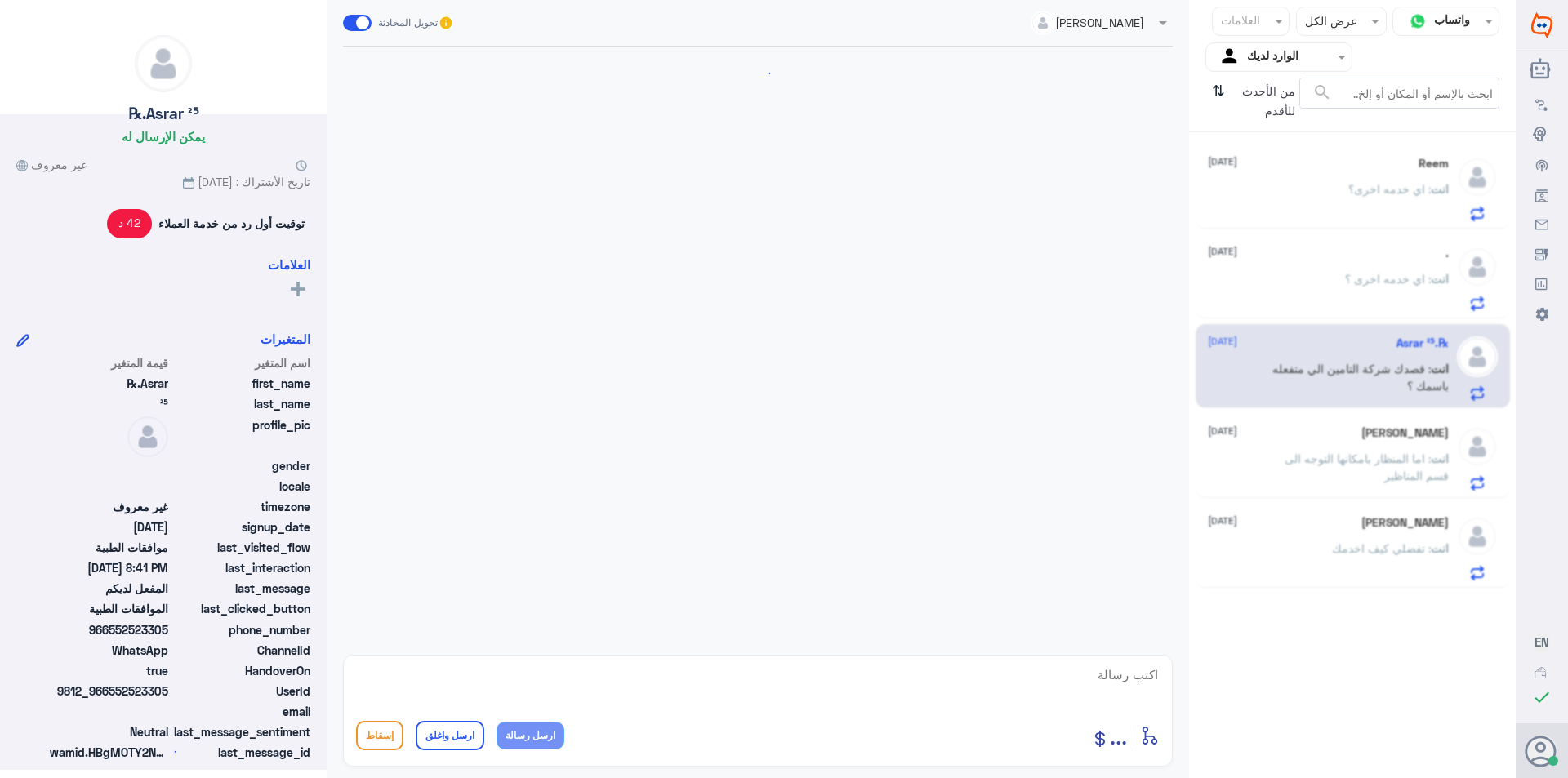
drag, startPoint x: 1367, startPoint y: 269, endPoint x: 1387, endPoint y: 209, distance: 63.2
click at [1367, 267] on div ". [DATE] انت : اي خدمه اخرى ؟" at bounding box center [1328, 278] width 241 height 64
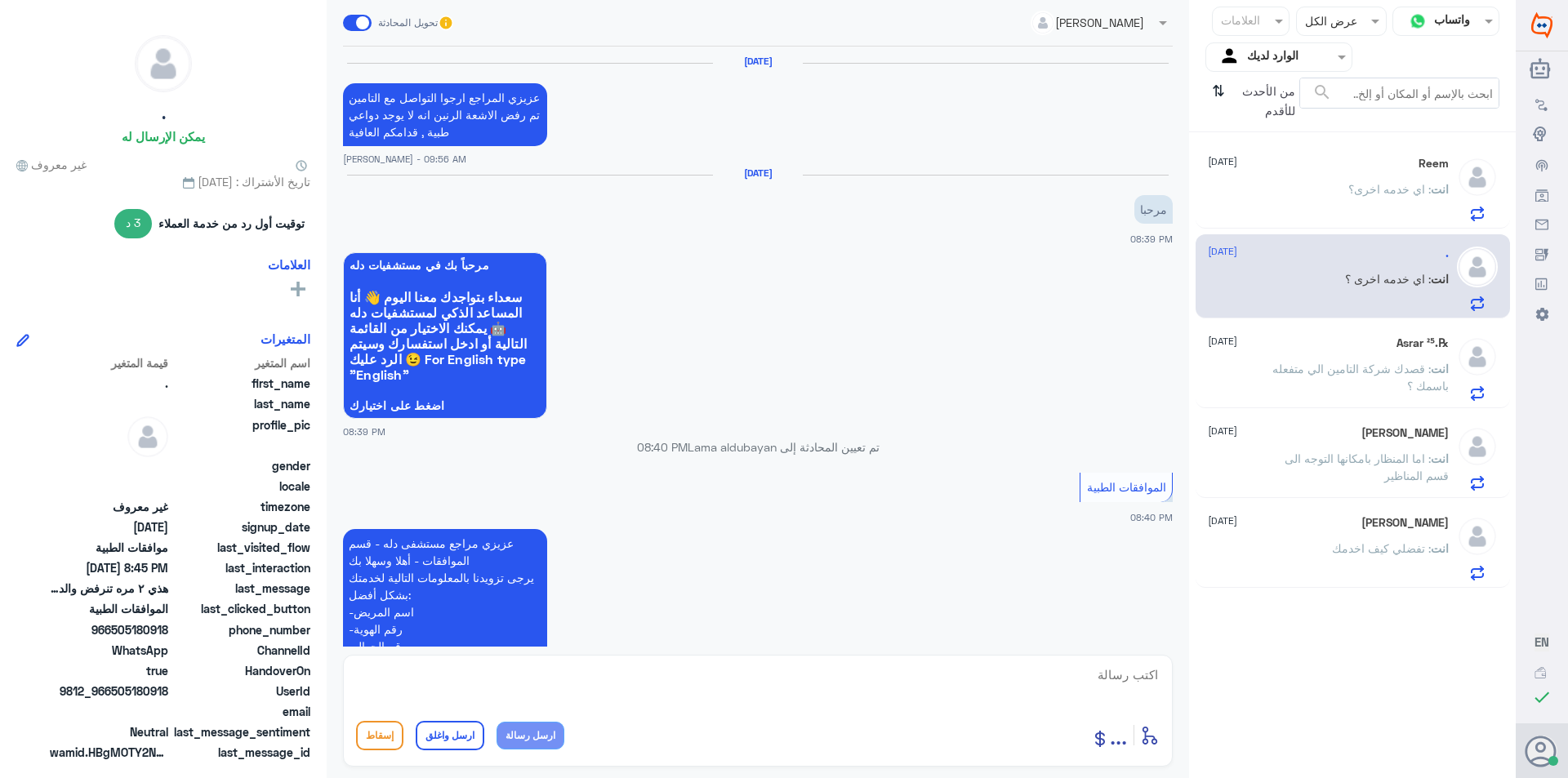
click at [1390, 193] on span ": اي خدمه اخرى؟" at bounding box center [1390, 189] width 82 height 14
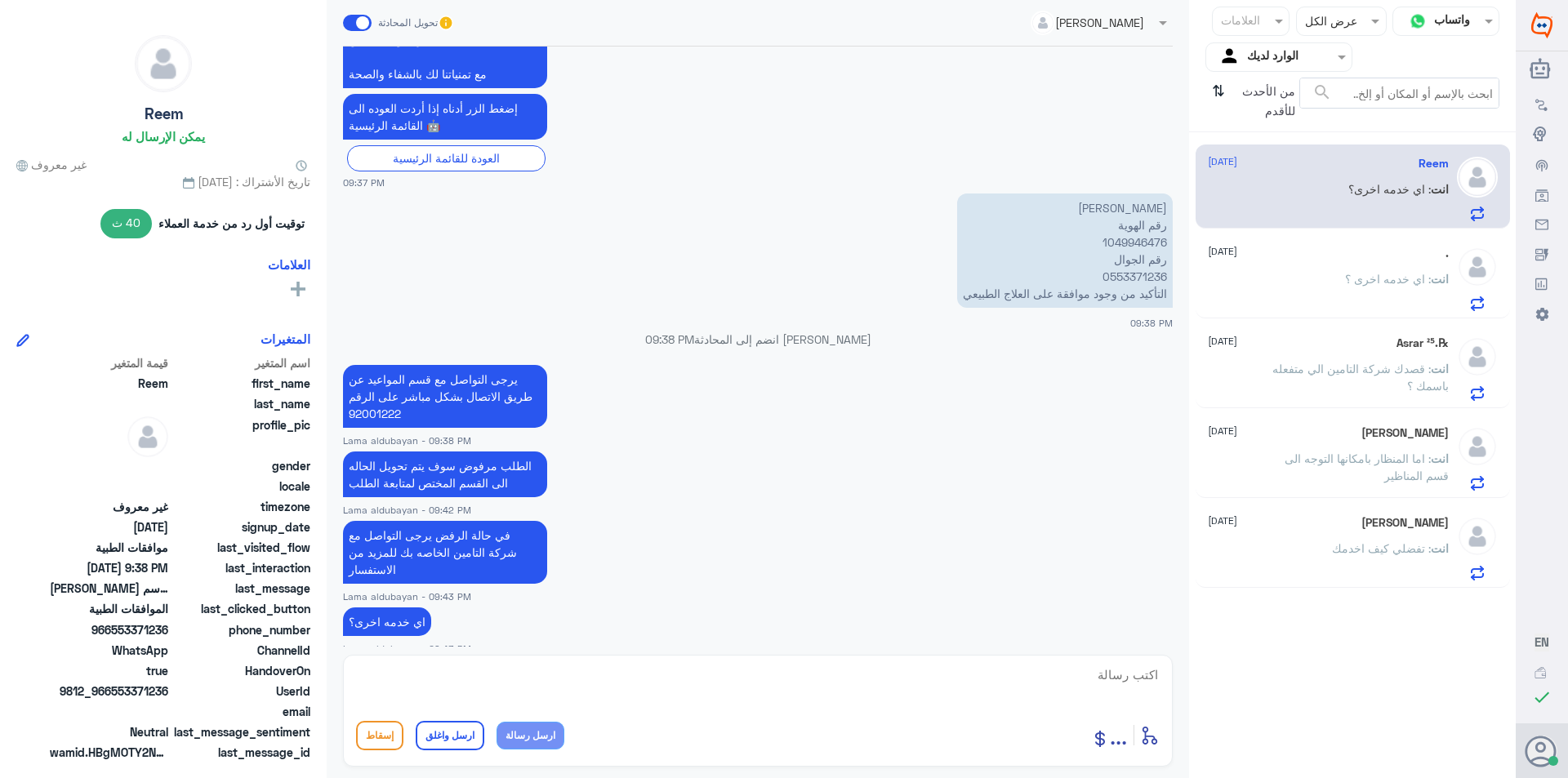
scroll to position [1759, 0]
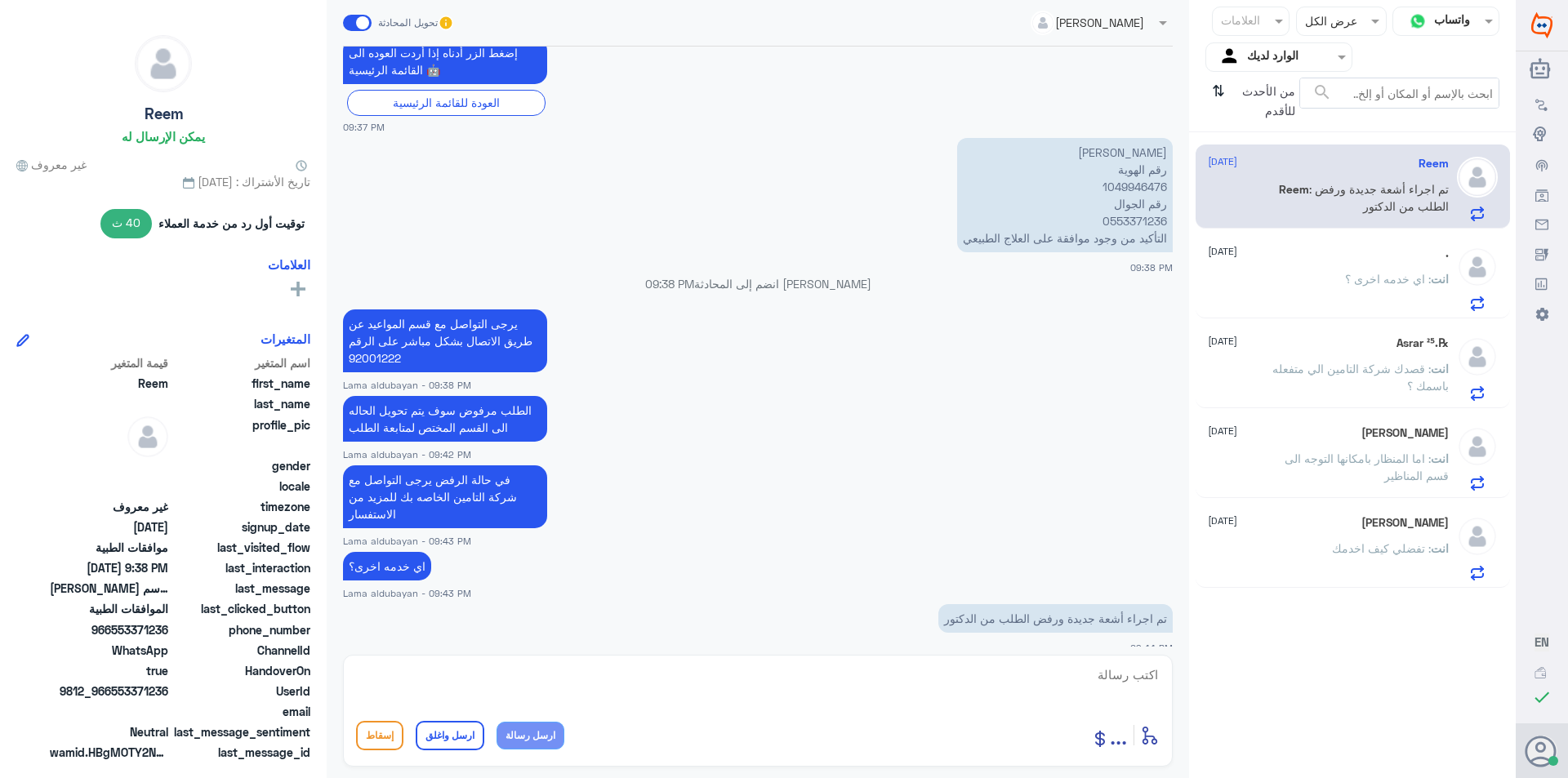
click at [1006, 672] on textarea at bounding box center [758, 683] width 803 height 40
click at [639, 674] on textarea at bounding box center [758, 683] width 803 height 40
type textarea "نعم عزيزتي سوف يتم مراجعة الطلب"
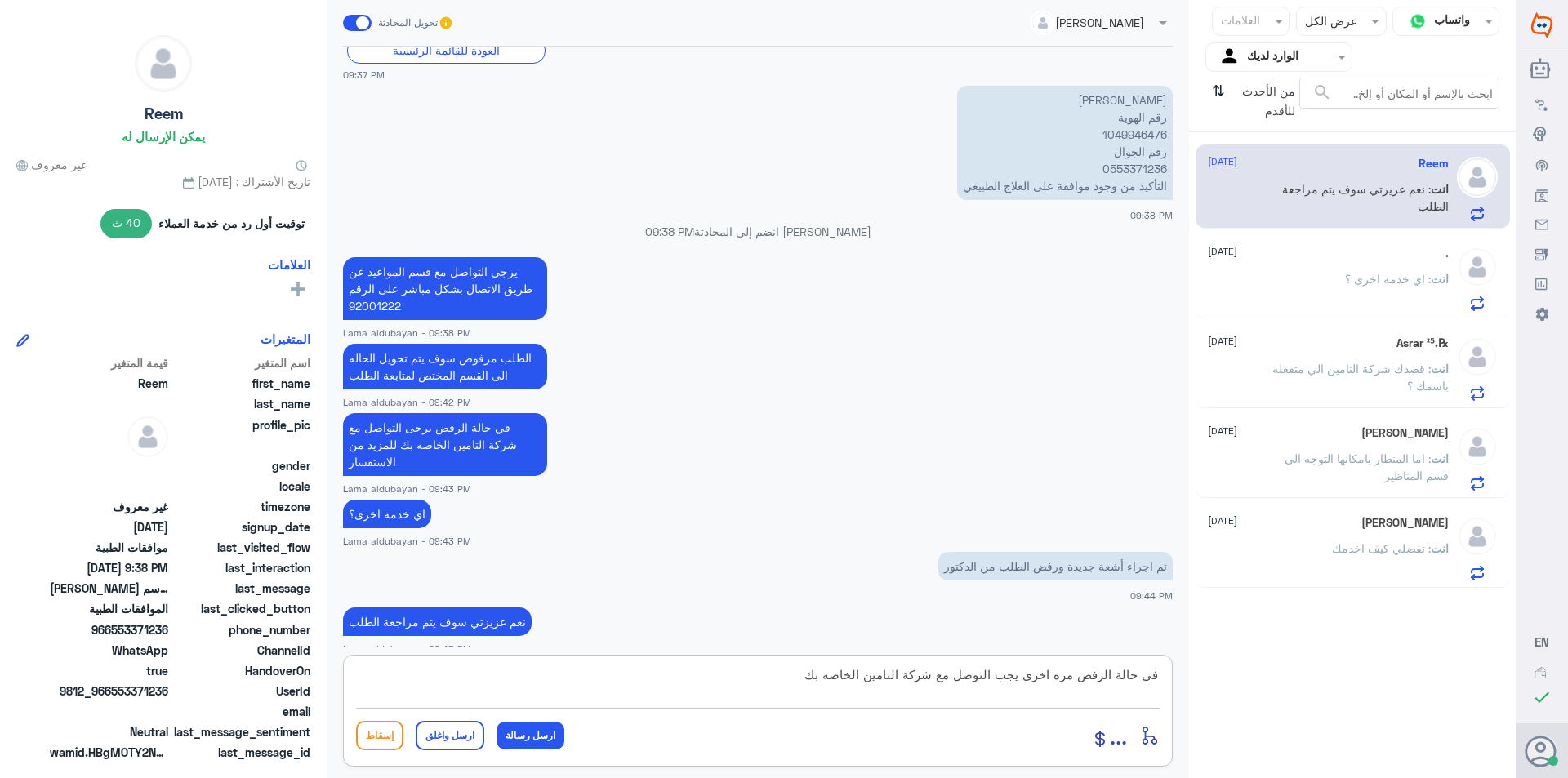
type textarea "في حالة الرفض مره اخرى يجب التوصل مع شركة التامين الخاصه بك"
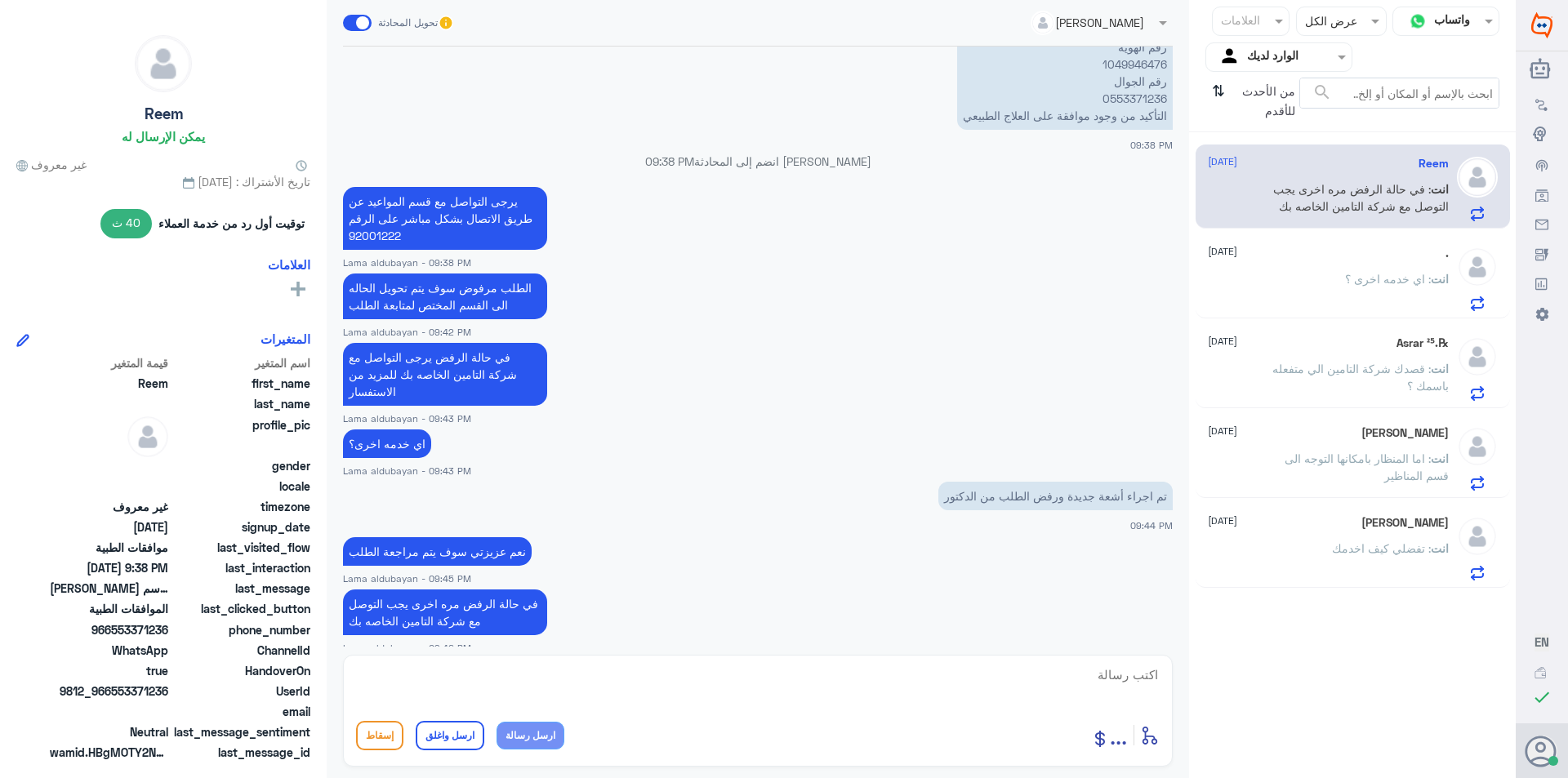
click at [1285, 315] on div ". [DATE] انت : اي خدمه اخرى ؟" at bounding box center [1352, 277] width 314 height 84
click at [1334, 287] on div "انت : اي خدمه اخرى ؟" at bounding box center [1328, 292] width 241 height 37
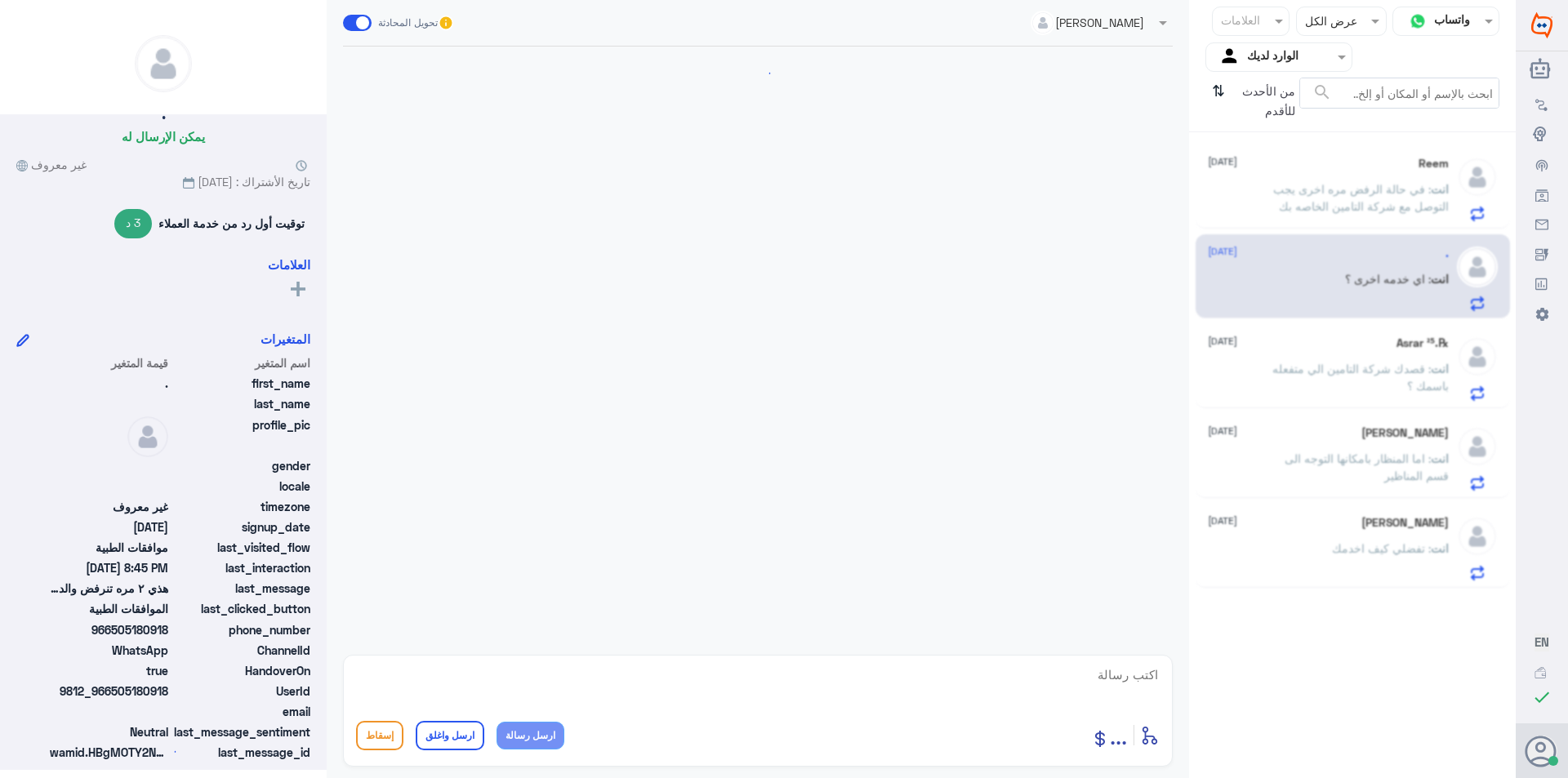
scroll to position [1097, 0]
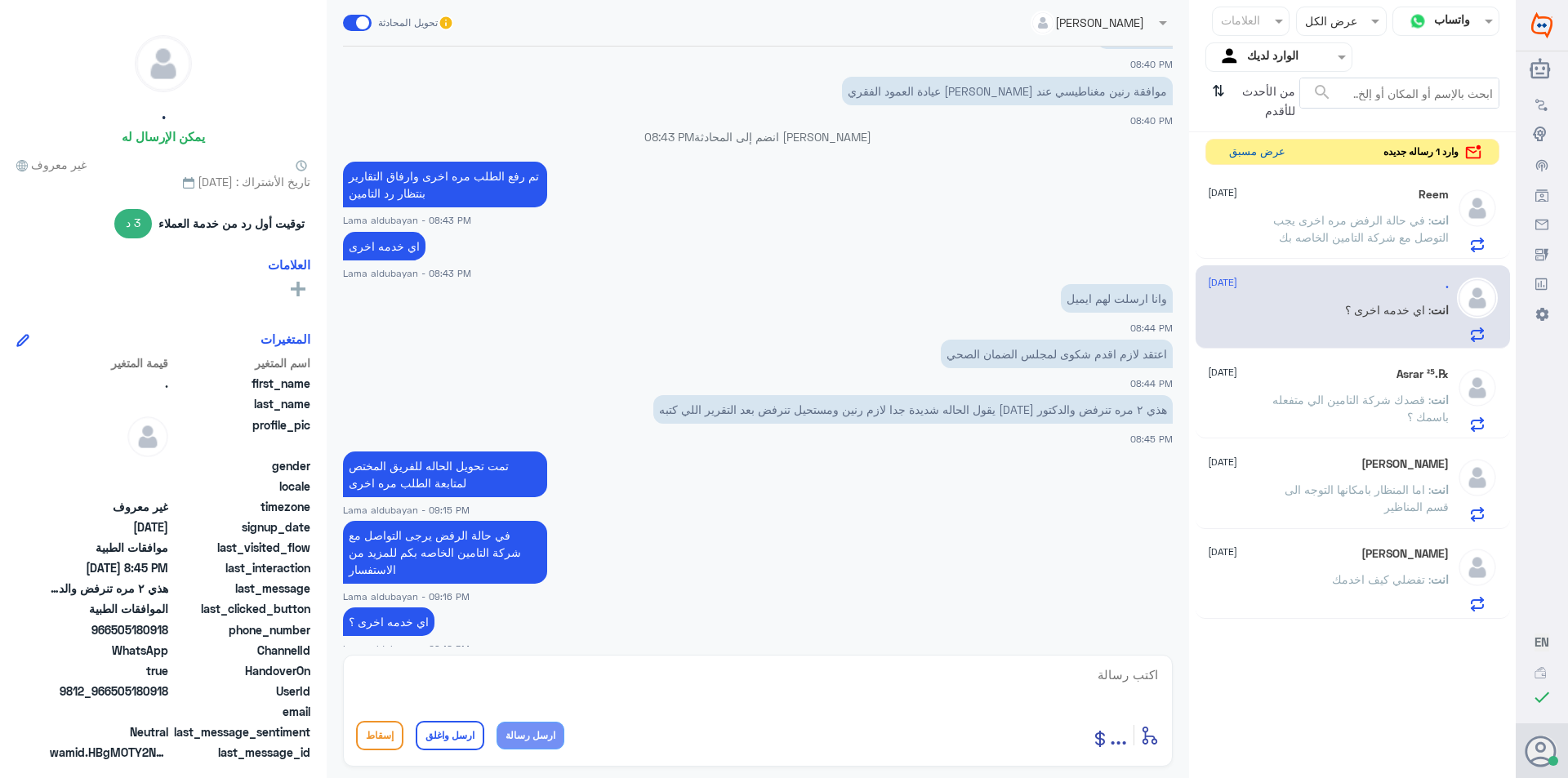
click at [1264, 153] on button "عرض مسبق" at bounding box center [1256, 152] width 69 height 25
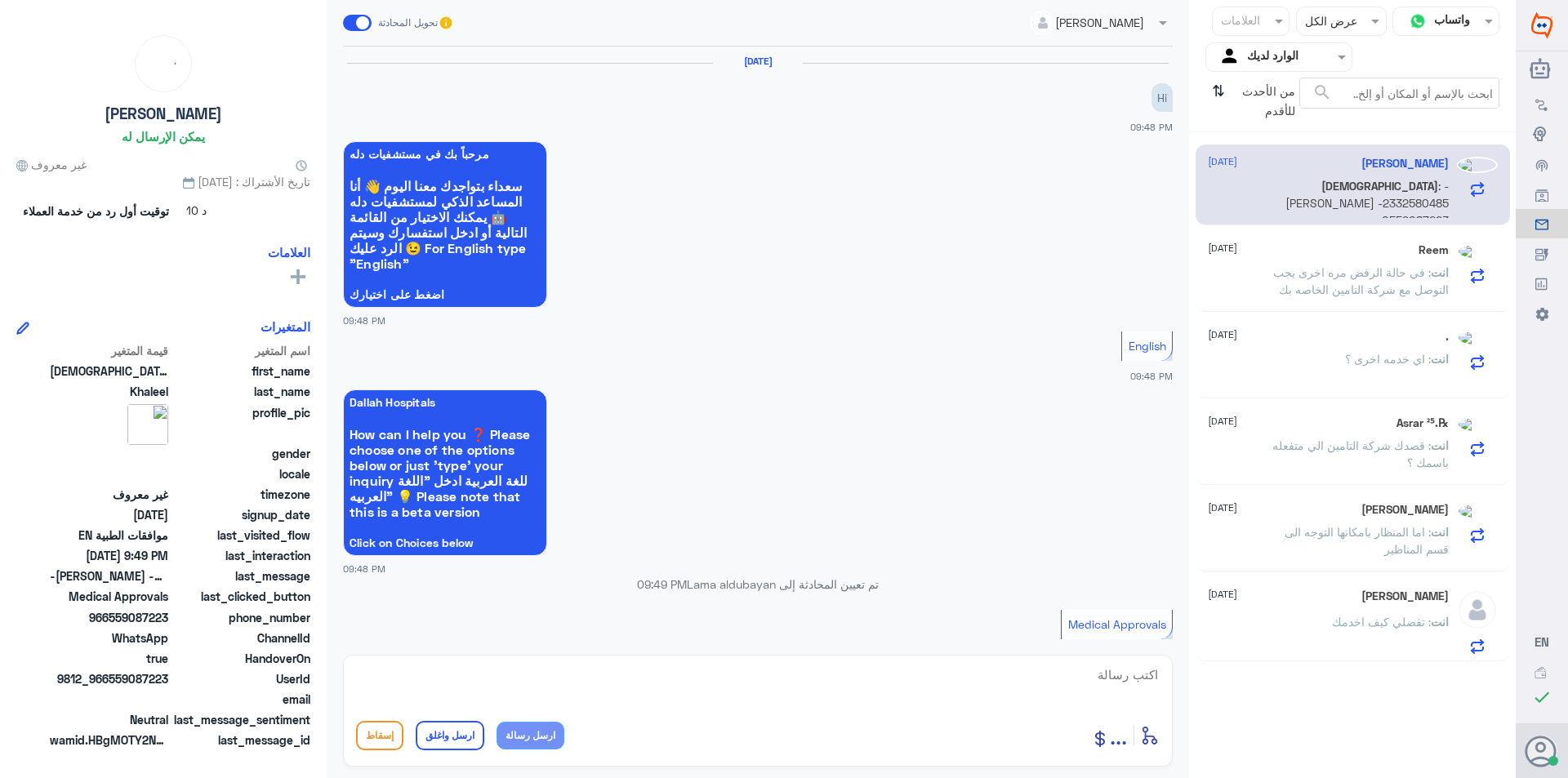
scroll to position [470, 0]
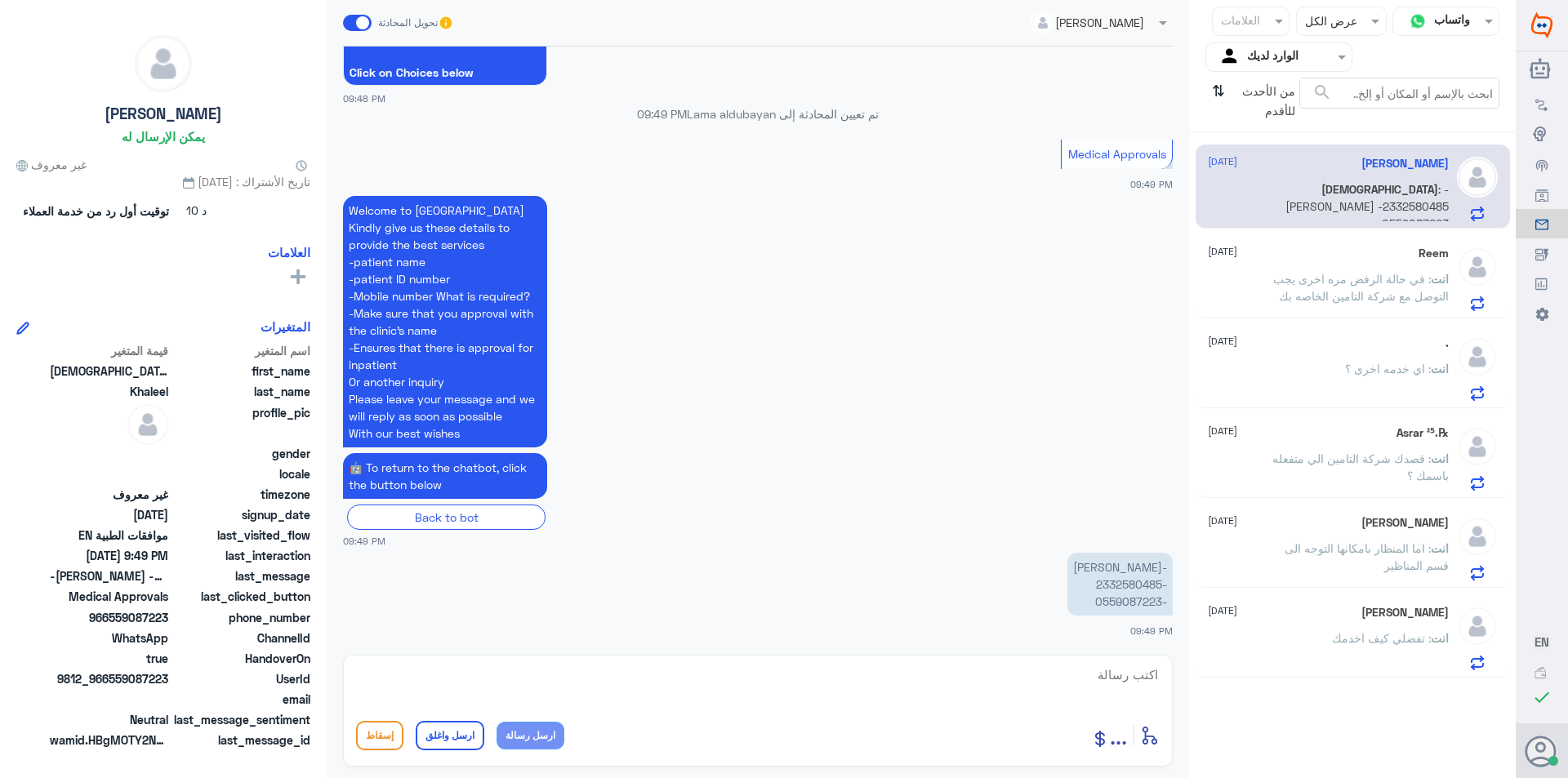
click at [1092, 676] on textarea at bounding box center [758, 683] width 803 height 40
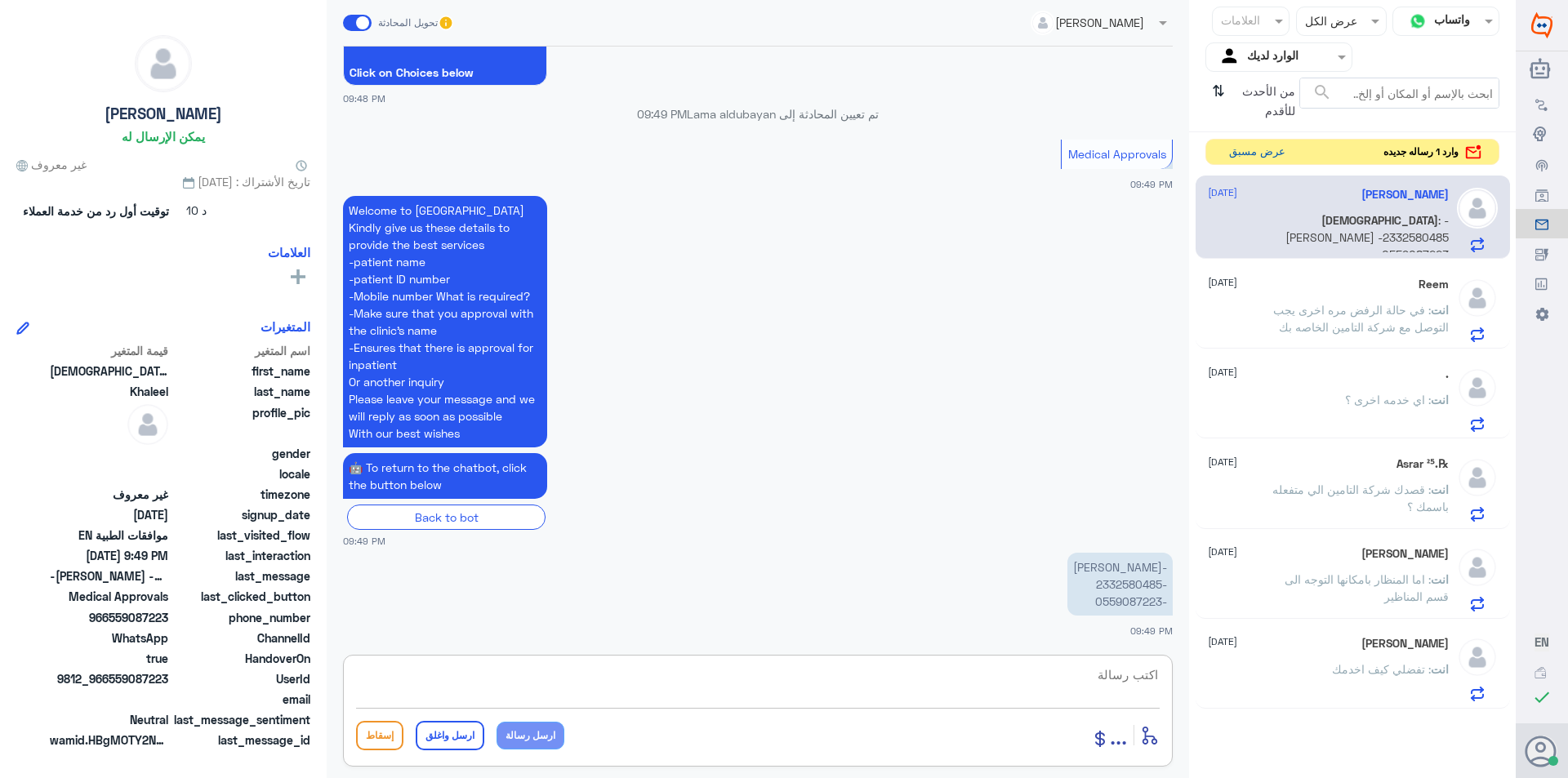
click at [1273, 162] on button "عرض مسبق" at bounding box center [1256, 152] width 69 height 25
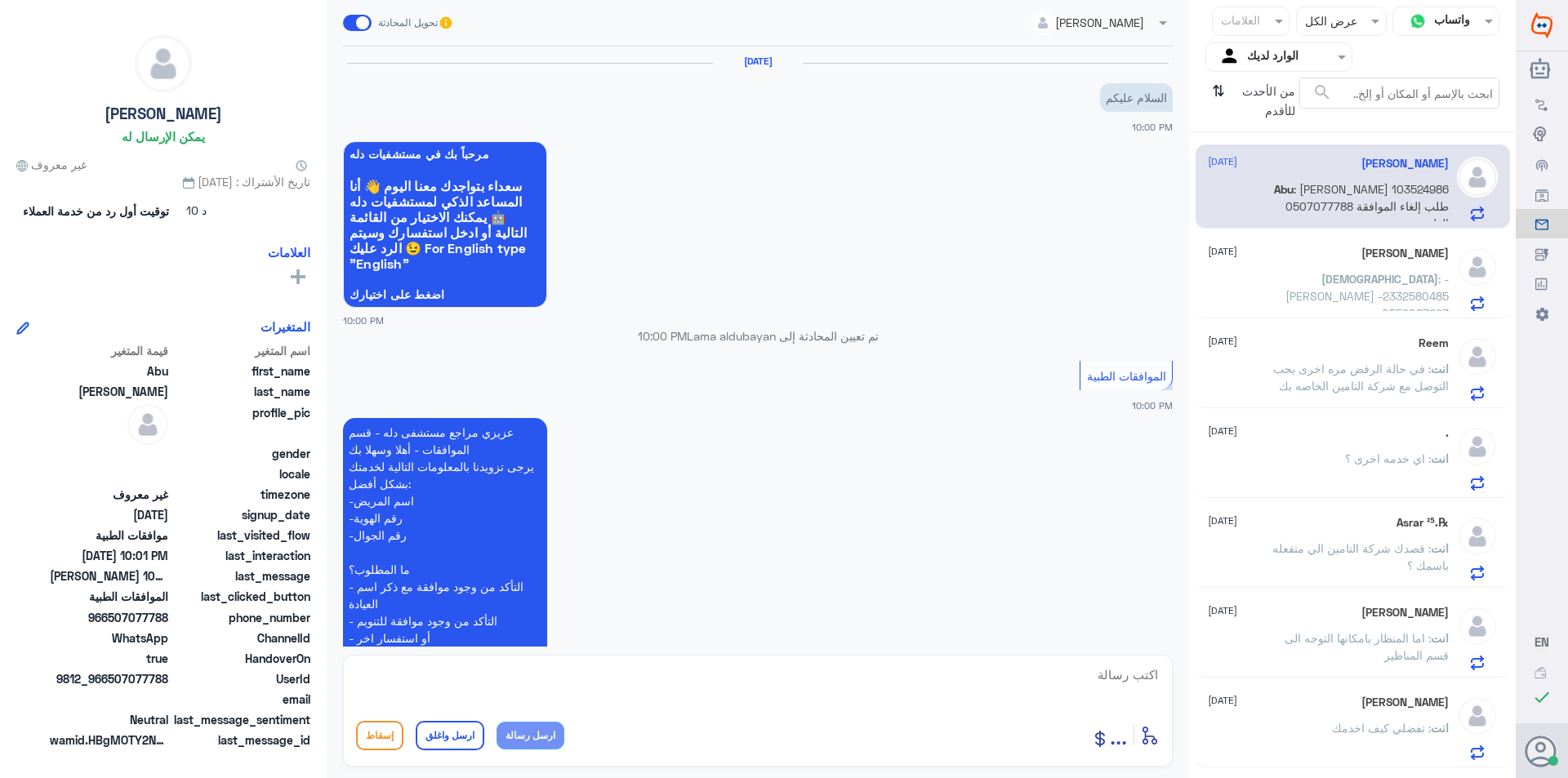
scroll to position [358, 0]
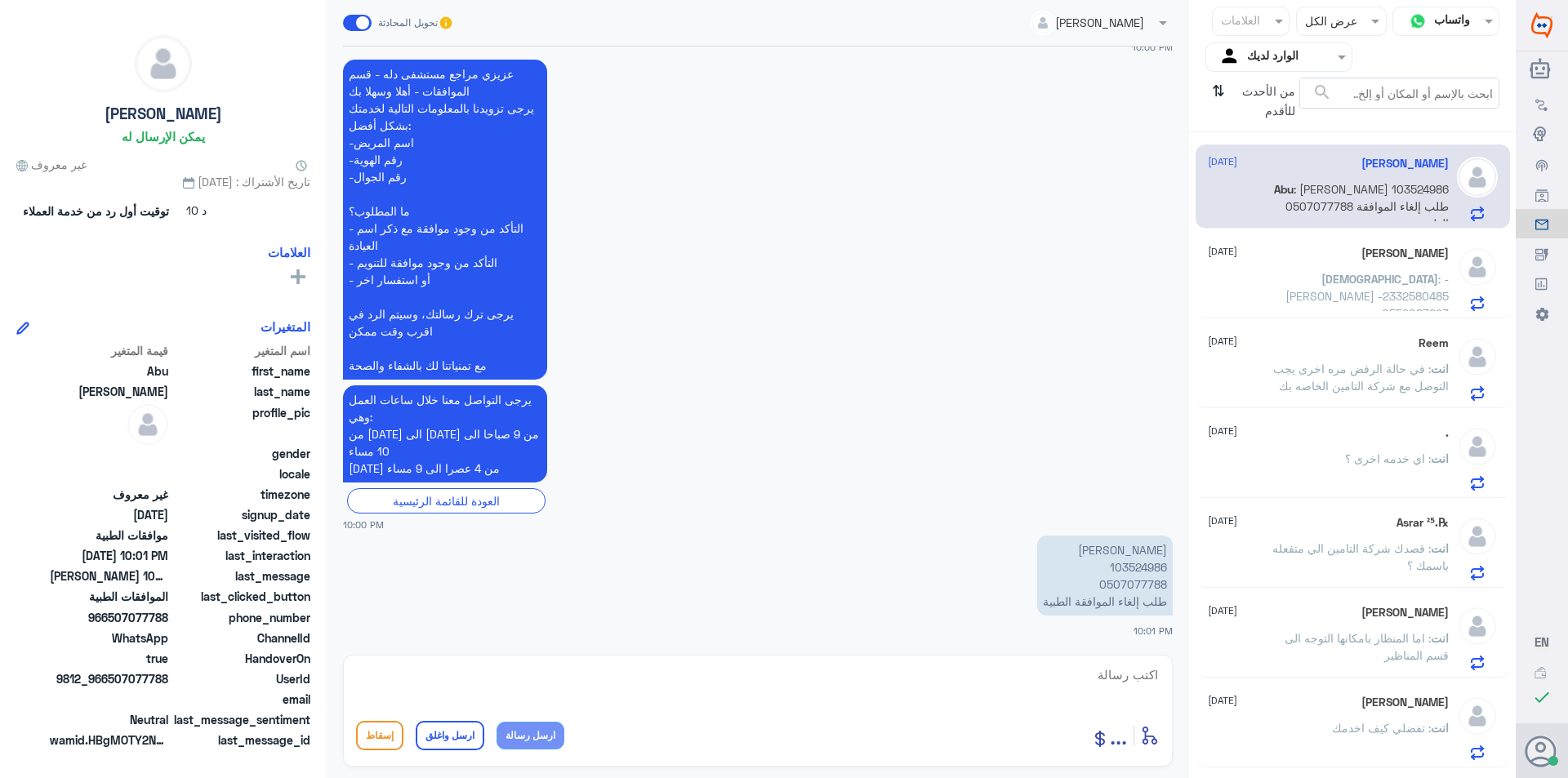
click at [1144, 567] on p "[PERSON_NAME] 103524986 0507077788 طلب إلغاء الموافقة الطبية" at bounding box center [1104, 575] width 135 height 80
click at [1135, 580] on p "[PERSON_NAME] 103524986 0507077788 طلب إلغاء الموافقة الطبية" at bounding box center [1104, 575] width 135 height 80
click at [681, 689] on textarea at bounding box center [758, 683] width 803 height 40
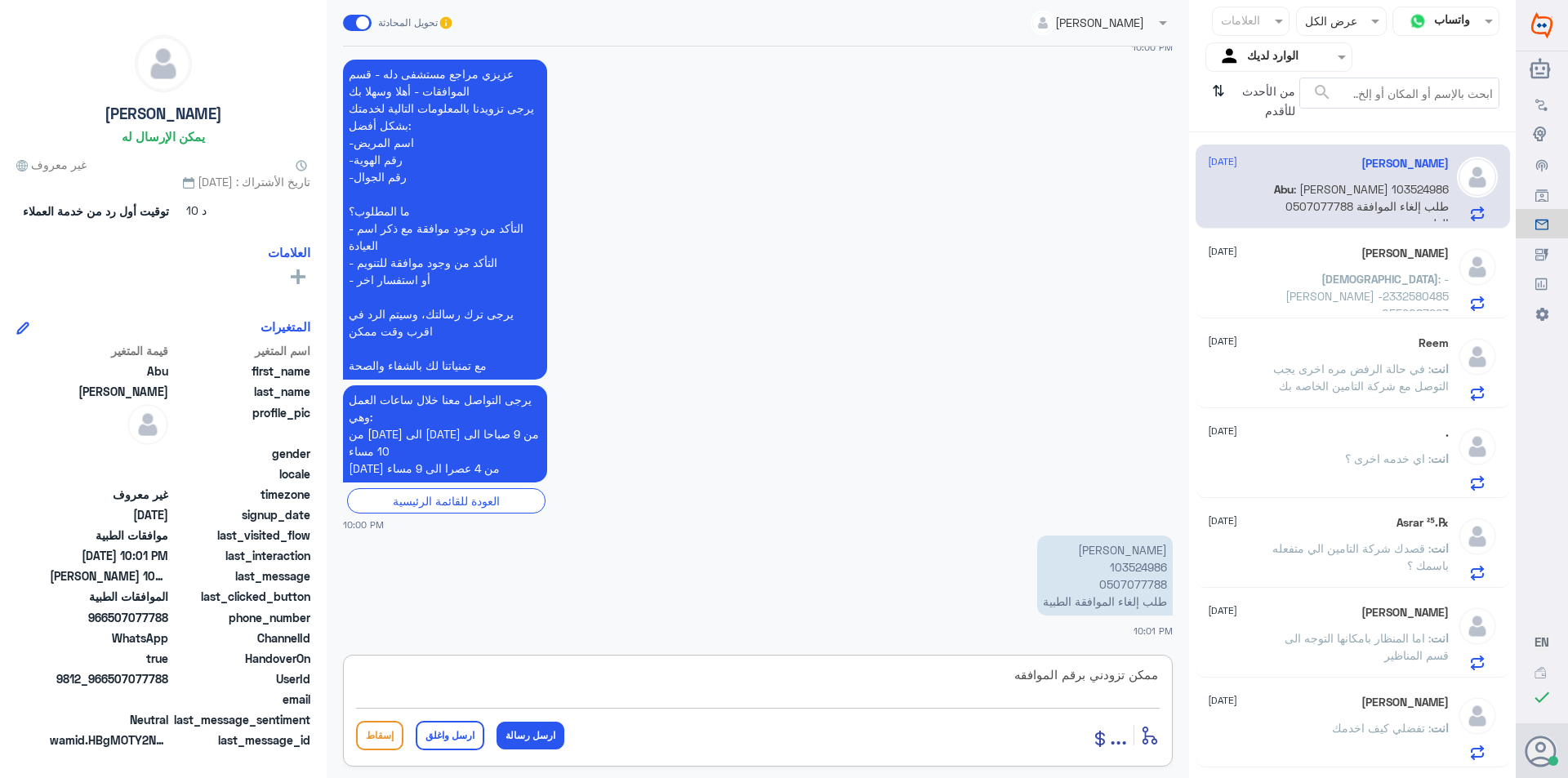
type textarea "ممكن تزودني برقم الموافقه"
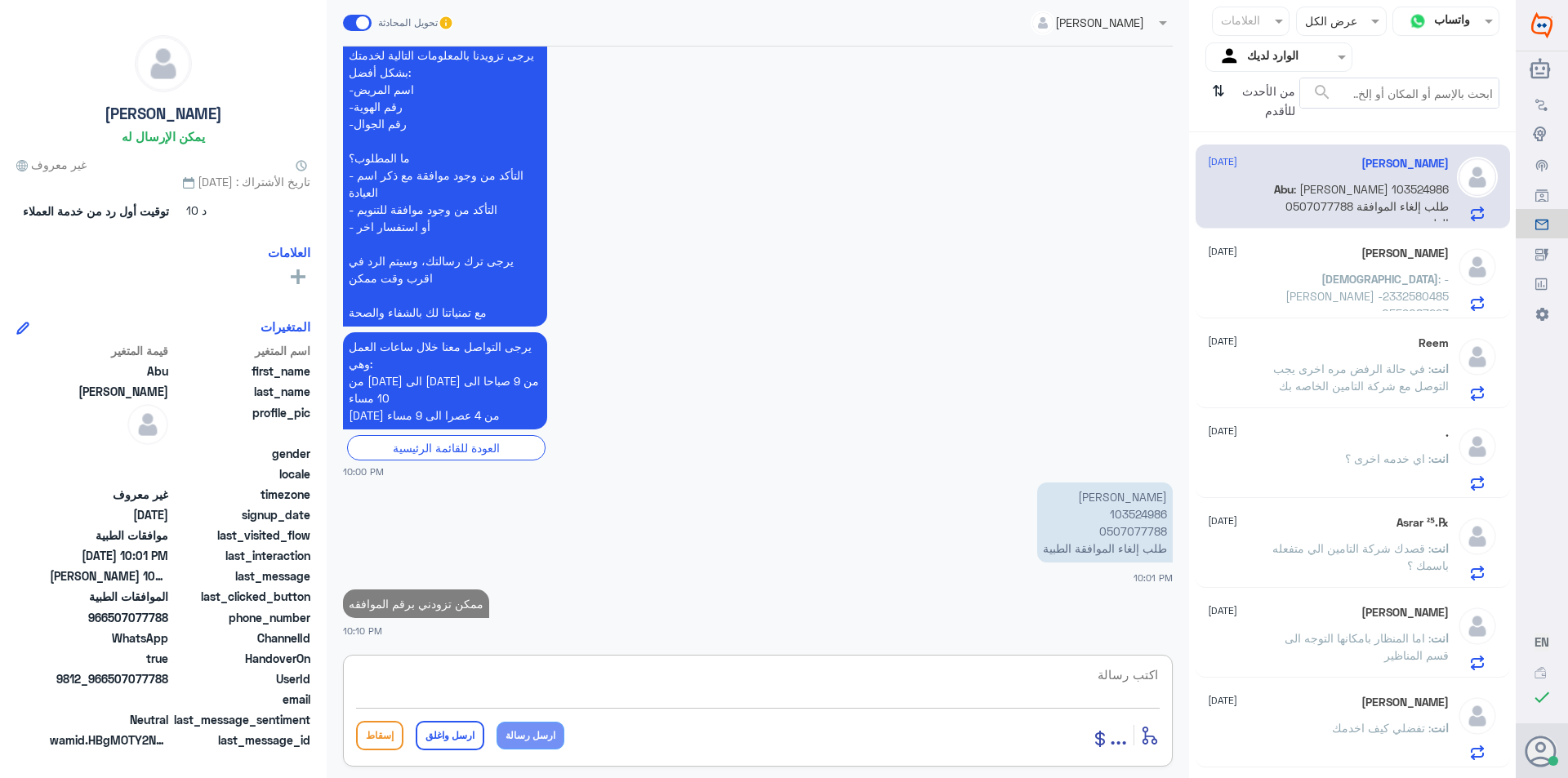
click at [1324, 313] on div "[PERSON_NAME] [DATE] [PERSON_NAME] : -[PERSON_NAME] -2332580485 -0559087223" at bounding box center [1352, 277] width 314 height 84
click at [1321, 272] on span "[DEMOGRAPHIC_DATA]" at bounding box center [1379, 279] width 116 height 14
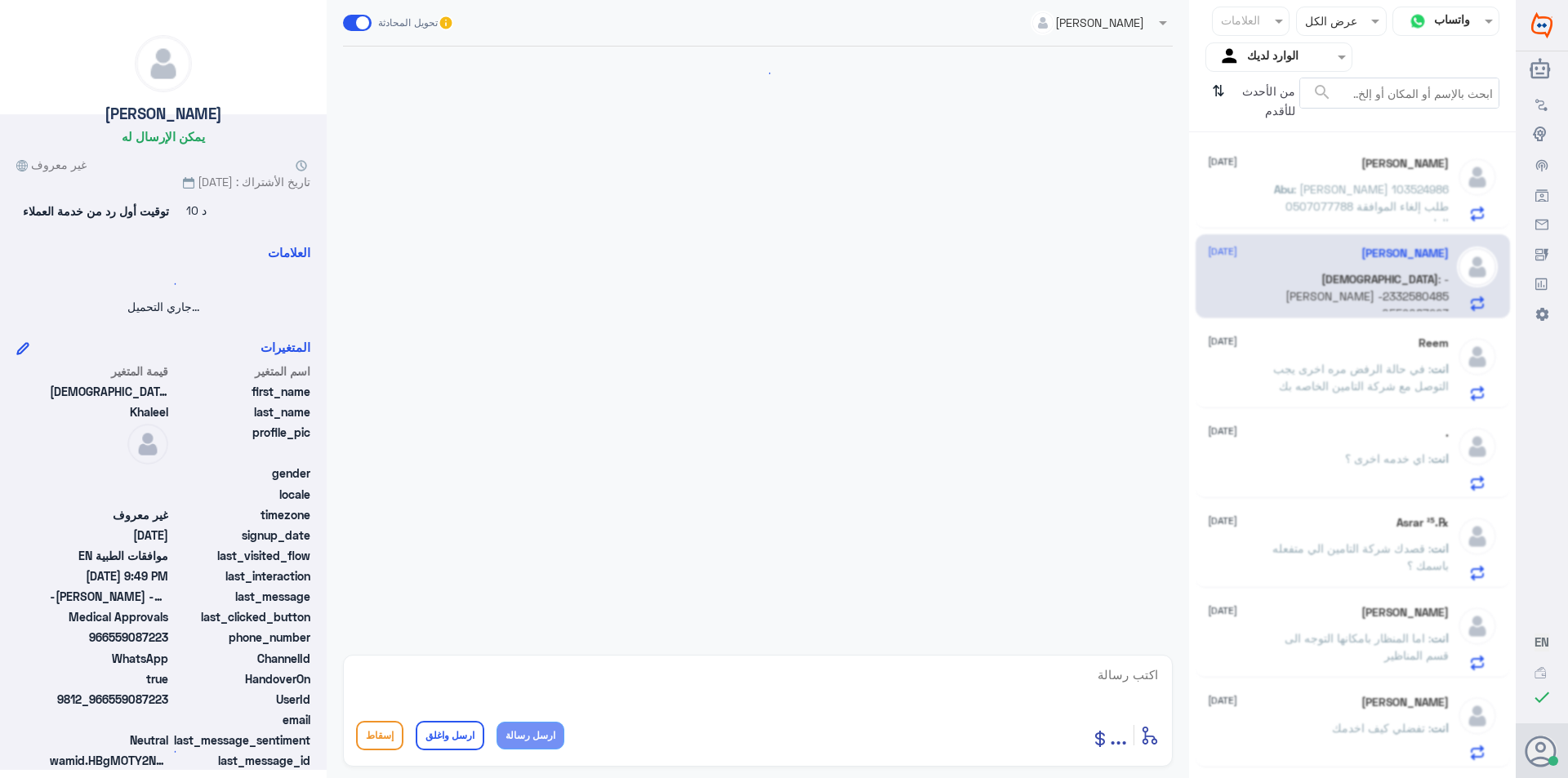
scroll to position [470, 0]
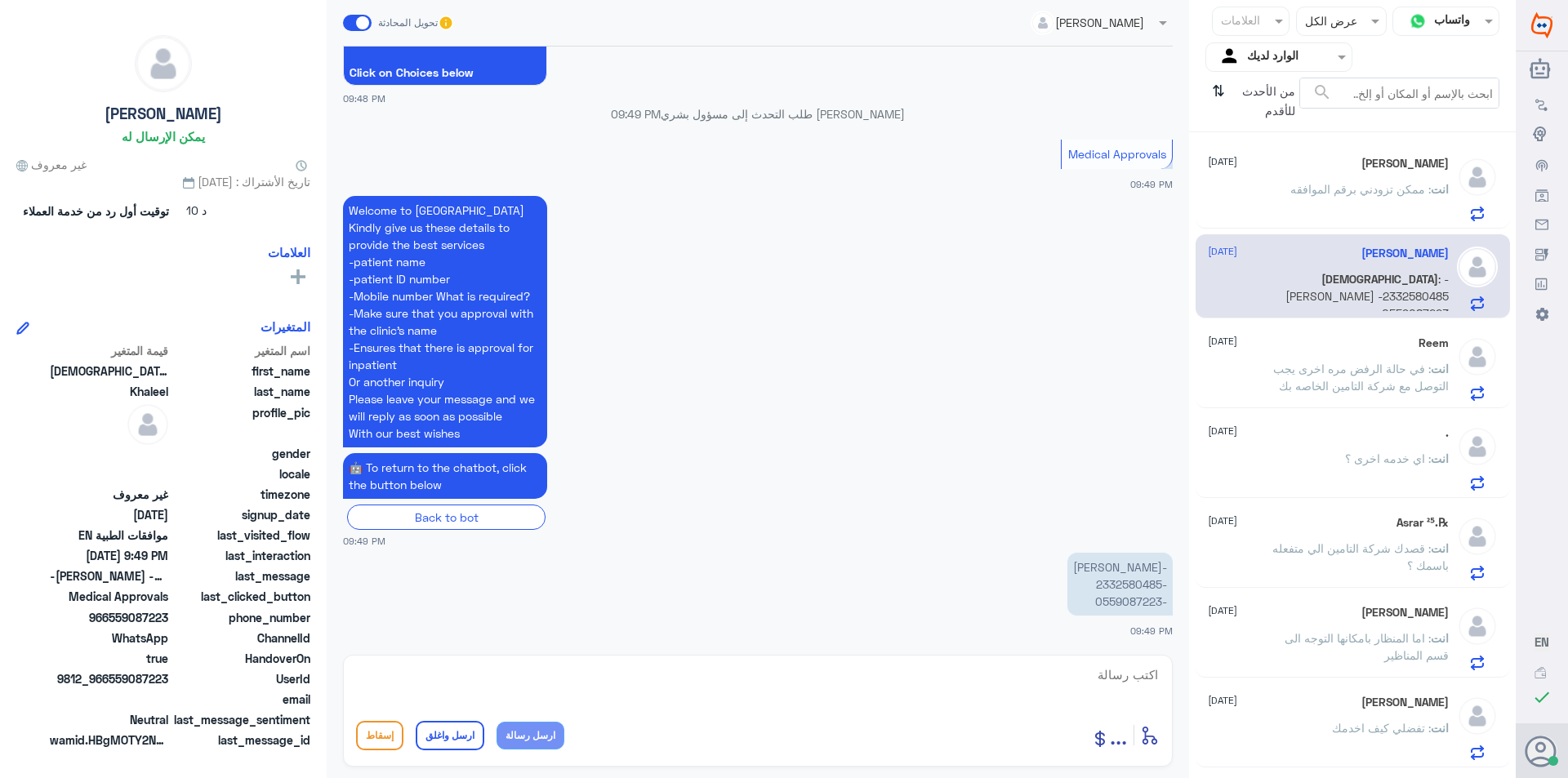
click at [1139, 585] on p "-[PERSON_NAME] -2332580485 -0559087223" at bounding box center [1120, 584] width 106 height 63
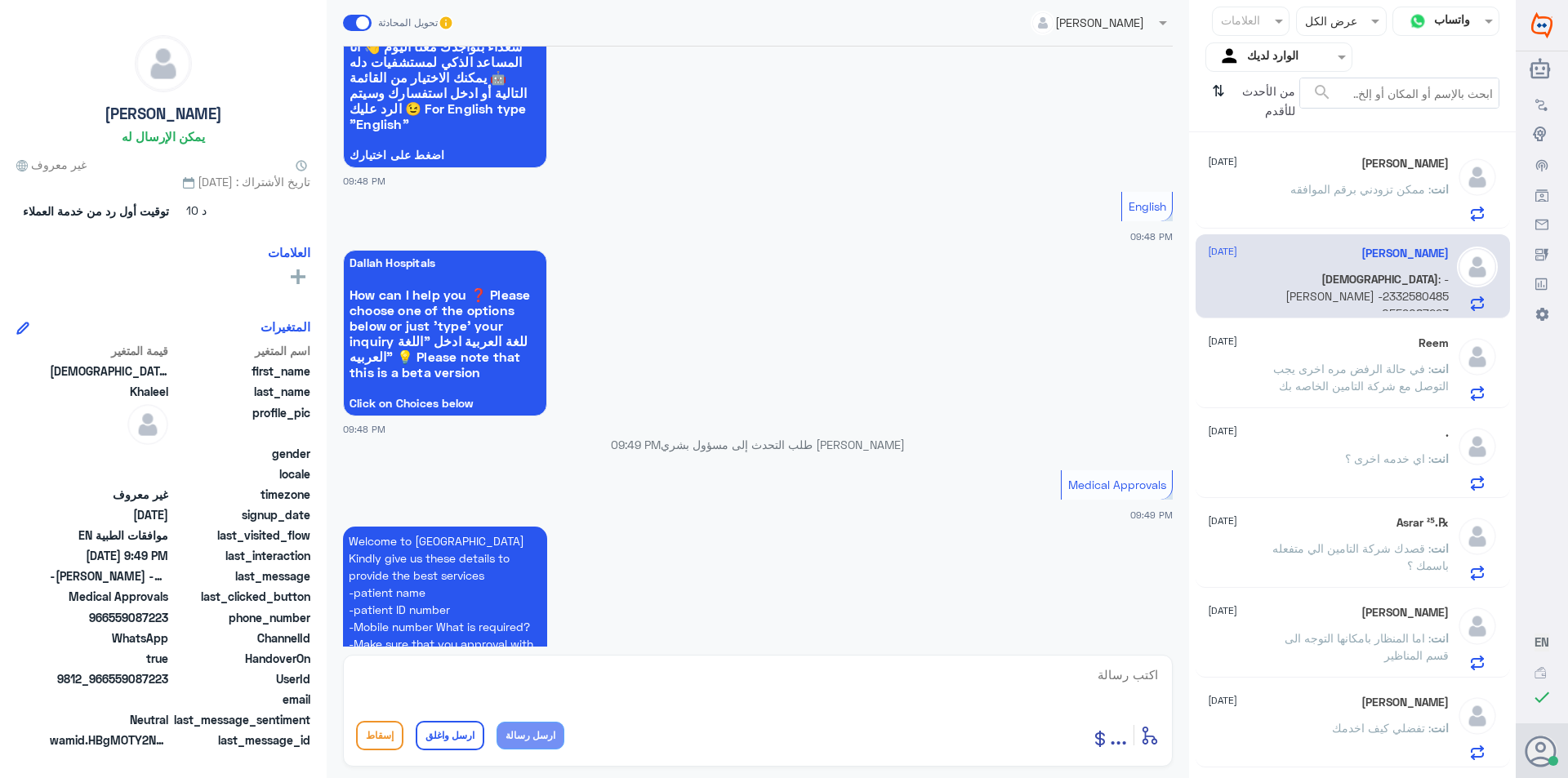
scroll to position [0, 0]
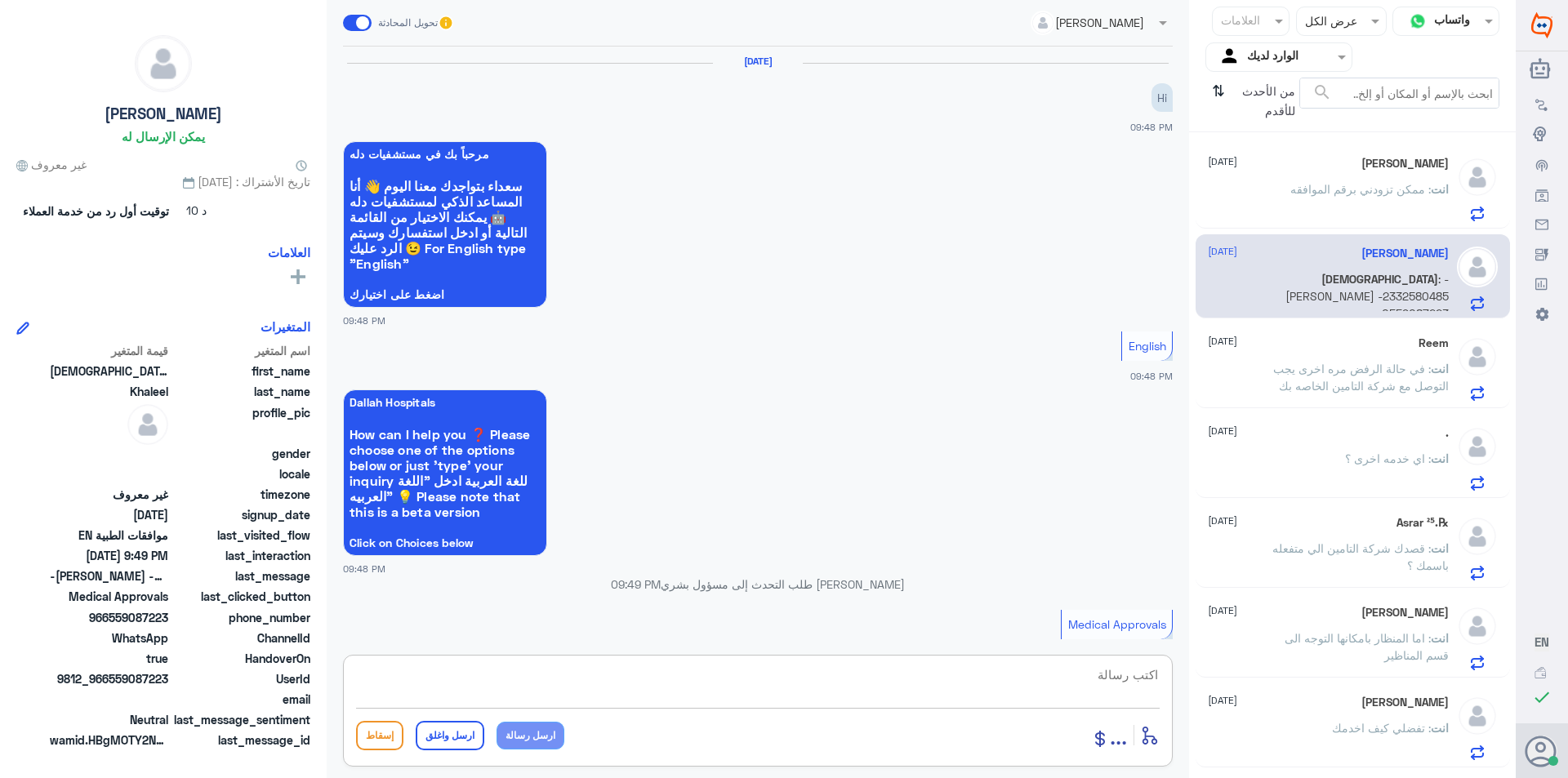
click at [856, 695] on textarea at bounding box center [758, 683] width 803 height 40
paste textarea "The request will be raised again and the reports and x-rays will be attached."
type textarea "The request will be raised again and the reports and x-rays will be attached"
click at [535, 728] on button "ارسل رسالة" at bounding box center [530, 735] width 68 height 28
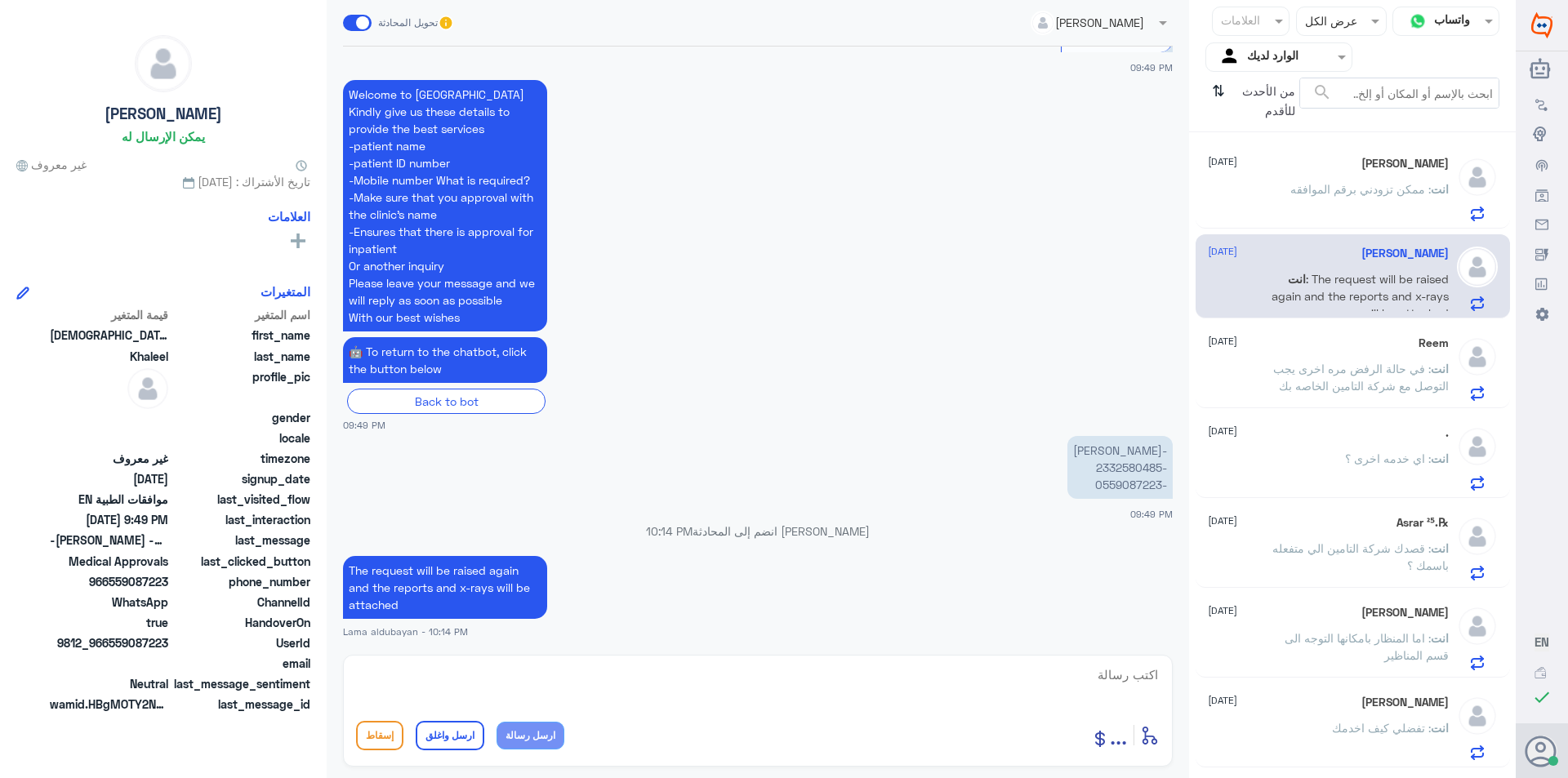
click at [516, 683] on textarea at bounding box center [758, 683] width 803 height 40
click at [674, 689] on textarea at bounding box center [758, 683] width 803 height 40
paste textarea "Any other help"
type textarea "Any other help"
click at [533, 737] on button "ارسل رسالة" at bounding box center [530, 735] width 68 height 28
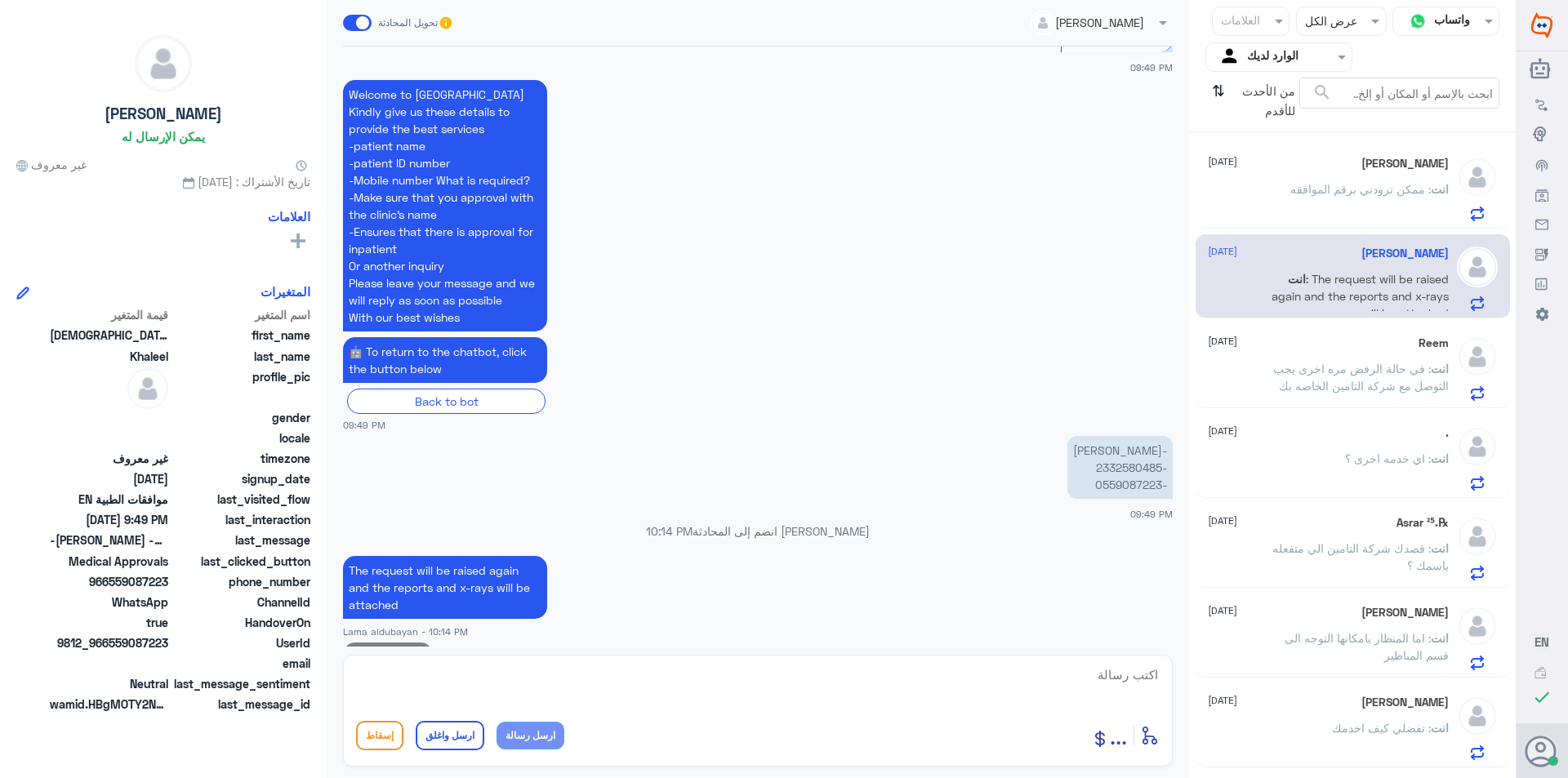
scroll to position [609, 0]
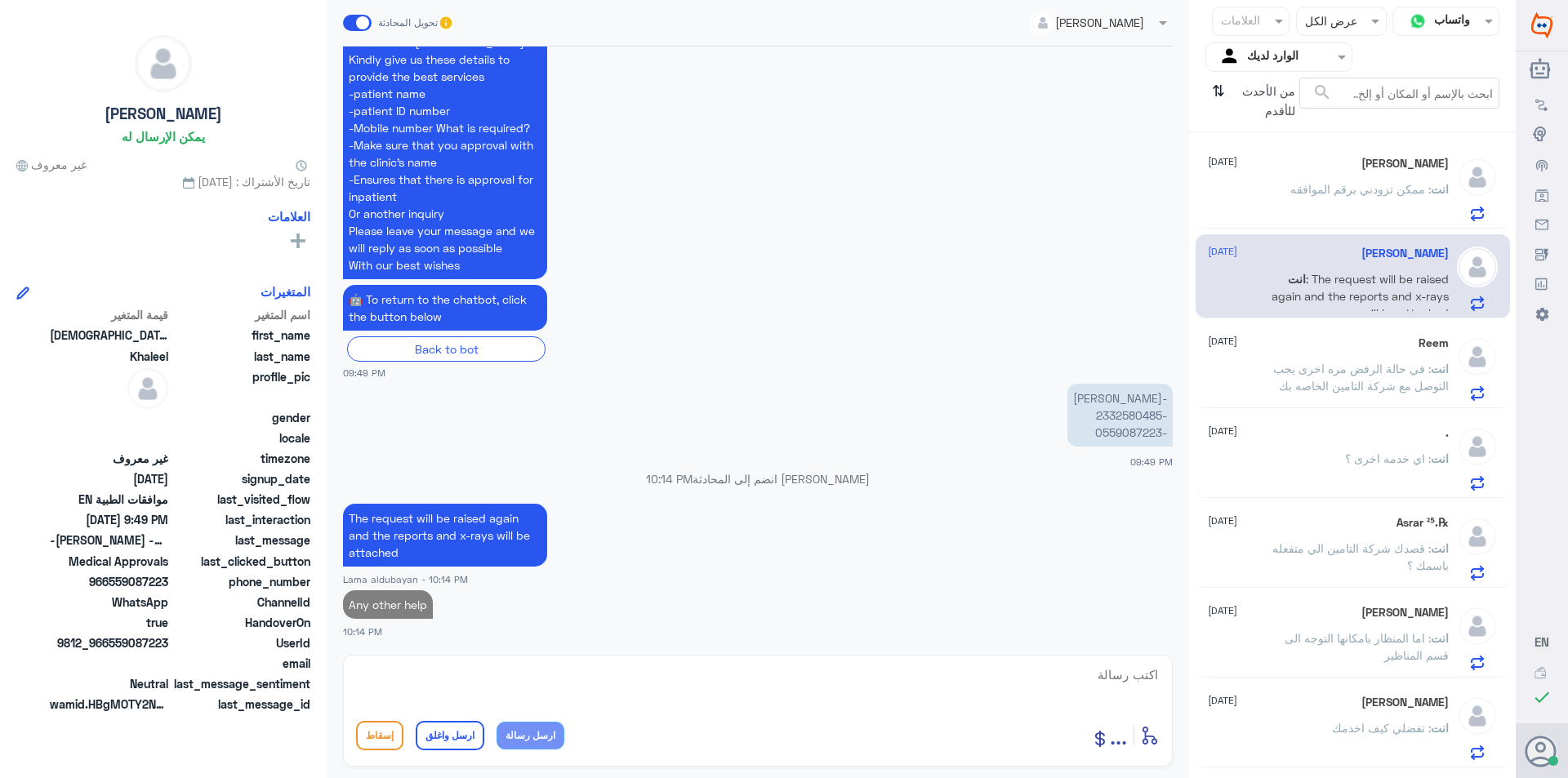
click at [1330, 171] on div "[PERSON_NAME] [DATE] انت : ممكن تزودني برقم الموافقه" at bounding box center [1328, 189] width 241 height 64
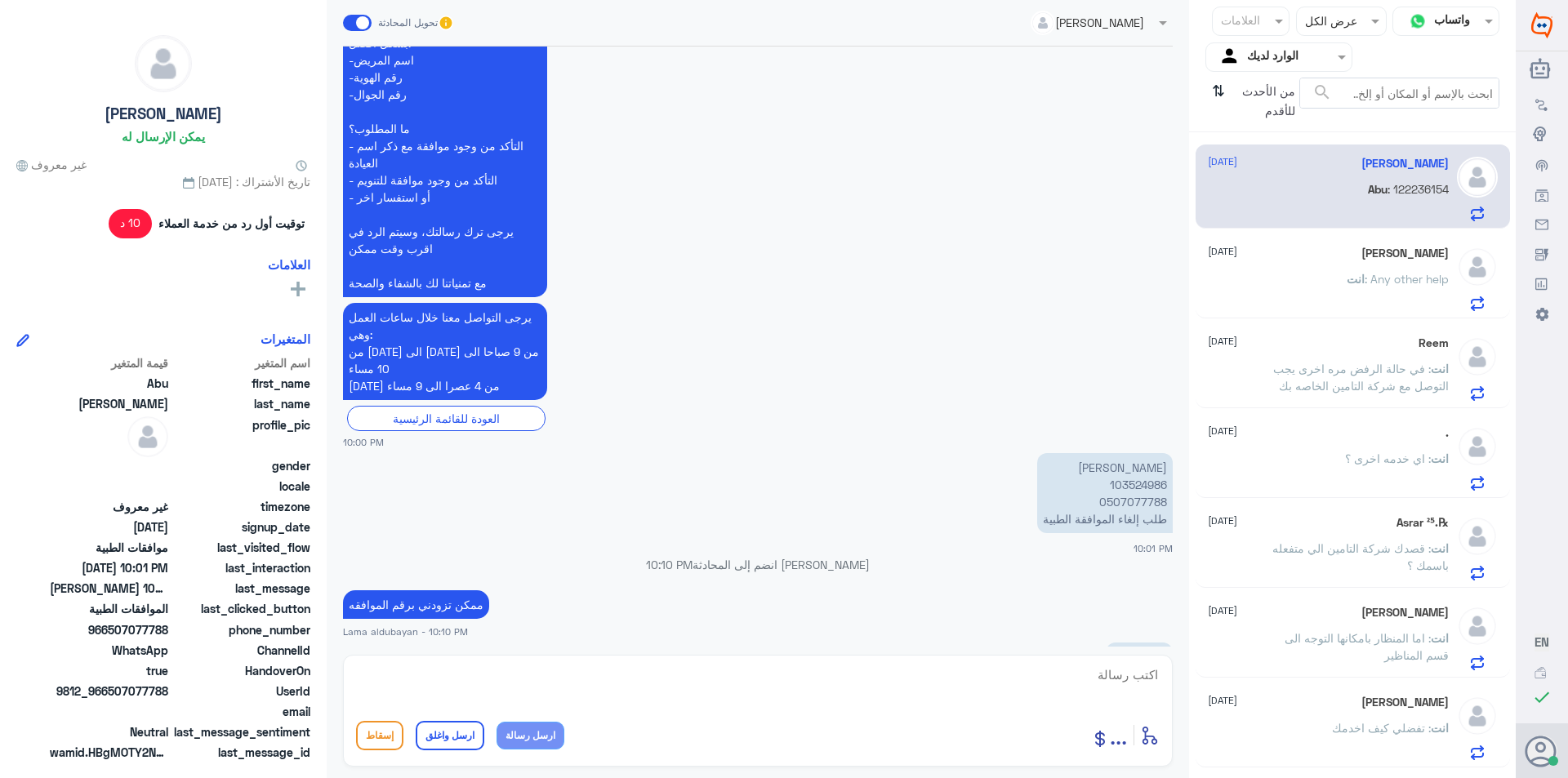
scroll to position [496, 0]
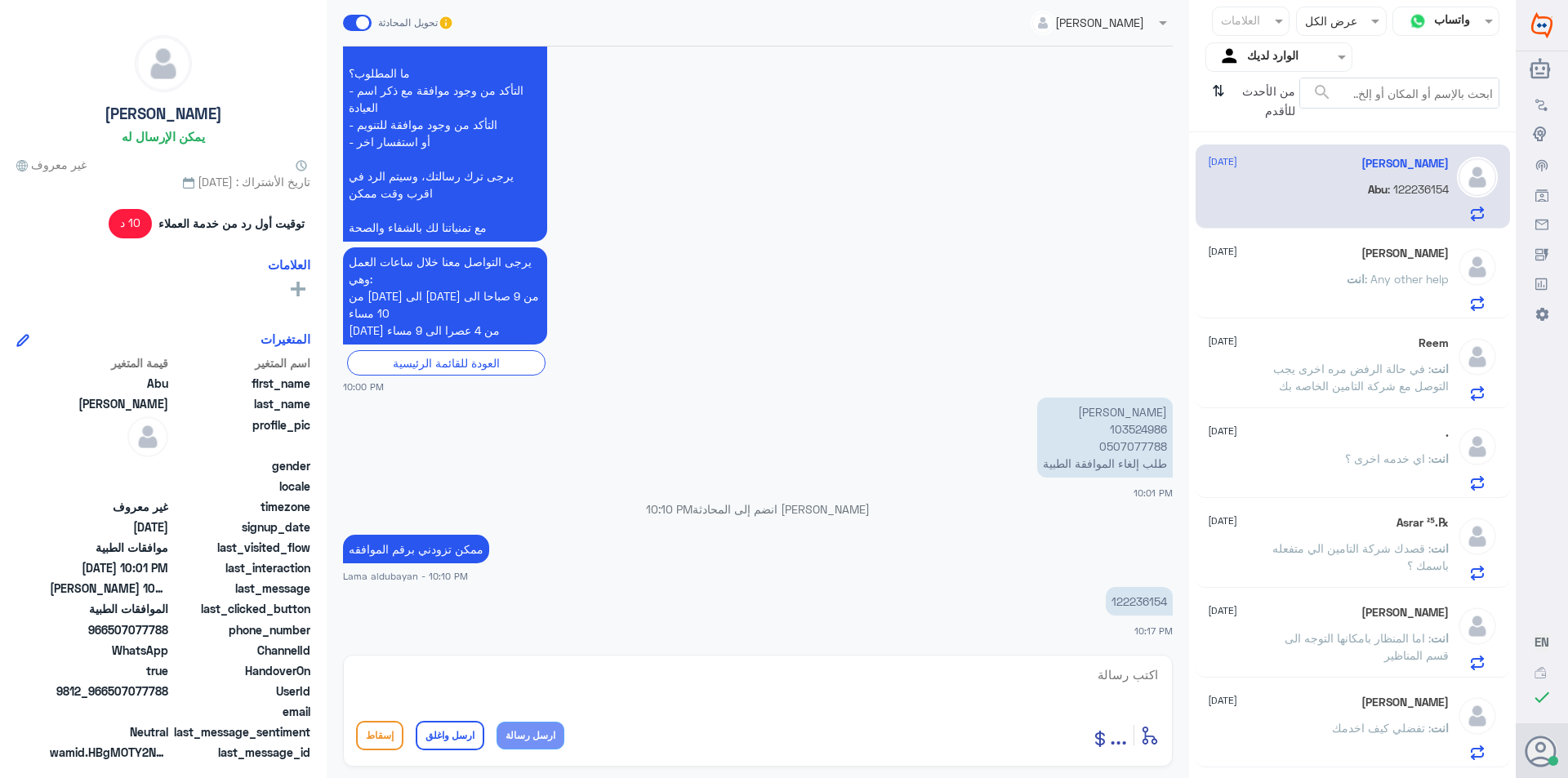
click at [1145, 597] on p "122236154" at bounding box center [1139, 602] width 67 height 29
click at [553, 685] on textarea at bounding box center [758, 683] width 803 height 40
type textarea "سبب اللغاء اذا ممكن"
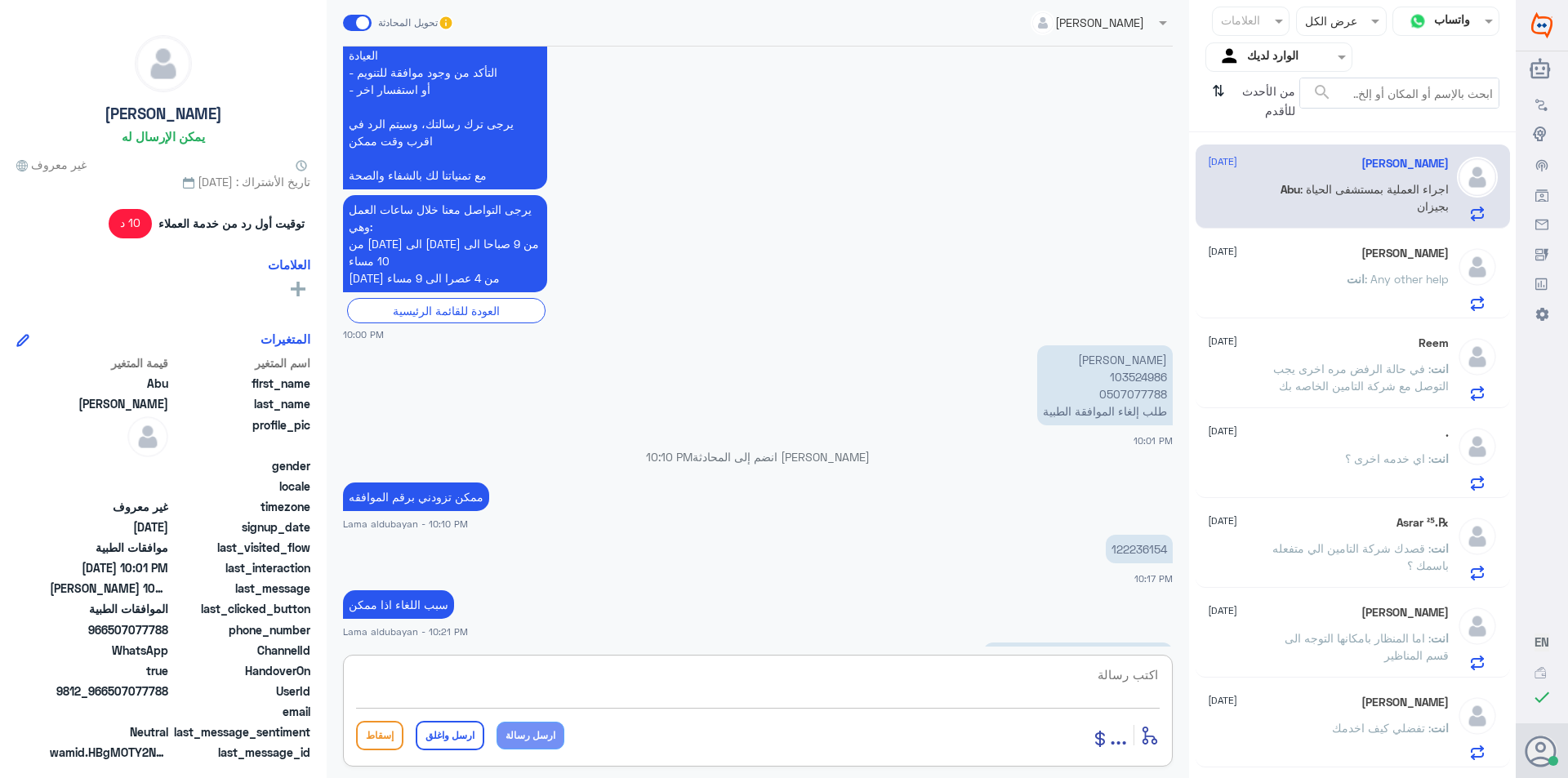
scroll to position [605, 0]
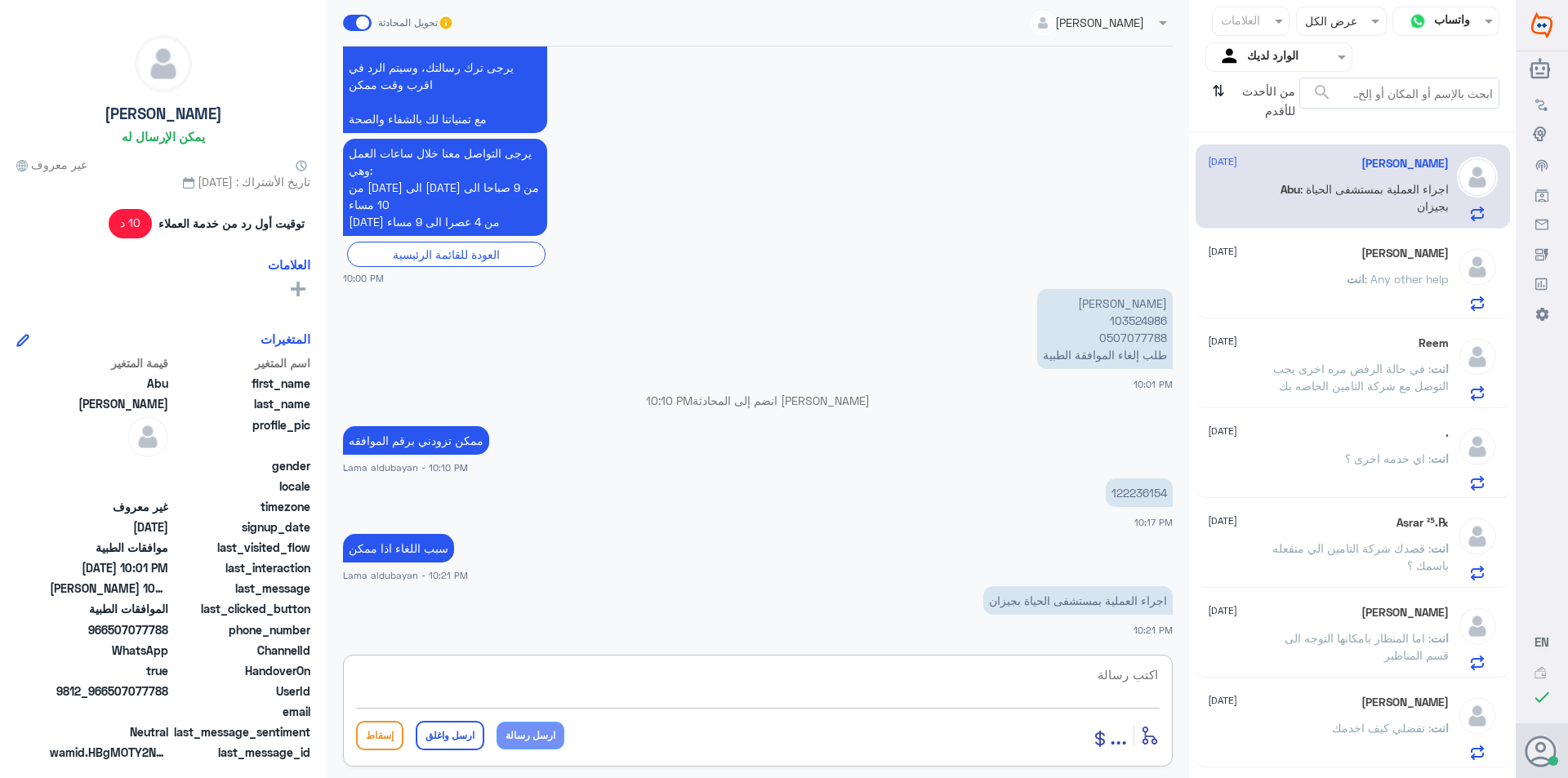
click at [1103, 599] on p "اجراء العملية بمستشفى الحياة بجيزان" at bounding box center [1078, 601] width 190 height 29
click at [930, 704] on div at bounding box center [758, 685] width 803 height 44
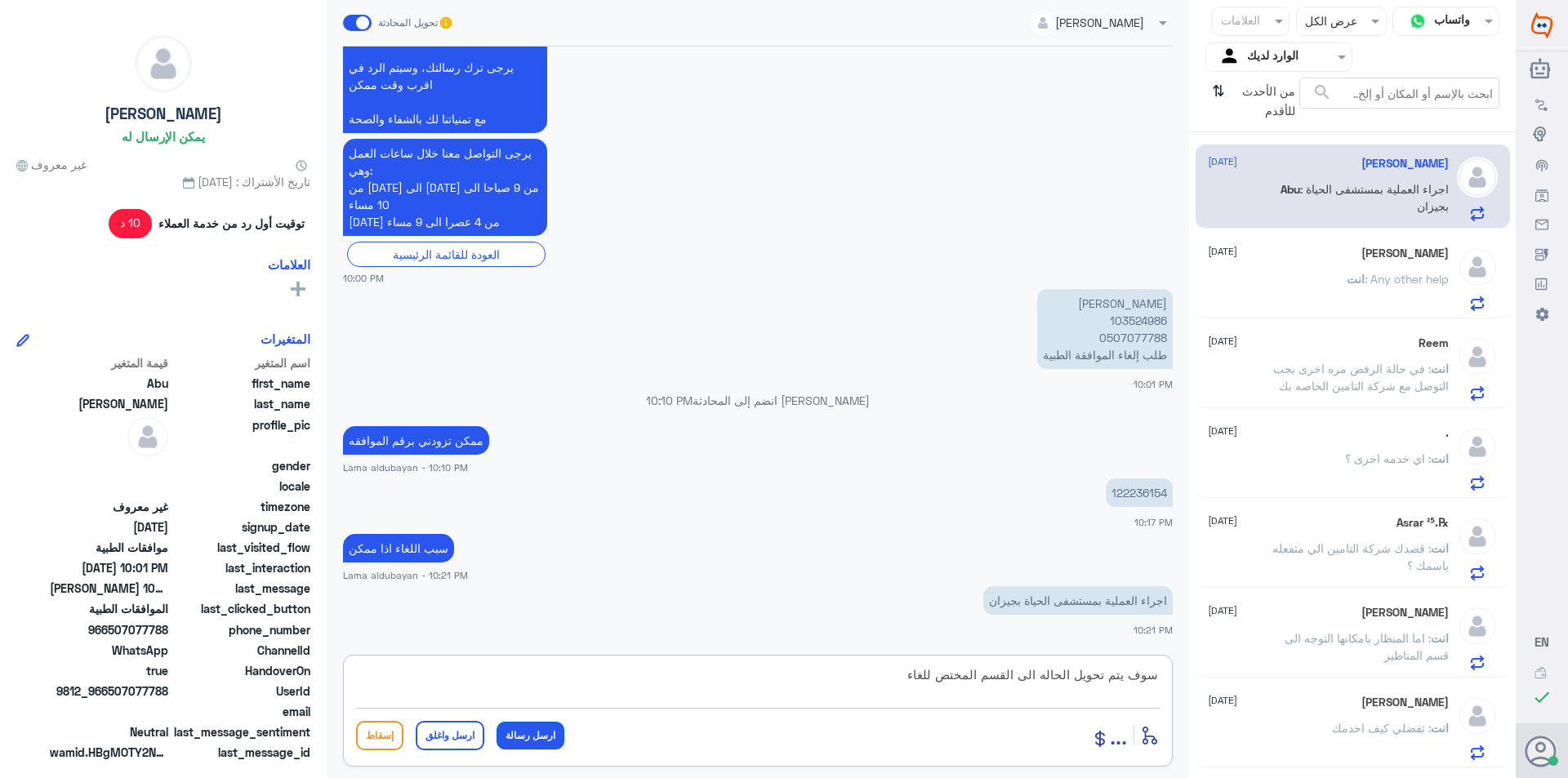
type textarea "سوف يتم تحويل الحاله الى القسم المختص للغاء"
click at [508, 741] on button "ارسل رسالة" at bounding box center [530, 735] width 68 height 28
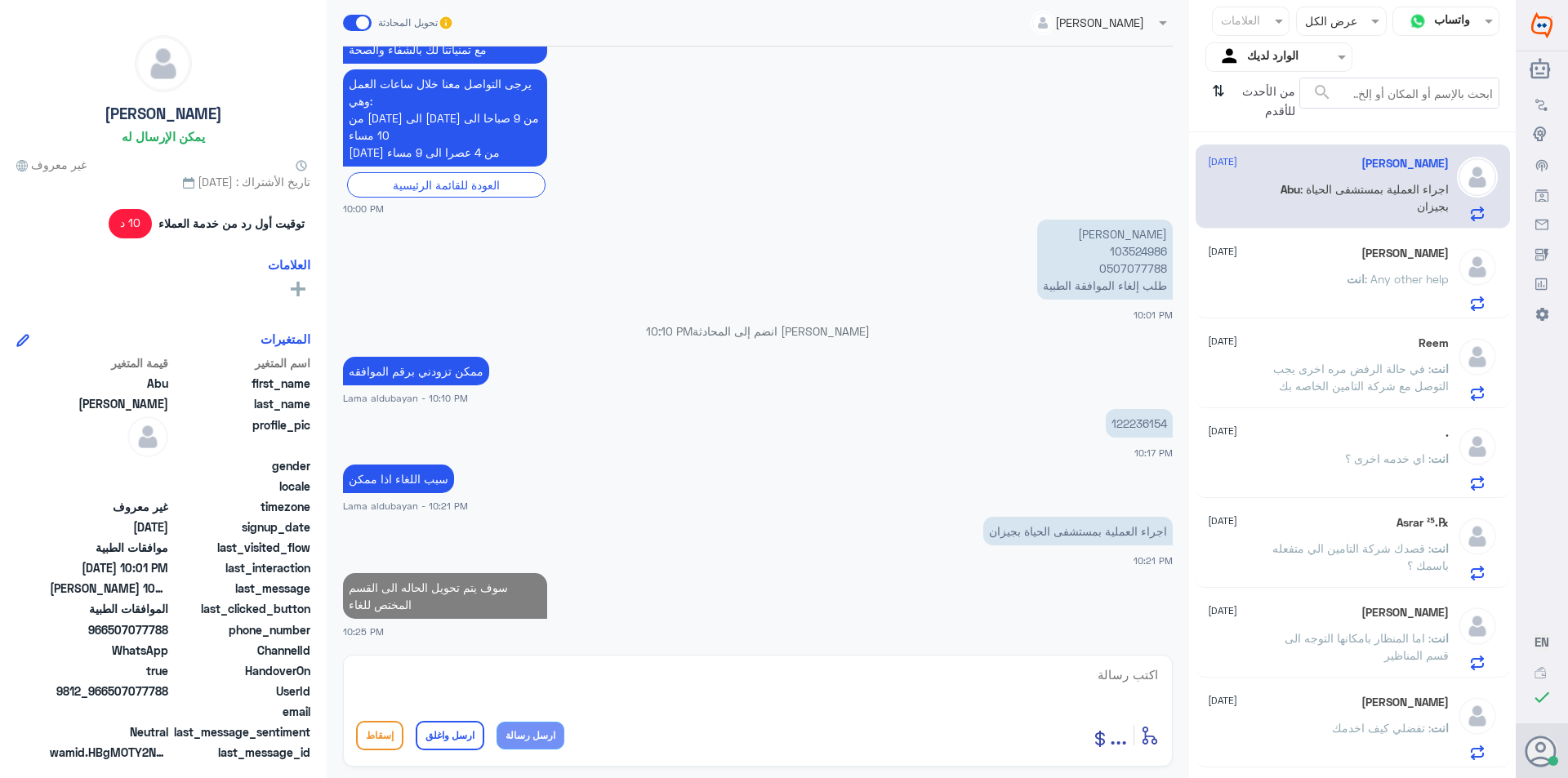
click at [1406, 252] on h5 "[PERSON_NAME]" at bounding box center [1405, 253] width 88 height 14
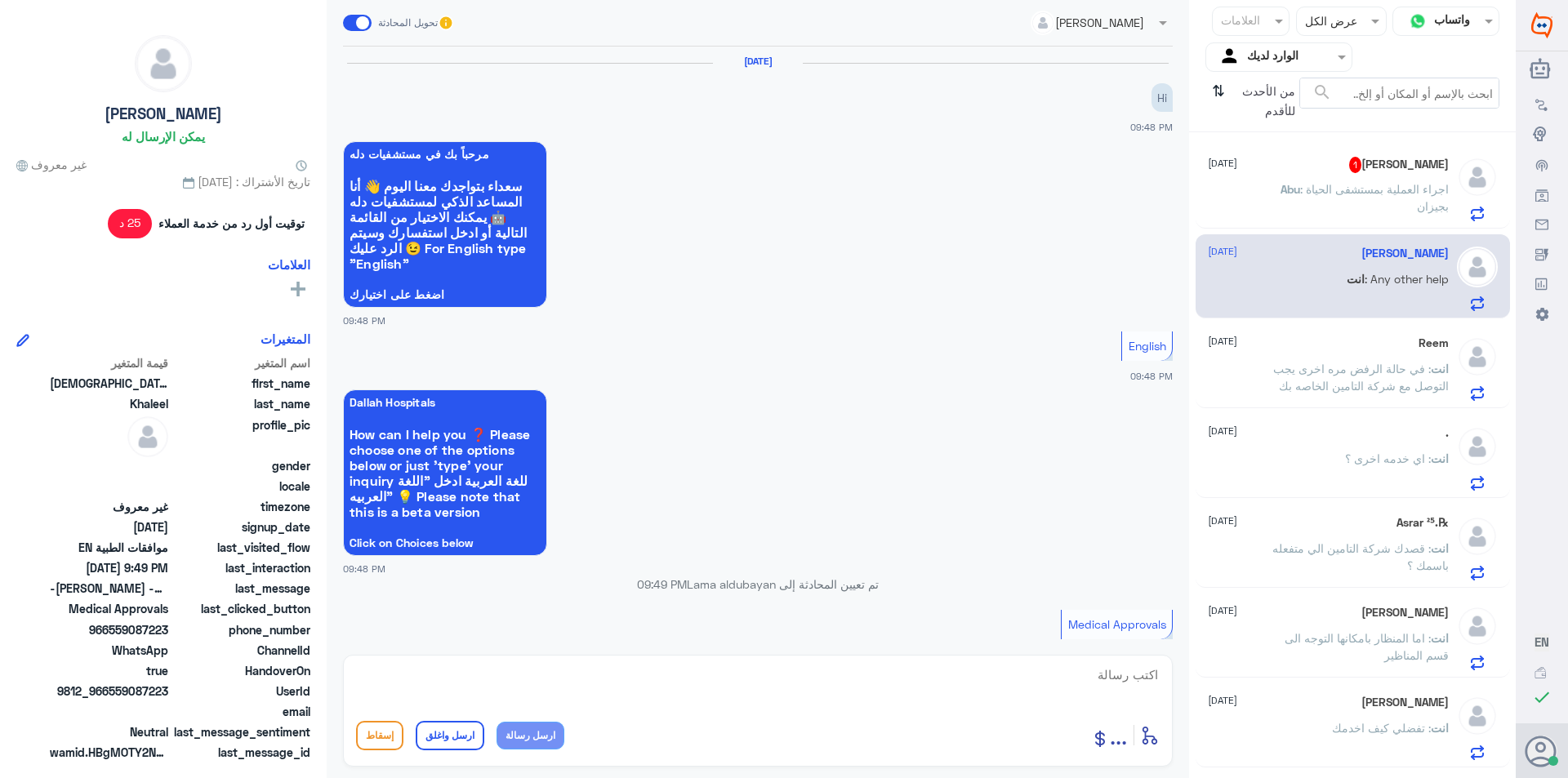
scroll to position [639, 0]
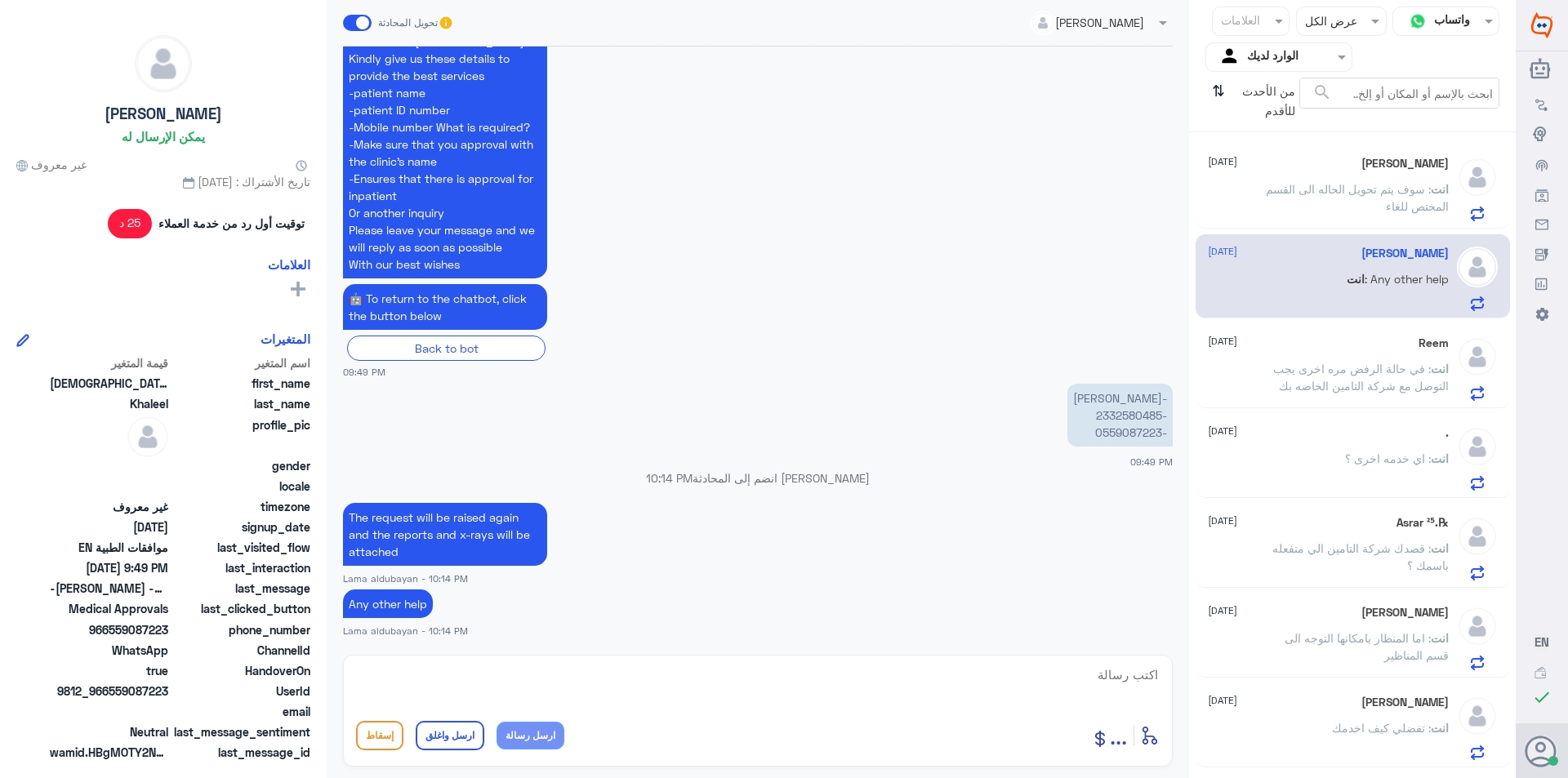
click at [1379, 356] on div "Reem [DATE] انت : في حالة الرفض مره اخرى يجب التوصل مع شركة التامين الخاصه بك" at bounding box center [1328, 369] width 241 height 64
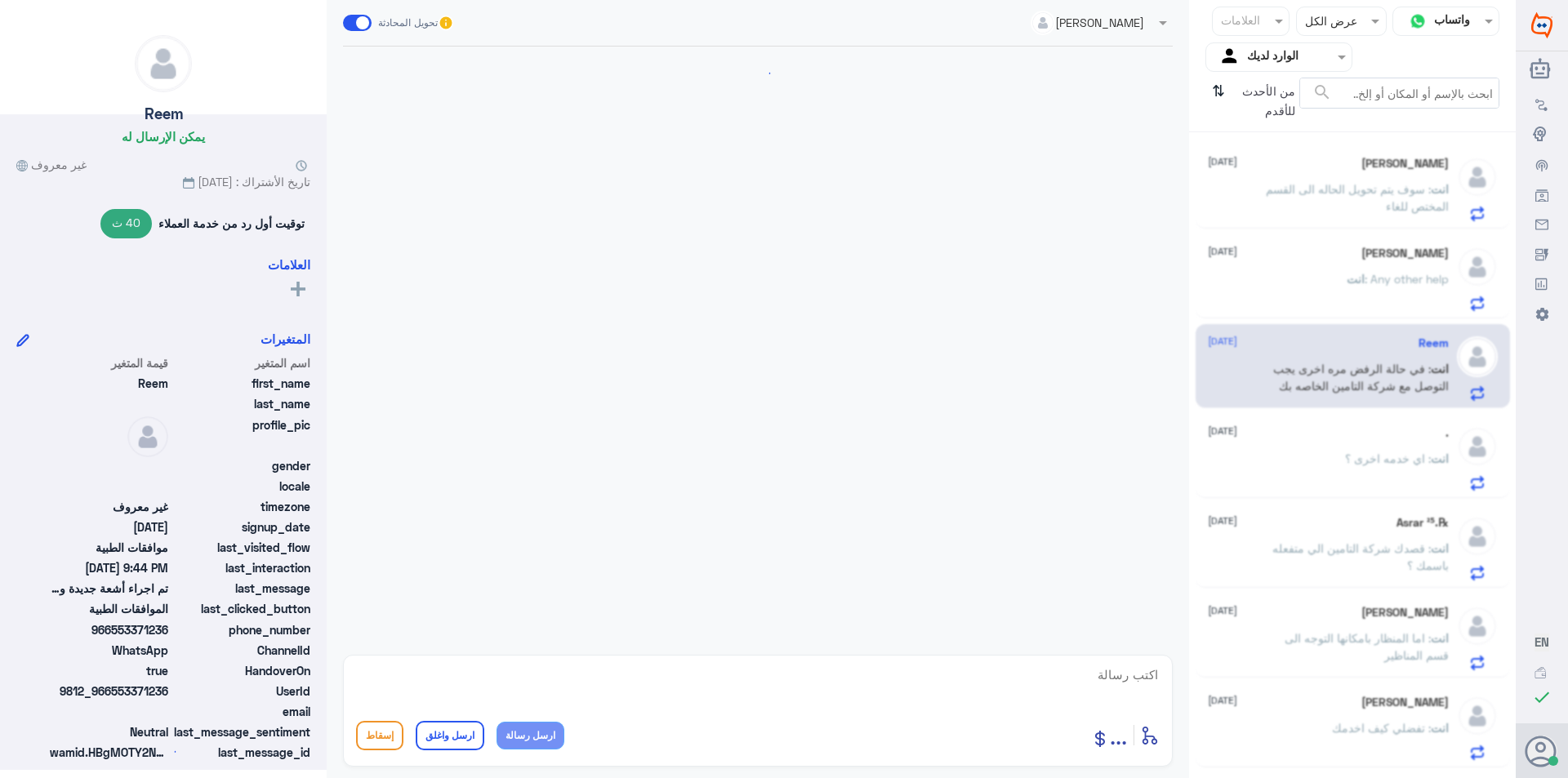
scroll to position [1320, 0]
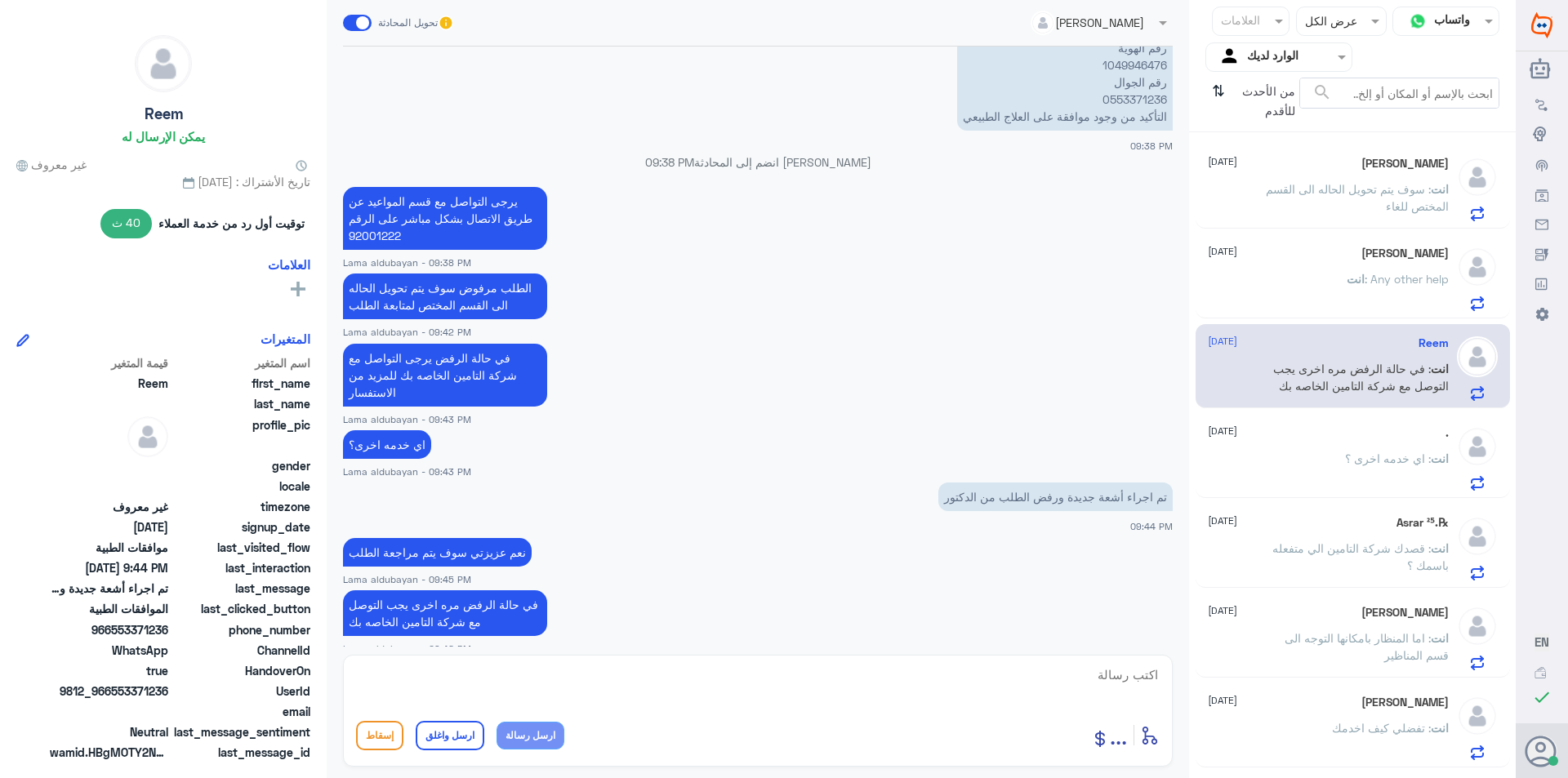
click at [1382, 201] on p "انت : سوف يتم تحويل الحاله الى القسم المختص للغاء" at bounding box center [1357, 201] width 184 height 41
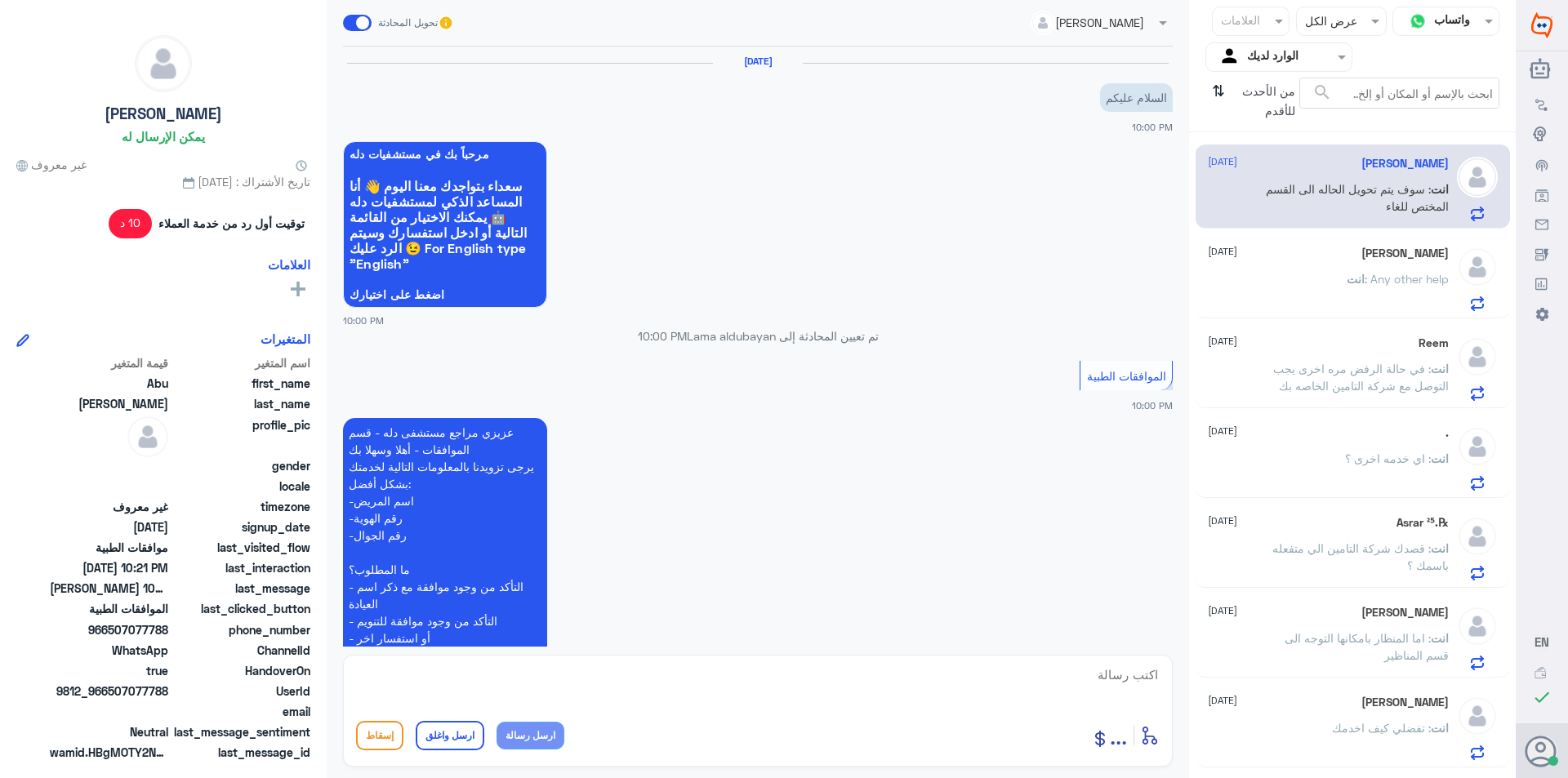
scroll to position [674, 0]
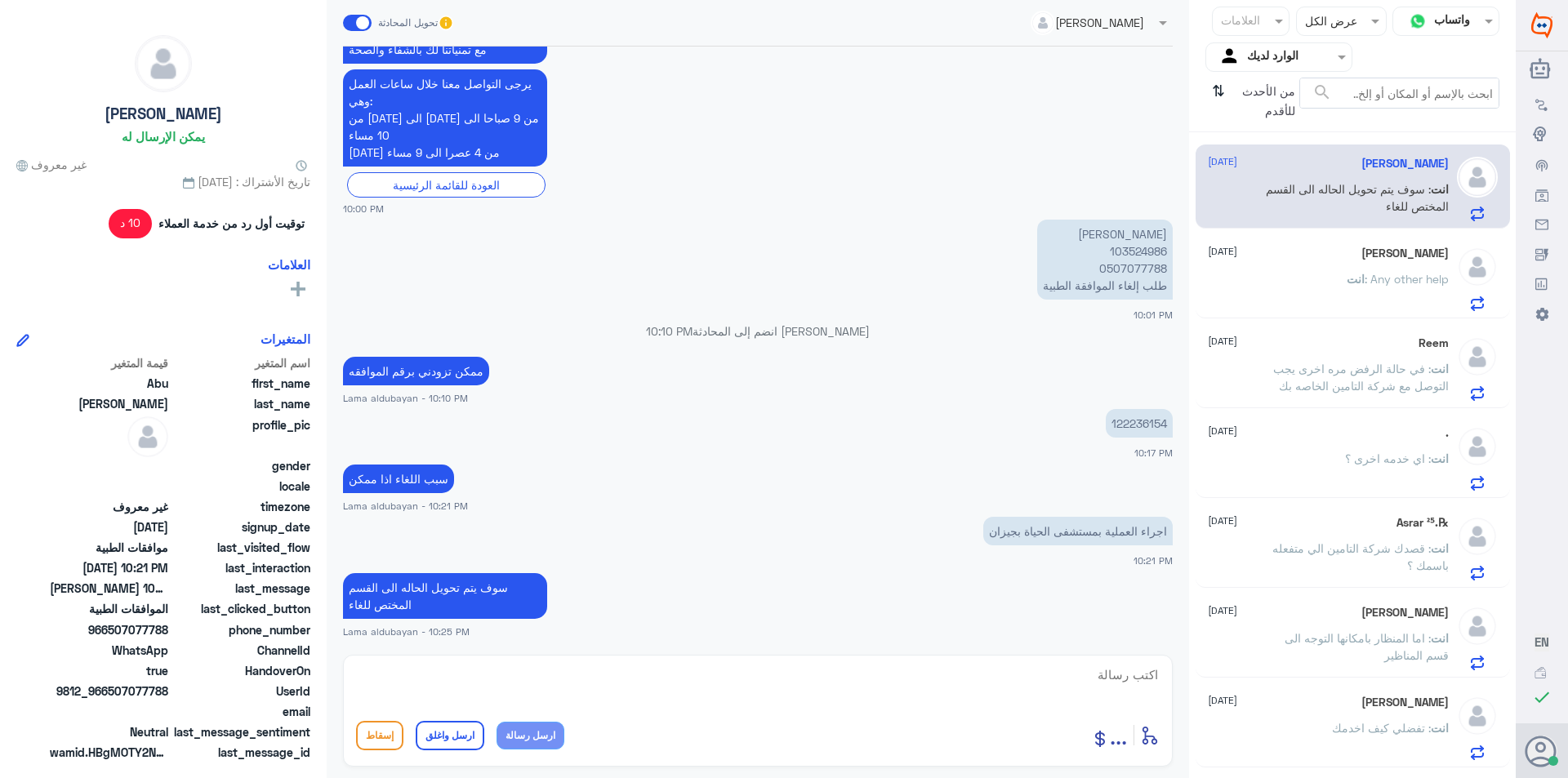
click at [1138, 423] on p "122236154" at bounding box center [1139, 423] width 67 height 29
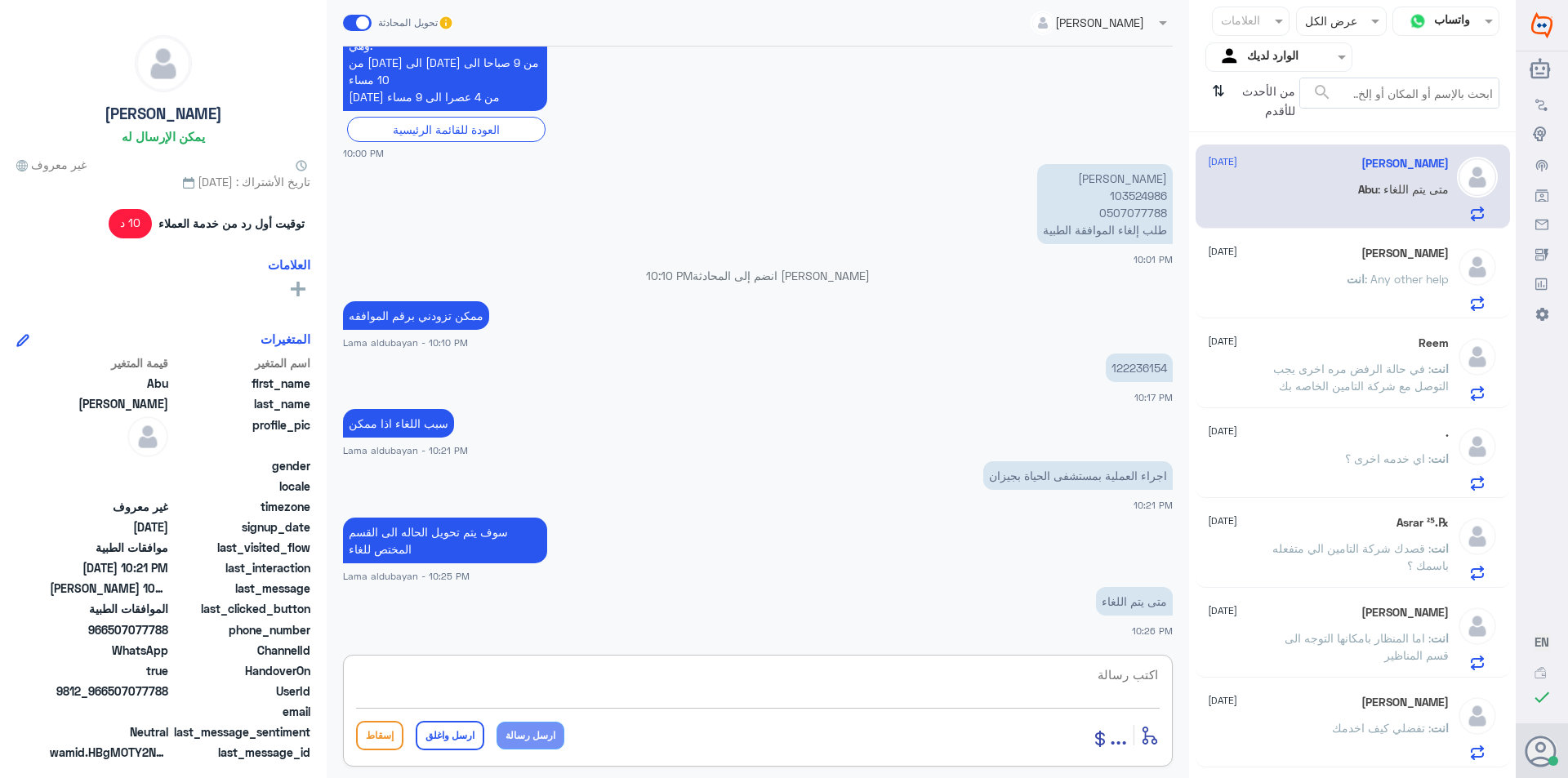
click at [909, 671] on textarea at bounding box center [758, 683] width 803 height 40
type textarea "تم الالغاء بناء على طلبك"
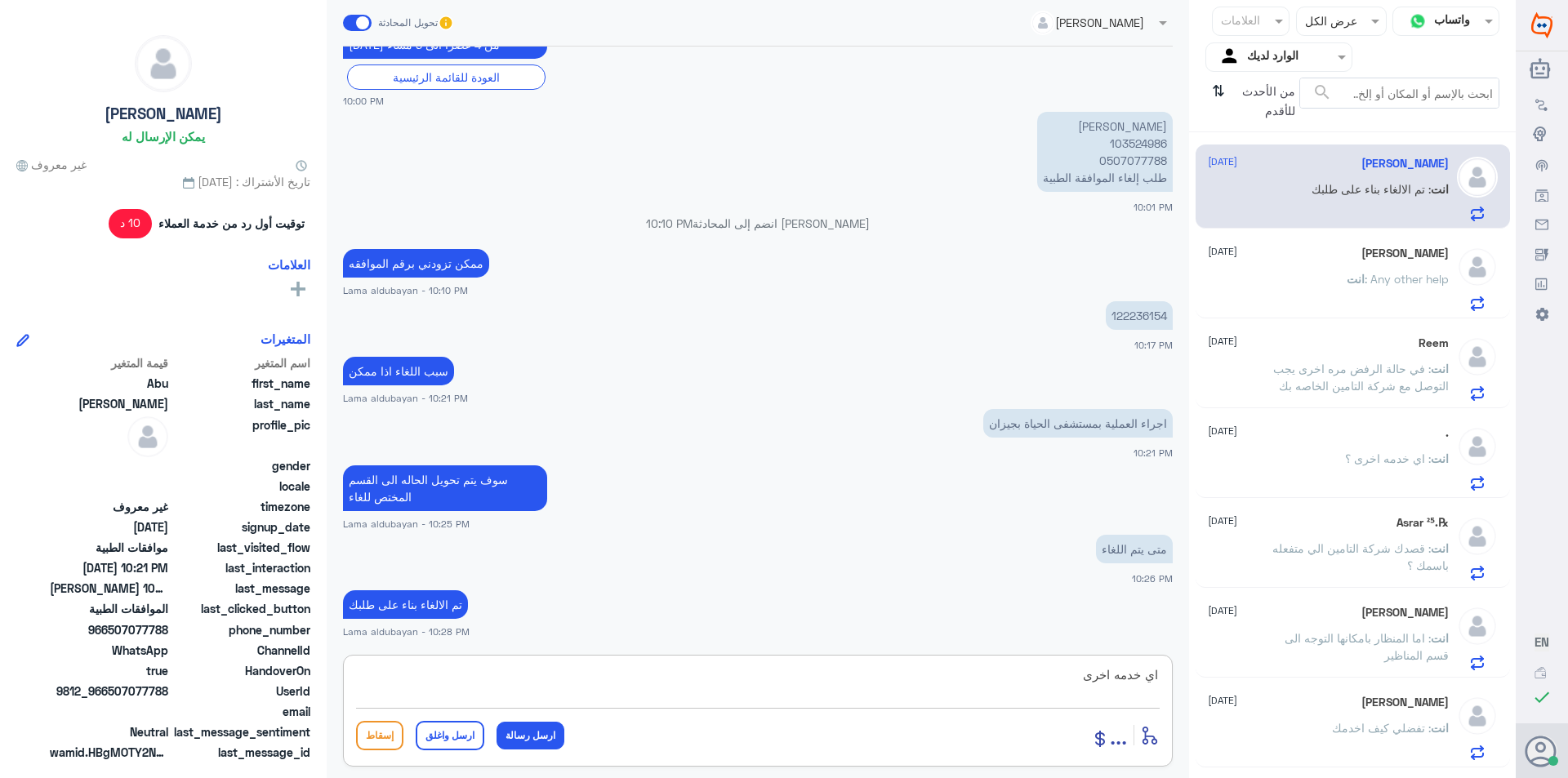
type textarea "اي خدمه اخرى"
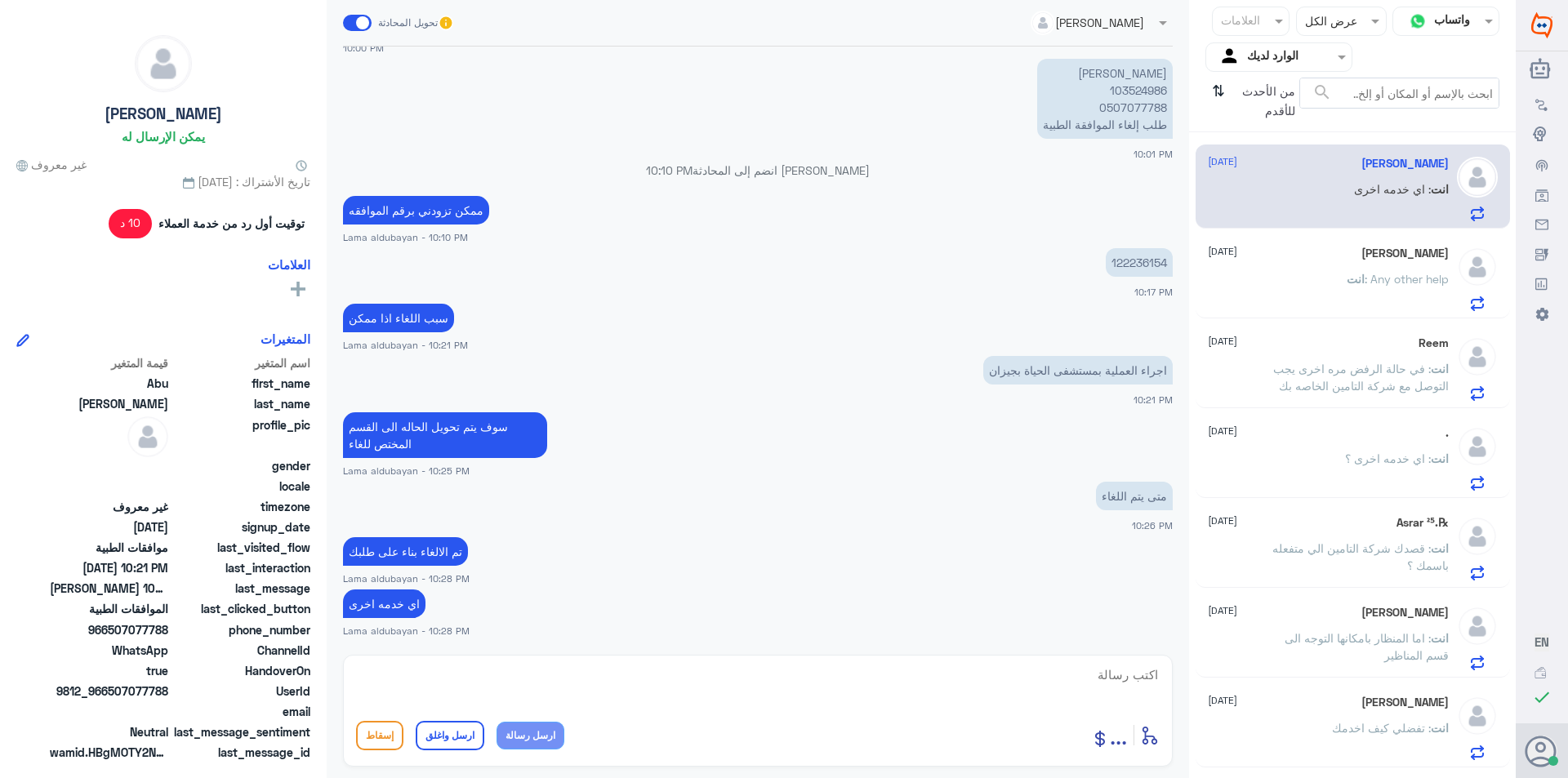
click at [1343, 722] on span ": تفضلي كيف اخدمك" at bounding box center [1381, 728] width 99 height 14
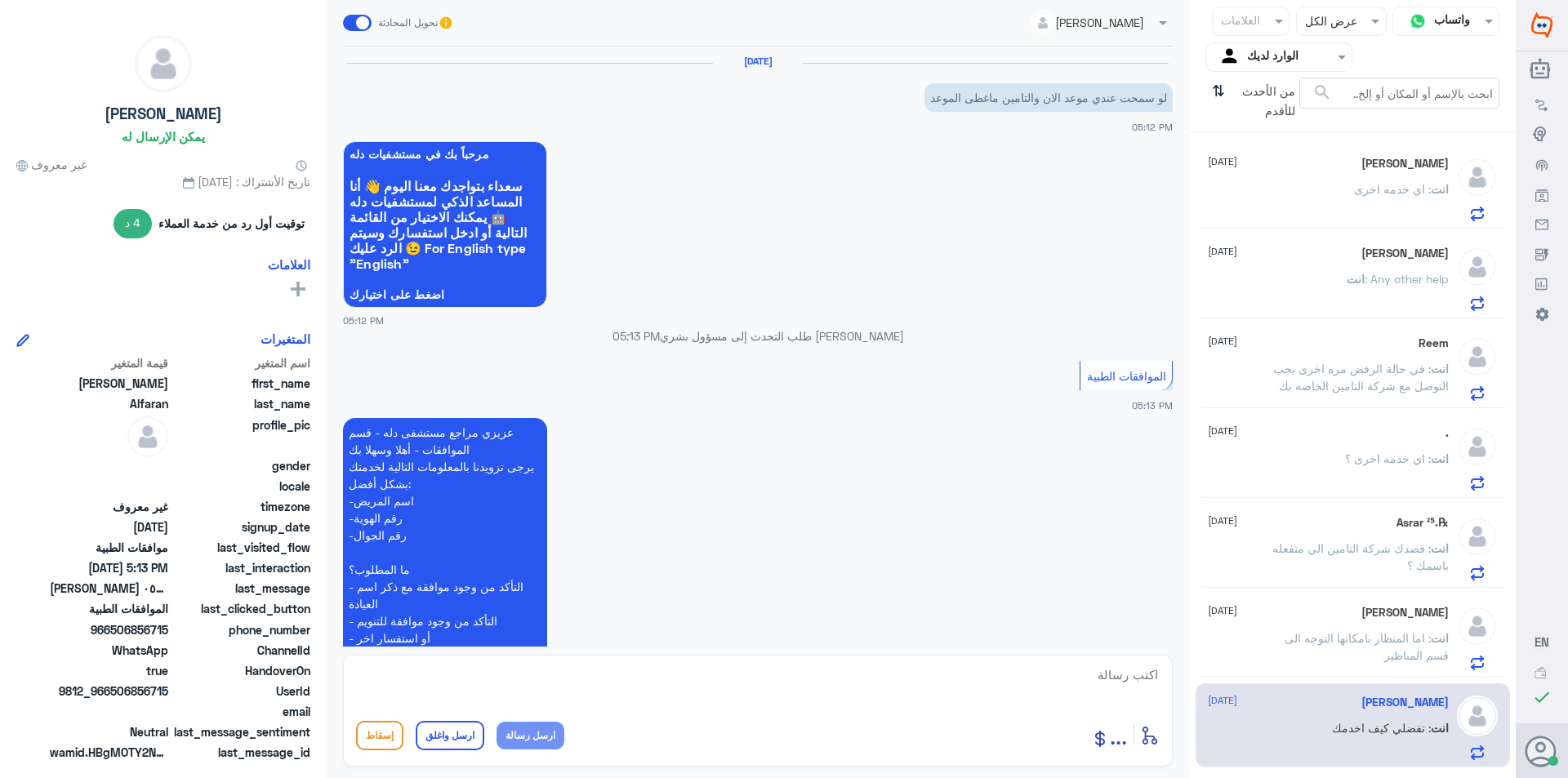
scroll to position [372, 0]
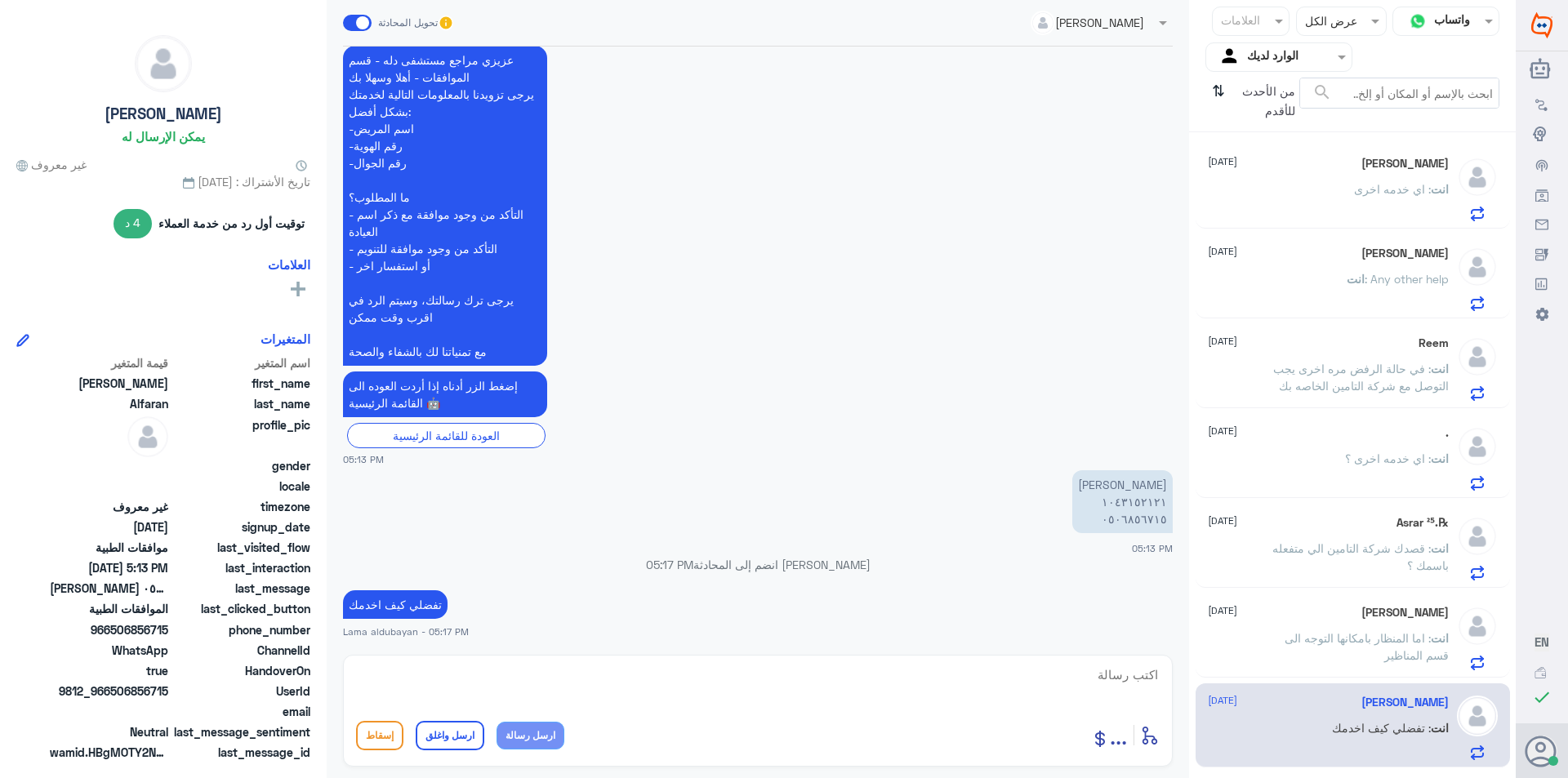
click at [913, 690] on textarea at bounding box center [758, 683] width 803 height 40
paste textarea "نشكر تواصلك مع مستشفيات دلة"
type textarea "نشكر تواصلك مع مستشفيات دلة"
click at [463, 737] on button "ارسل واغلق" at bounding box center [450, 735] width 69 height 30
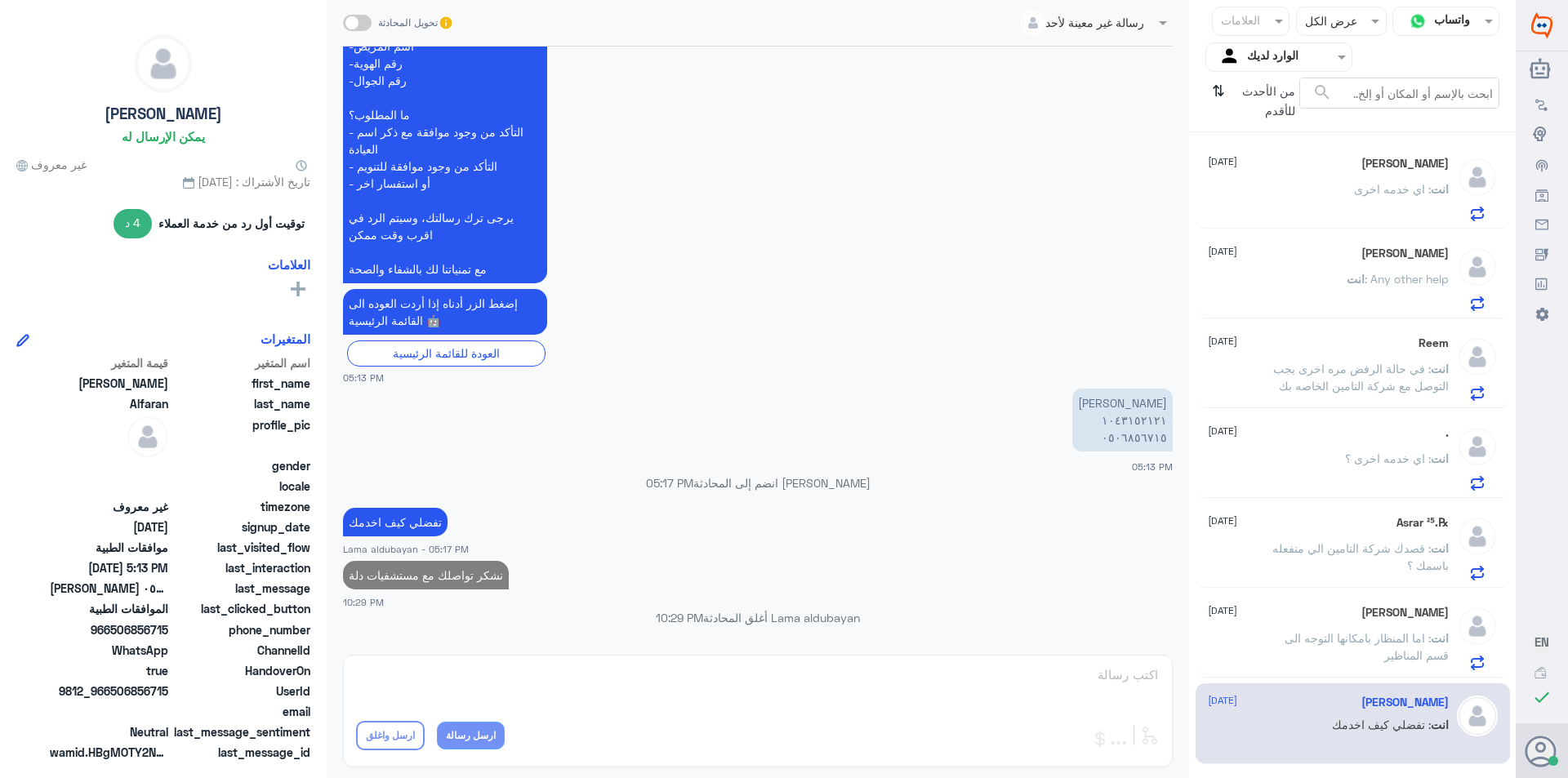
click at [1379, 655] on p "انت : اما المنظار بامكانها التوجه الى قسم المناظير" at bounding box center [1357, 650] width 184 height 41
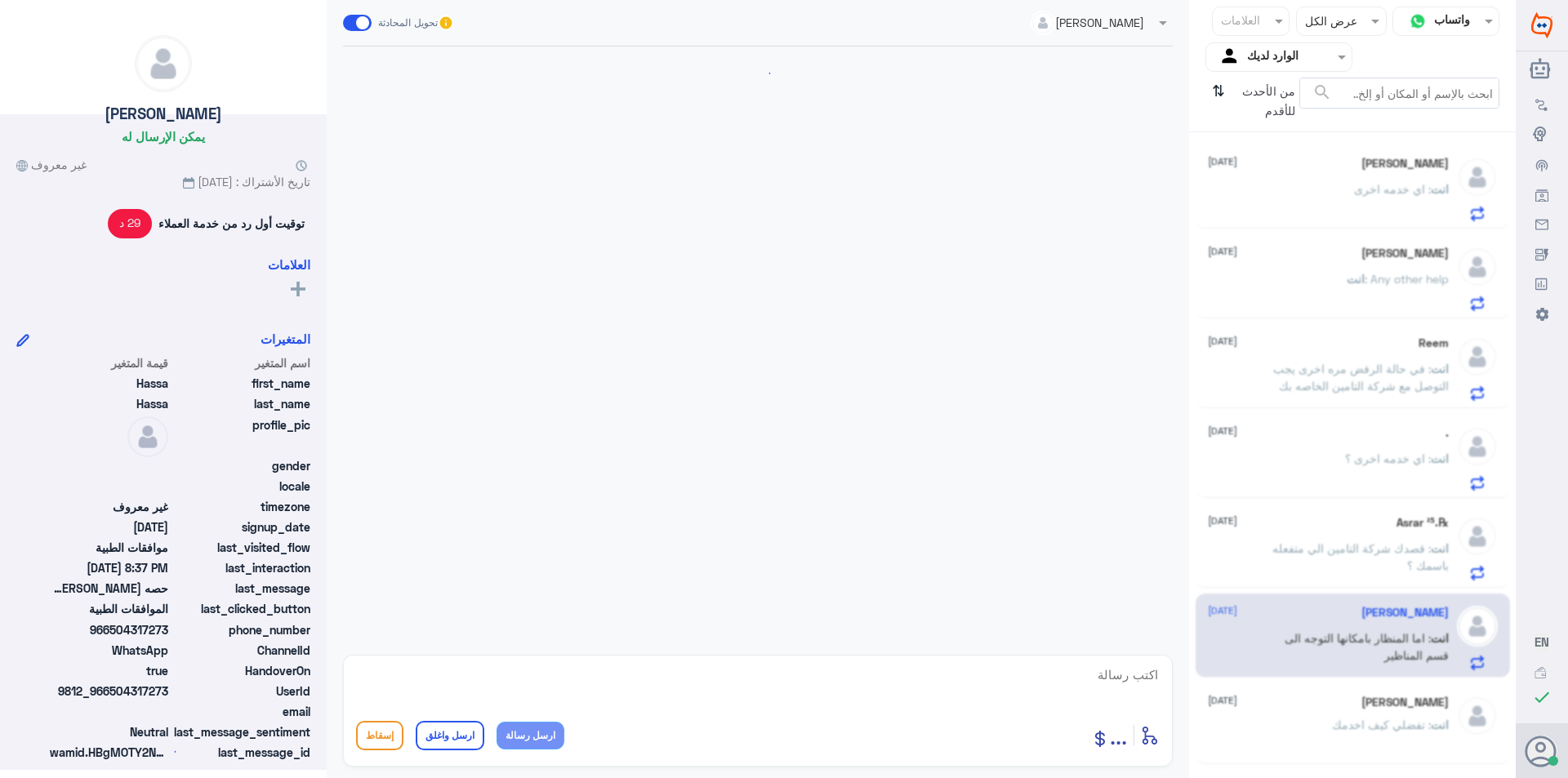
scroll to position [476, 0]
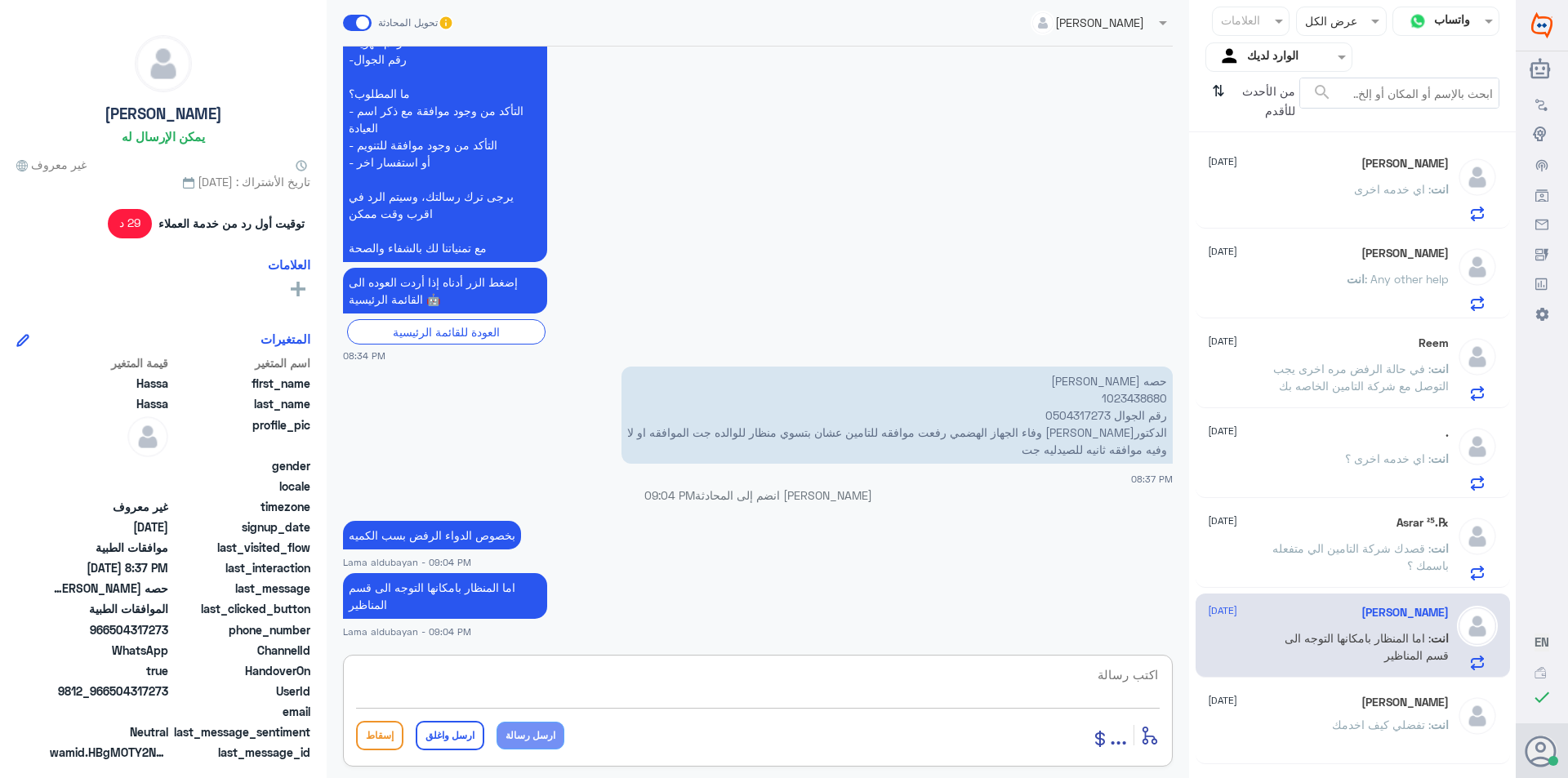
click at [911, 681] on textarea at bounding box center [758, 683] width 803 height 40
paste textarea "نشكر تواصلك مع مستشفيات دلة"
type textarea "نشكر تواصلك مع مستشفيات دلة"
click at [446, 731] on button "ارسل واغلق" at bounding box center [450, 735] width 69 height 30
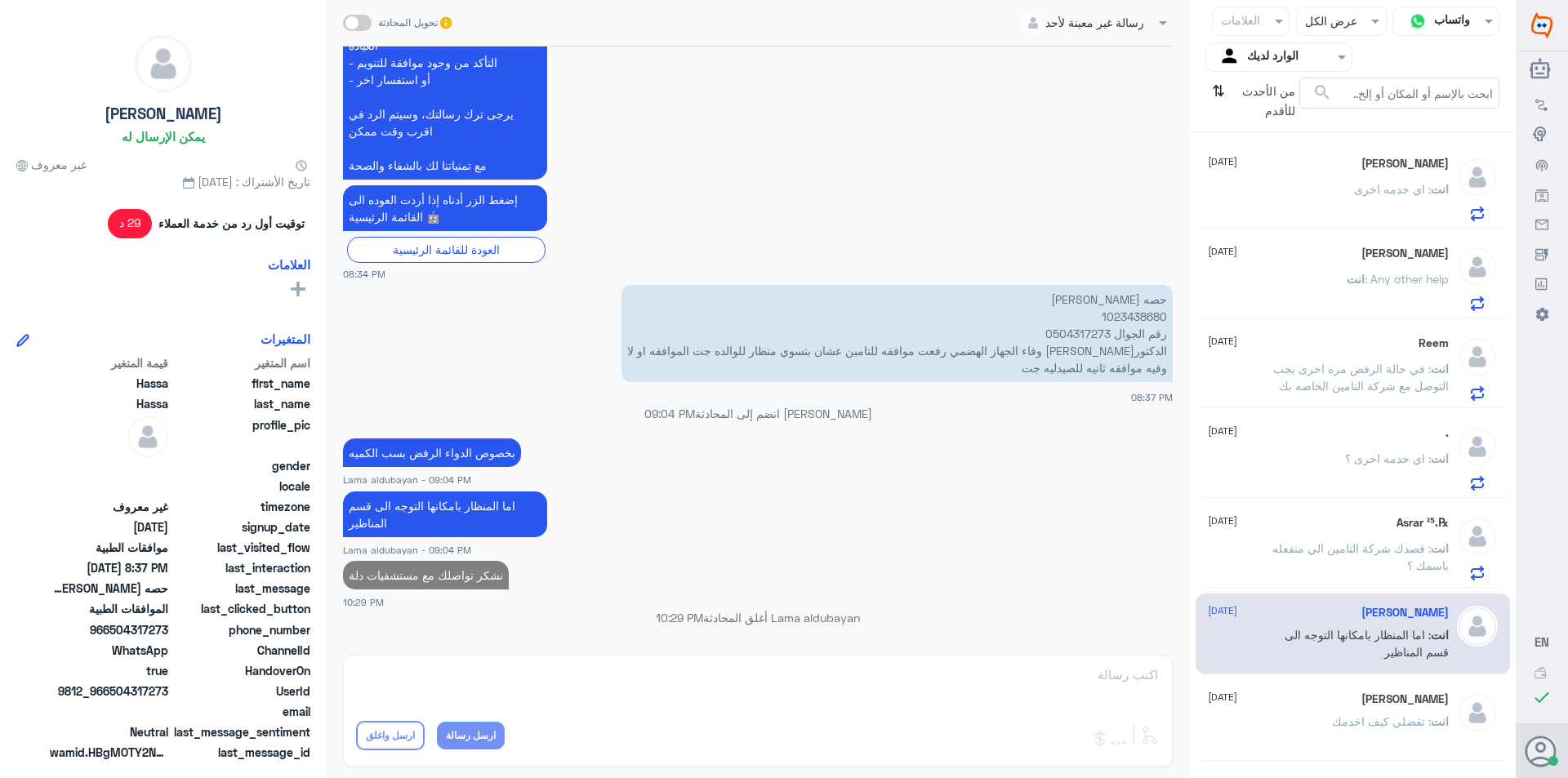
click at [1305, 551] on span ": قصدك شركة التامين الي متفعله باسمك ؟" at bounding box center [1360, 557] width 176 height 31
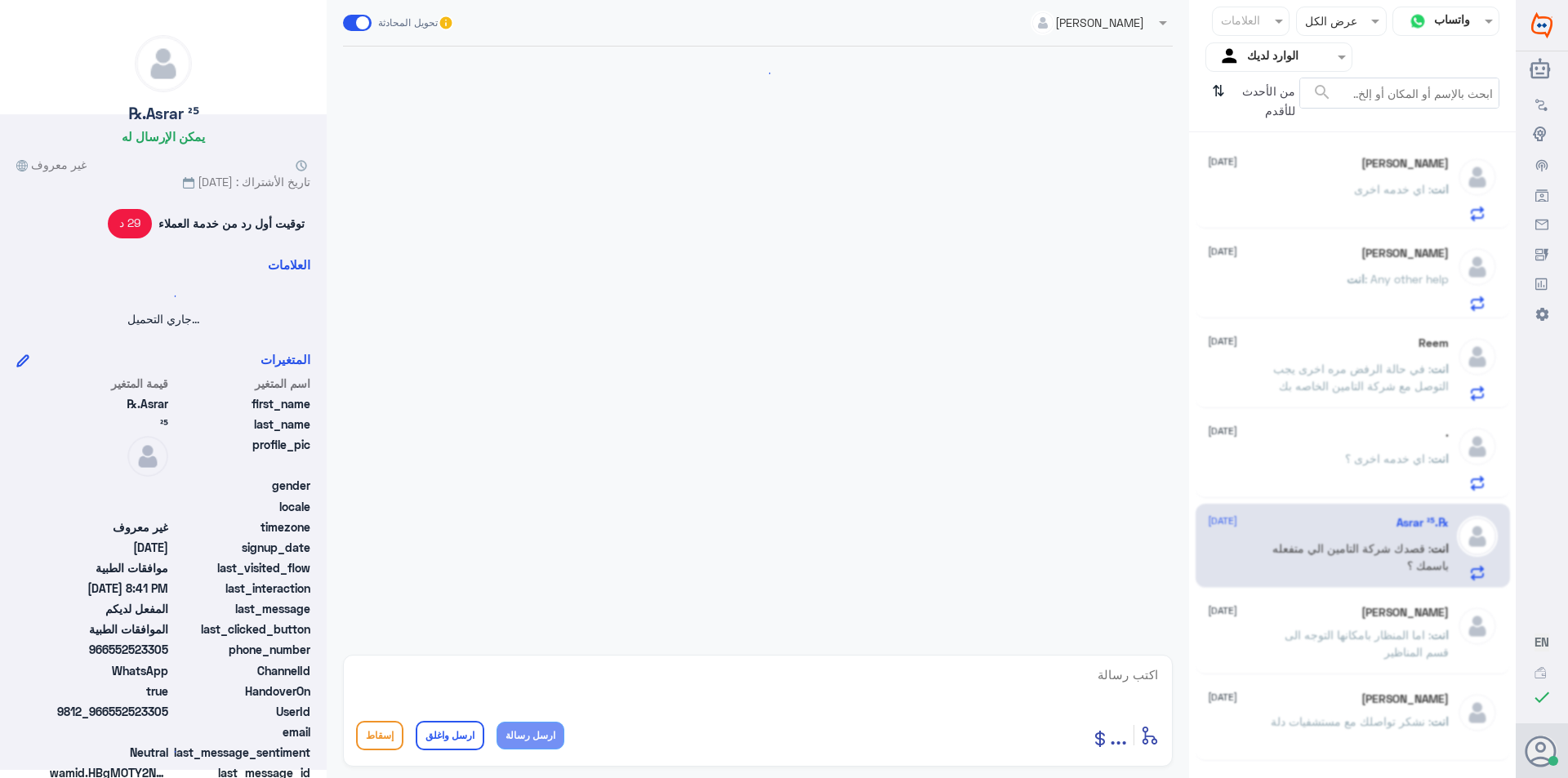
scroll to position [631, 0]
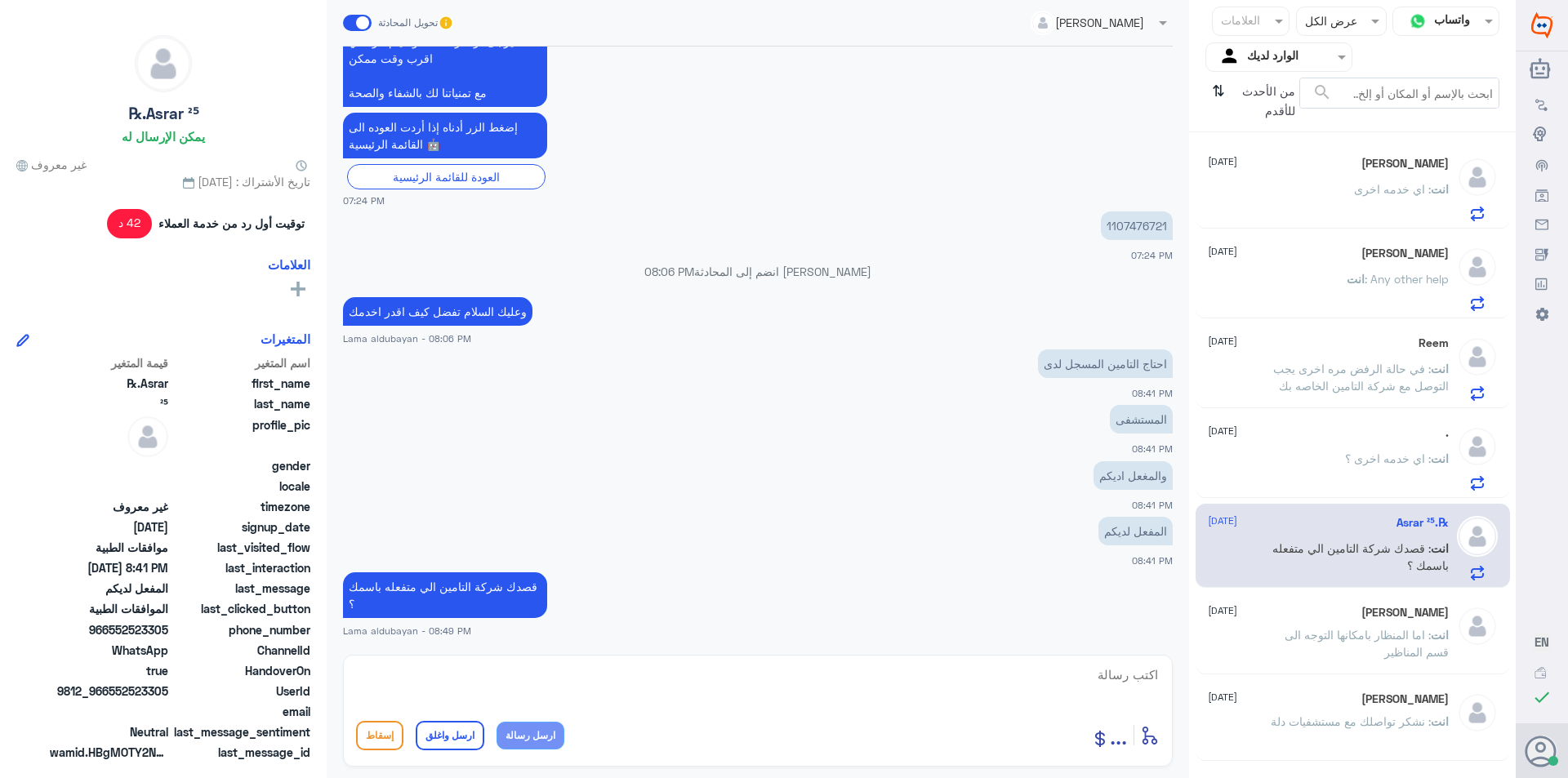
click at [1366, 457] on span ": اي خدمه اخرى ؟" at bounding box center [1388, 458] width 86 height 14
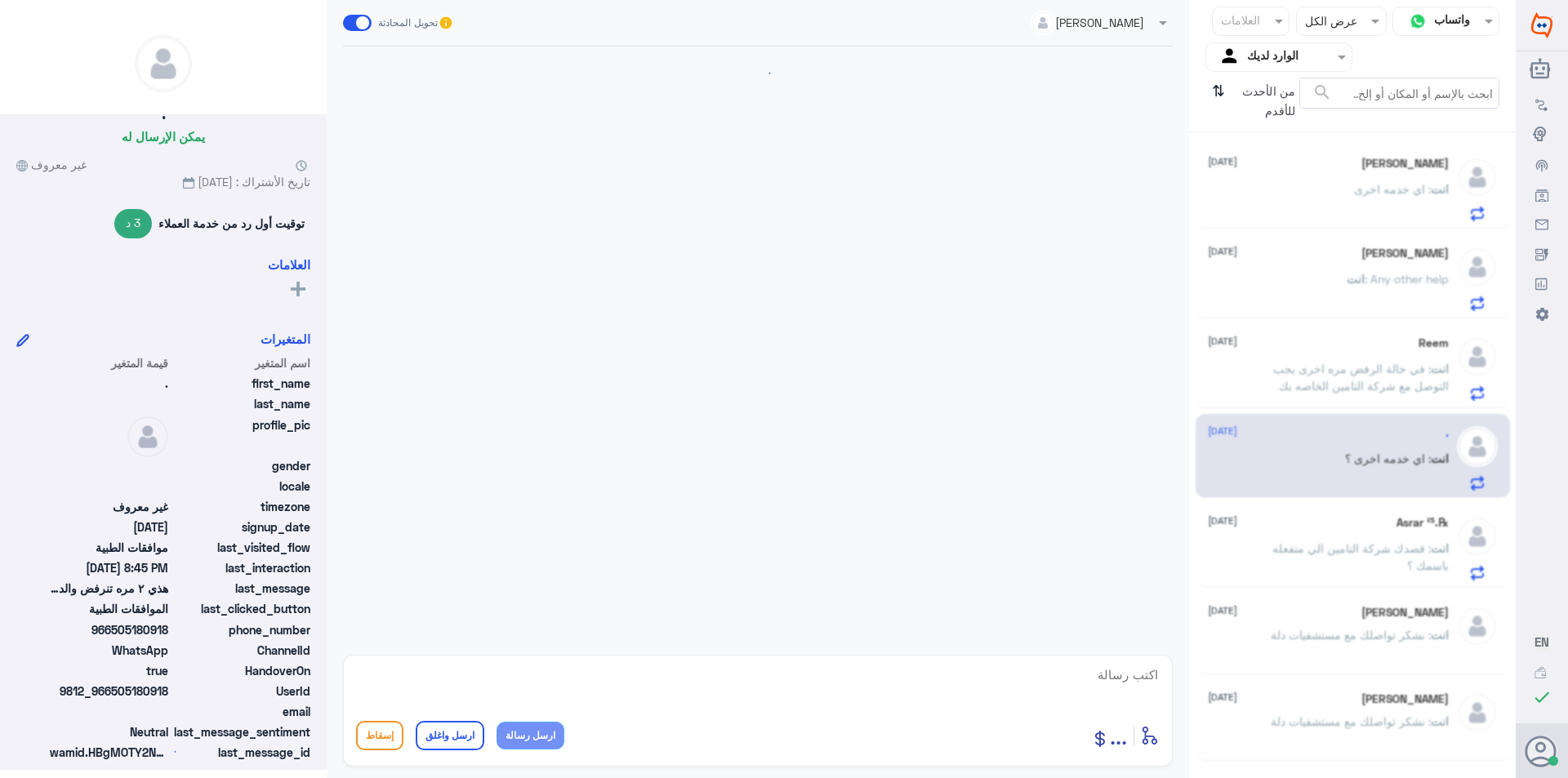
scroll to position [1097, 0]
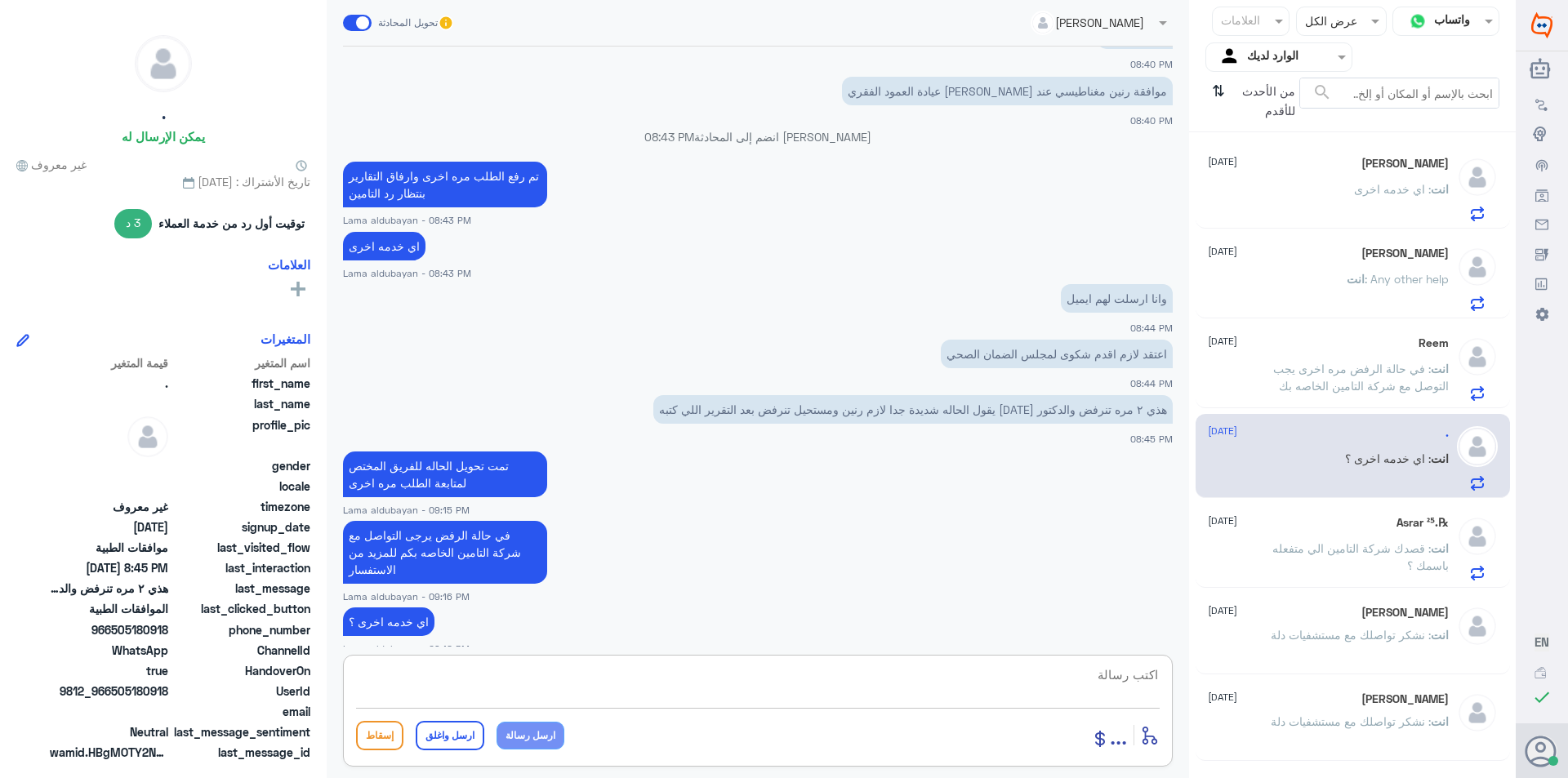
click at [882, 692] on textarea at bounding box center [758, 683] width 803 height 40
paste textarea "نشكر تواصلك مع مستشفيات دلة"
type textarea "نشكر تواصلك مع مستشفيات دلة"
click at [443, 735] on button "ارسل واغلق" at bounding box center [450, 735] width 69 height 30
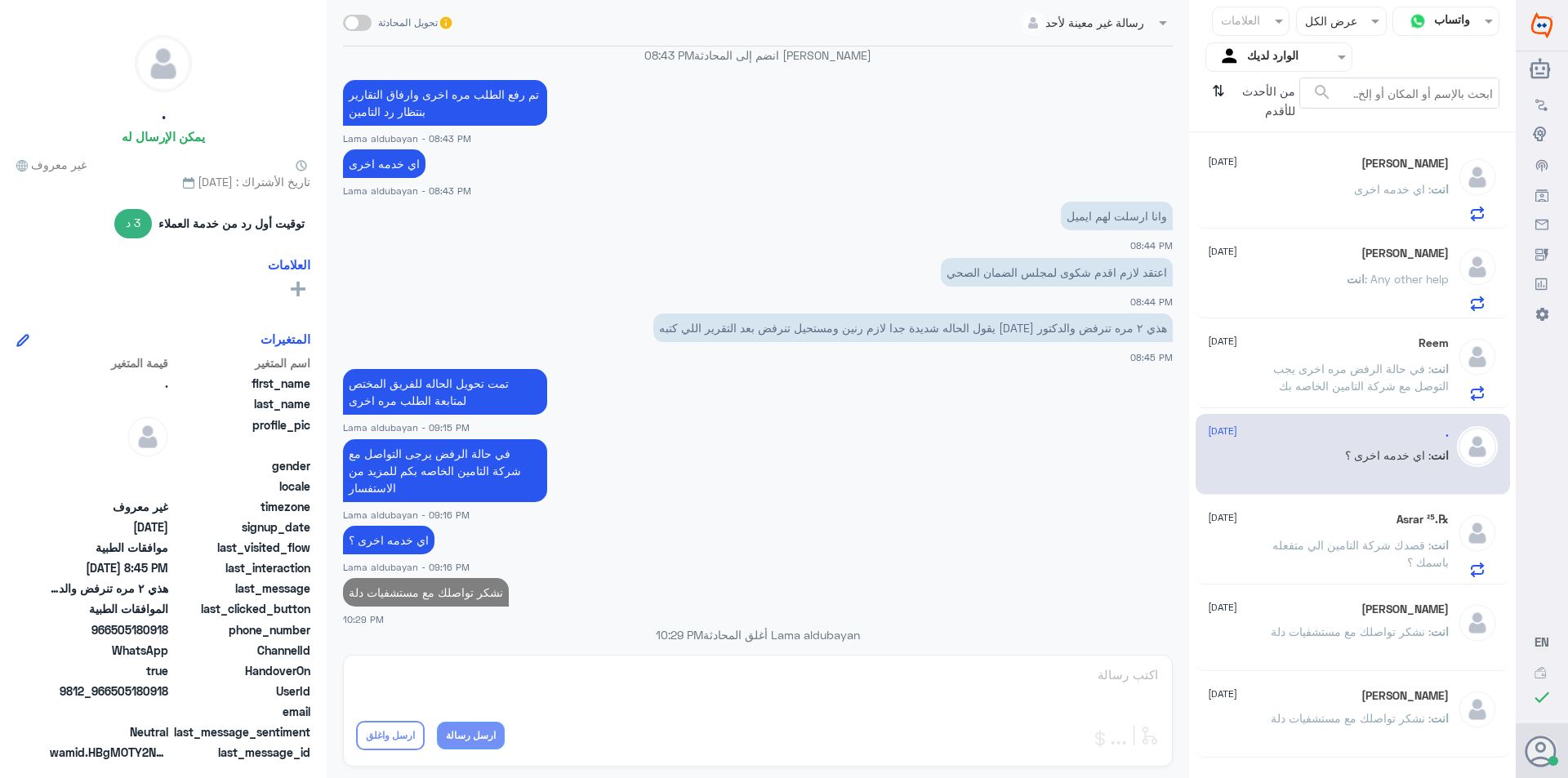
click at [1431, 366] on span "انت" at bounding box center [1440, 369] width 18 height 14
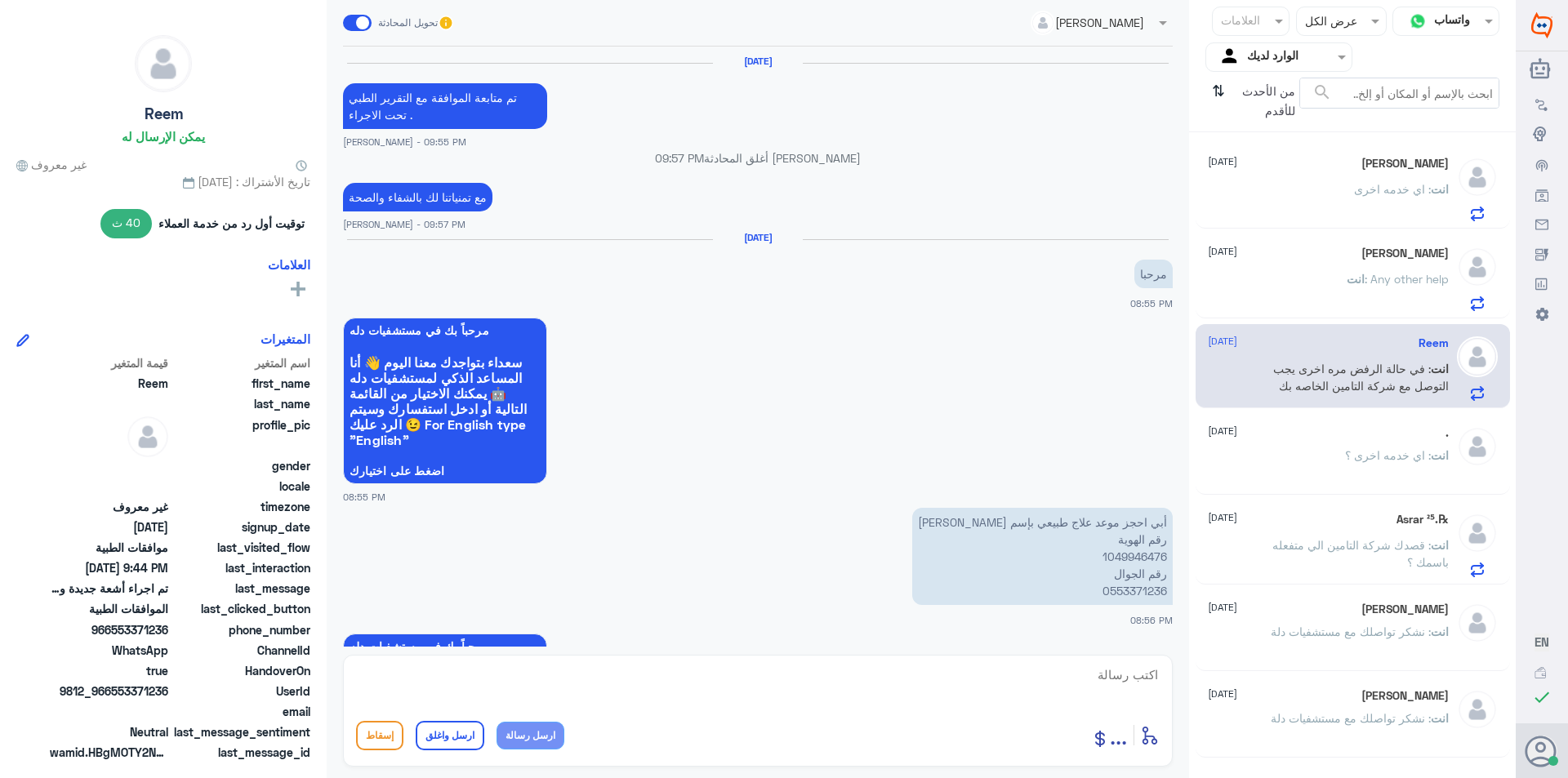
scroll to position [1320, 0]
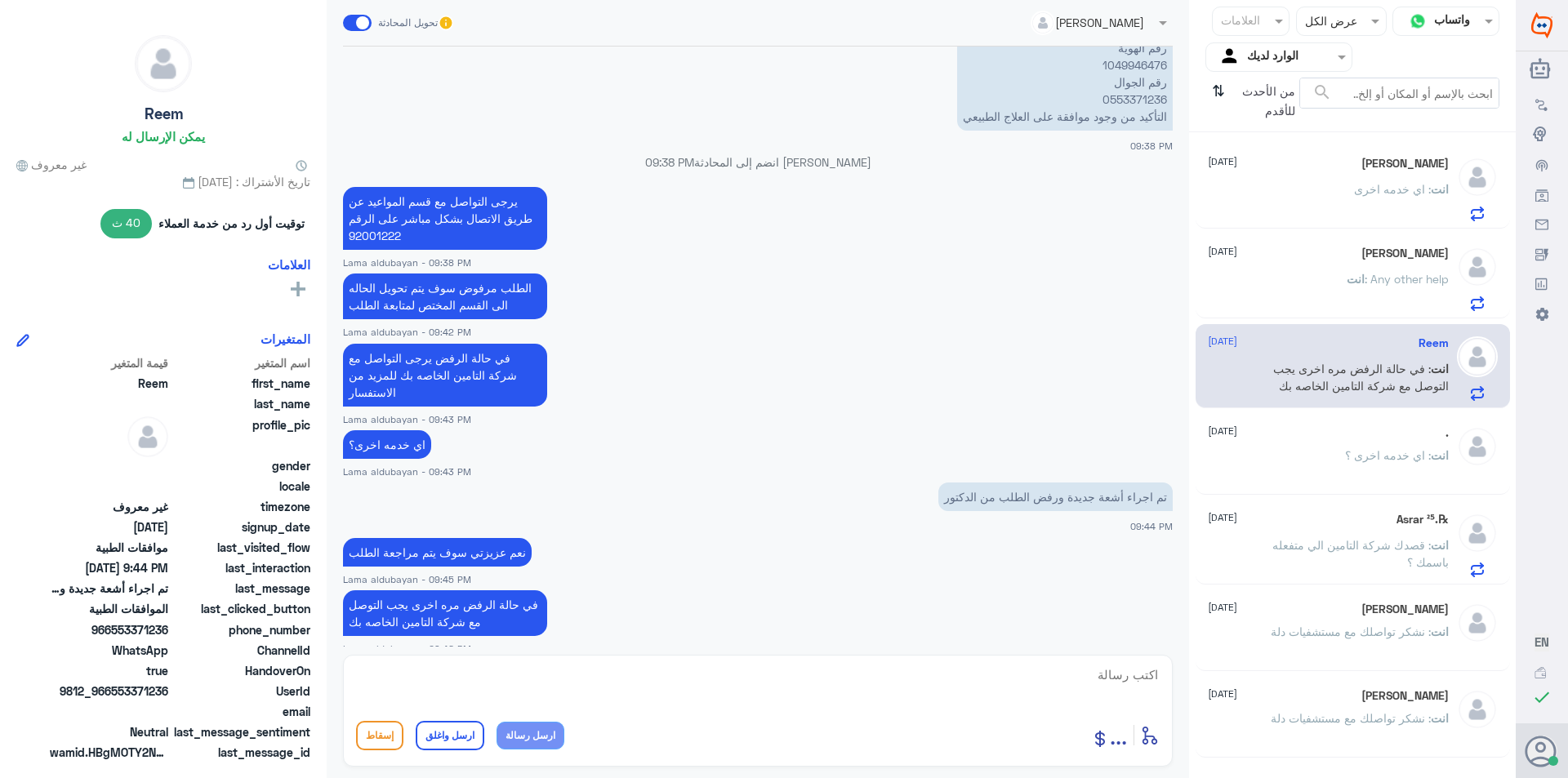
drag, startPoint x: 1020, startPoint y: 666, endPoint x: 985, endPoint y: 668, distance: 35.1
click at [1018, 667] on textarea at bounding box center [758, 683] width 803 height 40
paste textarea "نشكر تواصلك مع مستشفيات دلة"
type textarea "نشكر تواصلك مع مستشفيات دلة"
drag, startPoint x: 455, startPoint y: 734, endPoint x: 469, endPoint y: 726, distance: 16.1
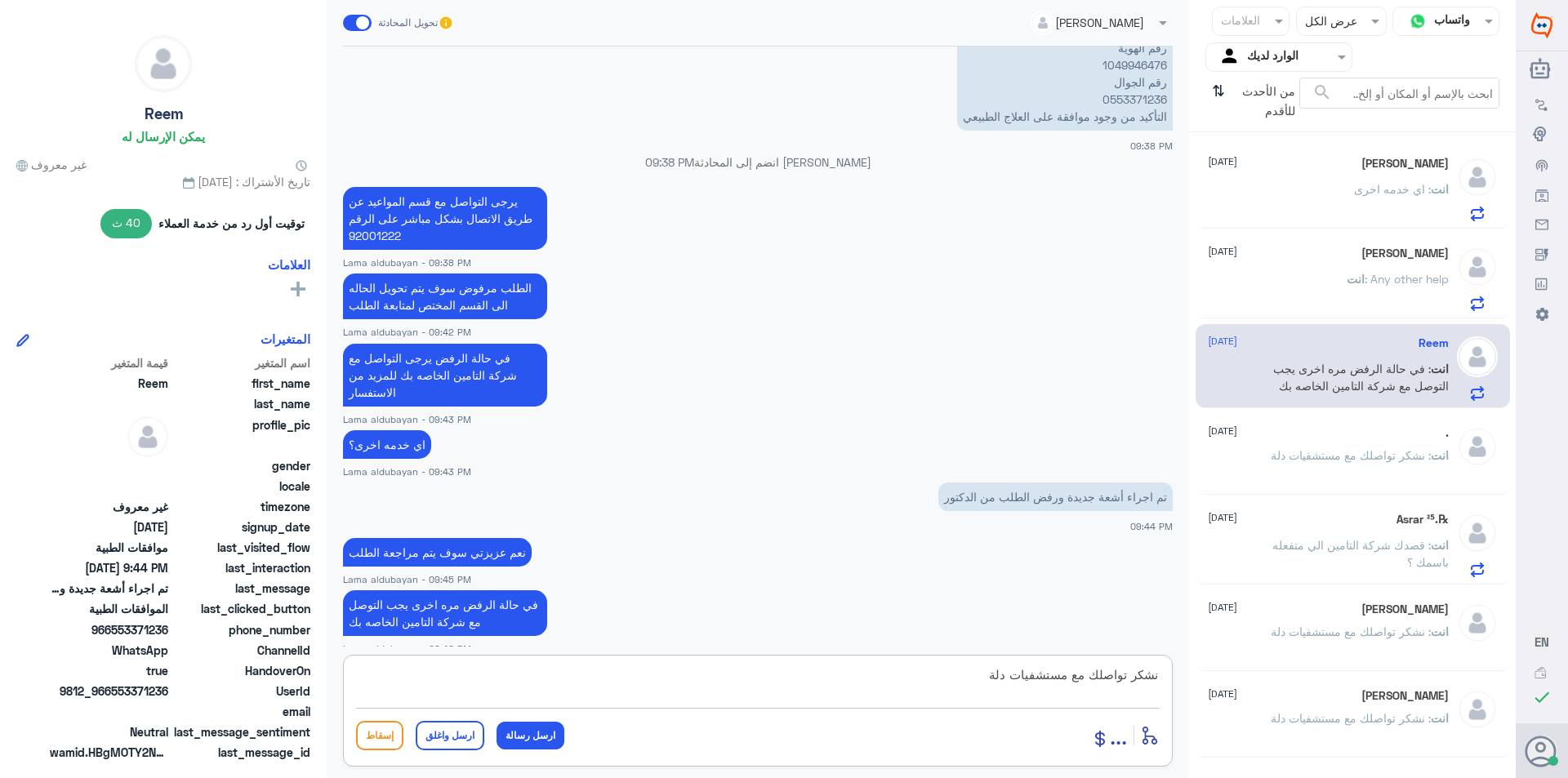
click at [457, 734] on button "ارسل واغلق" at bounding box center [450, 735] width 69 height 30
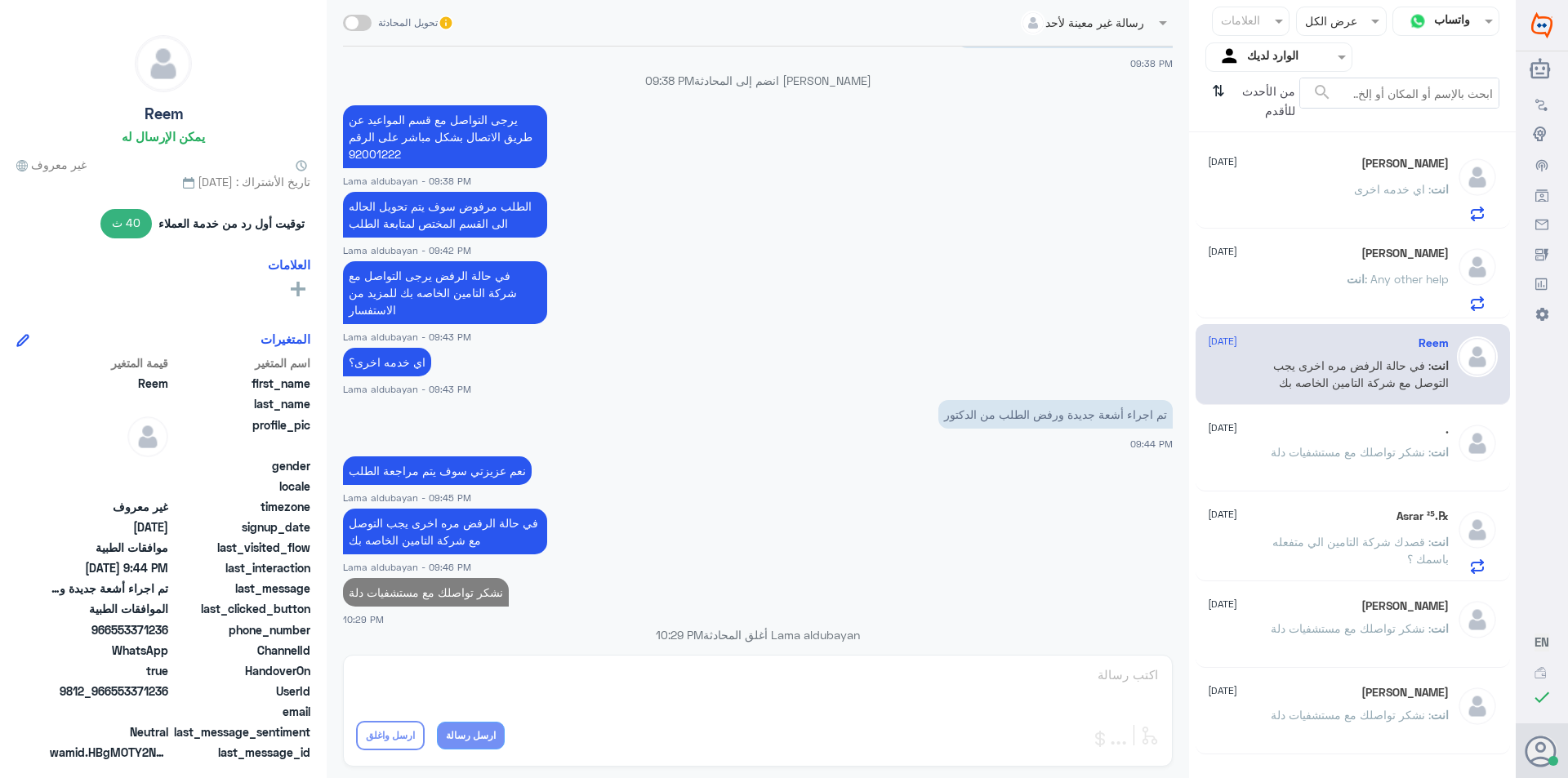
click at [1373, 296] on p "انت : Any other help" at bounding box center [1398, 291] width 102 height 41
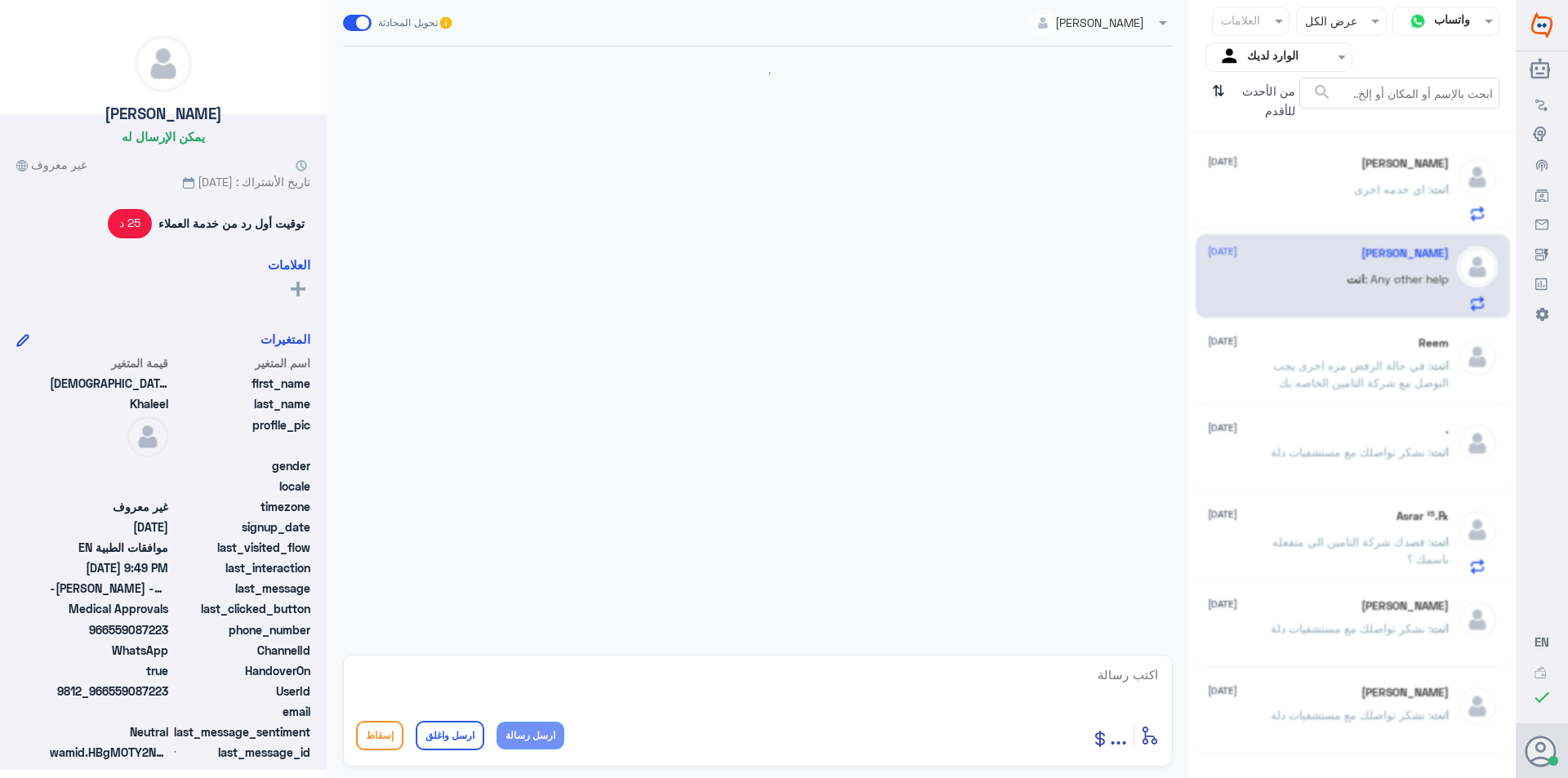
scroll to position [639, 0]
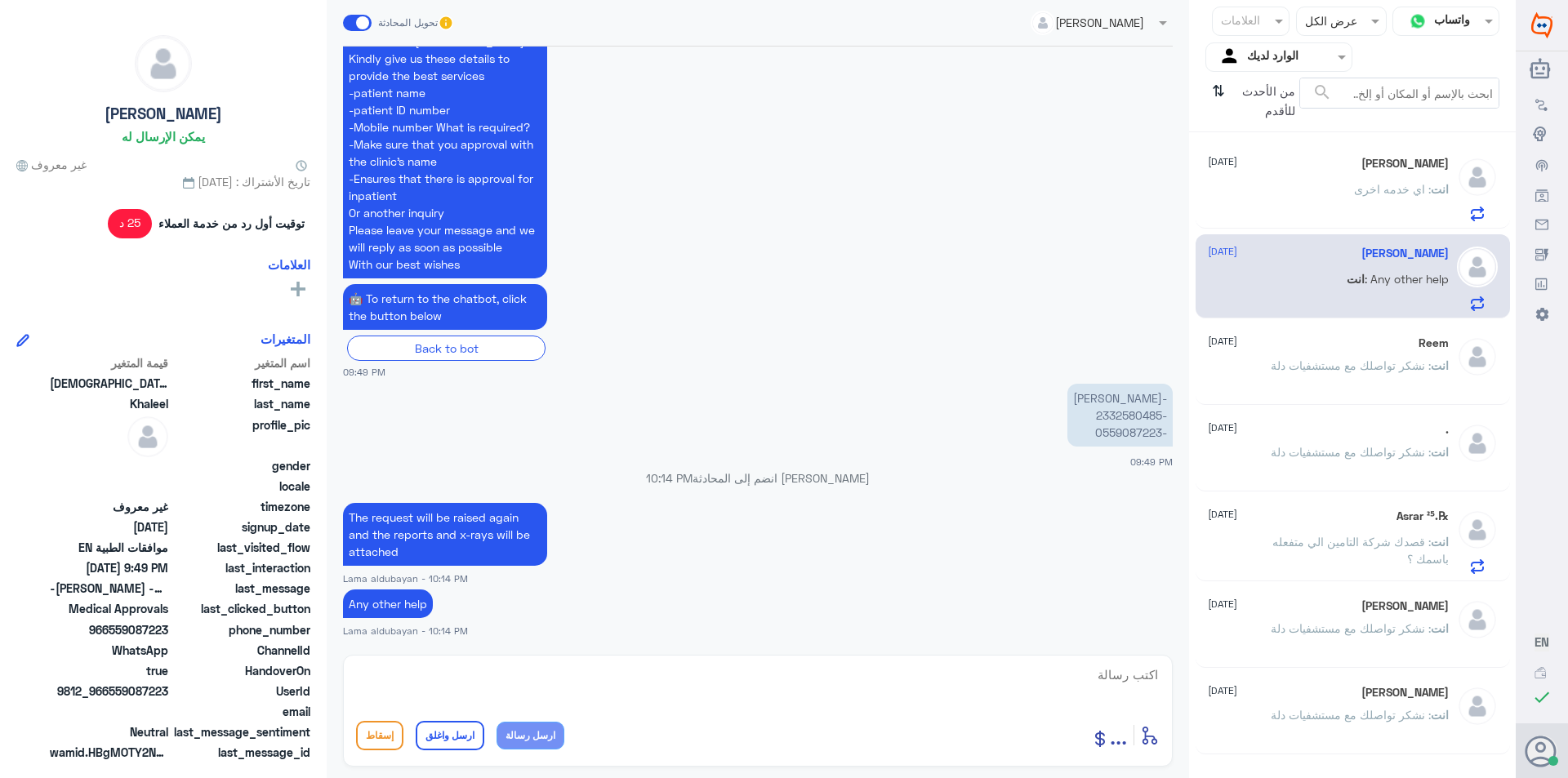
click at [976, 677] on textarea at bounding box center [758, 683] width 803 height 40
paste textarea "Thank you for contacting Dallah Hospitals."
type textarea "Thank you for contacting Dallah Hospitals."
click at [437, 731] on button "ارسل واغلق" at bounding box center [450, 735] width 69 height 30
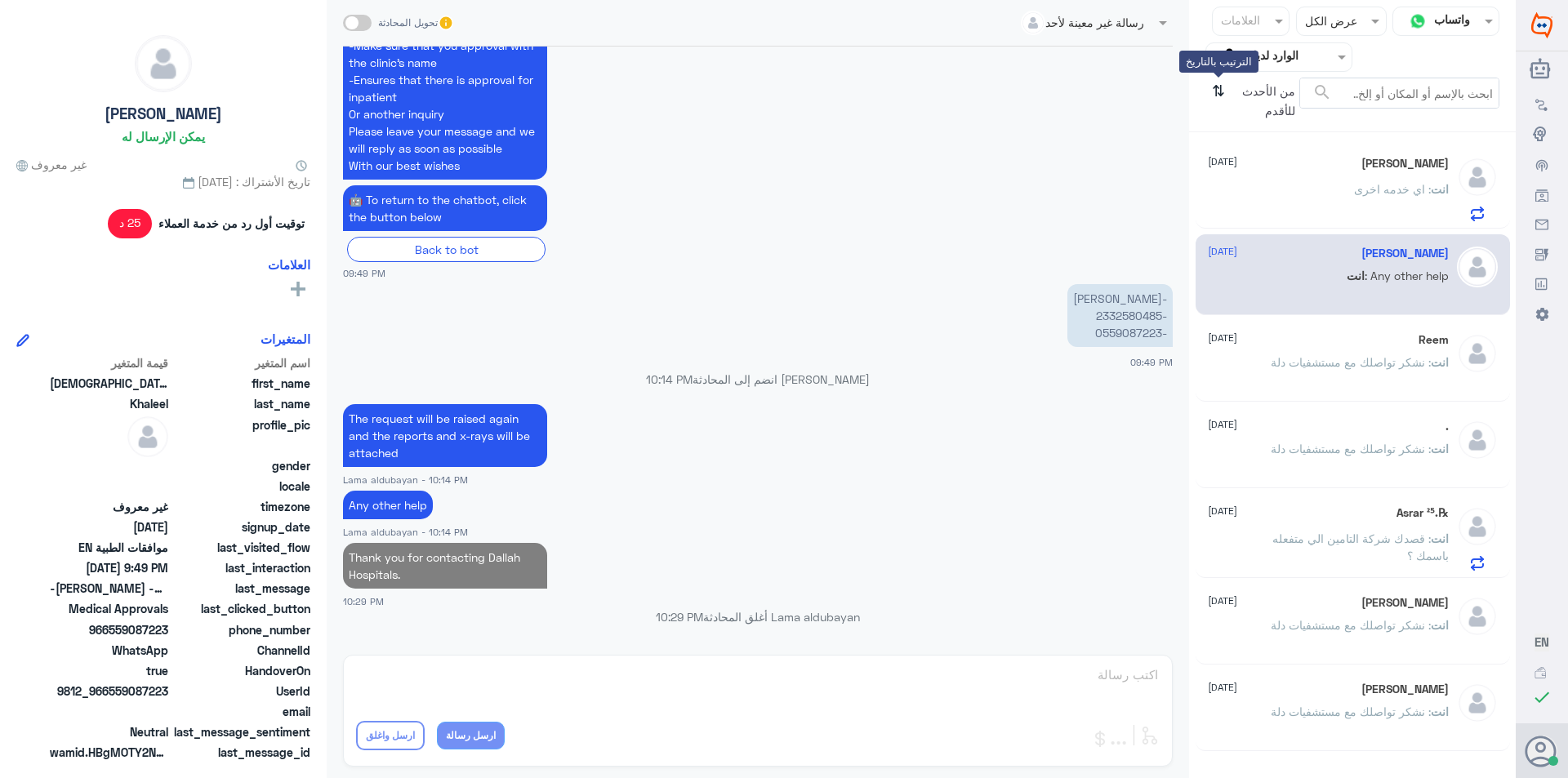
click at [1222, 92] on icon "⇅" at bounding box center [1218, 98] width 13 height 42
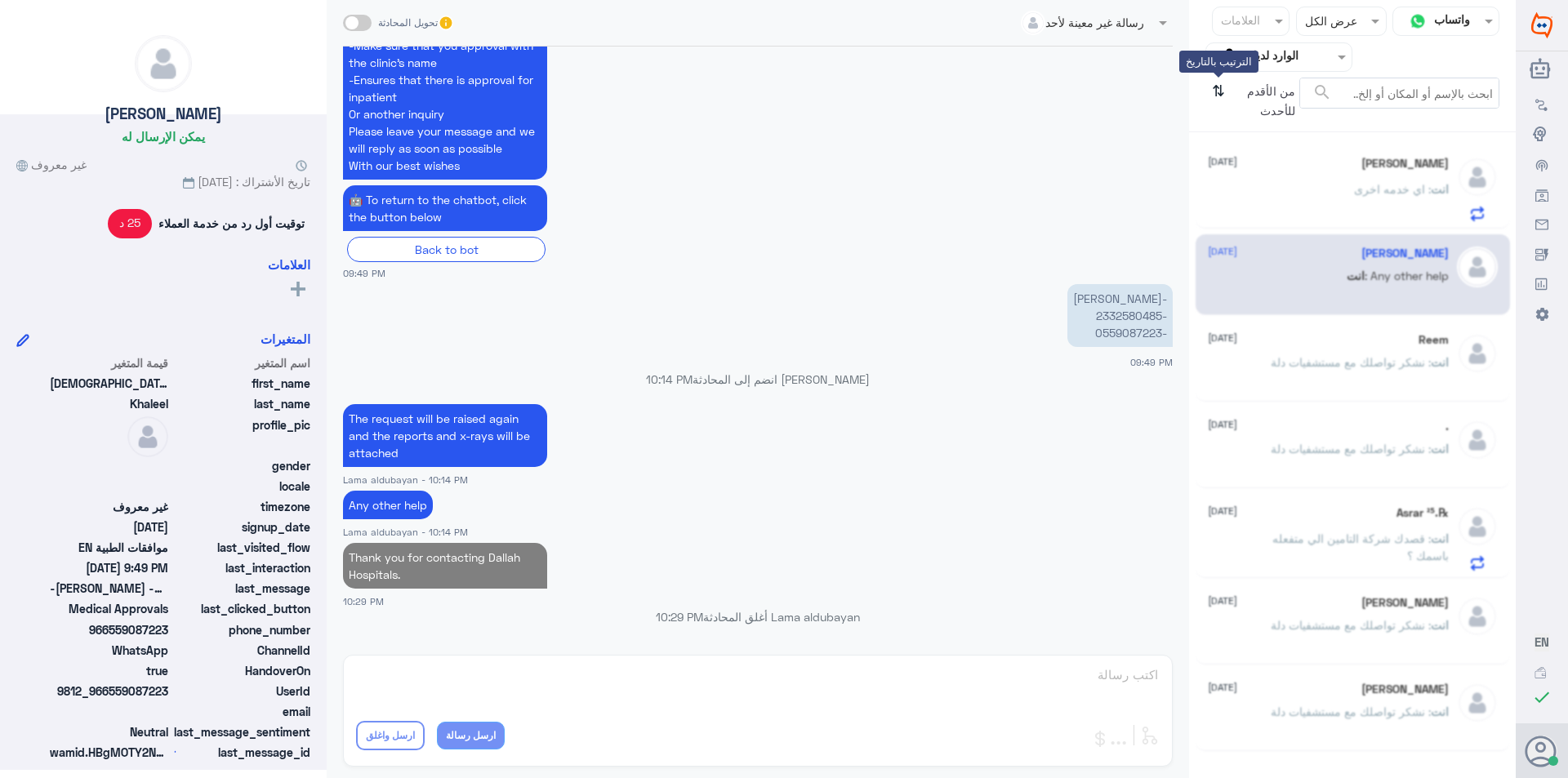
scroll to position [0, 0]
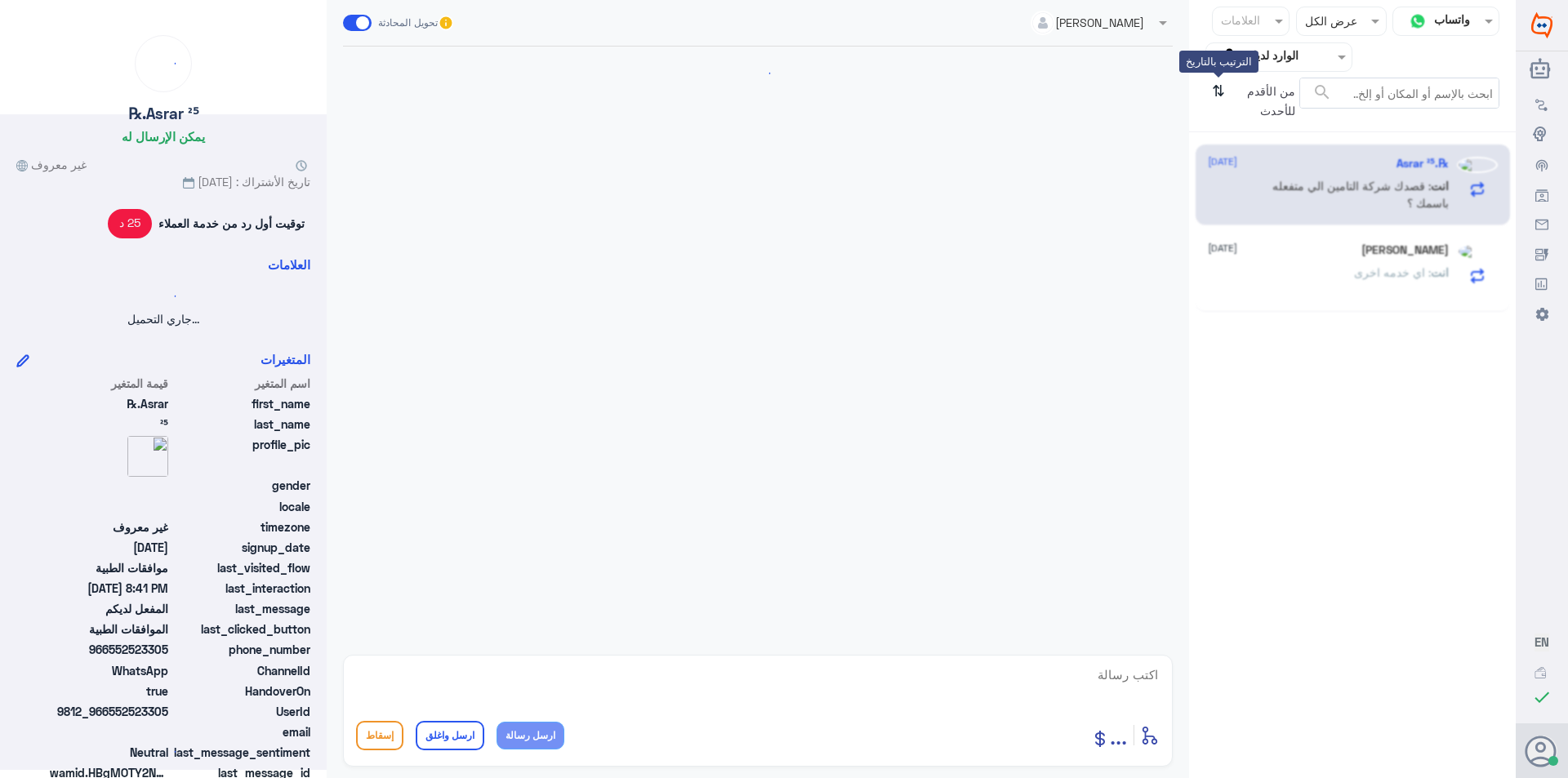
click at [1222, 92] on icon "⇅" at bounding box center [1218, 98] width 13 height 42
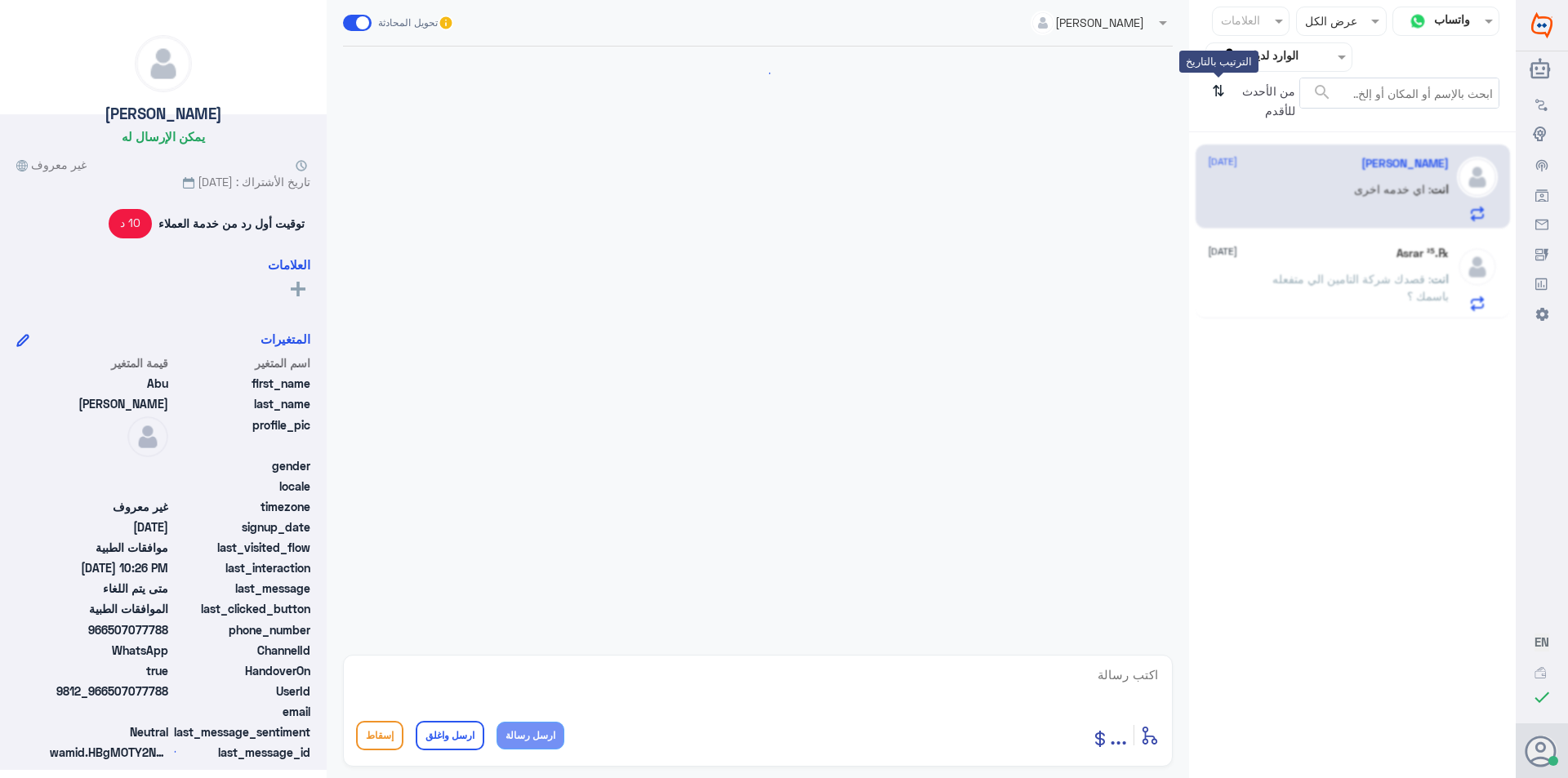
scroll to position [835, 0]
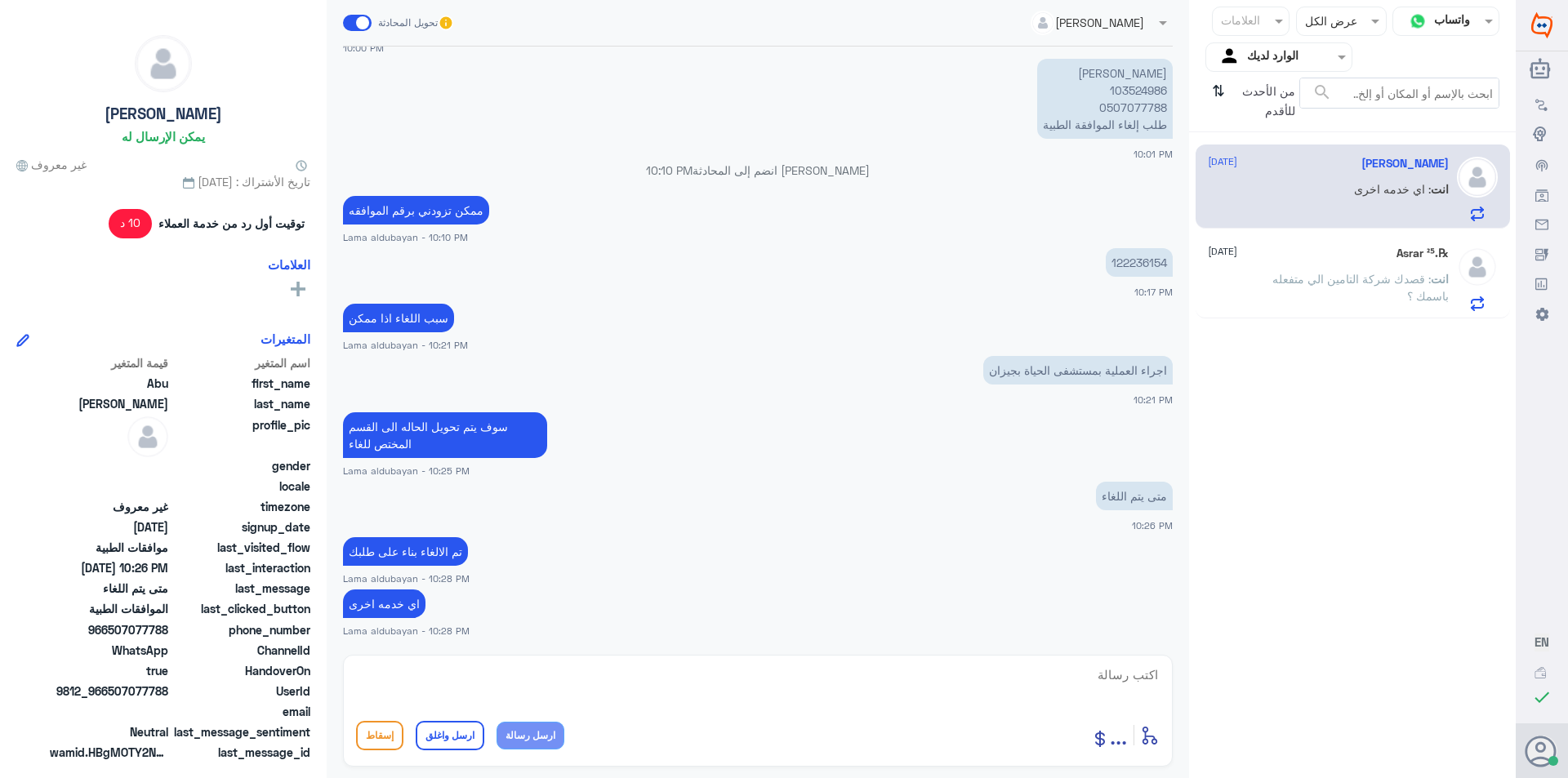
click at [936, 686] on textarea at bounding box center [758, 683] width 803 height 40
paste textarea "نشكر تواصلك مع مستشفيات دلة"
type textarea "نشكر تواصلك مع مستشفيات دلة"
click at [460, 735] on button "ارسل واغلق" at bounding box center [450, 735] width 69 height 30
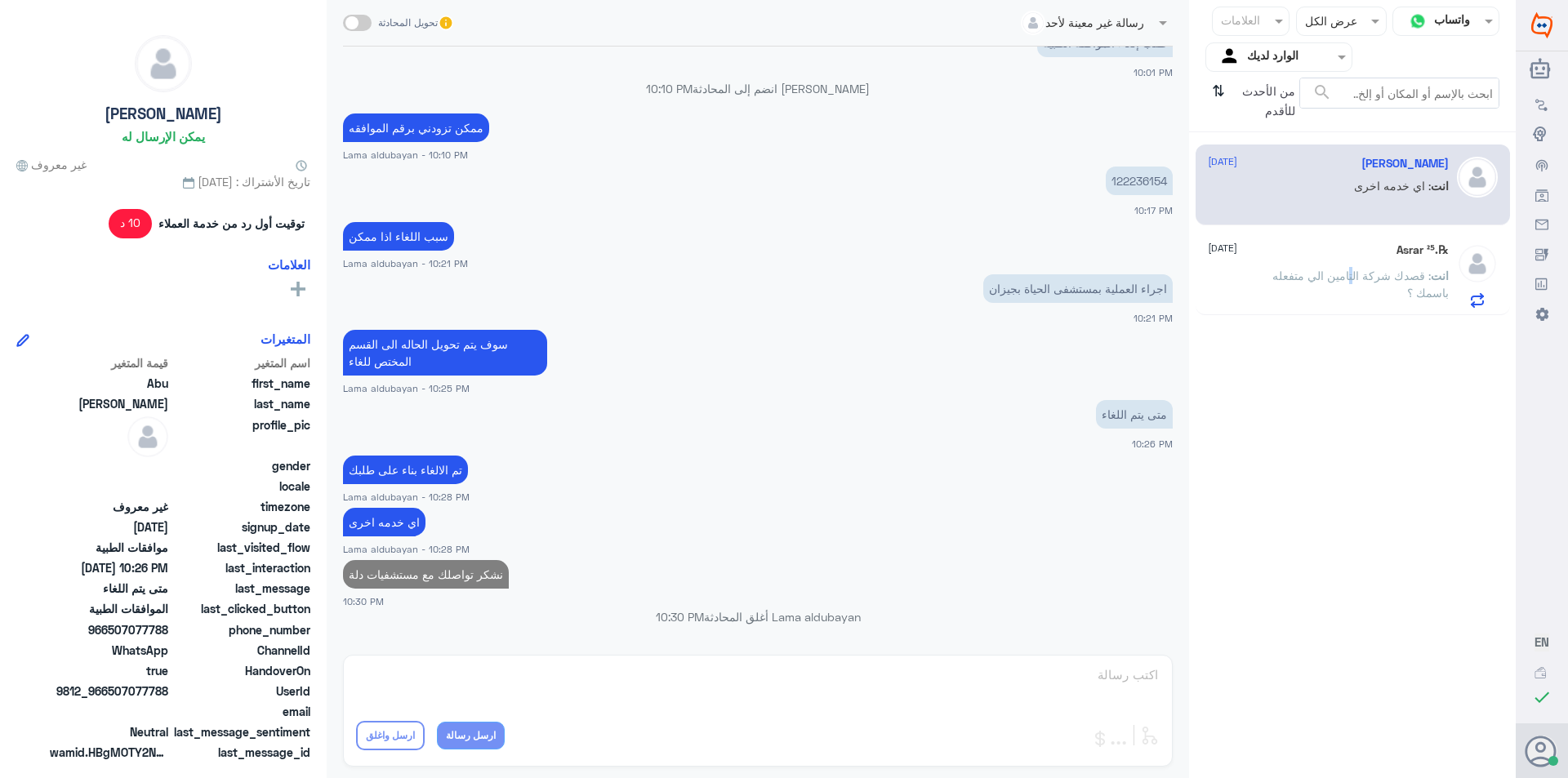
drag, startPoint x: 1350, startPoint y: 264, endPoint x: 1371, endPoint y: 270, distance: 21.8
click at [1352, 264] on div "℞.Asrar ²⁵ [DATE] انت : قصدك شركة التامين الي متفعله باسمك ؟" at bounding box center [1328, 276] width 241 height 64
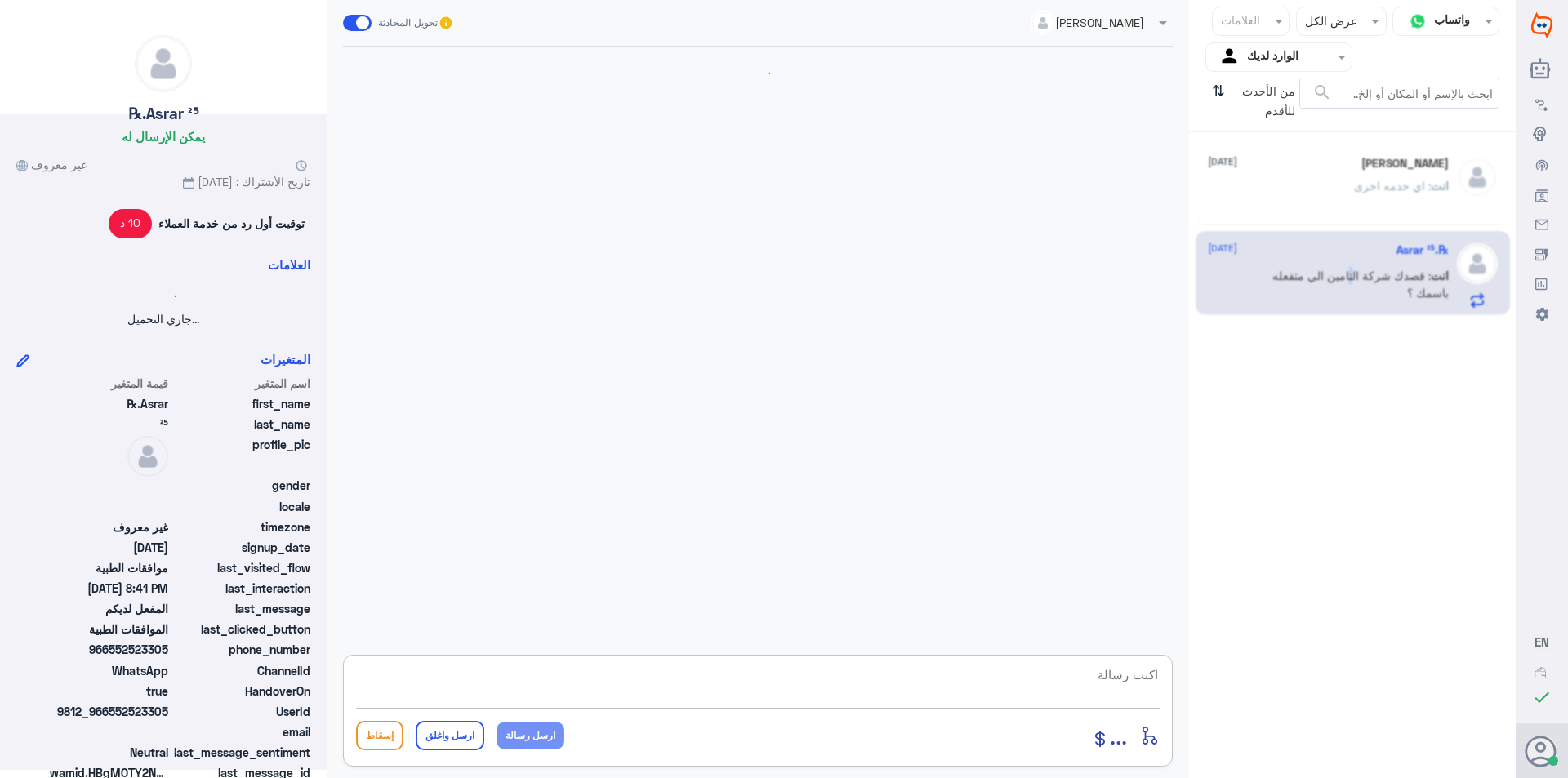
drag, startPoint x: 1135, startPoint y: 686, endPoint x: 980, endPoint y: 694, distance: 155.2
click at [1131, 689] on textarea at bounding box center [758, 683] width 803 height 40
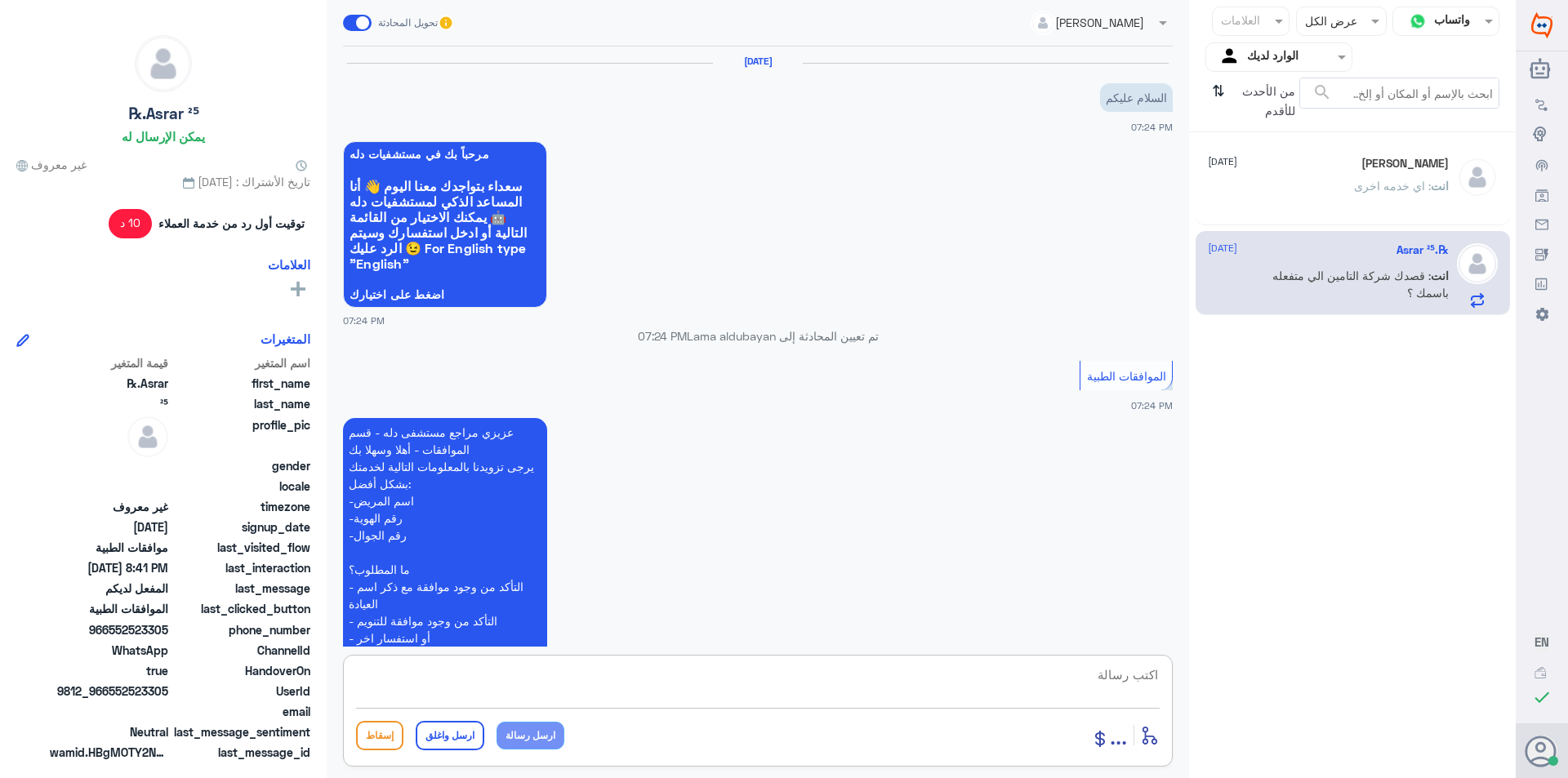
scroll to position [631, 0]
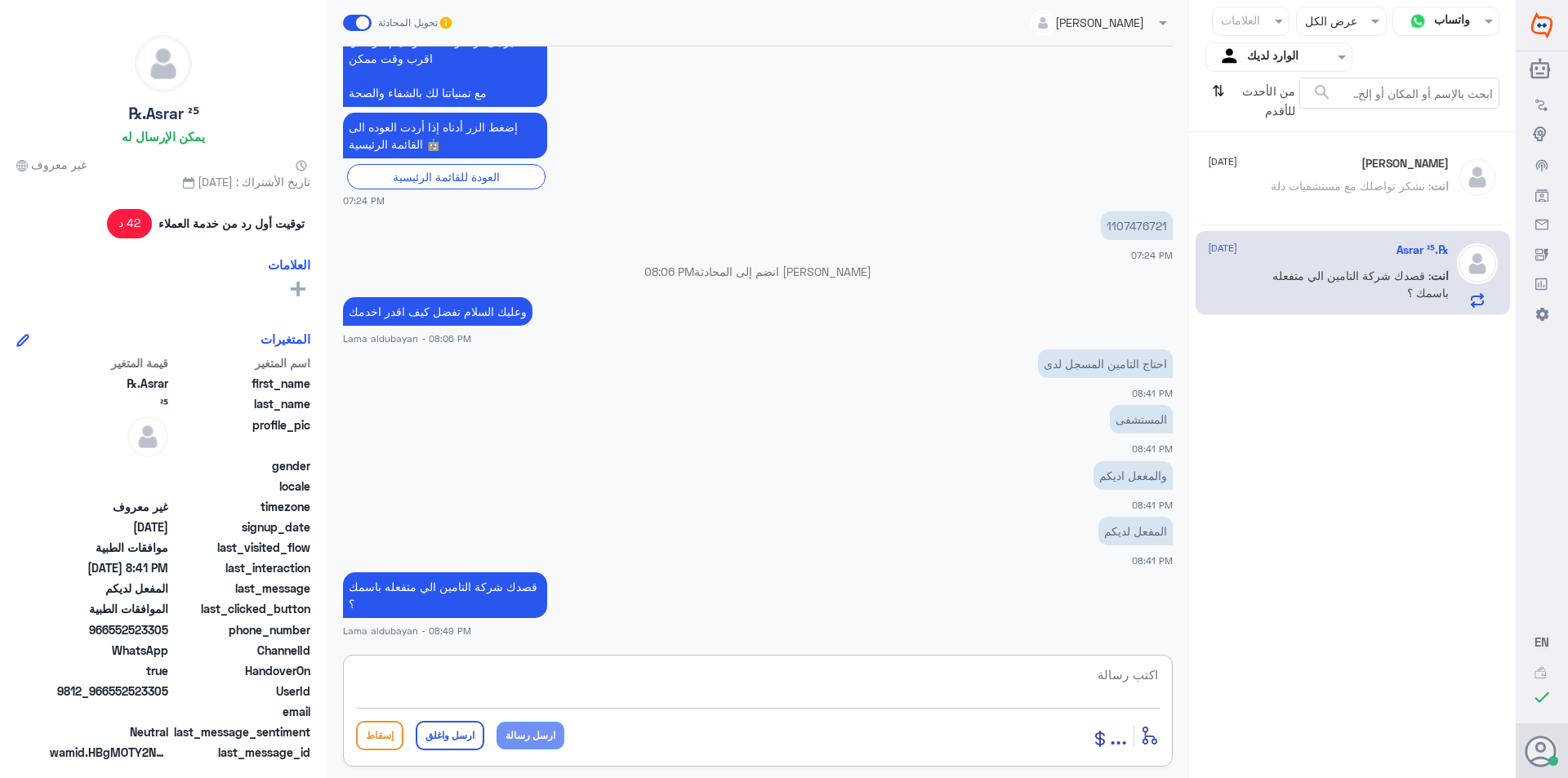
click at [1361, 191] on span ": نشكر تواصلك مع مستشفيات دلة" at bounding box center [1350, 186] width 160 height 14
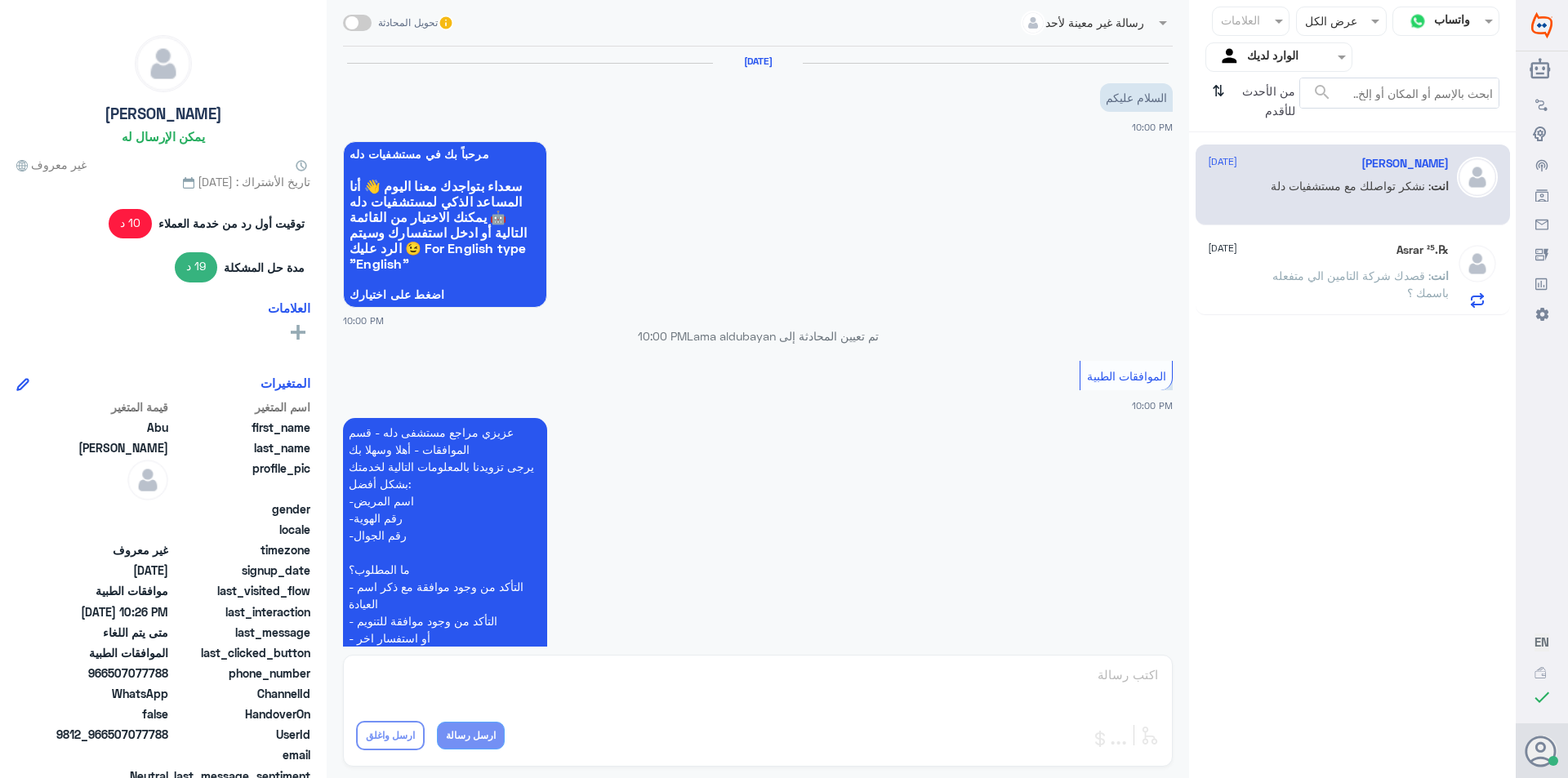
scroll to position [917, 0]
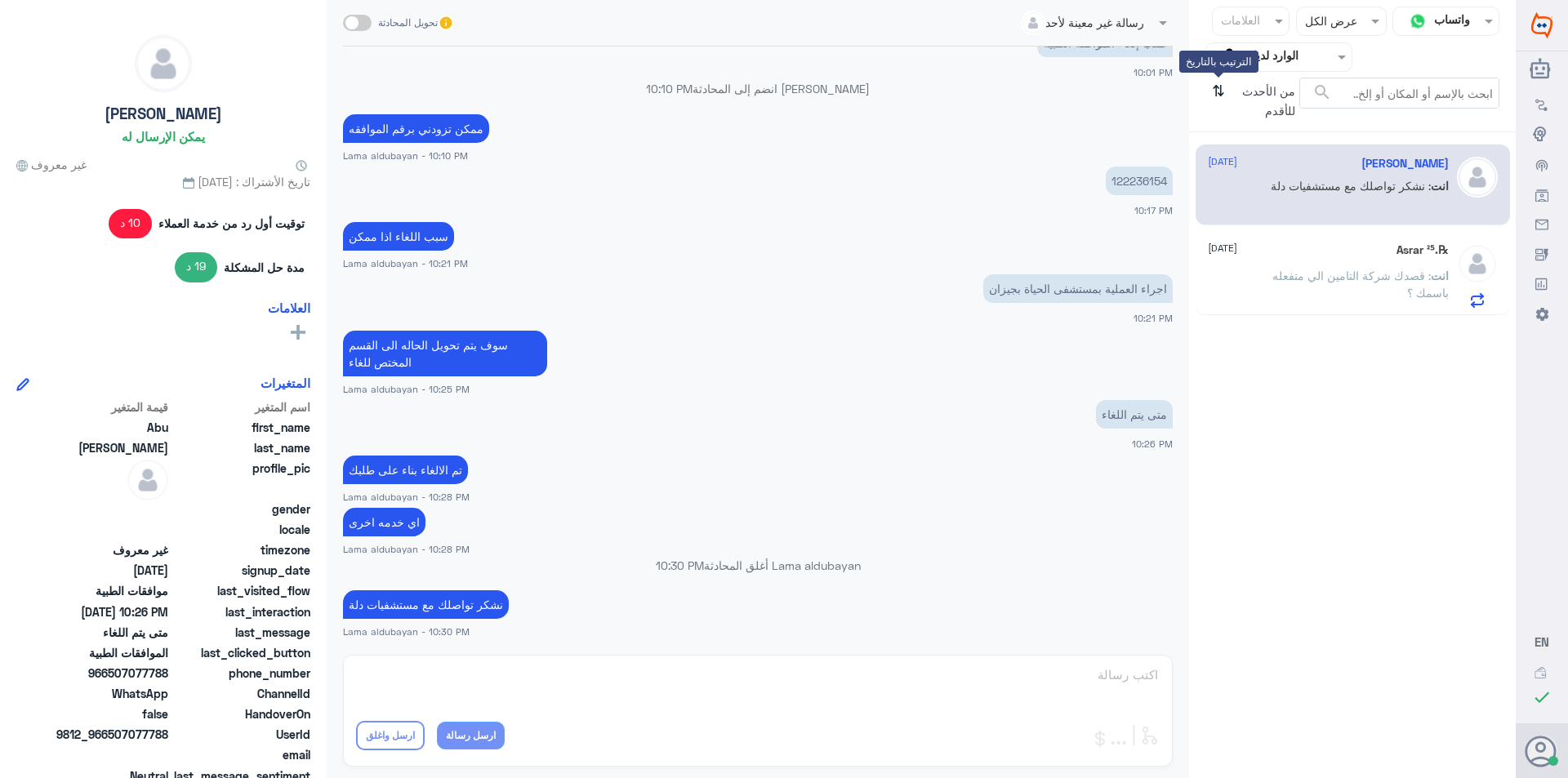
click at [1219, 88] on icon "⇅" at bounding box center [1218, 98] width 13 height 42
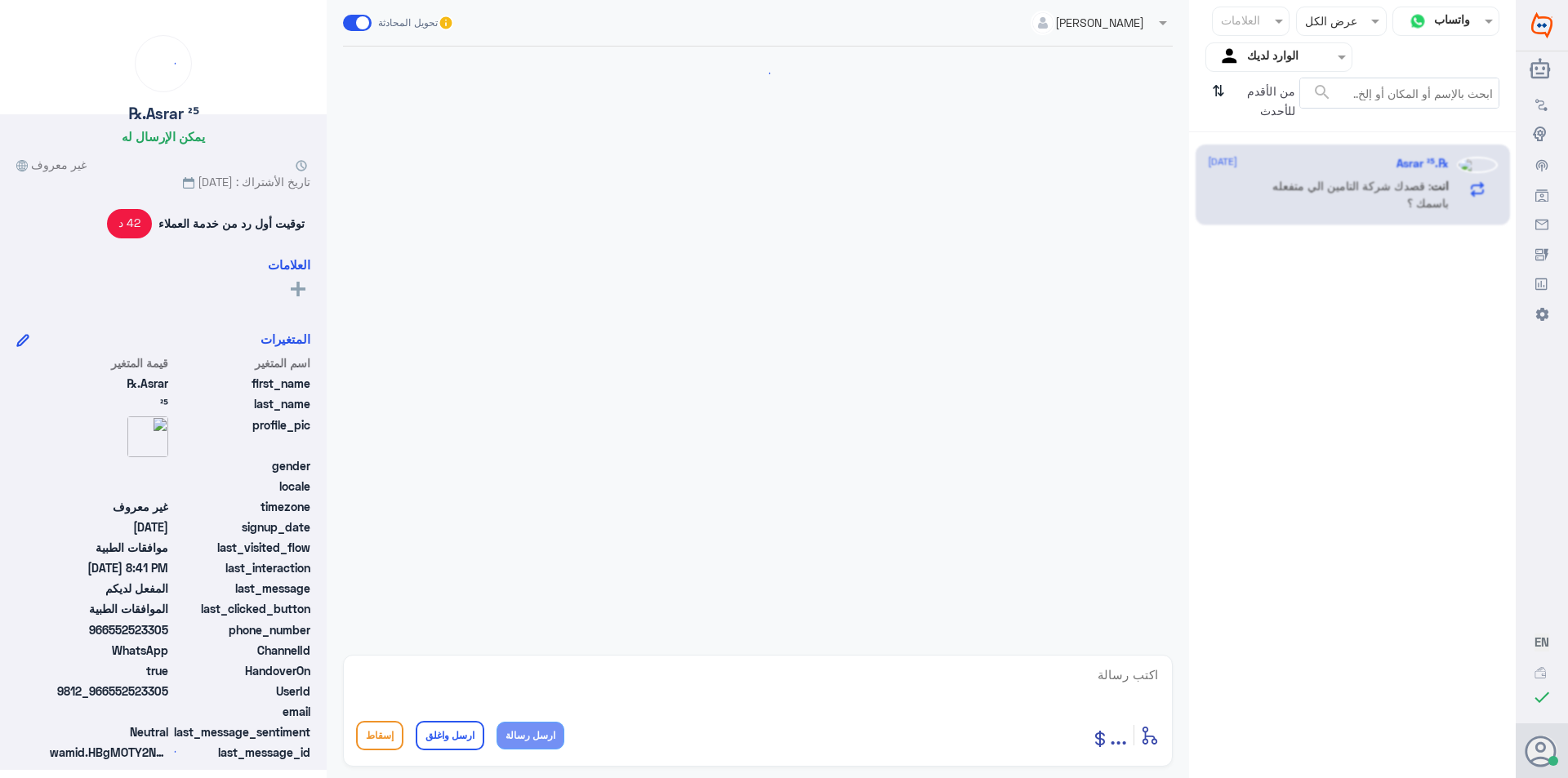
scroll to position [631, 0]
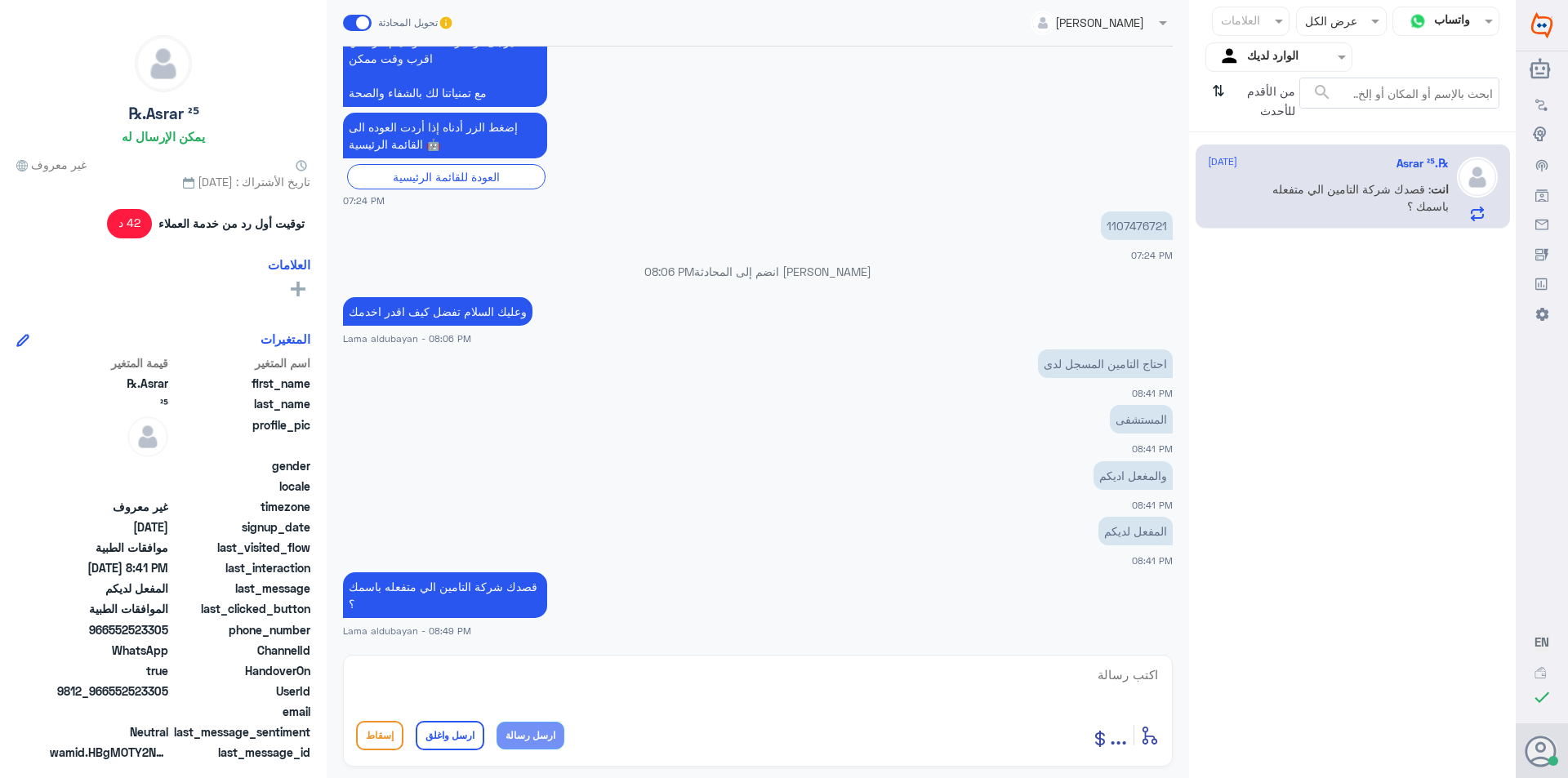
click at [712, 671] on textarea at bounding box center [758, 683] width 803 height 40
paste textarea "للخدمة بشكل افضل ارجو التواصل معنا في اوقات الدوام سعدنا بخدمتك"
type textarea "للخدمة بشكل افضل ارجو التواصل معنا في اوقات الدوام سعدنا بخدمتك"
click at [452, 736] on button "ارسل واغلق" at bounding box center [450, 735] width 69 height 30
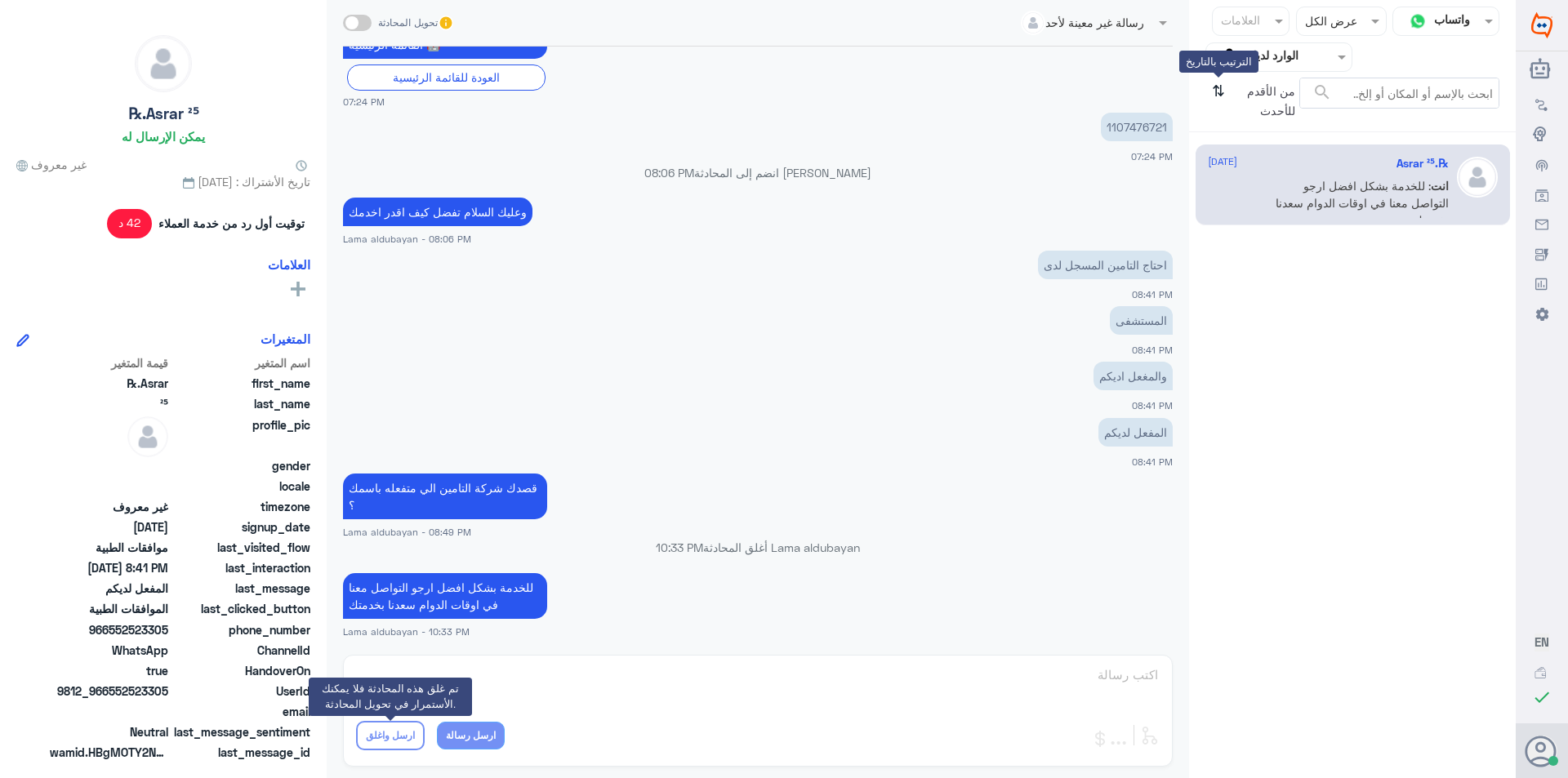
click at [1214, 81] on icon "⇅" at bounding box center [1218, 98] width 13 height 42
